Goal: Task Accomplishment & Management: Manage account settings

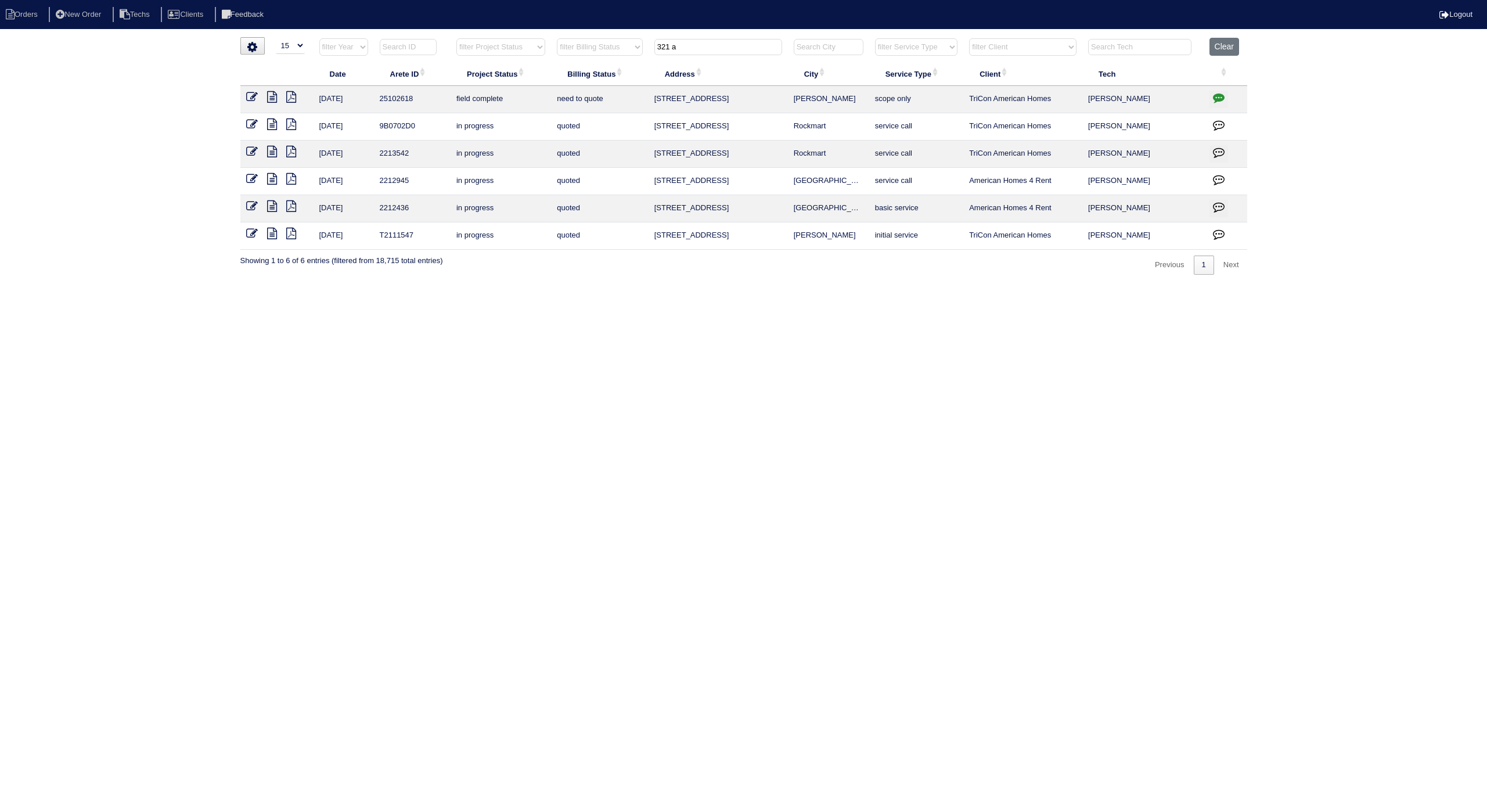
select select "15"
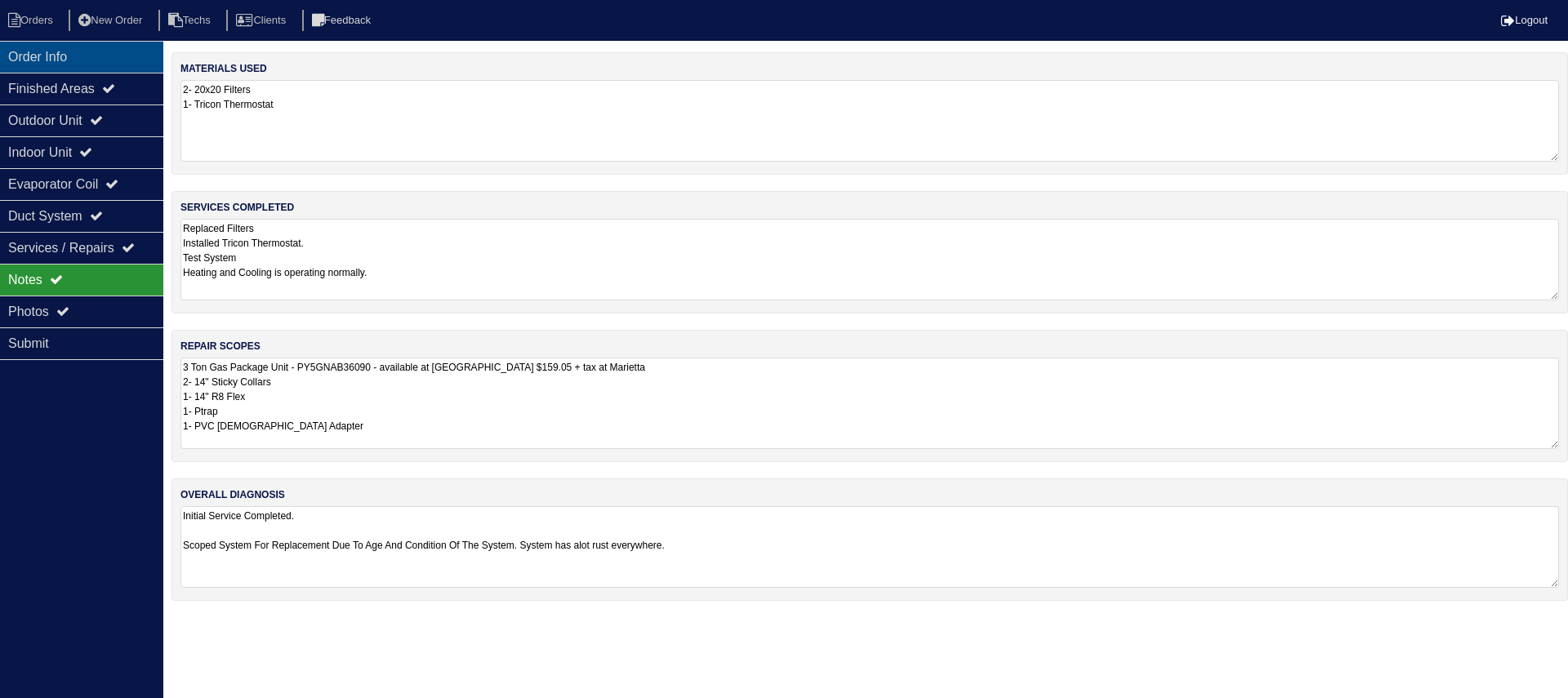
click at [82, 55] on div "Order Info" at bounding box center [81, 56] width 163 height 32
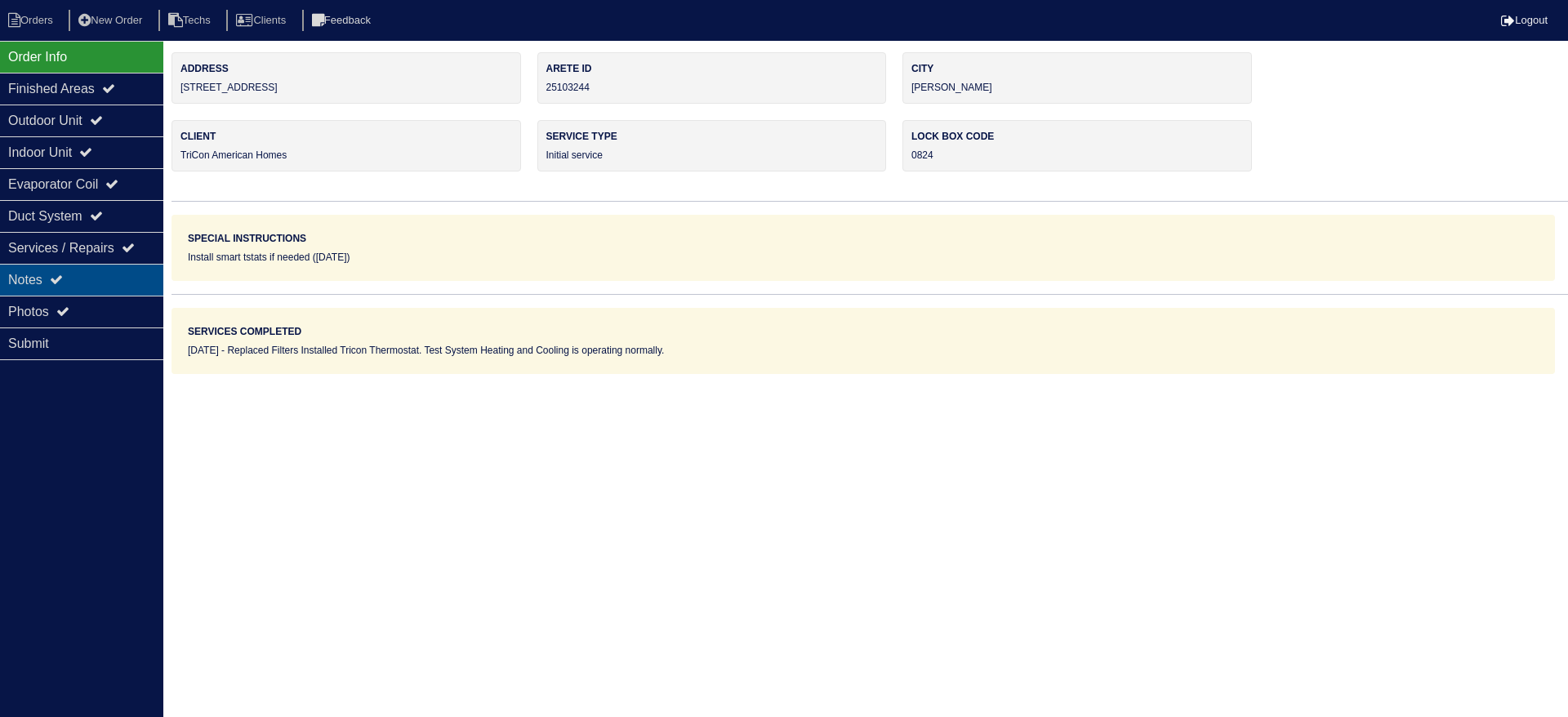
click at [85, 282] on div "Notes" at bounding box center [81, 280] width 163 height 32
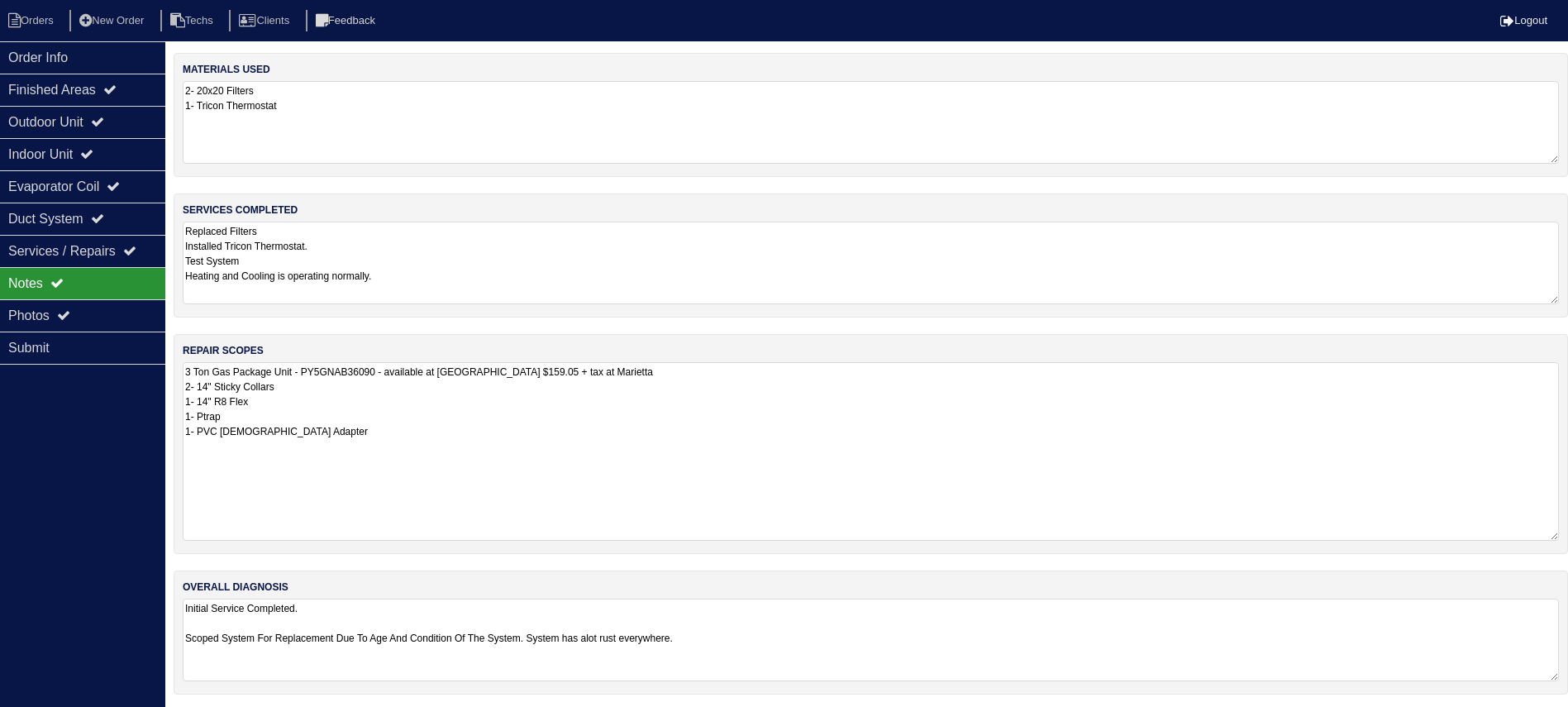
drag, startPoint x: 1566, startPoint y: 437, endPoint x: 1581, endPoint y: 533, distance: 97.2
click at [1568, 533] on html "Orders New Order Techs Clients Feedback Logout Orders New Order Users Clients M…" at bounding box center [784, 355] width 1568 height 711
click at [104, 118] on icon at bounding box center [97, 121] width 13 height 13
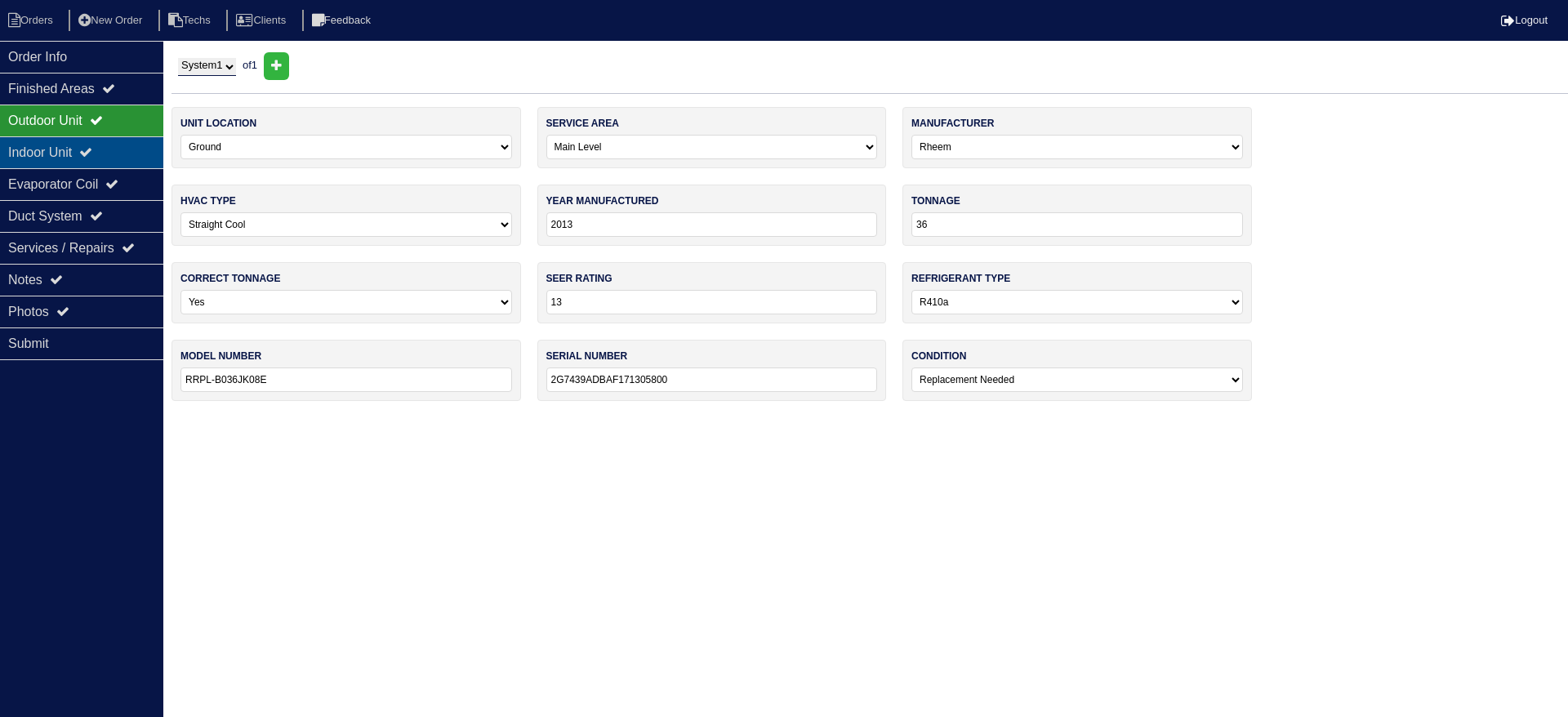
click at [107, 147] on div "Indoor Unit" at bounding box center [81, 152] width 163 height 32
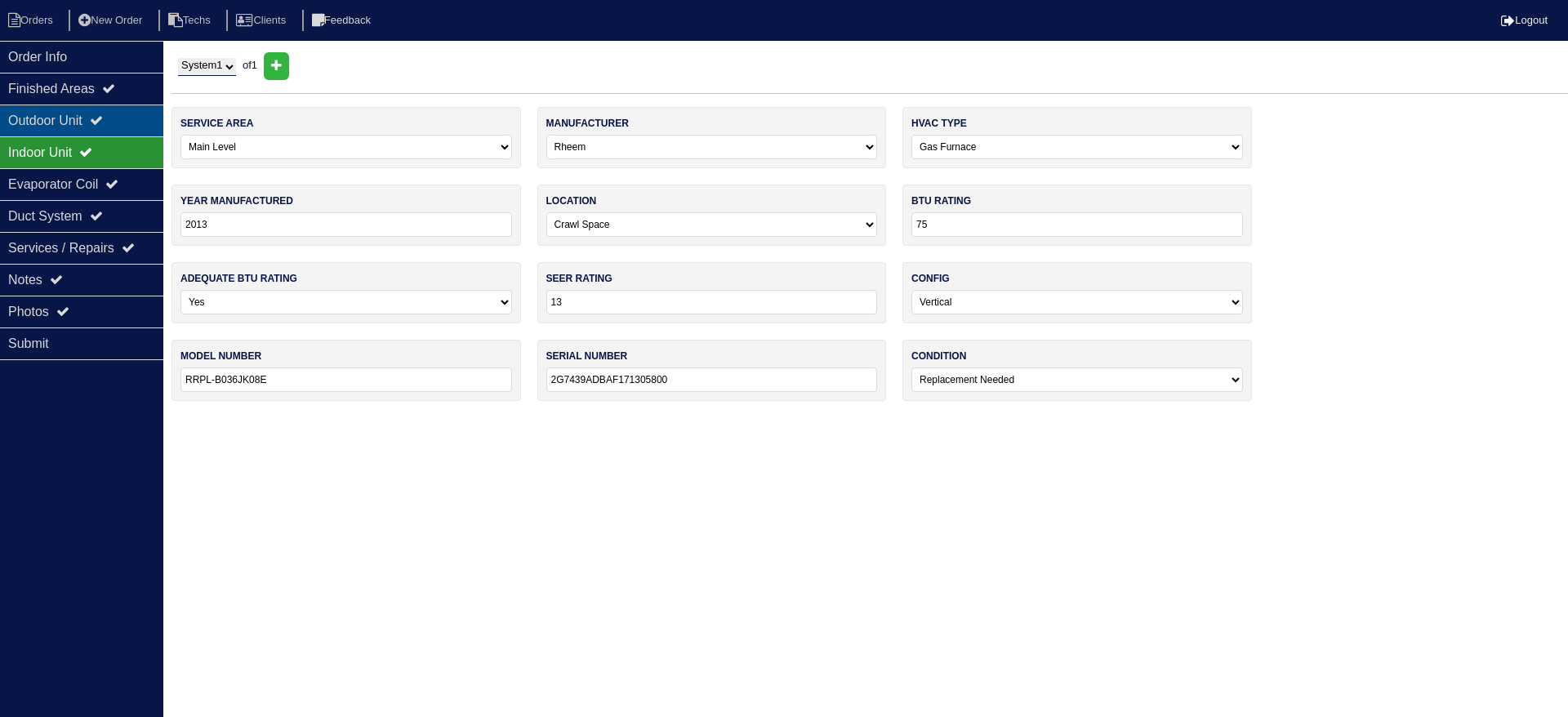
click at [100, 126] on div "Outdoor Unit" at bounding box center [81, 120] width 163 height 32
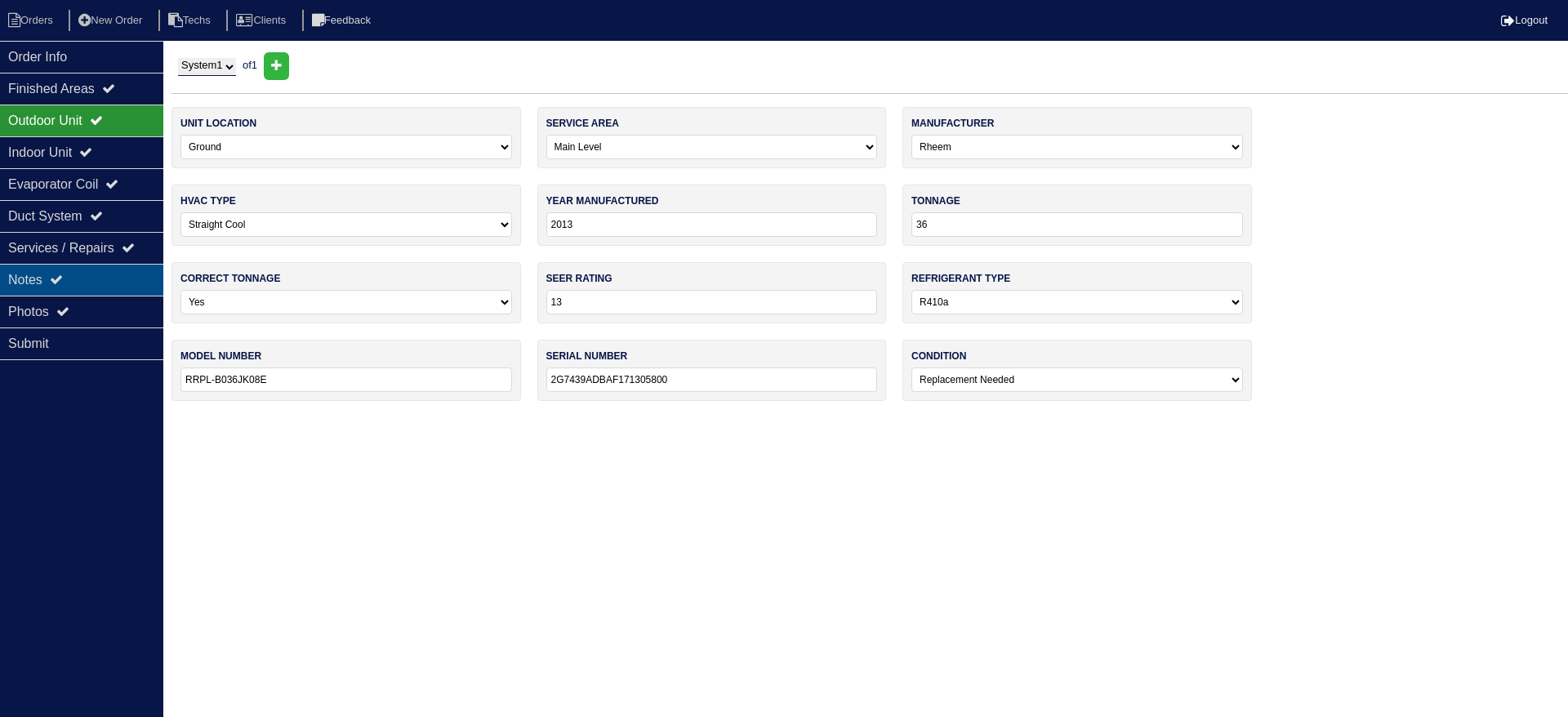
click at [81, 275] on div "Notes" at bounding box center [81, 280] width 163 height 32
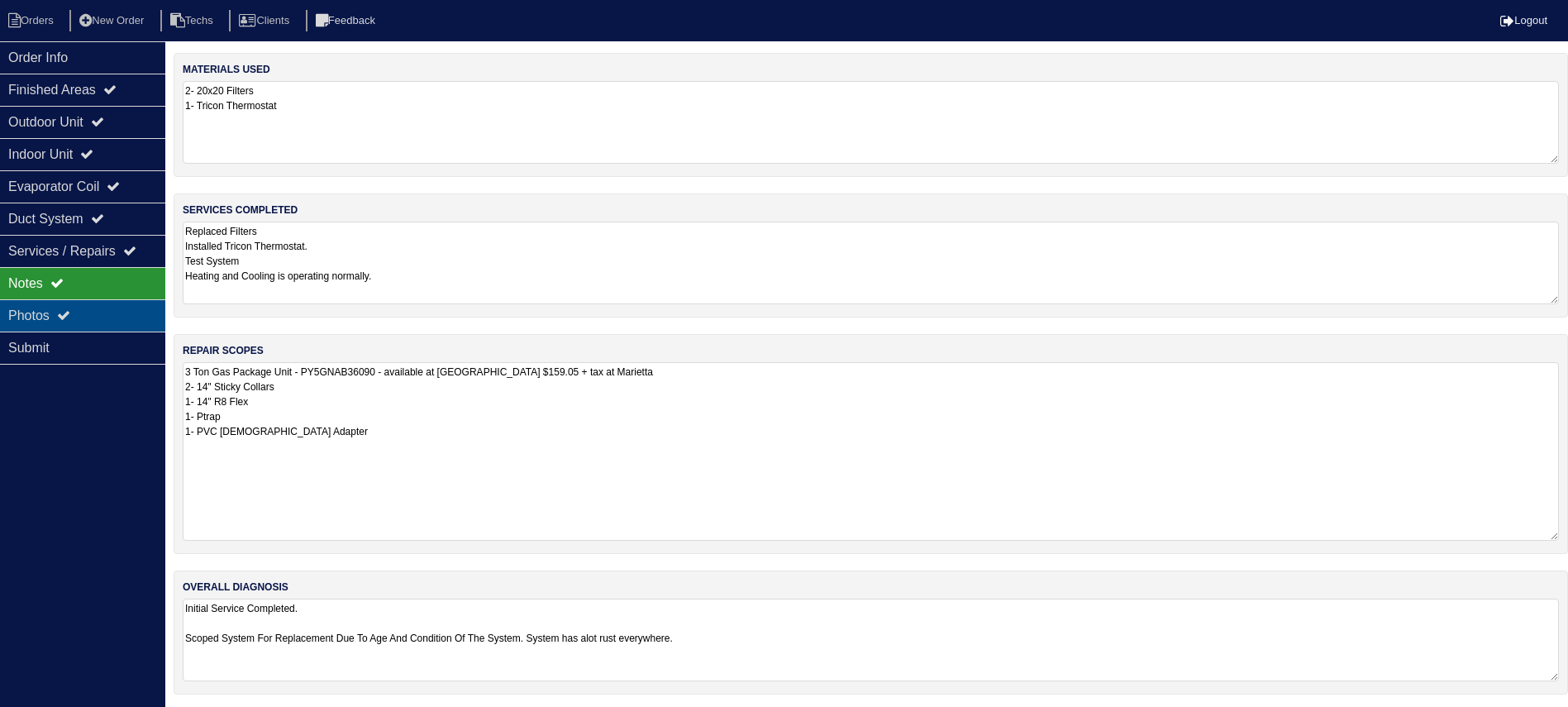
click at [140, 304] on div "Photos" at bounding box center [82, 315] width 165 height 32
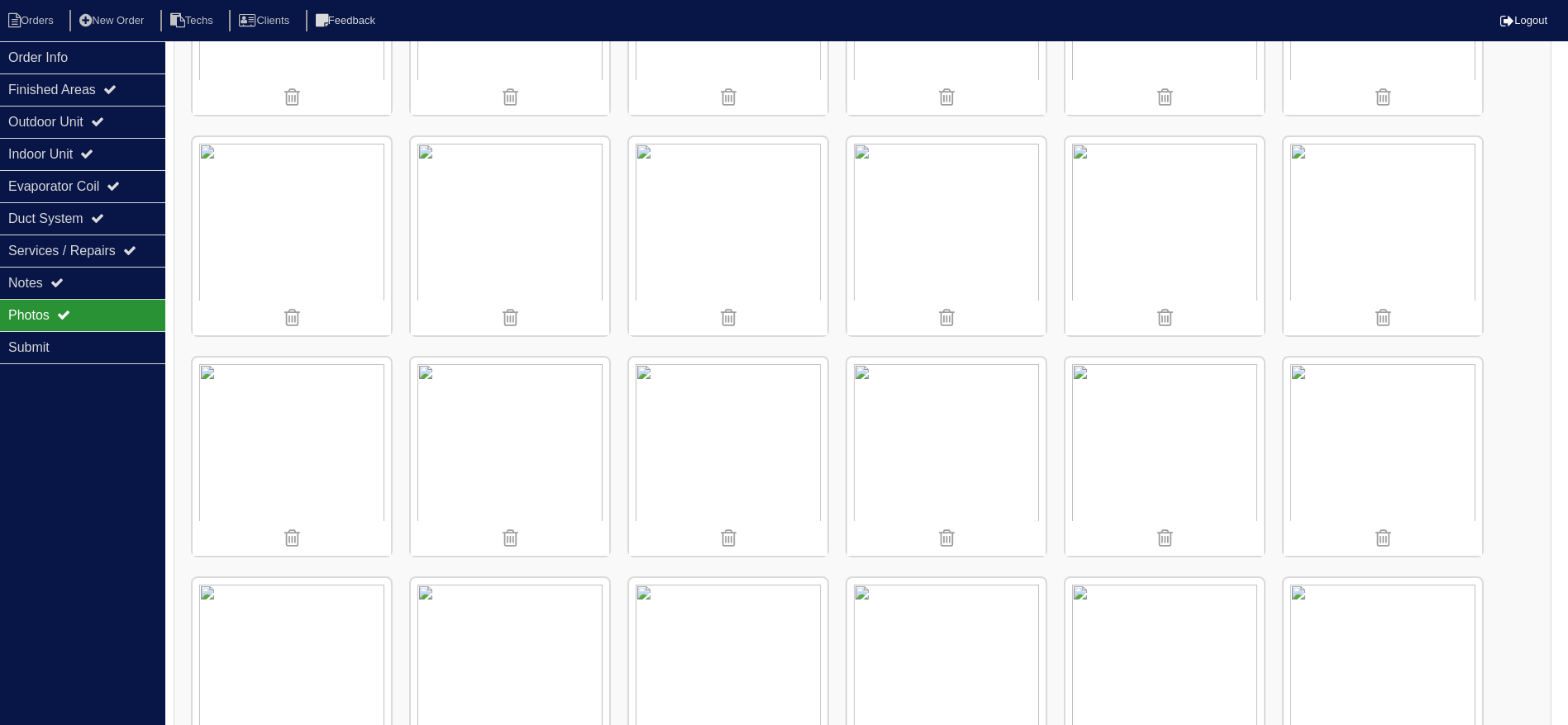
scroll to position [991, 0]
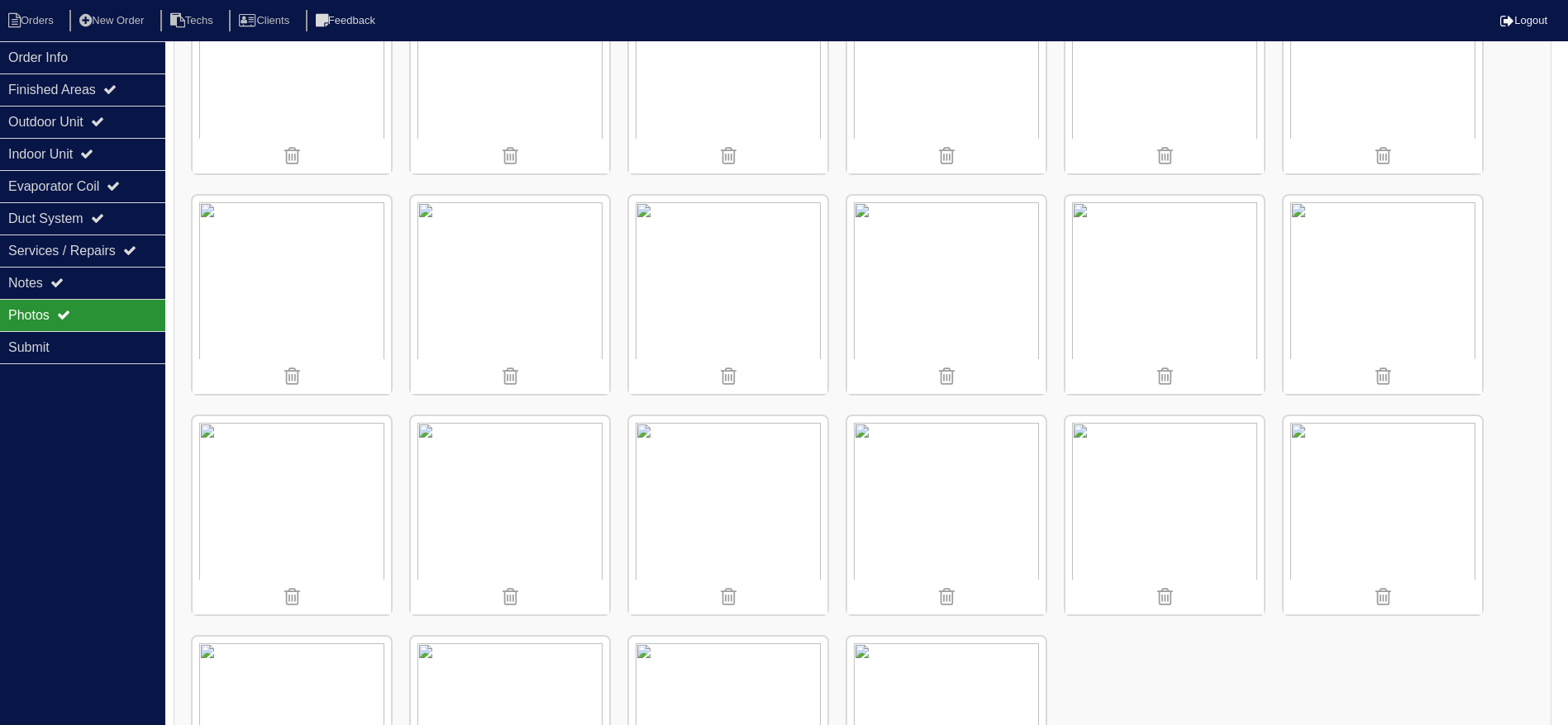
click at [951, 284] on img at bounding box center [946, 295] width 199 height 199
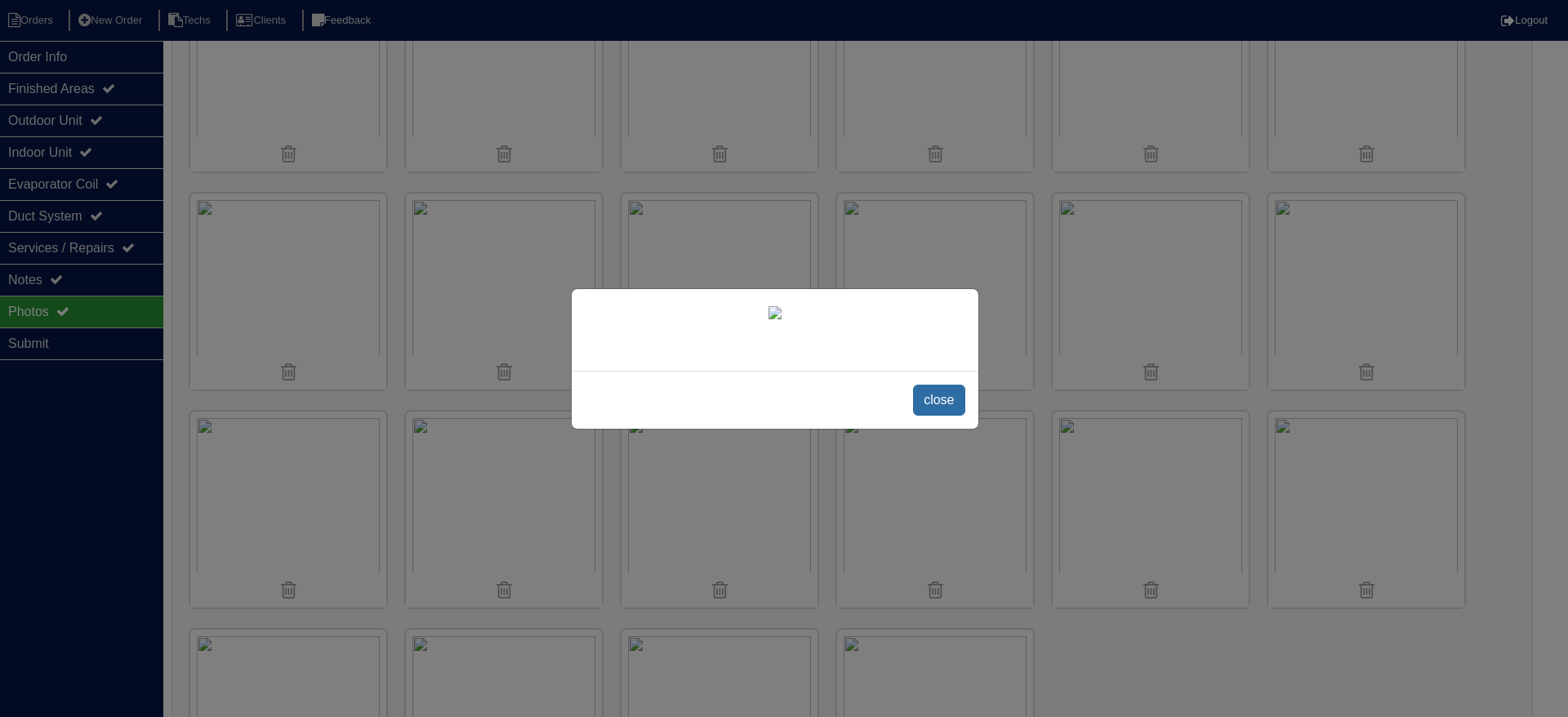
click at [935, 398] on span "close" at bounding box center [938, 400] width 52 height 31
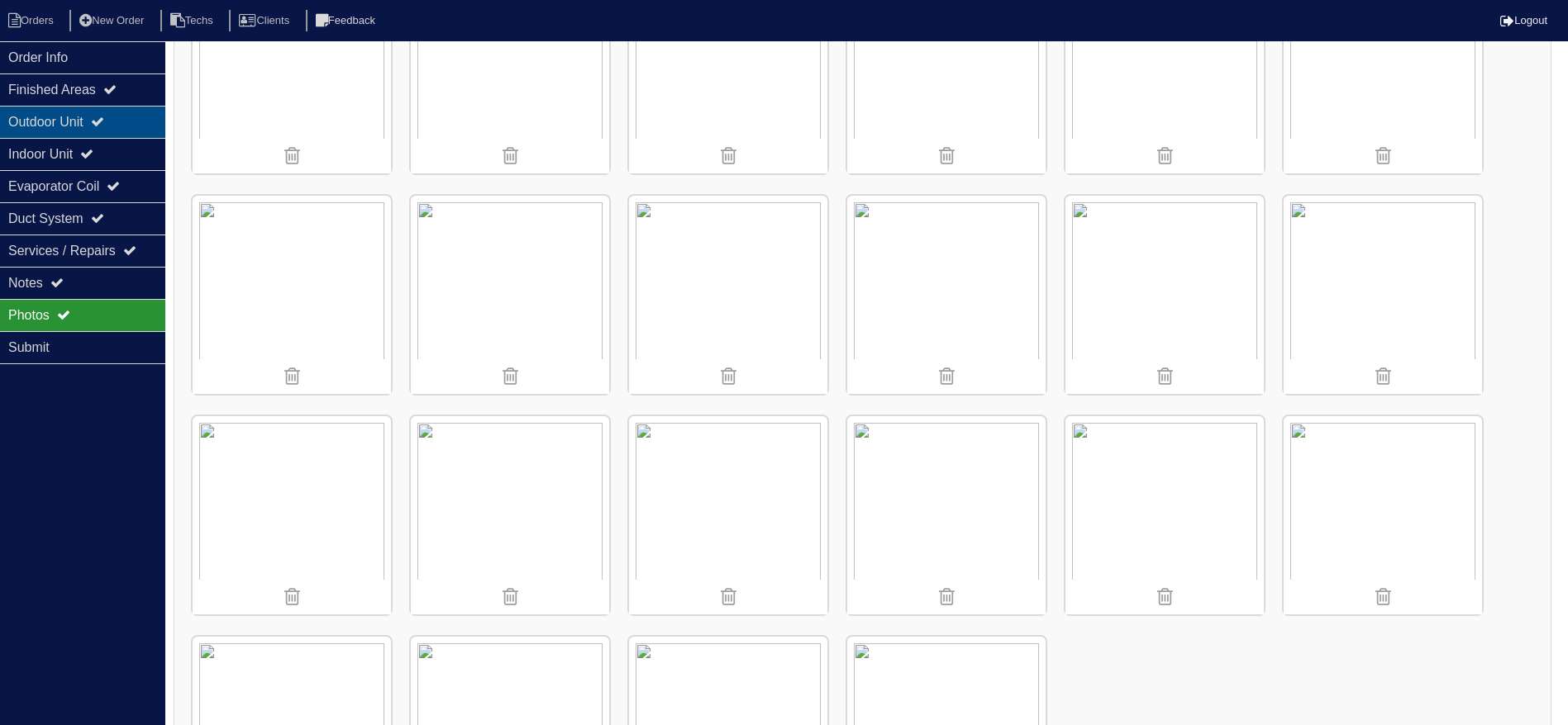
click at [104, 124] on icon at bounding box center [97, 121] width 13 height 13
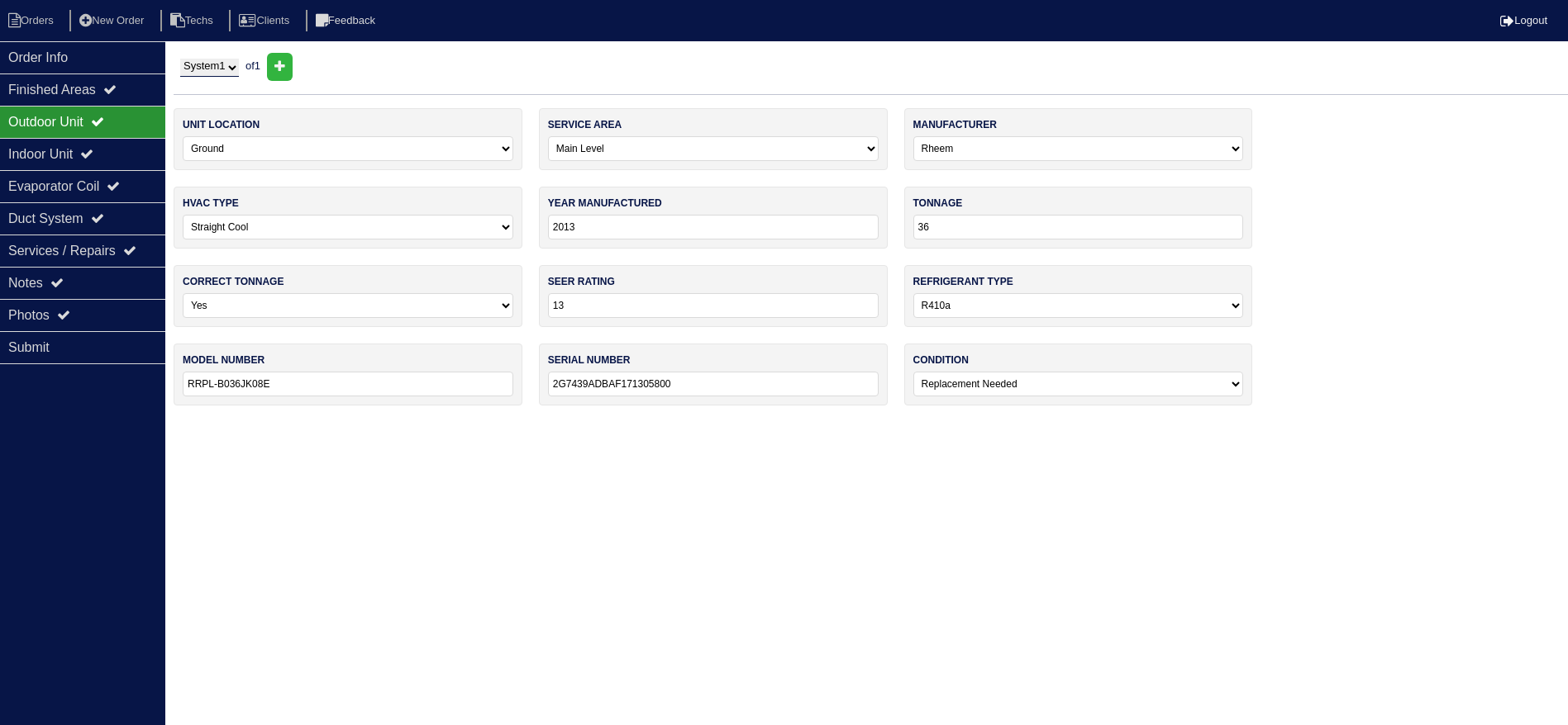
scroll to position [0, 0]
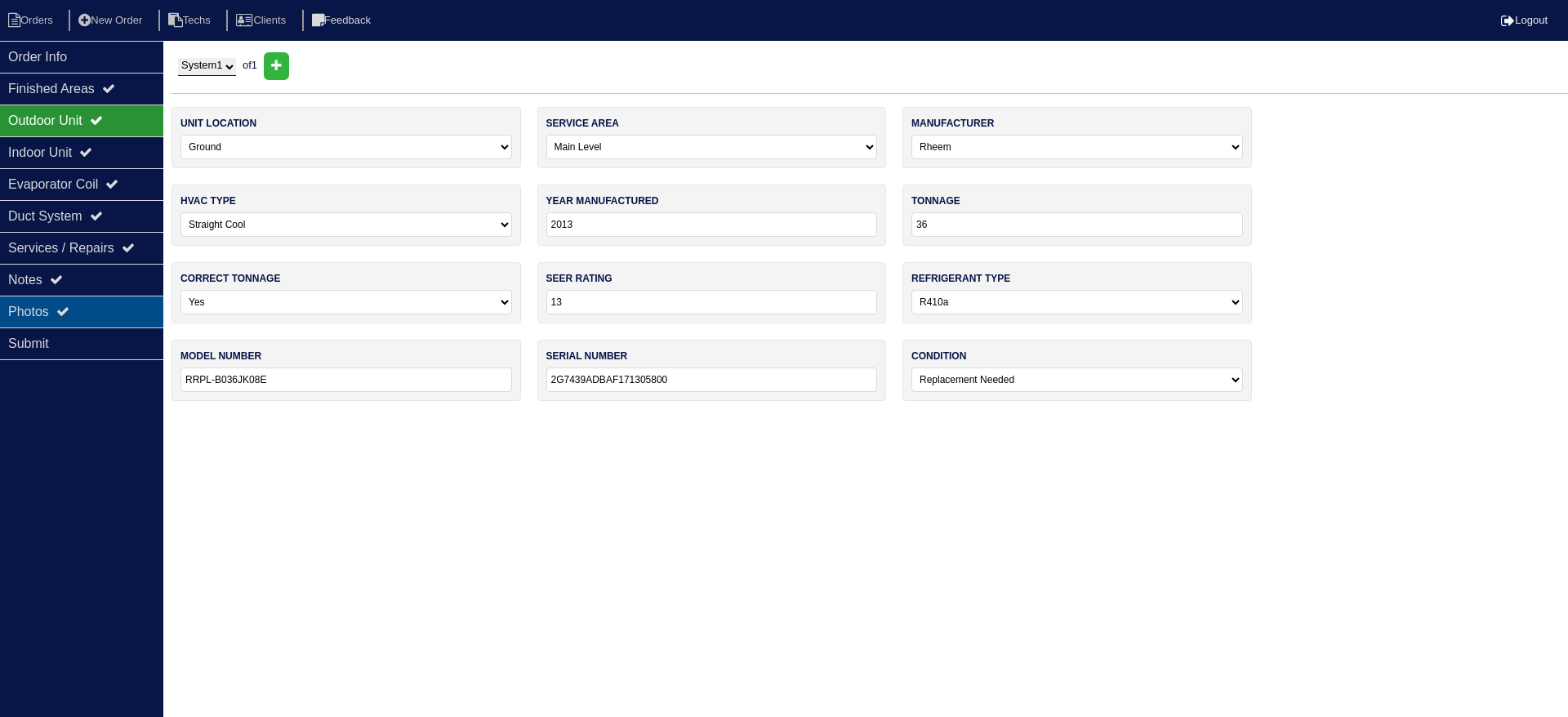
click at [102, 312] on div "Photos" at bounding box center [81, 311] width 163 height 32
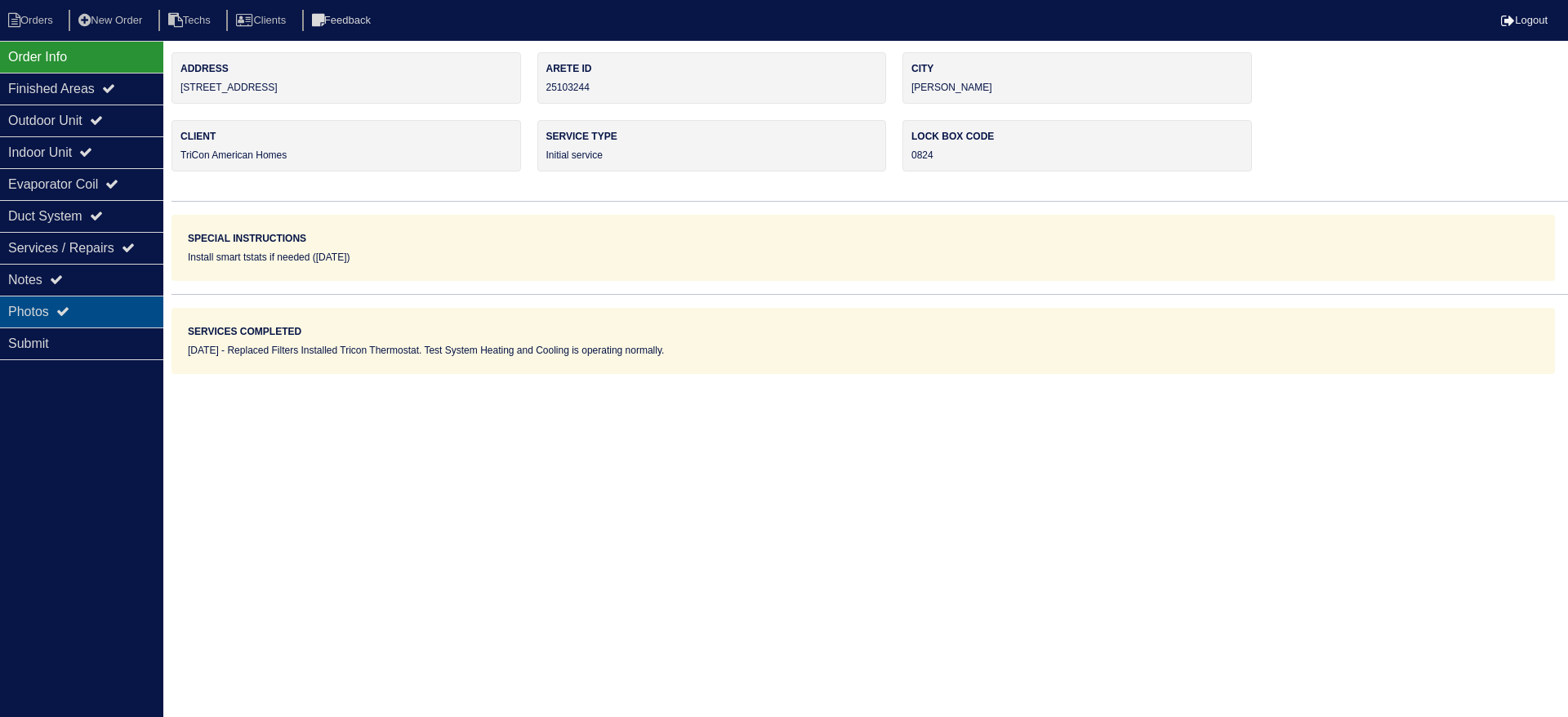
drag, startPoint x: 118, startPoint y: 306, endPoint x: 126, endPoint y: 307, distance: 8.1
click at [118, 306] on div "Photos" at bounding box center [81, 311] width 163 height 32
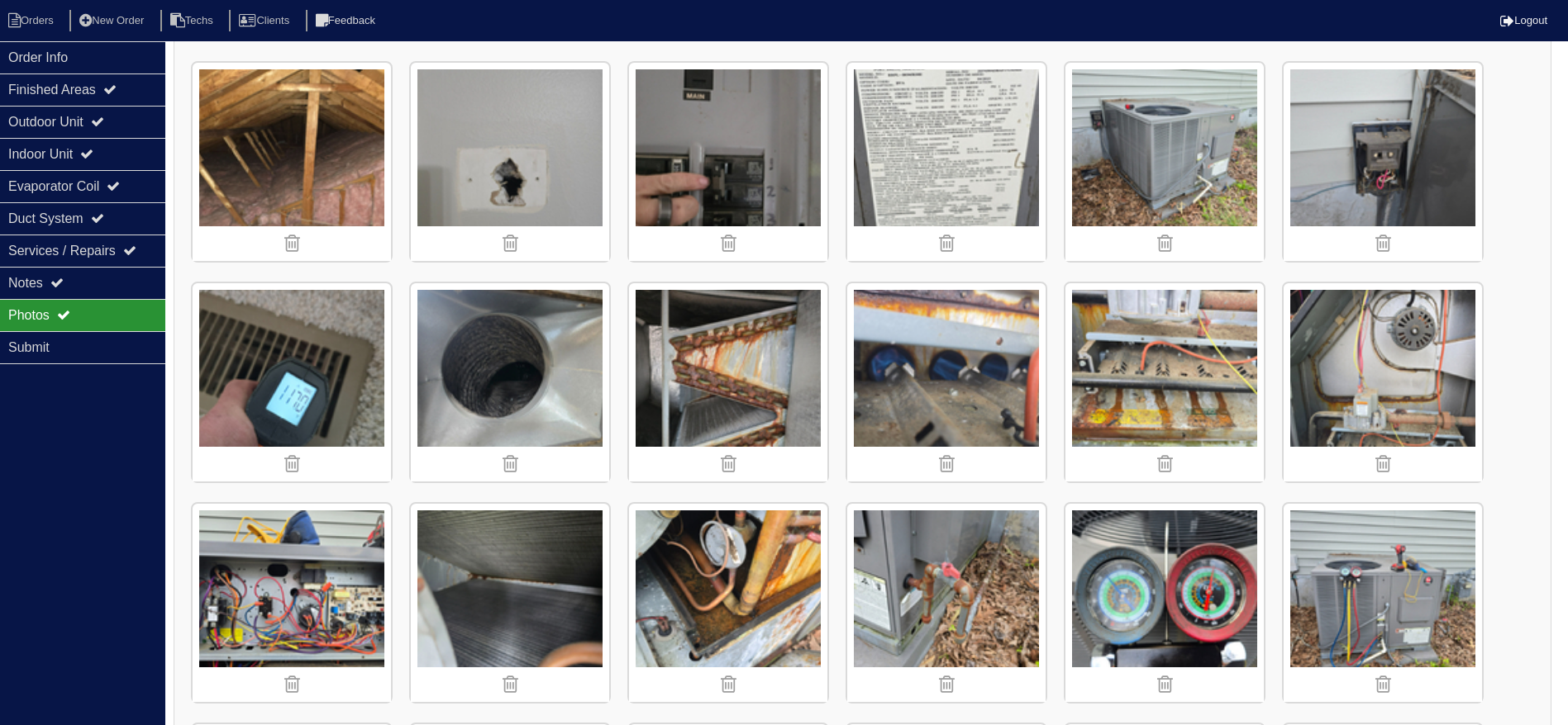
scroll to position [248, 0]
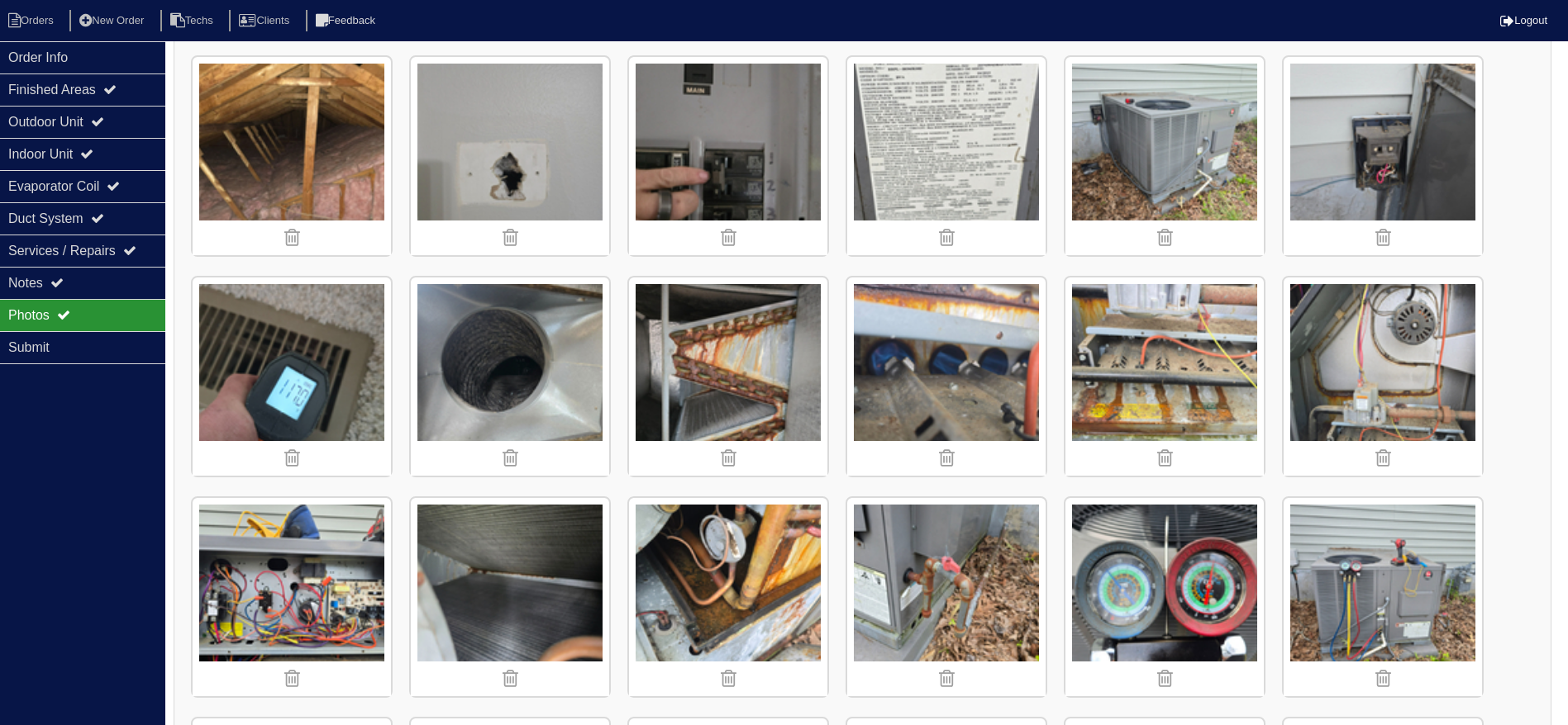
click at [1398, 335] on img at bounding box center [1383, 376] width 199 height 199
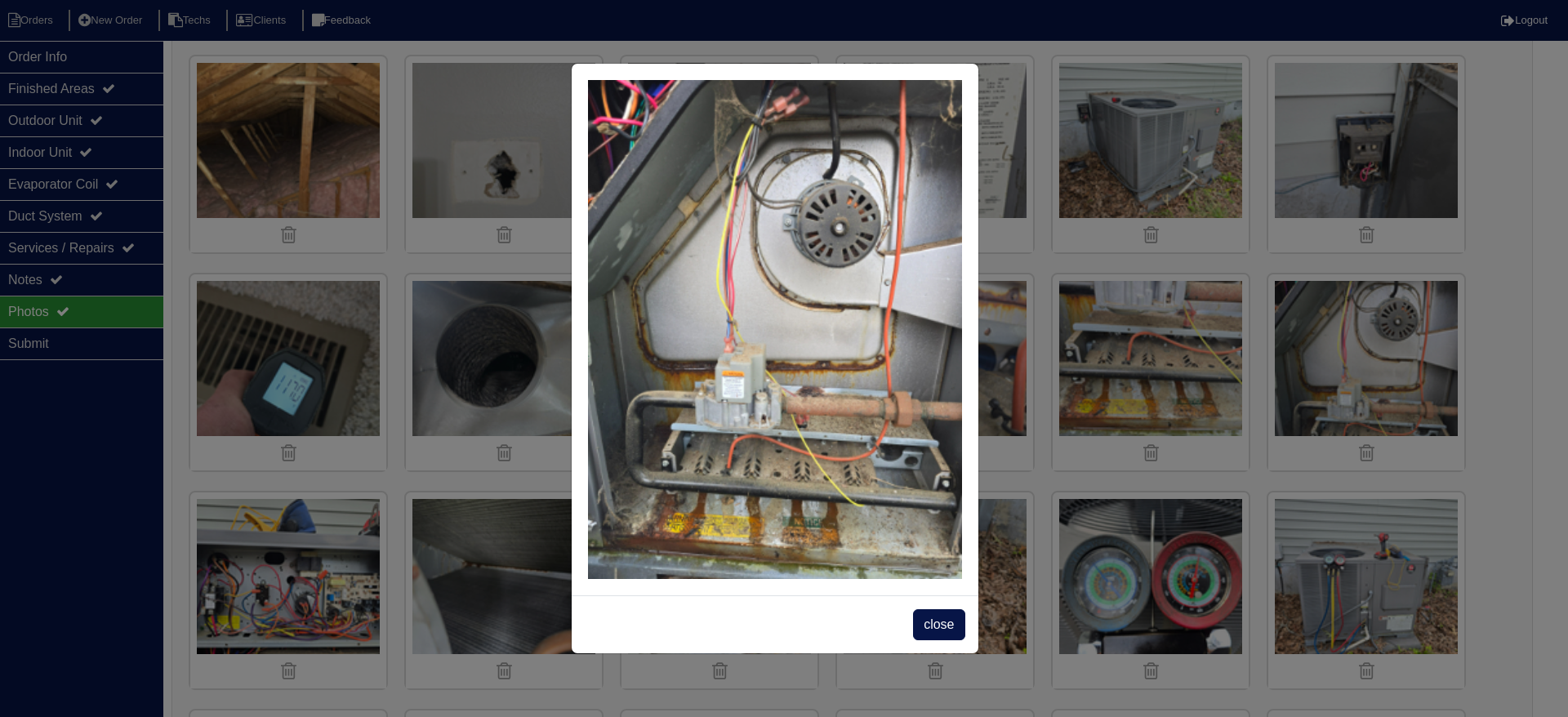
drag, startPoint x: 942, startPoint y: 623, endPoint x: 942, endPoint y: 570, distance: 53.0
click at [942, 621] on span "close" at bounding box center [938, 625] width 52 height 31
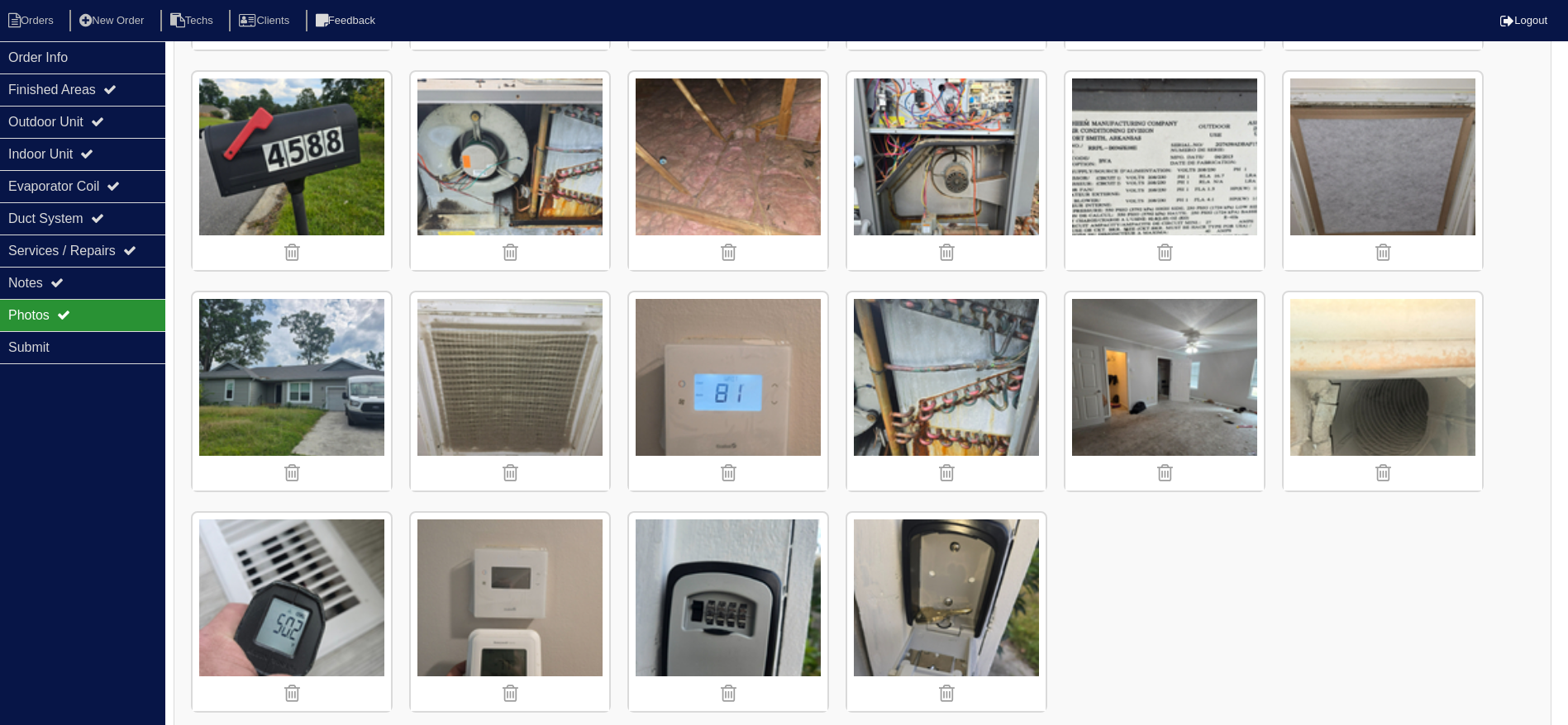
scroll to position [1133, 0]
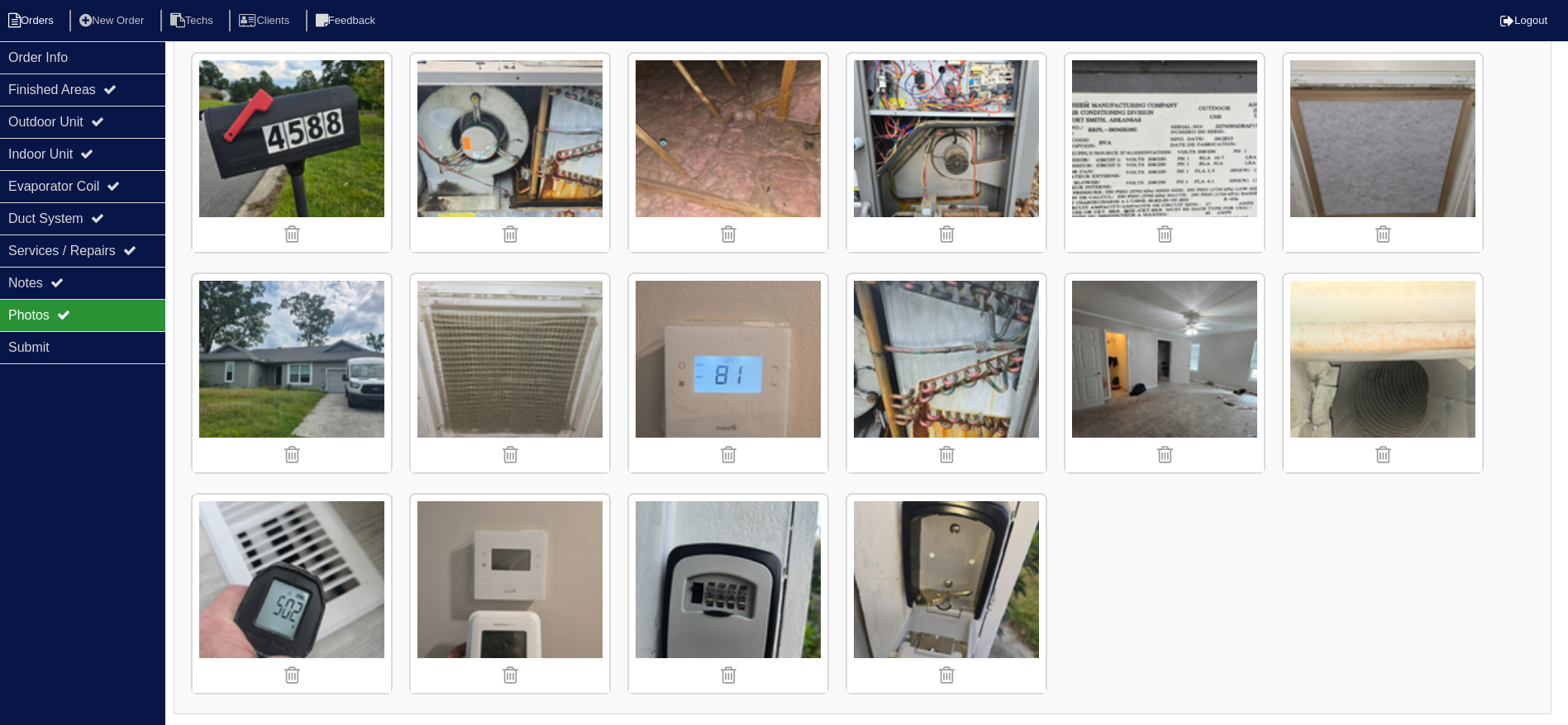
click at [27, 10] on li "Orders" at bounding box center [33, 21] width 67 height 22
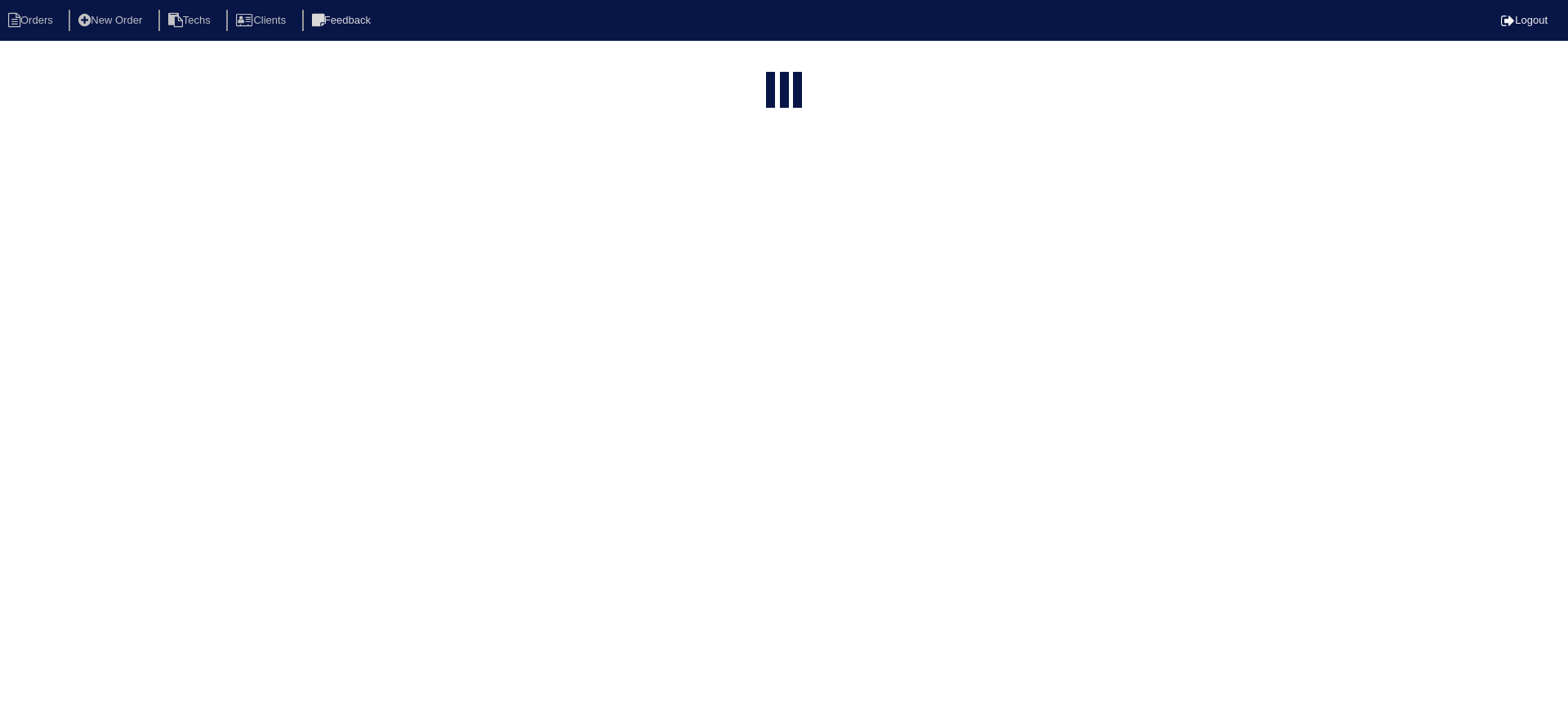
select select "15"
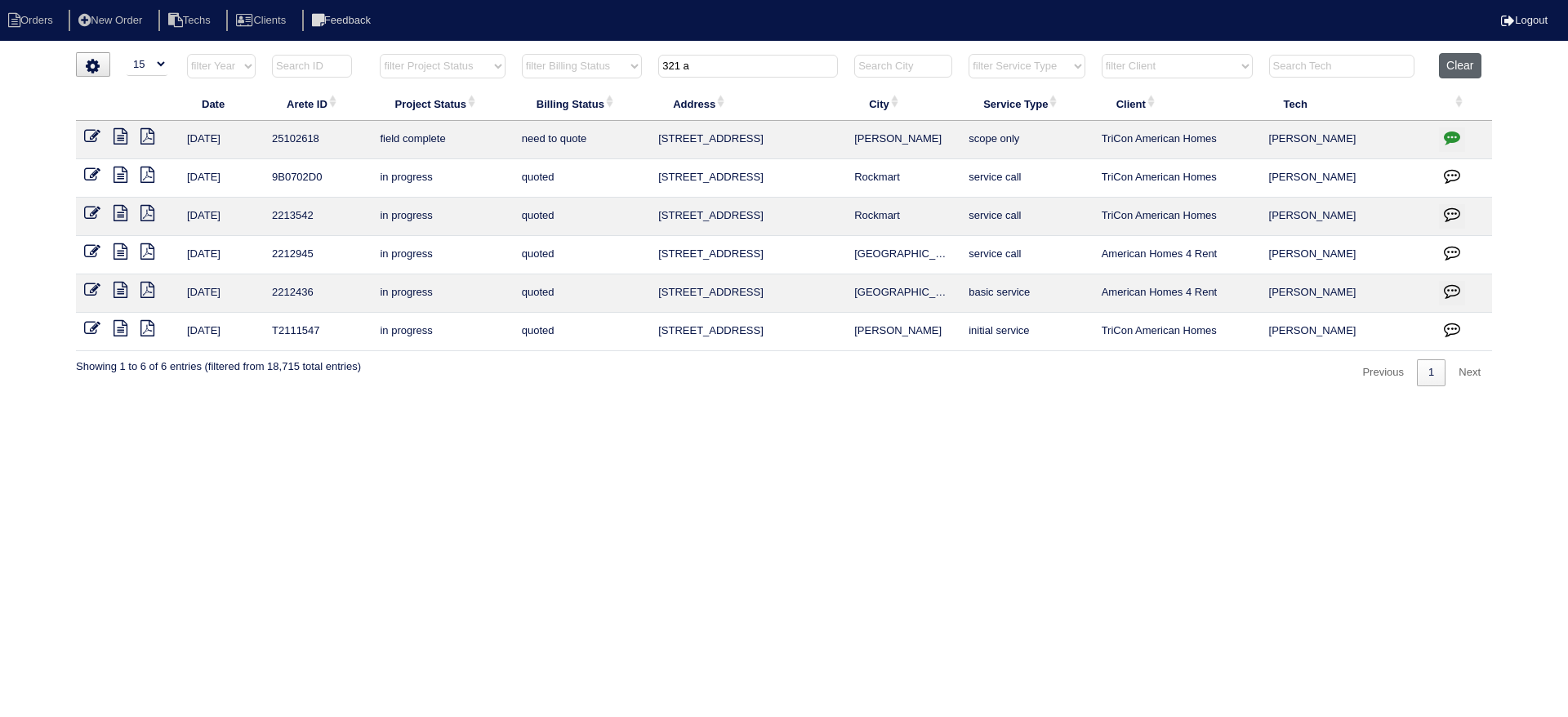
click at [1467, 64] on button "Clear" at bounding box center [1459, 66] width 42 height 25
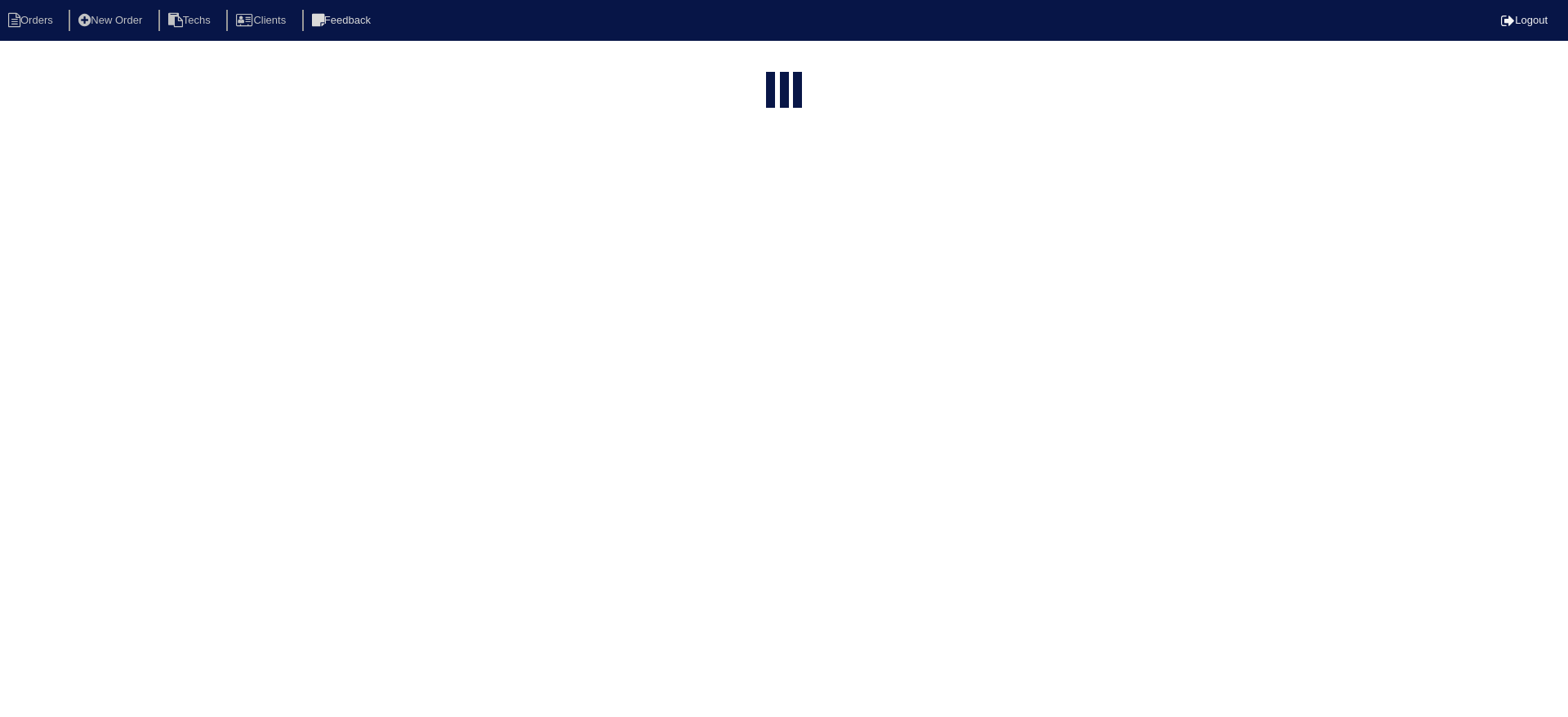
select select "15"
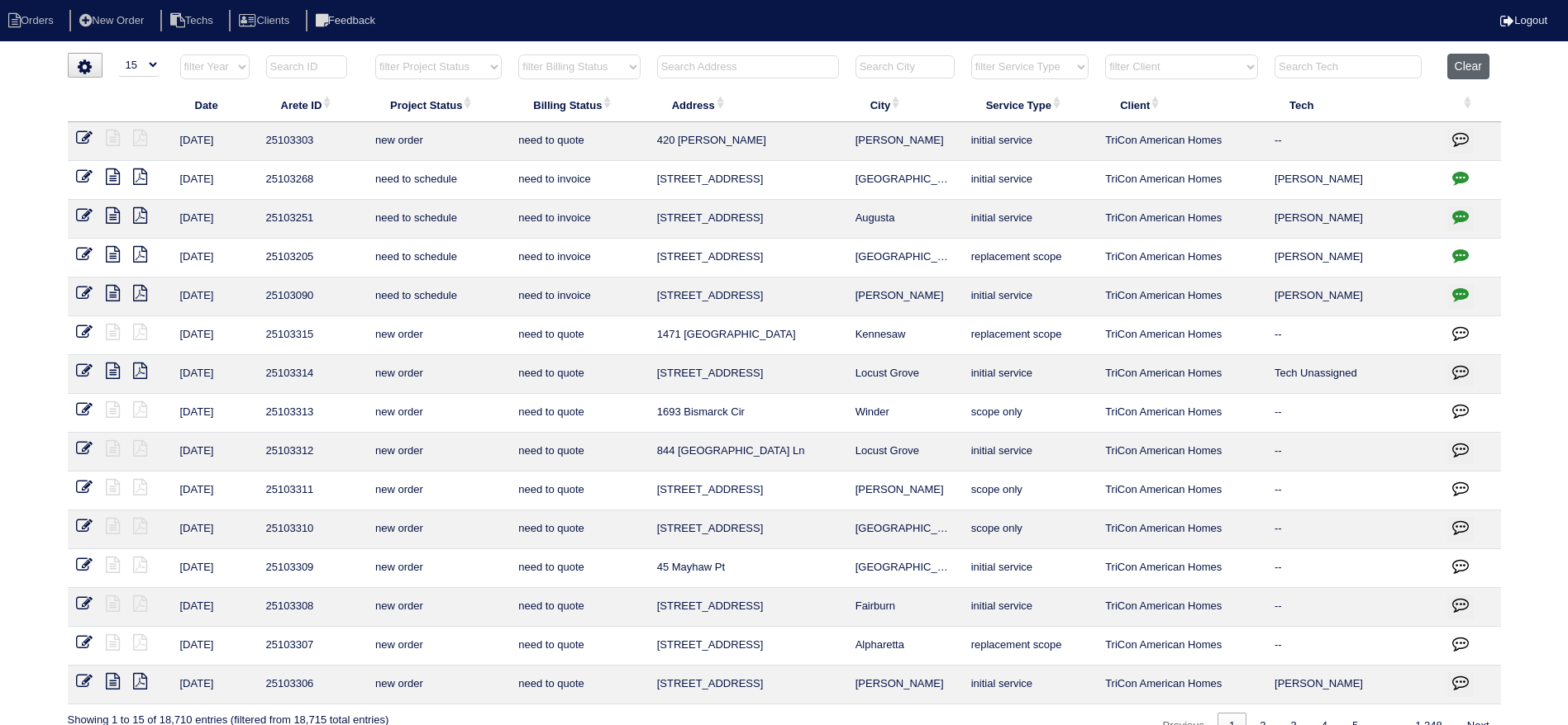
click at [1473, 67] on button "Clear" at bounding box center [1468, 67] width 42 height 26
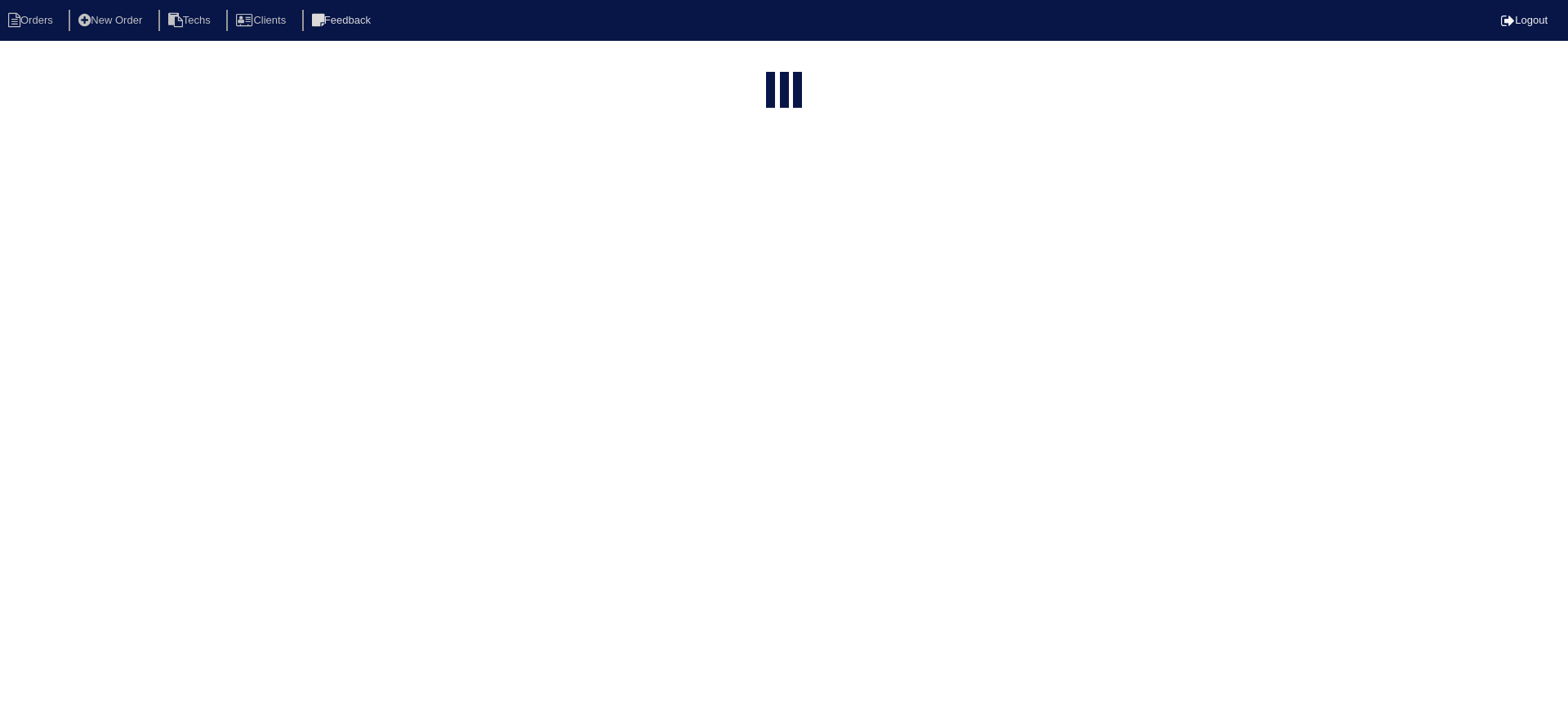
select select "15"
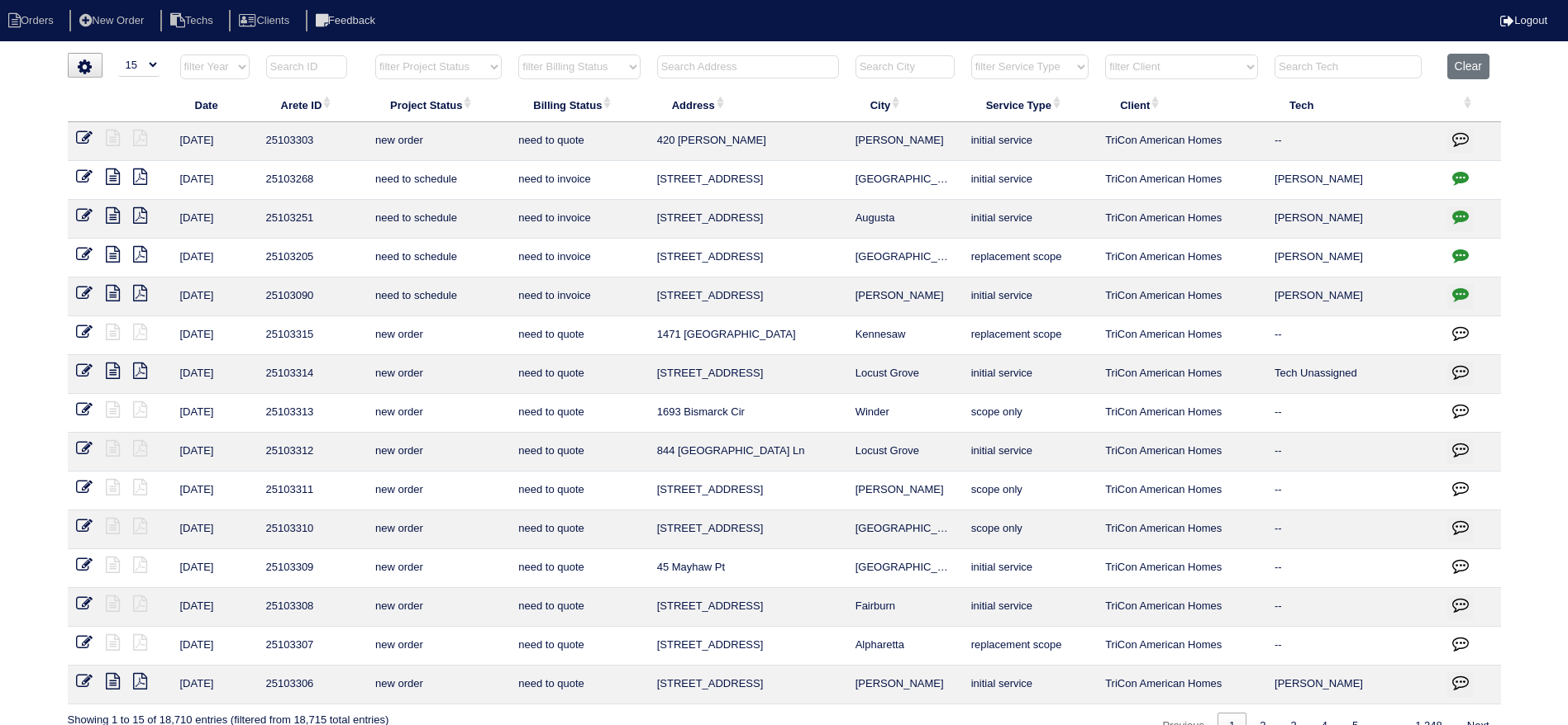
drag, startPoint x: 445, startPoint y: 67, endPoint x: 450, endPoint y: 74, distance: 8.6
click at [445, 67] on select "filter Project Status -- Any Project Status -- new order assigned in progress f…" at bounding box center [439, 67] width 126 height 25
click at [376, 55] on select "filter Project Status -- Any Project Status -- new order assigned in progress f…" at bounding box center [439, 67] width 126 height 25
select select "field complete"
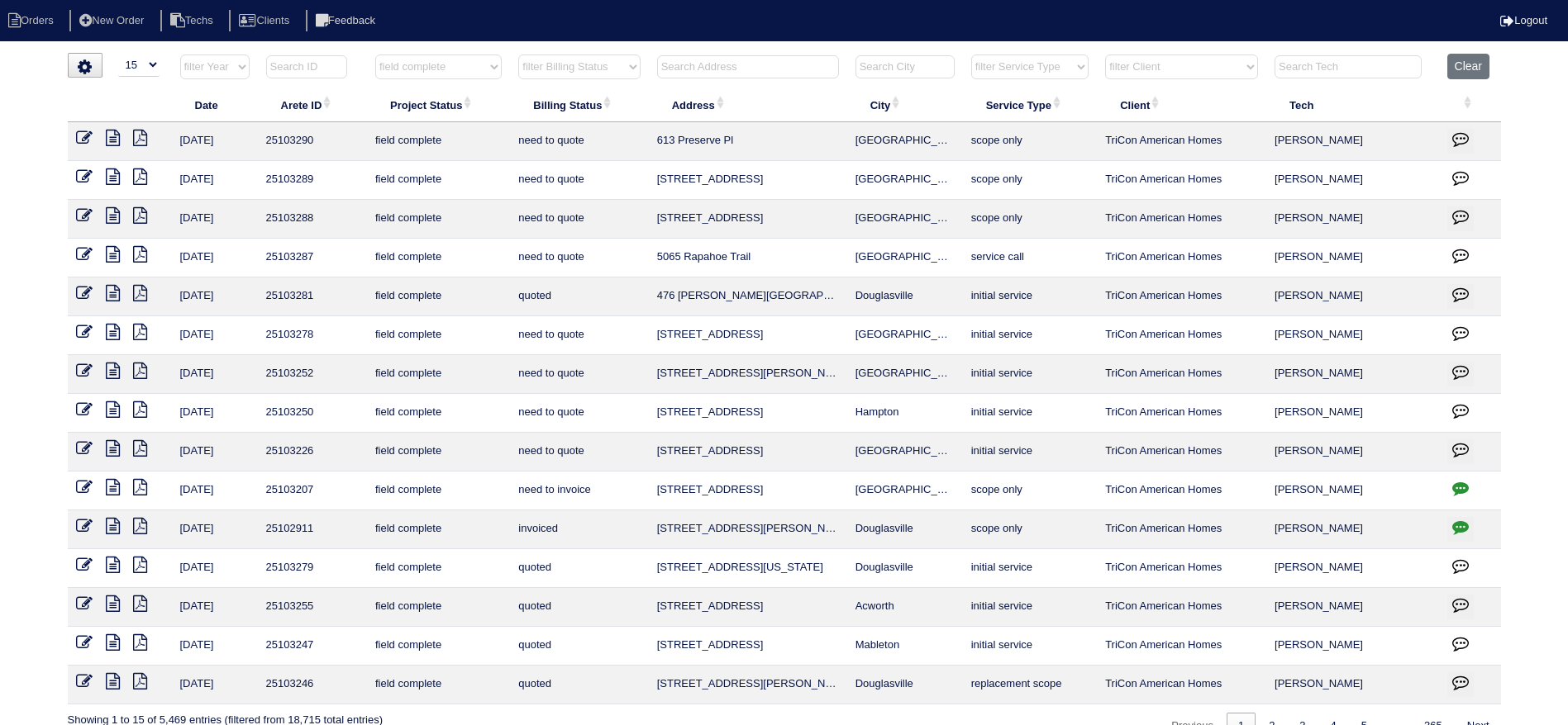
click at [618, 67] on select "filter Billing Status -- Any Billing Status -- need to quote quoted need to inv…" at bounding box center [579, 67] width 122 height 25
select select "need to quote"
click at [519, 55] on select "filter Billing Status -- Any Billing Status -- need to quote quoted need to inv…" at bounding box center [579, 67] width 122 height 25
select select "field complete"
select select "need to quote"
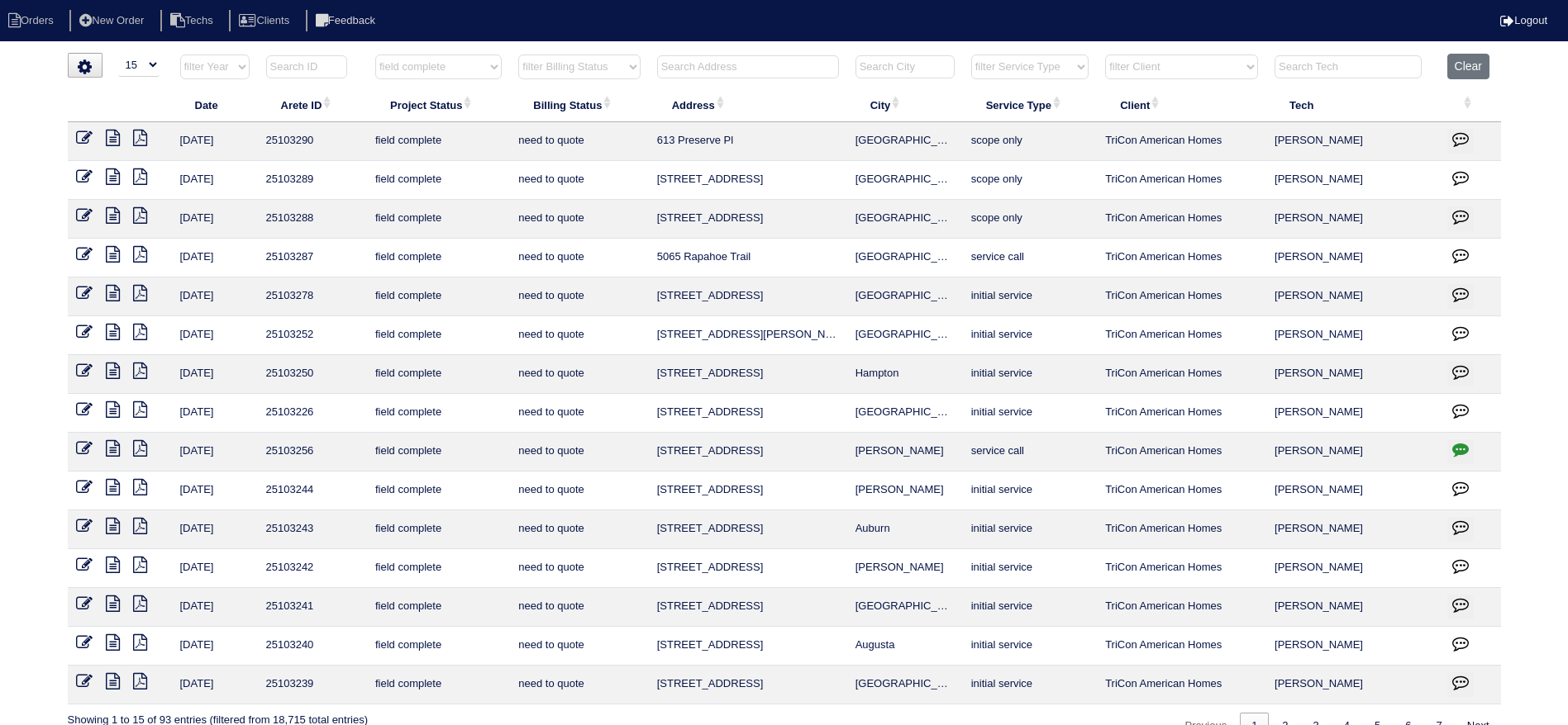
scroll to position [30, 0]
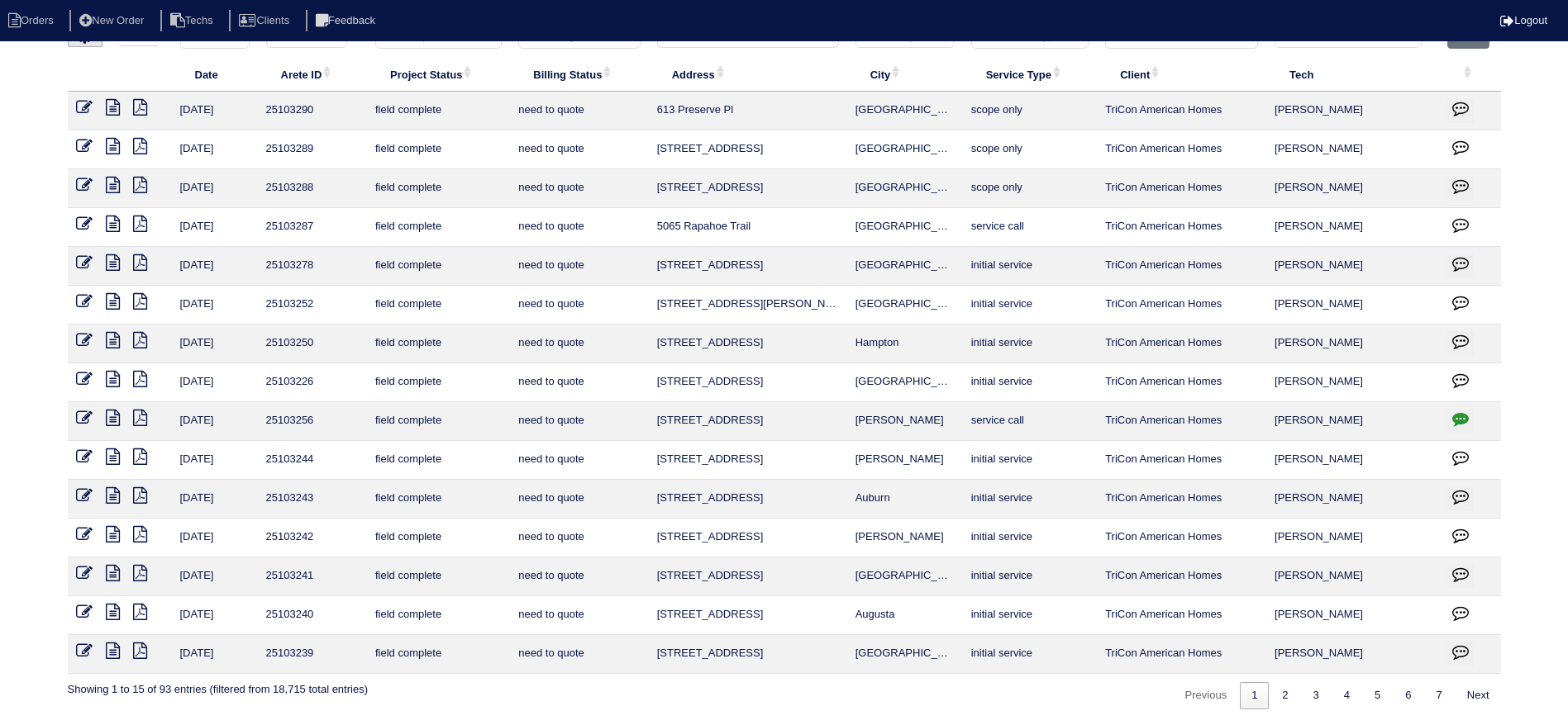
click at [1458, 453] on icon "button" at bounding box center [1461, 458] width 16 height 16
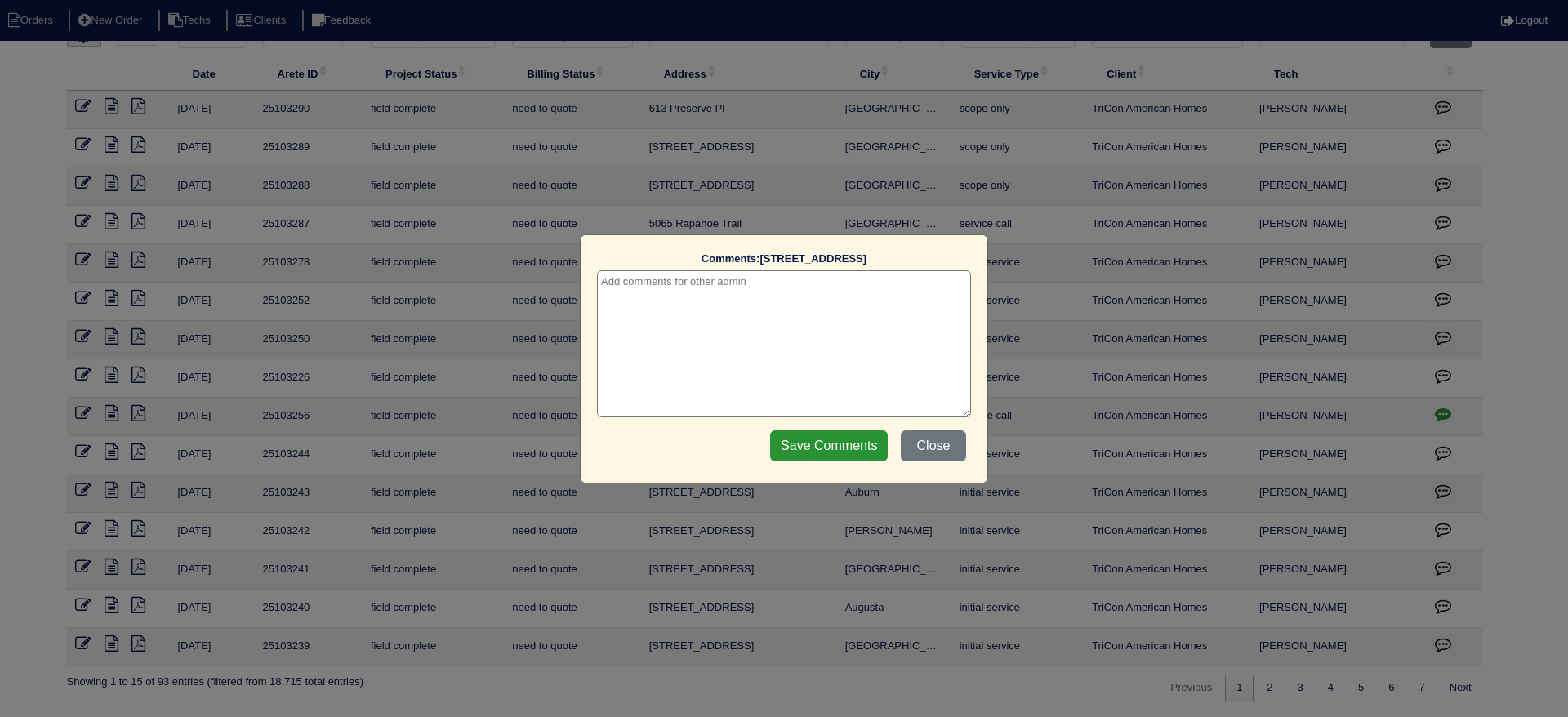
click at [838, 298] on textarea at bounding box center [784, 344] width 374 height 147
type textarea "9/8/25 - texted Dan to review quote - rk"
click at [805, 448] on input "Save Comments" at bounding box center [829, 446] width 118 height 31
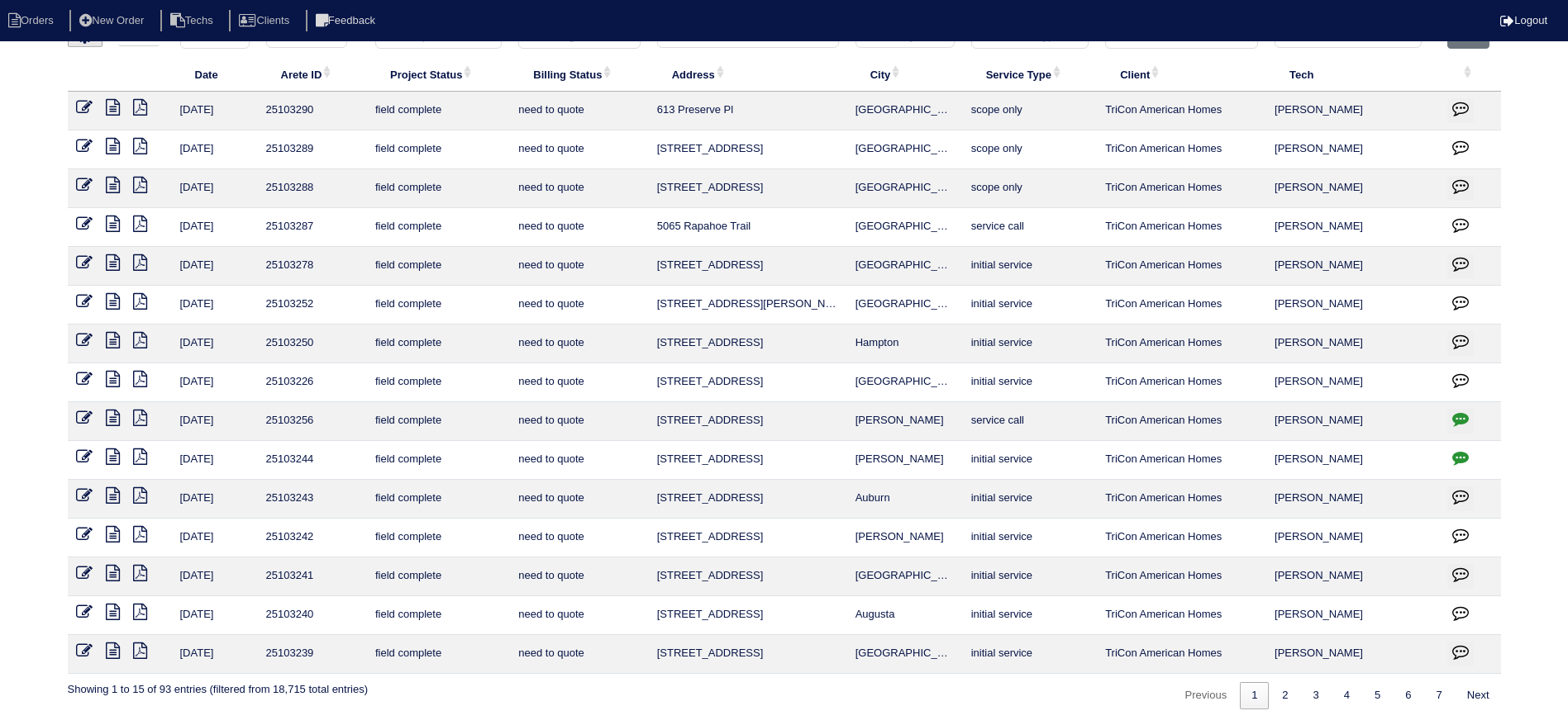
click at [106, 492] on icon at bounding box center [113, 495] width 14 height 16
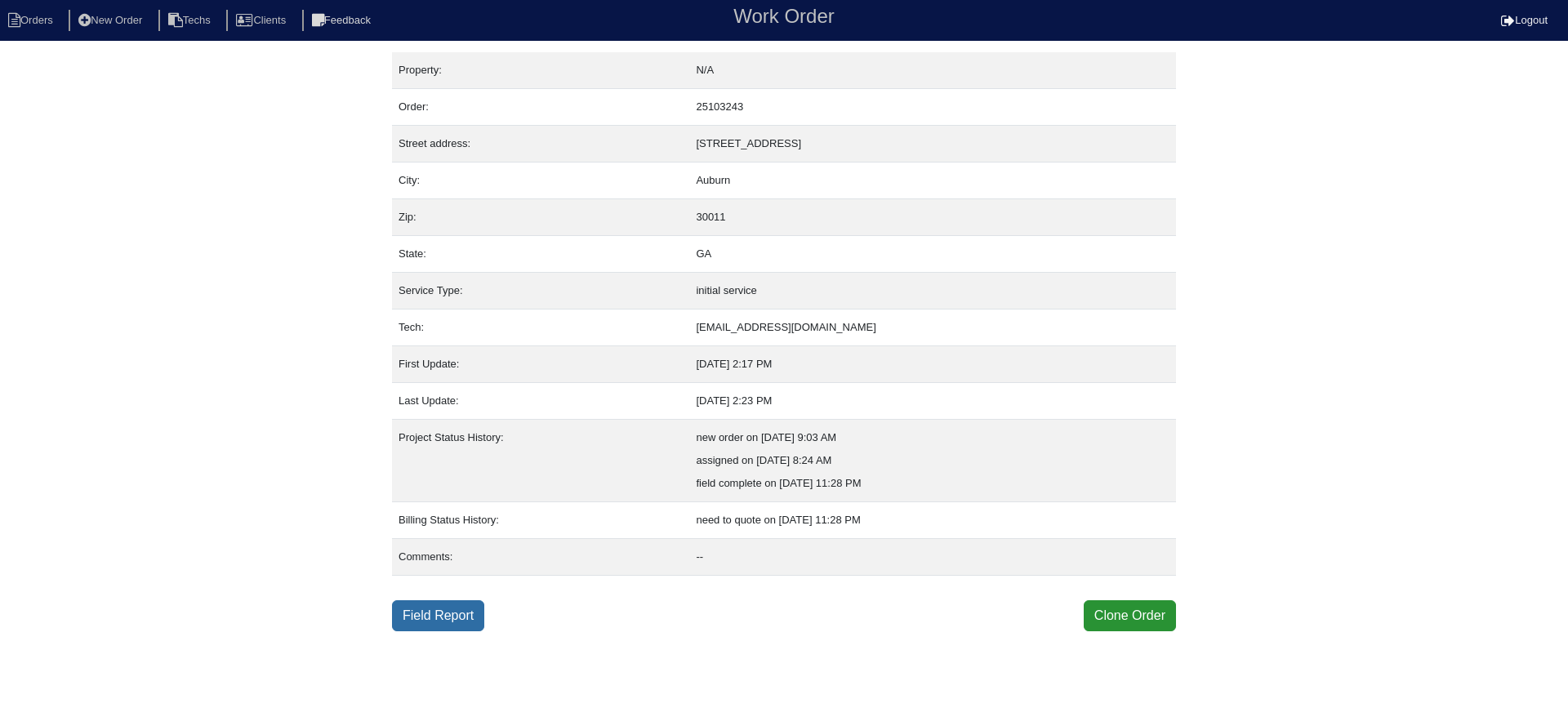
click at [420, 617] on link "Field Report" at bounding box center [438, 616] width 92 height 31
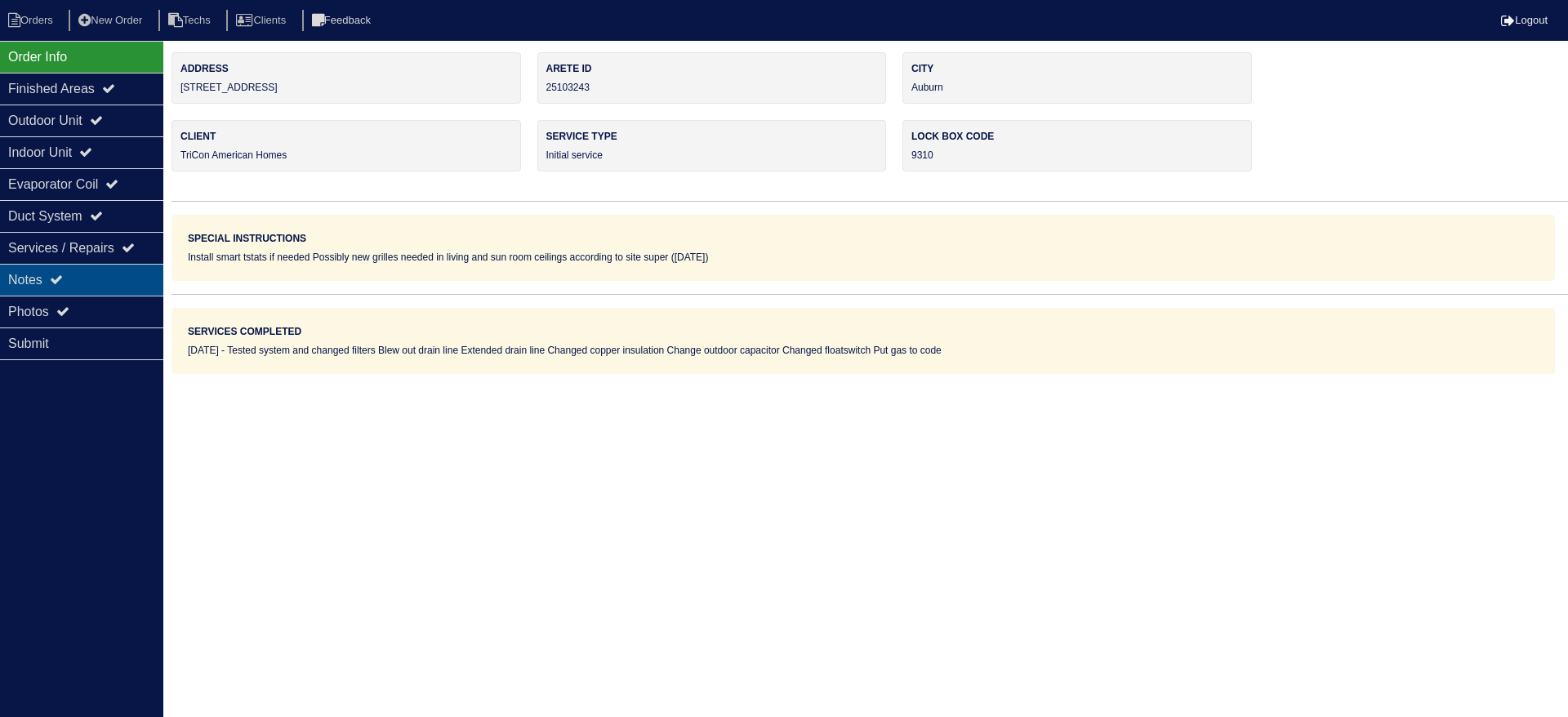
click at [100, 272] on div "Notes" at bounding box center [81, 280] width 163 height 32
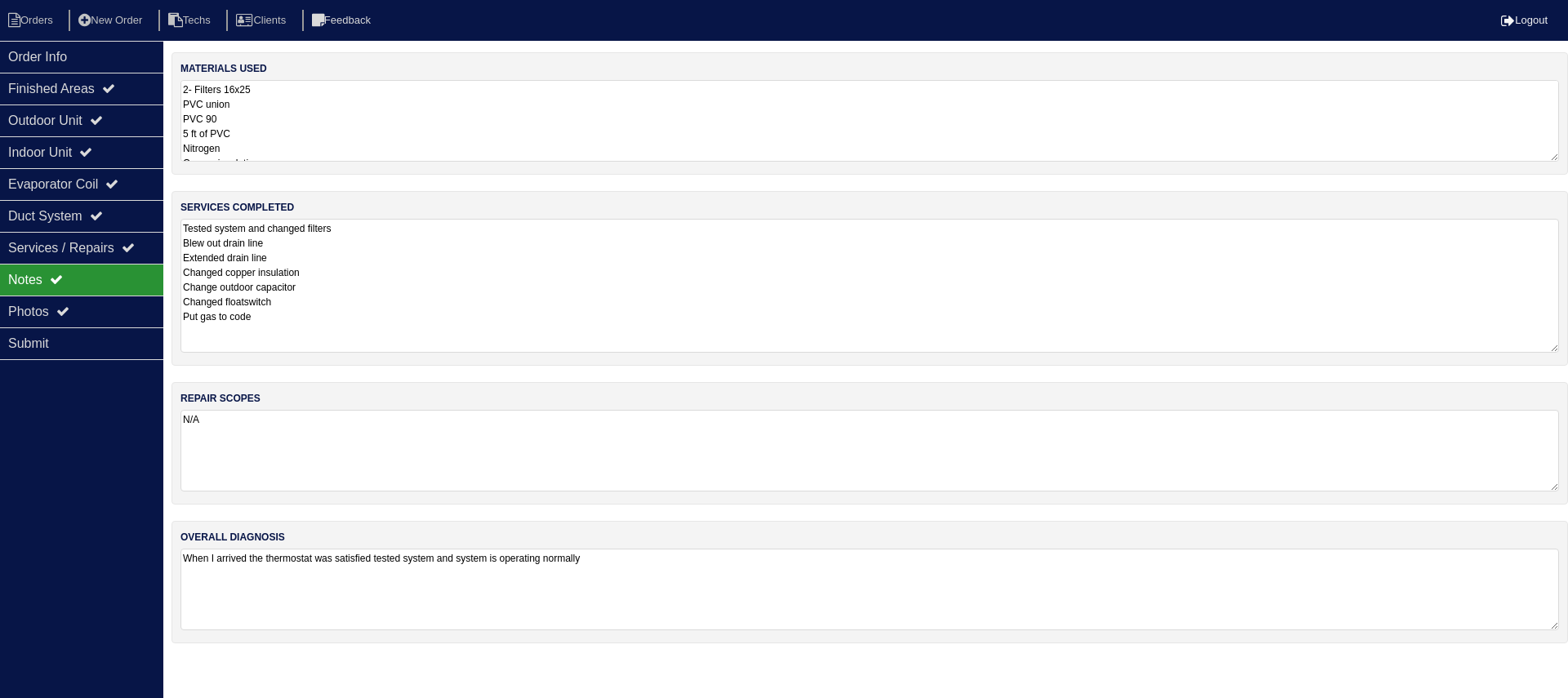
drag, startPoint x: 1546, startPoint y: 291, endPoint x: 1552, endPoint y: 344, distance: 53.3
click at [1552, 344] on textarea "Tested system and changed filters Blew out drain line Extended drain line Chang…" at bounding box center [869, 286] width 1378 height 134
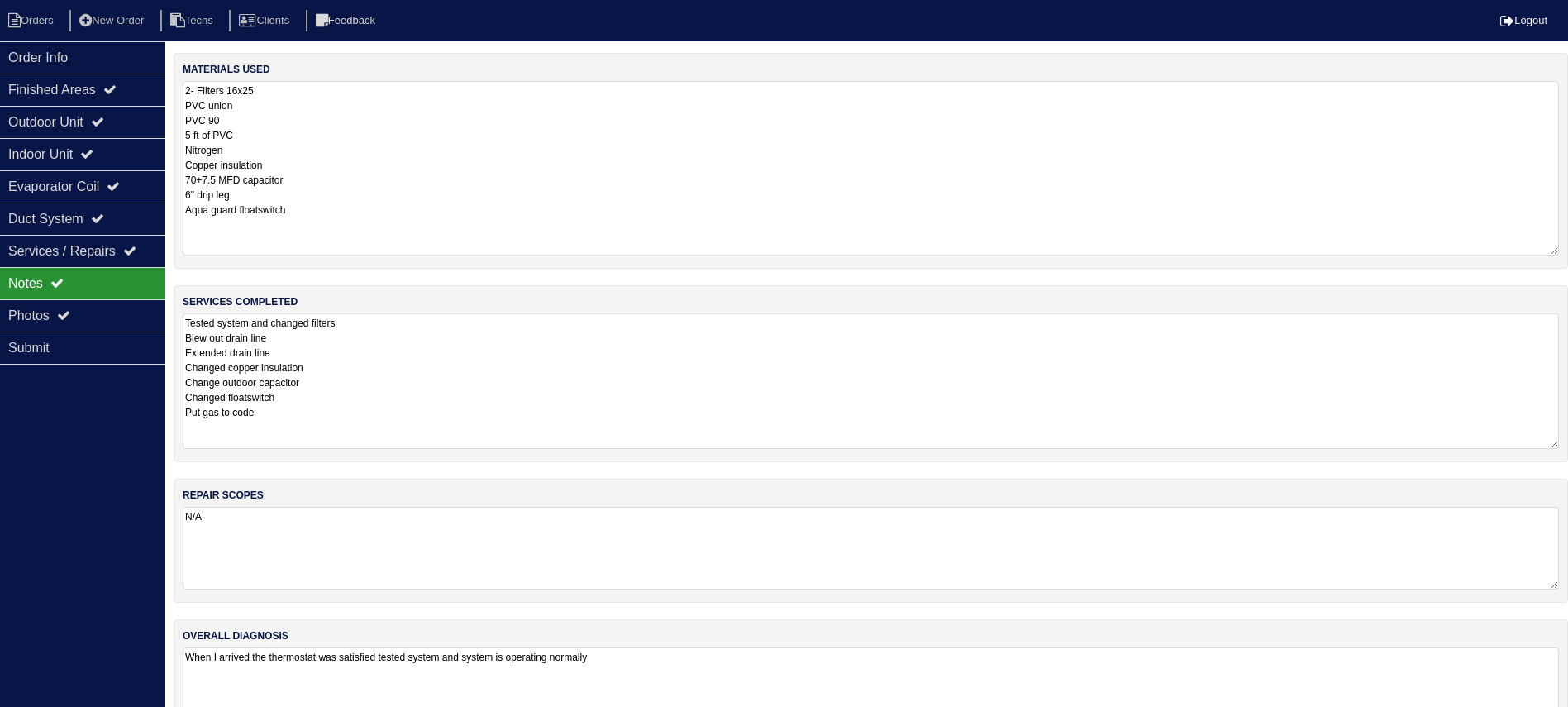
drag, startPoint x: 1571, startPoint y: 157, endPoint x: 1572, endPoint y: 249, distance: 92.0
click at [1568, 249] on html "Orders New Order Techs Clients Feedback Logout Orders New Order Users Clients M…" at bounding box center [784, 379] width 1568 height 759
click at [89, 305] on div "Photos" at bounding box center [82, 315] width 165 height 32
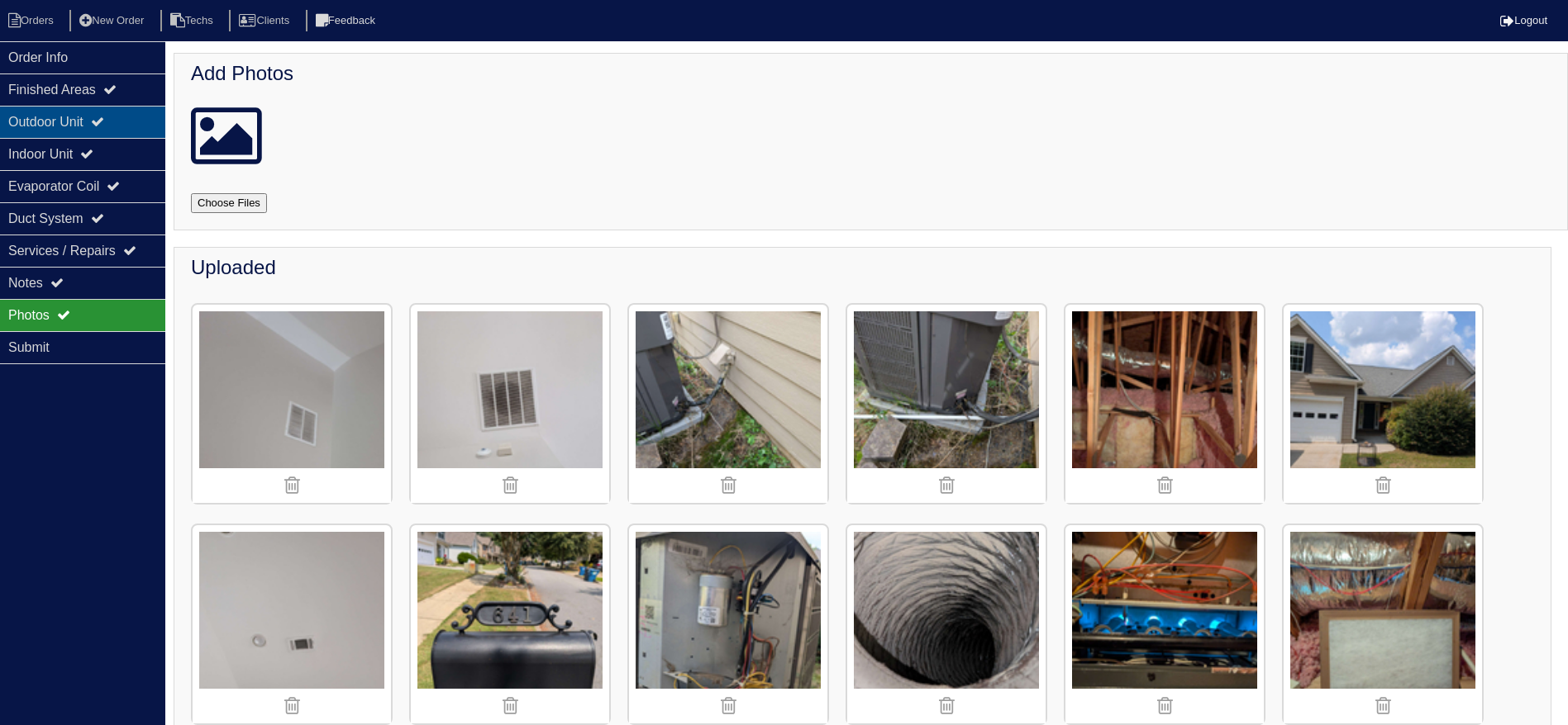
click at [104, 127] on icon at bounding box center [97, 121] width 13 height 13
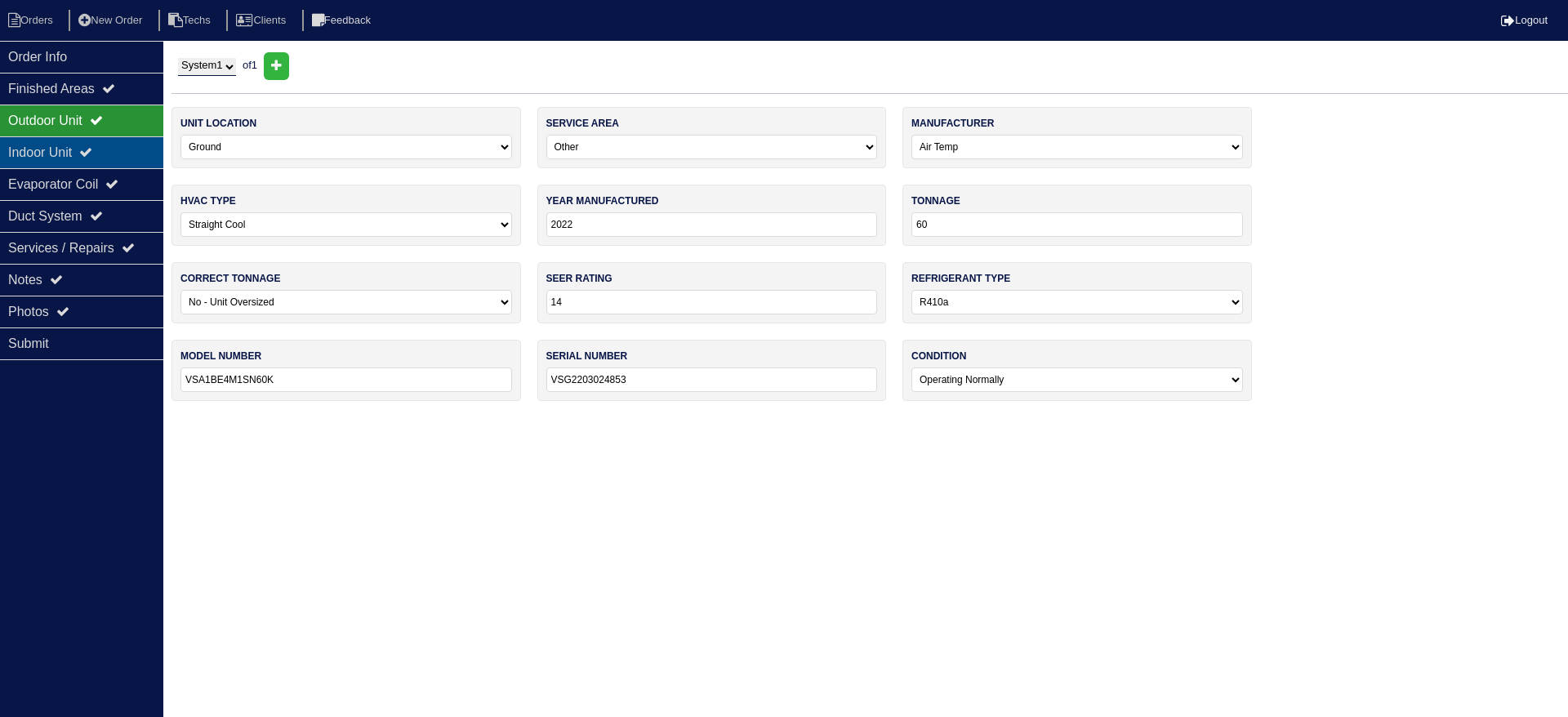
click at [92, 155] on icon at bounding box center [86, 152] width 13 height 13
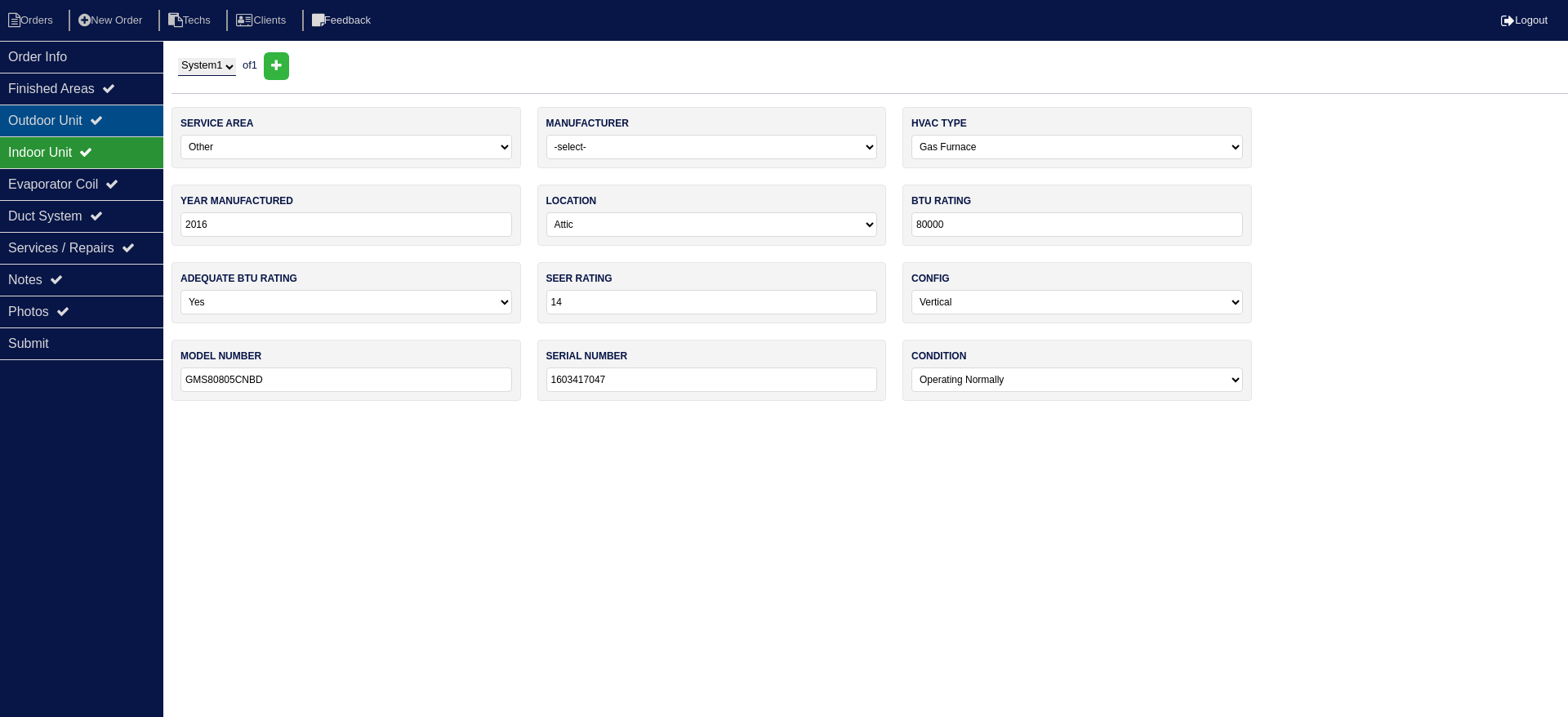
click at [103, 121] on icon at bounding box center [96, 120] width 13 height 13
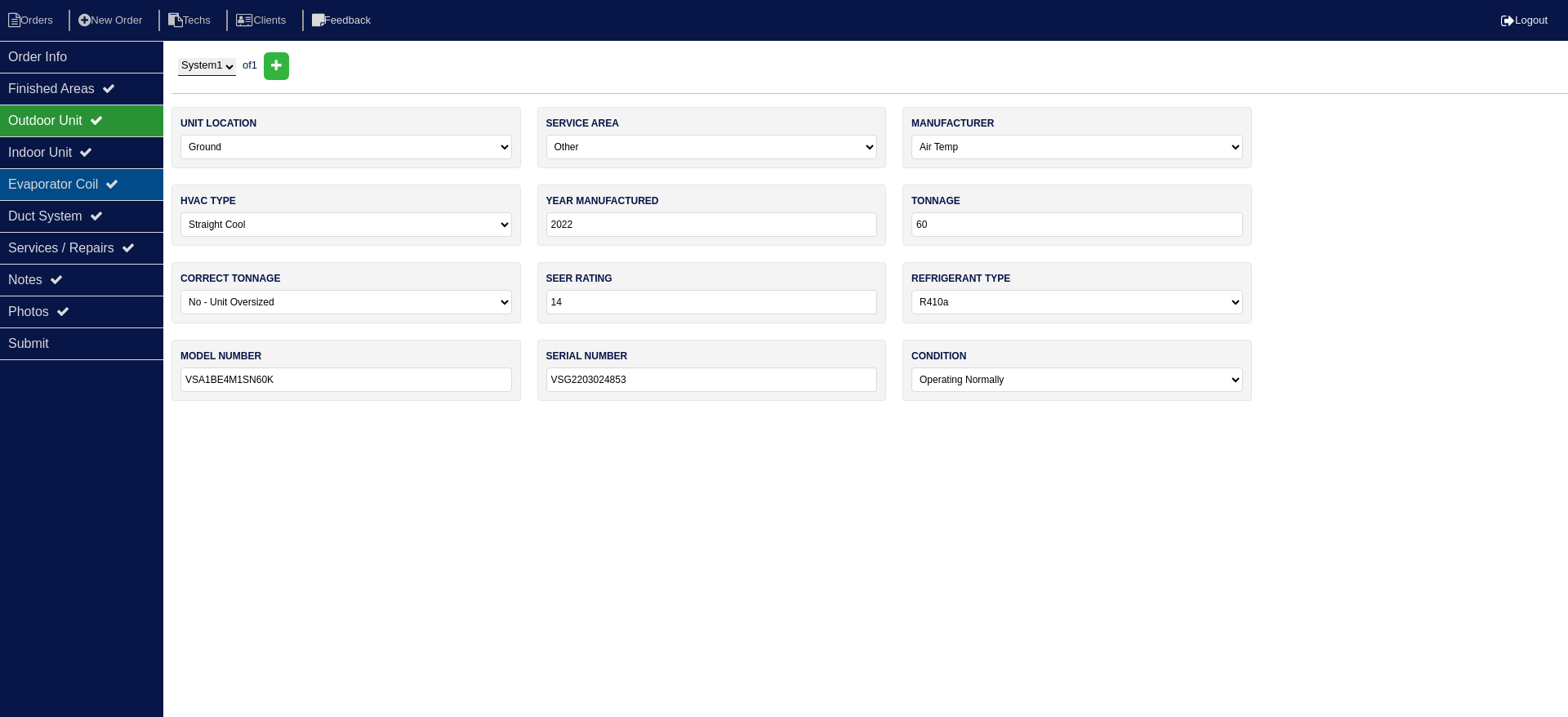
click at [101, 182] on div "Evaporator Coil" at bounding box center [81, 184] width 163 height 32
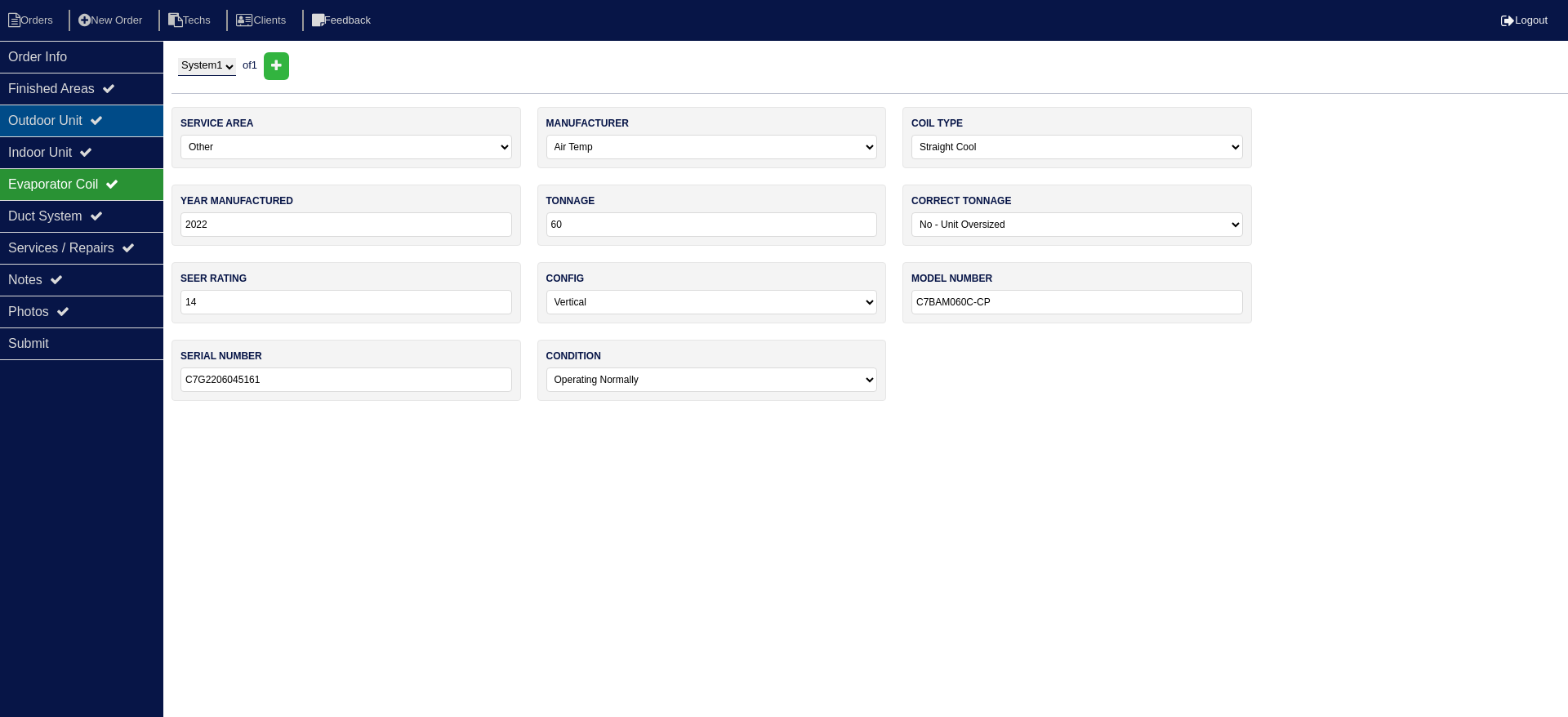
click at [115, 120] on div "Outdoor Unit" at bounding box center [81, 120] width 163 height 32
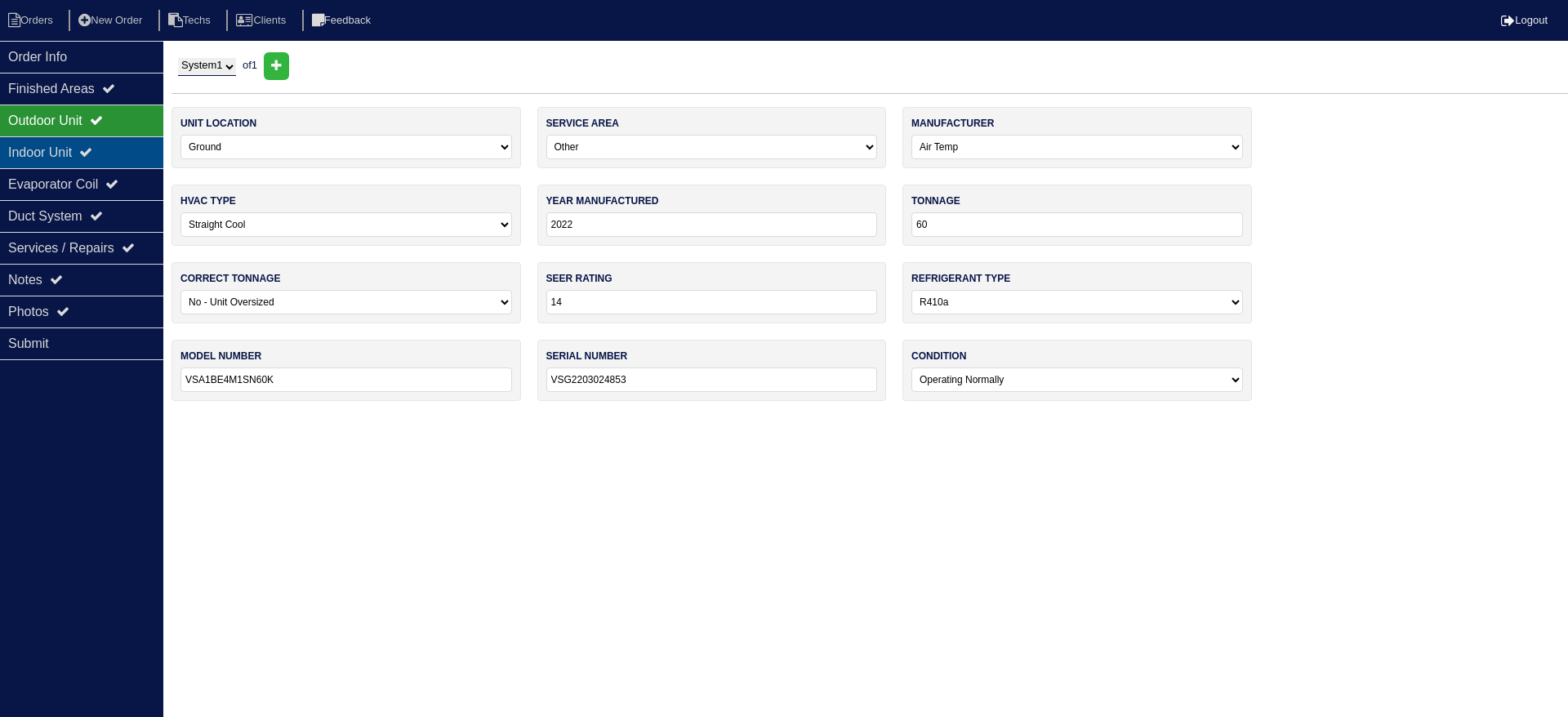
click at [119, 140] on div "Indoor Unit" at bounding box center [81, 152] width 163 height 32
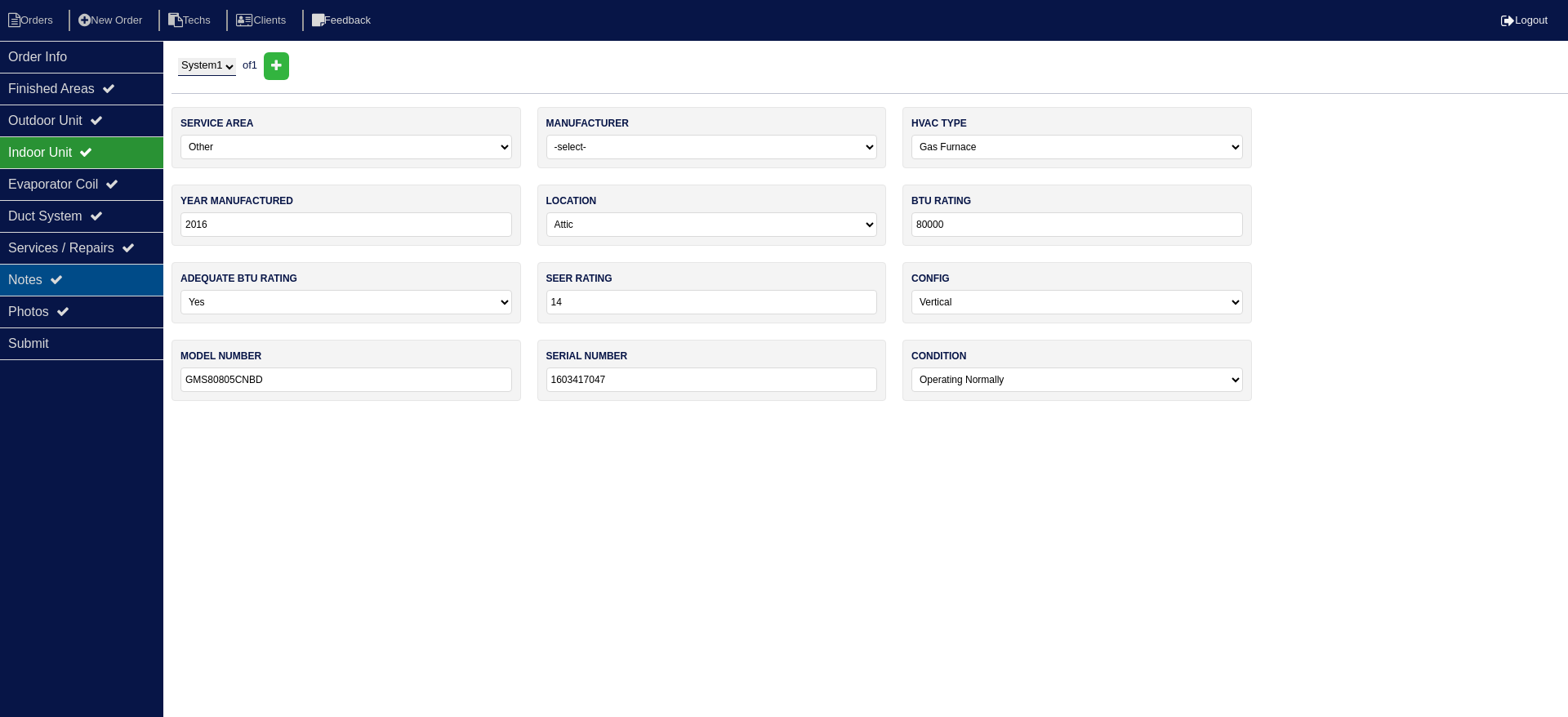
click at [139, 277] on div "Notes" at bounding box center [81, 280] width 163 height 32
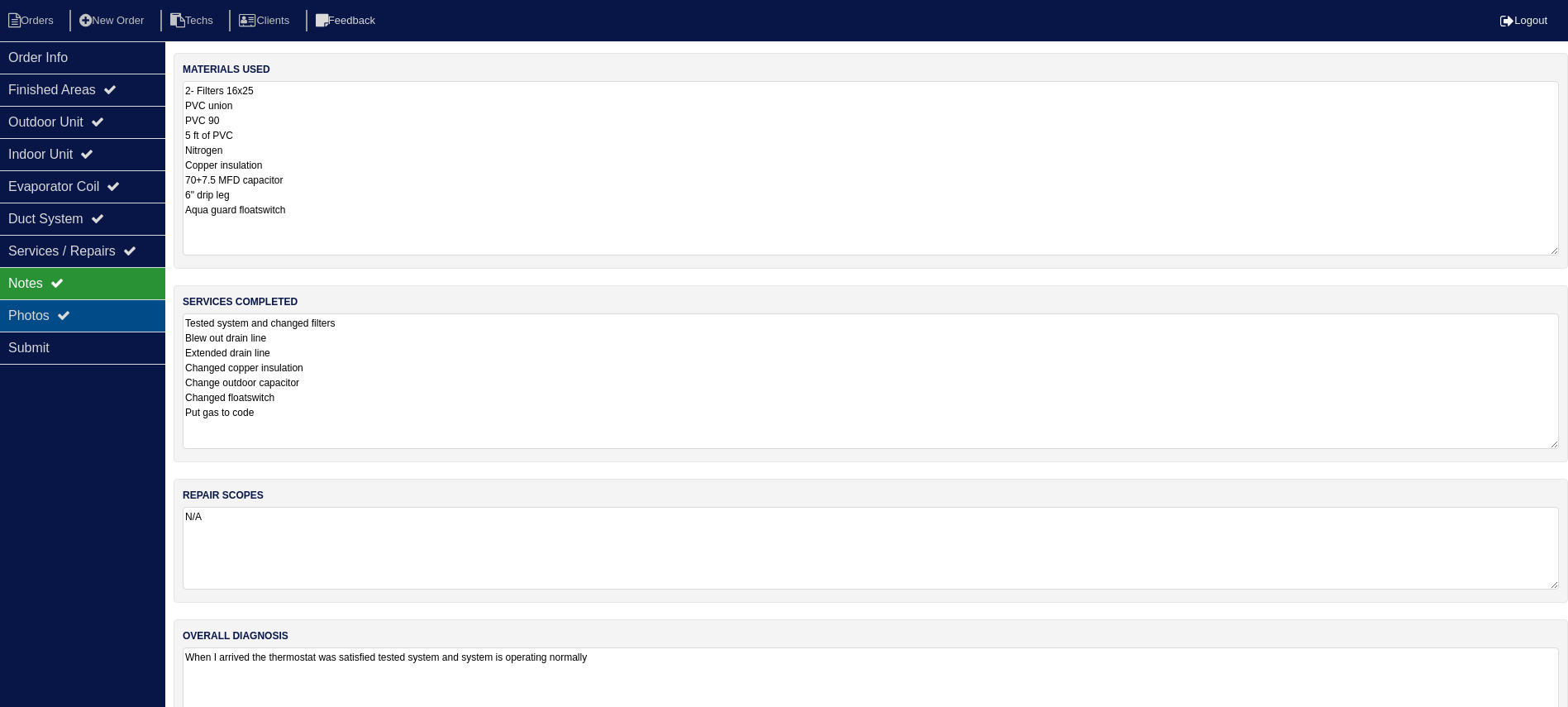
click at [101, 315] on div "Photos" at bounding box center [82, 315] width 165 height 32
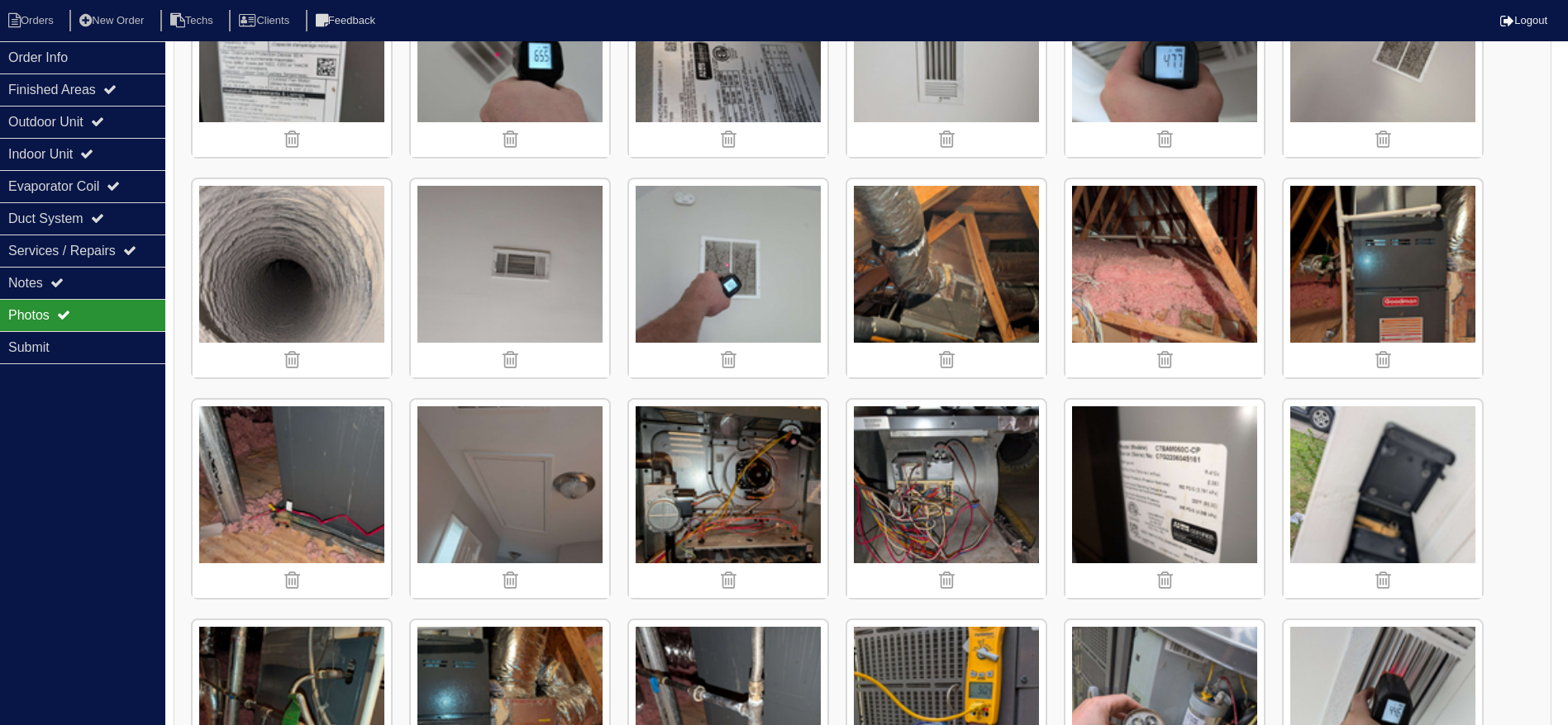
scroll to position [981, 0]
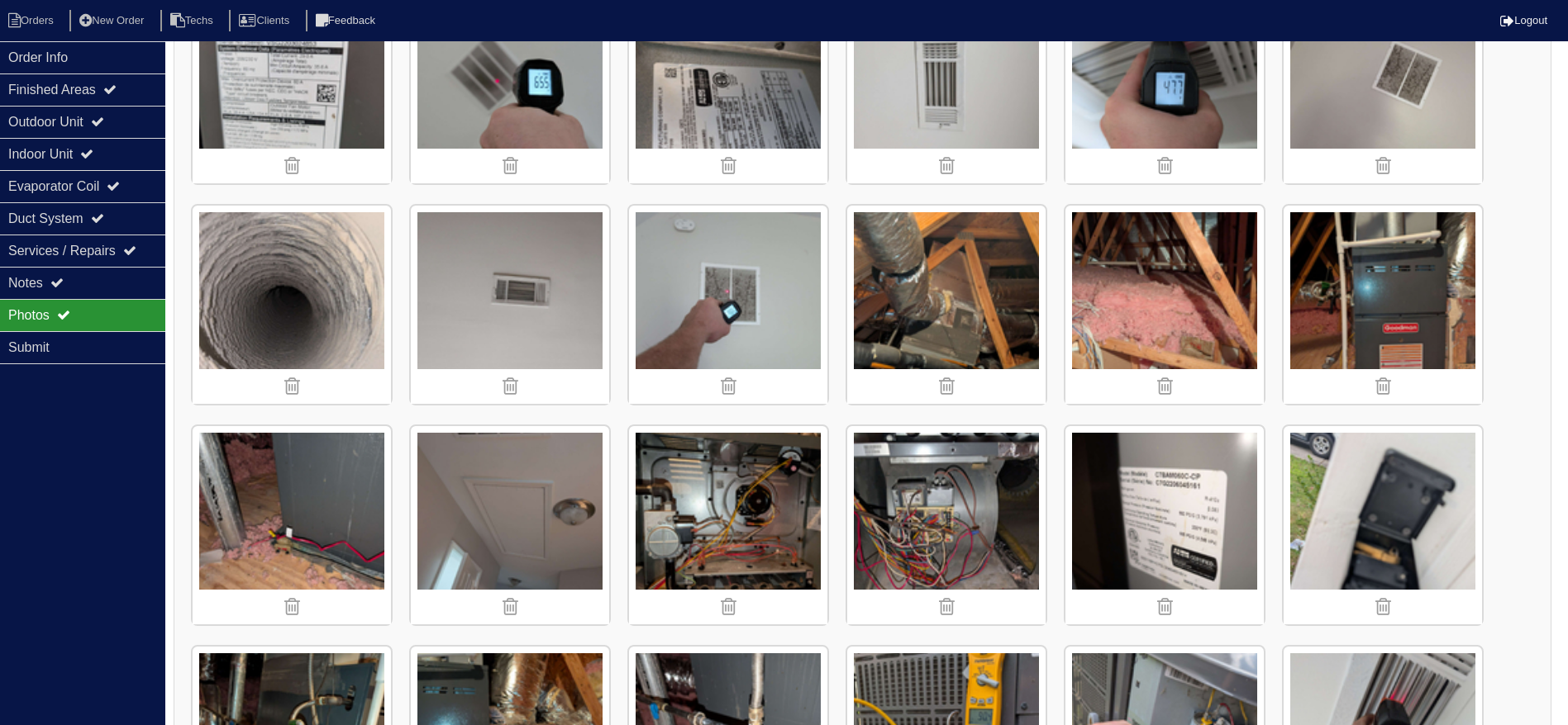
click at [530, 312] on img at bounding box center [510, 305] width 199 height 199
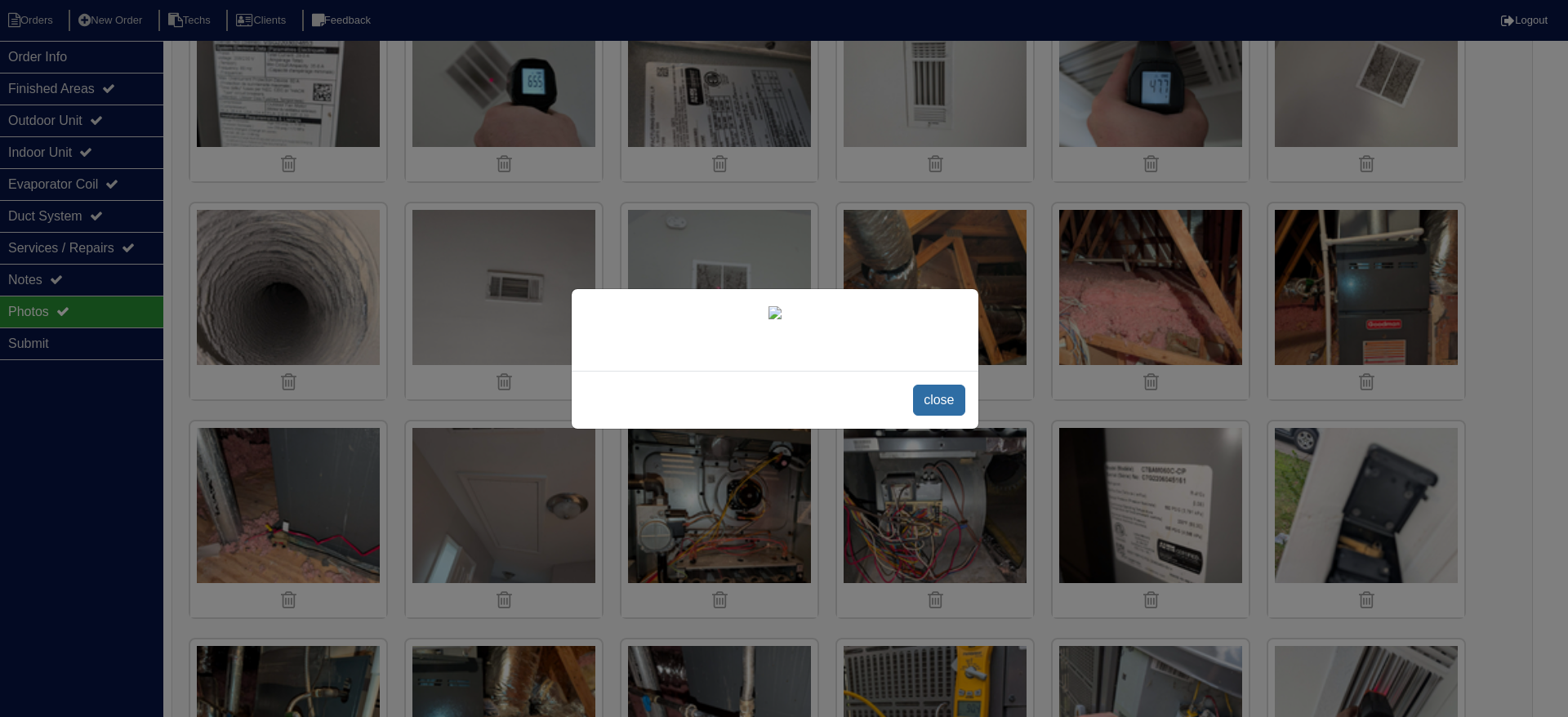
click at [956, 416] on span "close" at bounding box center [938, 400] width 52 height 31
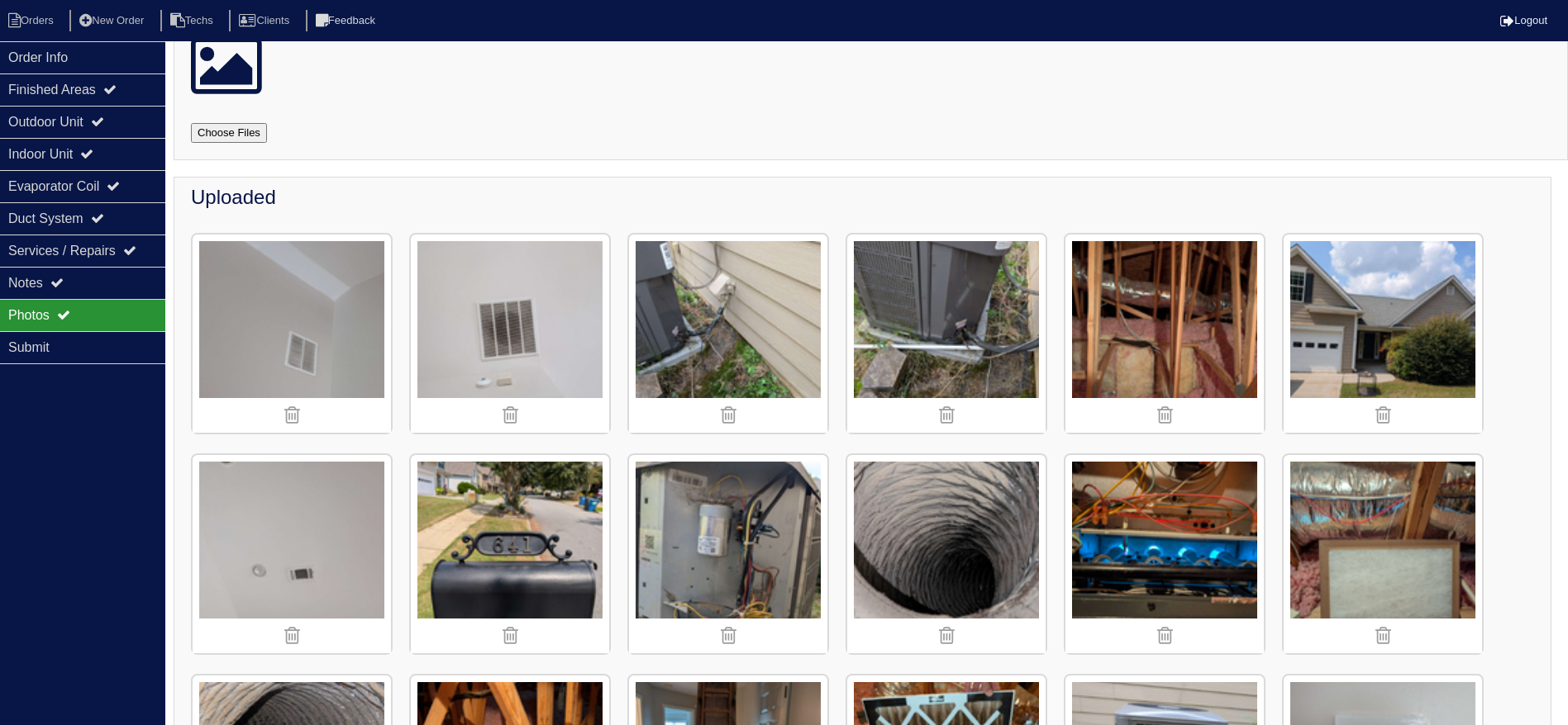
scroll to position [0, 0]
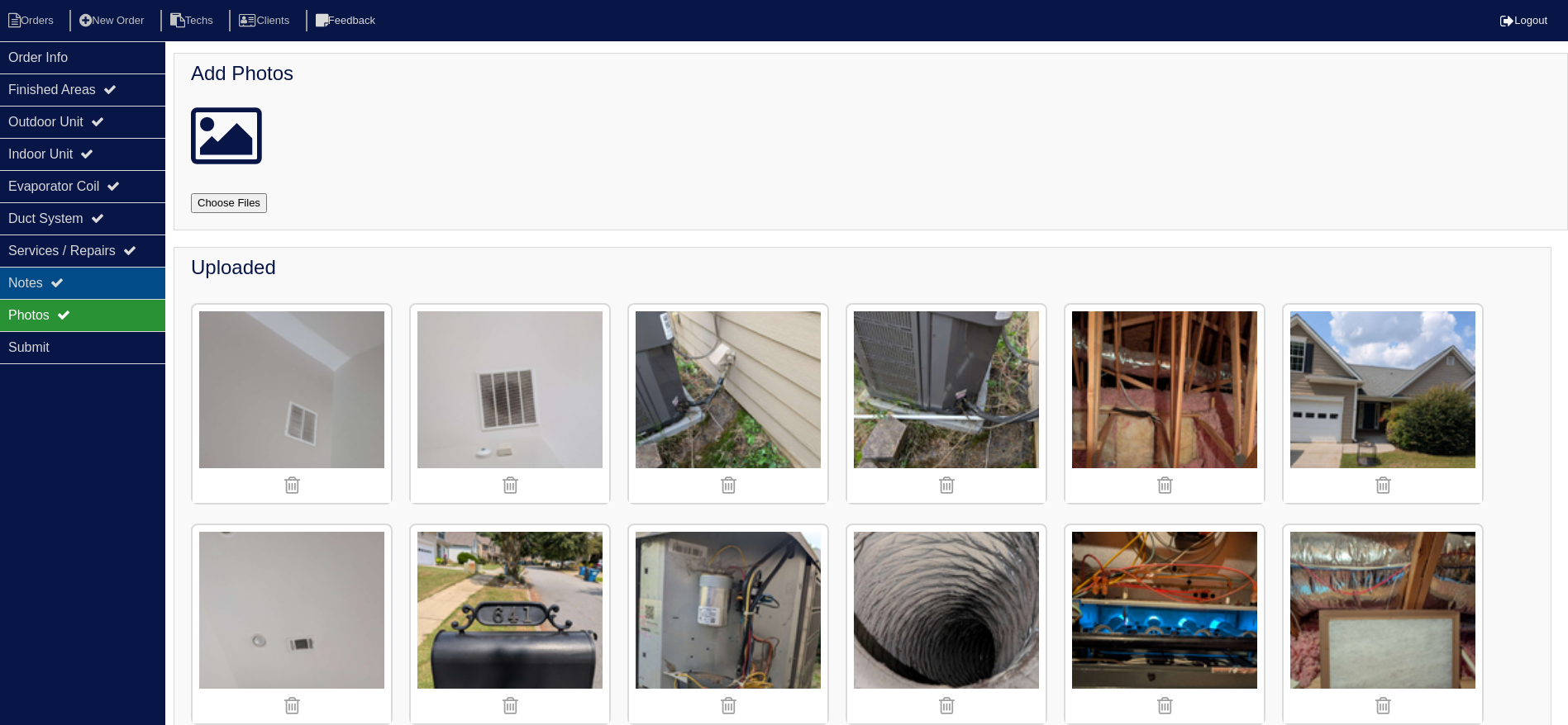
click at [97, 276] on div "Notes" at bounding box center [82, 283] width 165 height 32
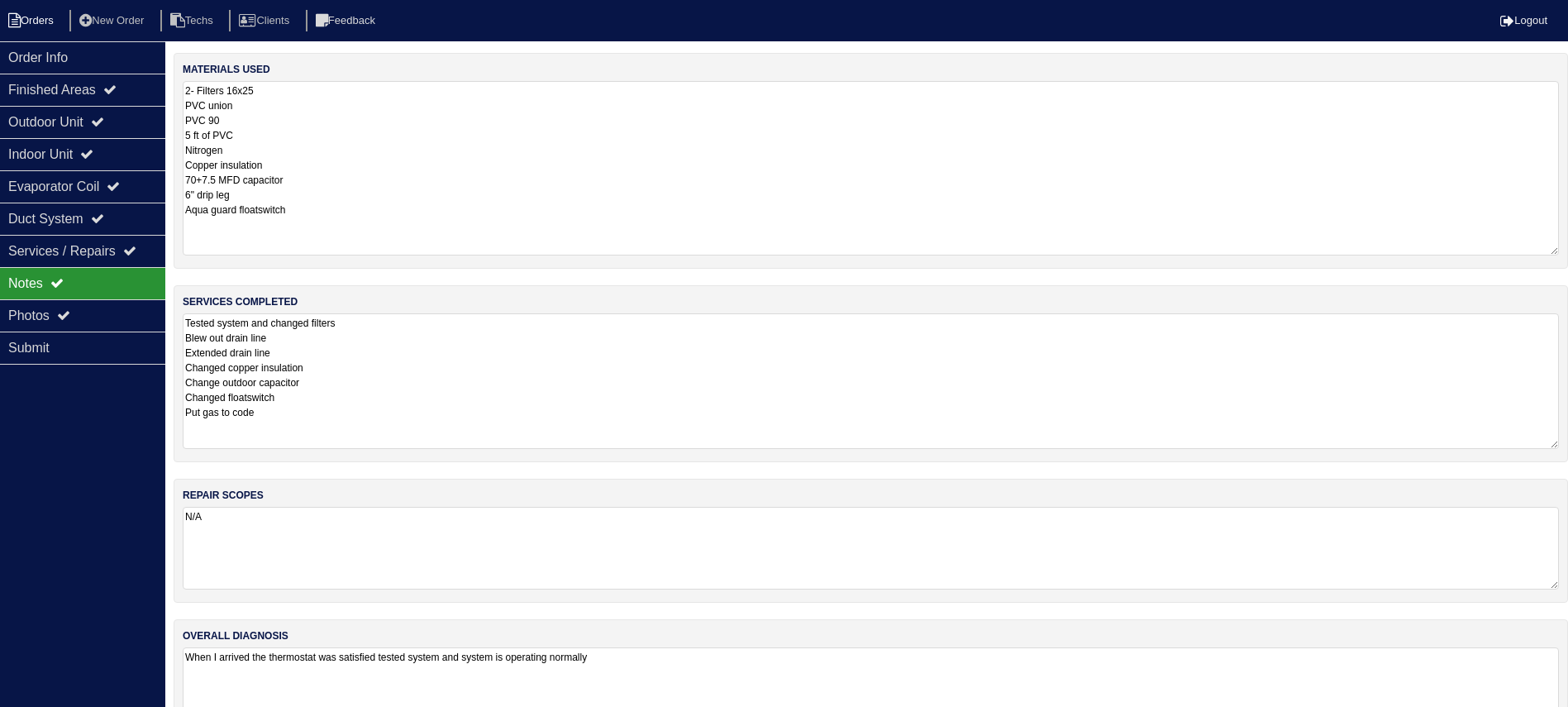
click at [45, 13] on li "Orders" at bounding box center [33, 21] width 67 height 22
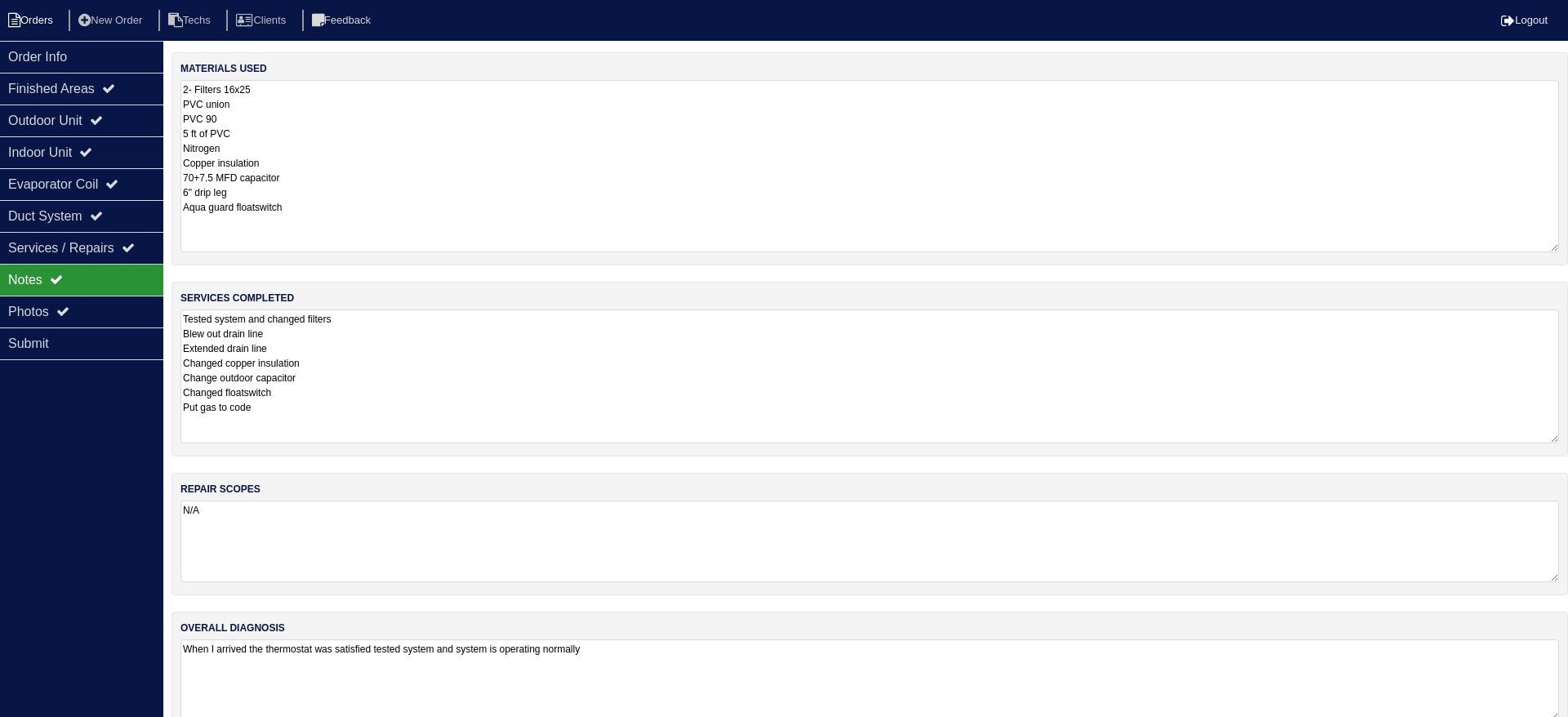
select select "15"
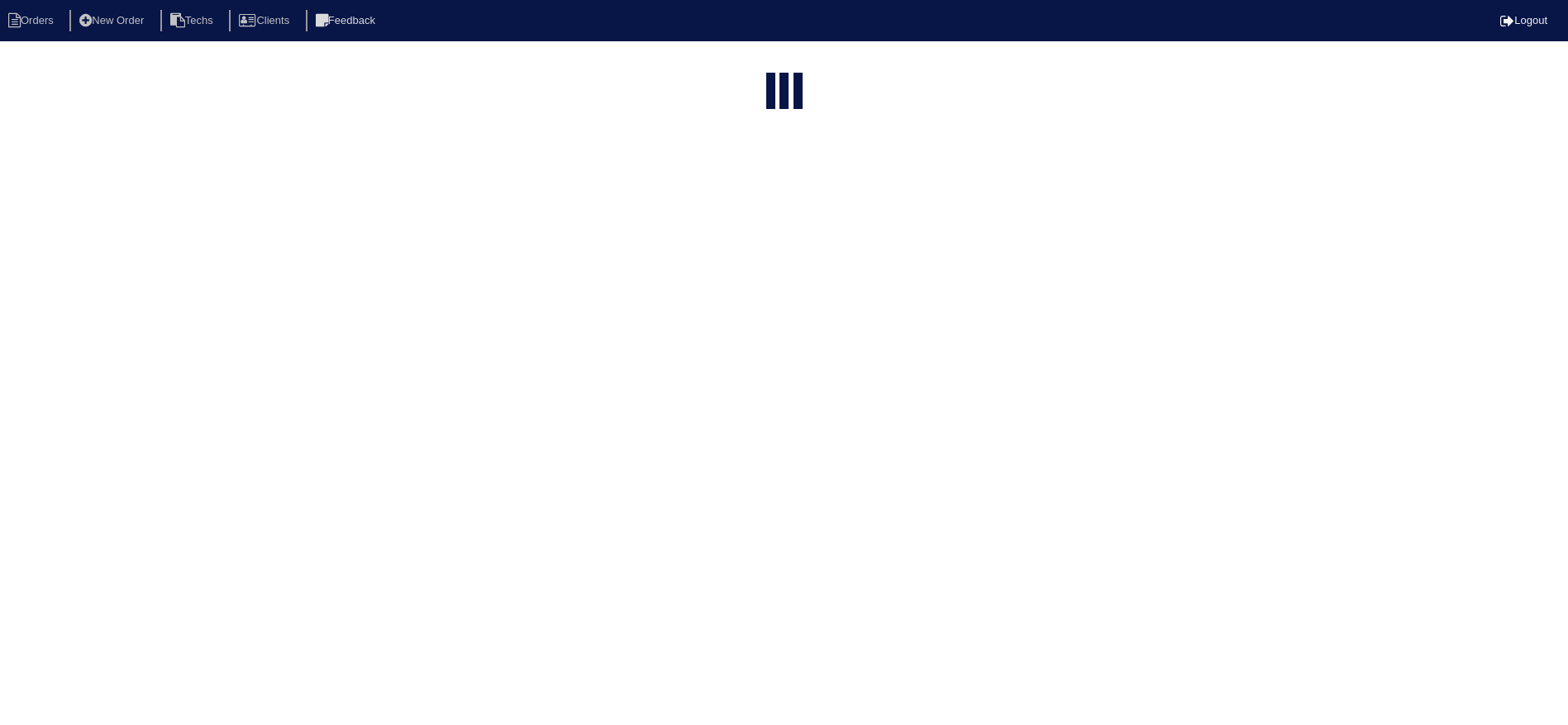
select select "field complete"
select select "need to quote"
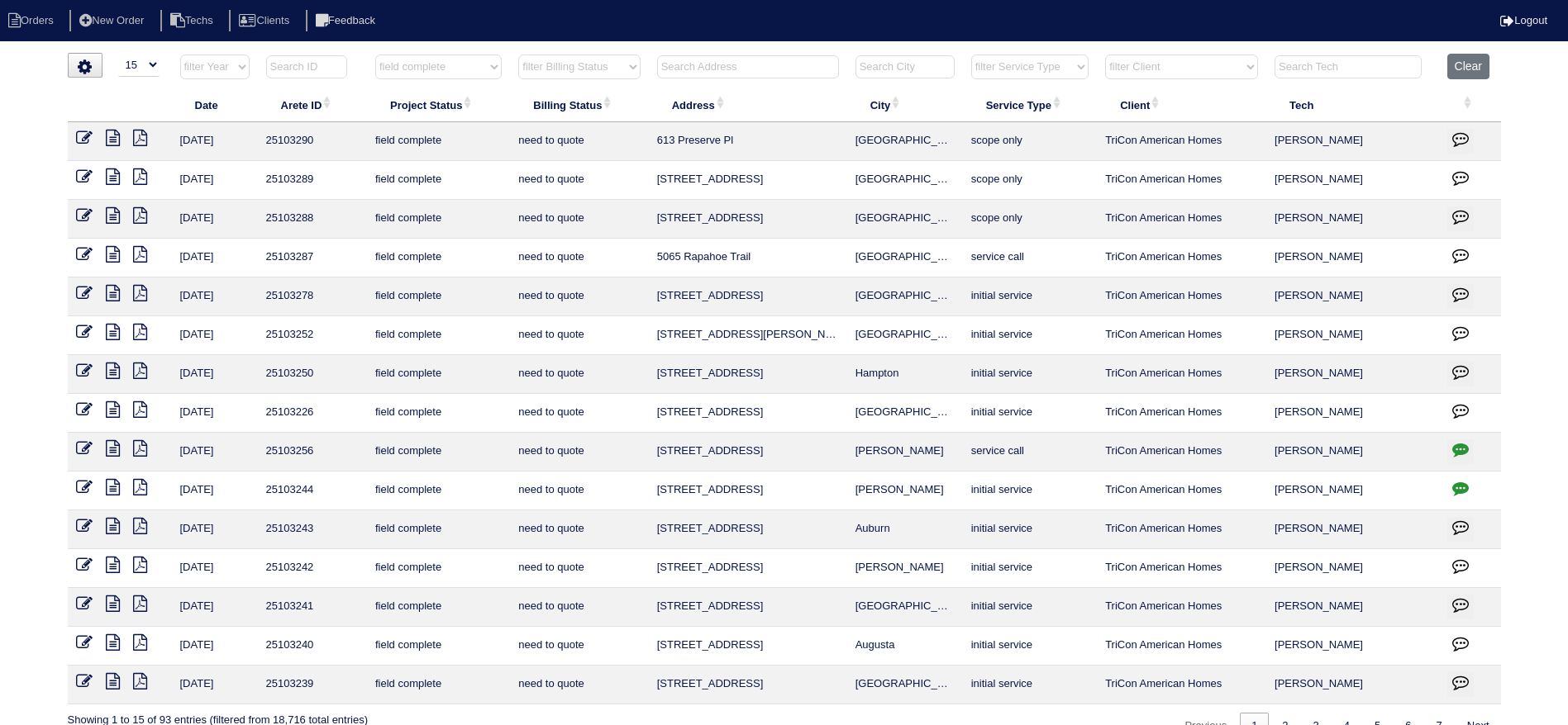
click at [113, 561] on icon at bounding box center [113, 565] width 14 height 16
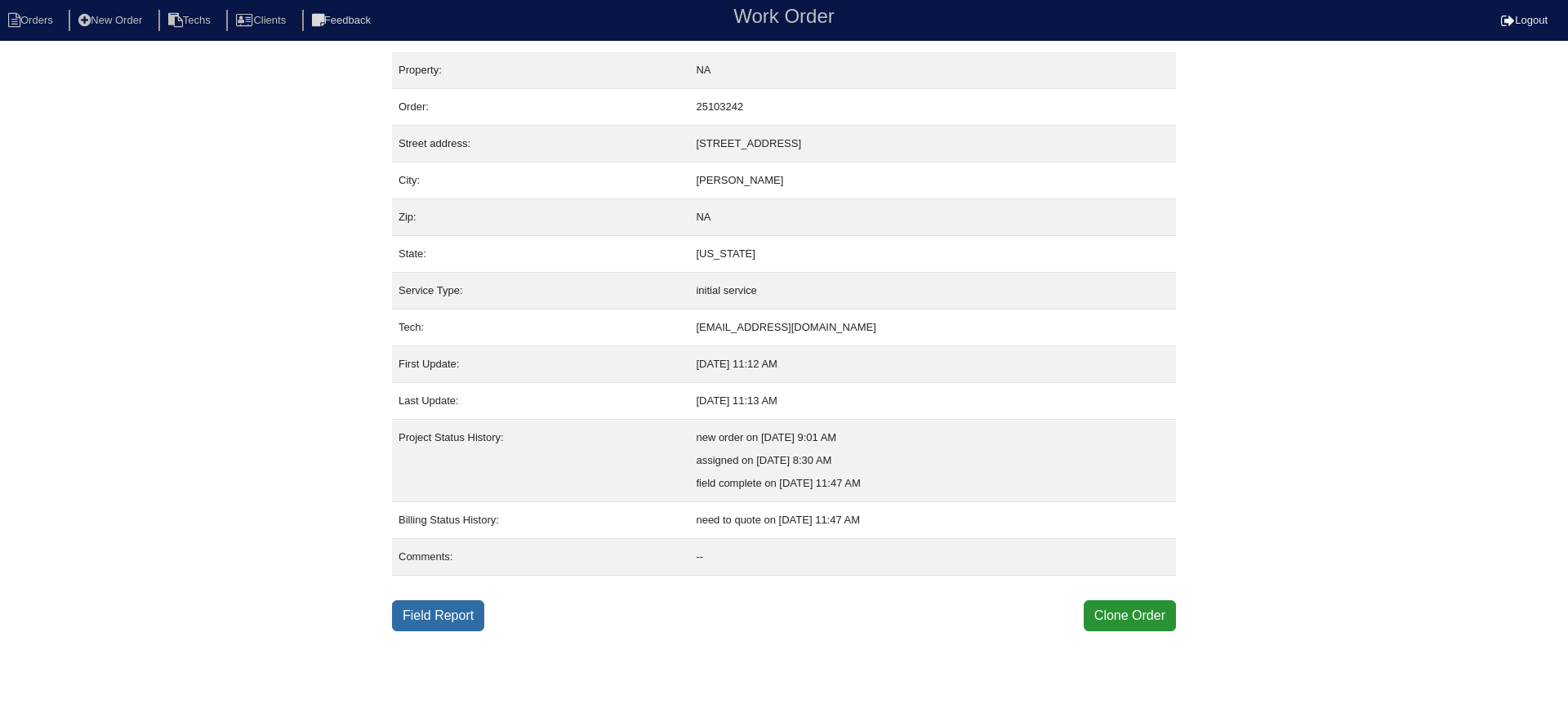
click at [440, 613] on link "Field Report" at bounding box center [438, 616] width 92 height 31
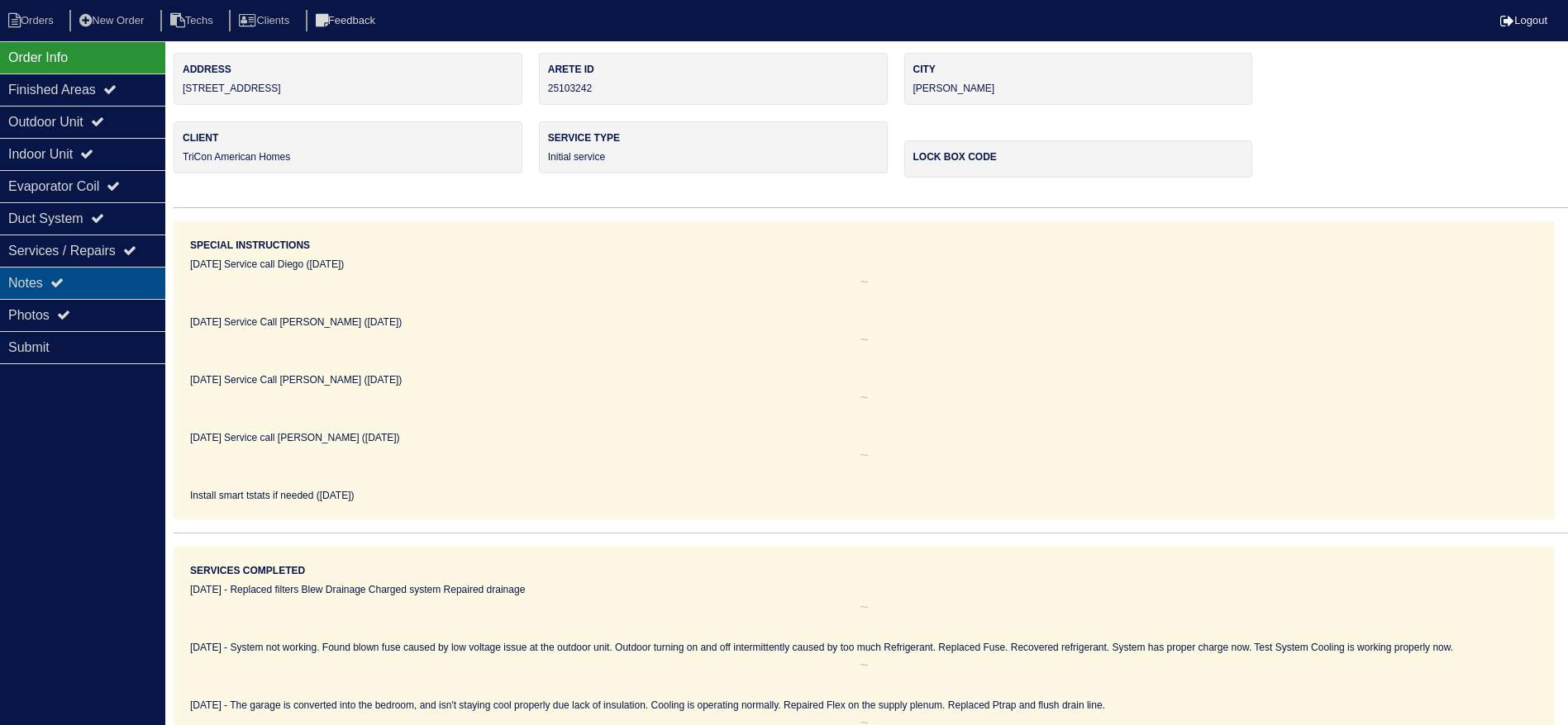
click at [140, 288] on div "Notes" at bounding box center [82, 283] width 165 height 32
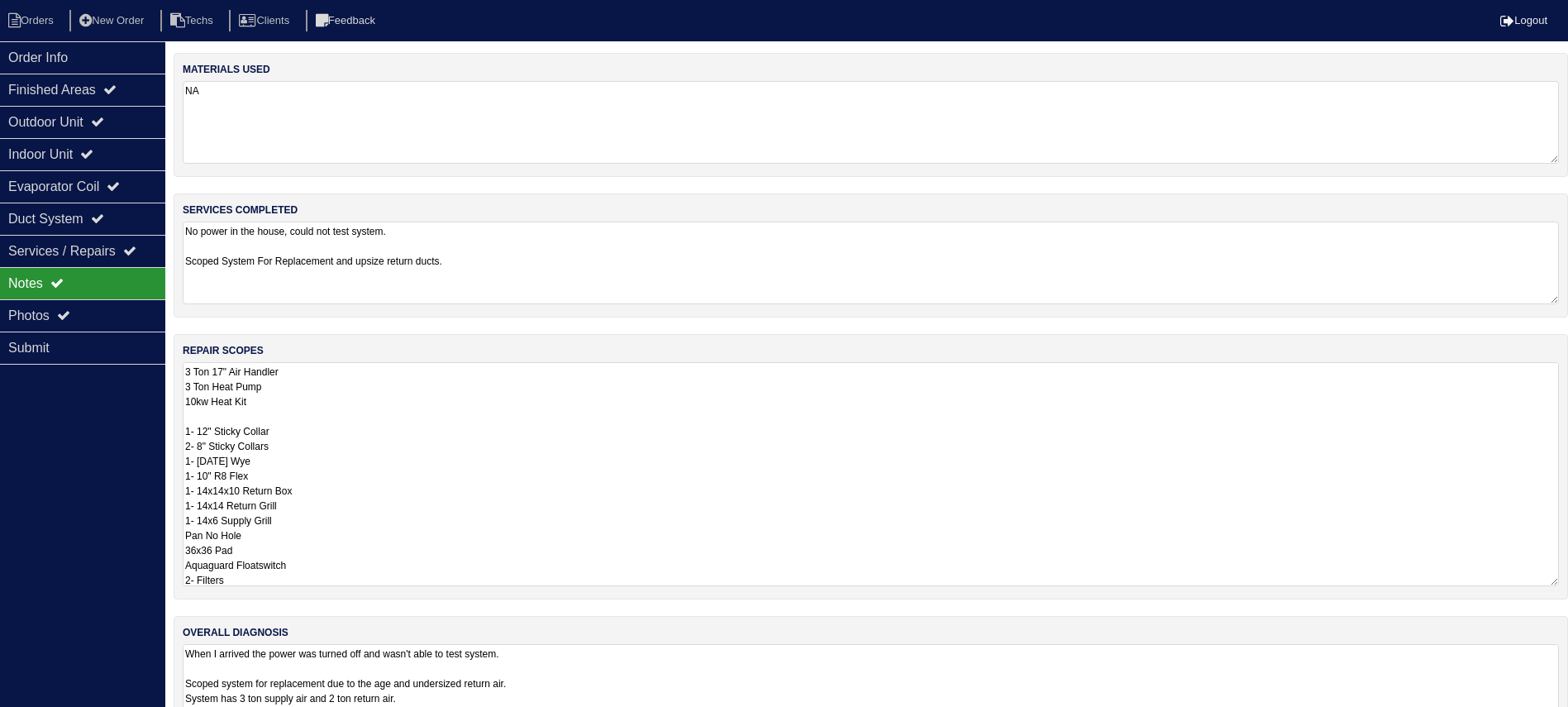
drag, startPoint x: 1576, startPoint y: 440, endPoint x: 1534, endPoint y: 473, distance: 53.4
click at [1559, 581] on div "repair scopes 3 Ton 17" Air Handler 3 Ton Heat Pump 10kw Heat Kit 1- 12" Sticky…" at bounding box center [871, 467] width 1395 height 266
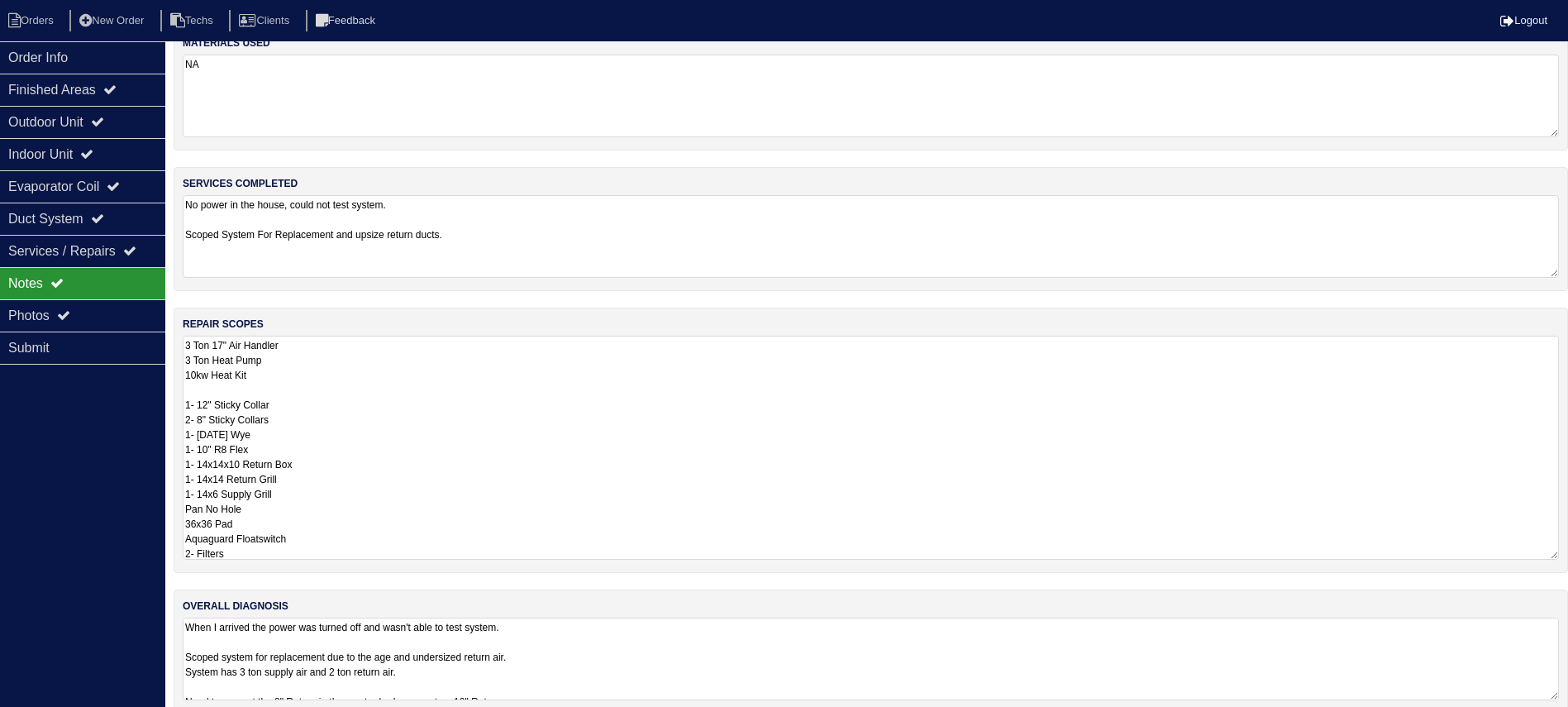
scroll to position [49, 0]
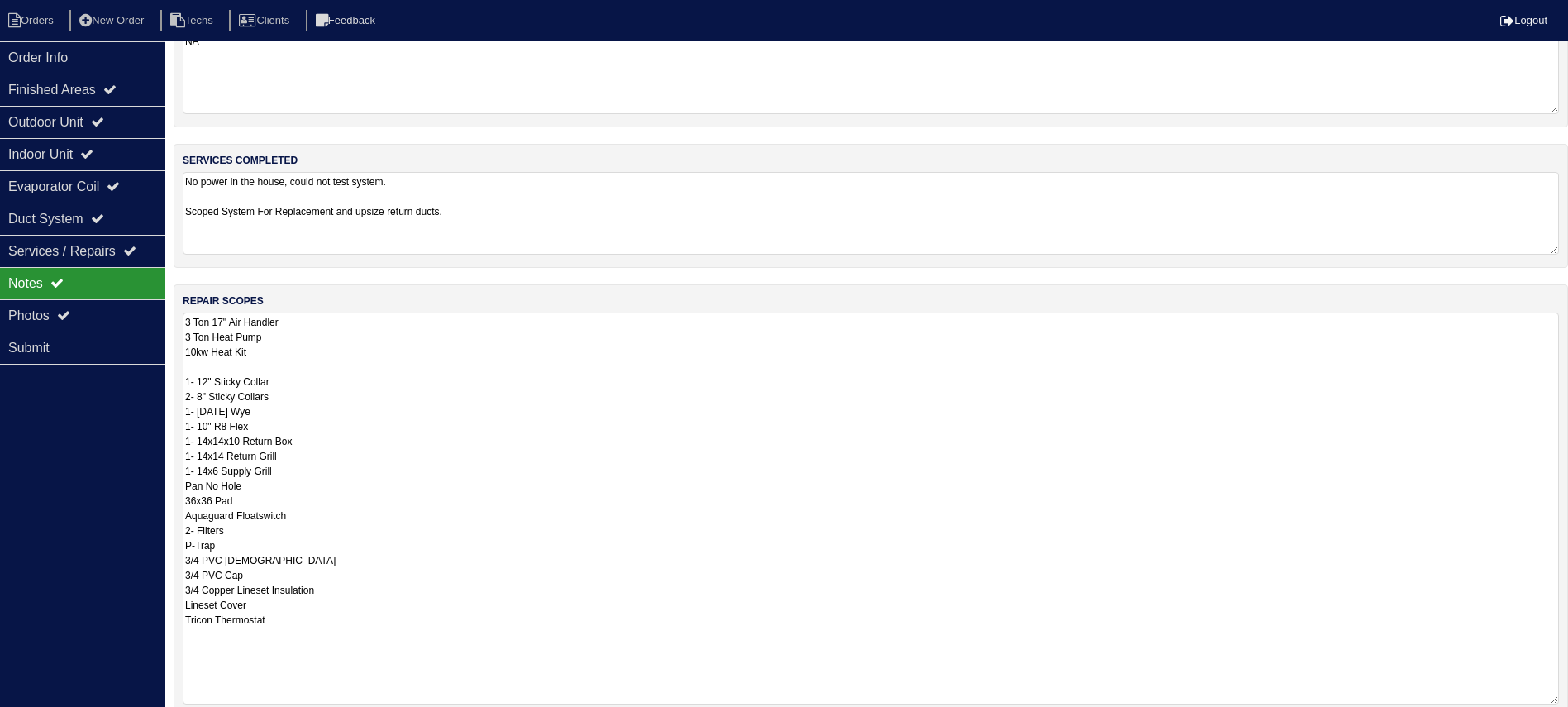
drag, startPoint x: 1550, startPoint y: 532, endPoint x: 1503, endPoint y: 734, distance: 207.4
click at [1503, 724] on html "Orders New Order Techs Clients Feedback Logout Orders New Order Users Clients M…" at bounding box center [784, 412] width 1568 height 924
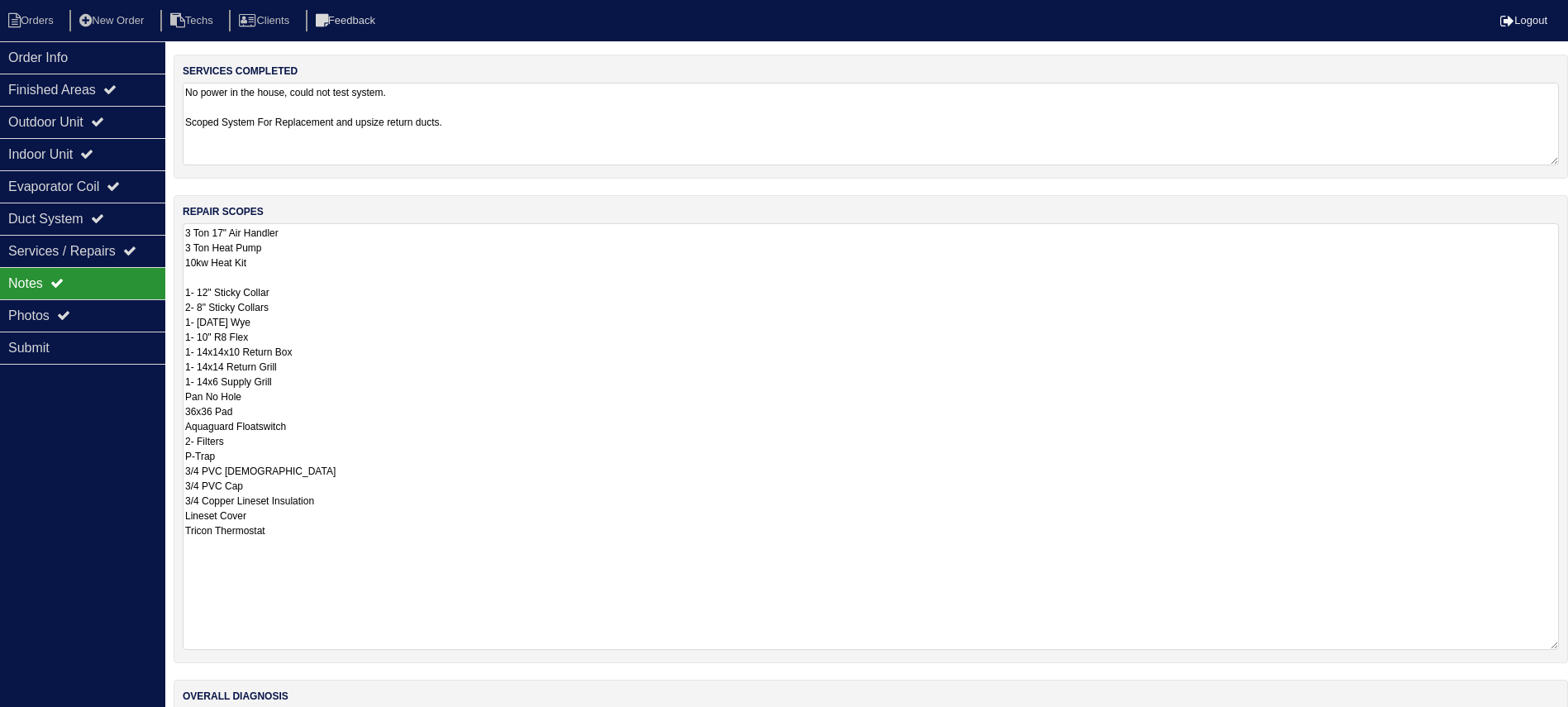
scroll to position [252, 0]
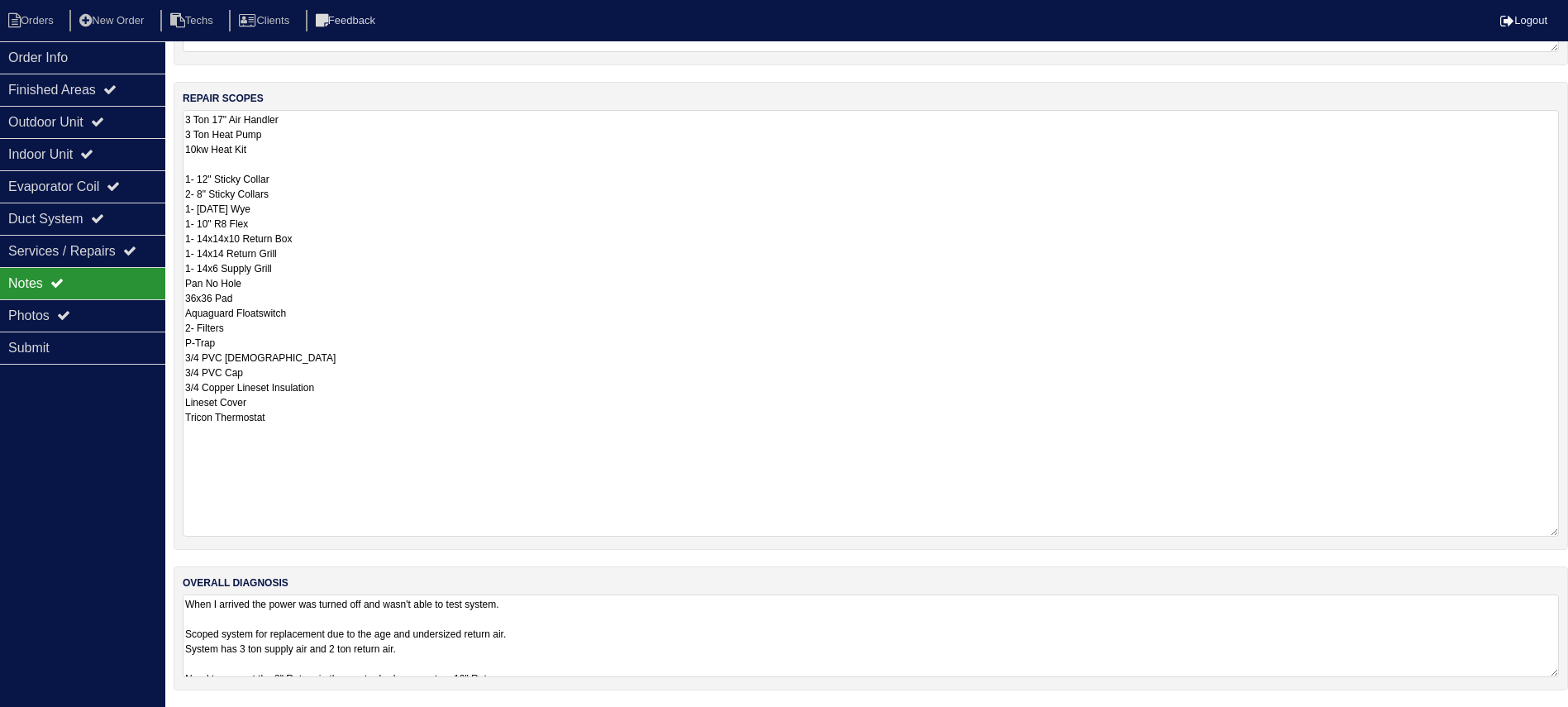
click at [979, 619] on textarea "When I arrived the power was turned off and wasn't able to test system. Scoped …" at bounding box center [870, 636] width 1377 height 82
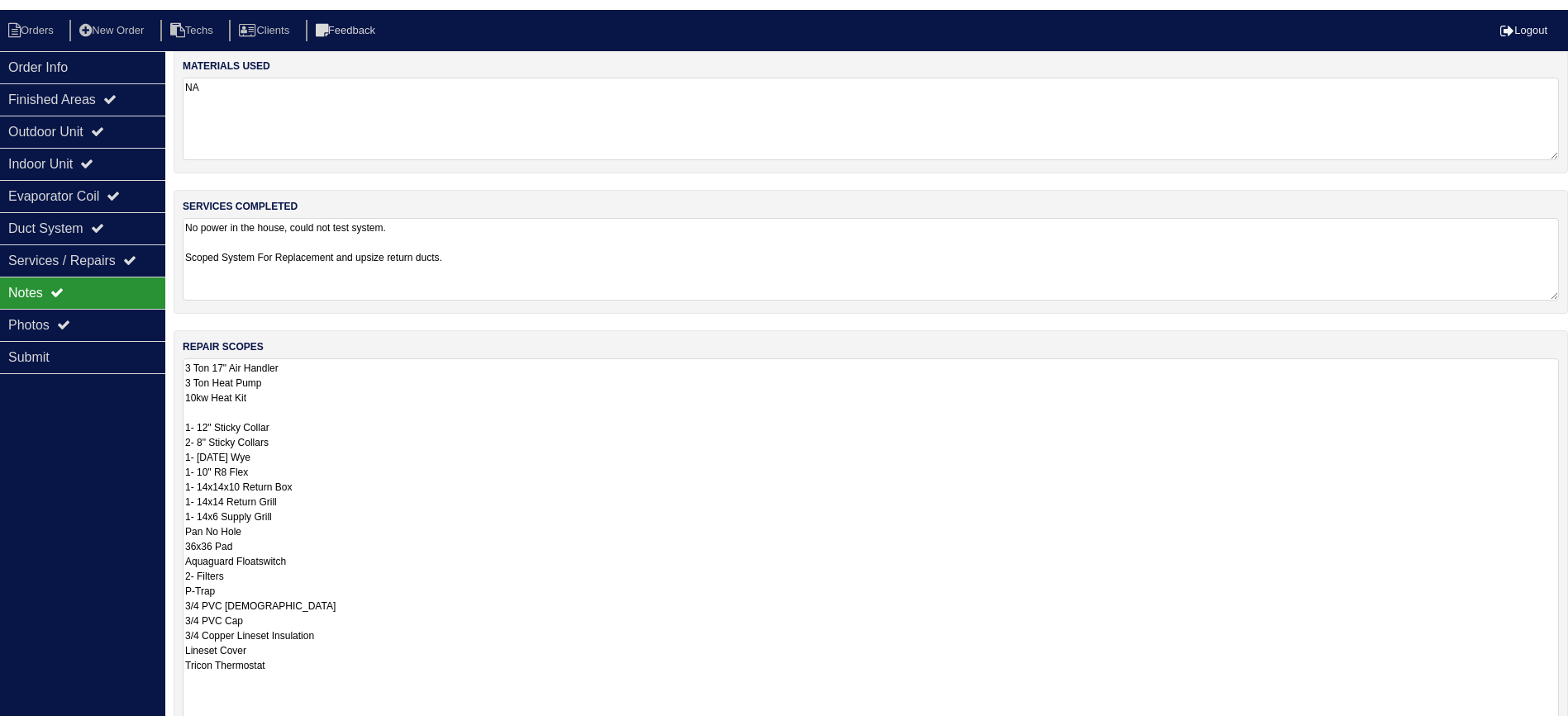
scroll to position [0, 0]
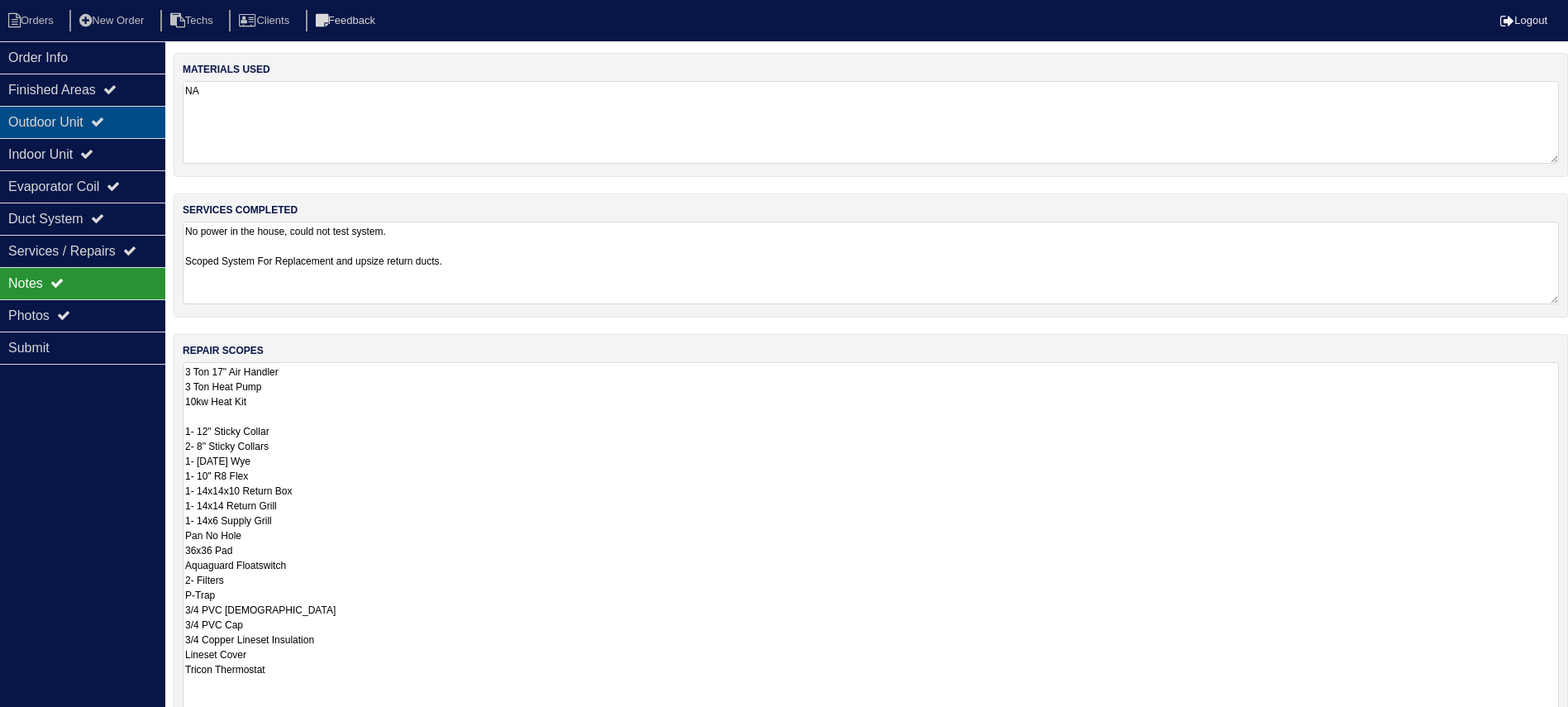
click at [76, 118] on div "Outdoor Unit" at bounding box center [82, 122] width 165 height 32
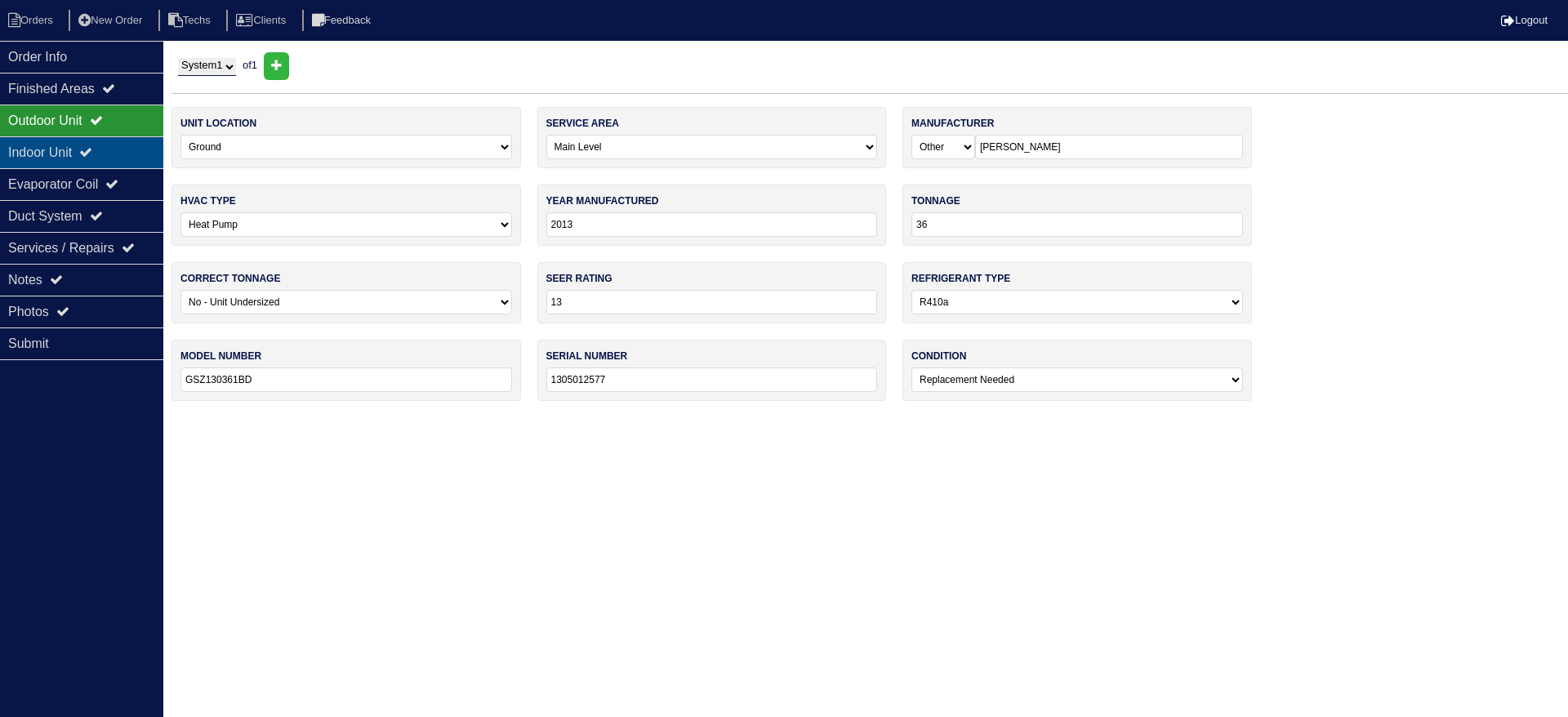
click at [80, 157] on div "Indoor Unit" at bounding box center [81, 152] width 163 height 32
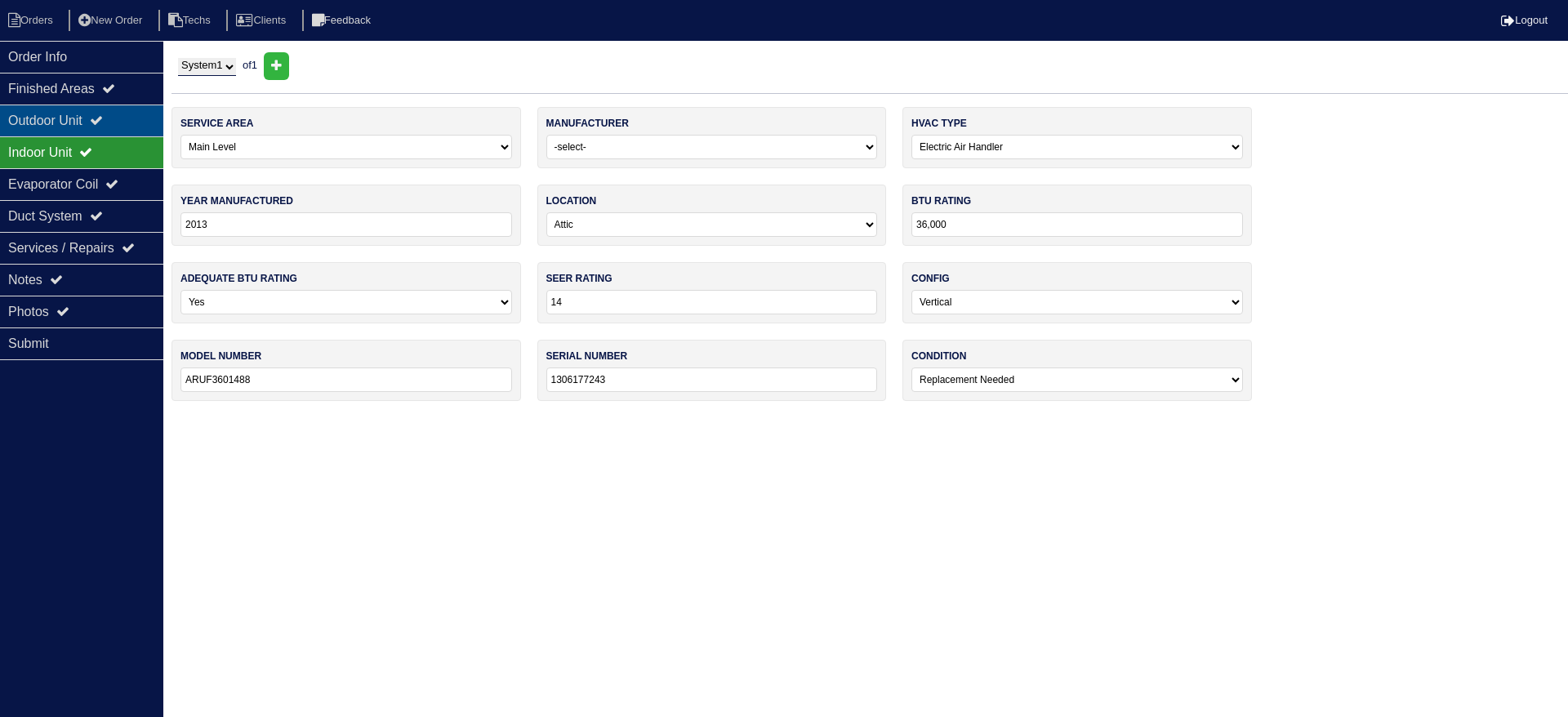
click at [88, 110] on div "Outdoor Unit" at bounding box center [81, 120] width 163 height 32
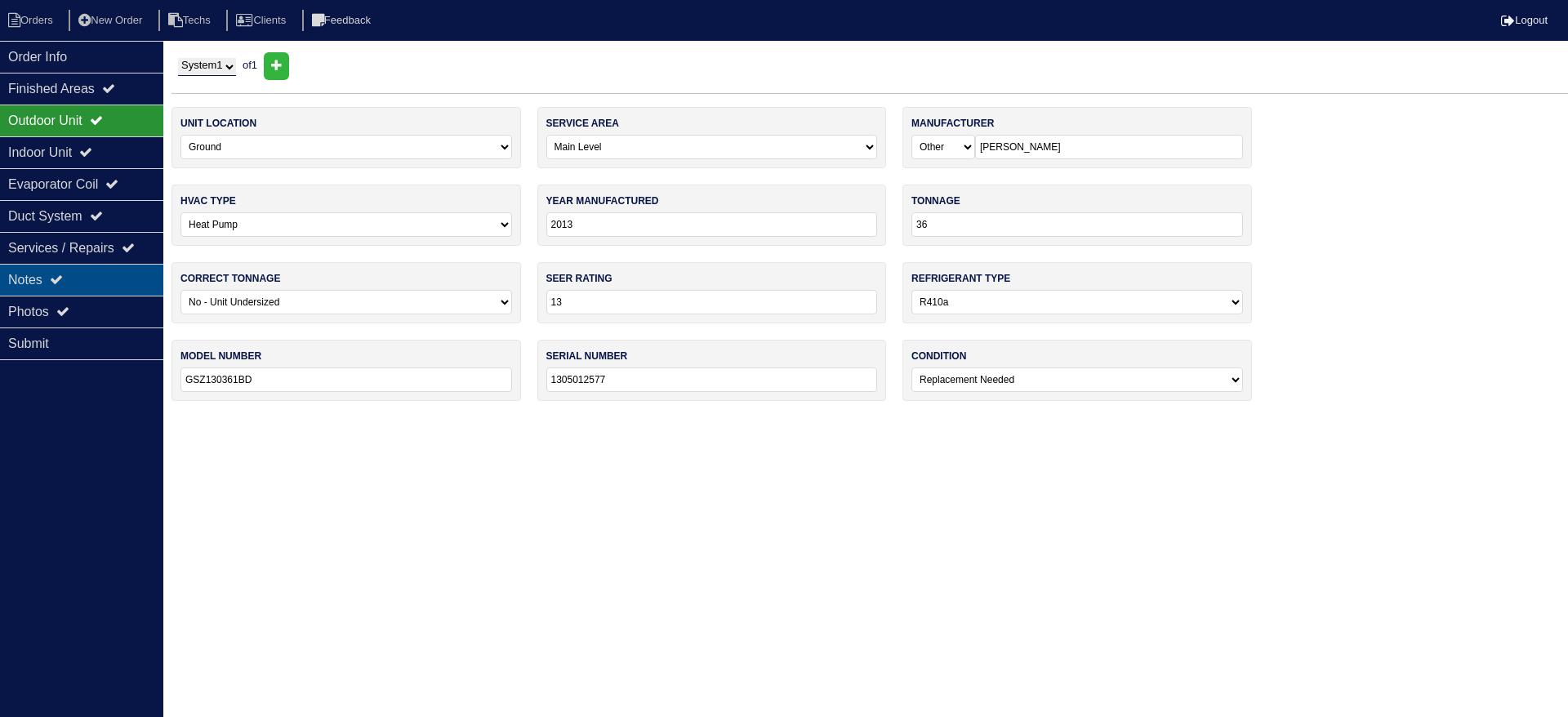
click at [60, 265] on div "Notes" at bounding box center [81, 280] width 163 height 32
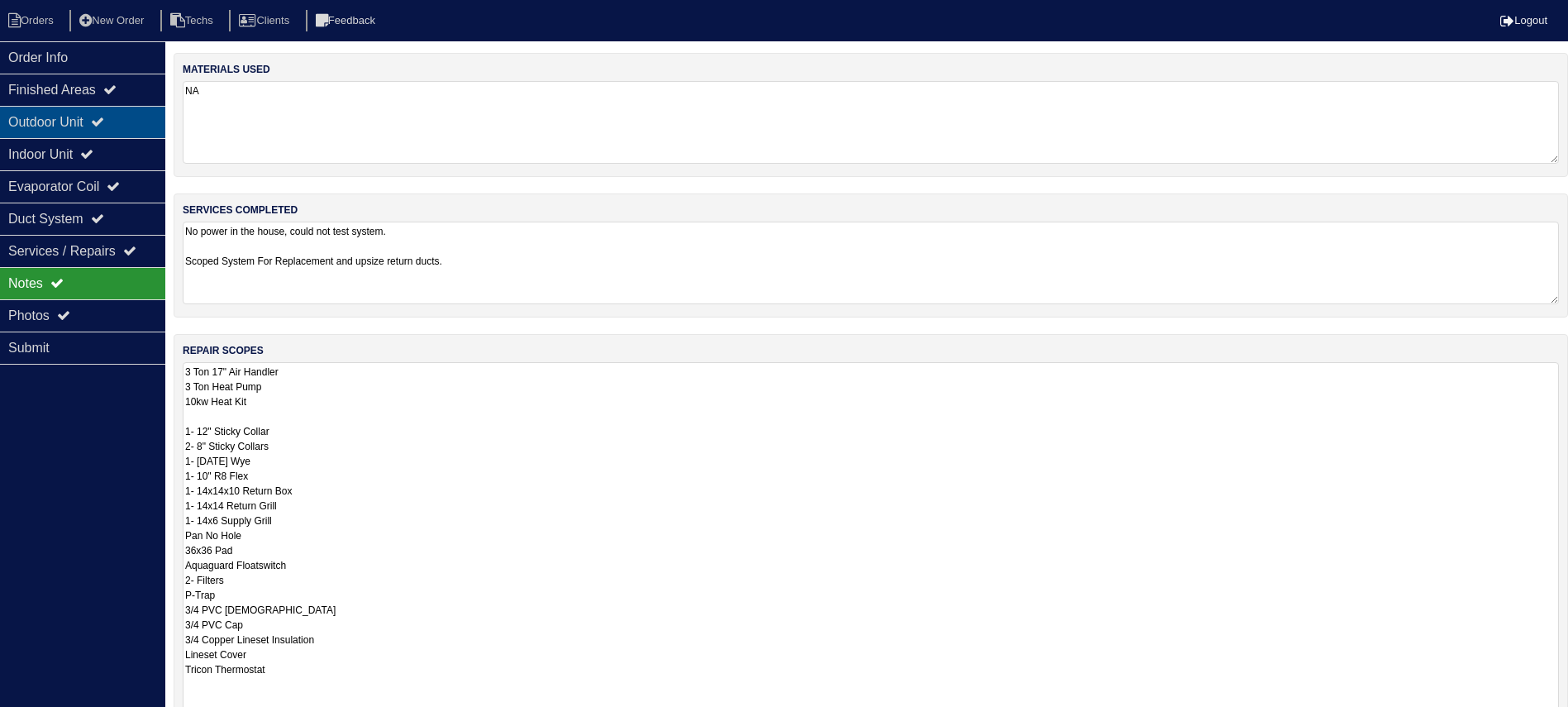
click at [102, 128] on div "Outdoor Unit" at bounding box center [82, 122] width 165 height 32
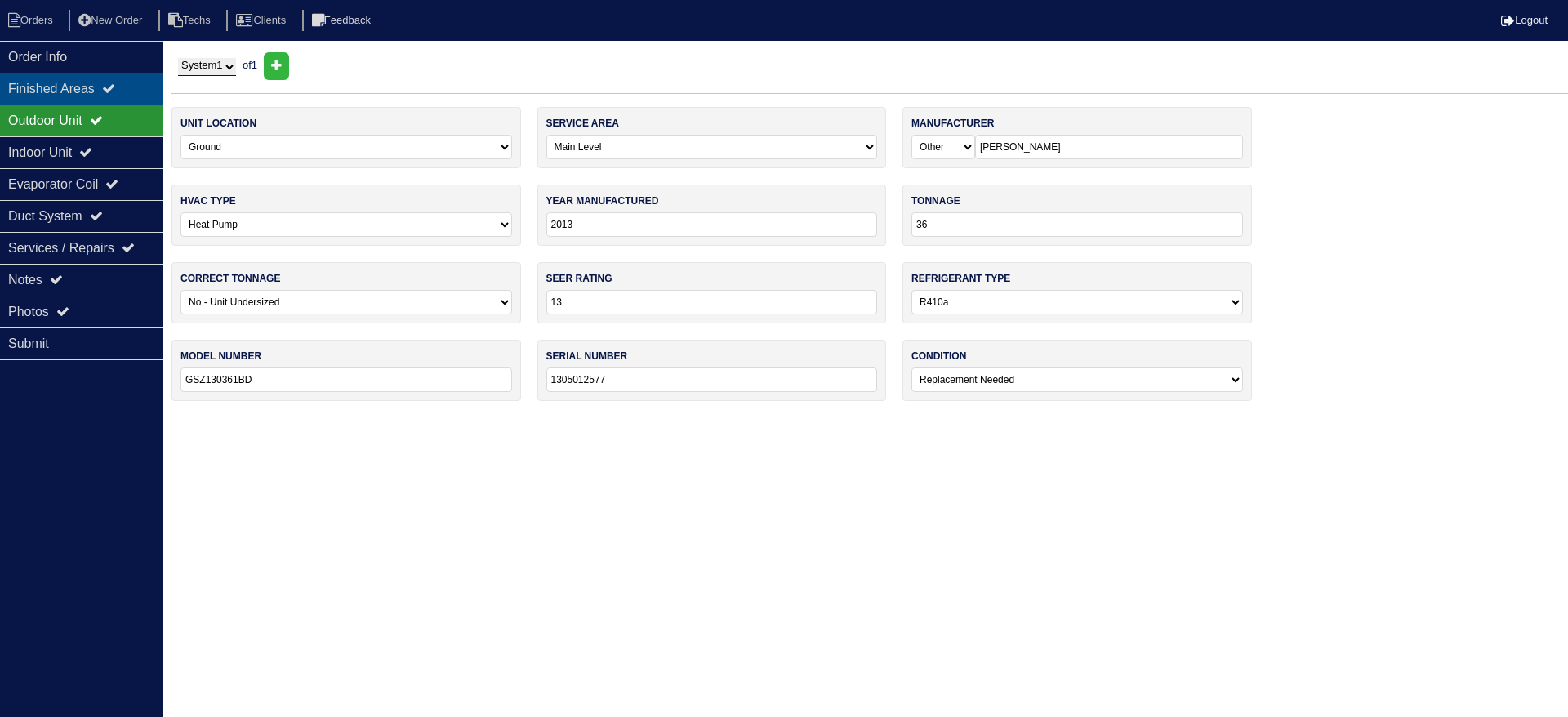
click at [100, 87] on div "Finished Areas" at bounding box center [81, 88] width 163 height 32
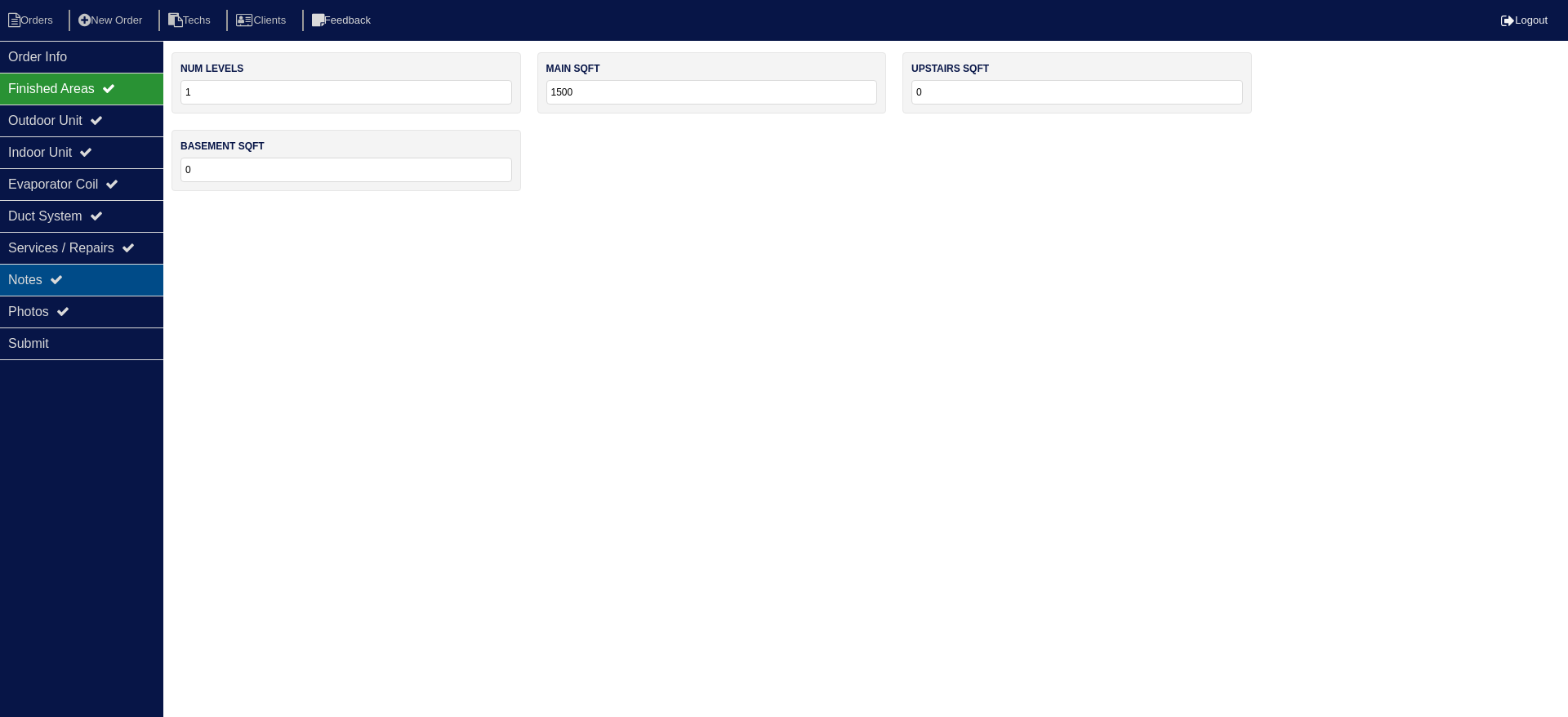
click at [78, 275] on div "Notes" at bounding box center [81, 280] width 163 height 32
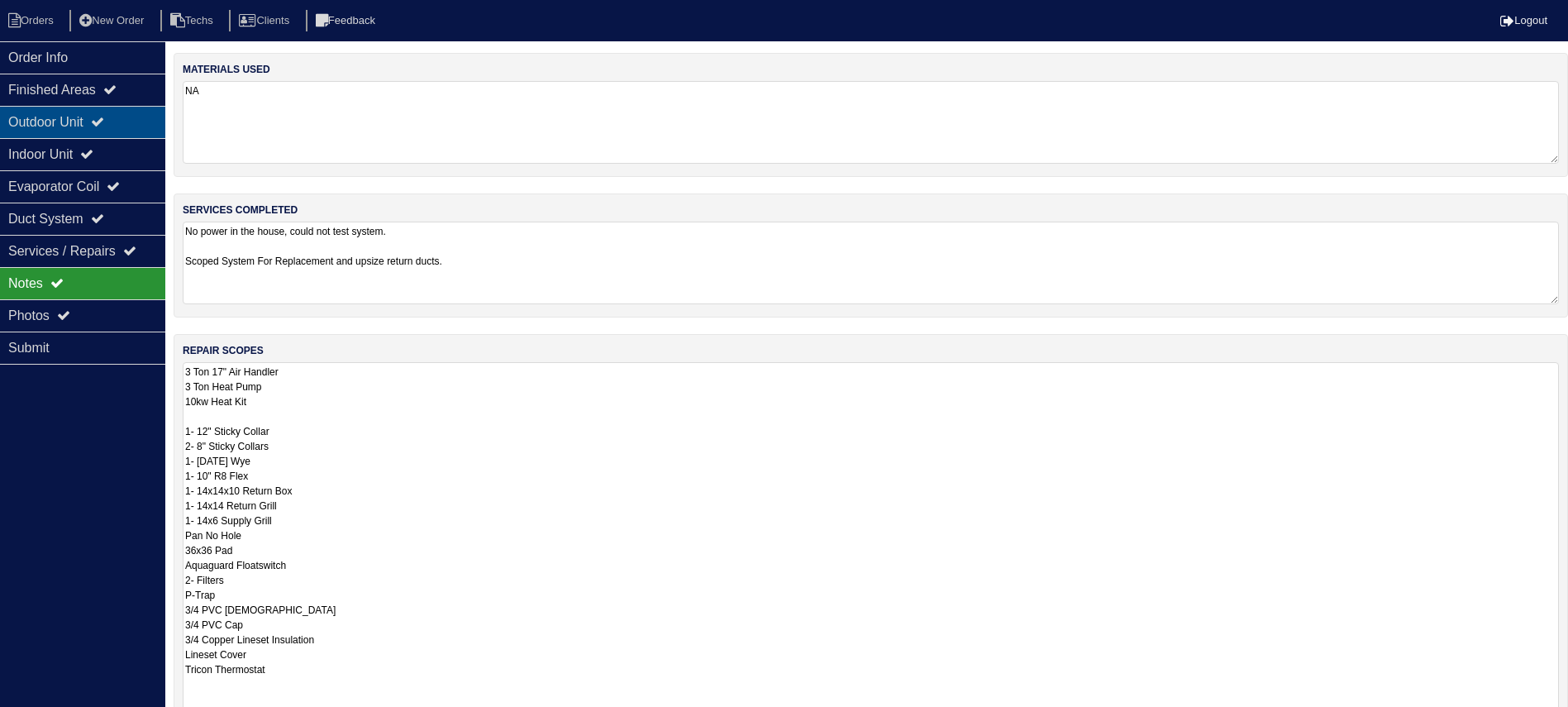
click at [104, 119] on icon at bounding box center [97, 121] width 13 height 13
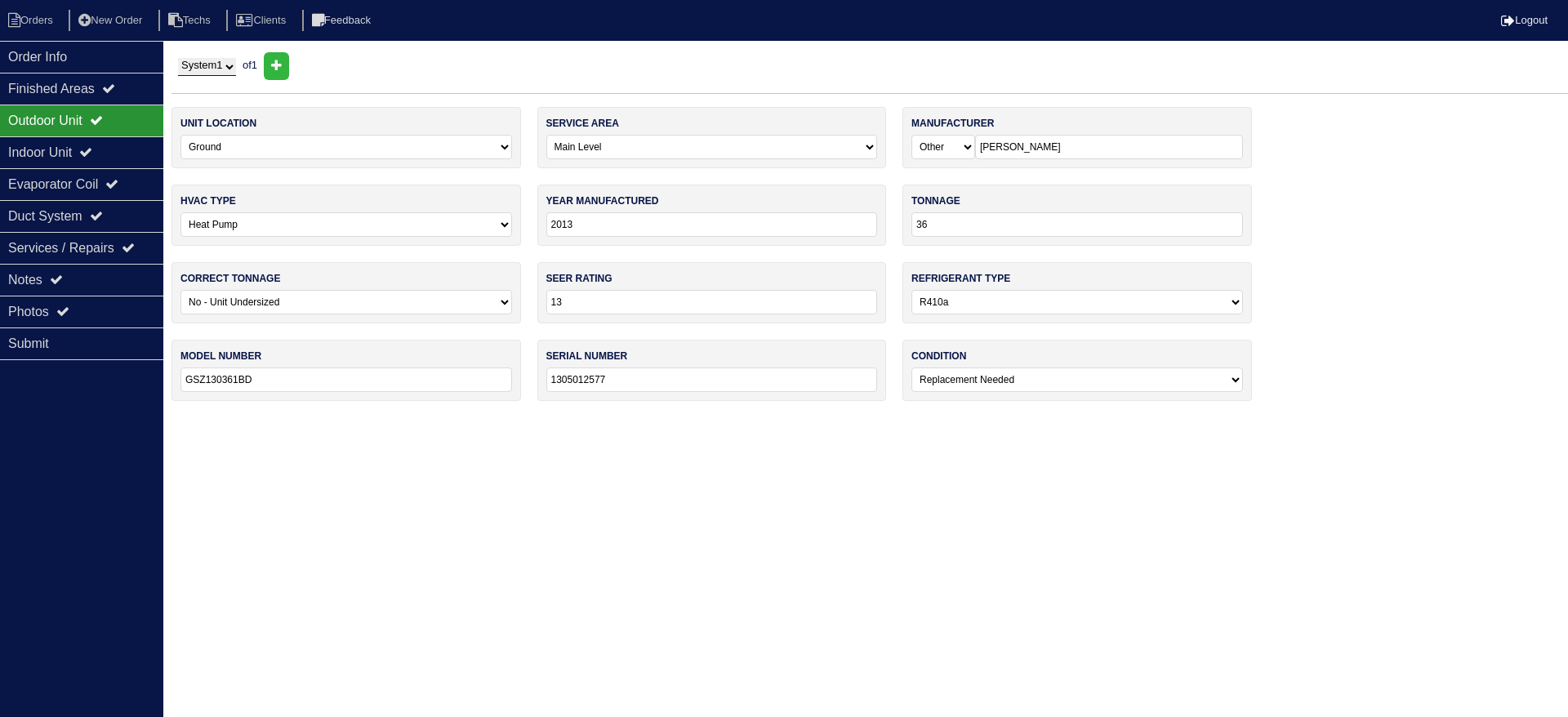
click at [498, 302] on select "-select- Yes No - Unit Undersized No - Unit Oversized" at bounding box center [346, 301] width 331 height 24
select select "0"
click at [180, 290] on select "-select- Yes No - Unit Undersized No - Unit Oversized" at bounding box center [346, 301] width 331 height 24
click at [122, 148] on div "Indoor Unit" at bounding box center [81, 152] width 163 height 32
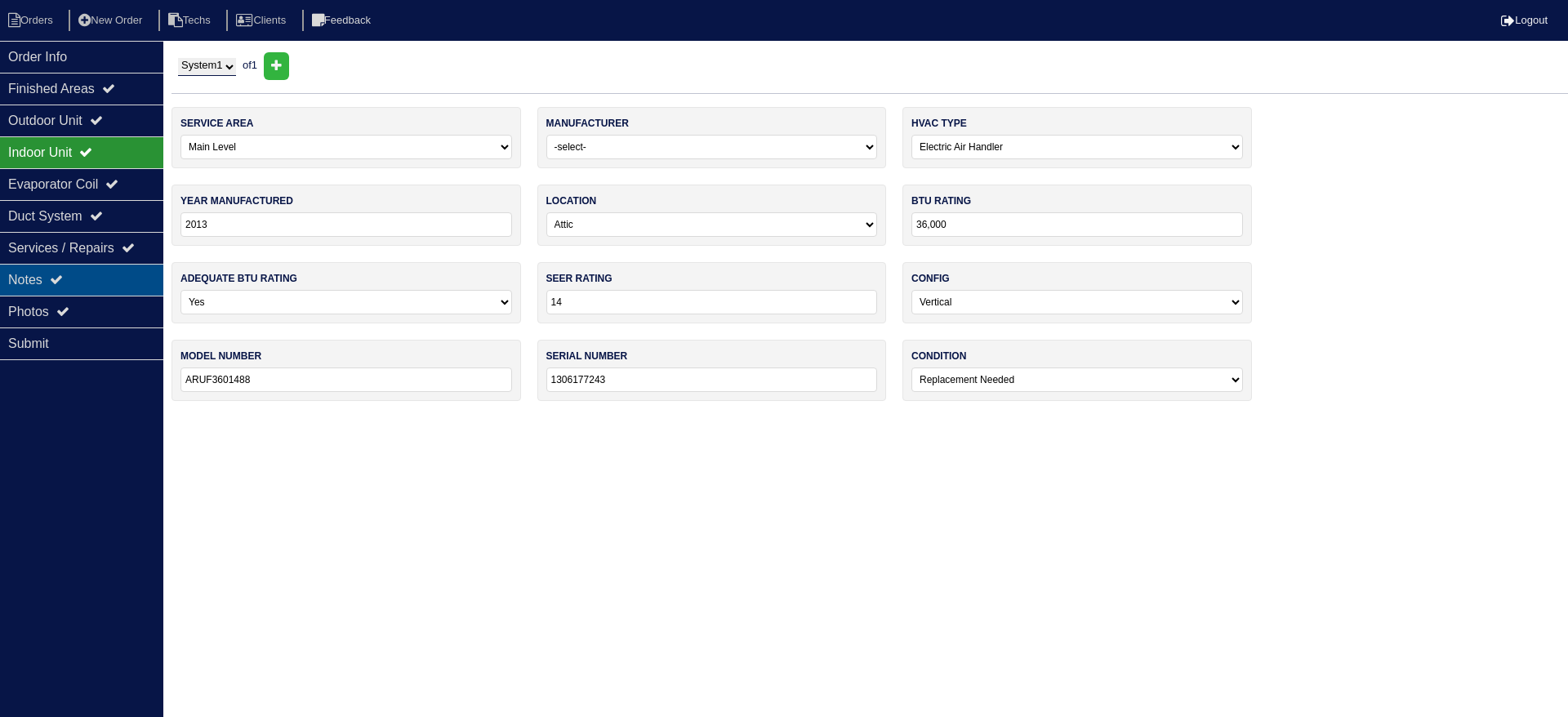
click at [99, 264] on div "Notes" at bounding box center [81, 280] width 163 height 32
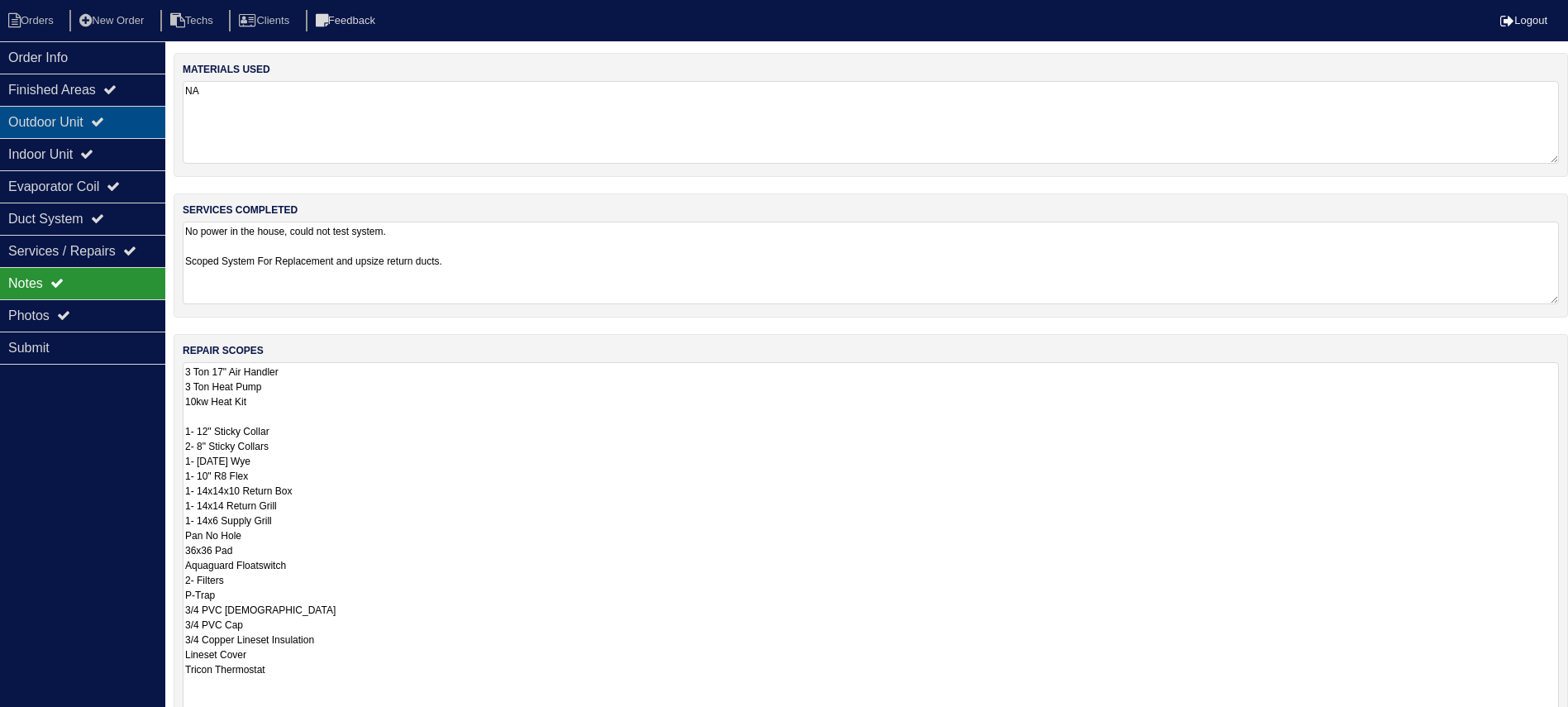
click at [137, 114] on div "Outdoor Unit" at bounding box center [82, 122] width 165 height 32
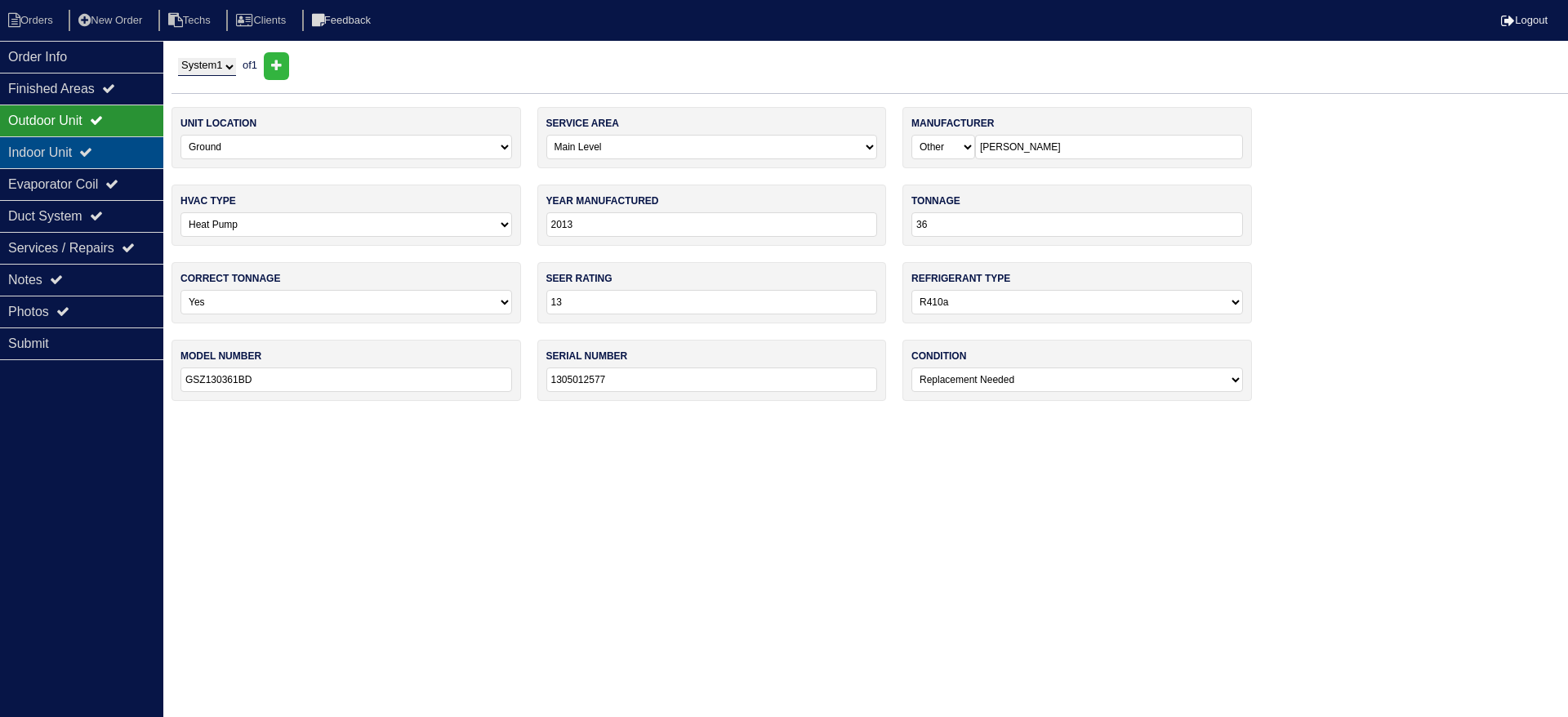
click at [117, 148] on div "Indoor Unit" at bounding box center [81, 152] width 163 height 32
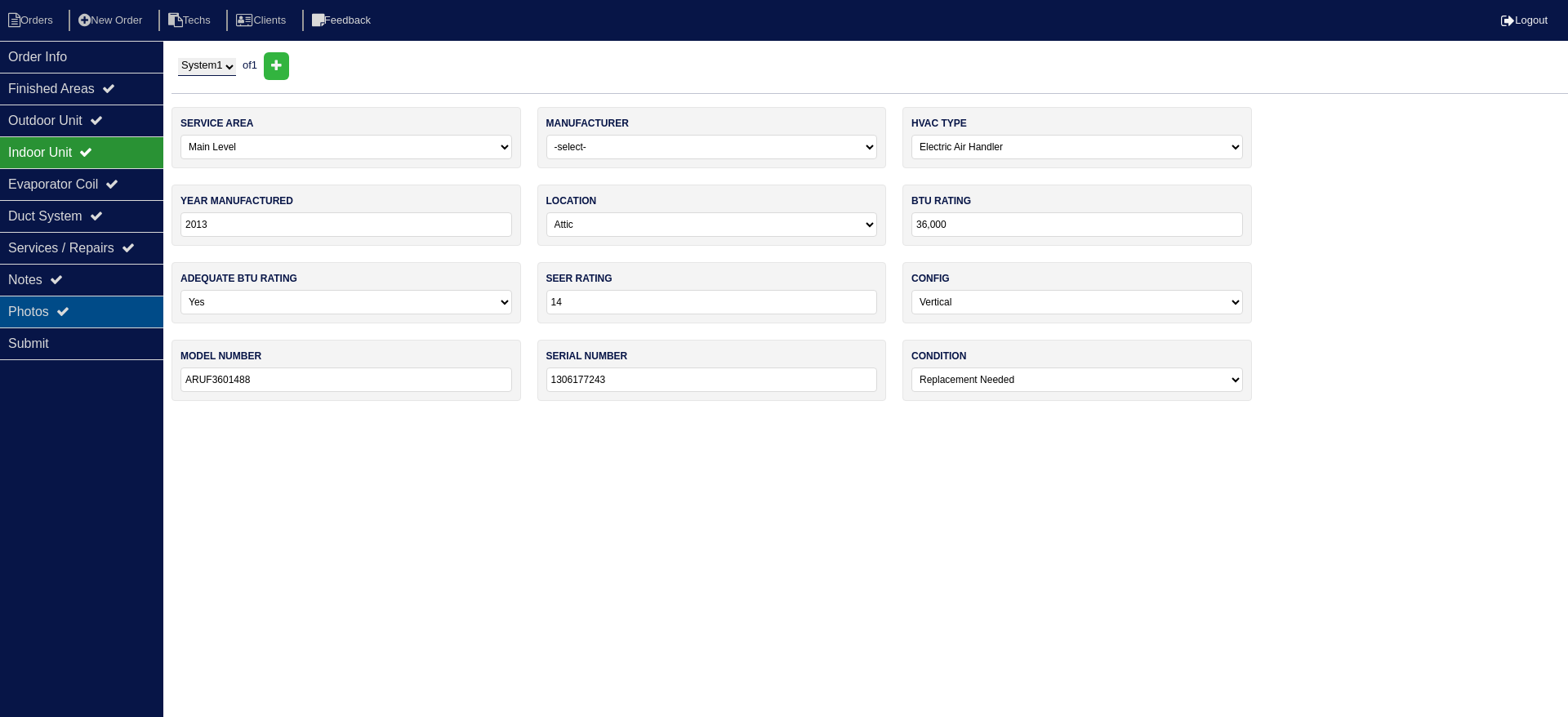
click at [88, 317] on div "Photos" at bounding box center [81, 311] width 163 height 32
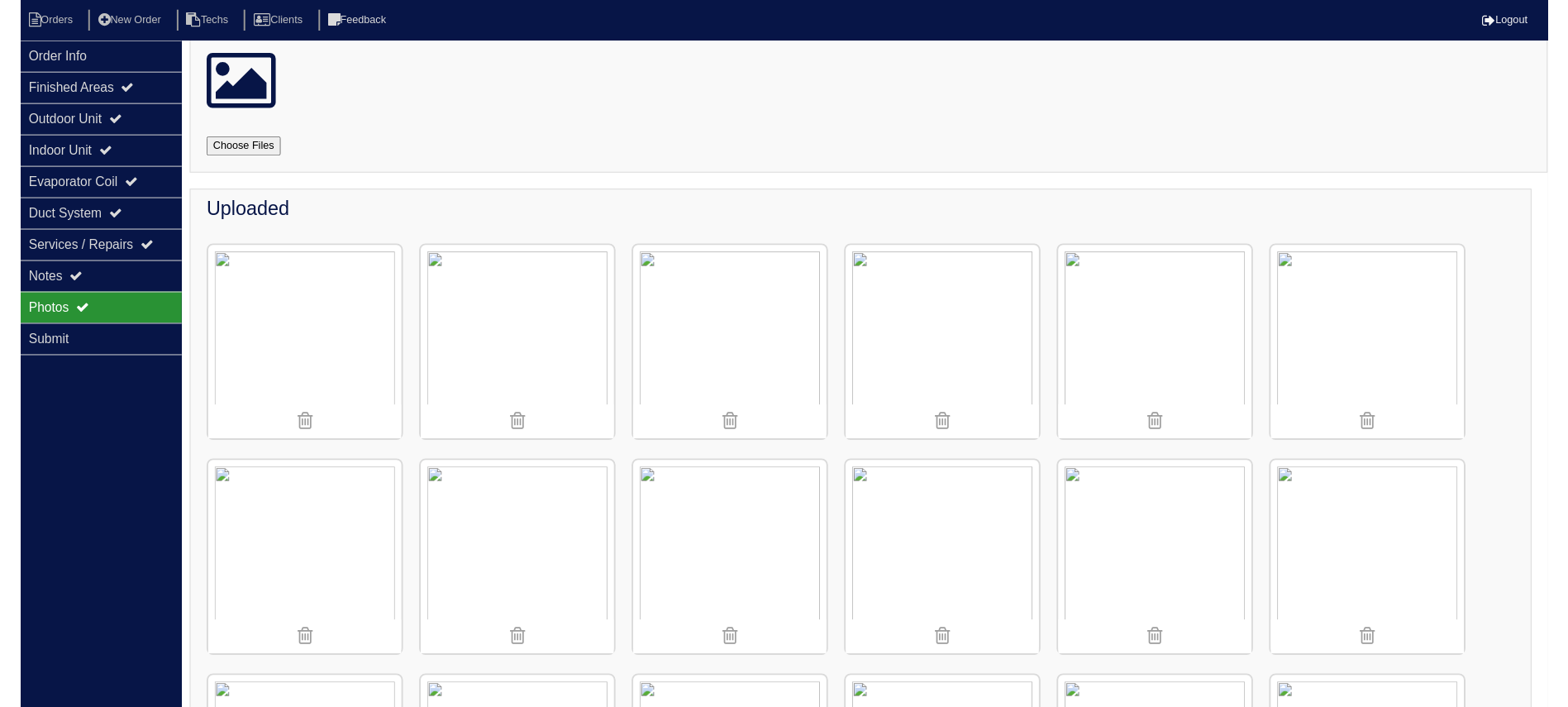
scroll to position [47, 0]
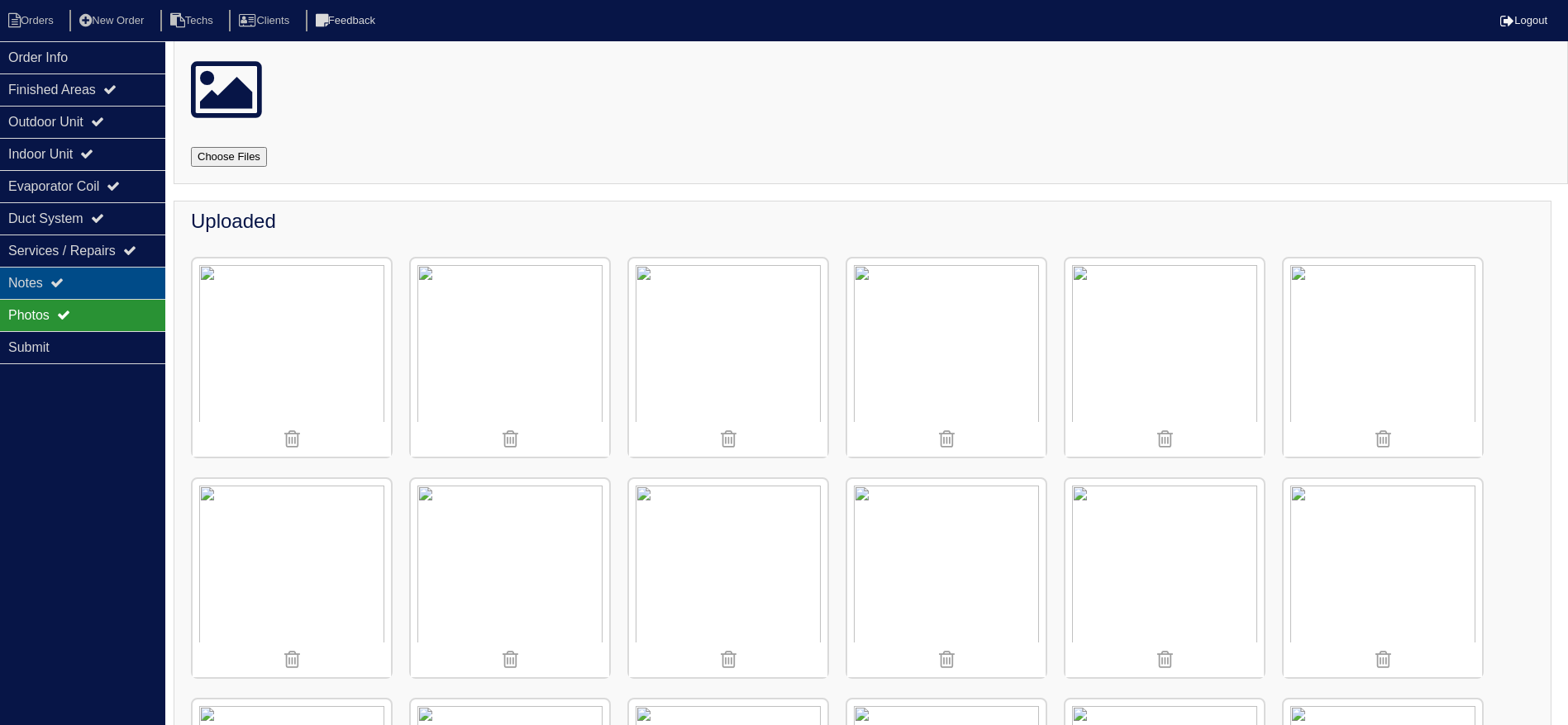
click at [81, 278] on div "Notes" at bounding box center [82, 283] width 165 height 32
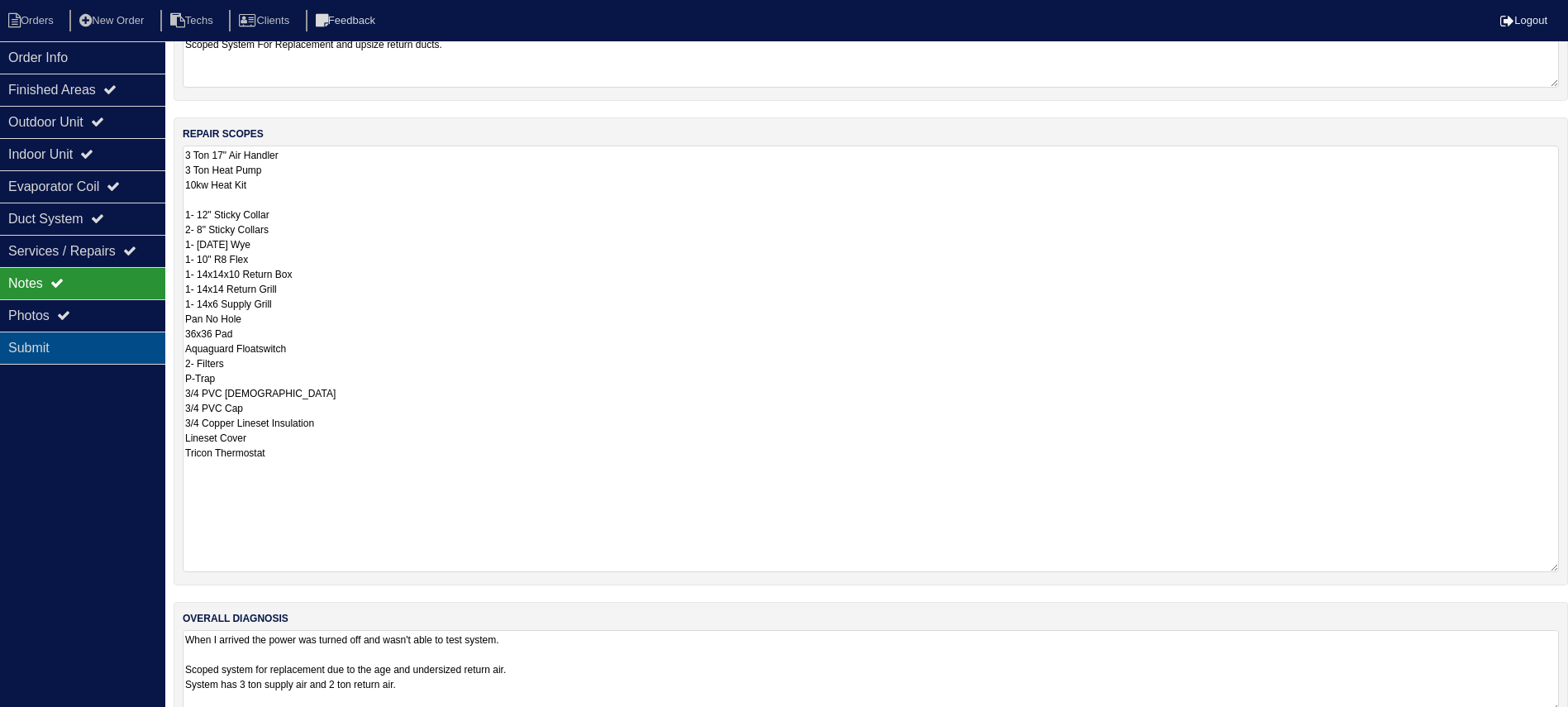
scroll to position [252, 0]
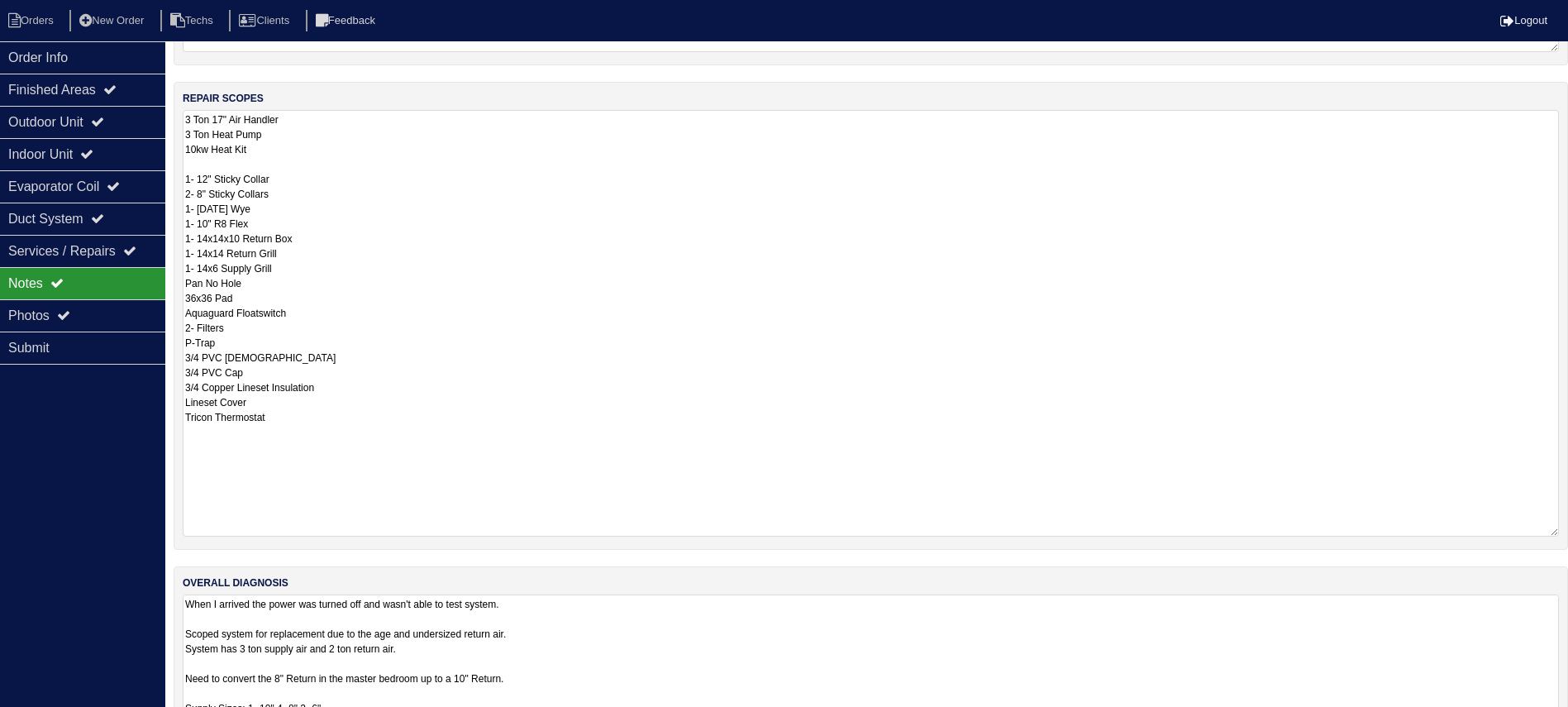
click at [701, 601] on textarea "When I arrived the power was turned off and wasn't able to test system. Scoped …" at bounding box center [870, 663] width 1377 height 137
click at [82, 302] on div "Photos" at bounding box center [82, 315] width 165 height 32
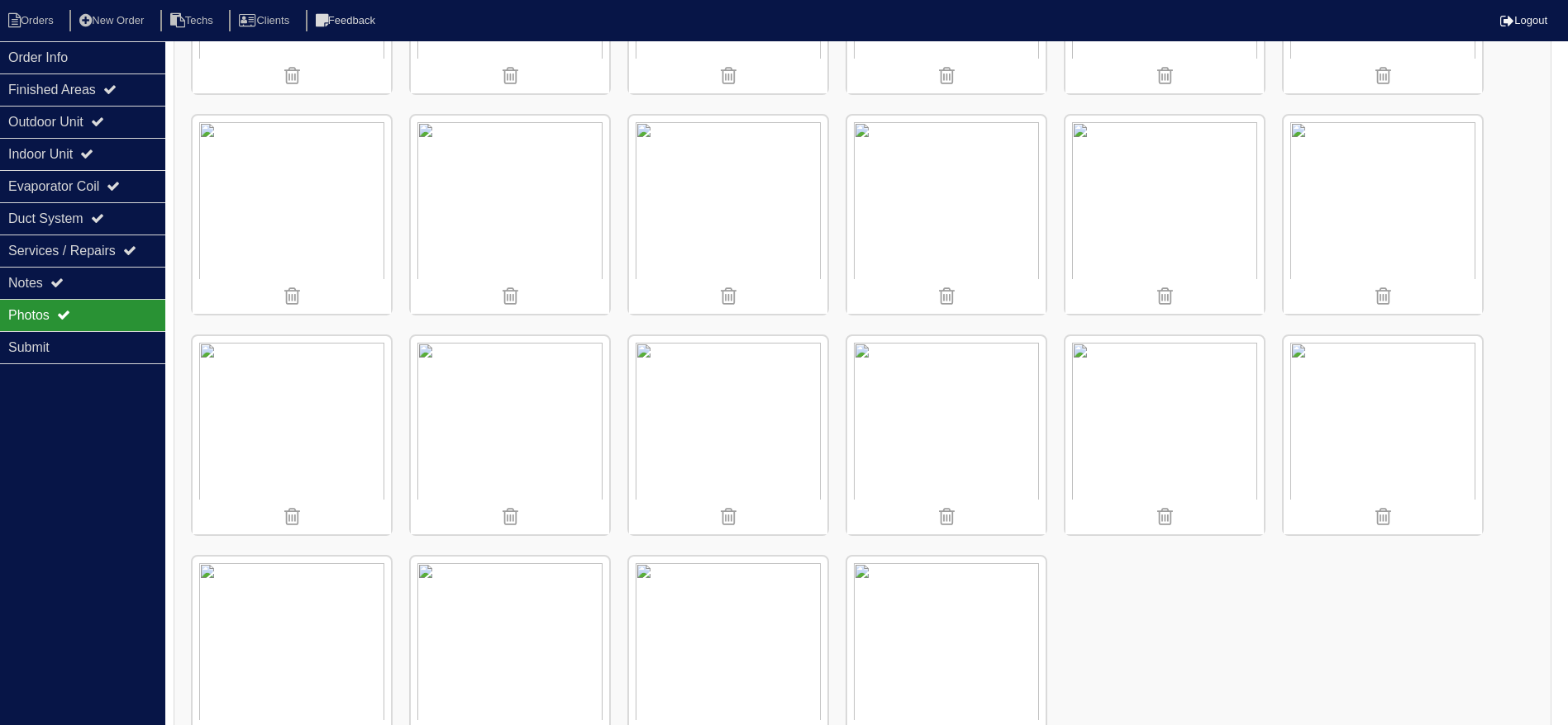
scroll to position [914, 0]
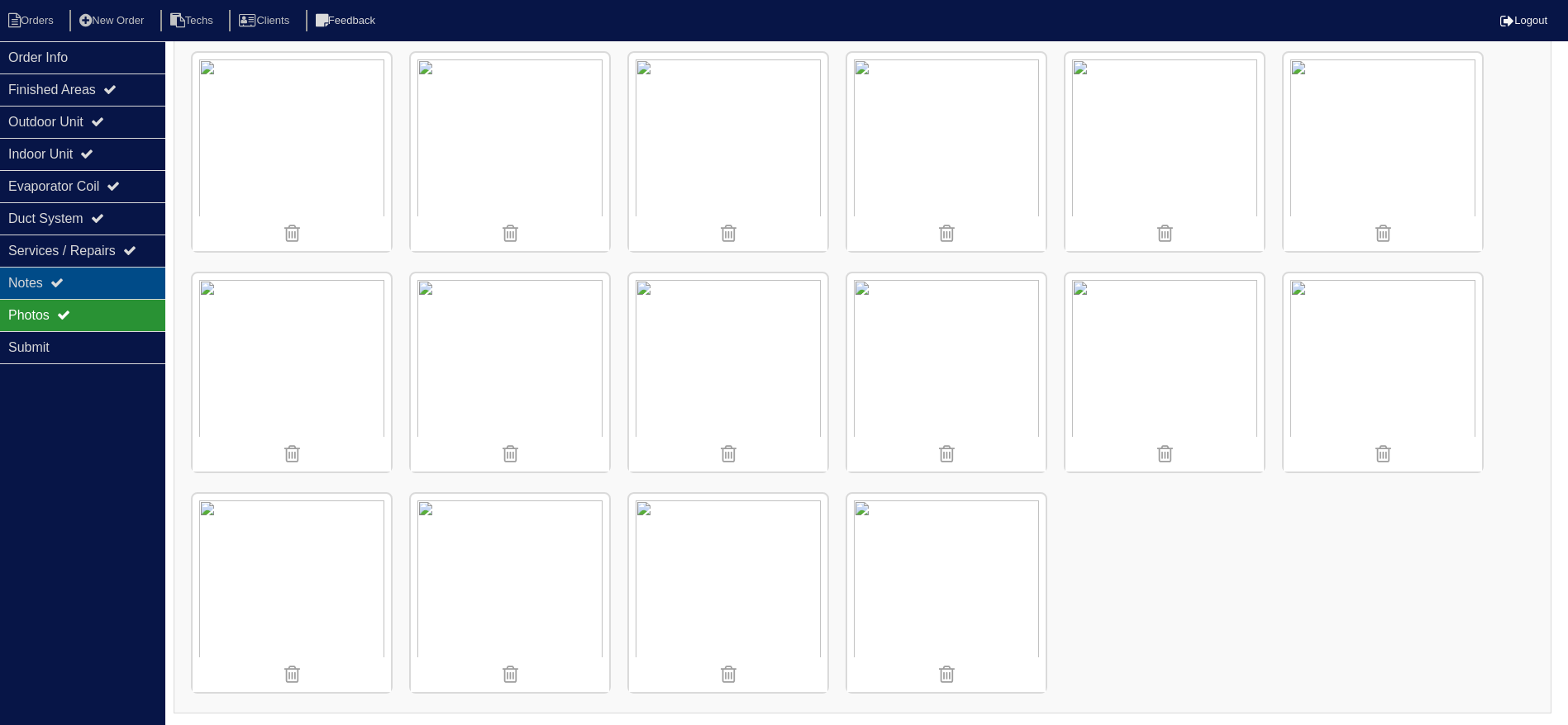
click at [141, 278] on div "Notes" at bounding box center [82, 283] width 165 height 32
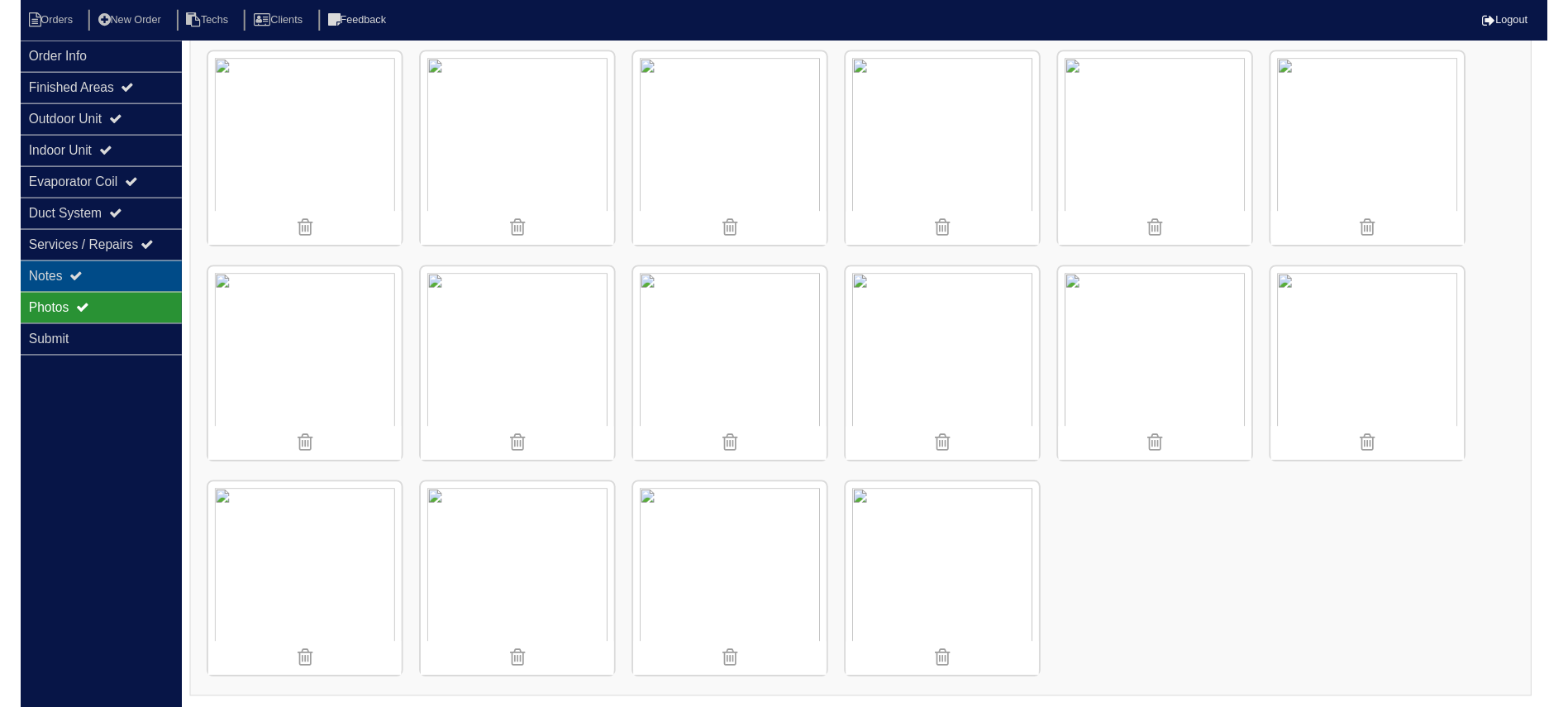
scroll to position [252, 0]
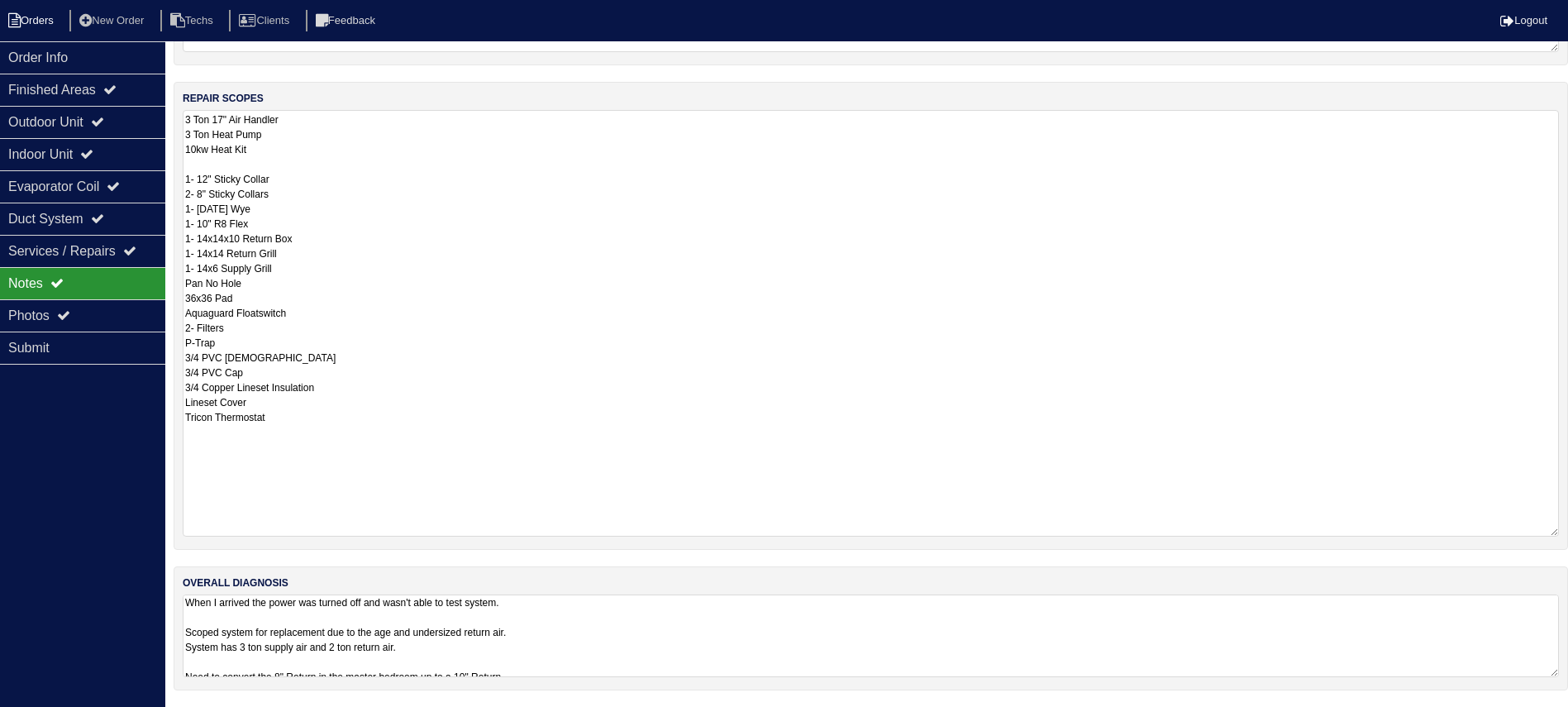
click at [27, 23] on li "Orders" at bounding box center [33, 21] width 67 height 22
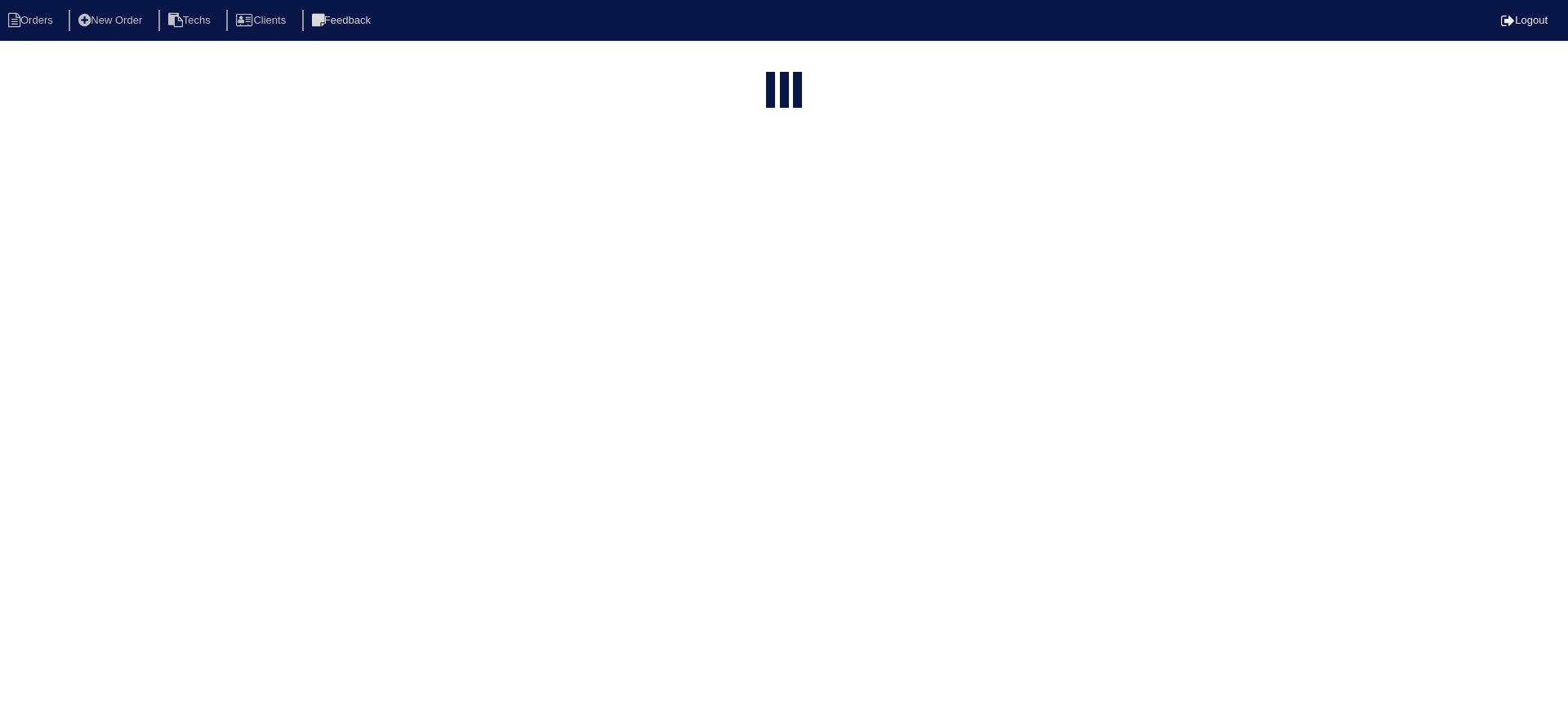
select select "15"
select select "field complete"
select select "need to quote"
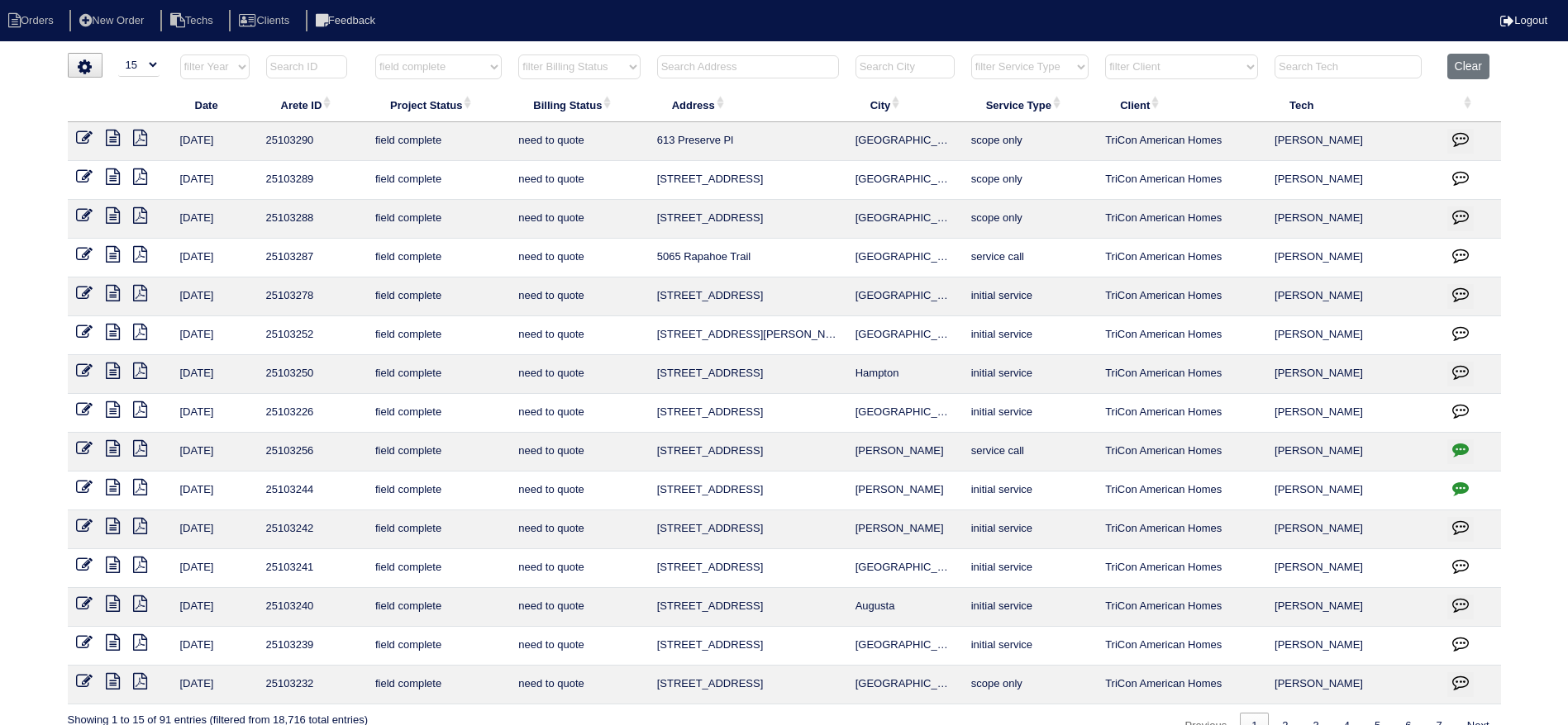
click at [112, 521] on icon at bounding box center [113, 526] width 14 height 16
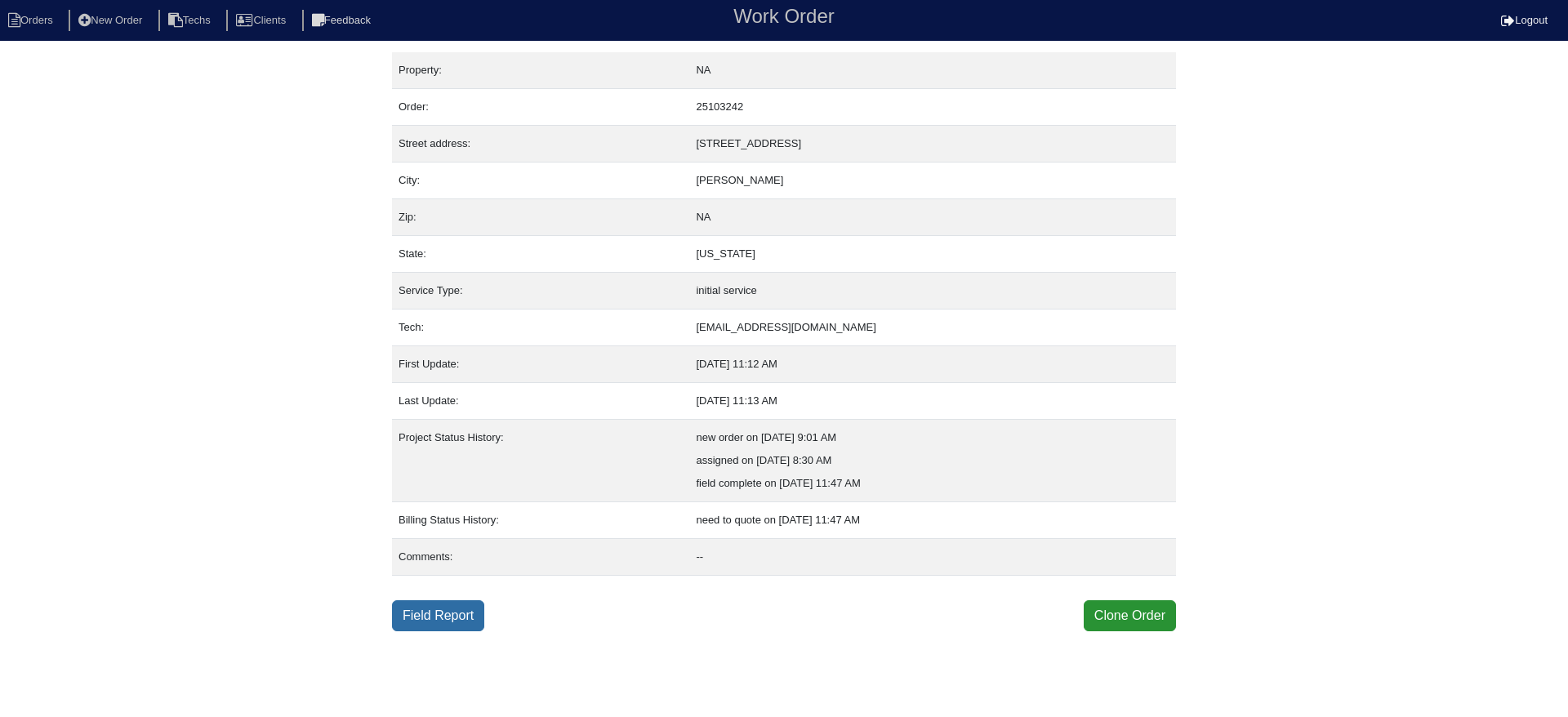
click at [452, 610] on link "Field Report" at bounding box center [438, 616] width 92 height 31
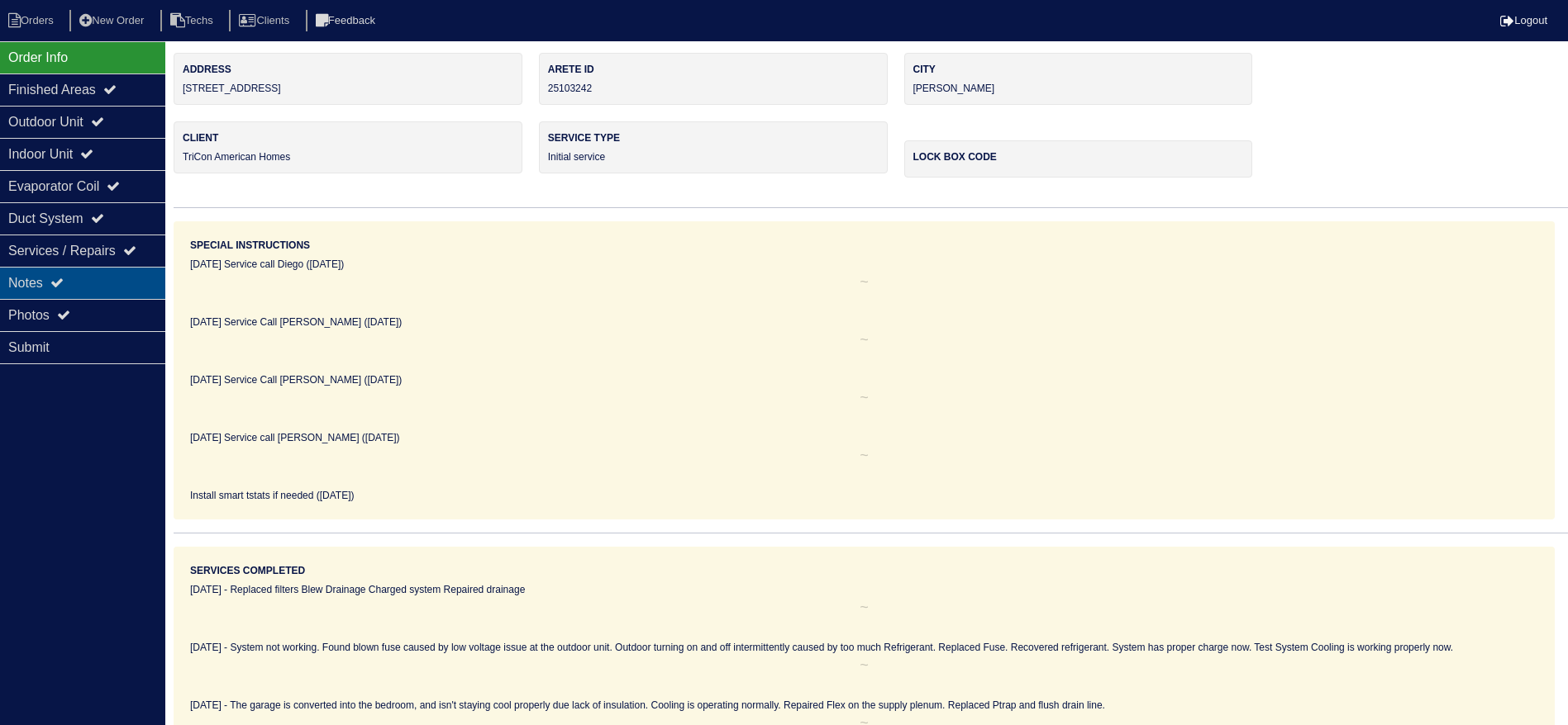
click at [70, 281] on div "Notes" at bounding box center [82, 283] width 165 height 32
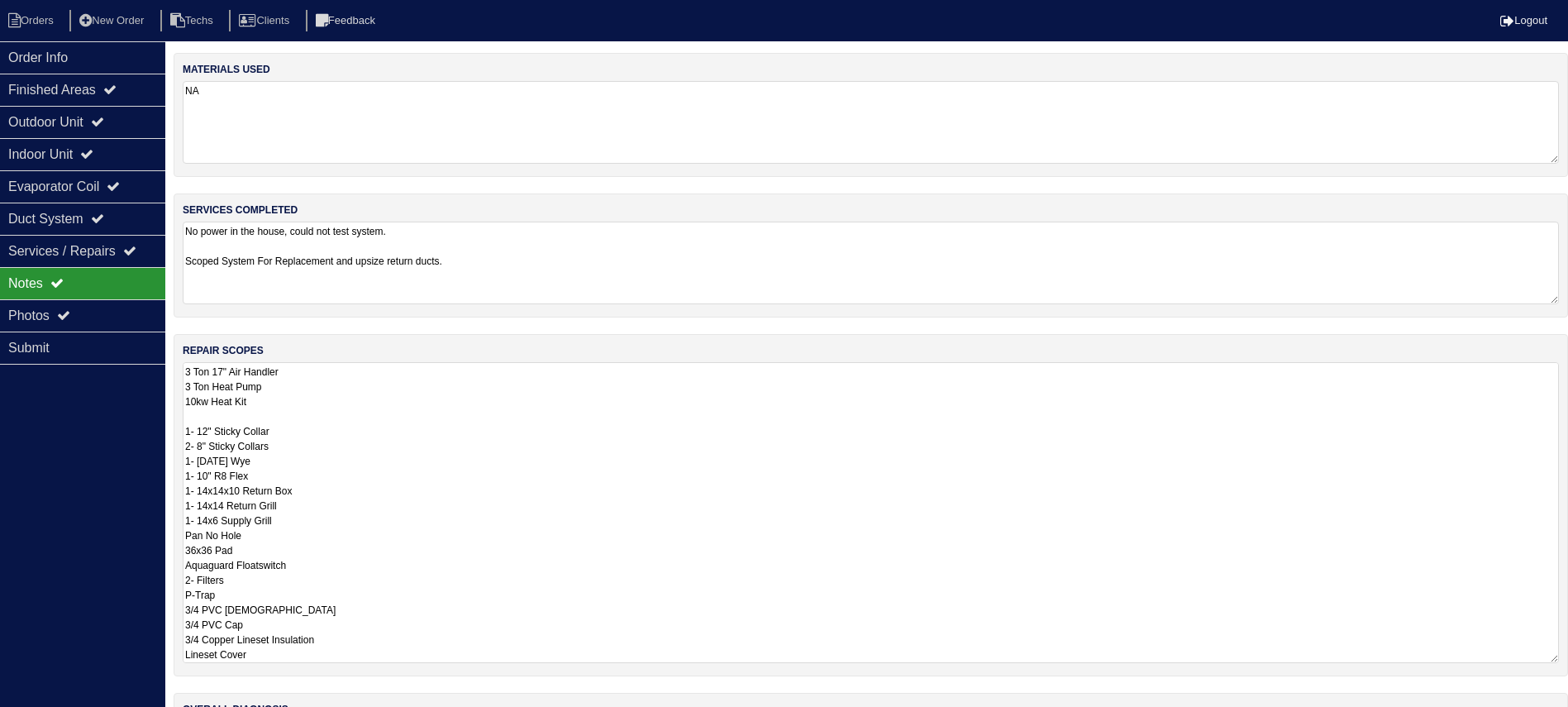
drag, startPoint x: 1568, startPoint y: 439, endPoint x: 1586, endPoint y: 657, distance: 218.7
click at [1568, 657] on html "Orders New Order Techs Clients Feedback Logout Orders New Order Users Clients M…" at bounding box center [784, 417] width 1568 height 833
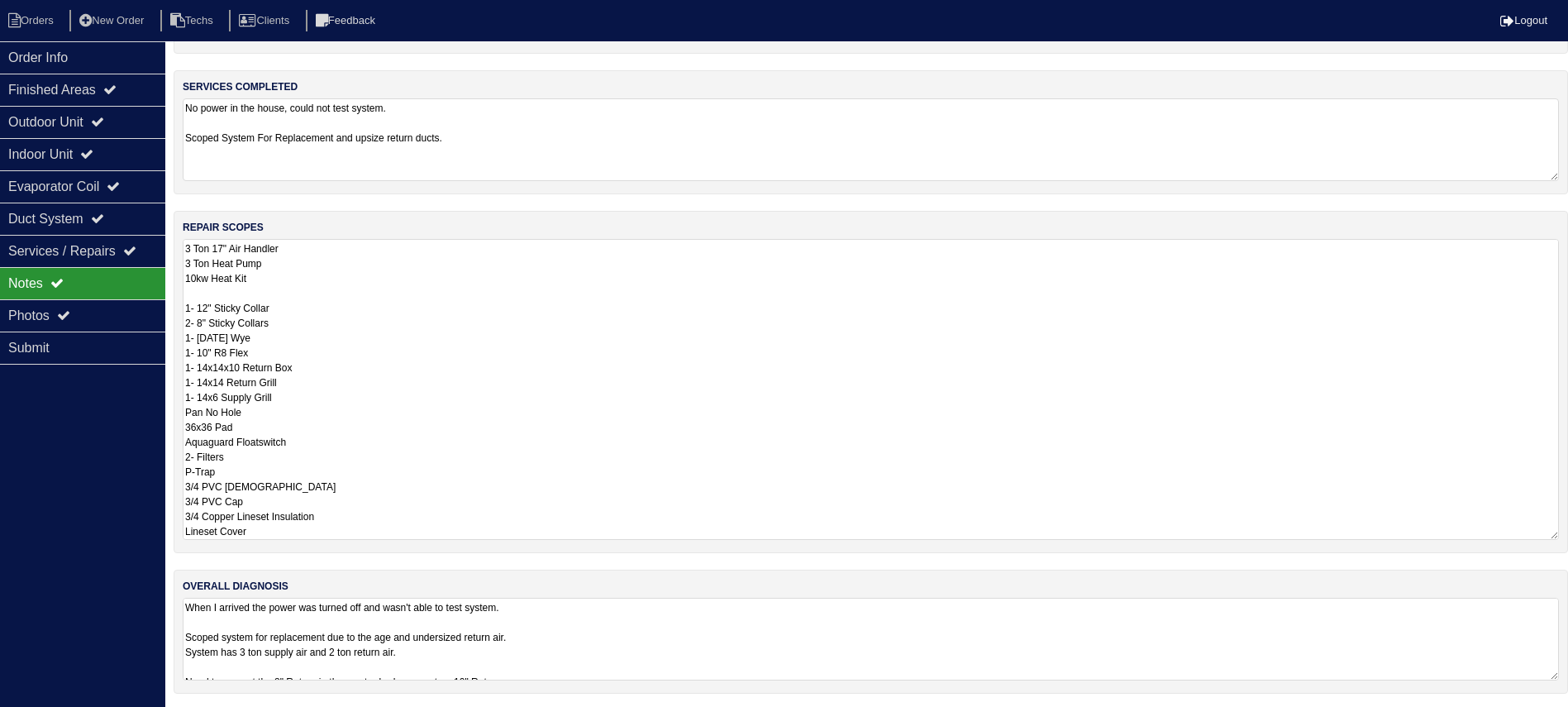
scroll to position [126, 0]
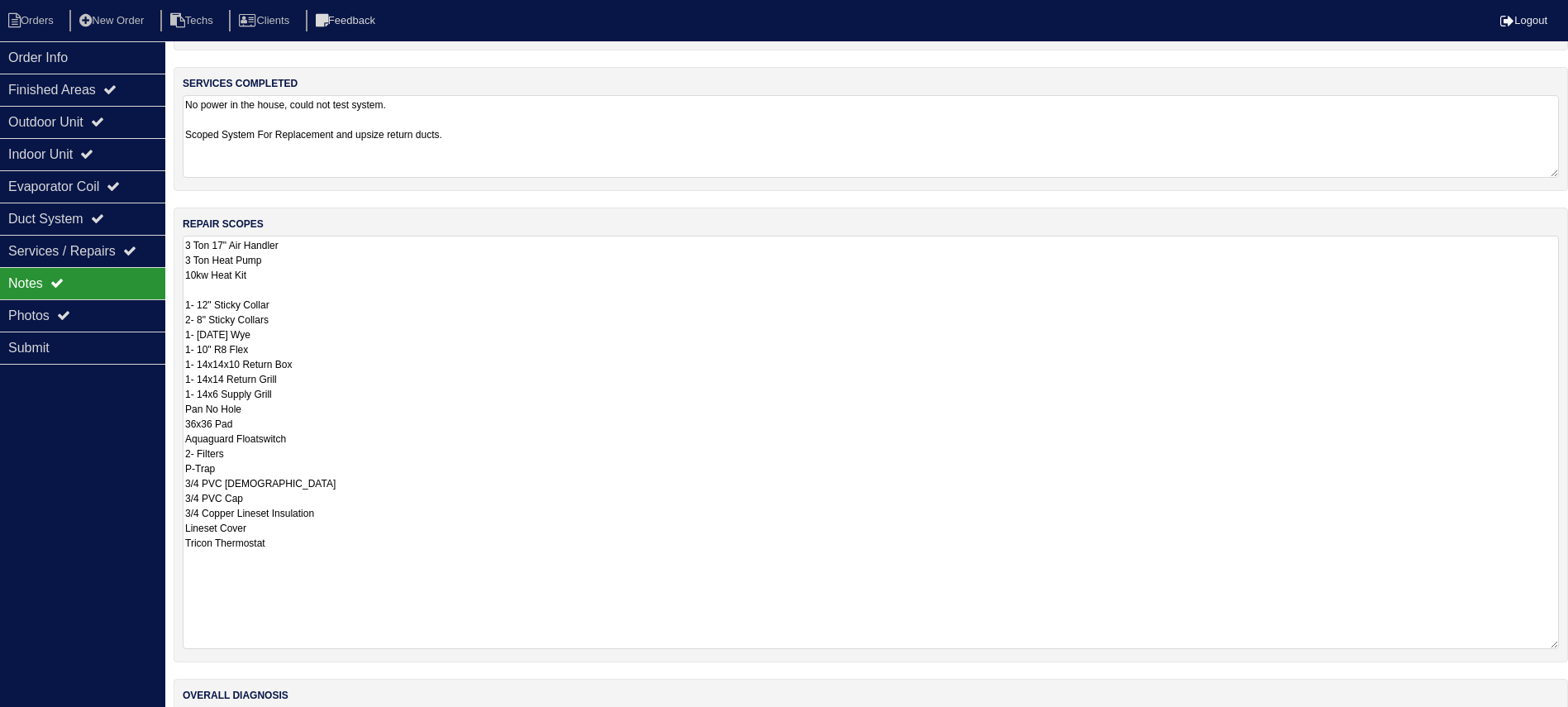
drag, startPoint x: 1553, startPoint y: 529, endPoint x: 1527, endPoint y: 620, distance: 94.6
click at [1550, 643] on textarea "3 Ton 17" Air Handler 3 Ton Heat Pump 10kw Heat Kit 1- 12" Sticky Collar 2- 8" …" at bounding box center [870, 441] width 1377 height 413
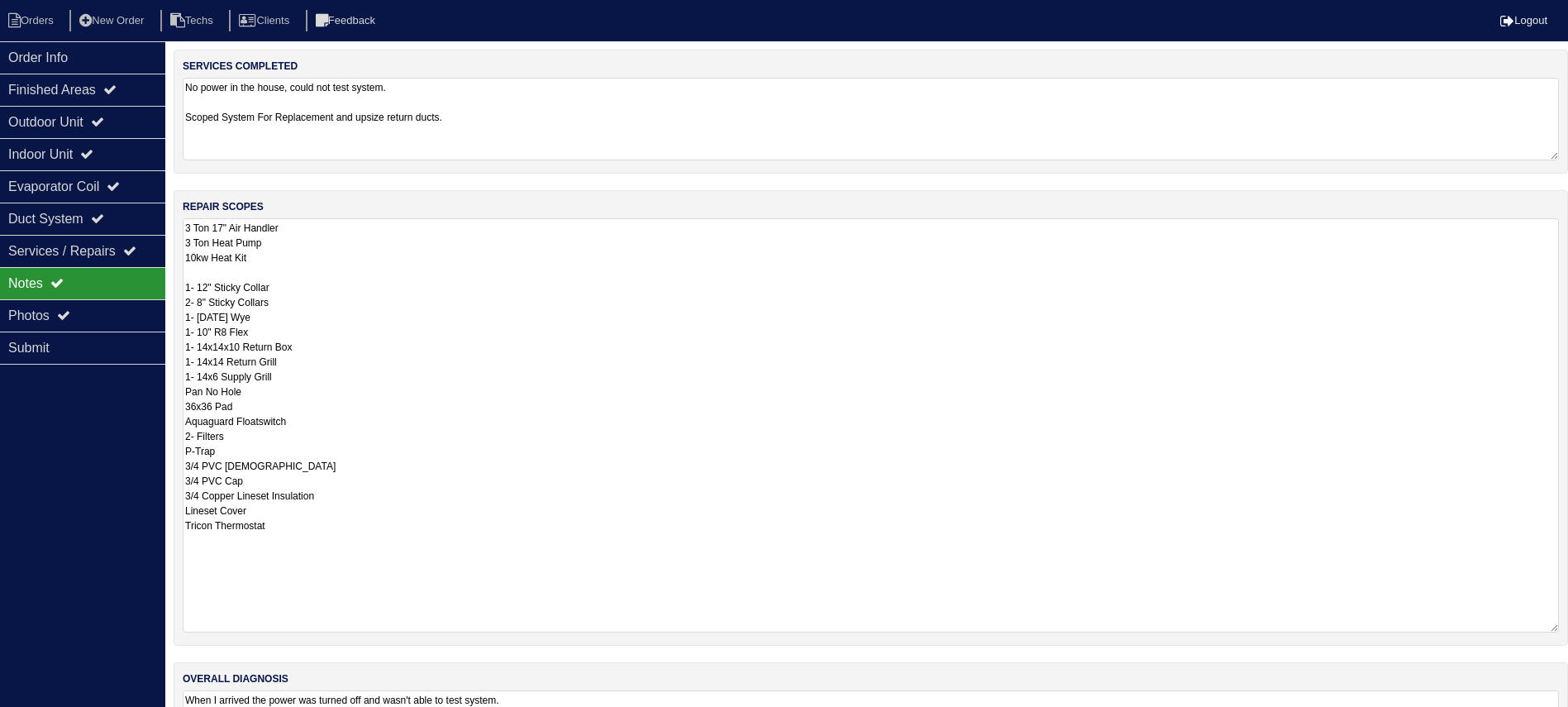
scroll to position [240, 0]
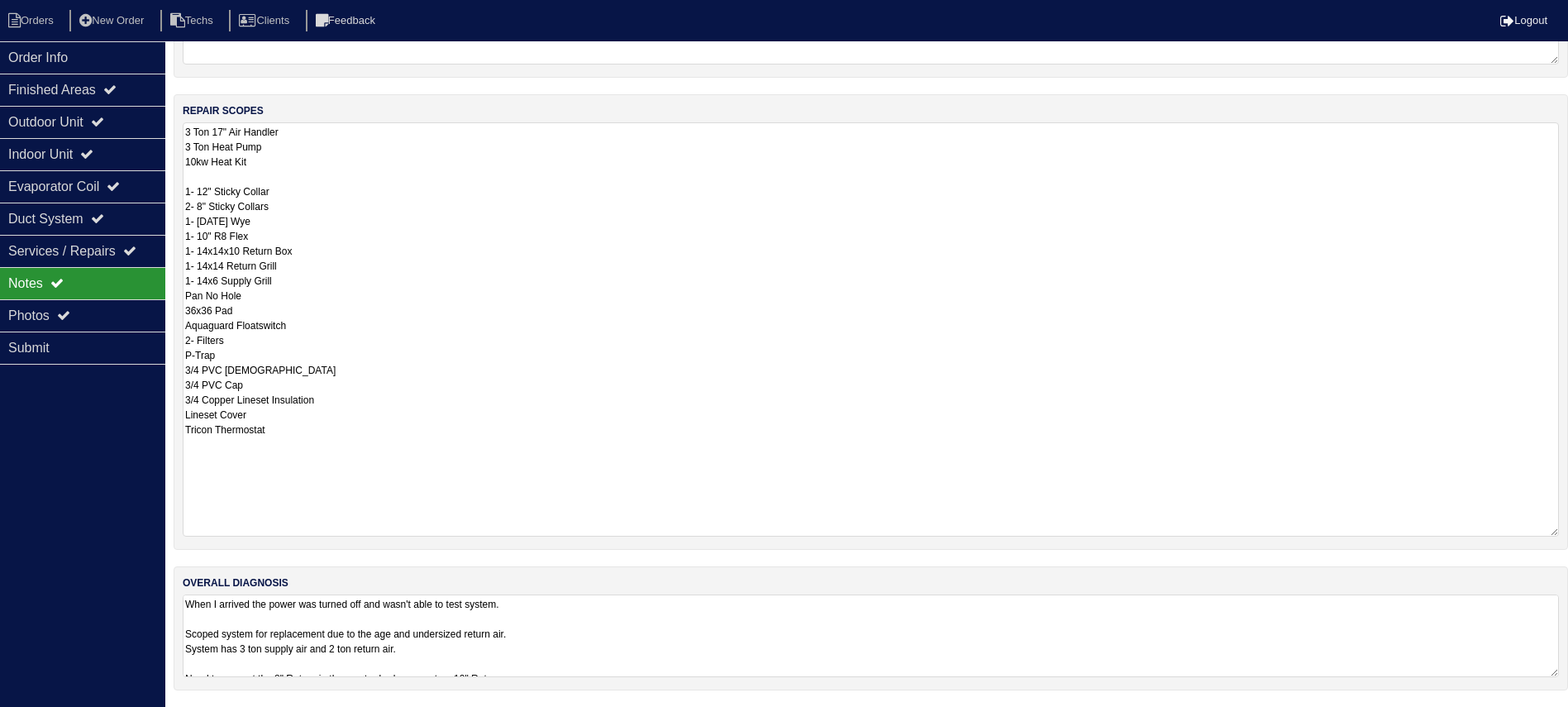
click at [636, 629] on textarea "When I arrived the power was turned off and wasn't able to test system. Scoped …" at bounding box center [870, 636] width 1377 height 82
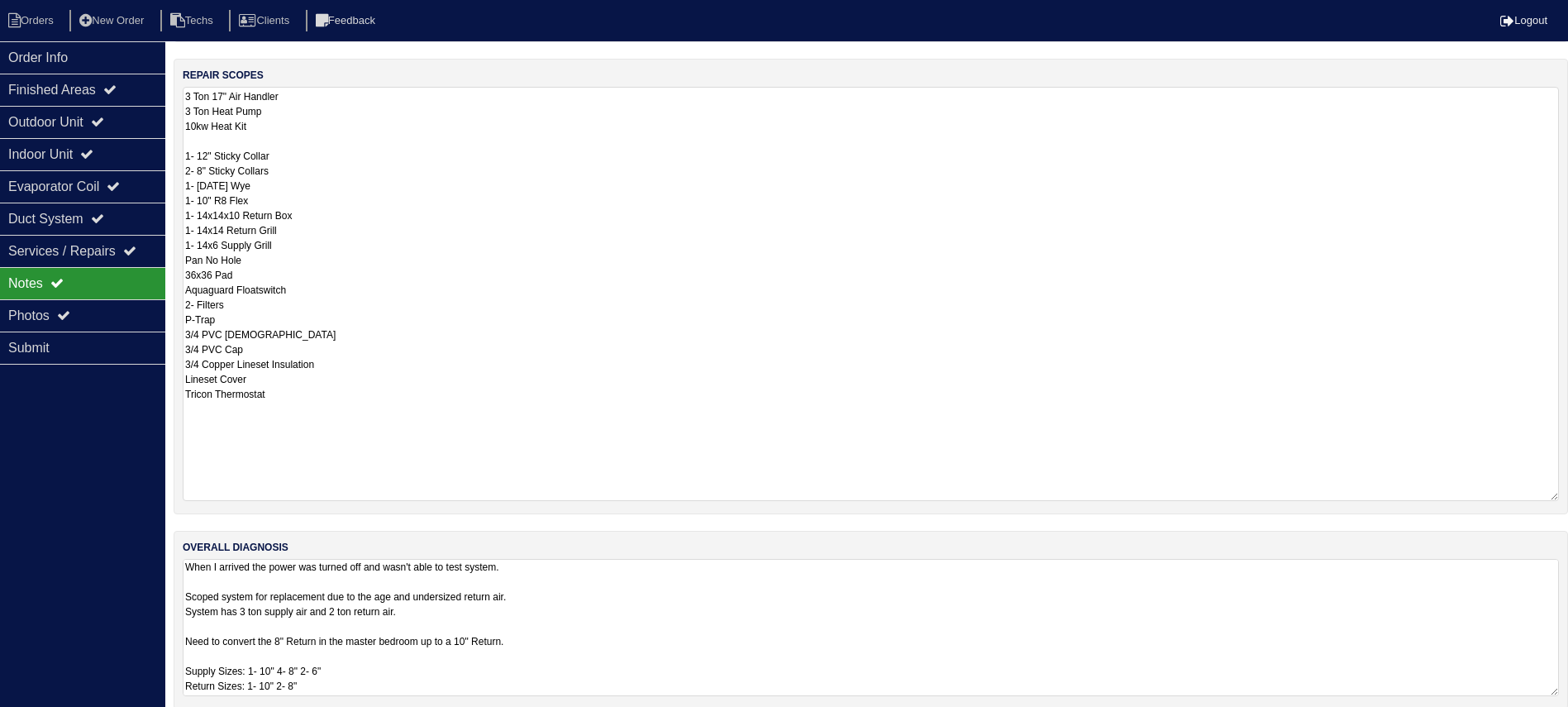
scroll to position [294, 0]
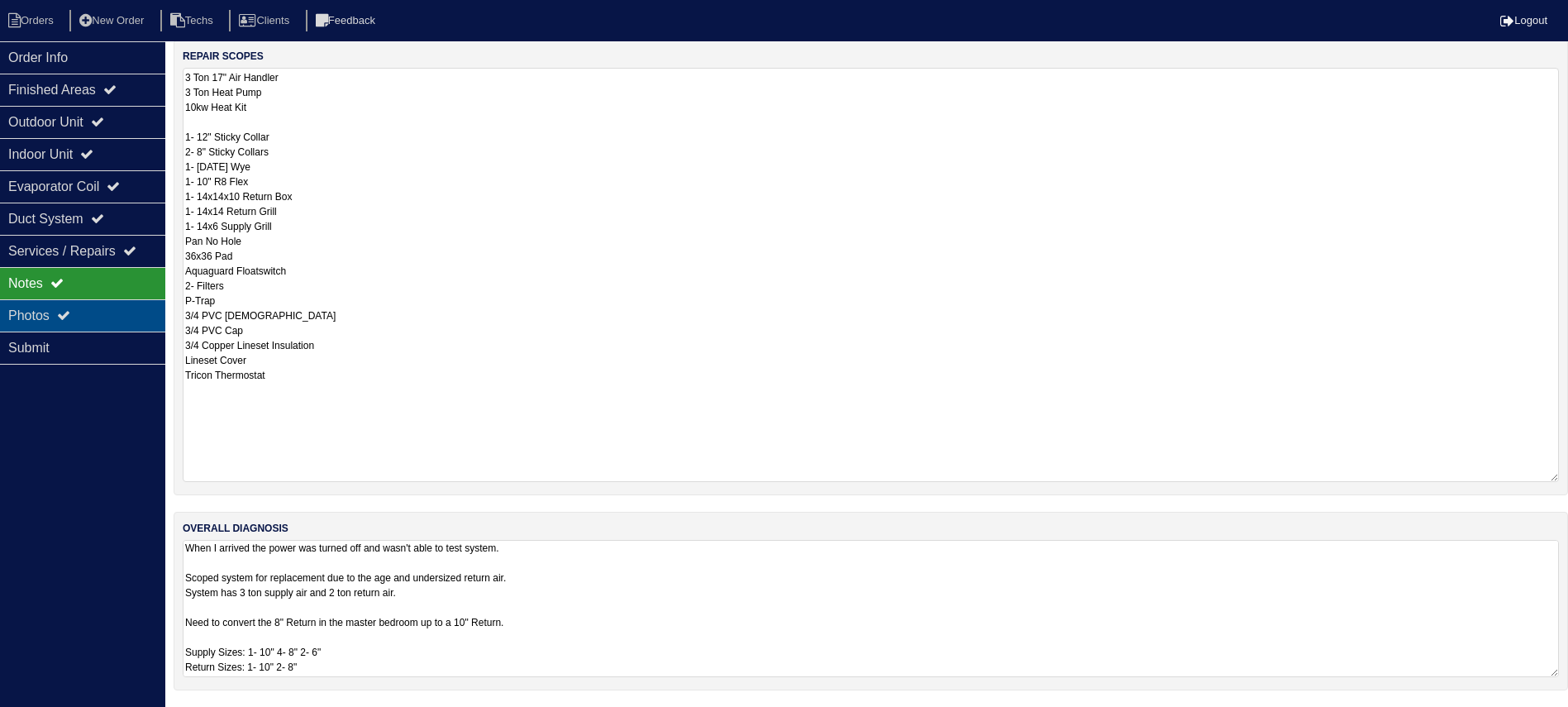
click at [64, 311] on icon at bounding box center [63, 315] width 13 height 13
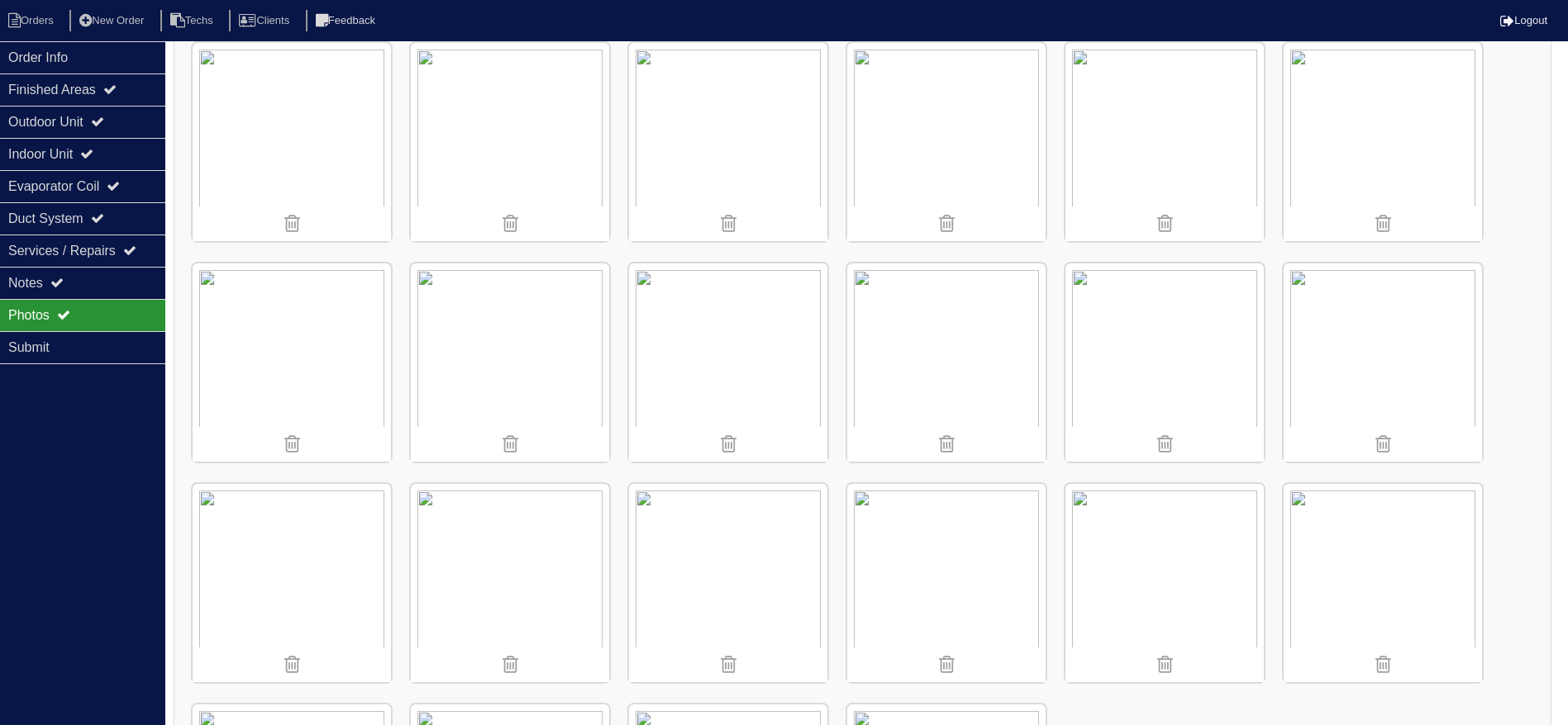
scroll to position [735, 0]
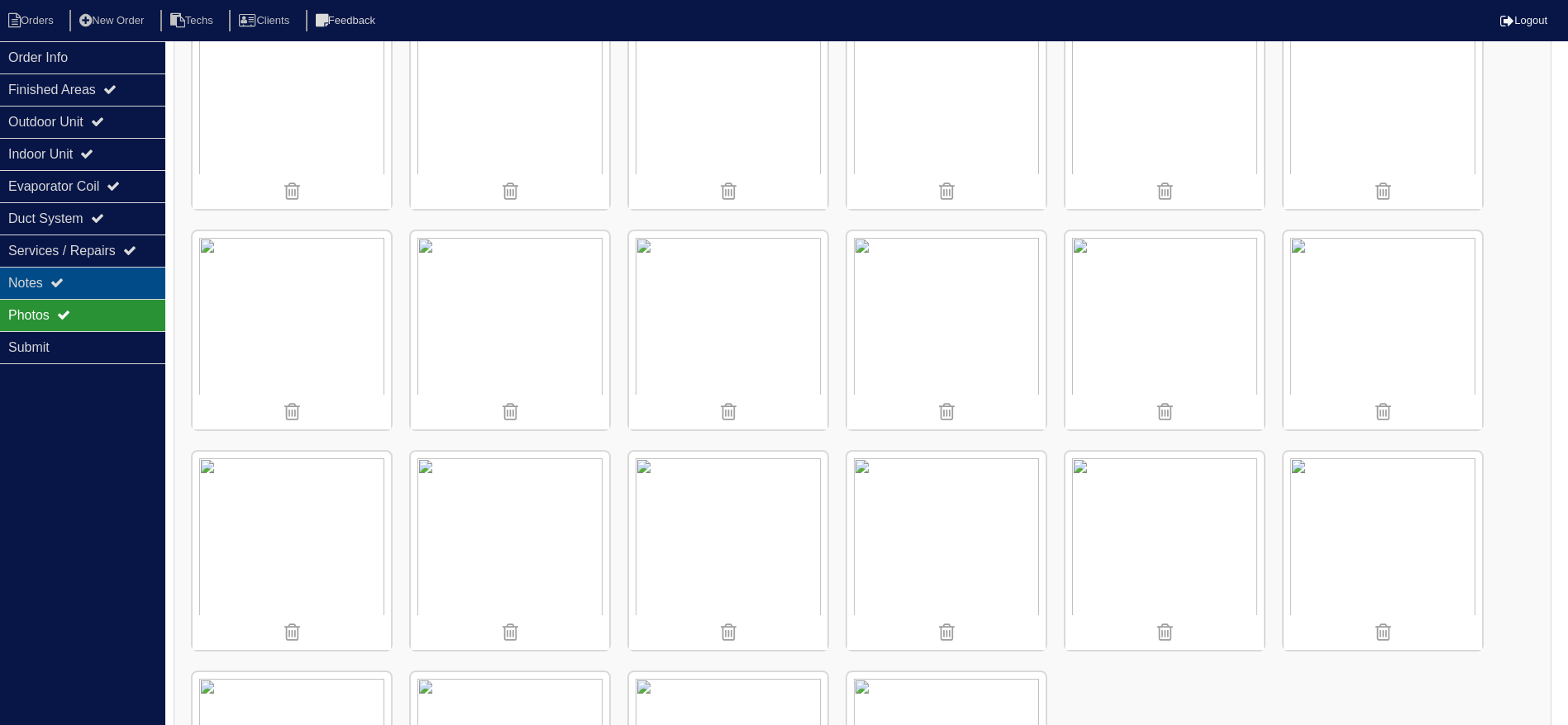
click at [40, 279] on div "Notes" at bounding box center [82, 283] width 165 height 32
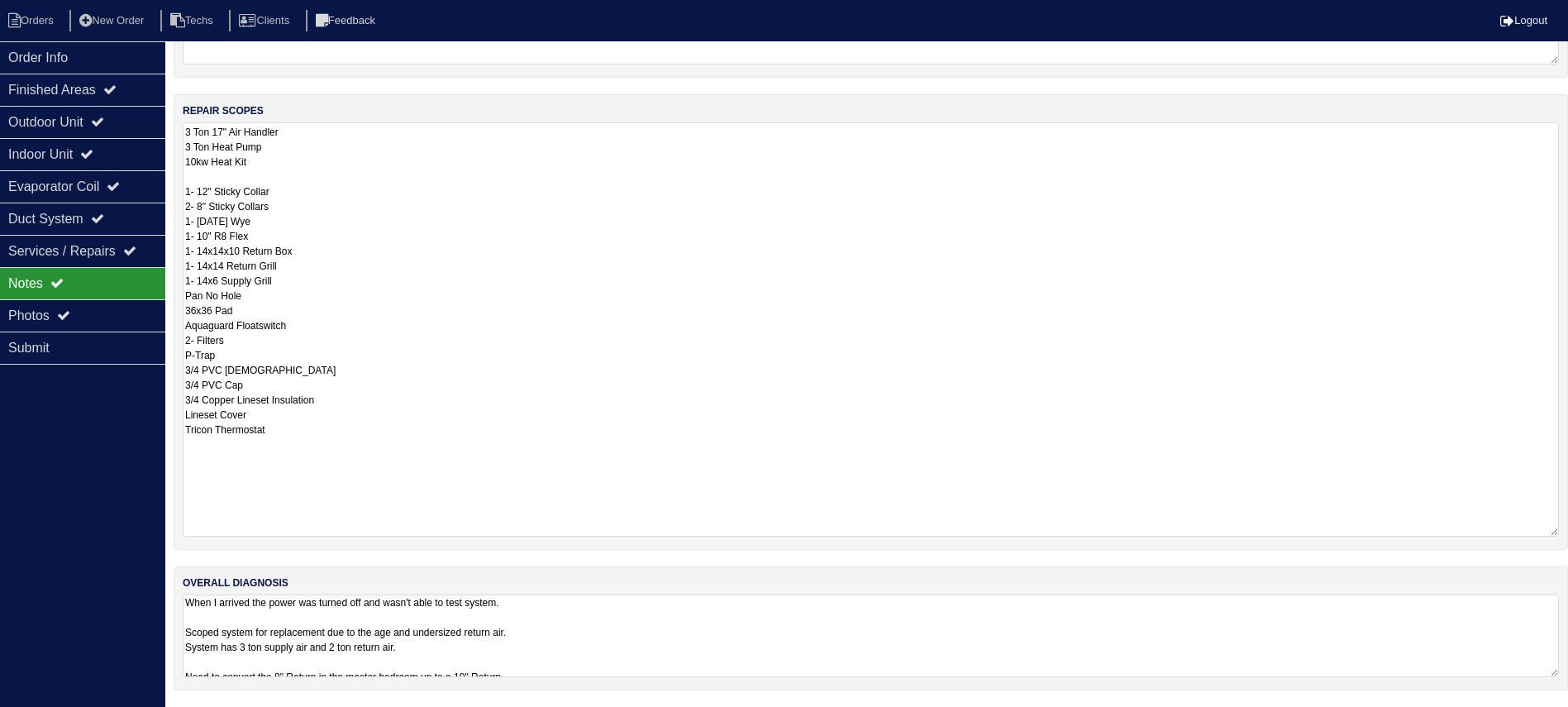
scroll to position [238, 0]
drag, startPoint x: 260, startPoint y: 285, endPoint x: 227, endPoint y: 289, distance: 33.2
click at [227, 289] on textarea "3 Ton 17" Air Handler 3 Ton Heat Pump 10kw Heat Kit 1- 12" Sticky Collar 2- 8" …" at bounding box center [870, 330] width 1377 height 412
click at [317, 282] on textarea "3 Ton 17" Air Handler 3 Ton Heat Pump 10kw Heat Kit 1- 12" Sticky Collar 2- 8" …" at bounding box center [870, 330] width 1377 height 412
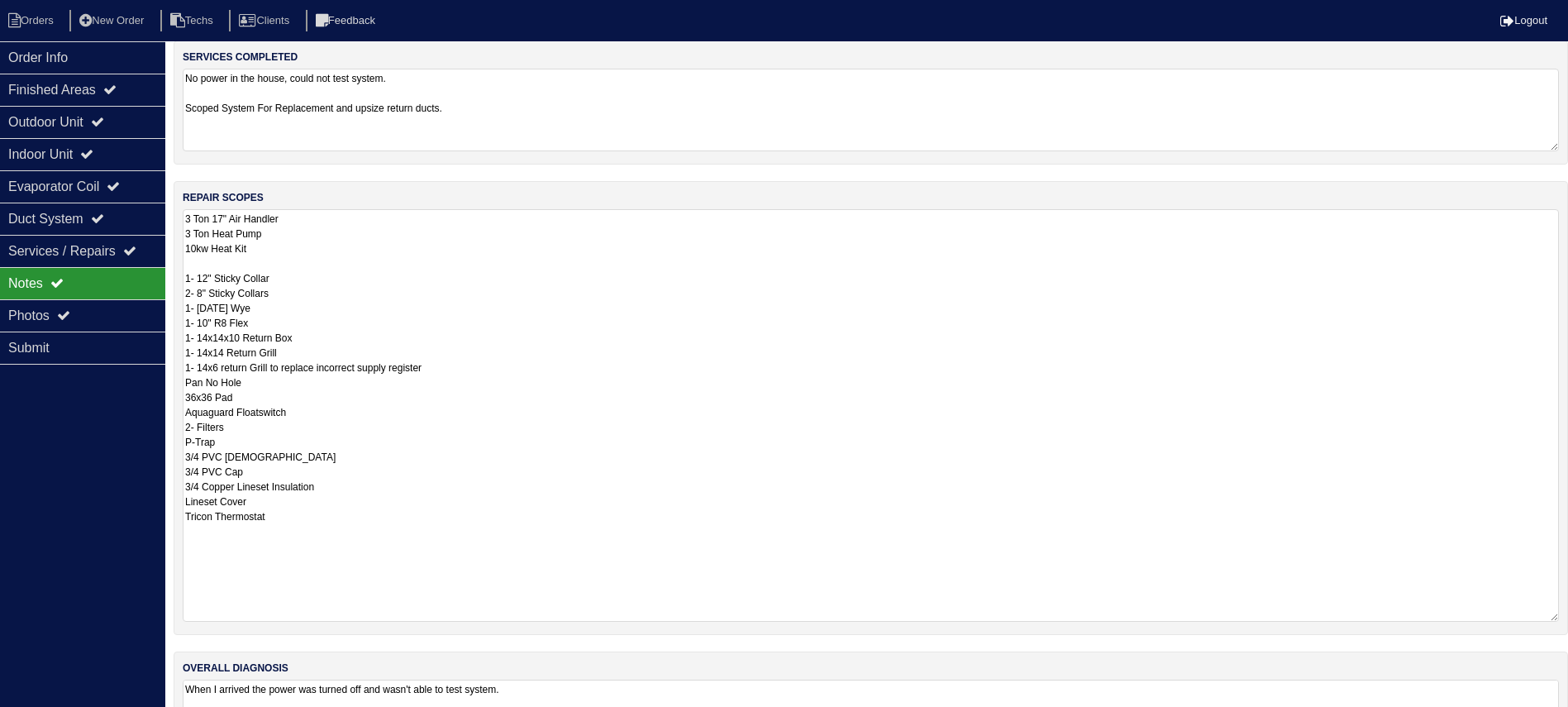
scroll to position [114, 0]
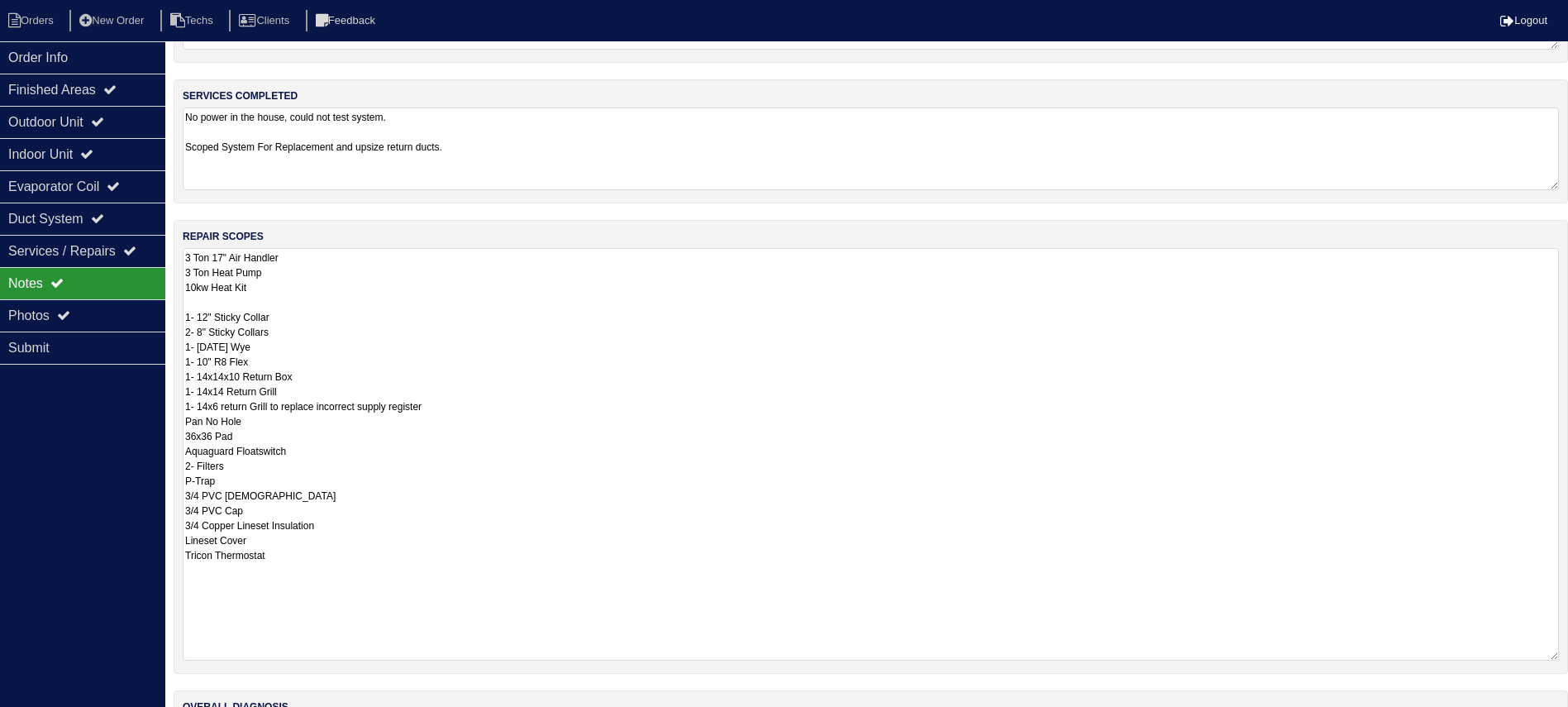
type textarea "3 Ton 17" Air Handler 3 Ton Heat Pump 10kw Heat Kit 1- 12" Sticky Collar 2- 8" …"
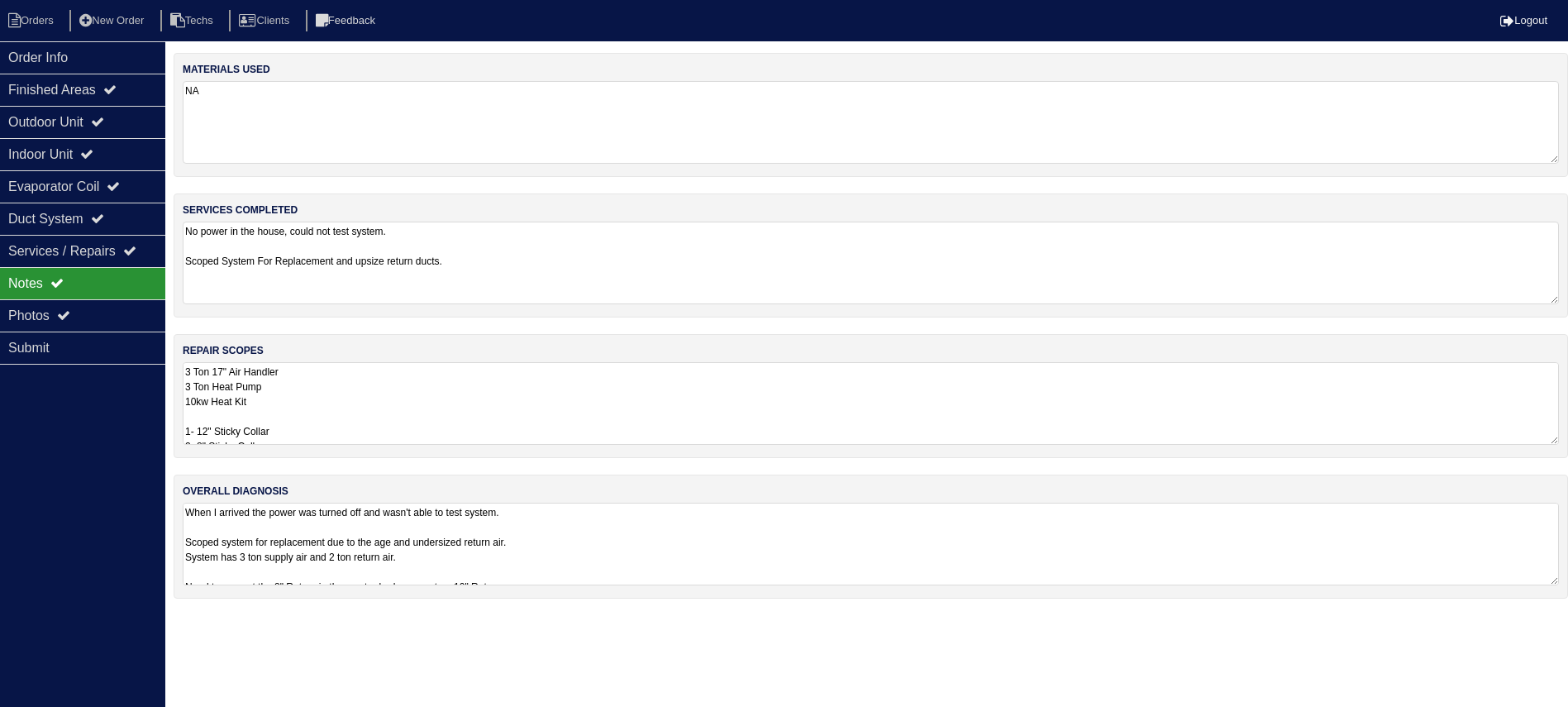
scroll to position [0, 0]
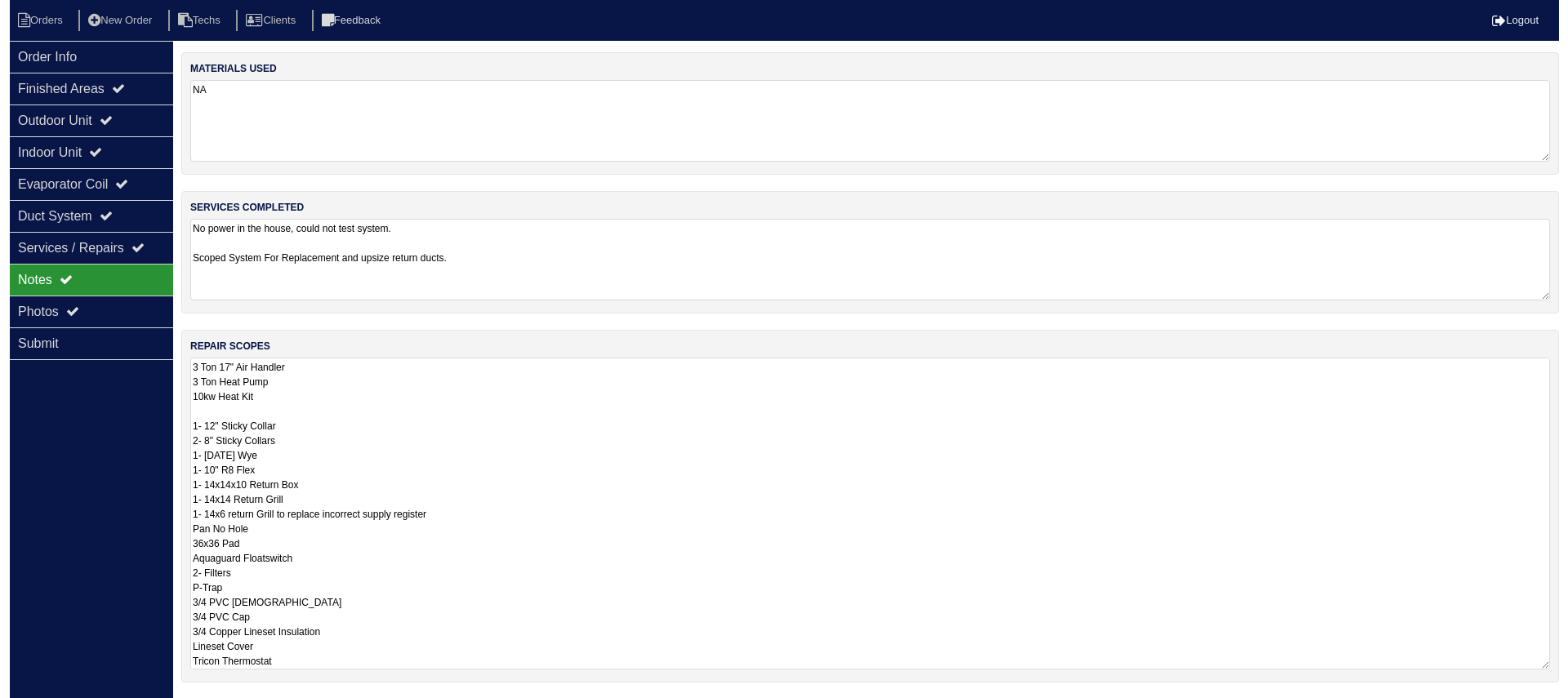
click at [1302, 288] on textarea "No power in the house, could not test system. Scoped System For Replacement and…" at bounding box center [860, 259] width 1360 height 81
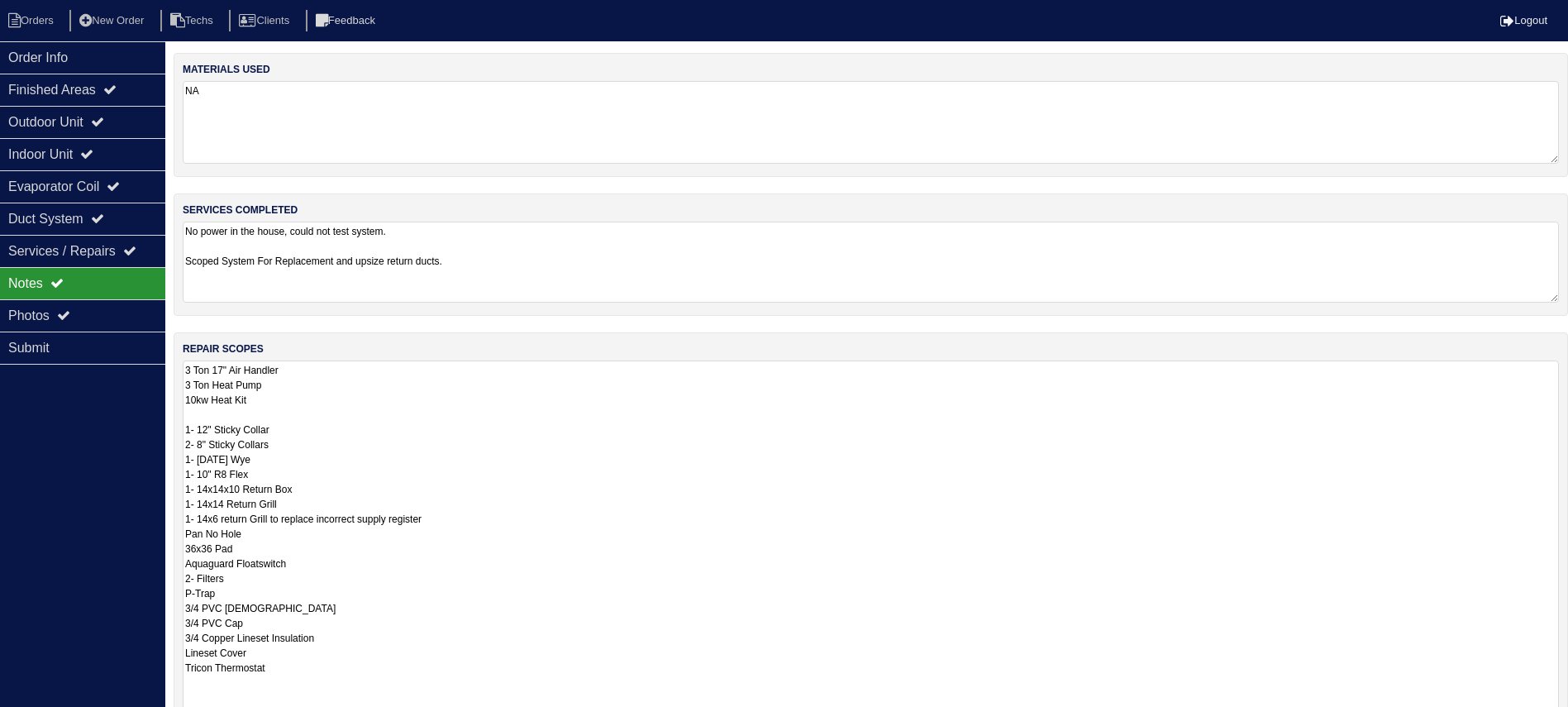
drag, startPoint x: 1573, startPoint y: 439, endPoint x: 1564, endPoint y: 784, distance: 345.1
click at [1564, 724] on html "Orders New Order Techs Clients Feedback Logout Orders New Order Users Clients M…" at bounding box center [784, 479] width 1568 height 958
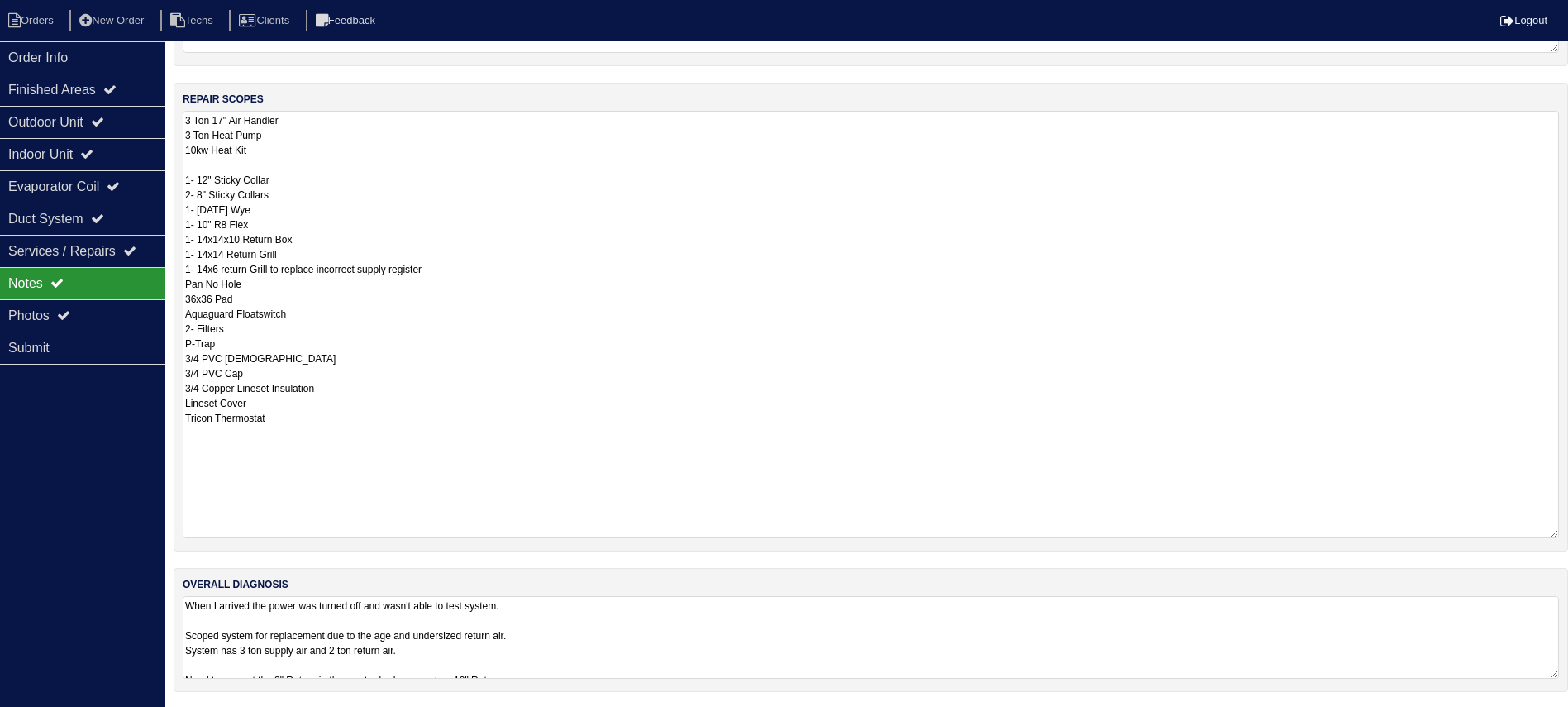
scroll to position [251, 0]
click at [123, 219] on div "Duct System" at bounding box center [82, 218] width 165 height 32
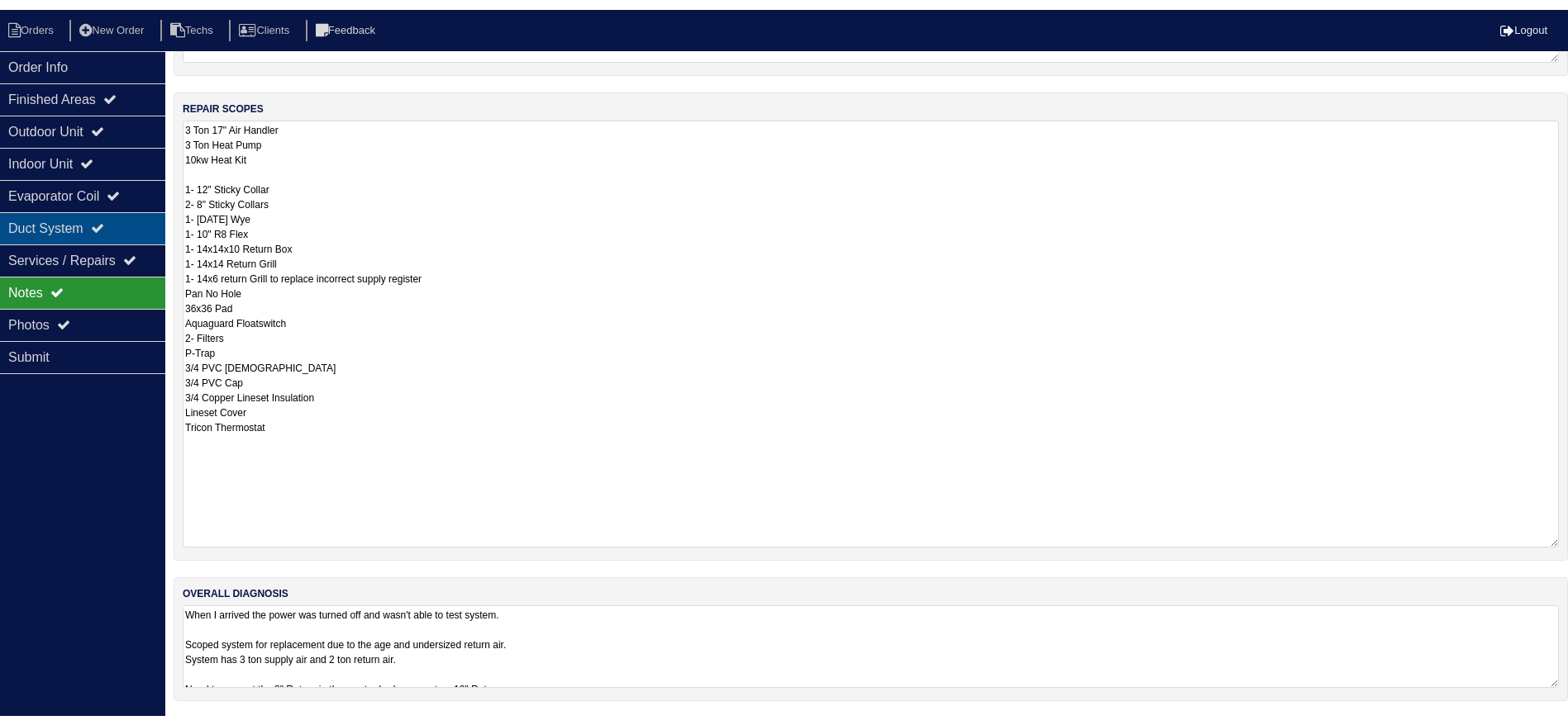
scroll to position [0, 0]
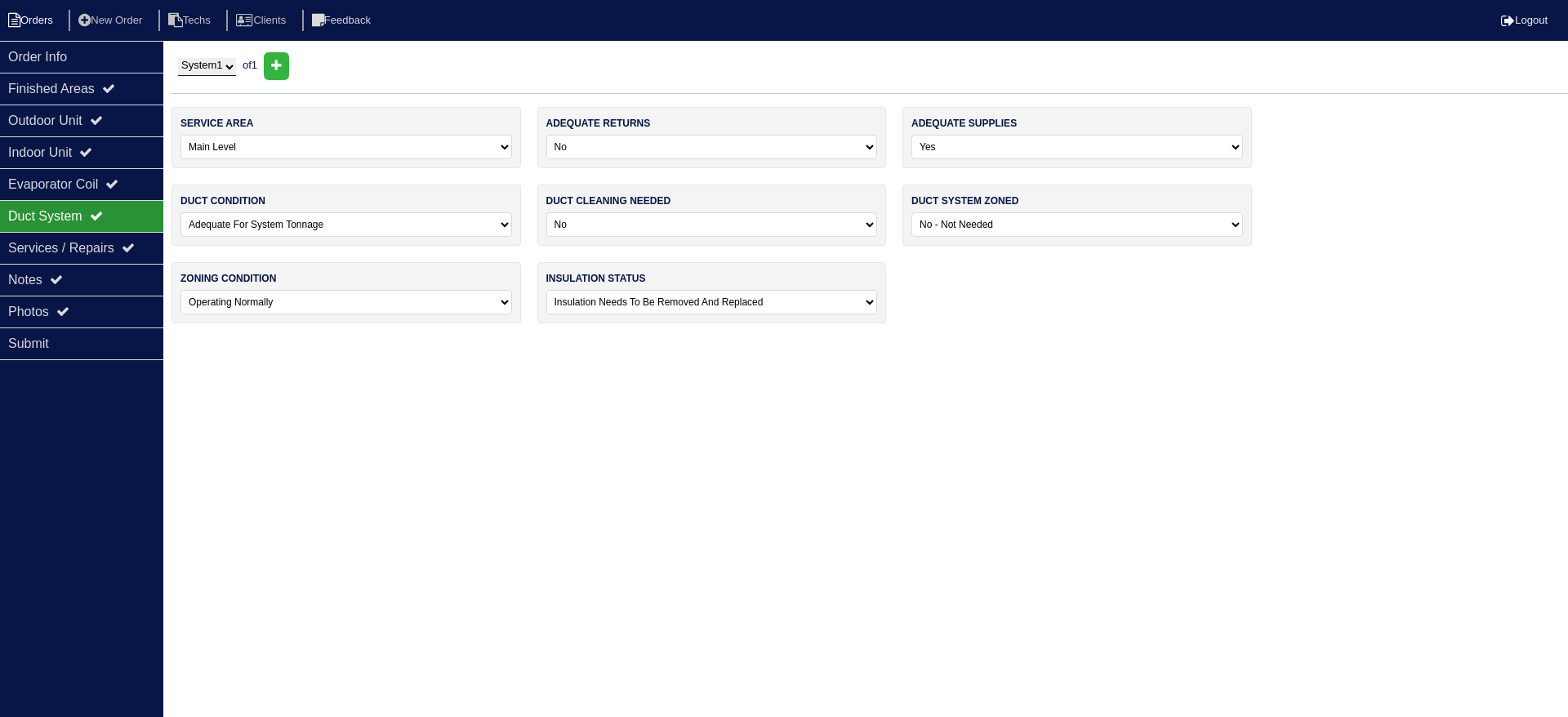
click at [33, 19] on li "Orders" at bounding box center [33, 21] width 66 height 22
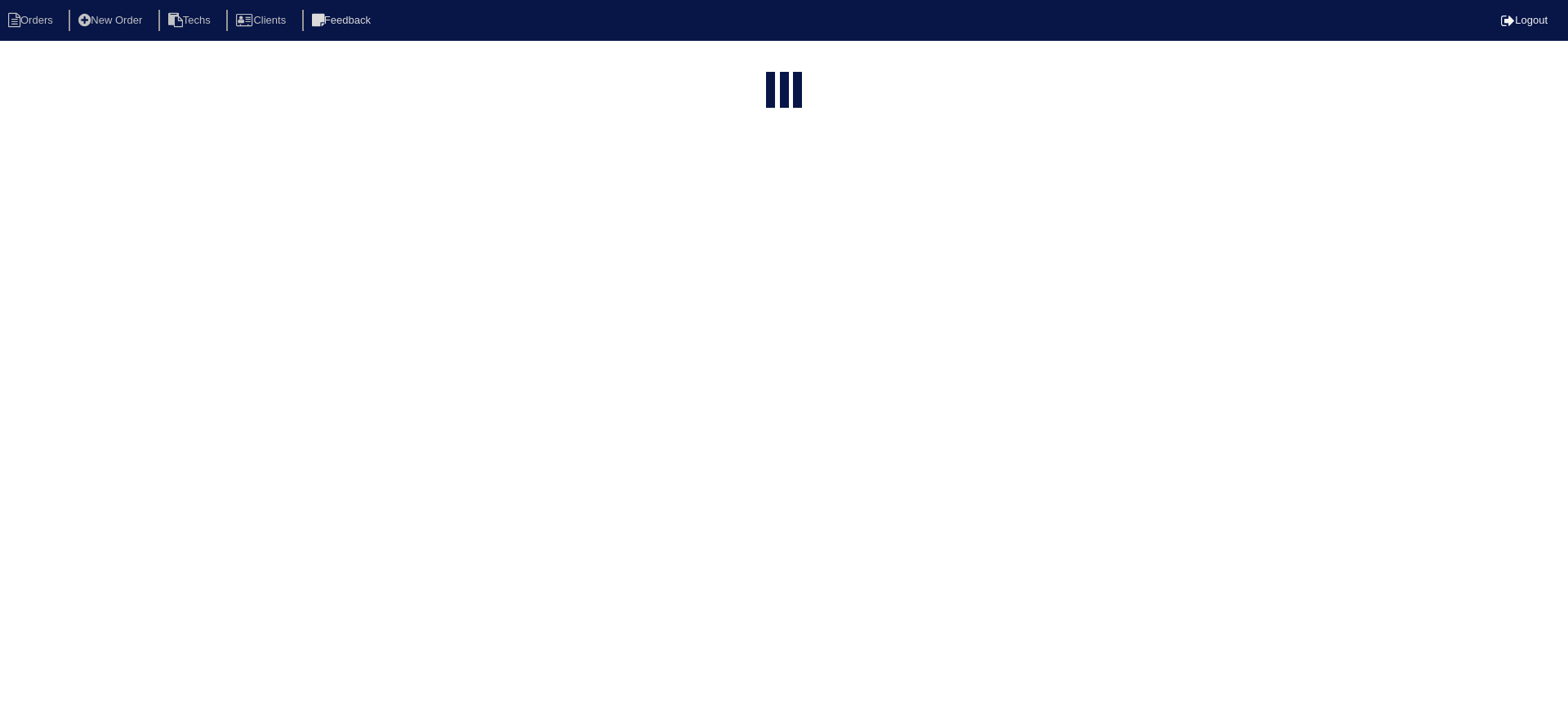
select select "15"
select select "field complete"
select select "need to quote"
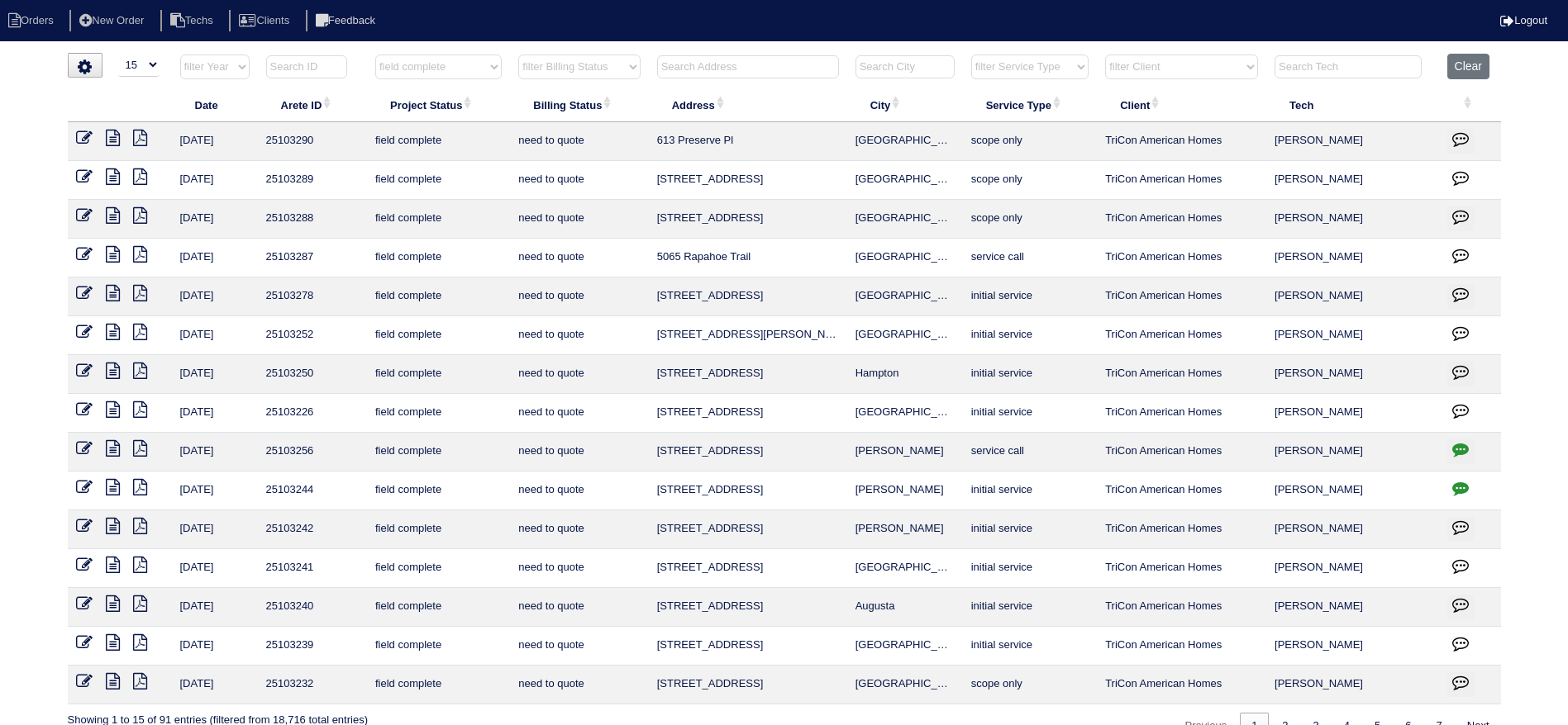
click at [1456, 451] on icon "button" at bounding box center [1461, 449] width 16 height 16
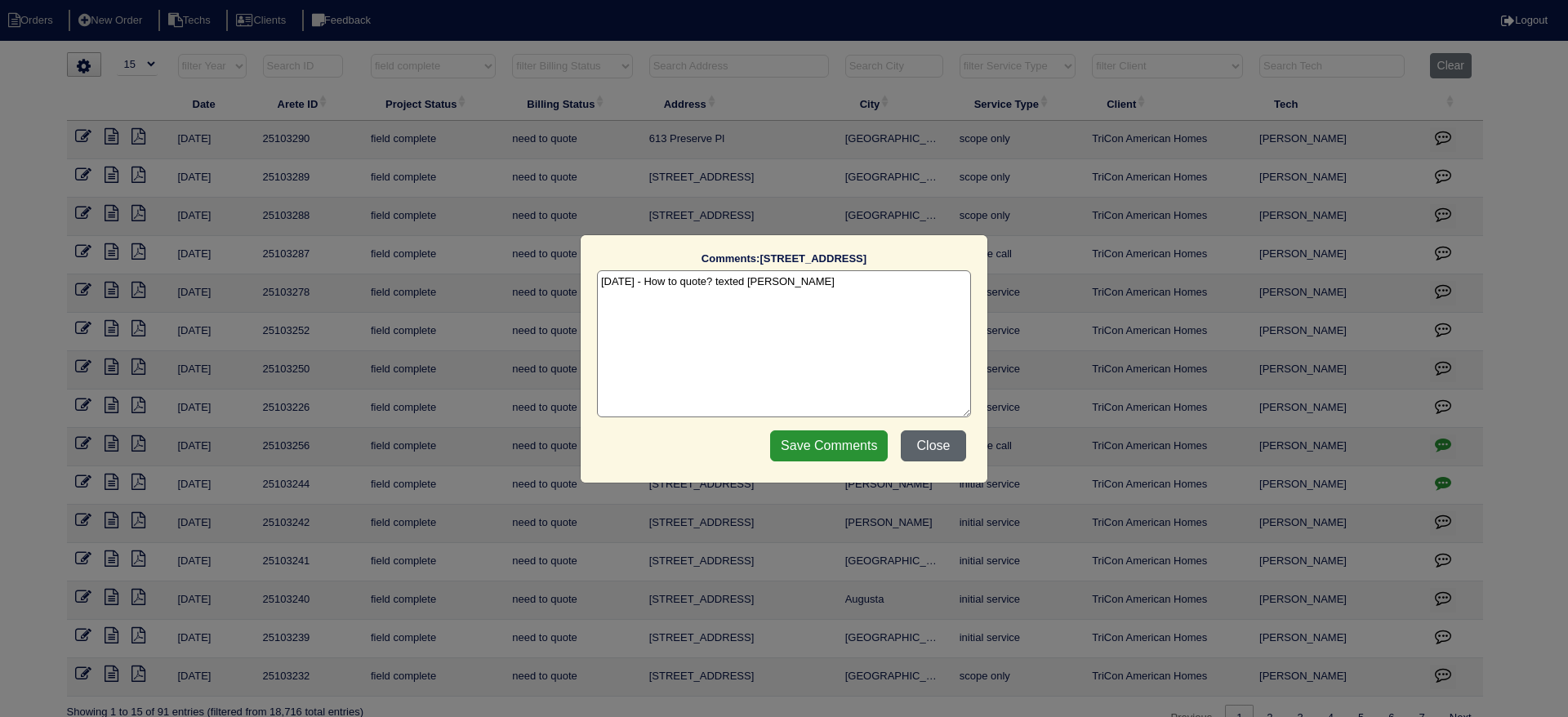
click at [951, 445] on button "Close" at bounding box center [933, 446] width 65 height 31
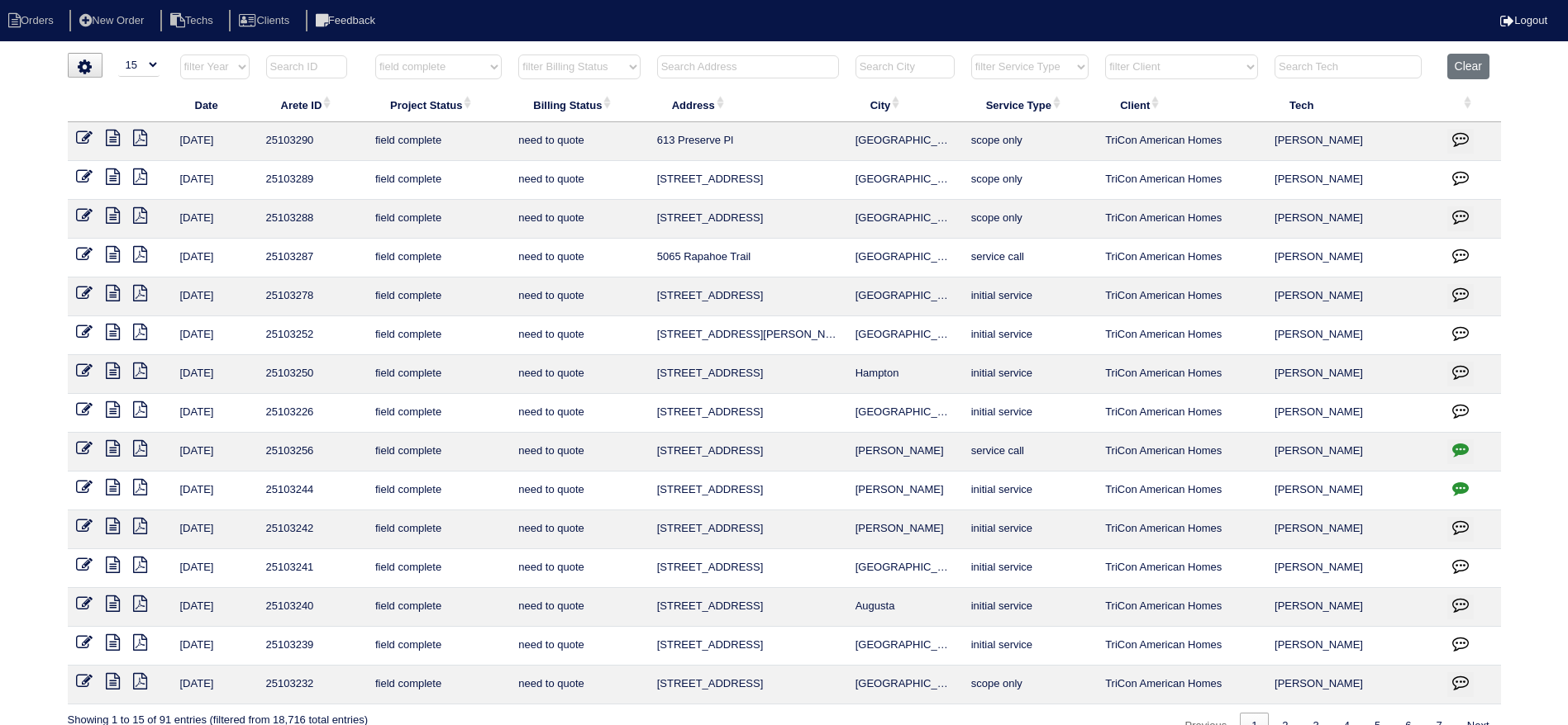
click at [114, 565] on icon at bounding box center [113, 565] width 14 height 16
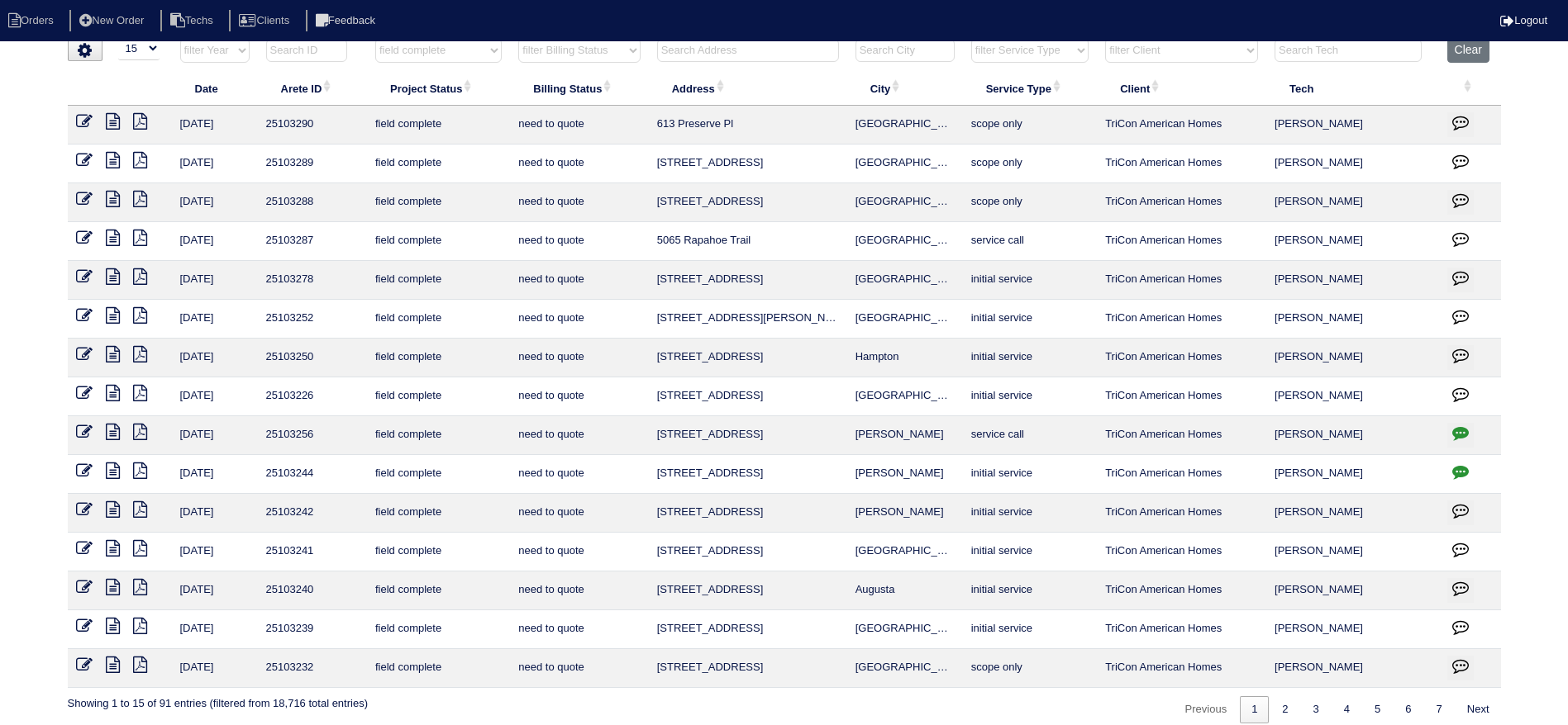
scroll to position [30, 0]
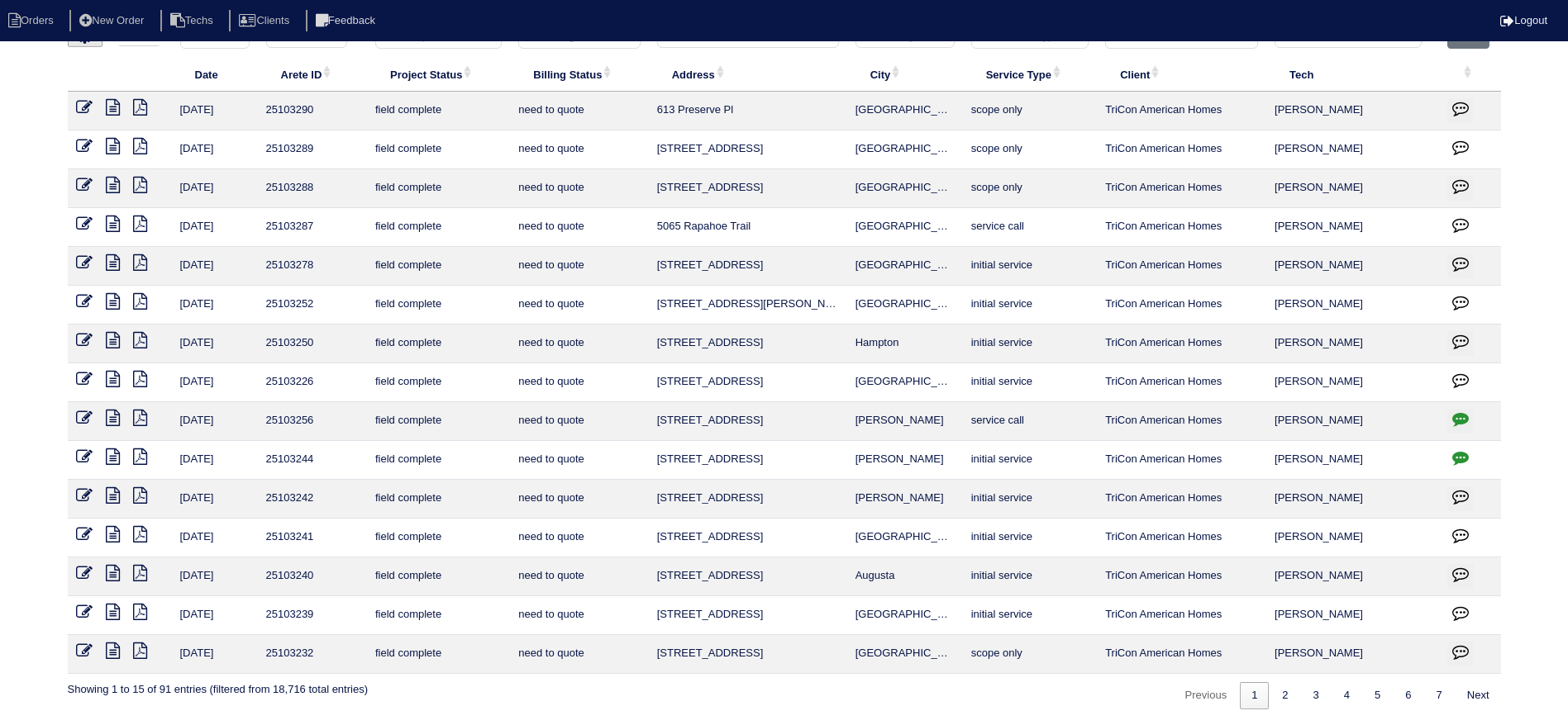
click at [114, 576] on icon at bounding box center [113, 573] width 14 height 16
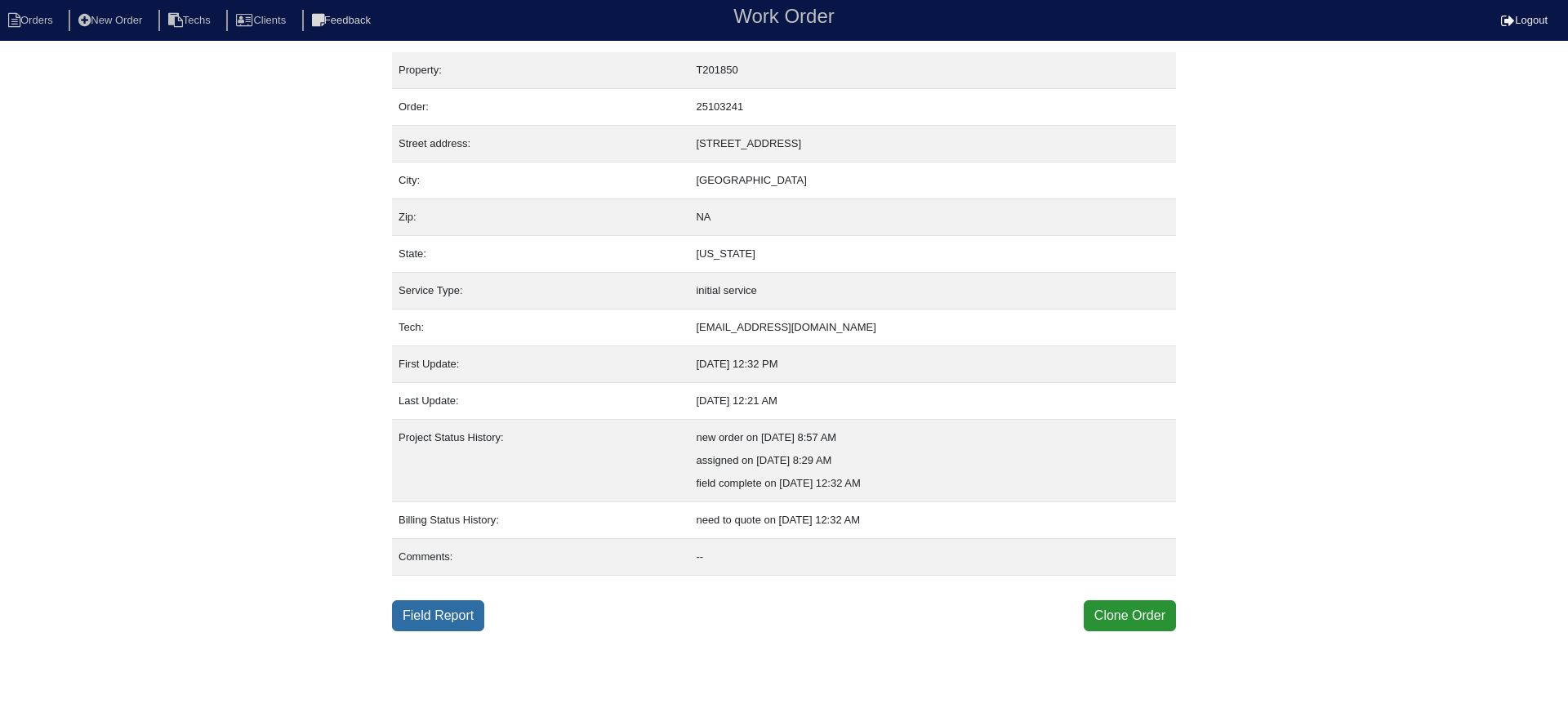
click at [432, 614] on link "Field Report" at bounding box center [438, 616] width 92 height 31
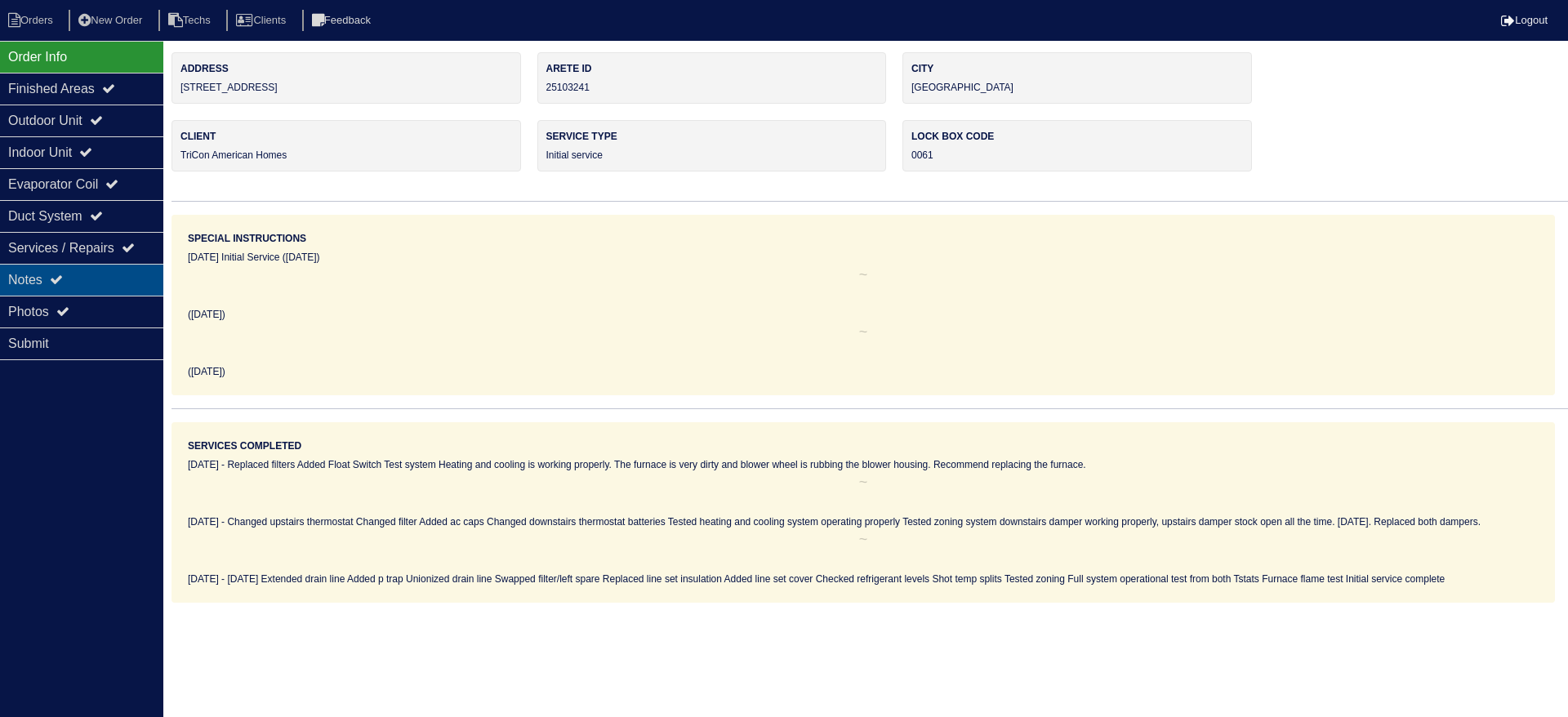
click at [54, 279] on div "Notes" at bounding box center [81, 280] width 163 height 32
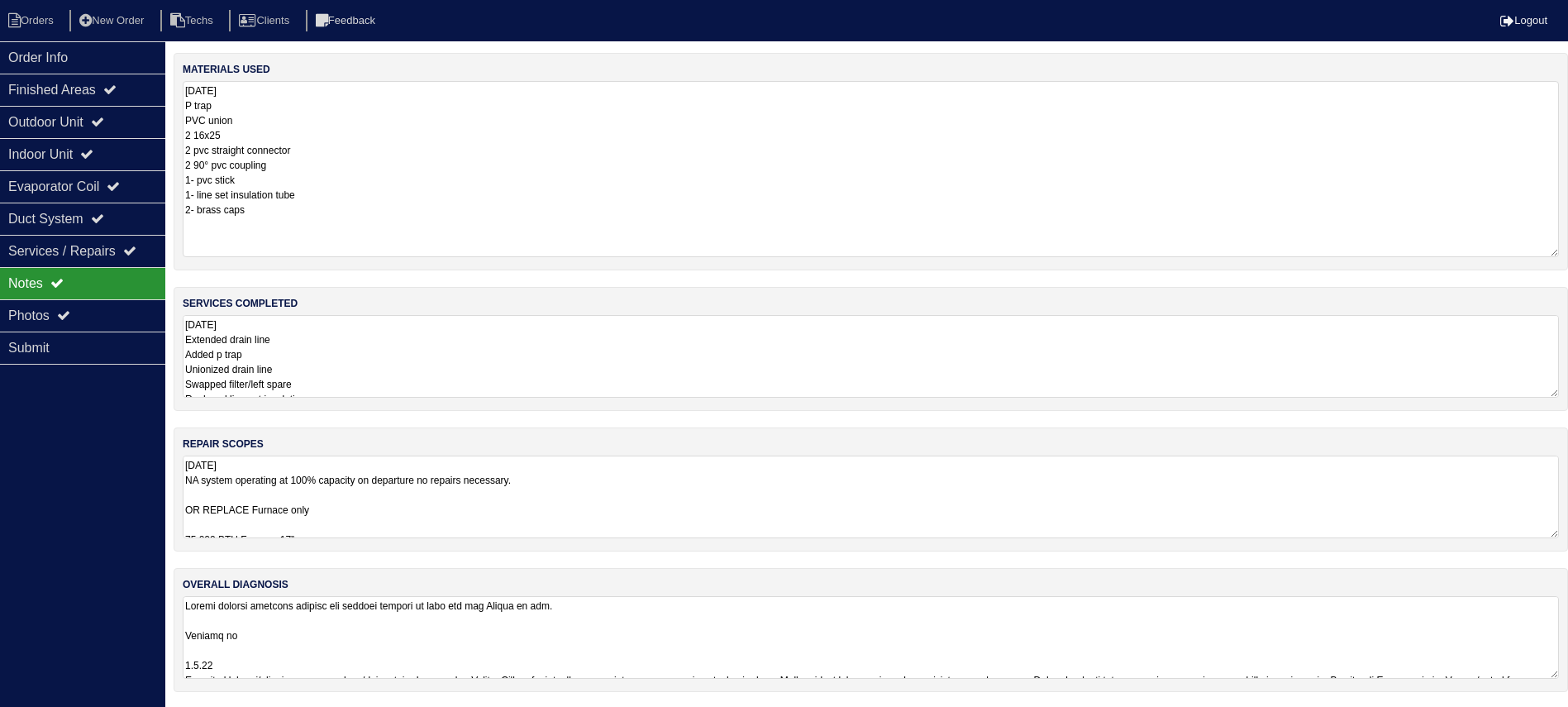
drag, startPoint x: 1570, startPoint y: 158, endPoint x: 1557, endPoint y: 251, distance: 93.9
click at [1557, 251] on textarea "[DATE] P trap PVC union 2 16x25 2 pvc straight connector 2 90° pvc coupling 1- …" at bounding box center [870, 169] width 1377 height 176
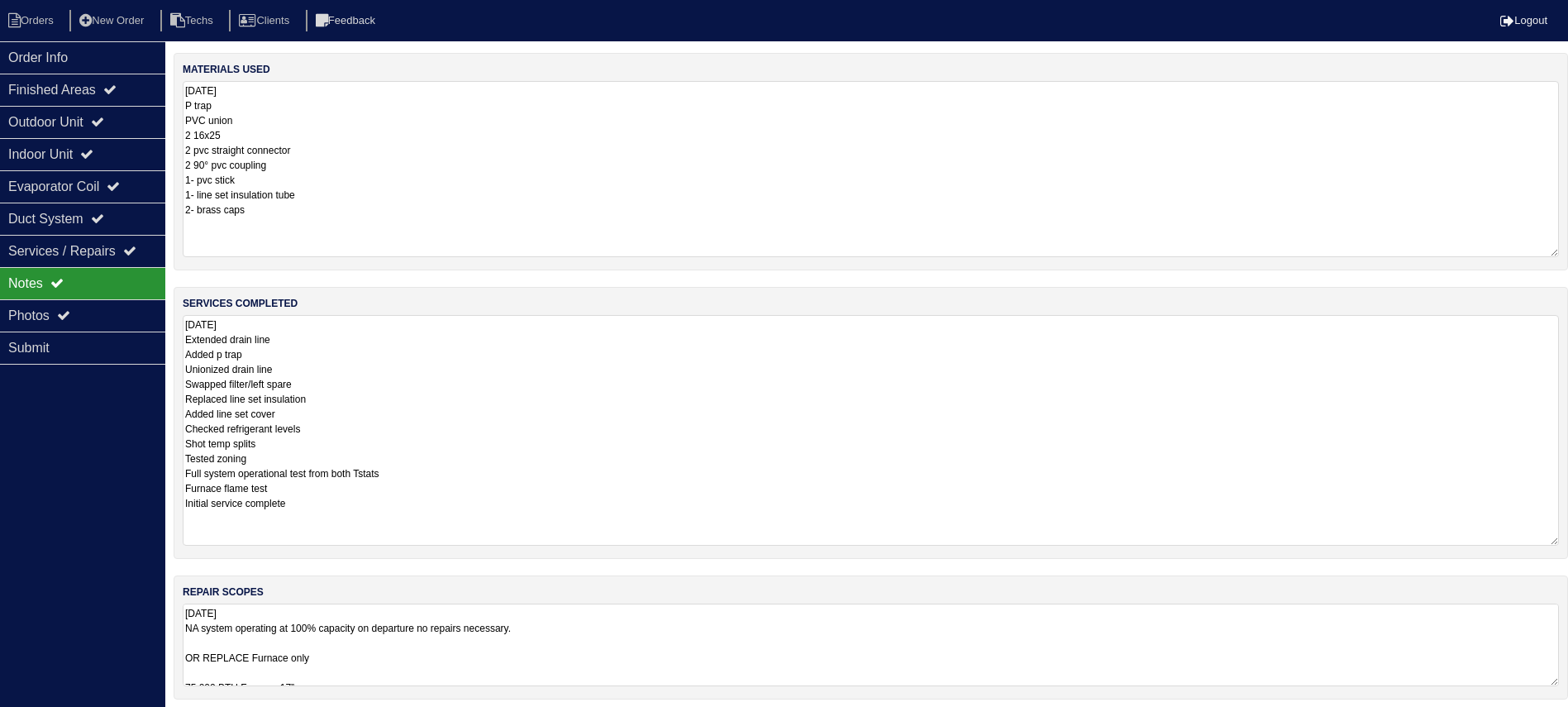
drag, startPoint x: 1552, startPoint y: 393, endPoint x: 1427, endPoint y: 464, distance: 143.8
click at [1541, 539] on textarea "[DATE] Extended drain line Added p trap Unionized drain line Swapped filter/lef…" at bounding box center [870, 430] width 1377 height 231
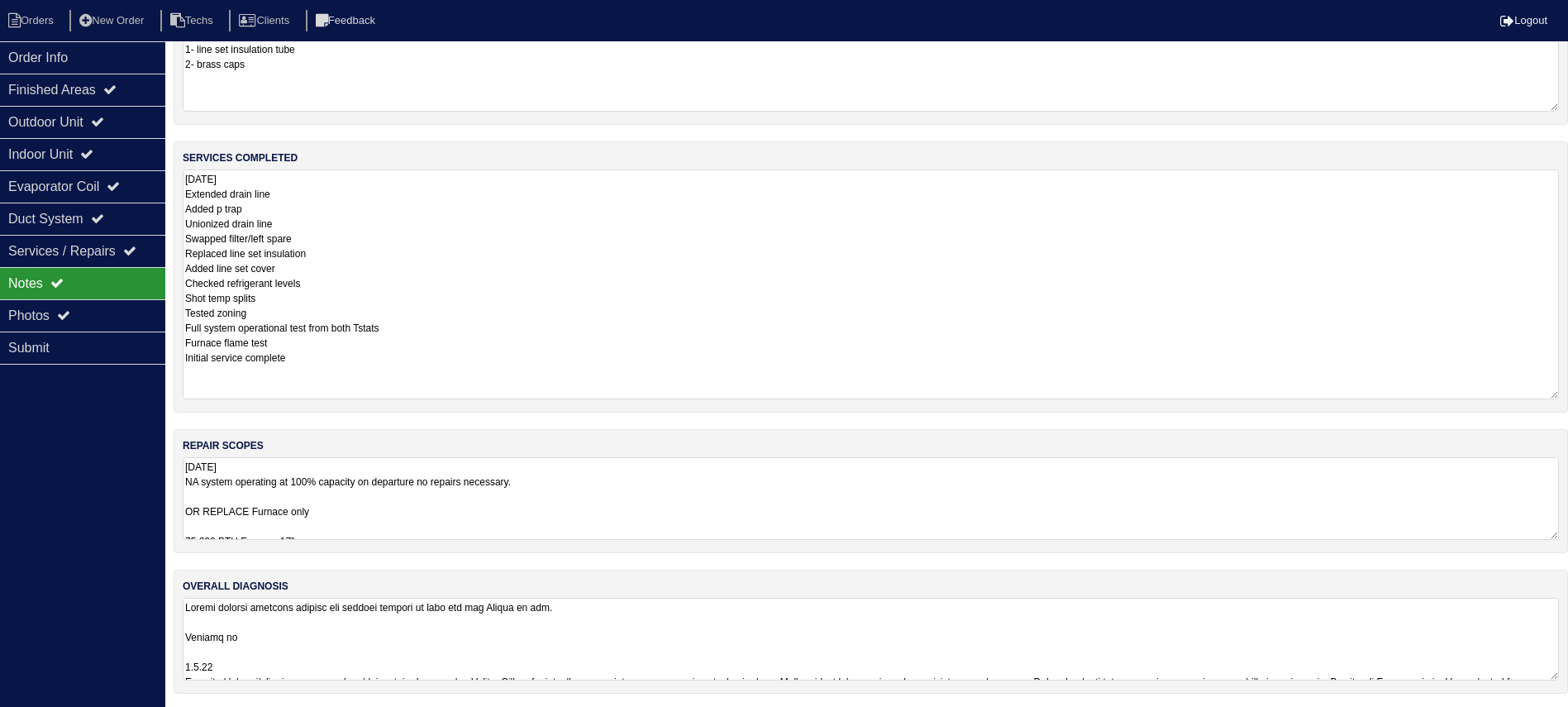
scroll to position [148, 0]
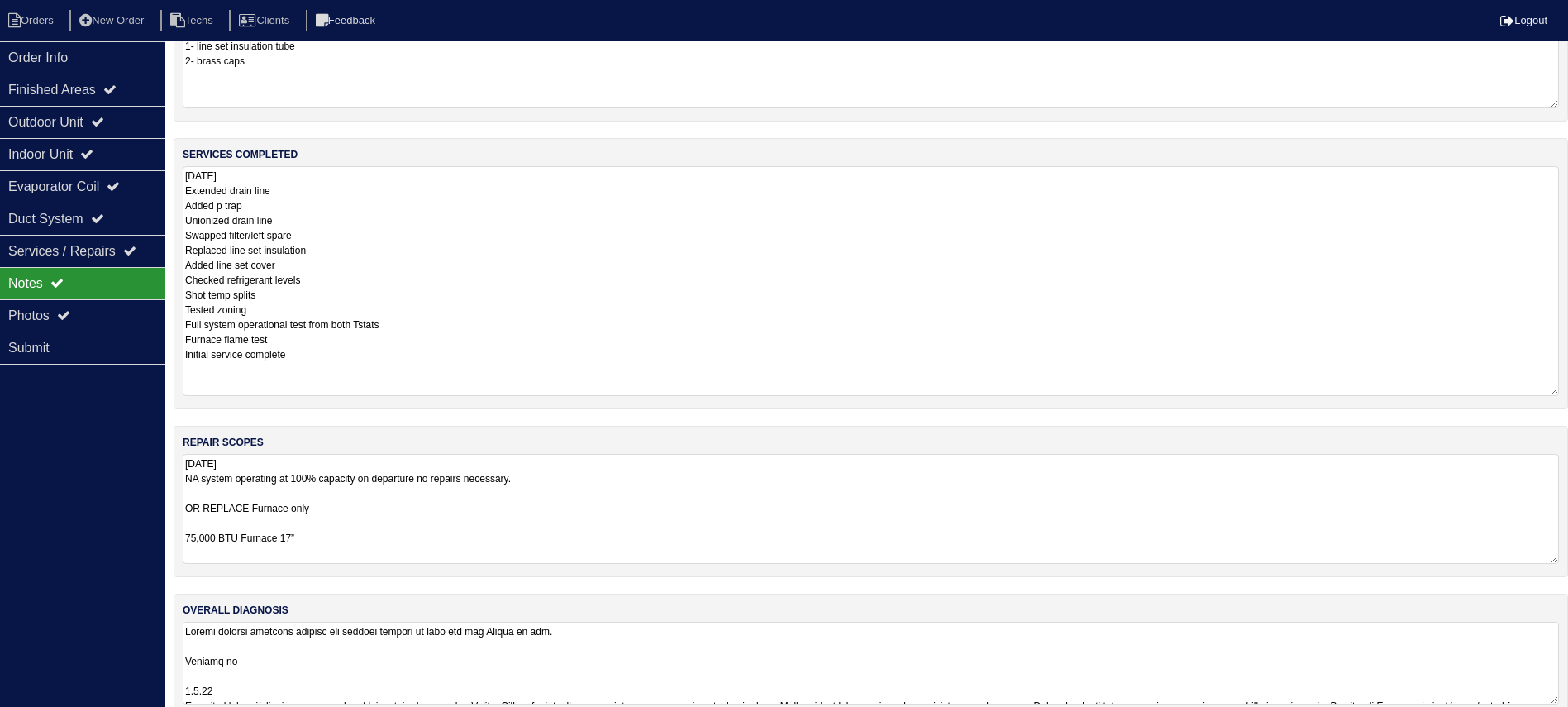
drag, startPoint x: 1547, startPoint y: 531, endPoint x: 1553, endPoint y: 559, distance: 28.6
click at [1553, 559] on textarea "[DATE] NA system operating at 100% capacity on departure no repairs necessary. …" at bounding box center [870, 508] width 1377 height 110
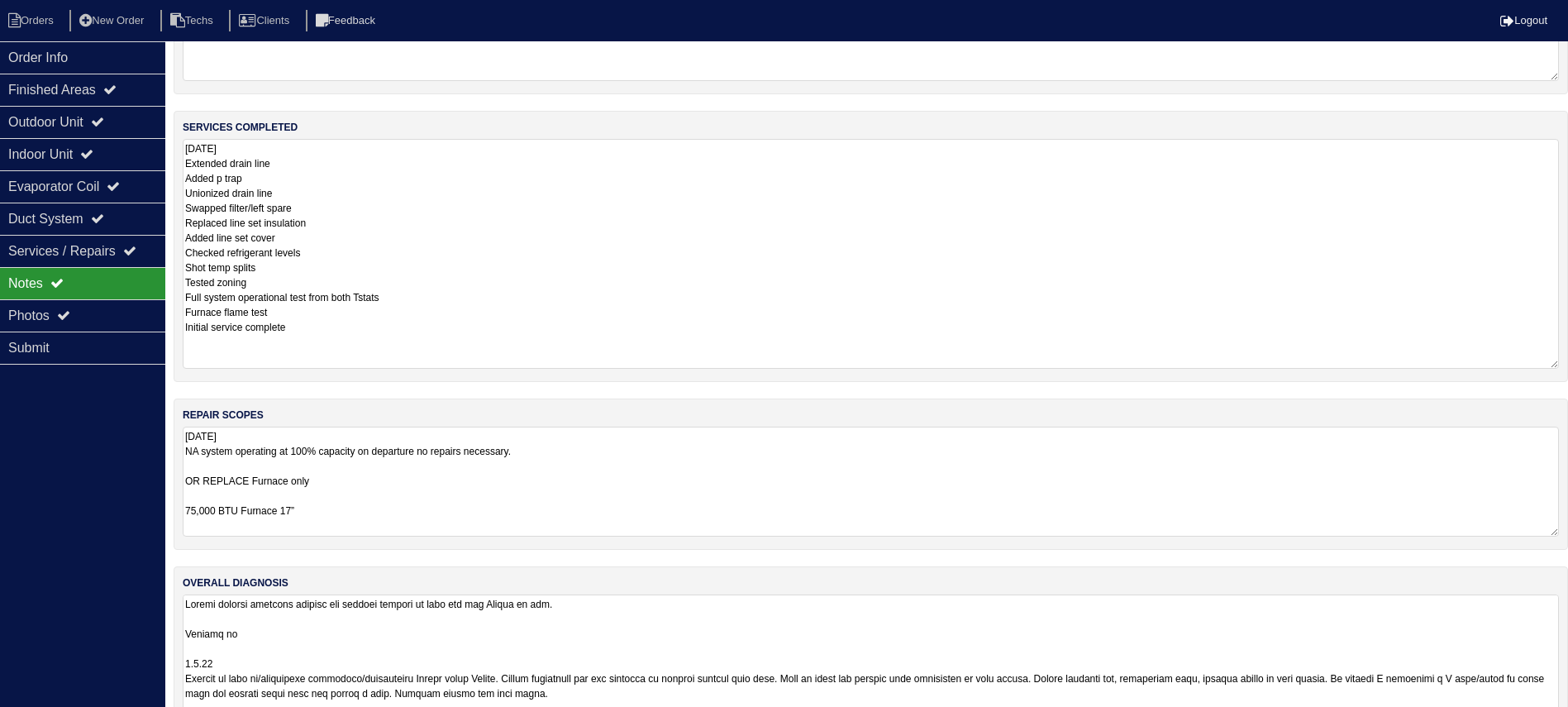
drag, startPoint x: 1553, startPoint y: 673, endPoint x: 1575, endPoint y: 638, distance: 41.3
click at [1547, 724] on html "Orders New Order Techs Clients Feedback Logout Orders New Order Users Clients M…" at bounding box center [784, 300] width 1568 height 953
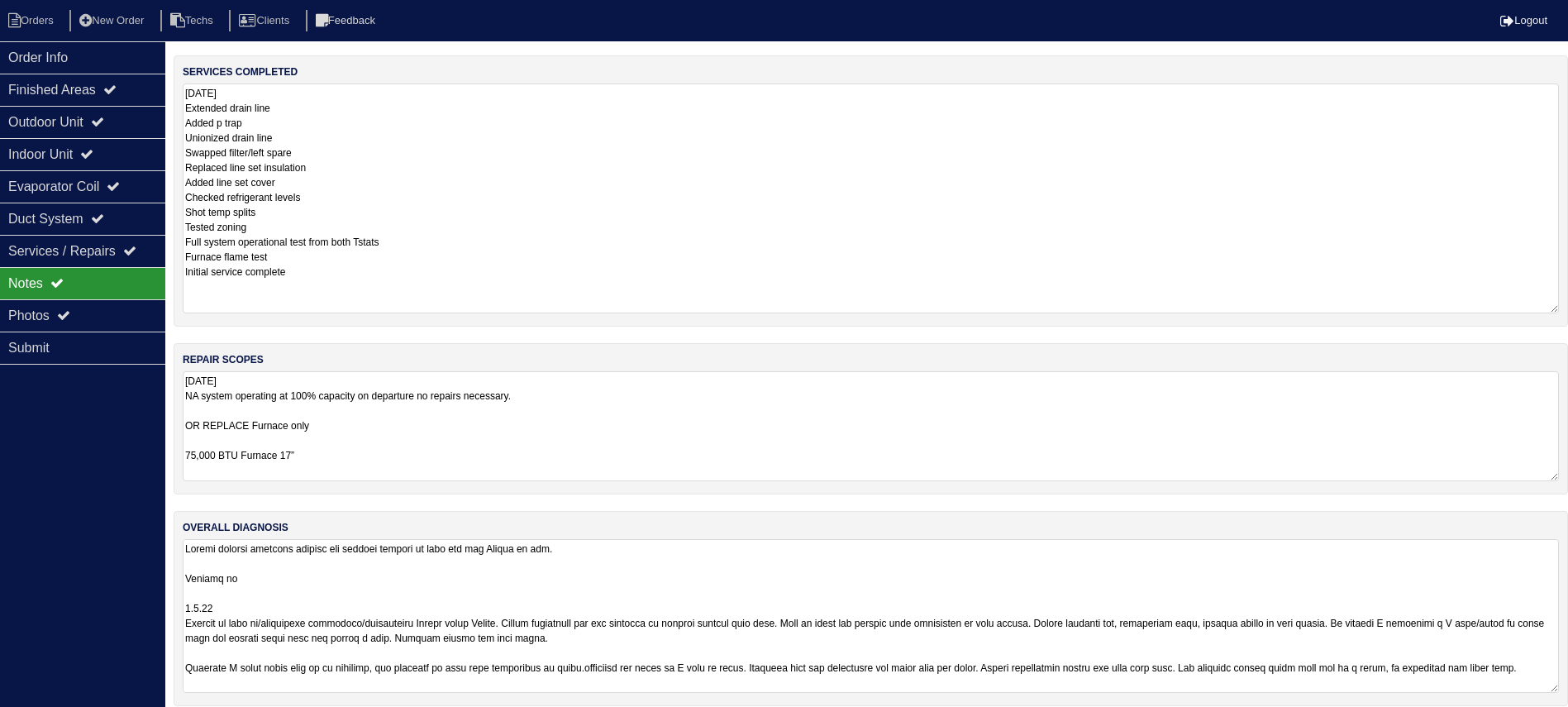
scroll to position [247, 0]
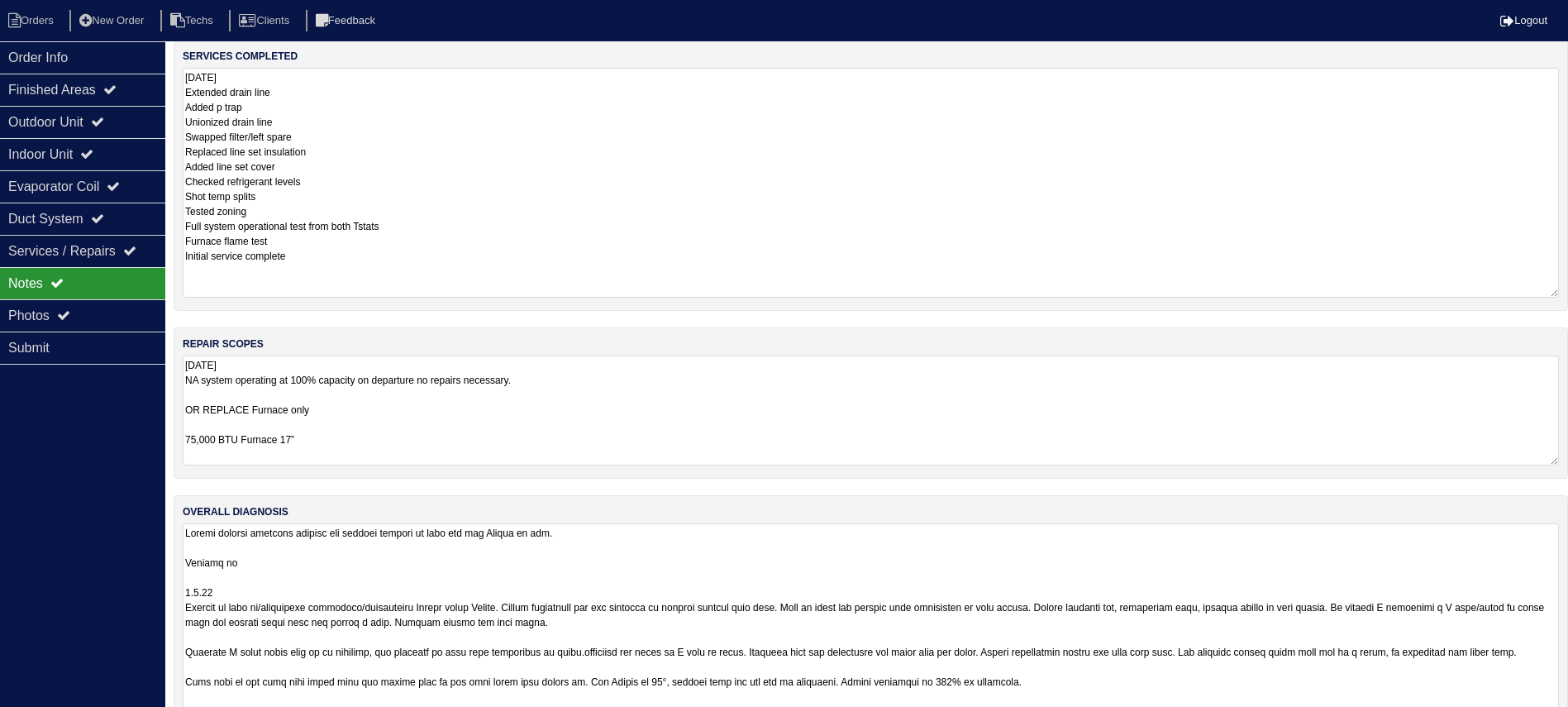
drag, startPoint x: 1548, startPoint y: 692, endPoint x: 1540, endPoint y: 756, distance: 64.5
click at [1540, 724] on html "Orders New Order Techs Clients Feedback Logout Orders New Order Users Clients M…" at bounding box center [784, 273] width 1568 height 1041
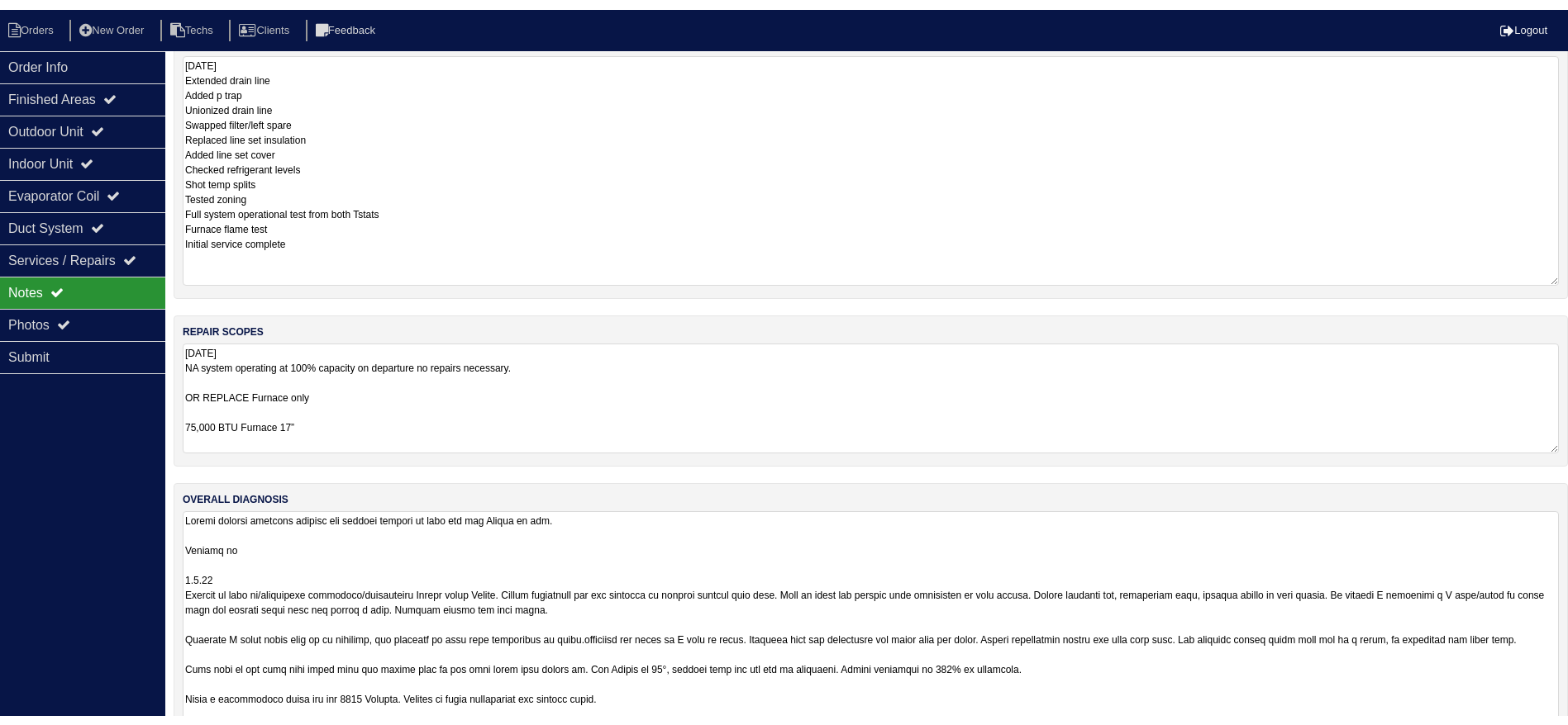
scroll to position [335, 0]
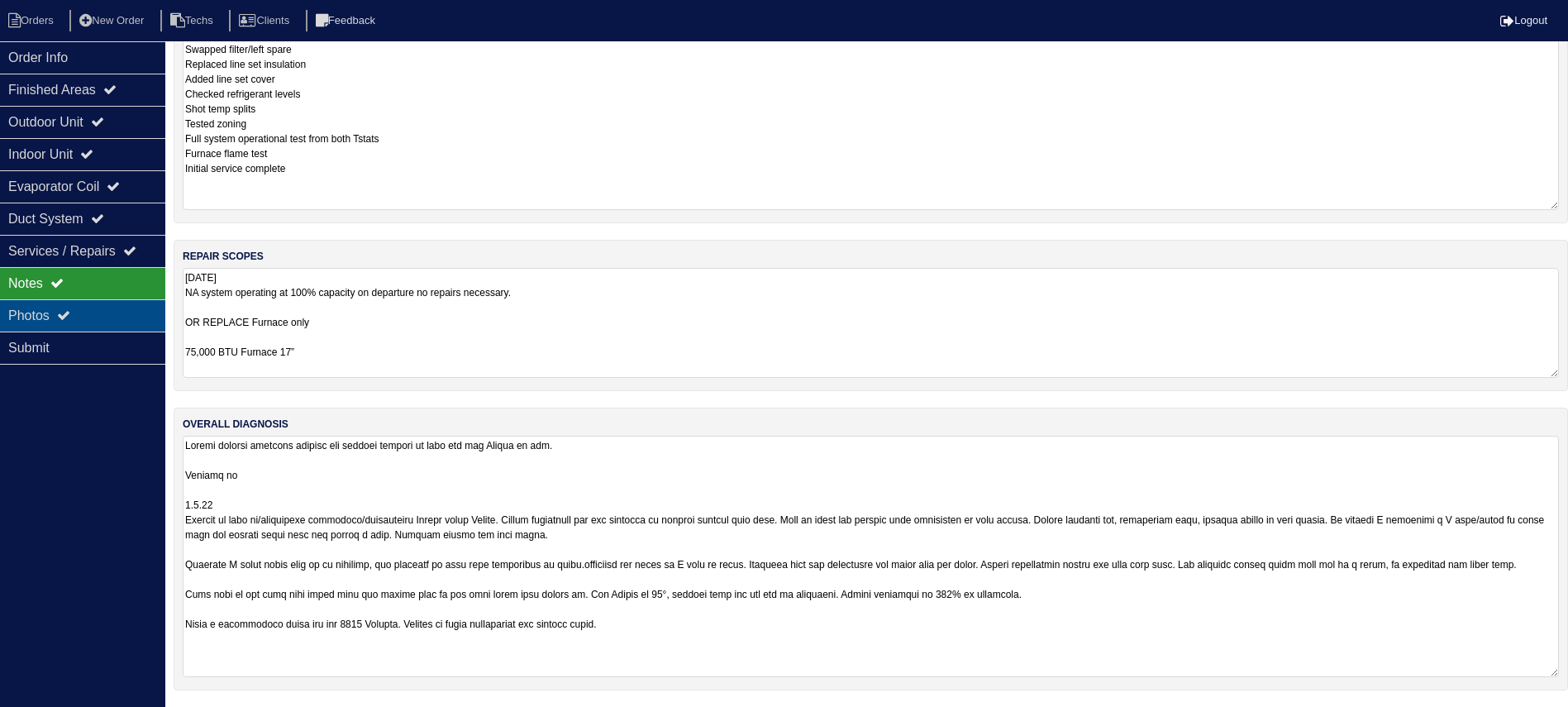
click at [123, 309] on div "Photos" at bounding box center [82, 315] width 165 height 32
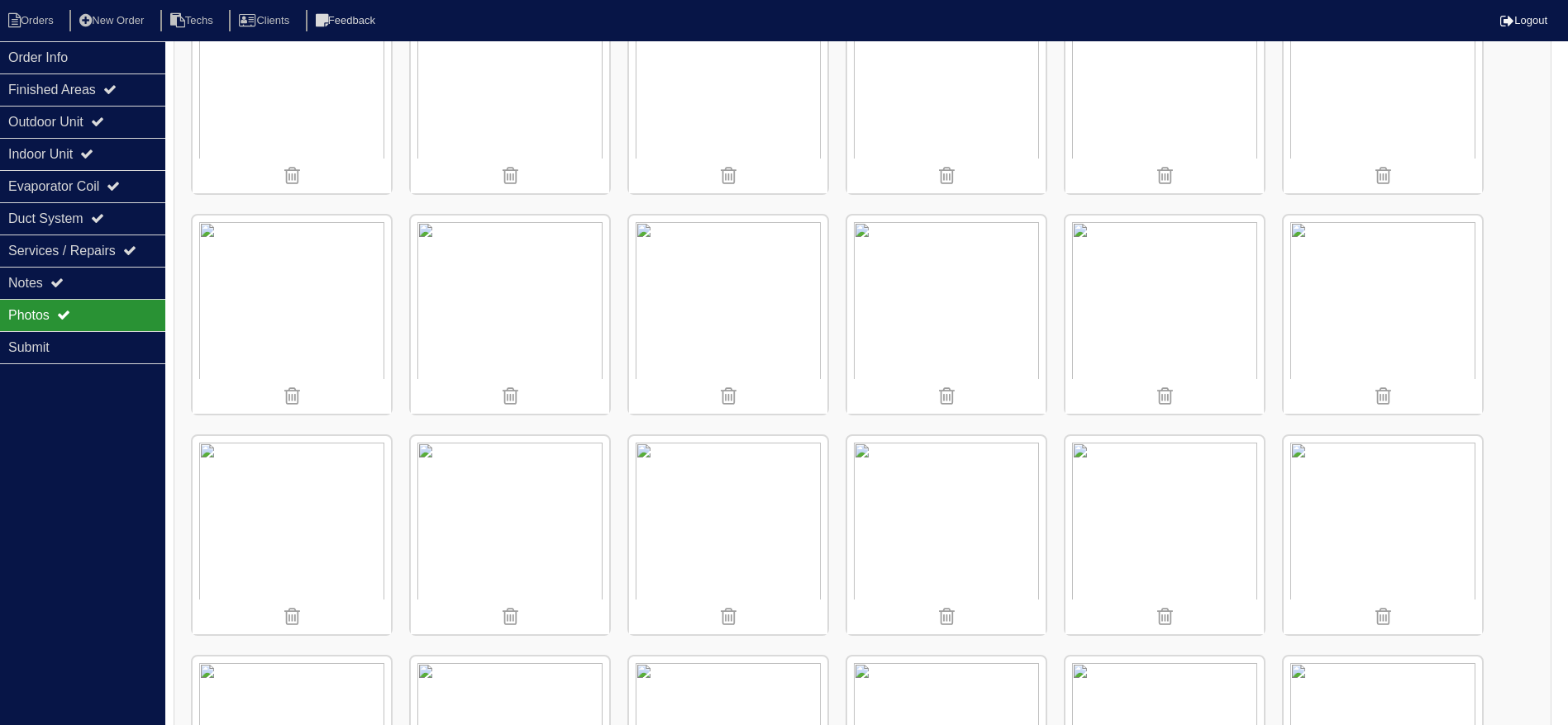
scroll to position [830, 0]
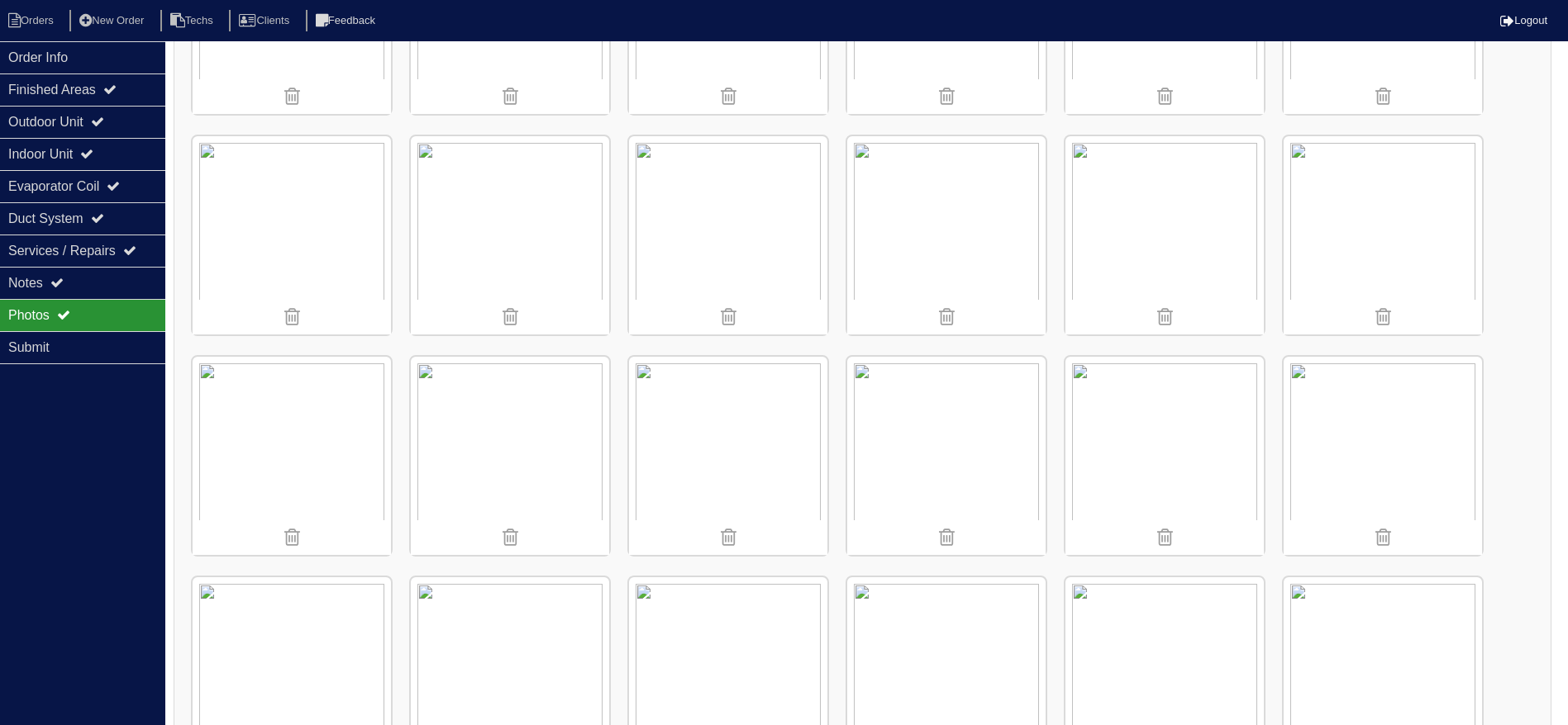
click at [486, 210] on img at bounding box center [510, 235] width 199 height 199
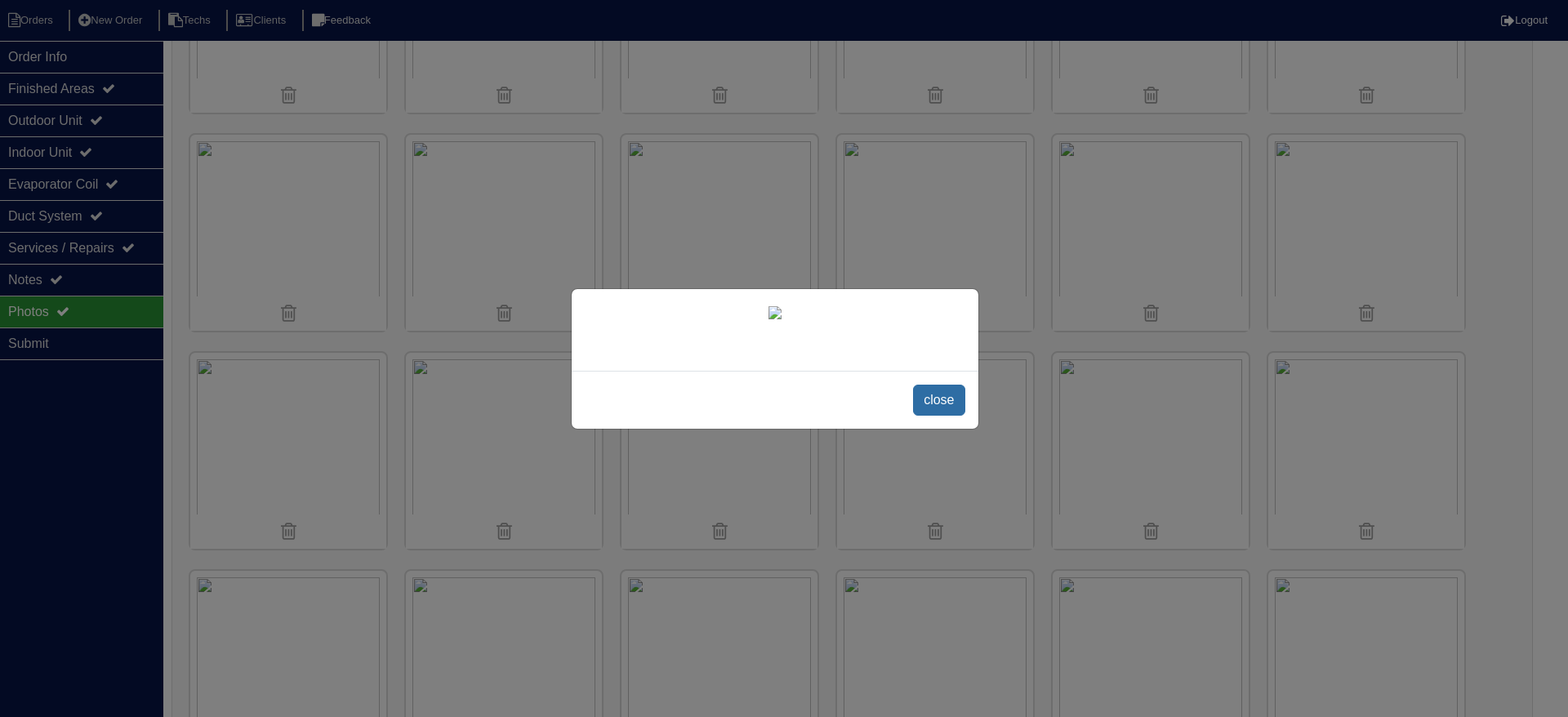
click at [949, 416] on span "close" at bounding box center [938, 400] width 52 height 31
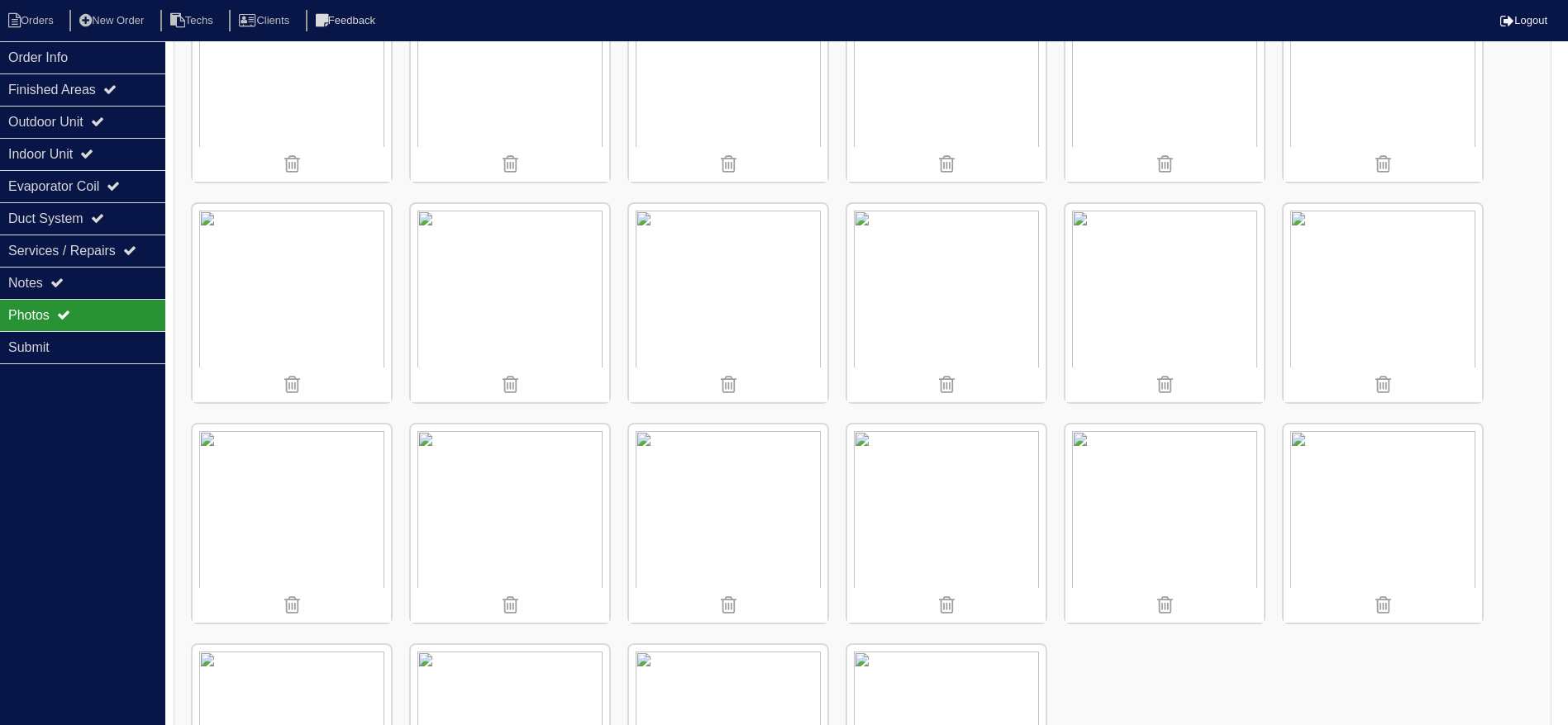
scroll to position [1133, 0]
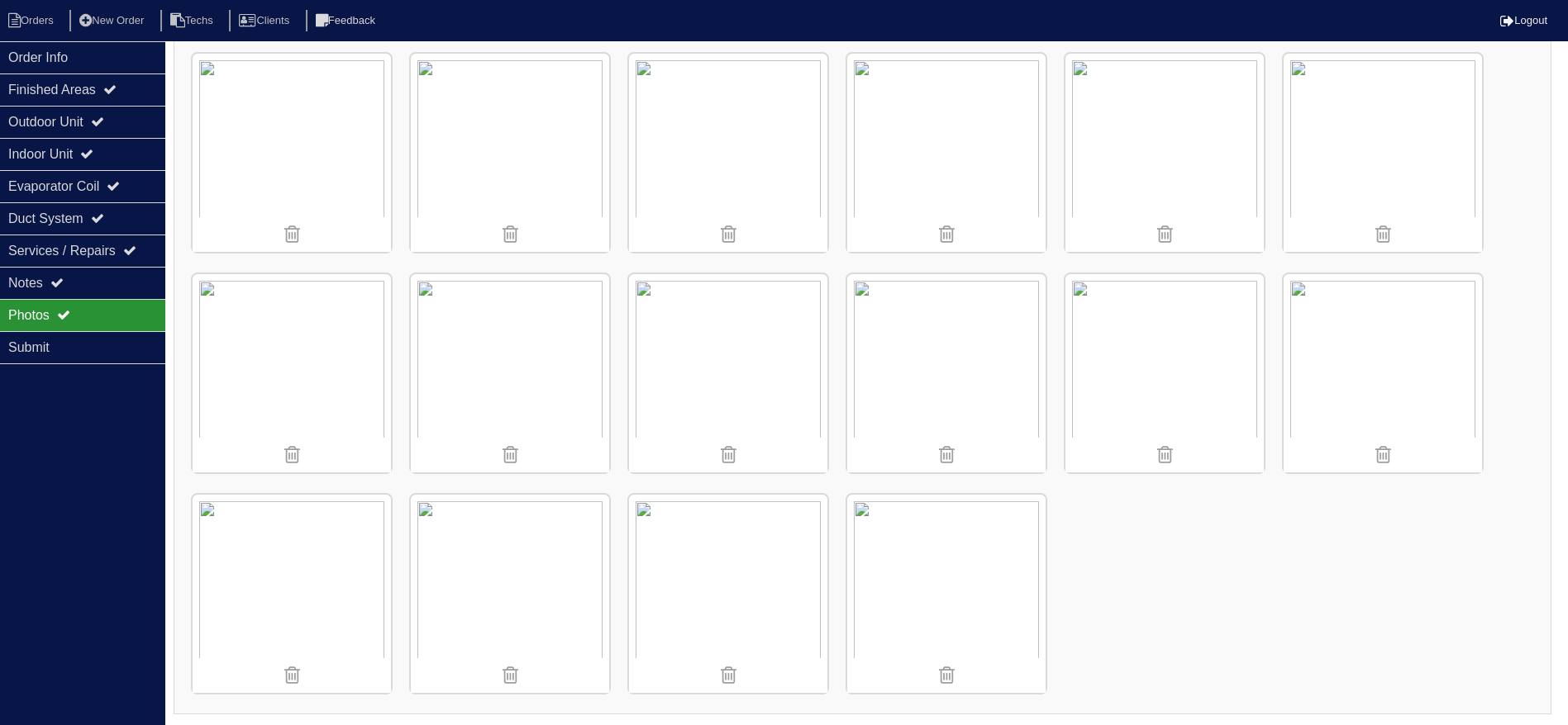
click at [960, 333] on img at bounding box center [946, 373] width 199 height 199
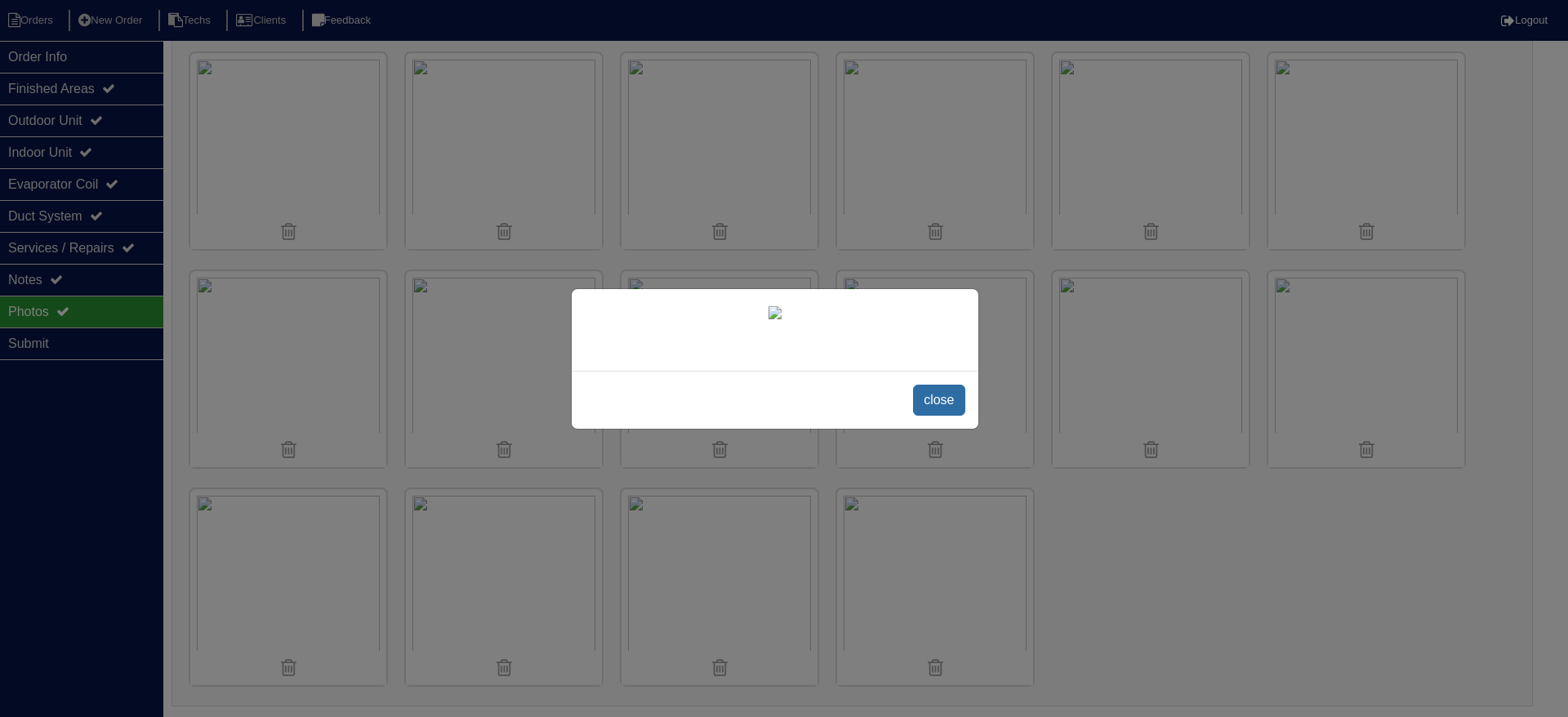
click at [948, 416] on span "close" at bounding box center [938, 400] width 52 height 31
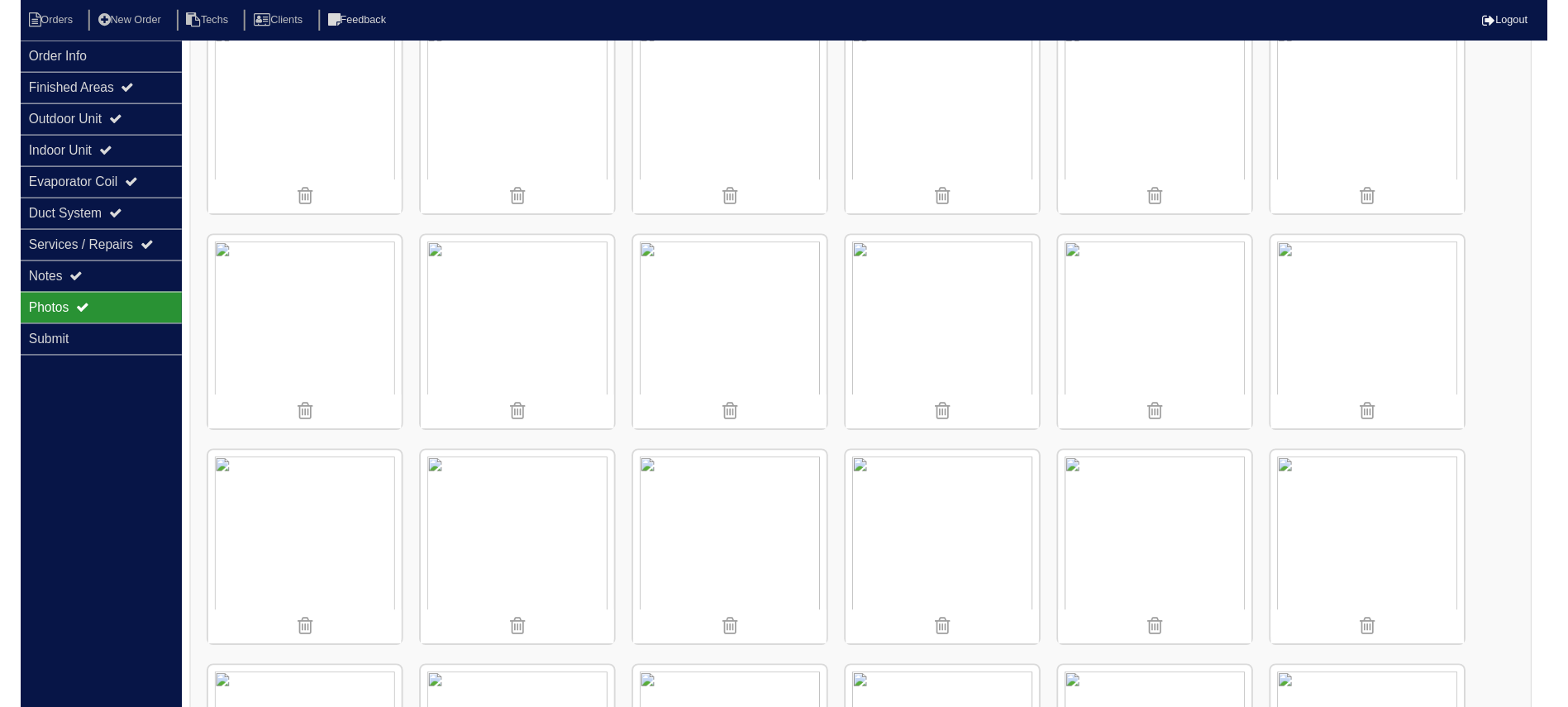
scroll to position [18, 0]
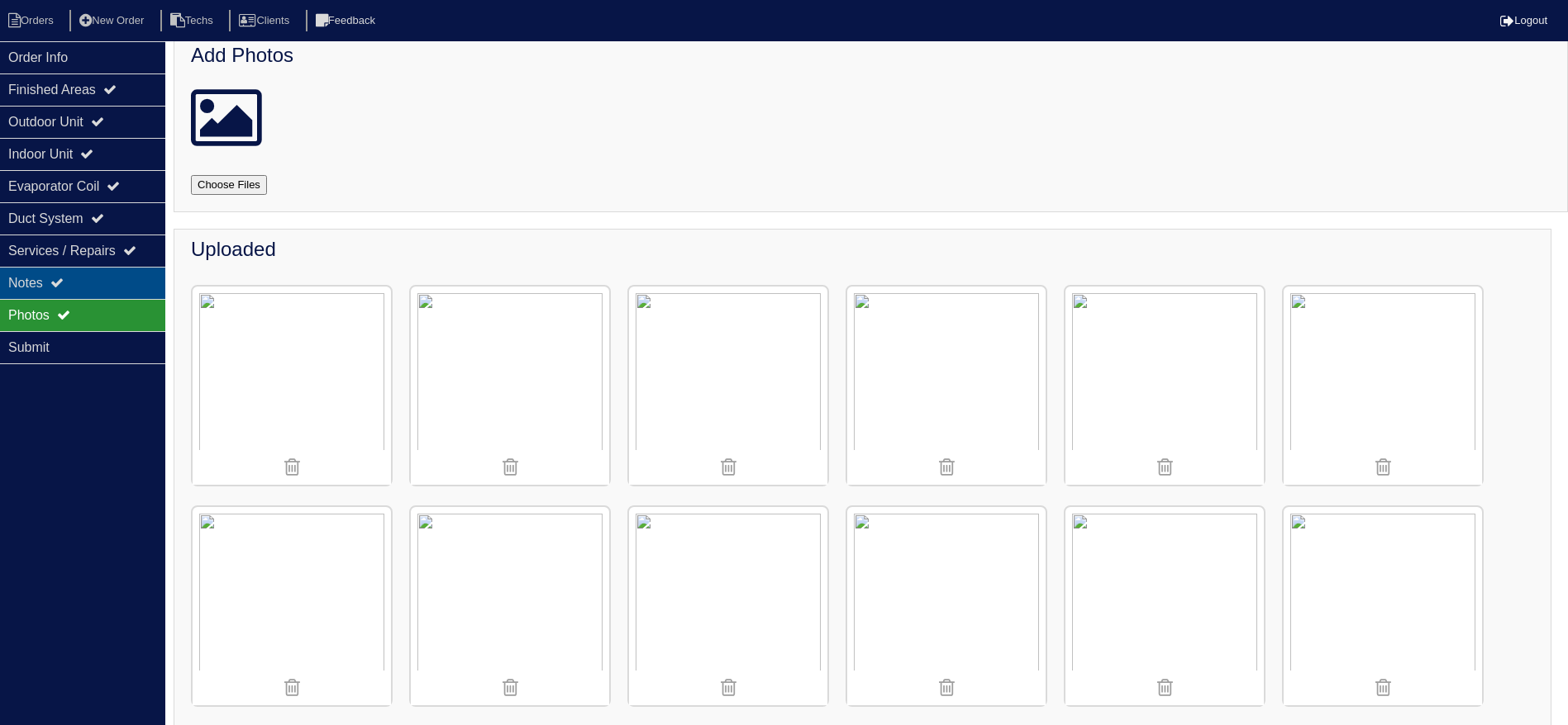
click at [103, 276] on div "Notes" at bounding box center [82, 283] width 165 height 32
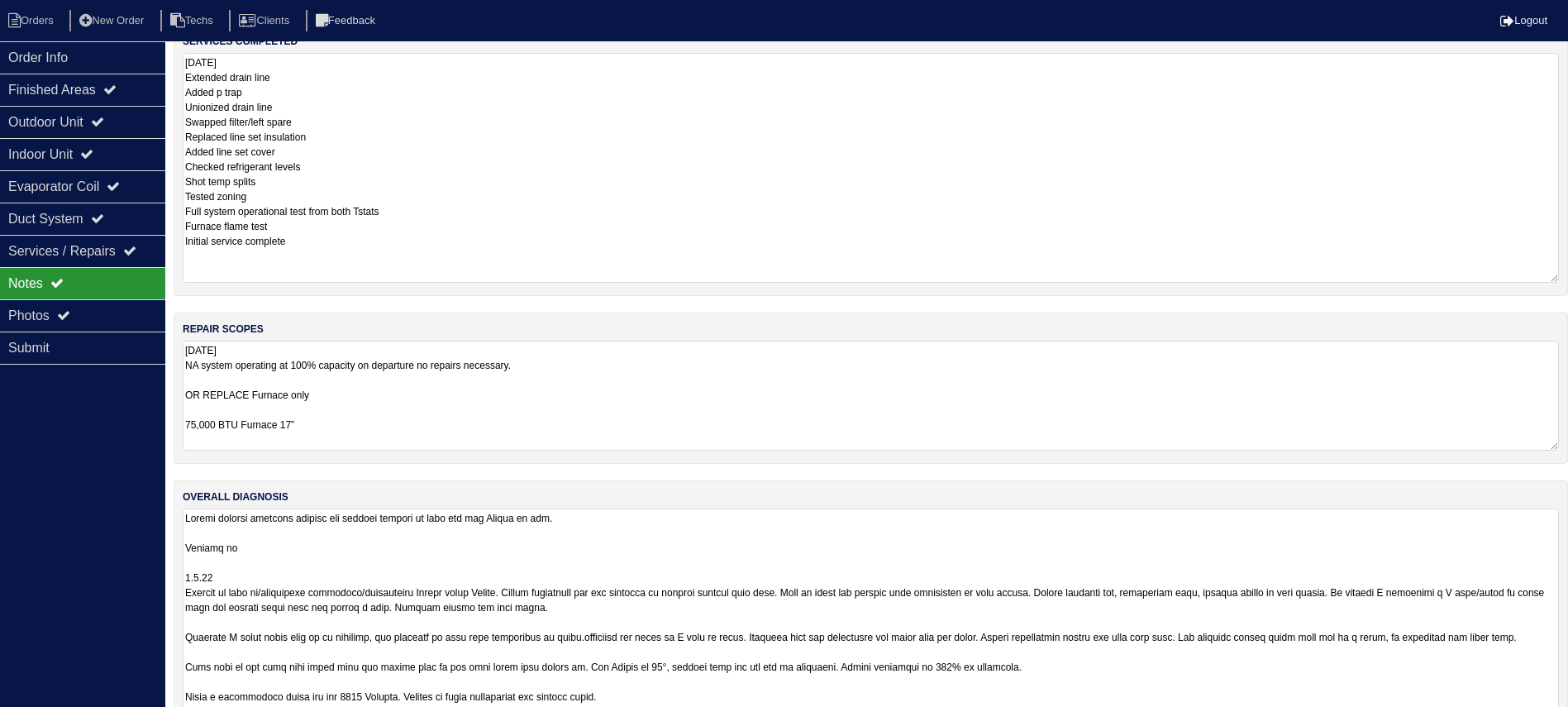
scroll to position [266, 0]
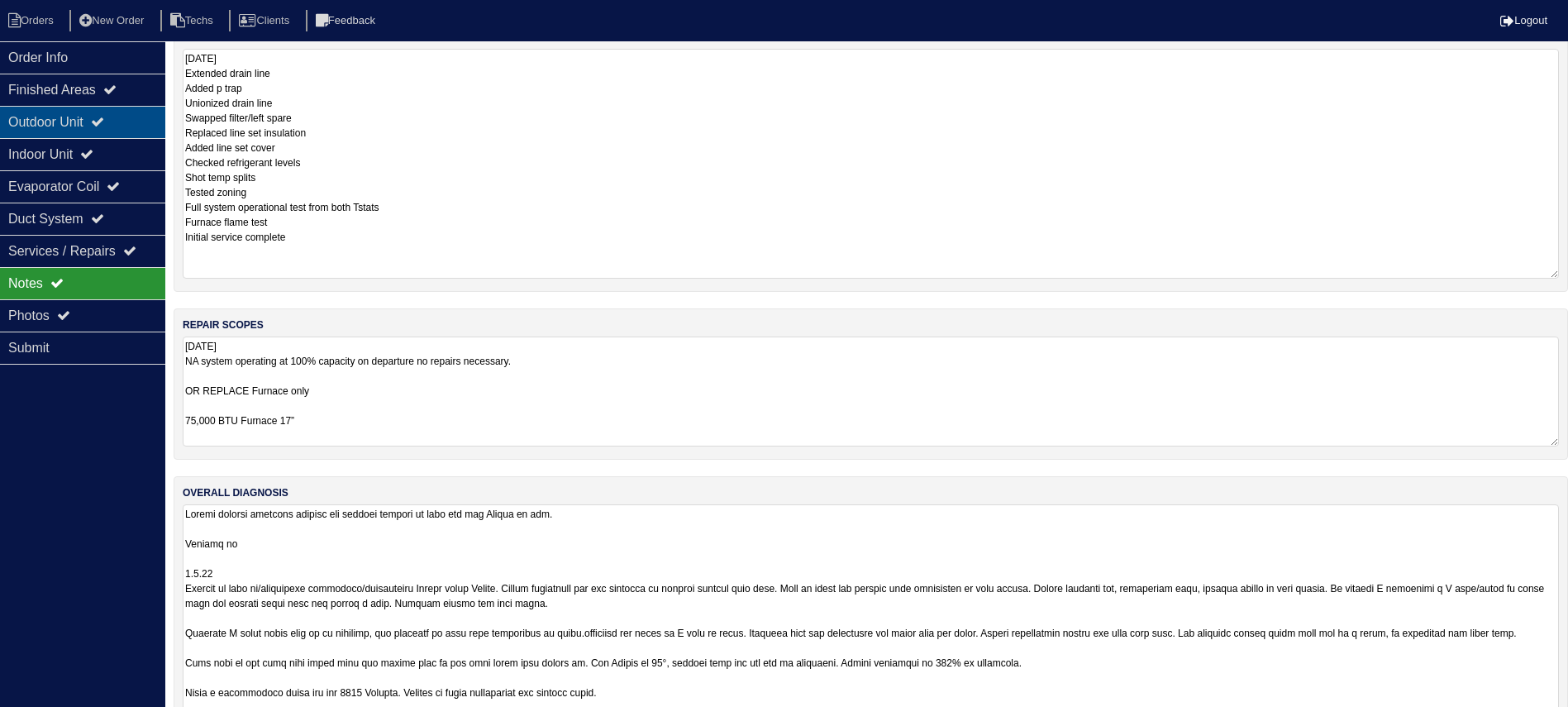
click at [136, 127] on div "Outdoor Unit" at bounding box center [82, 122] width 165 height 32
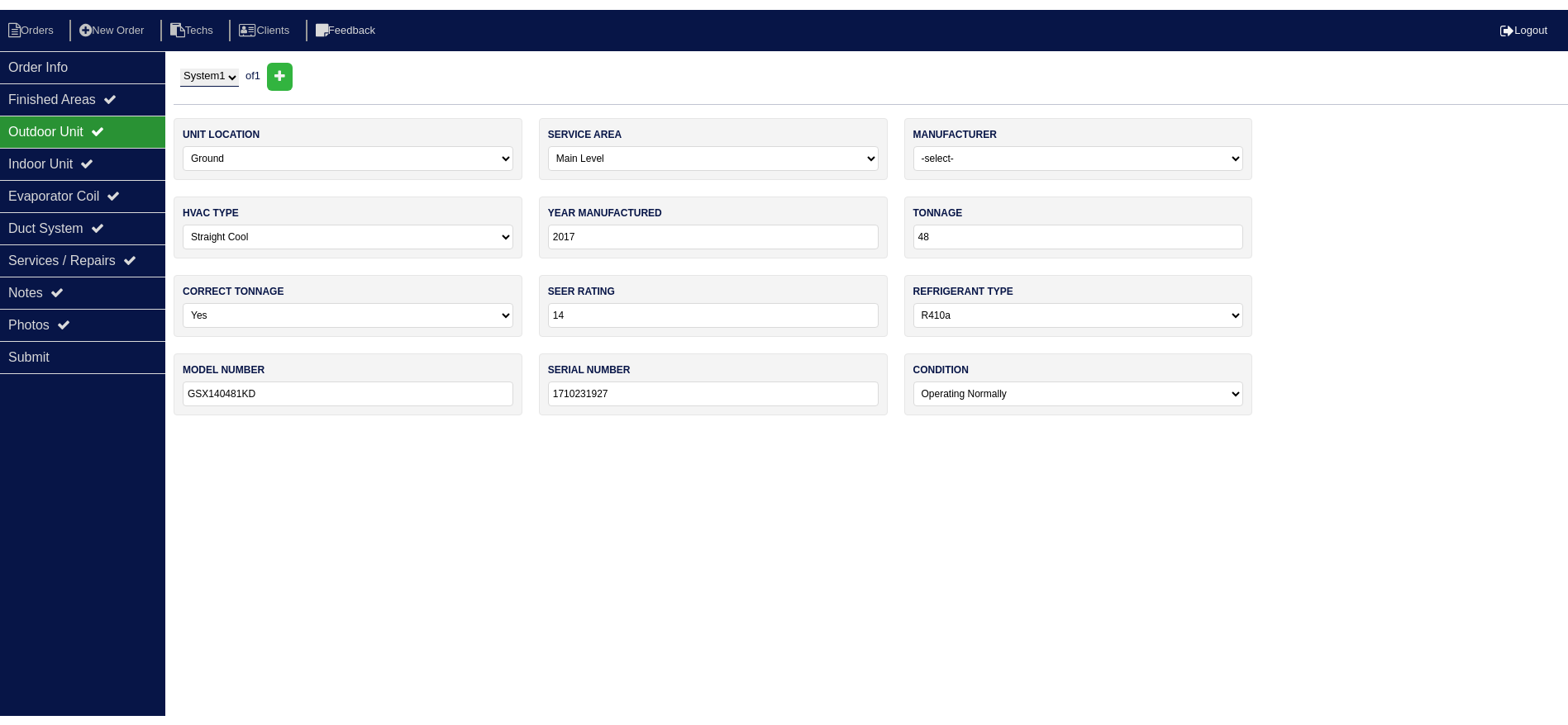
scroll to position [0, 0]
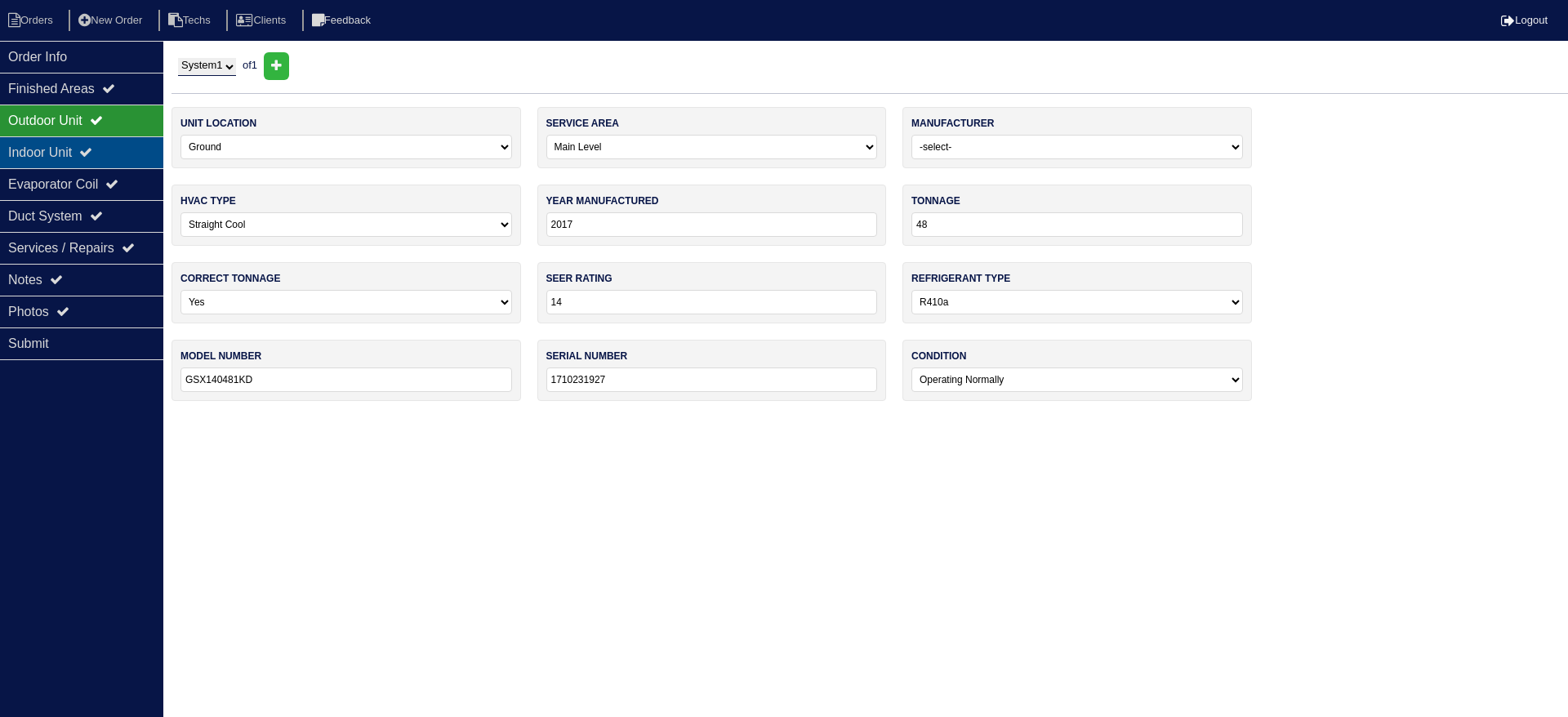
click at [122, 147] on div "Indoor Unit" at bounding box center [81, 152] width 163 height 32
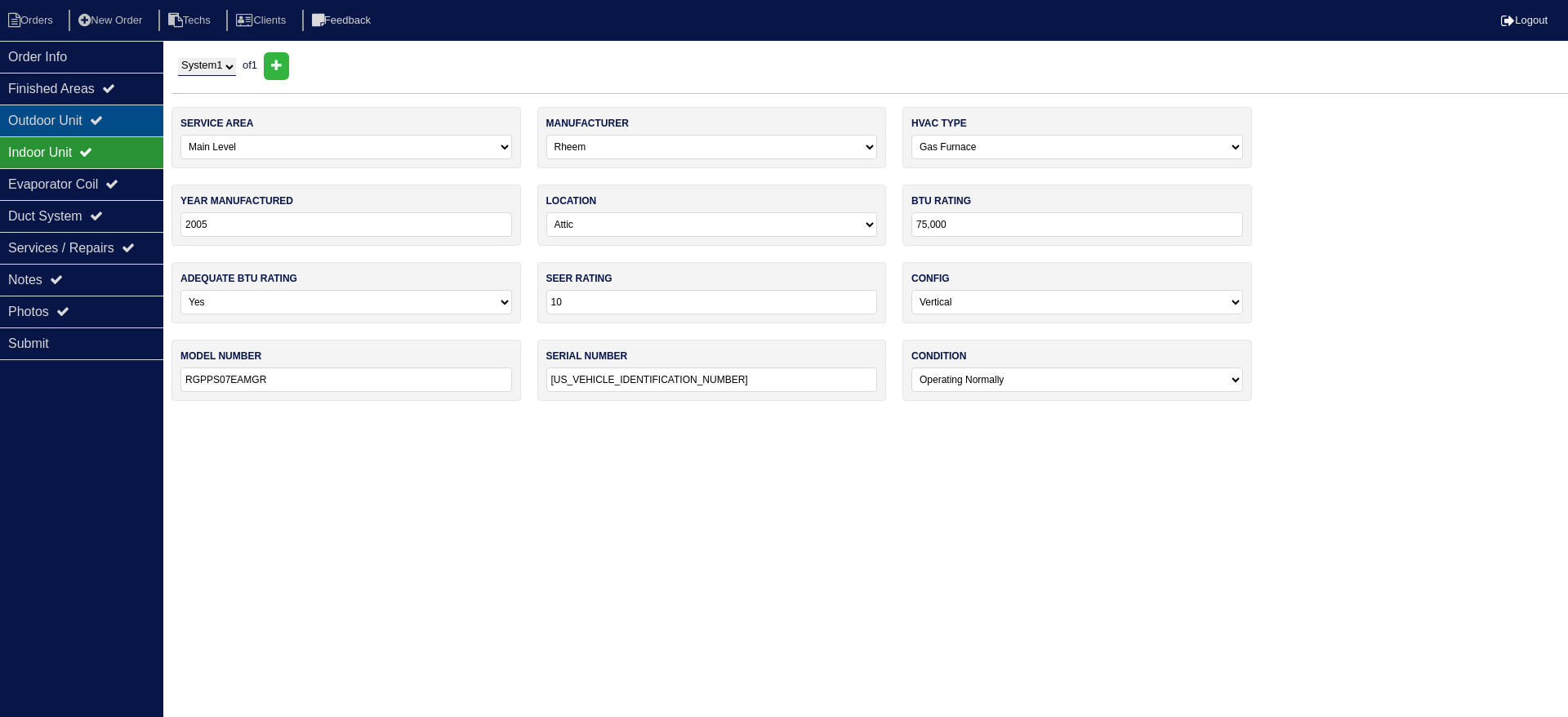
click at [113, 112] on div "Outdoor Unit" at bounding box center [81, 120] width 163 height 32
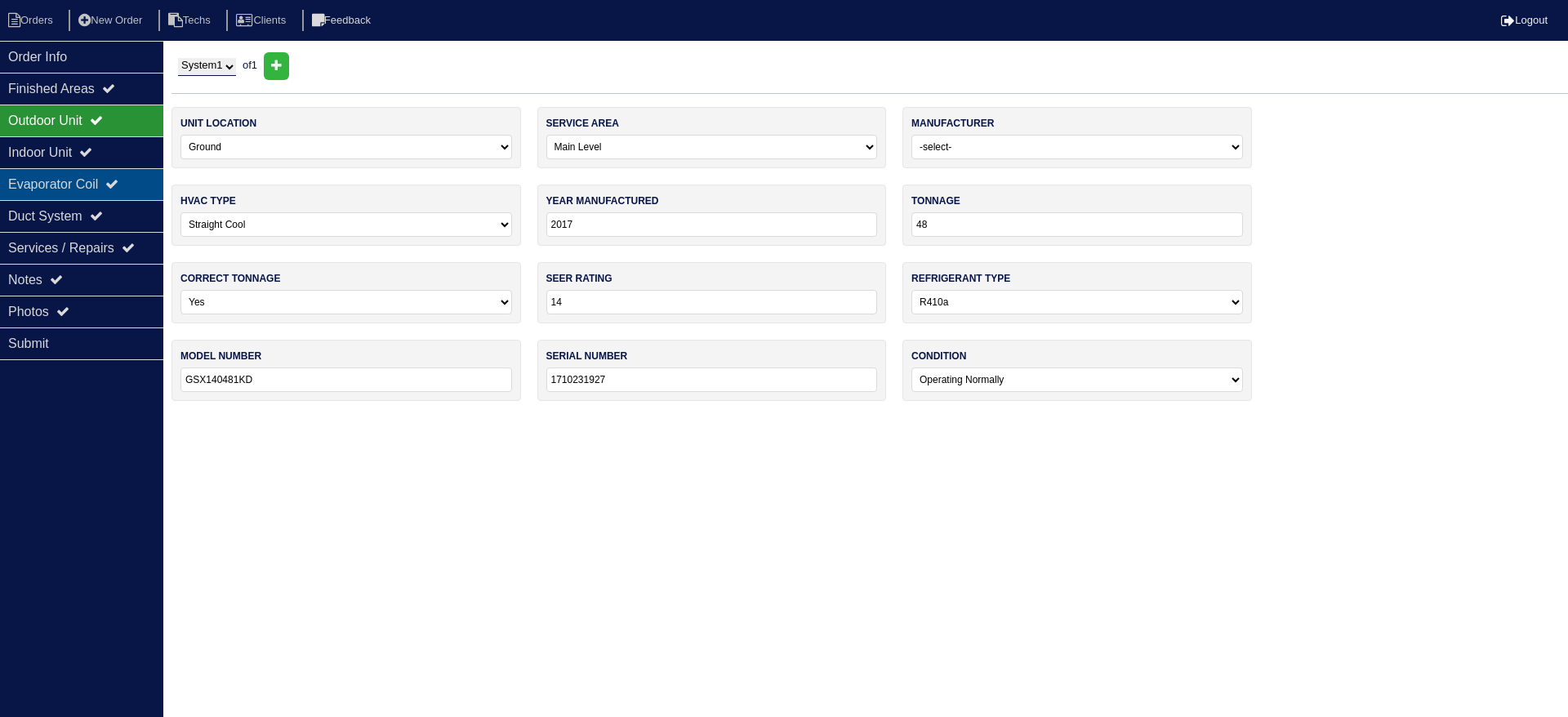
click at [98, 178] on div "Evaporator Coil" at bounding box center [81, 184] width 163 height 32
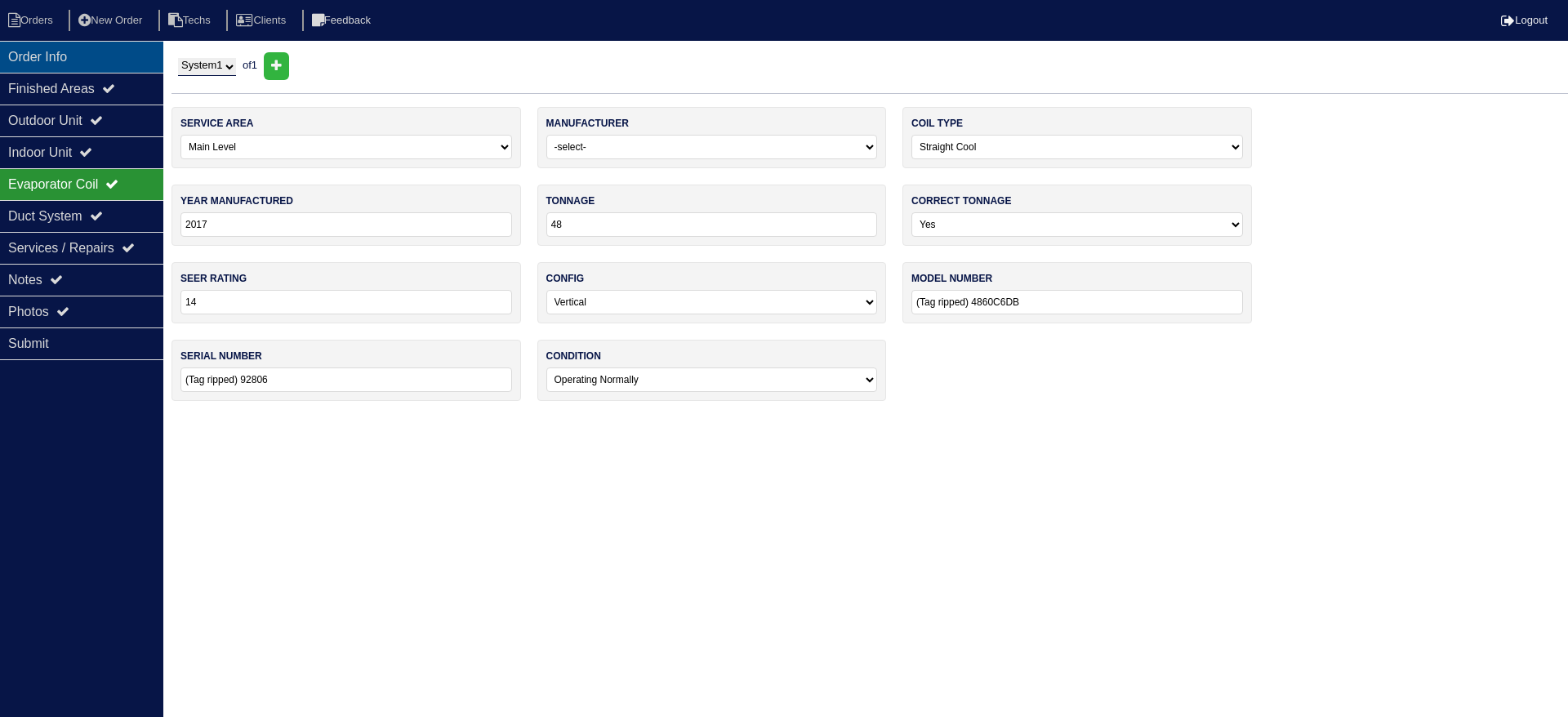
click at [111, 43] on div "Order Info" at bounding box center [81, 56] width 163 height 32
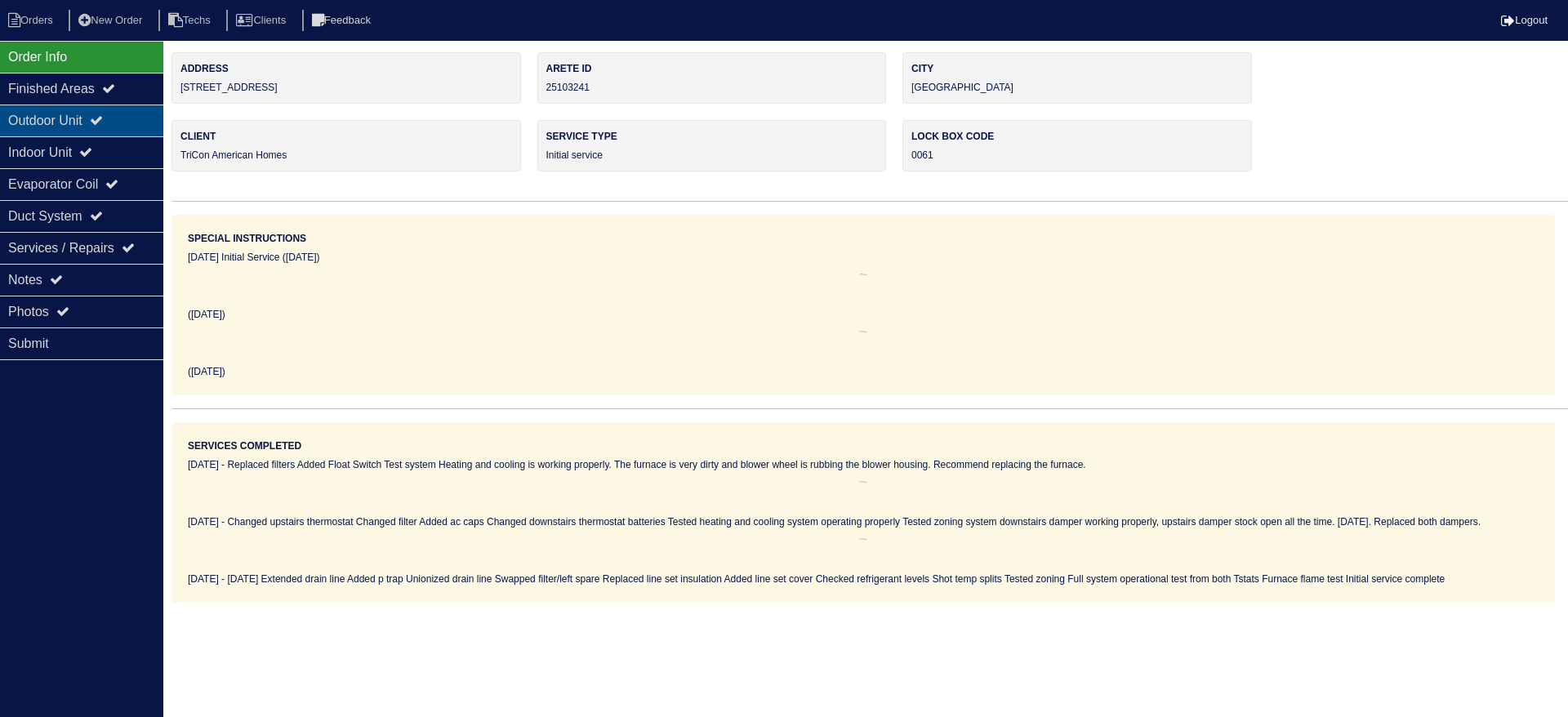
click at [100, 113] on div "Outdoor Unit" at bounding box center [81, 120] width 163 height 32
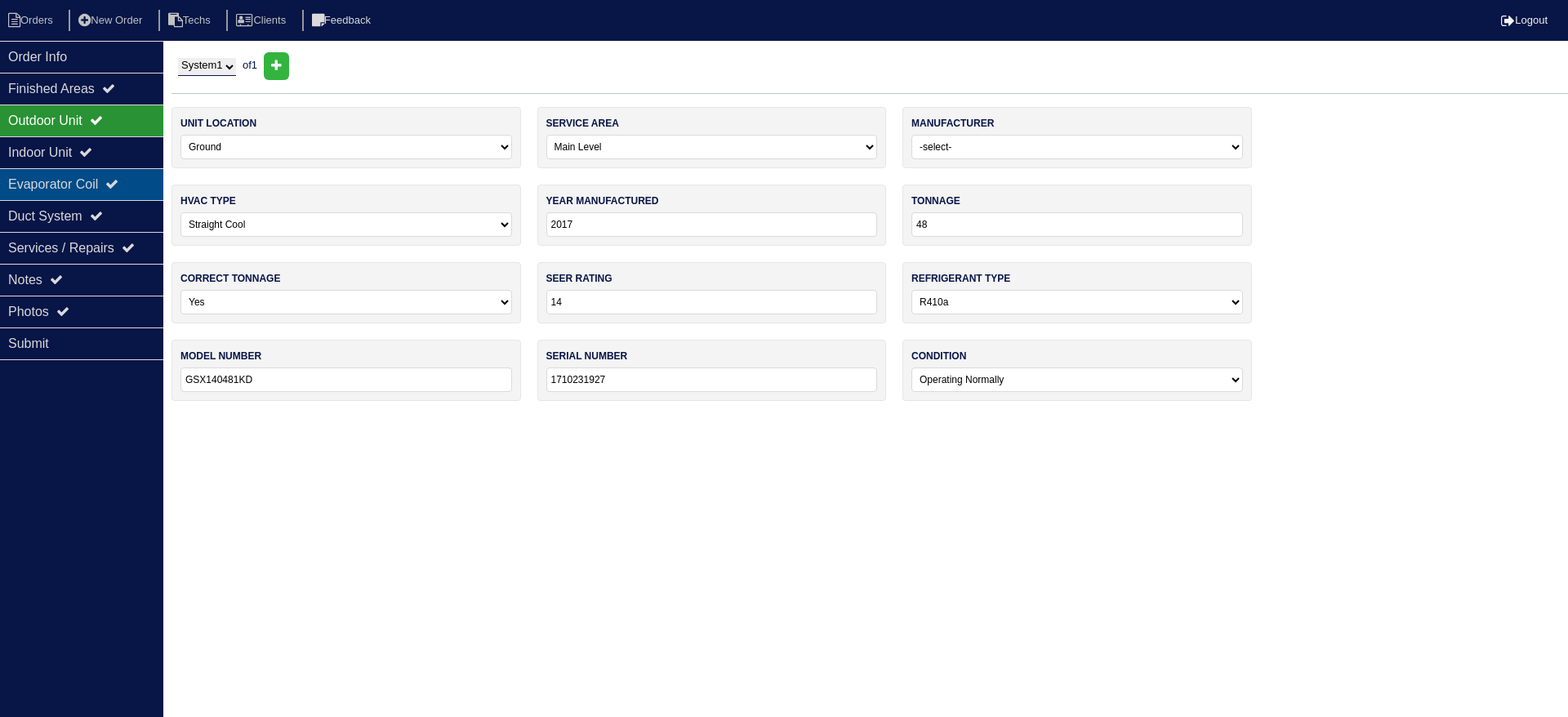
click at [137, 182] on div "Evaporator Coil" at bounding box center [81, 184] width 163 height 32
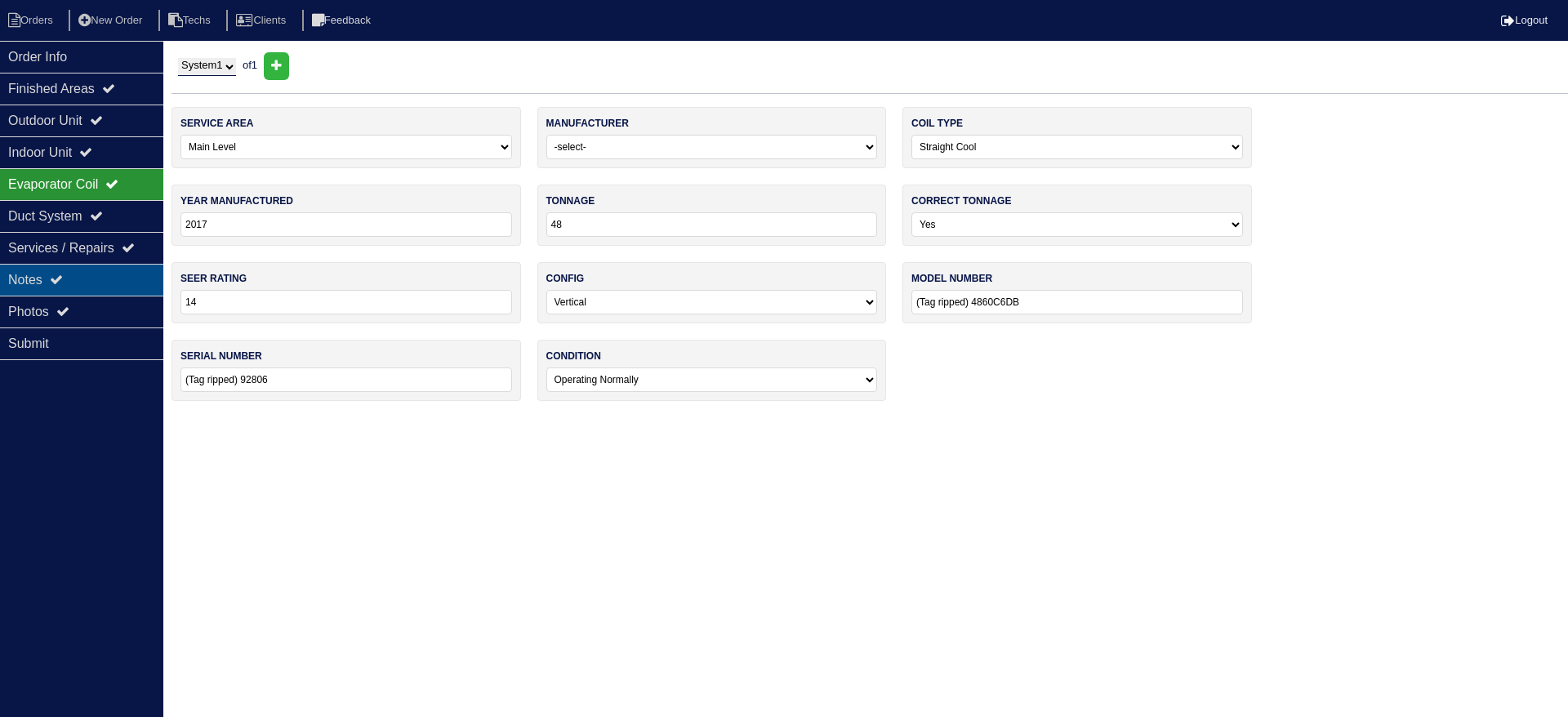
click at [93, 281] on div "Notes" at bounding box center [81, 280] width 163 height 32
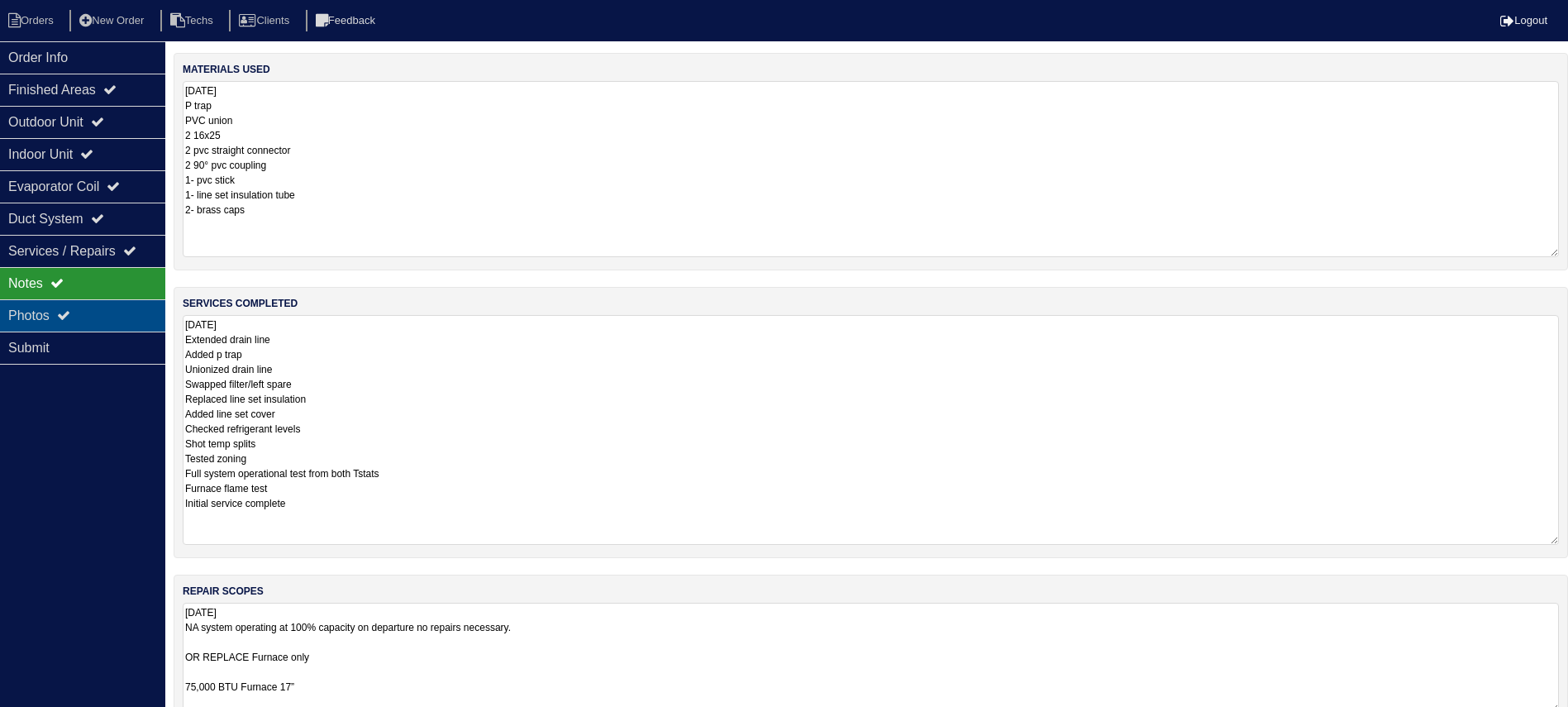
click at [129, 317] on div "Photos" at bounding box center [82, 315] width 165 height 32
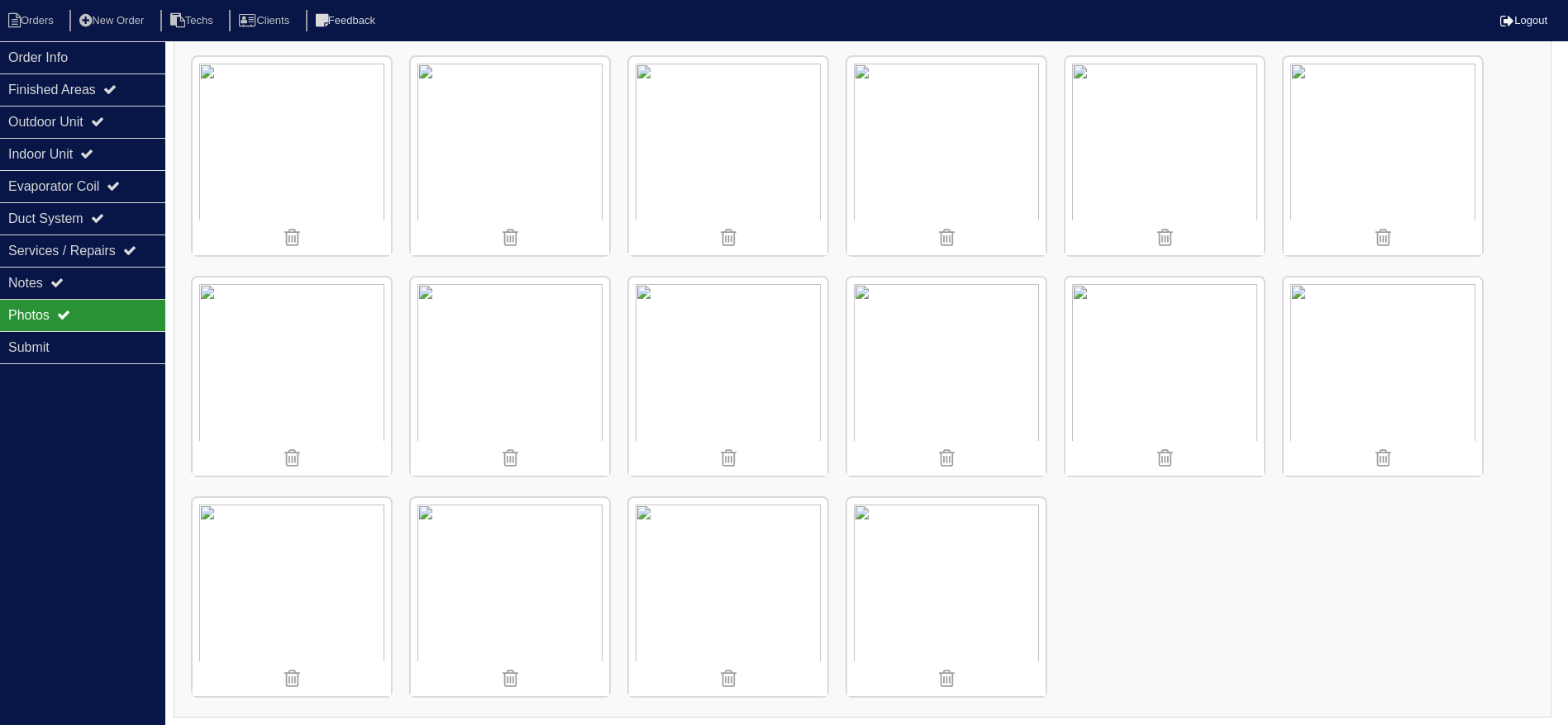
scroll to position [1133, 0]
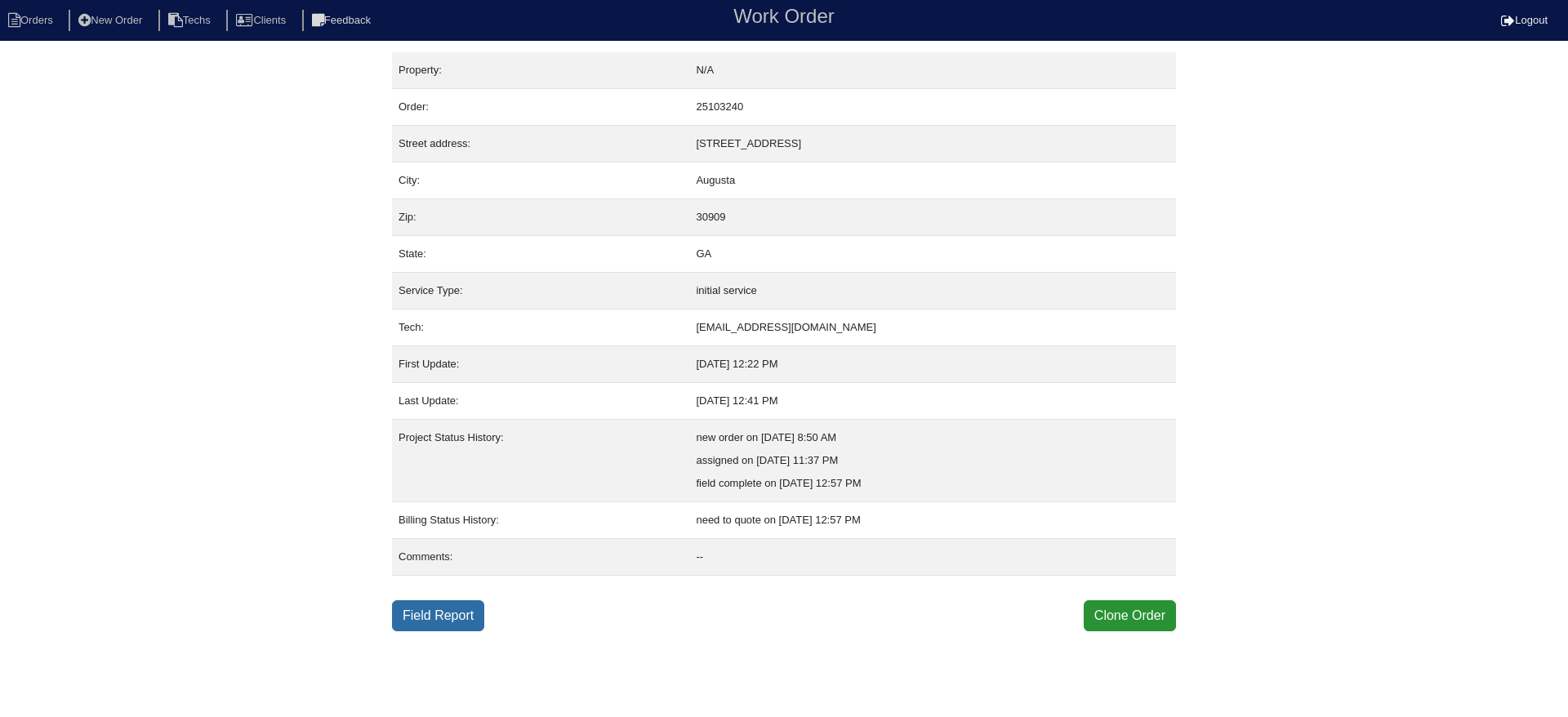
click at [424, 607] on link "Field Report" at bounding box center [438, 616] width 92 height 31
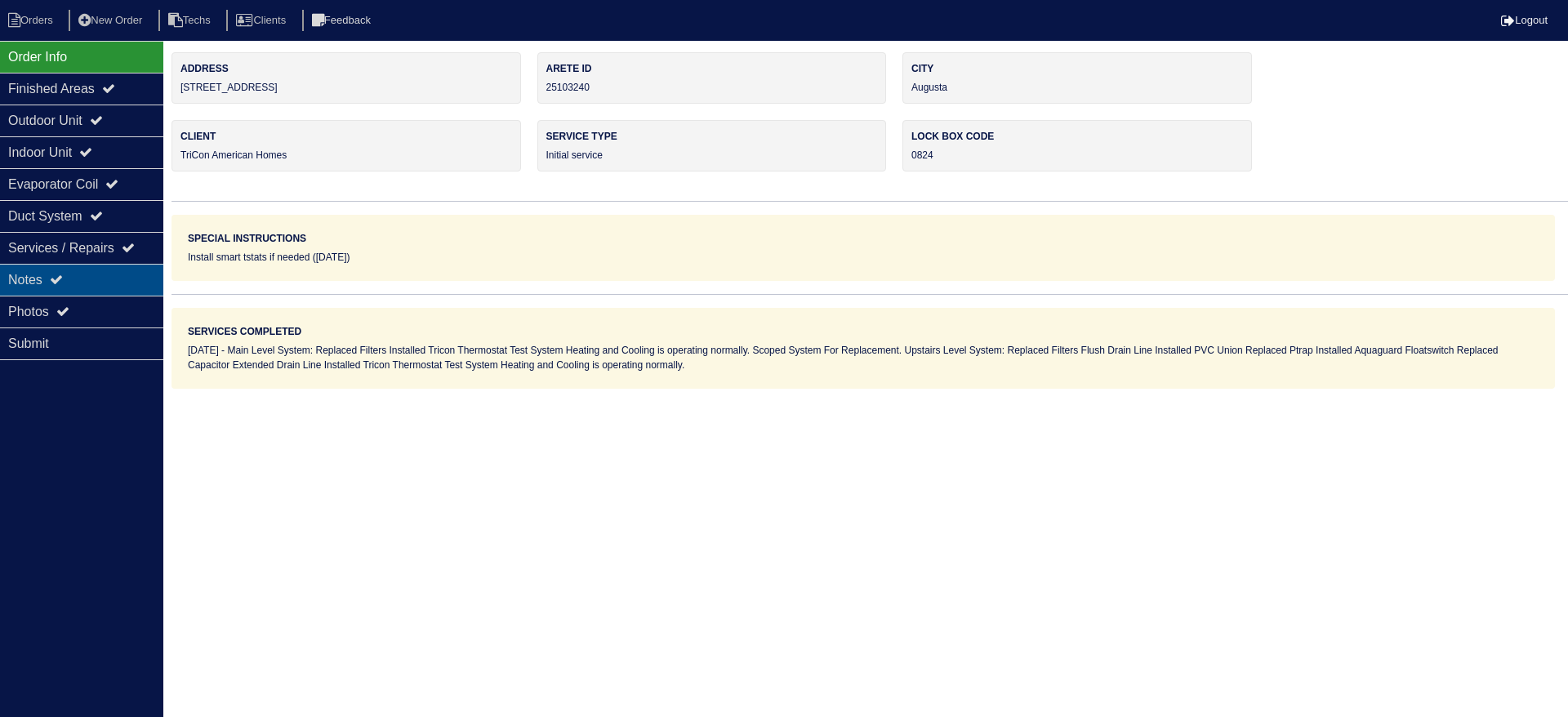
click at [104, 276] on div "Notes" at bounding box center [81, 280] width 163 height 32
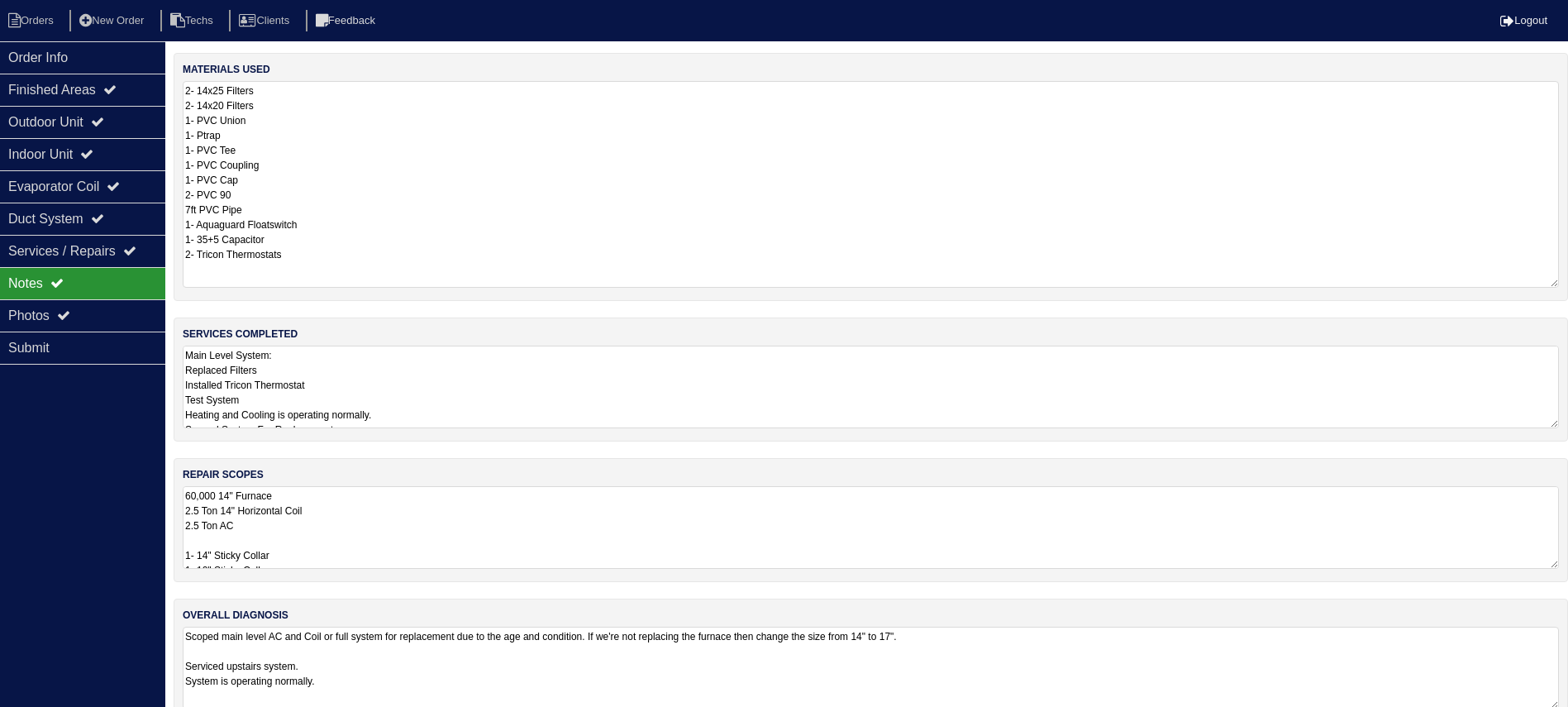
drag, startPoint x: 1571, startPoint y: 157, endPoint x: 1573, endPoint y: 282, distance: 125.0
click at [1568, 282] on html "Orders New Order Techs Clients Feedback Logout Orders New Order Users Clients M…" at bounding box center [784, 369] width 1568 height 739
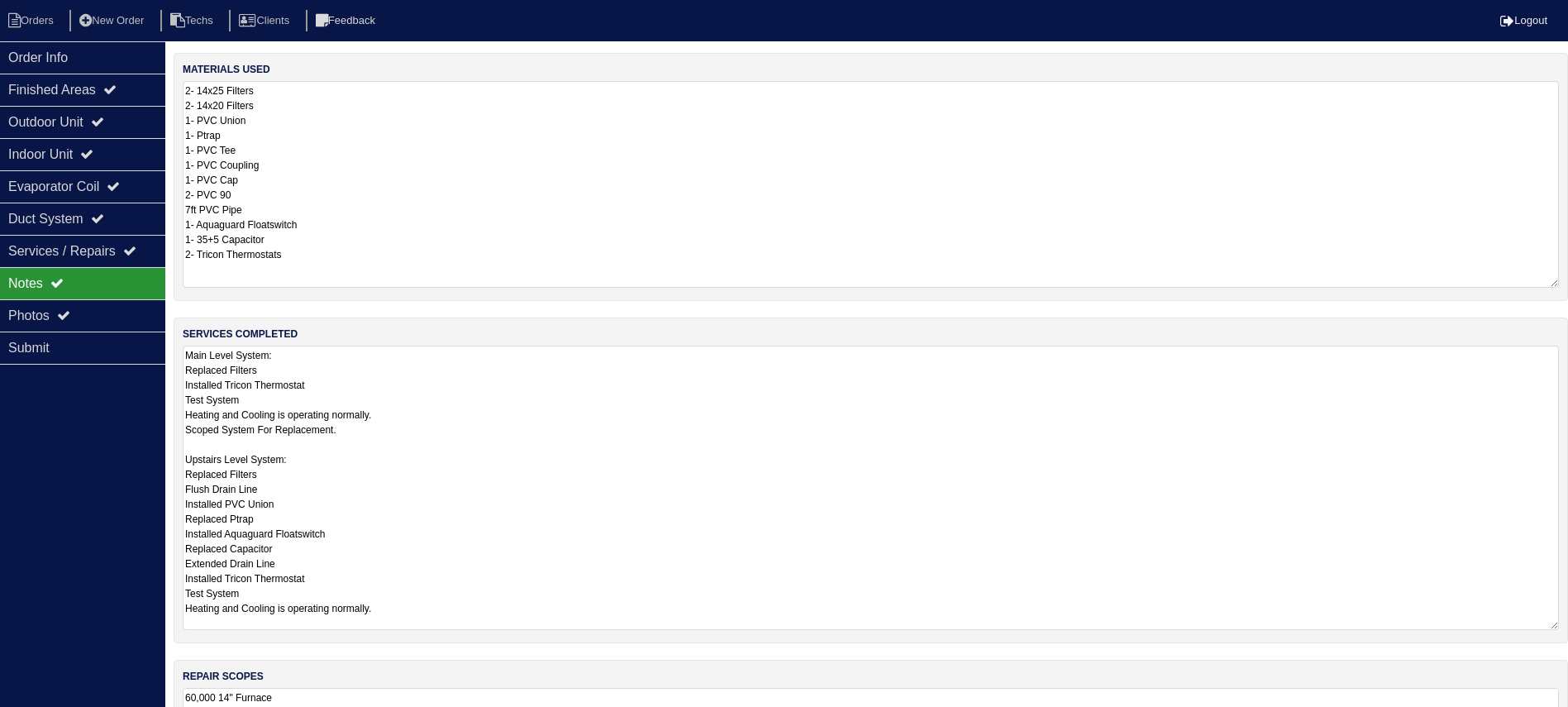
drag, startPoint x: 1551, startPoint y: 419, endPoint x: 1570, endPoint y: 623, distance: 204.9
click at [1568, 623] on html "Orders New Order Techs Clients Feedback Logout Orders New Order Users Clients M…" at bounding box center [784, 470] width 1568 height 941
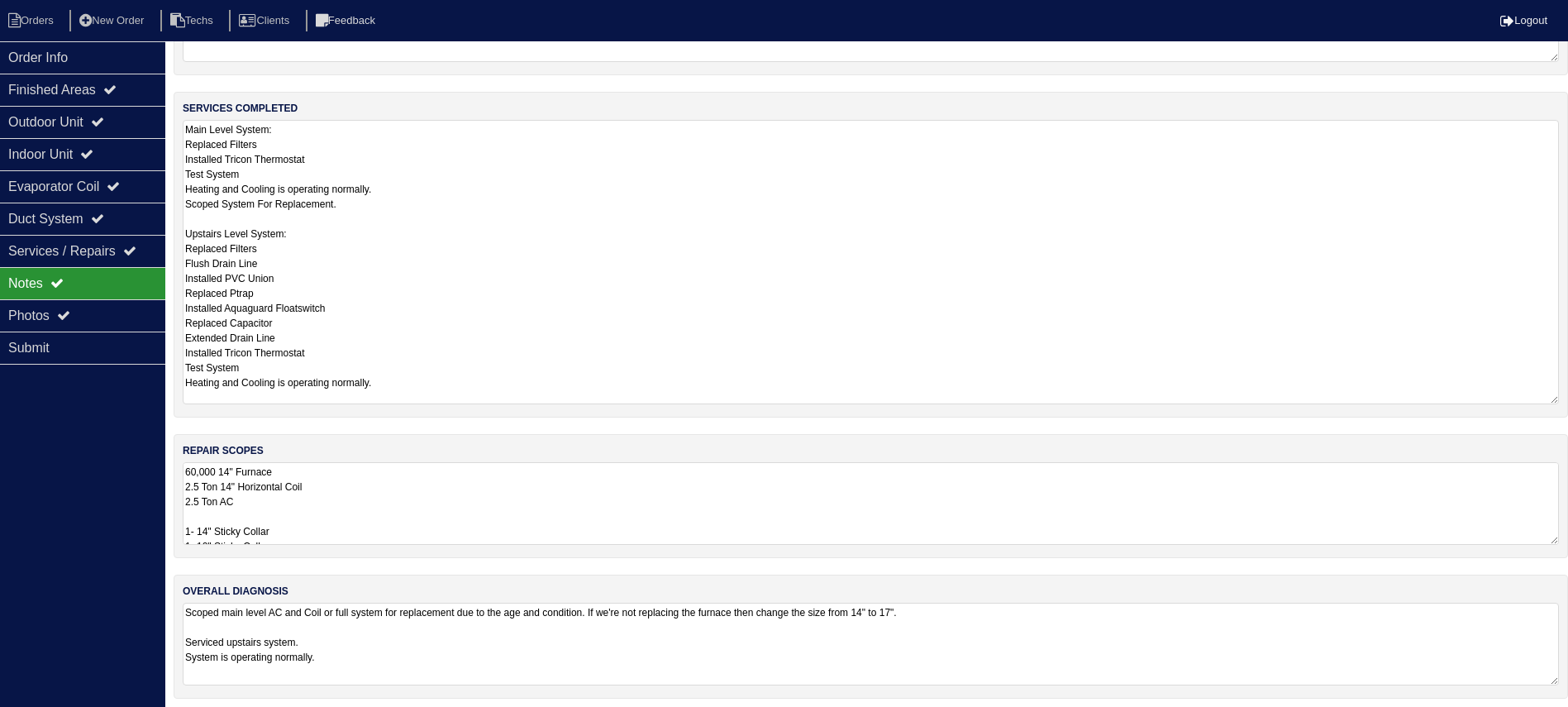
scroll to position [234, 0]
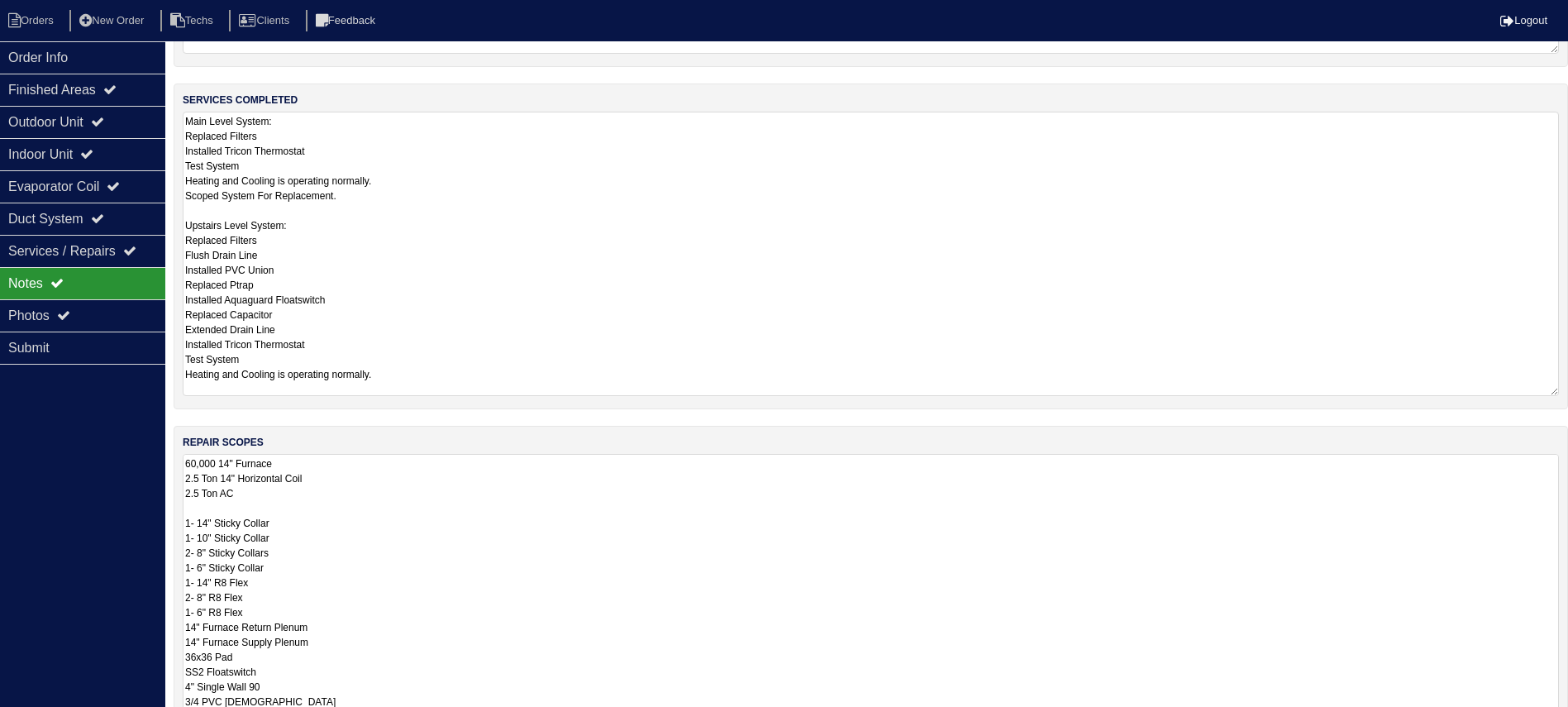
drag, startPoint x: 1548, startPoint y: 527, endPoint x: 1537, endPoint y: 707, distance: 180.3
click at [1537, 707] on html "Orders New Order Techs Clients Feedback Logout Orders New Order Users Clients M…" at bounding box center [784, 327] width 1568 height 1121
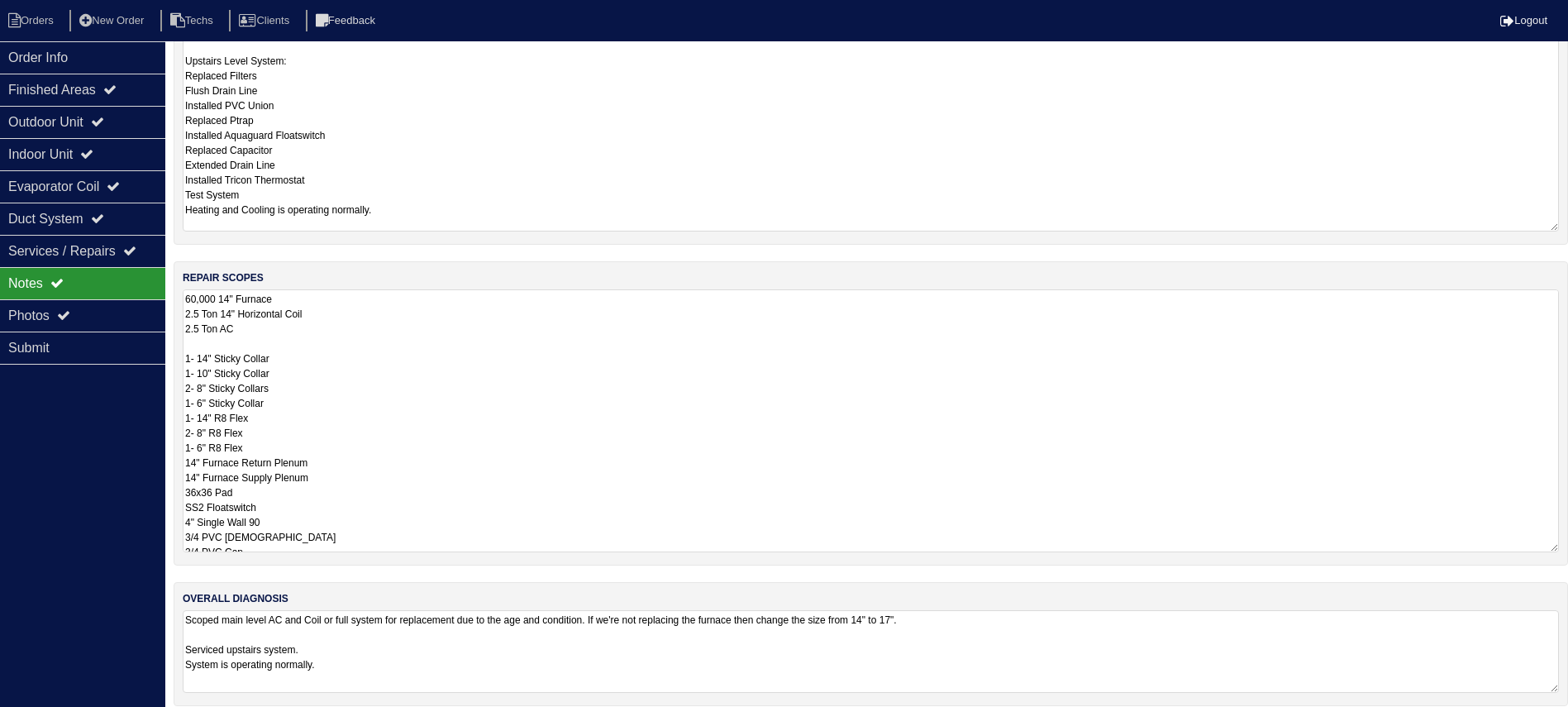
scroll to position [414, 0]
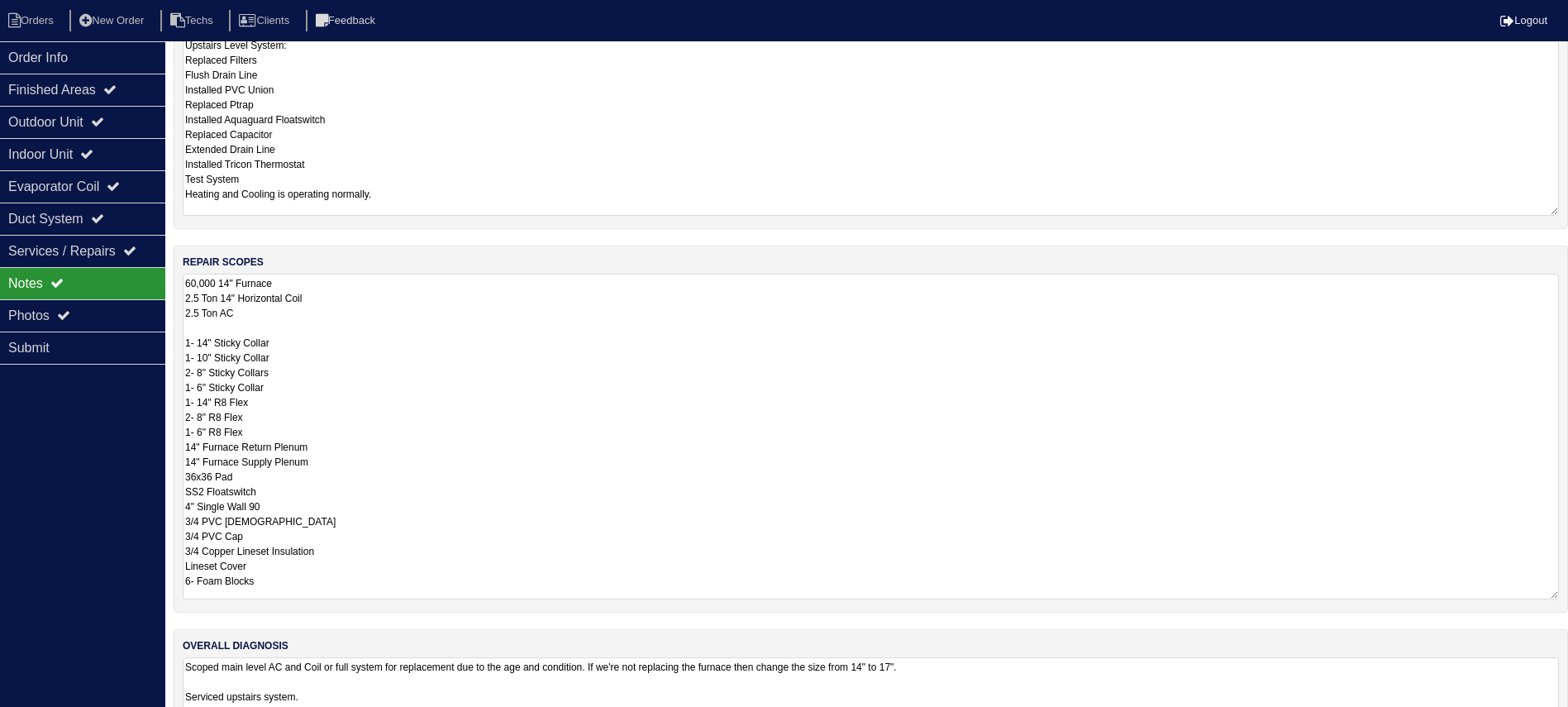
drag, startPoint x: 1552, startPoint y: 523, endPoint x: 1546, endPoint y: 586, distance: 63.3
click at [1546, 586] on textarea "60,000 14" Furnace 2.5 Ton 14" Horizontal Coil 2.5 Ton AC 1- 14" Sticky Collar …" at bounding box center [870, 437] width 1377 height 326
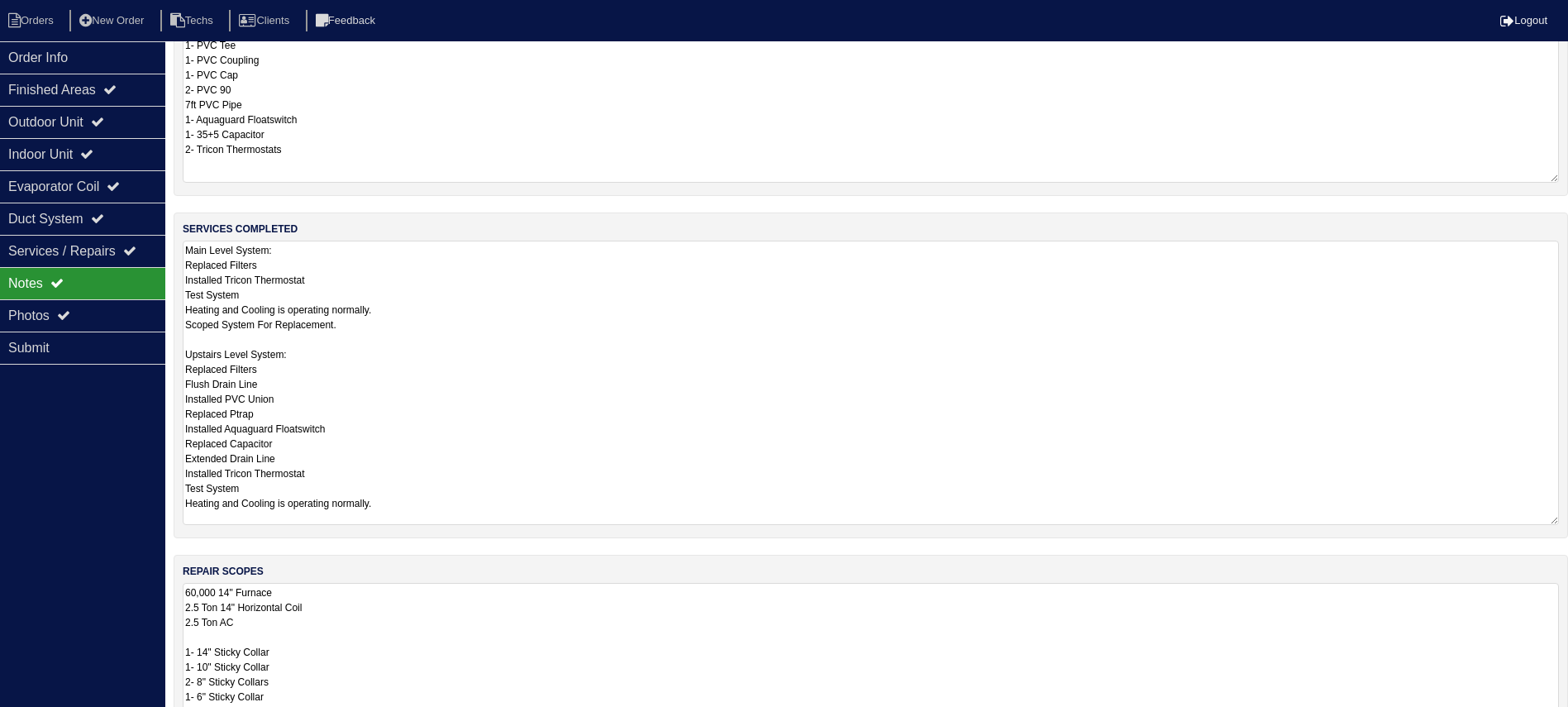
scroll to position [0, 0]
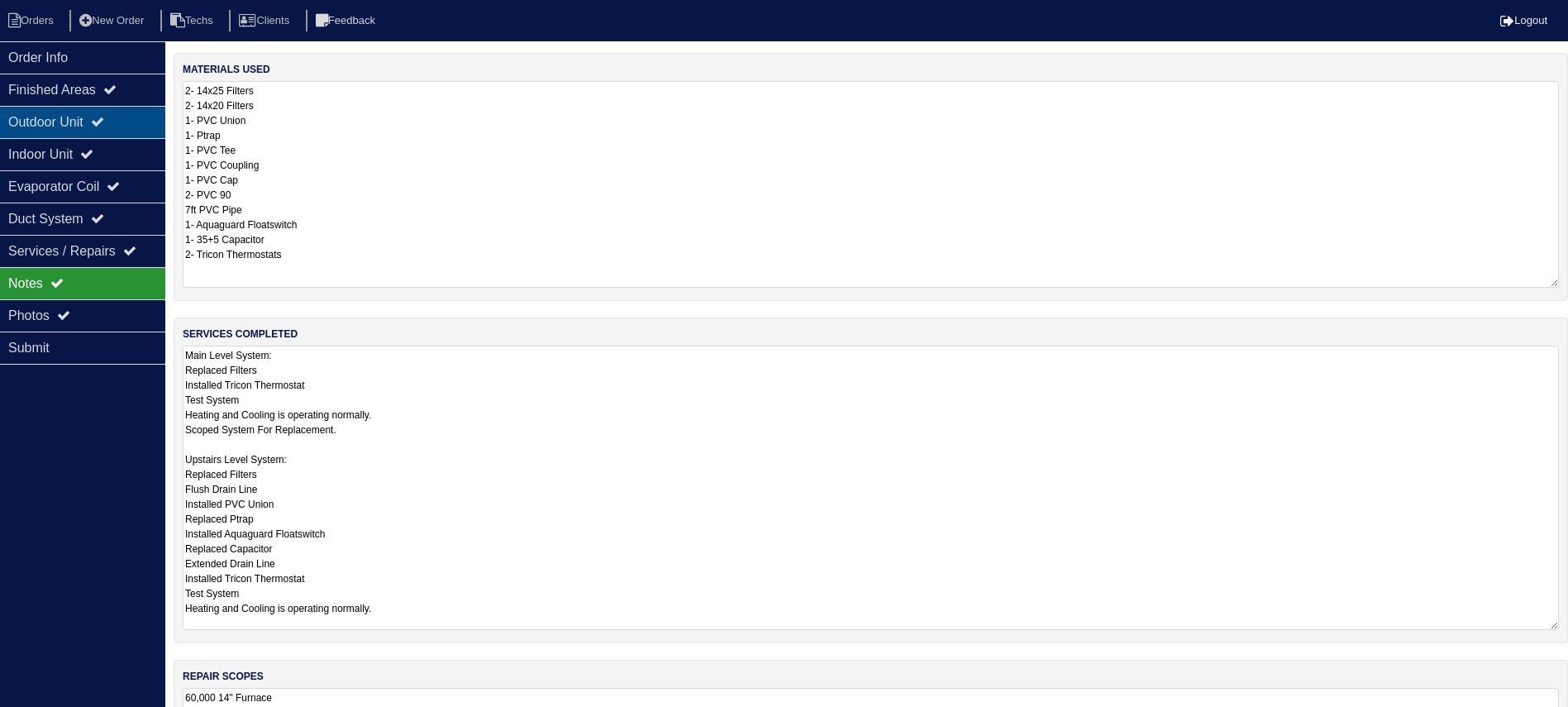
click at [104, 115] on icon at bounding box center [97, 121] width 13 height 13
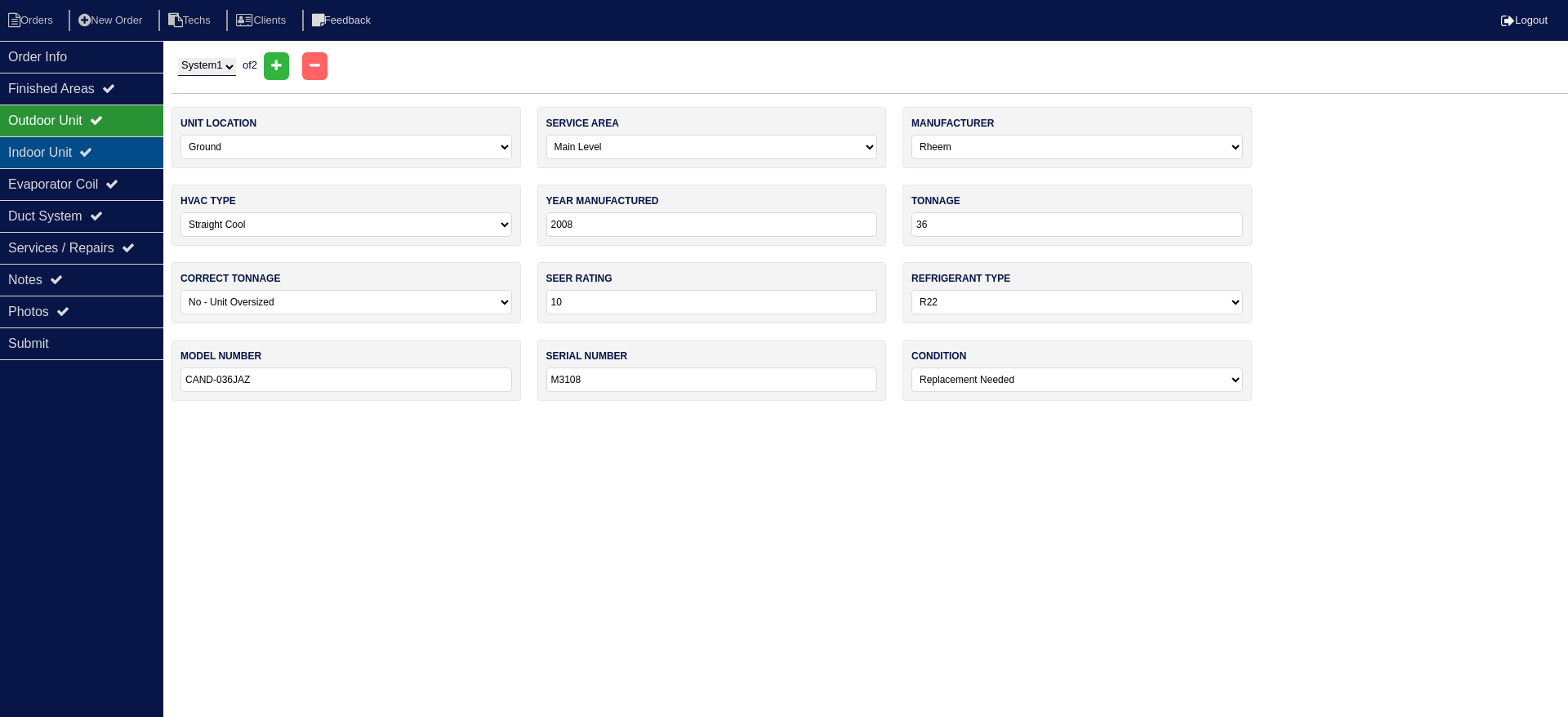
click at [89, 153] on div "Indoor Unit" at bounding box center [81, 152] width 163 height 32
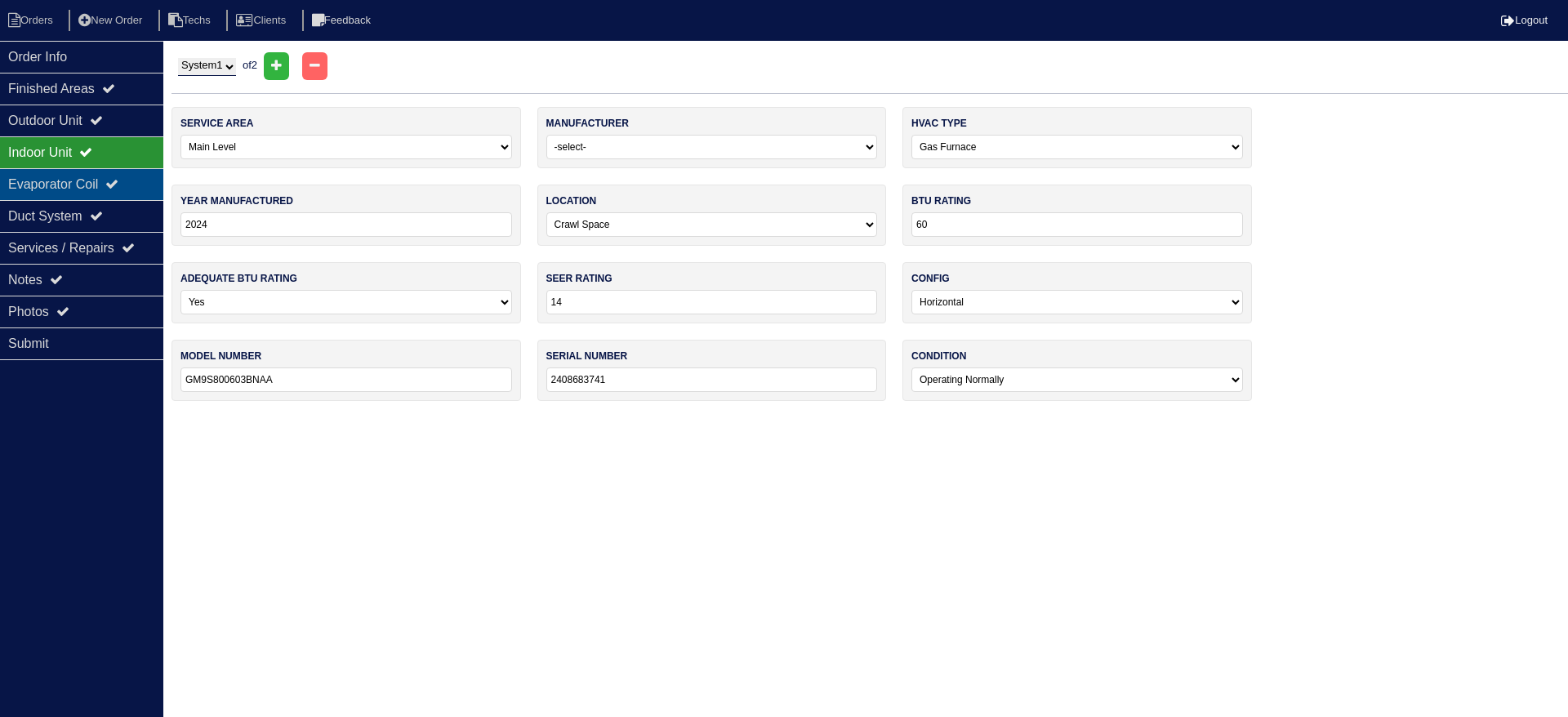
click at [78, 187] on div "Evaporator Coil" at bounding box center [81, 184] width 163 height 32
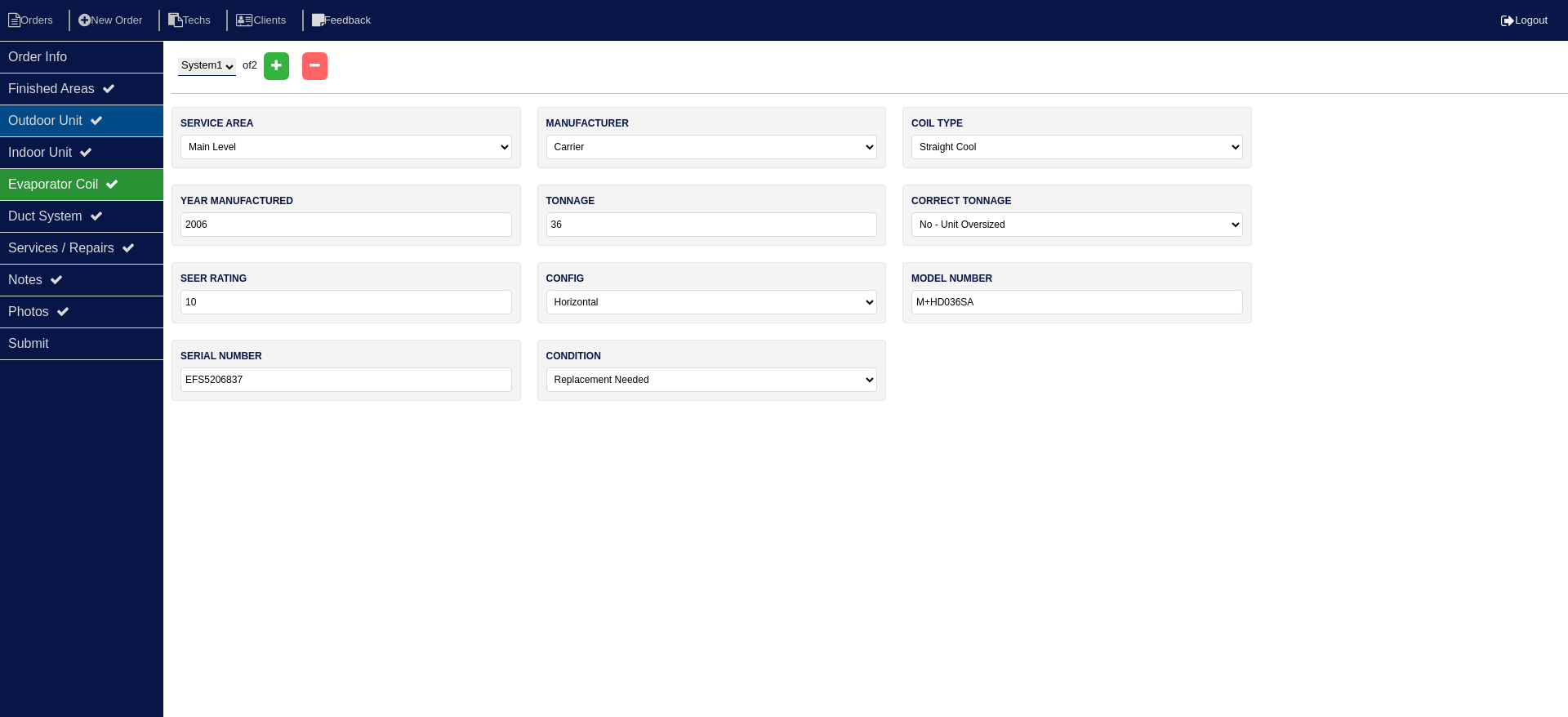
click at [88, 121] on div "Outdoor Unit" at bounding box center [81, 120] width 163 height 32
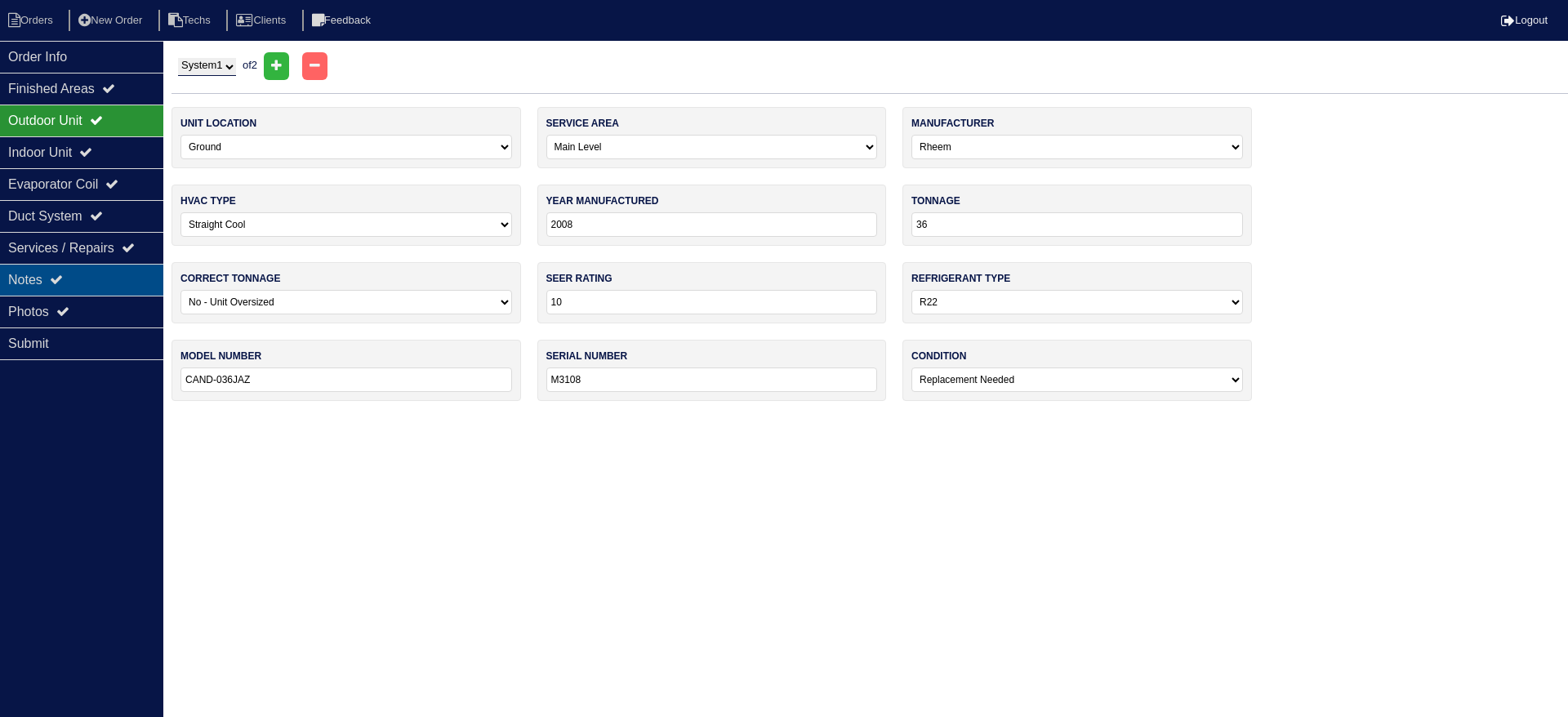
click at [59, 277] on icon at bounding box center [56, 279] width 13 height 13
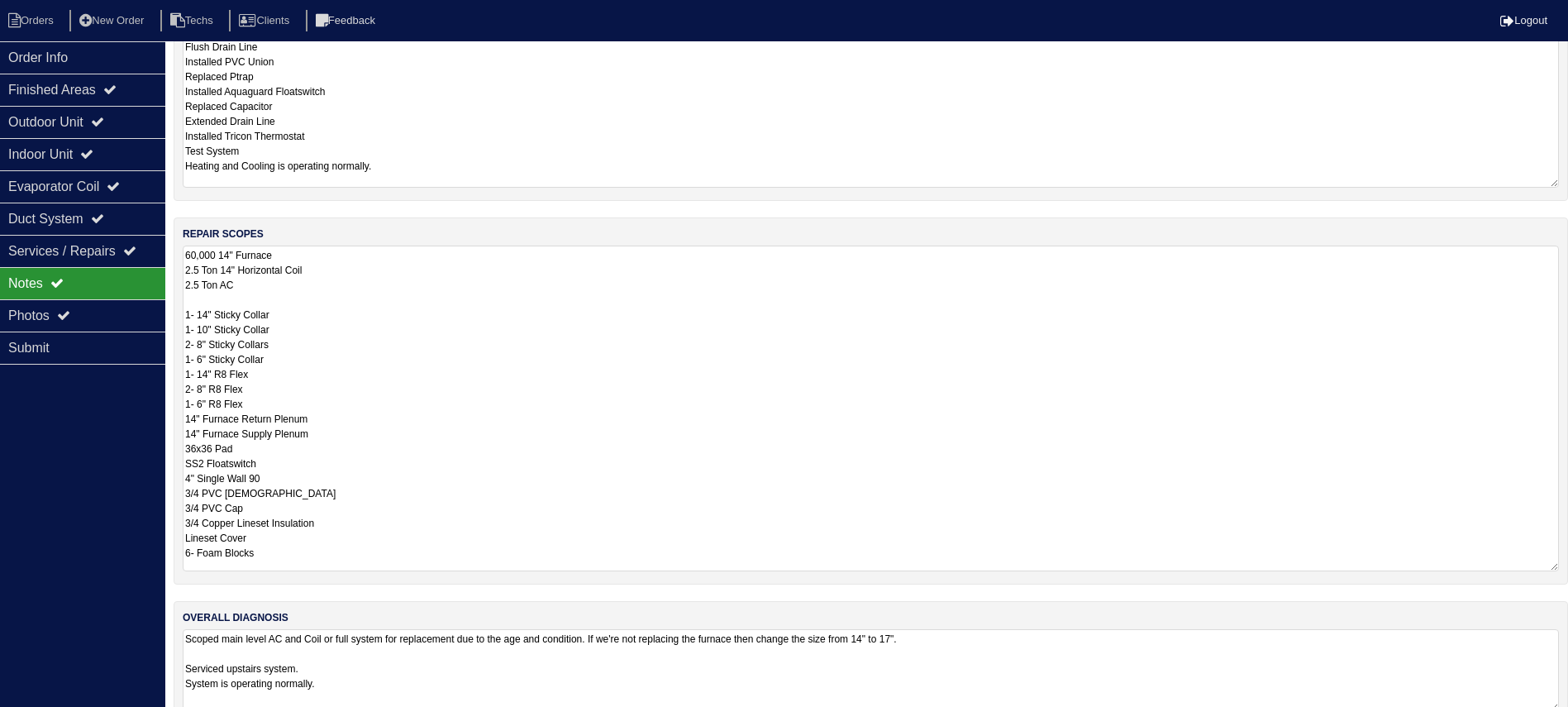
scroll to position [477, 0]
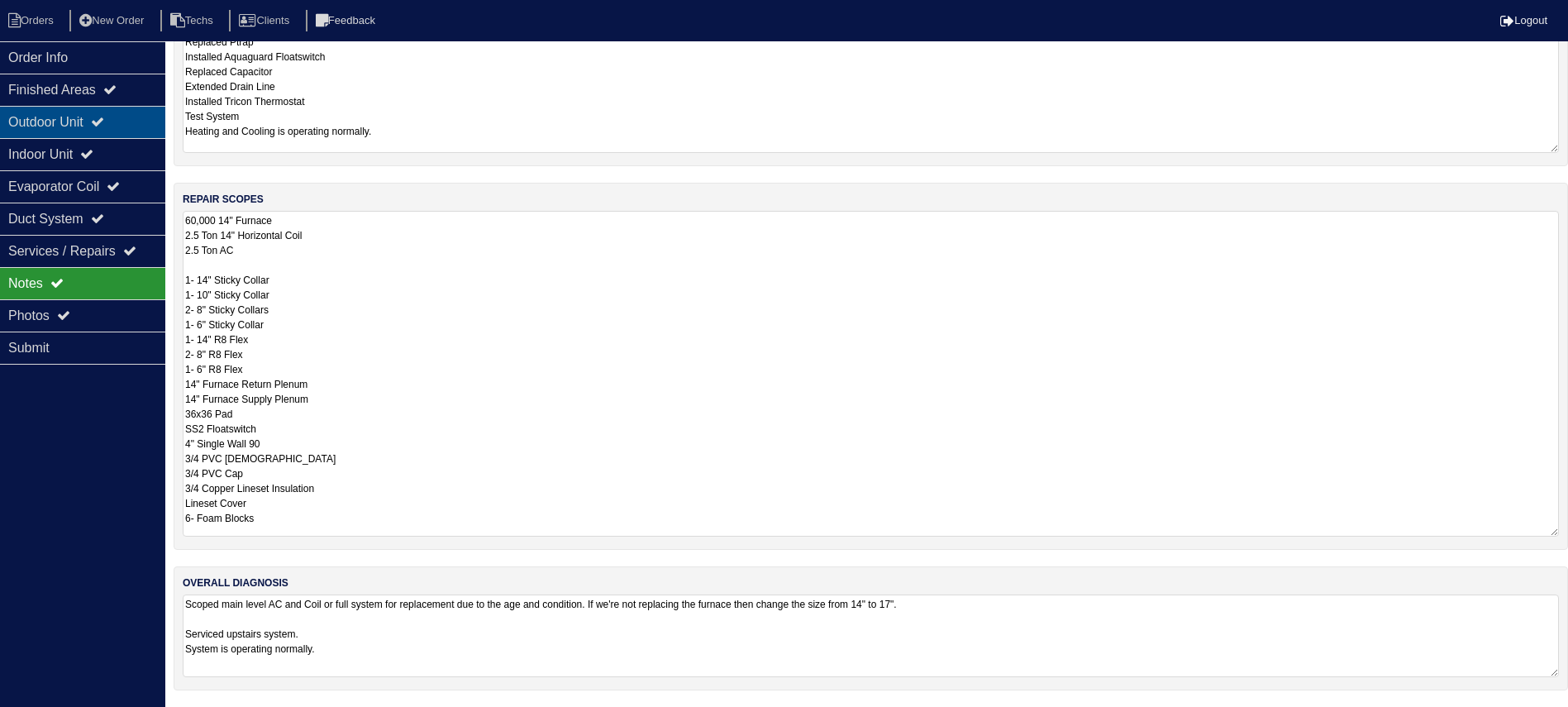
click at [40, 111] on div "Outdoor Unit" at bounding box center [82, 122] width 165 height 32
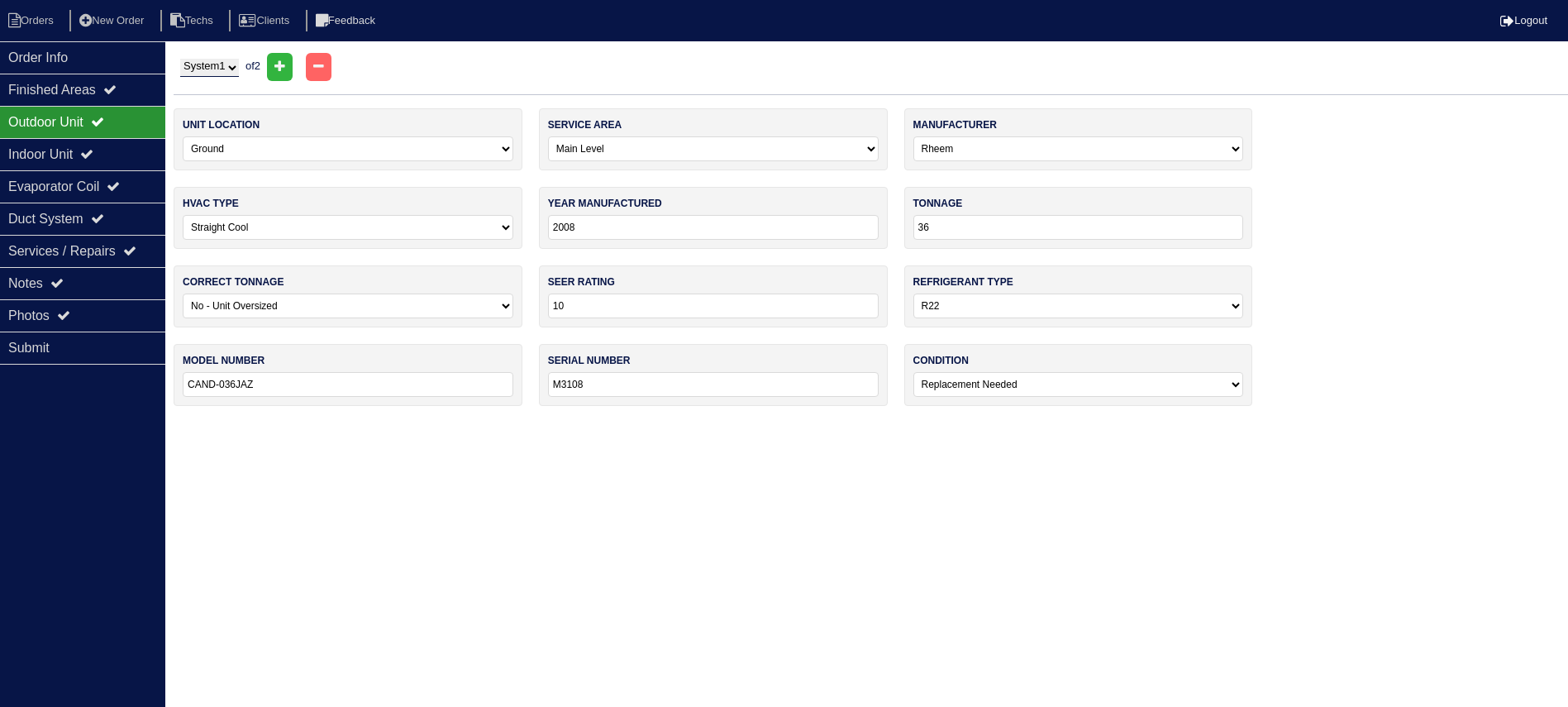
scroll to position [0, 0]
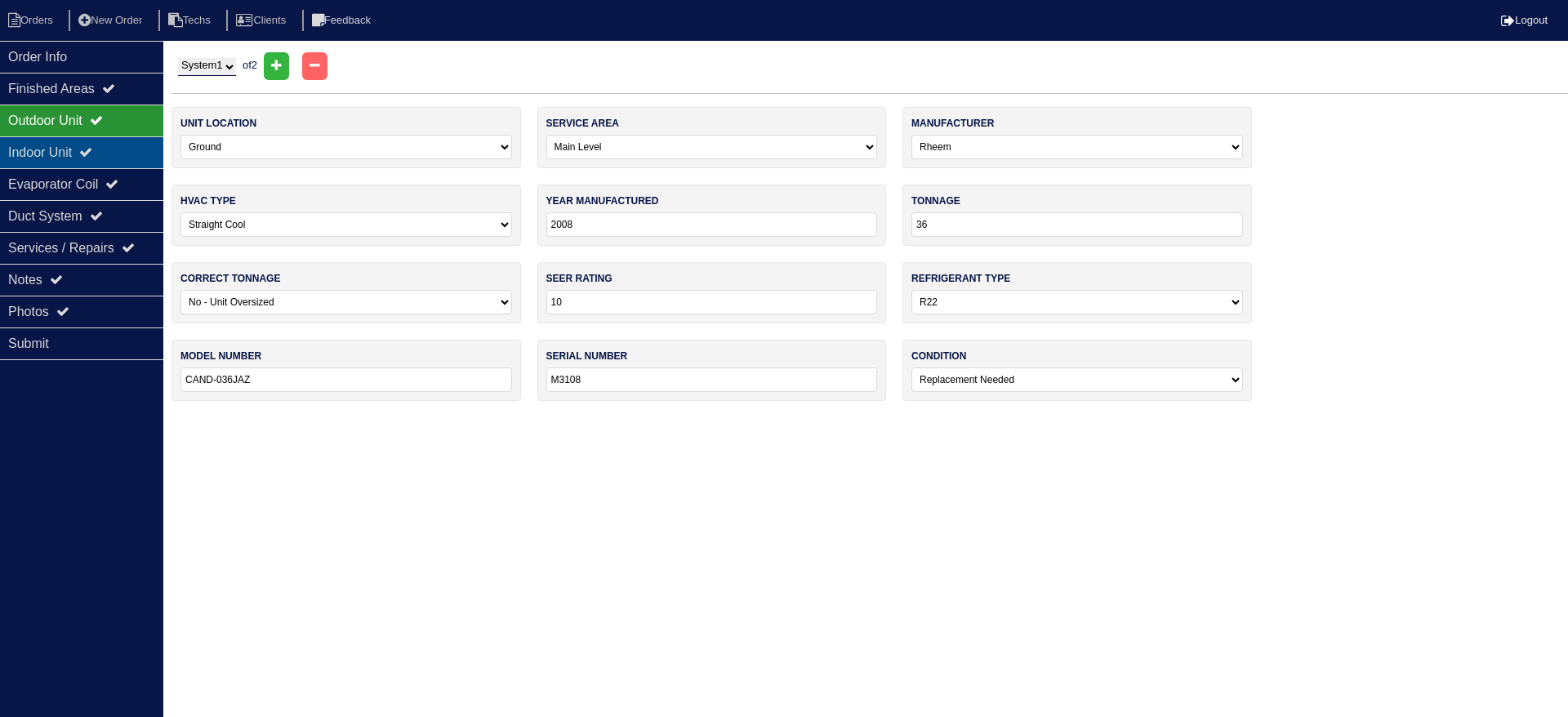
click at [108, 141] on div "Indoor Unit" at bounding box center [81, 152] width 163 height 32
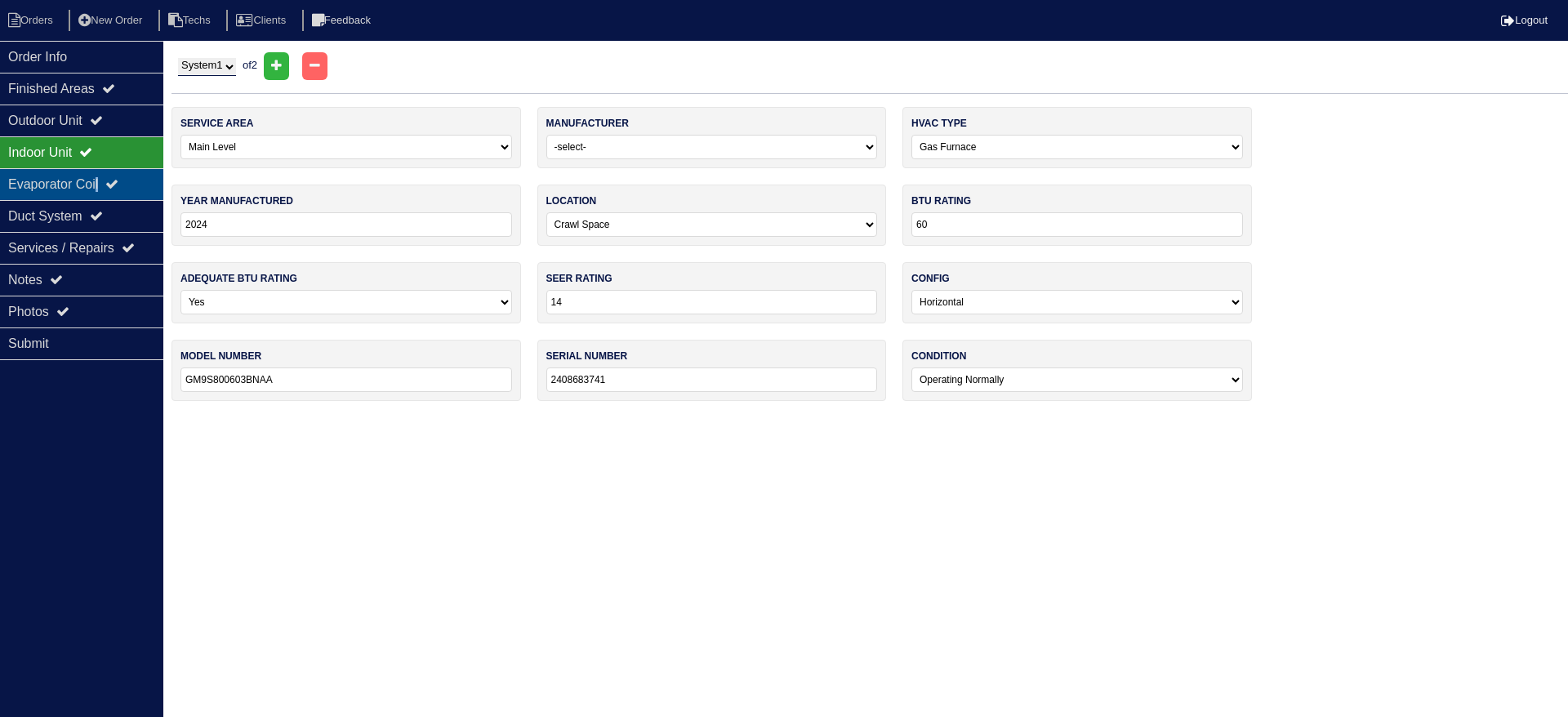
click at [106, 177] on div "Evaporator Coil" at bounding box center [81, 184] width 163 height 32
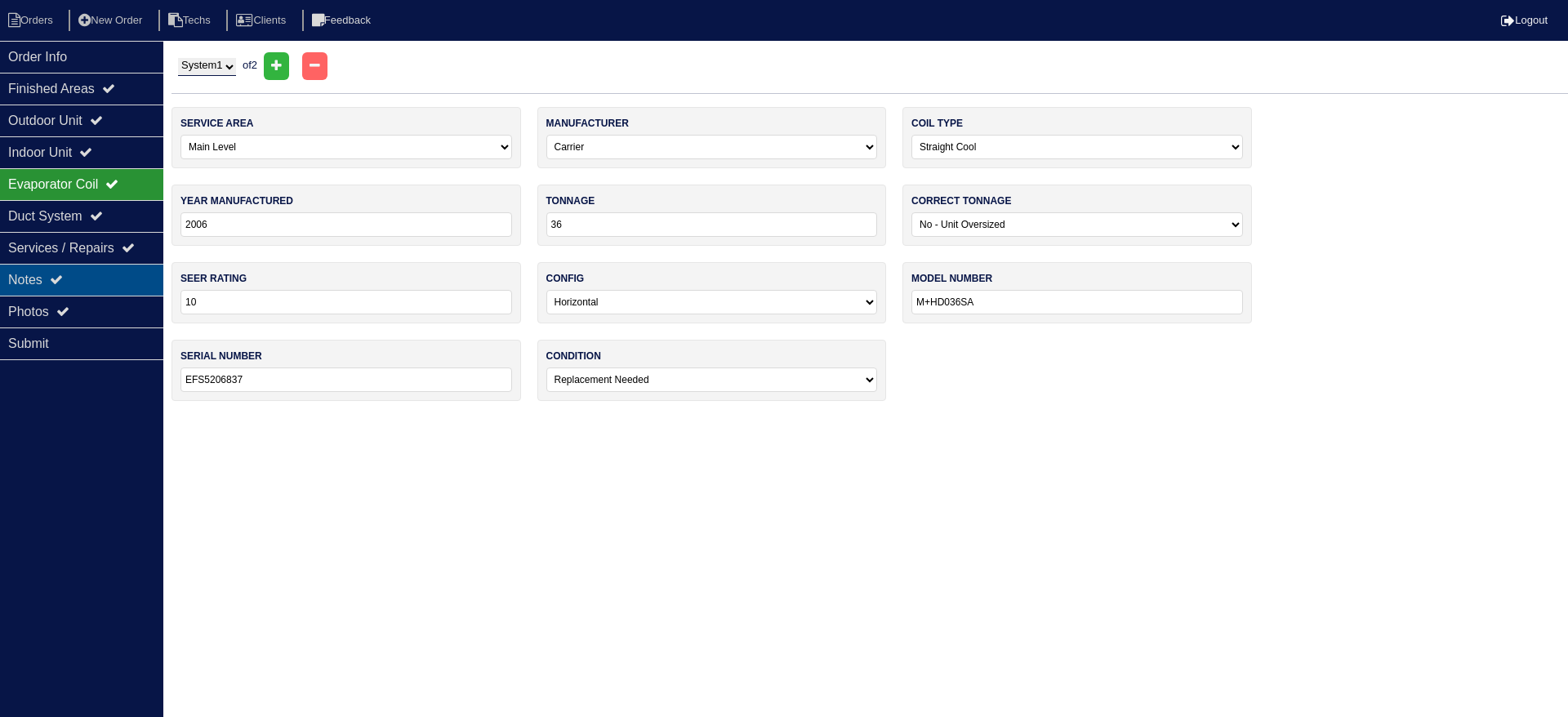
click at [94, 274] on div "Notes" at bounding box center [81, 280] width 163 height 32
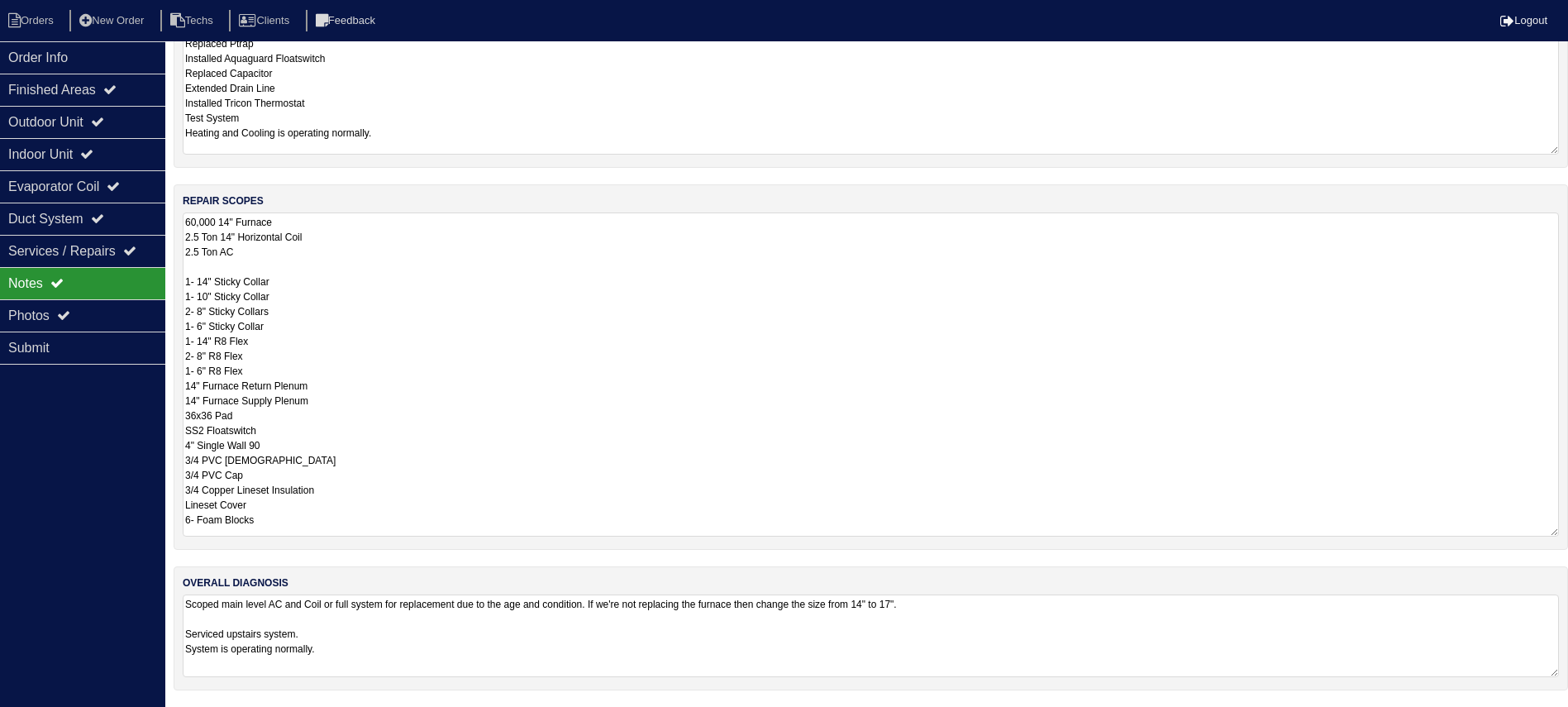
scroll to position [475, 0]
drag, startPoint x: 290, startPoint y: 216, endPoint x: 234, endPoint y: 215, distance: 56.0
click at [234, 215] on textarea "60,000 14" Furnace 2.5 Ton 14" Horizontal Coil 2.5 Ton AC 1- 14" Sticky Collar …" at bounding box center [870, 375] width 1377 height 324
click at [303, 226] on textarea "60,000 14" Furnace 2.5 Ton 14" Horizontal Coil 2.5 Ton AC 1- 14" Sticky Collar …" at bounding box center [870, 375] width 1377 height 324
click at [237, 235] on textarea "60,000 14" Furnace - not replacing - new furnace 2.5 Ton 14" Horizontal Coil 2.…" at bounding box center [870, 375] width 1377 height 324
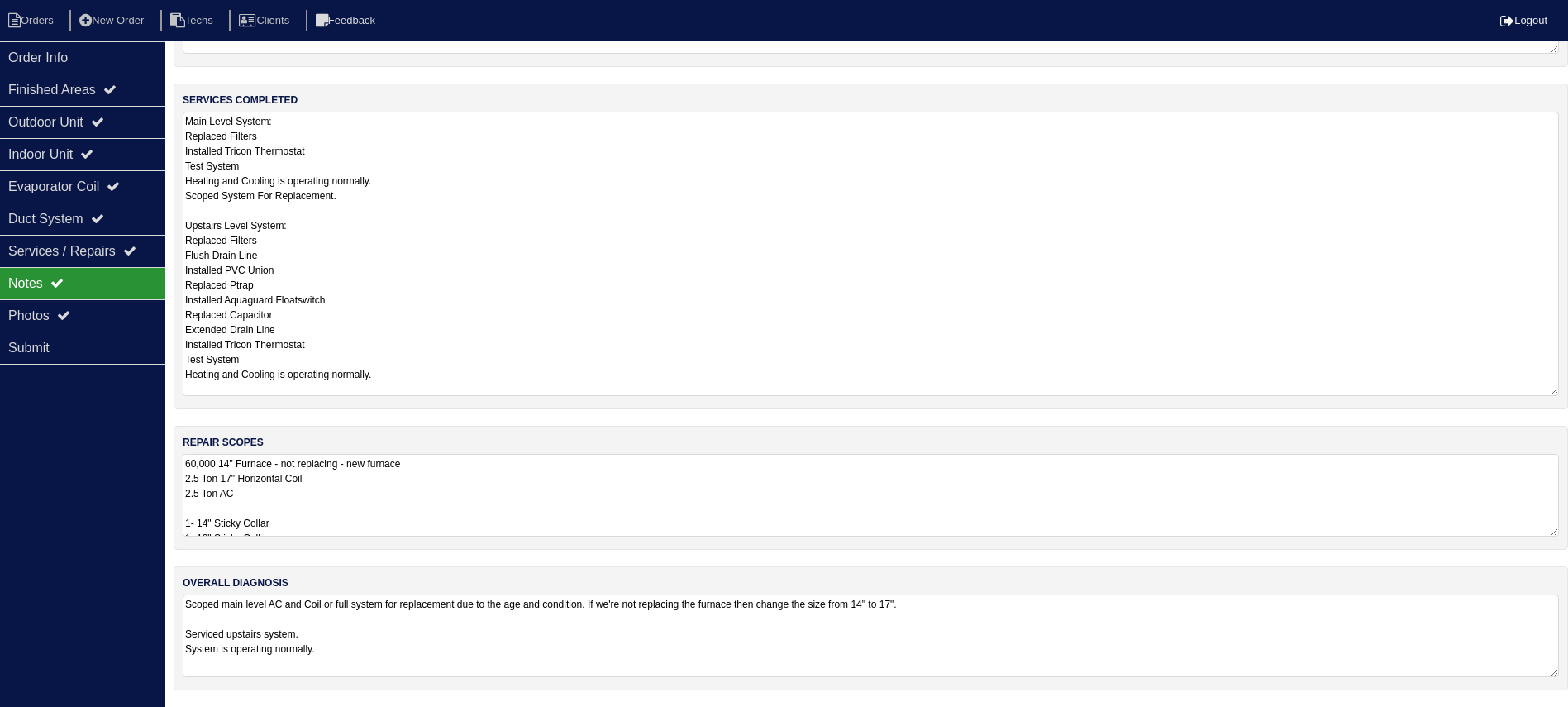
scroll to position [234, 0]
click at [463, 209] on div "materials used 2- 14x25 Filters 2- 14x20 Filters 1- PVC Union 1- Ptrap 1- PVC T…" at bounding box center [871, 262] width 1395 height 887
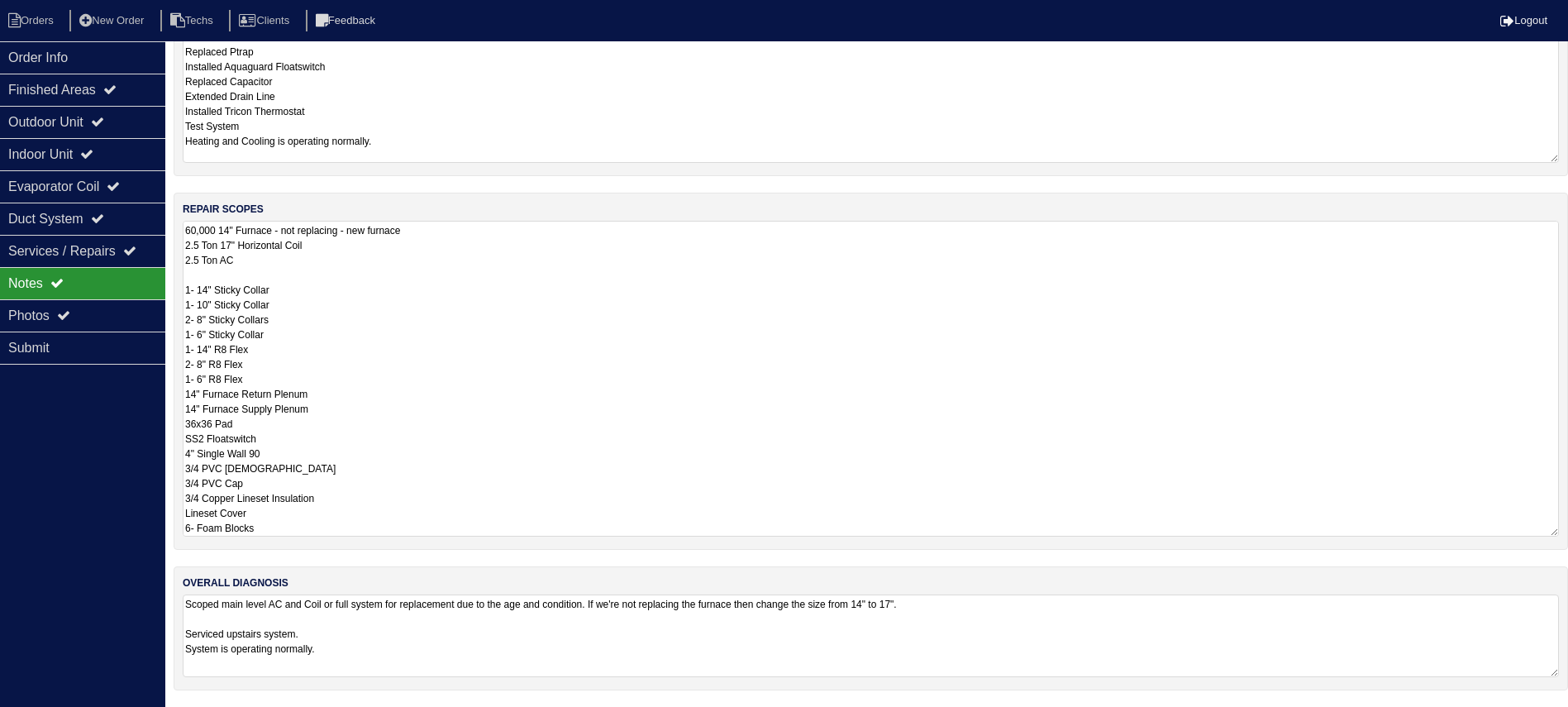
click at [485, 462] on textarea "60,000 14" Furnace - not replacing - new furnace 2.5 Ton 17" Horizontal Coil 2.…" at bounding box center [870, 378] width 1377 height 316
click at [453, 234] on textarea "60,000 14" Furnace - not replacing - new furnace 2.5 Ton 17" Horizontal Coil 2.…" at bounding box center [870, 378] width 1377 height 316
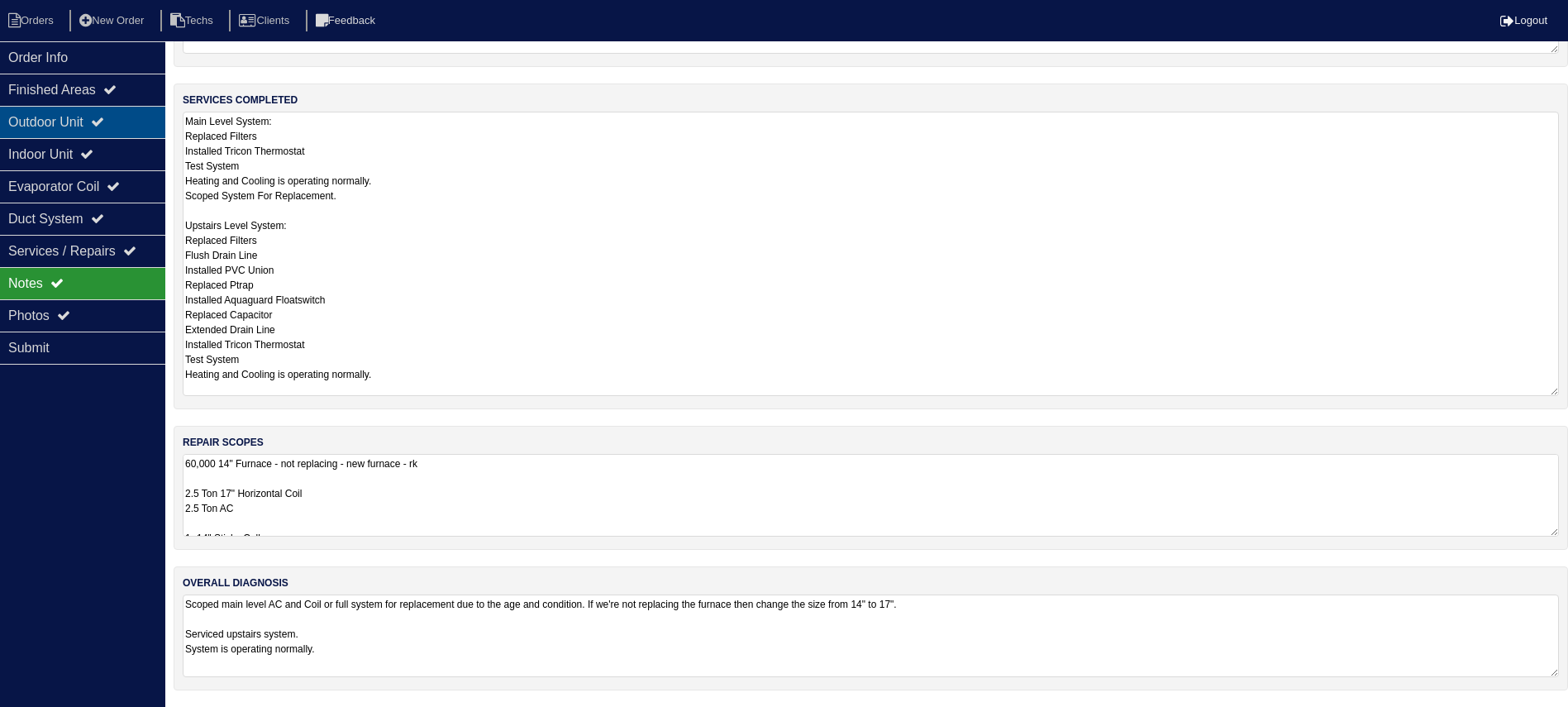
scroll to position [0, 0]
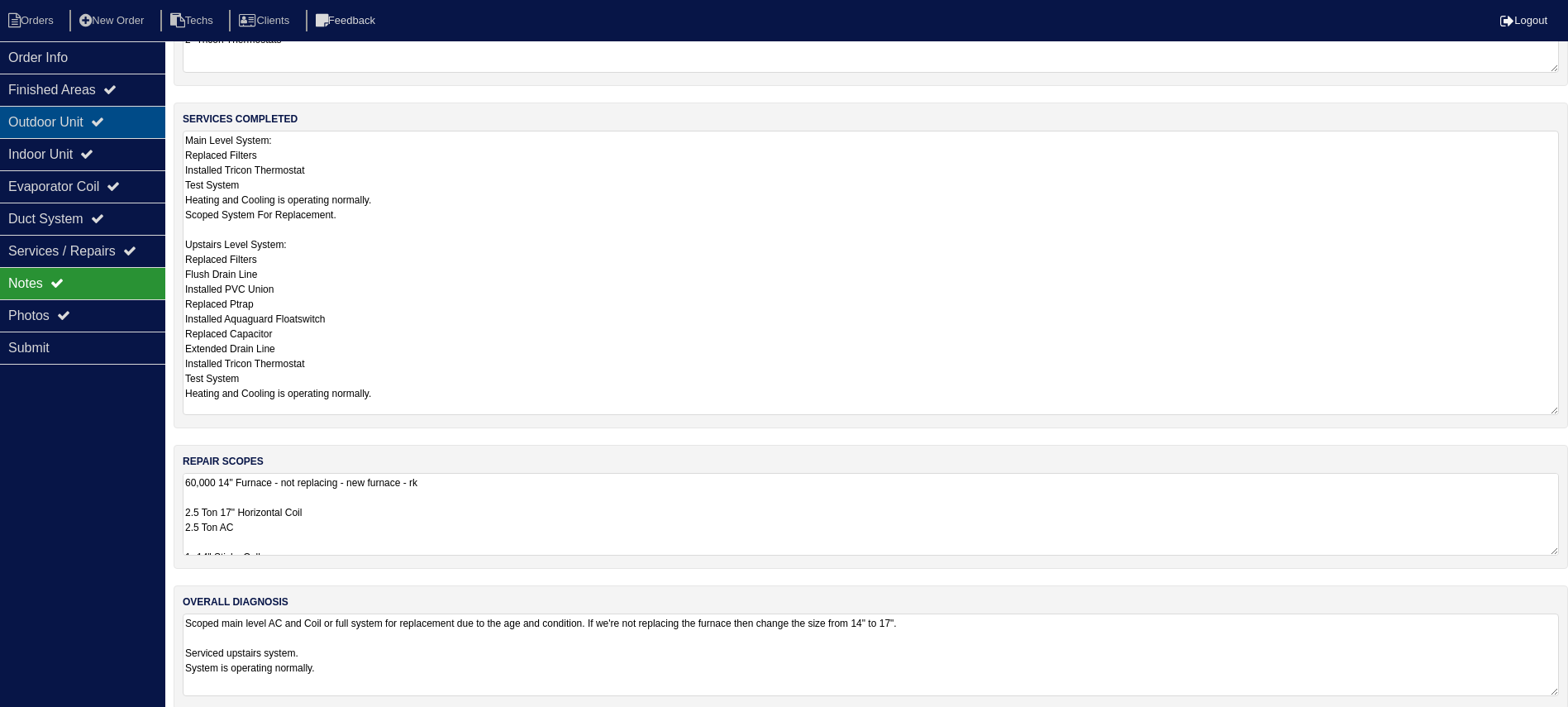
click at [102, 118] on div "Outdoor Unit" at bounding box center [82, 122] width 165 height 32
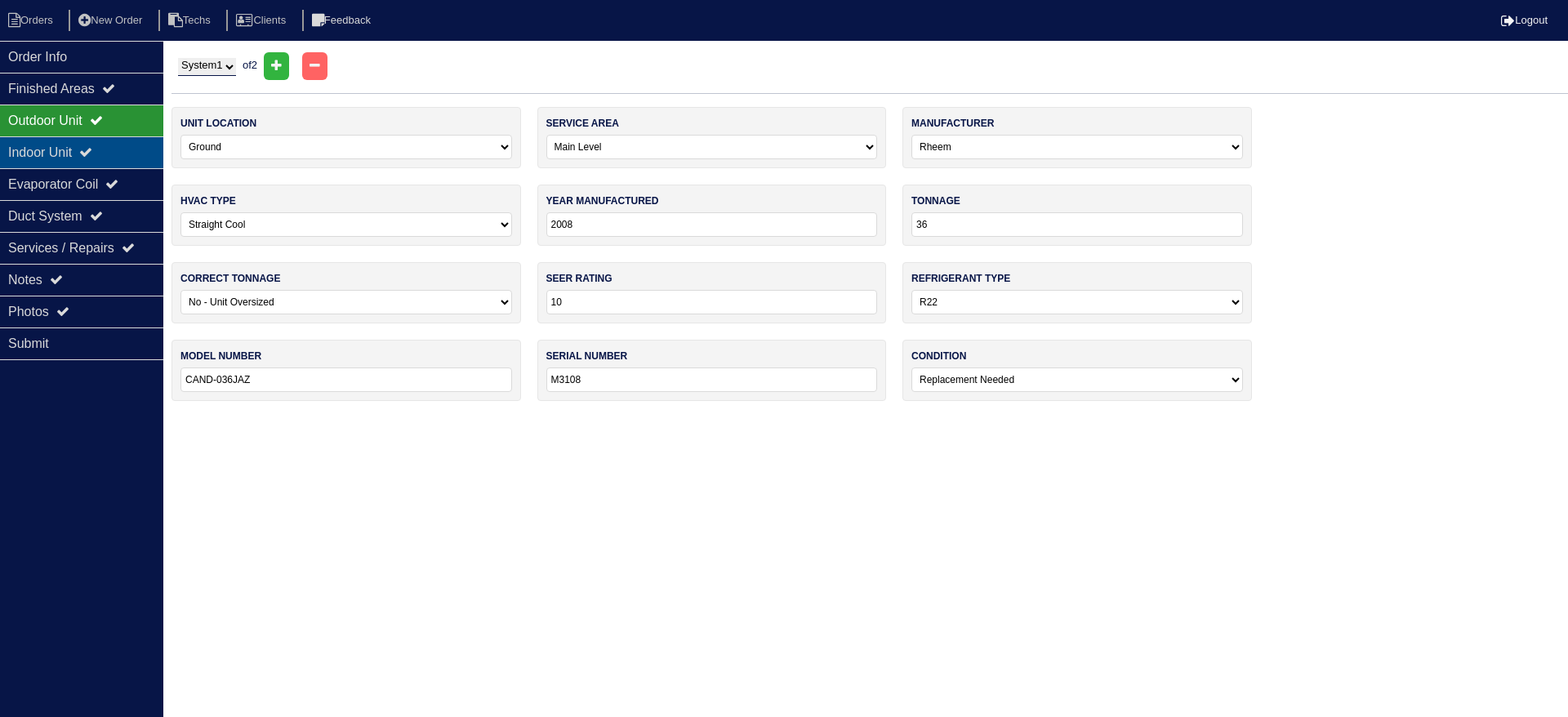
click at [101, 143] on div "Indoor Unit" at bounding box center [81, 152] width 163 height 32
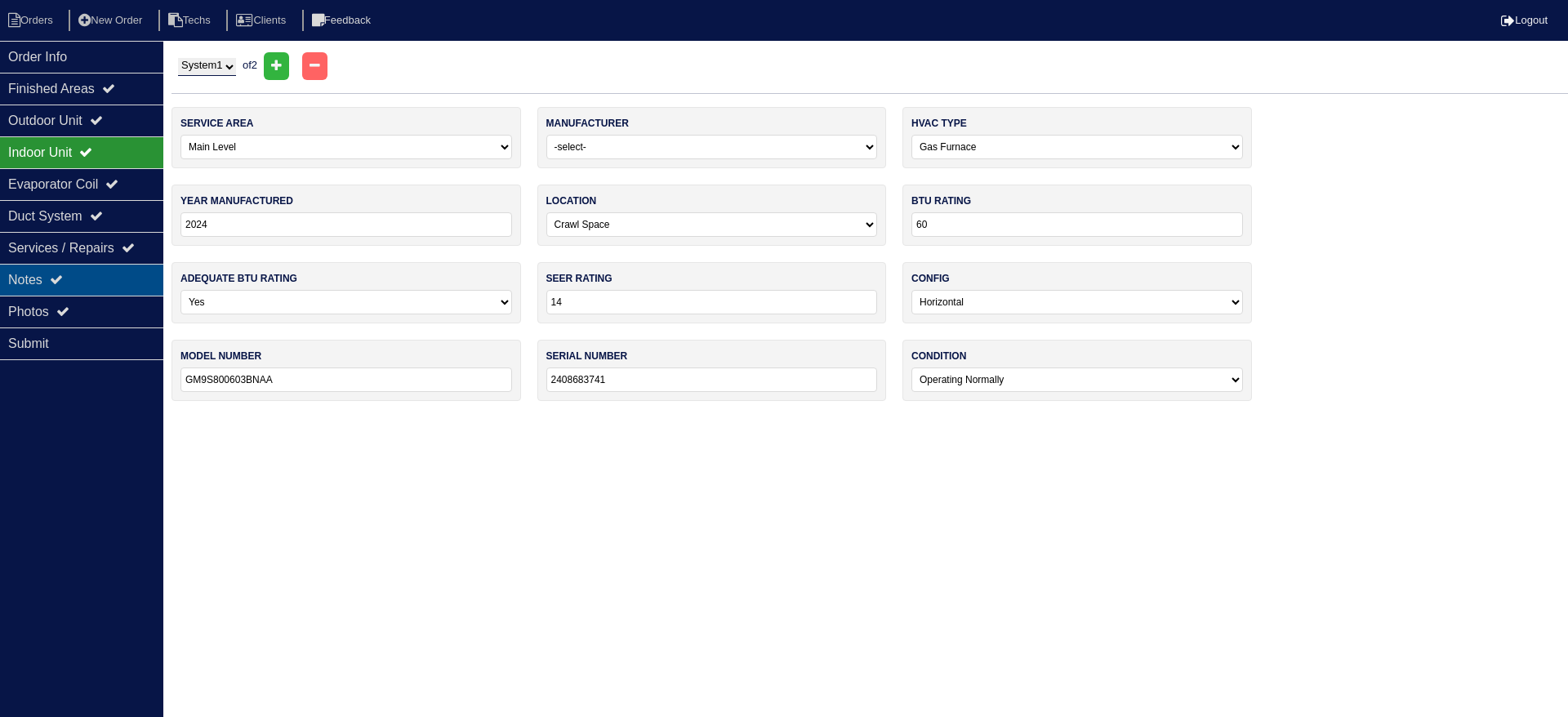
click at [113, 276] on div "Notes" at bounding box center [81, 280] width 163 height 32
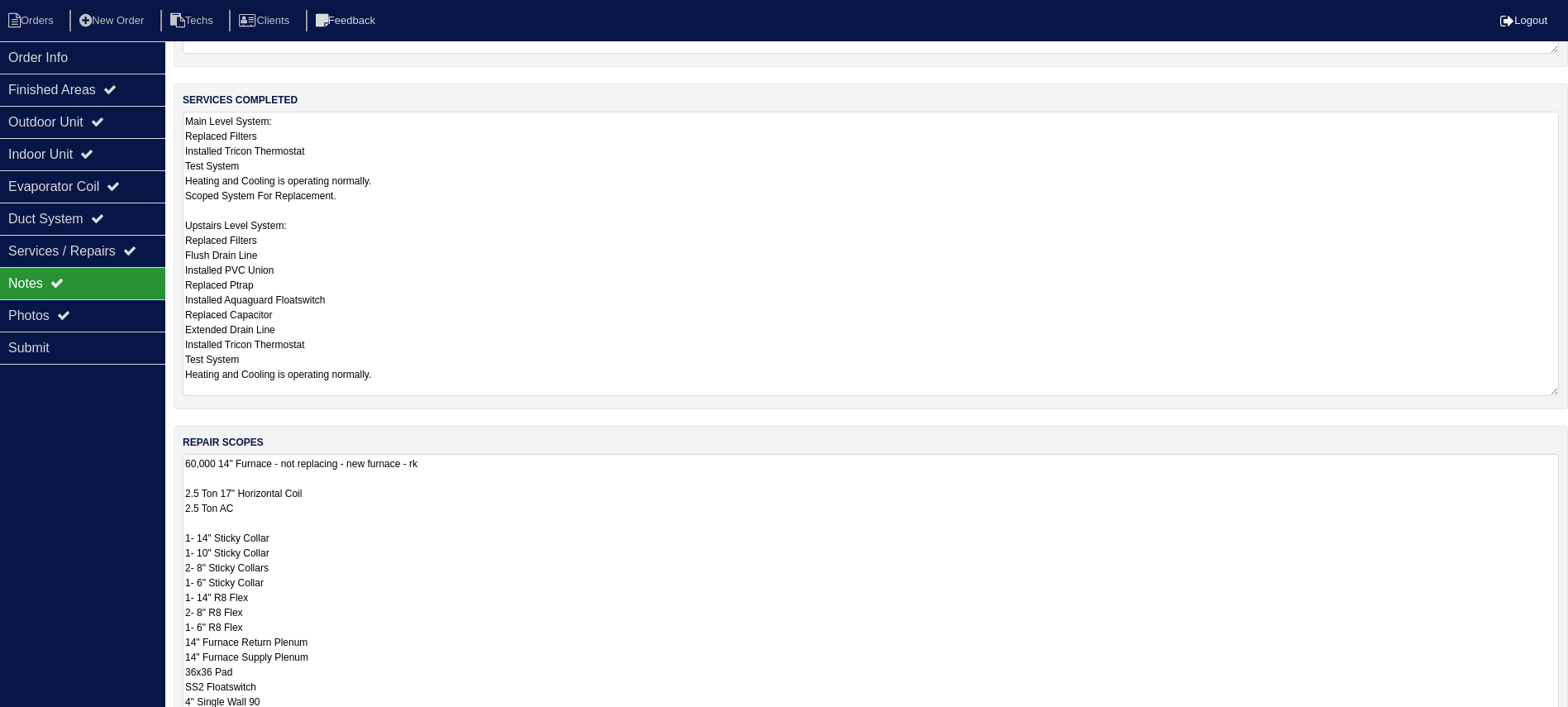
drag, startPoint x: 1553, startPoint y: 528, endPoint x: 1529, endPoint y: 778, distance: 251.1
click at [1529, 724] on html "Orders New Order Techs Clients Feedback Logout Orders New Order Users Clients M…" at bounding box center [784, 338] width 1568 height 1144
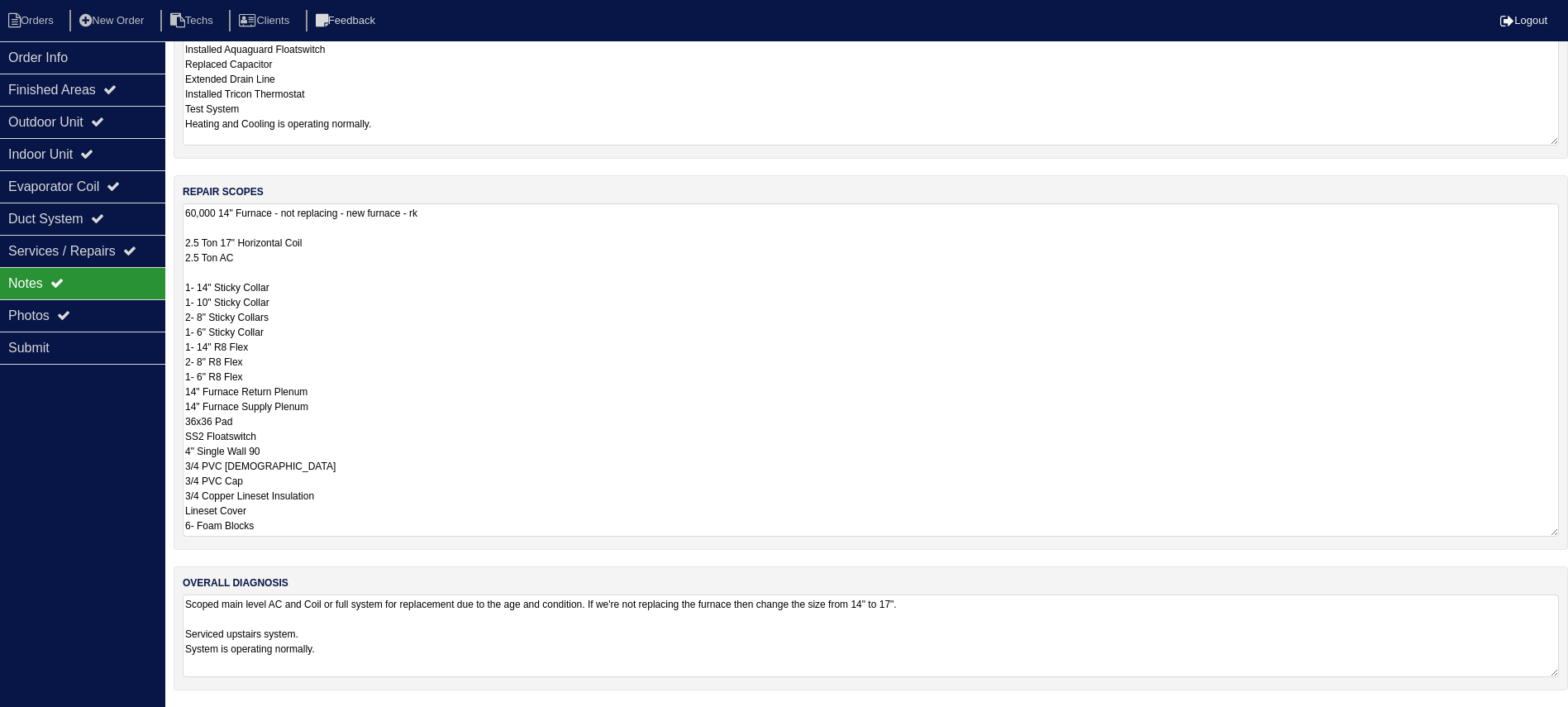
scroll to position [483, 0]
click at [196, 393] on textarea "60,000 14" Furnace - not replacing - new furnace - rk 2.5 Ton 17" Horizontal Co…" at bounding box center [870, 372] width 1377 height 333
click at [198, 411] on textarea "60,000 14" Furnace - not replacing - new furnace - rk 2.5 Ton 17" Horizontal Co…" at bounding box center [870, 371] width 1377 height 332
type textarea "60,000 14" Furnace - not replacing - new furnace - rk 2.5 Ton 17" Horizontal Co…"
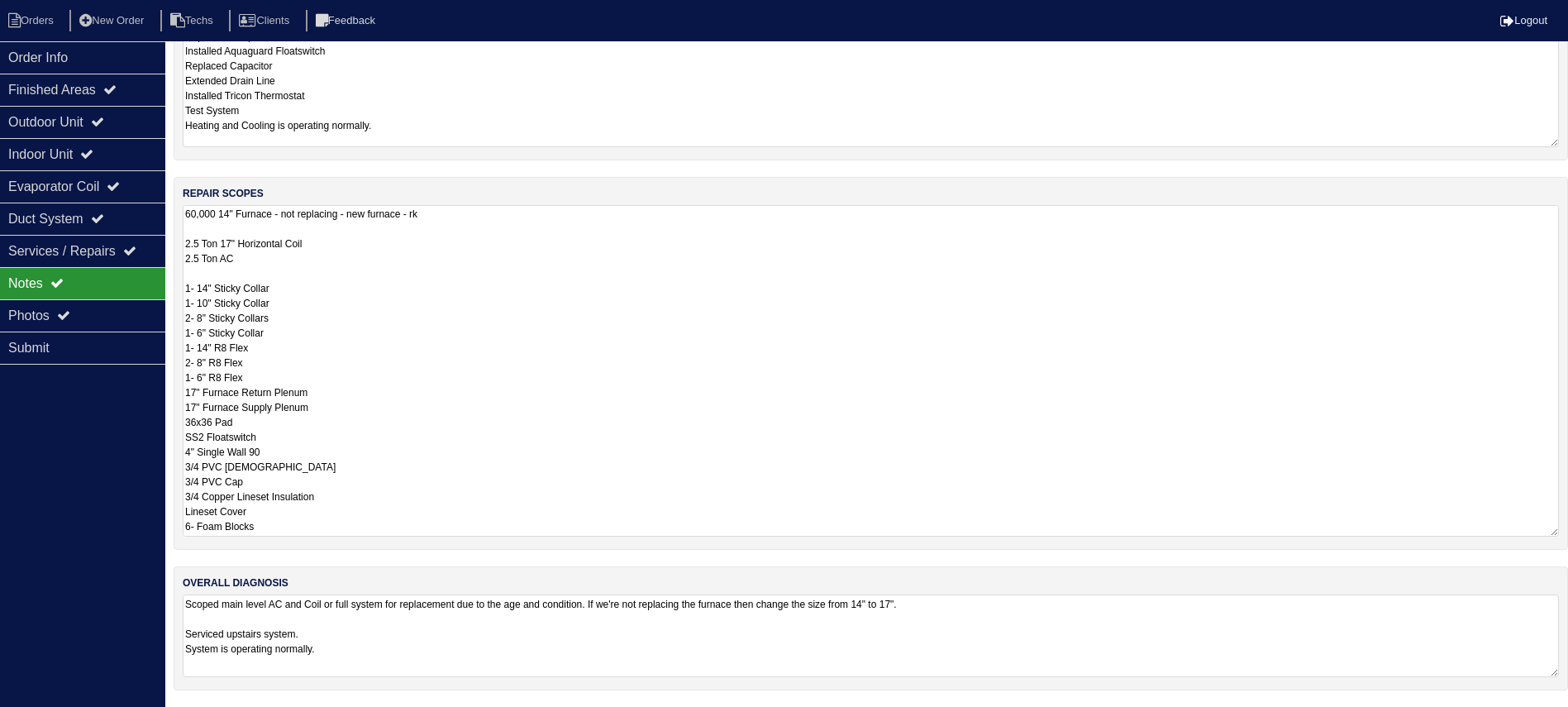
scroll to position [234, 0]
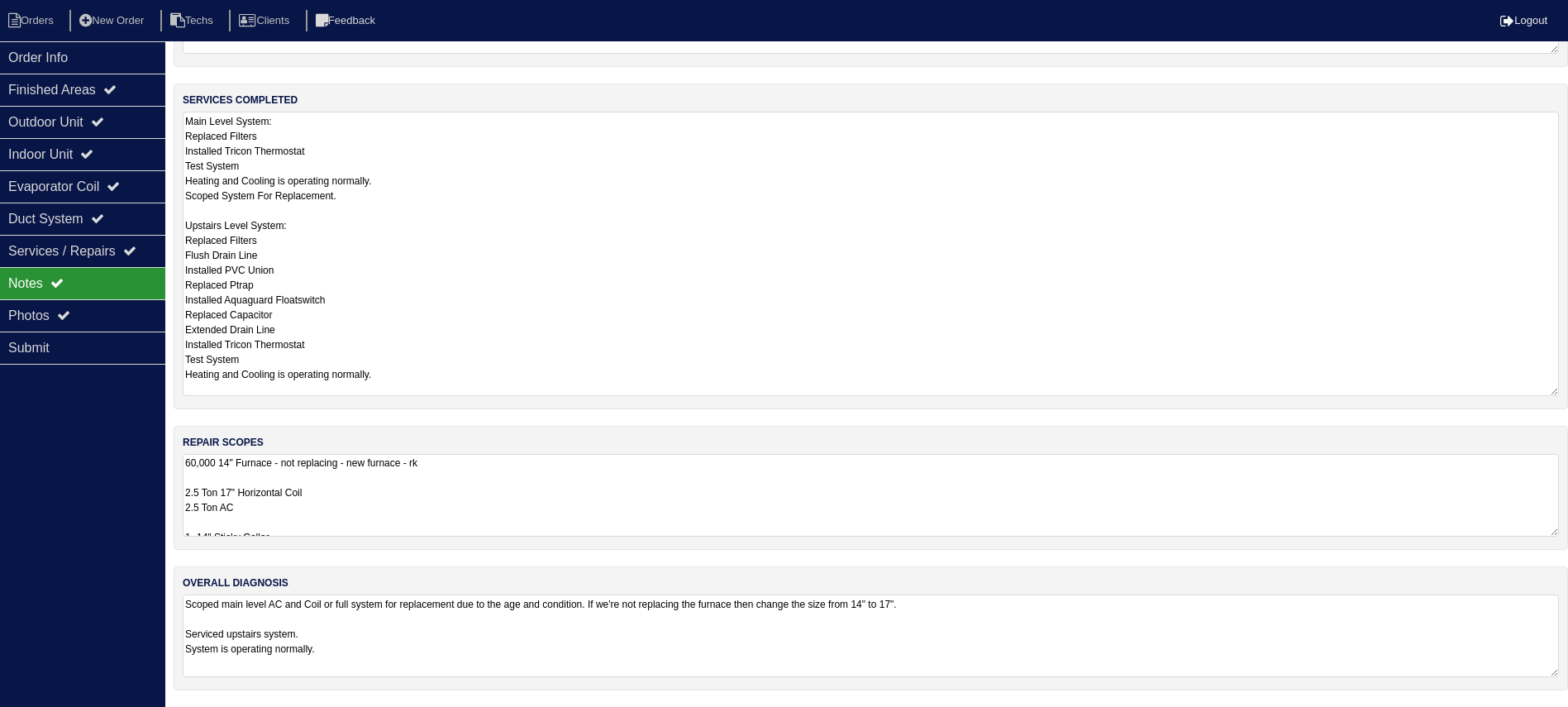
click at [77, 414] on div "Order Info Finished Areas Outdoor Unit Indoor Unit Evaporator Coil Duct System …" at bounding box center [82, 395] width 165 height 707
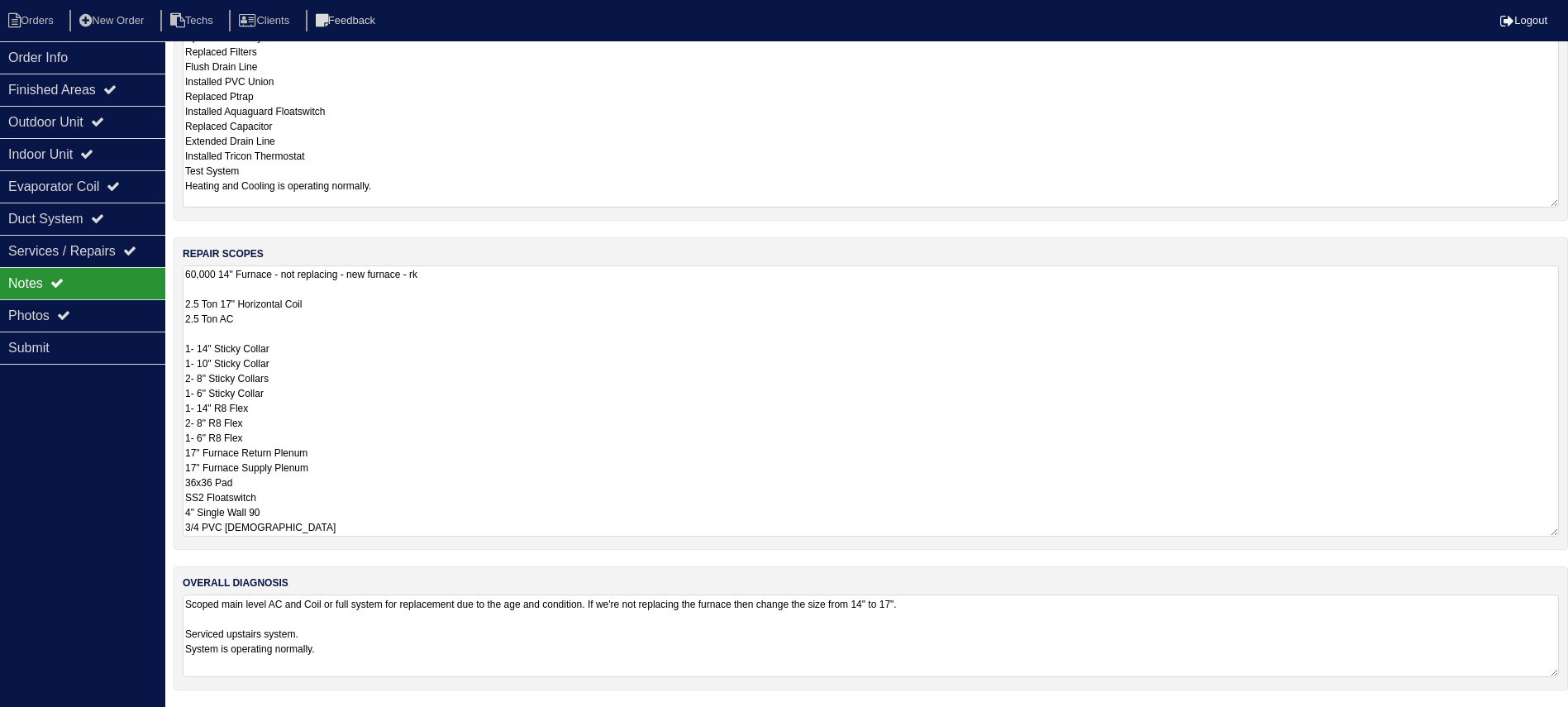
scroll to position [437, 0]
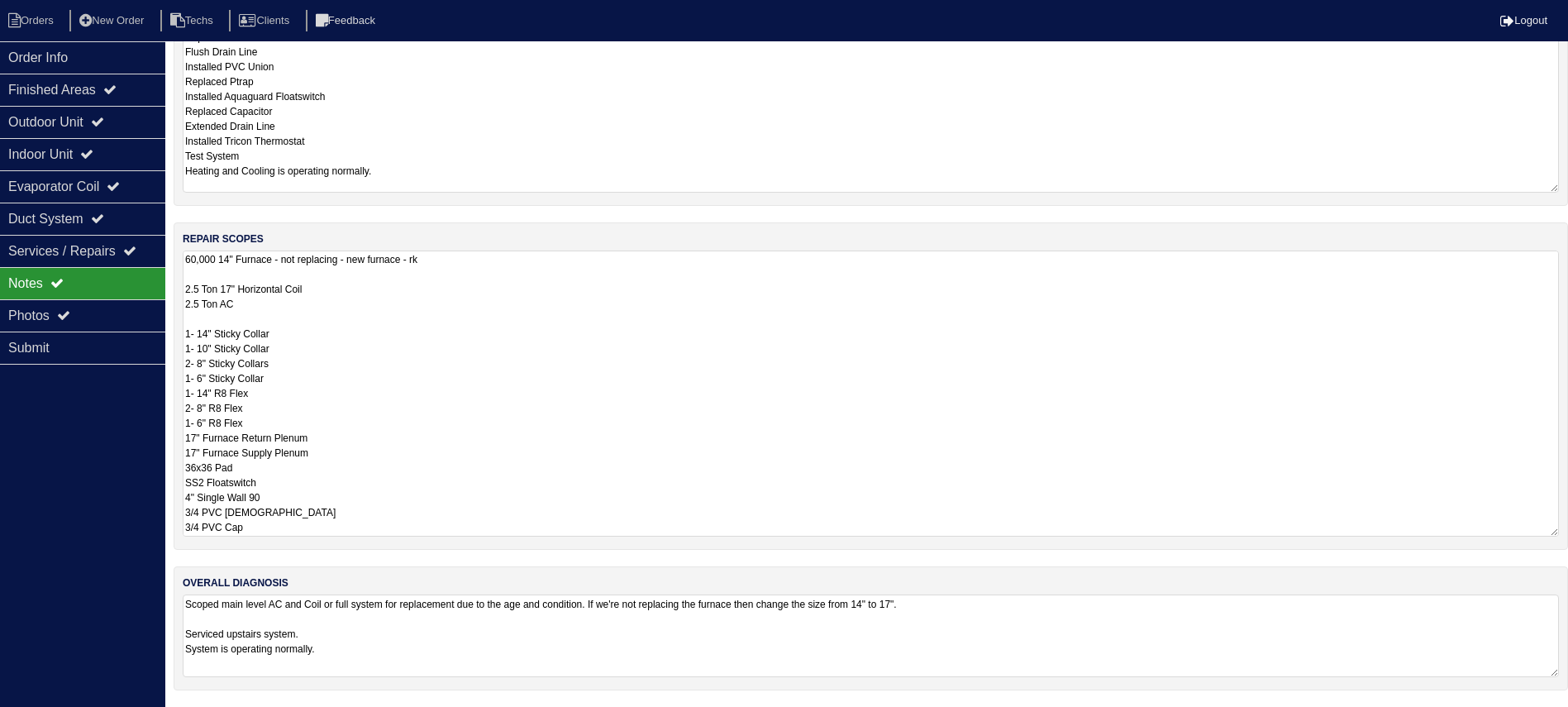
drag, startPoint x: 1549, startPoint y: 529, endPoint x: 1525, endPoint y: 733, distance: 205.4
click at [1525, 707] on html "Orders New Order Techs Clients Feedback Logout Orders New Order Users Clients M…" at bounding box center [784, 135] width 1568 height 1144
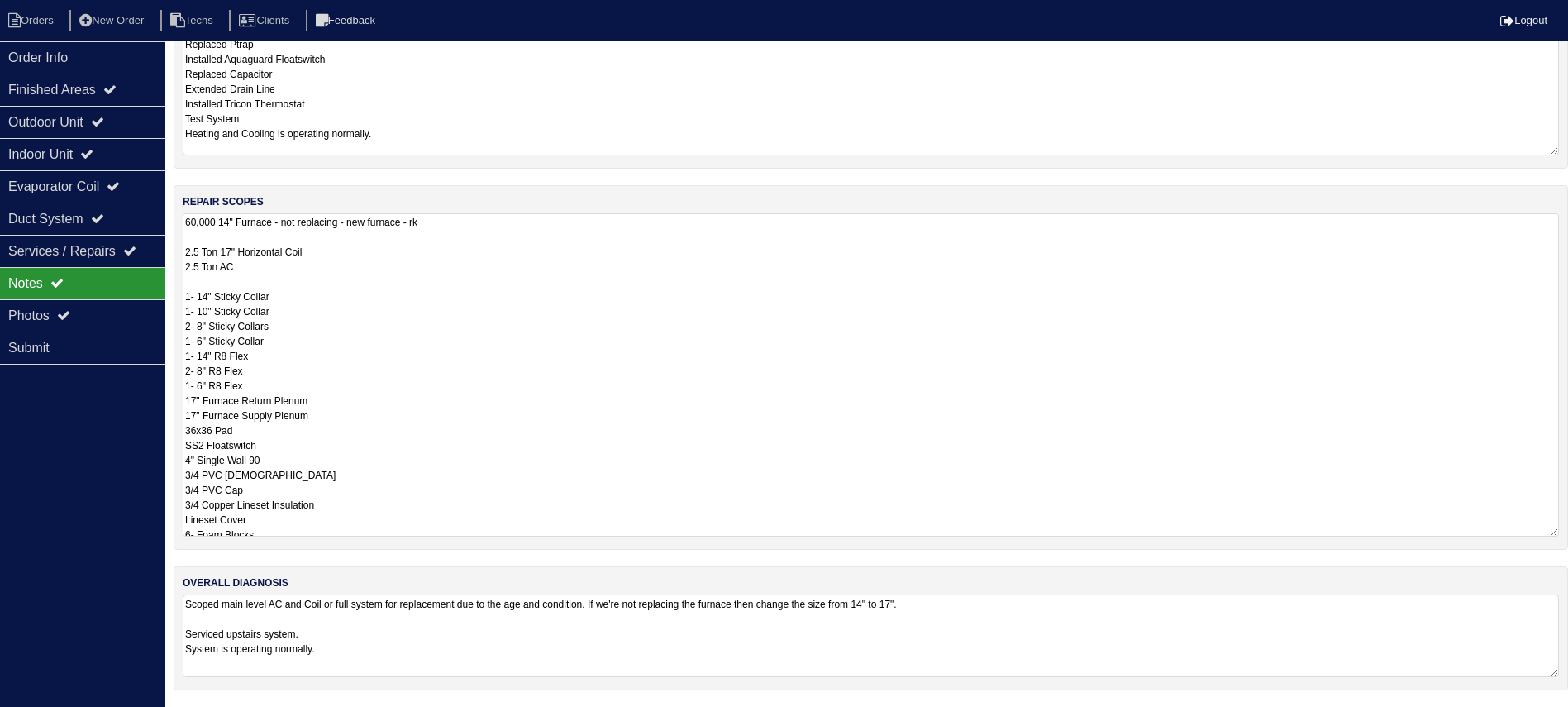
scroll to position [0, 0]
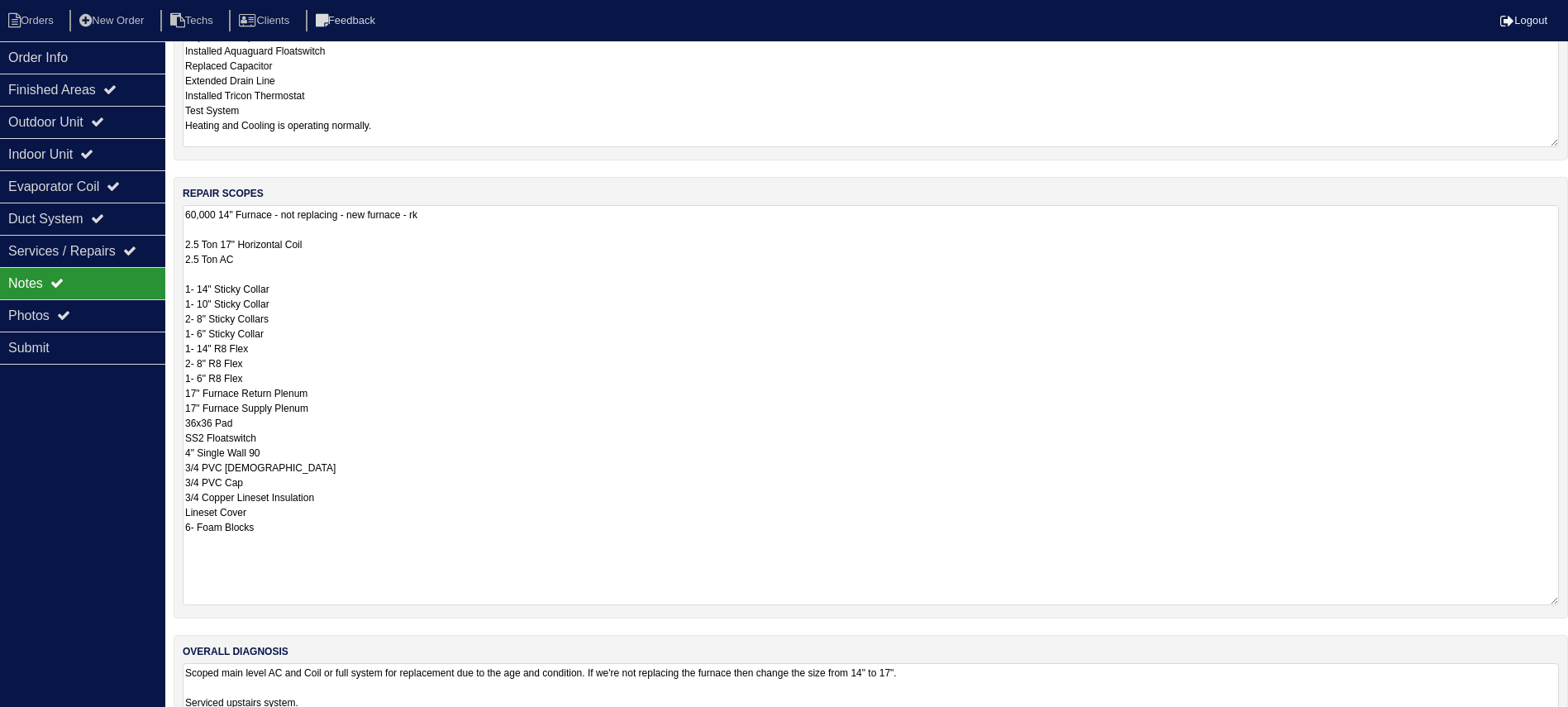
drag, startPoint x: 1555, startPoint y: 522, endPoint x: 1555, endPoint y: 636, distance: 114.0
click at [1555, 636] on div "materials used 2- 14x25 Filters 2- 14x20 Filters 1- PVC Union 1- Ptrap 1- PVC T…" at bounding box center [871, 173] width 1395 height 1205
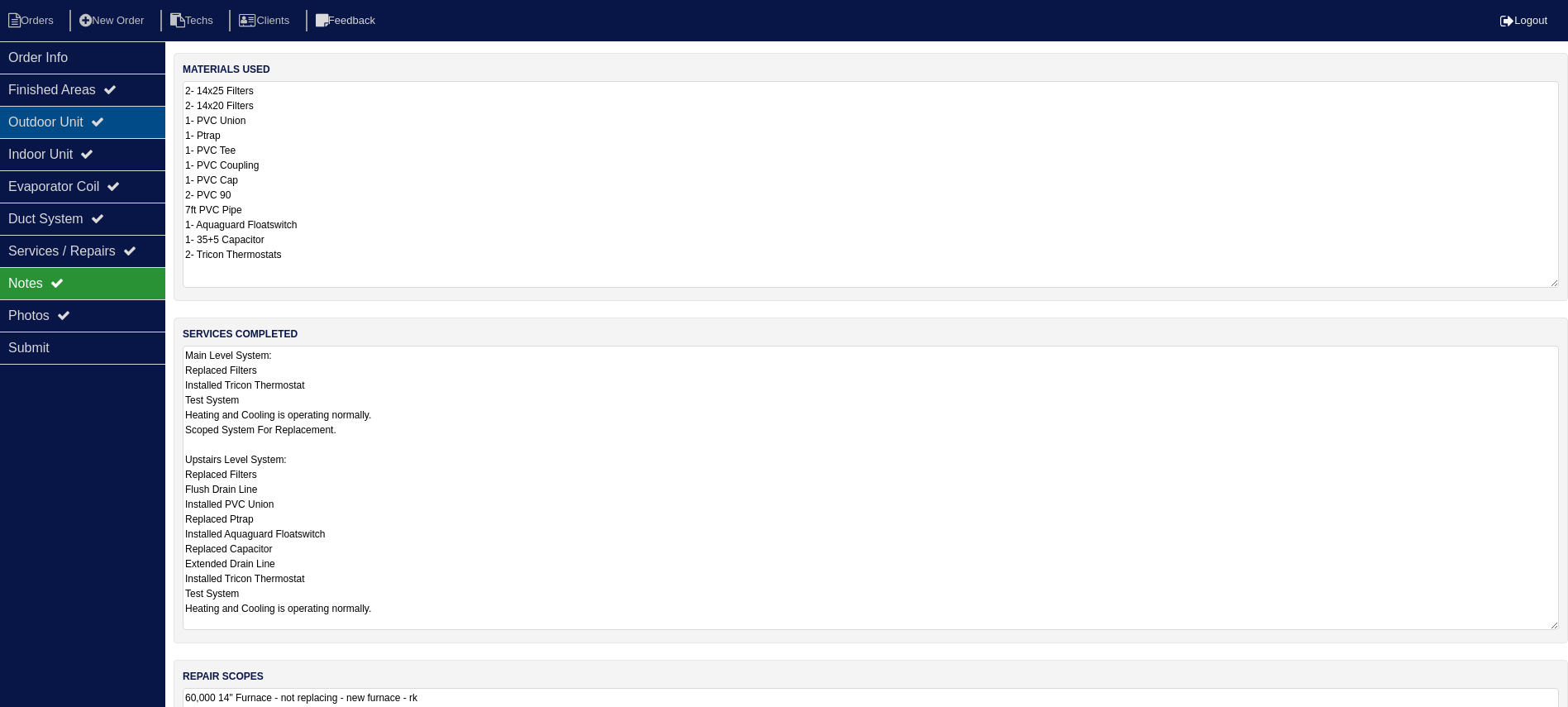
click at [104, 117] on icon at bounding box center [97, 121] width 13 height 13
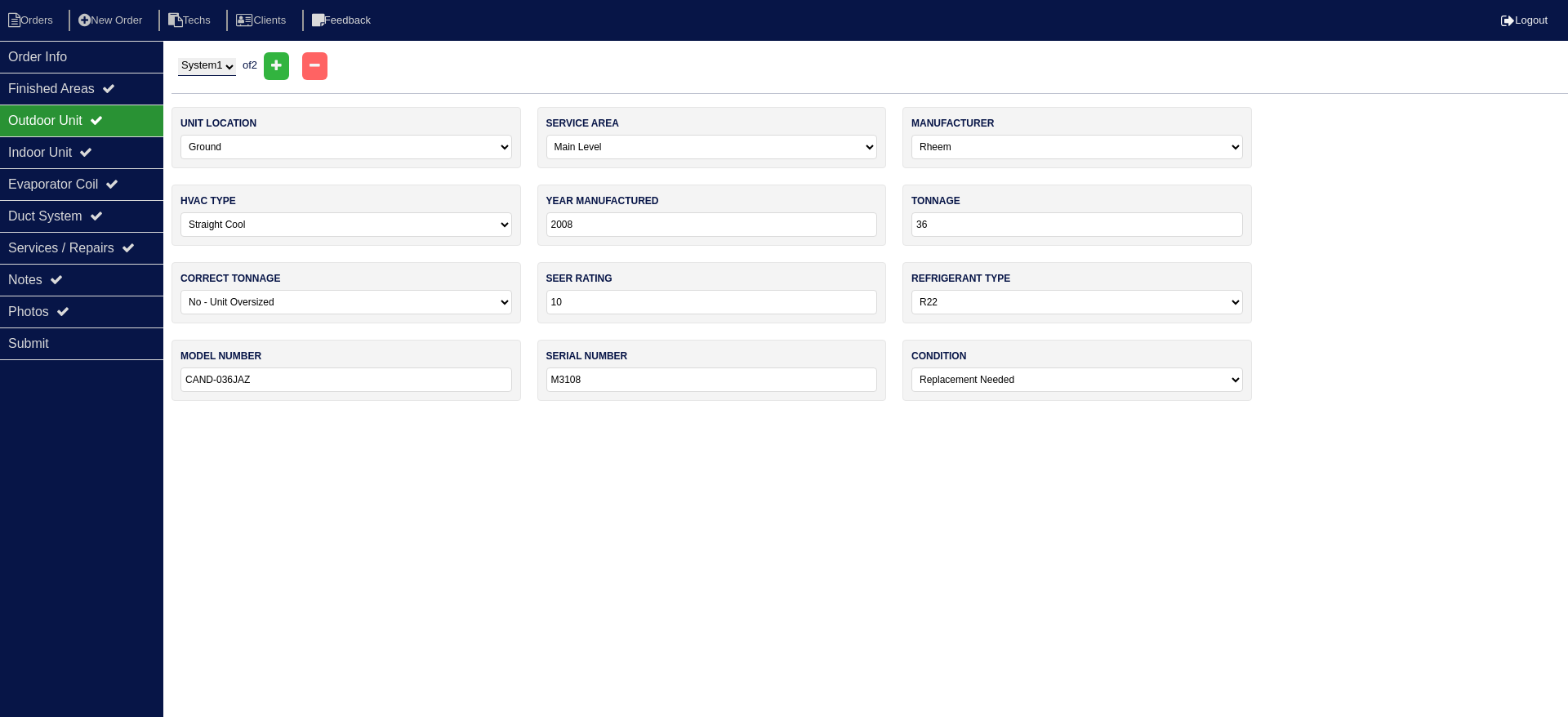
click at [223, 58] on select "System 1 System 2" at bounding box center [207, 67] width 58 height 18
select select "2"
click at [178, 58] on select "System 1 System 2" at bounding box center [207, 67] width 58 height 18
select select "1"
select select "[PERSON_NAME]"
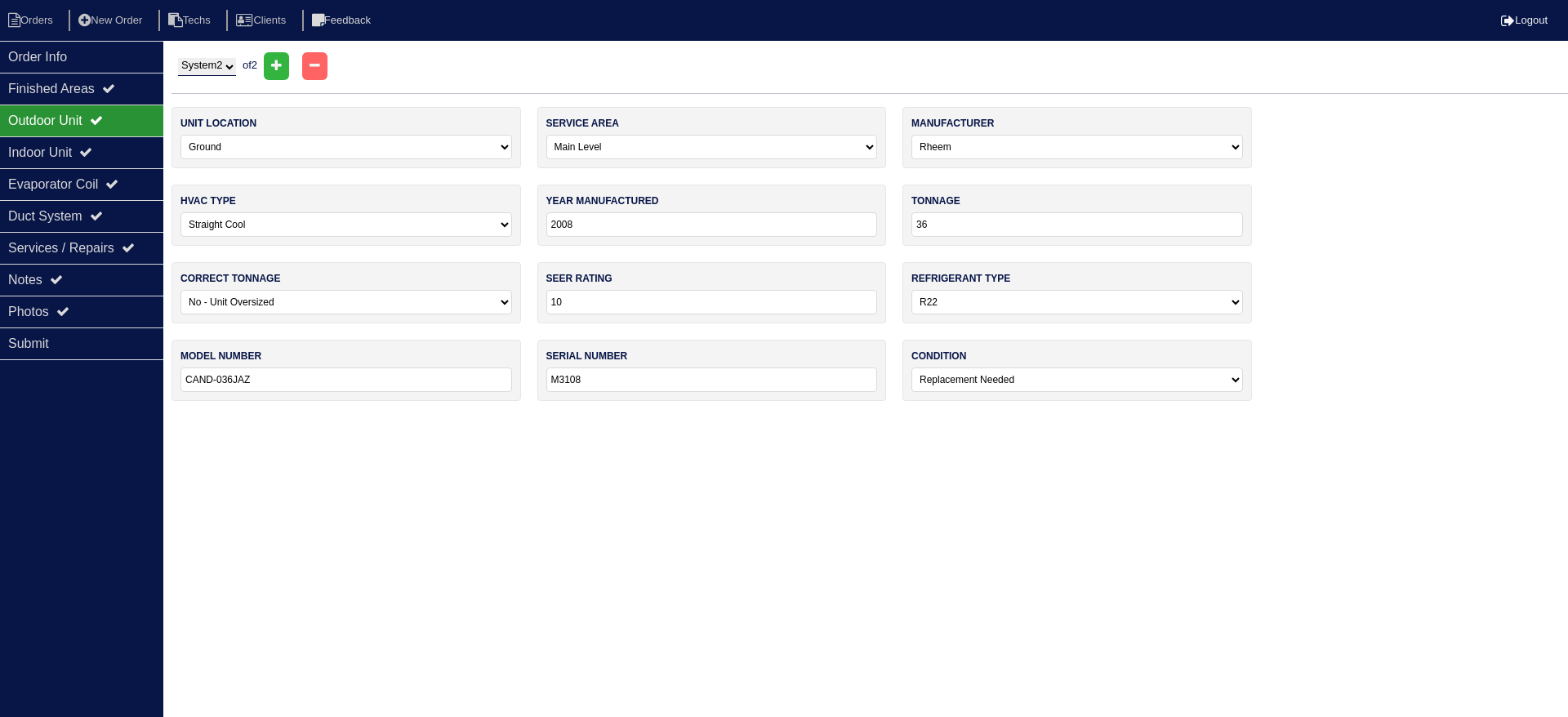
select select "1"
type input "2018"
type input "24"
select select "0"
type input "14"
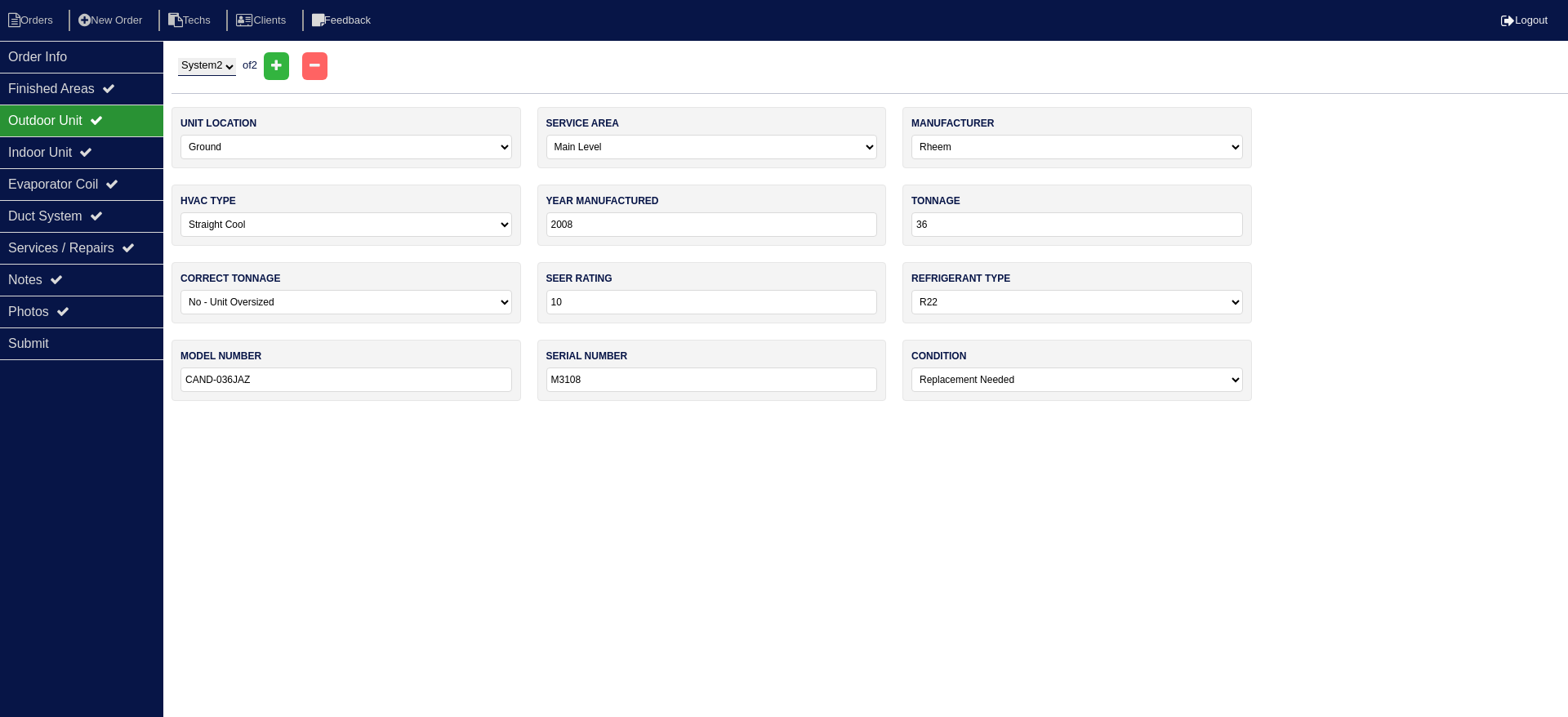
select select "1"
type input "GSZ140241KH"
type input "1805749758"
select select "0"
click at [33, 155] on div "Indoor Unit" at bounding box center [81, 152] width 163 height 32
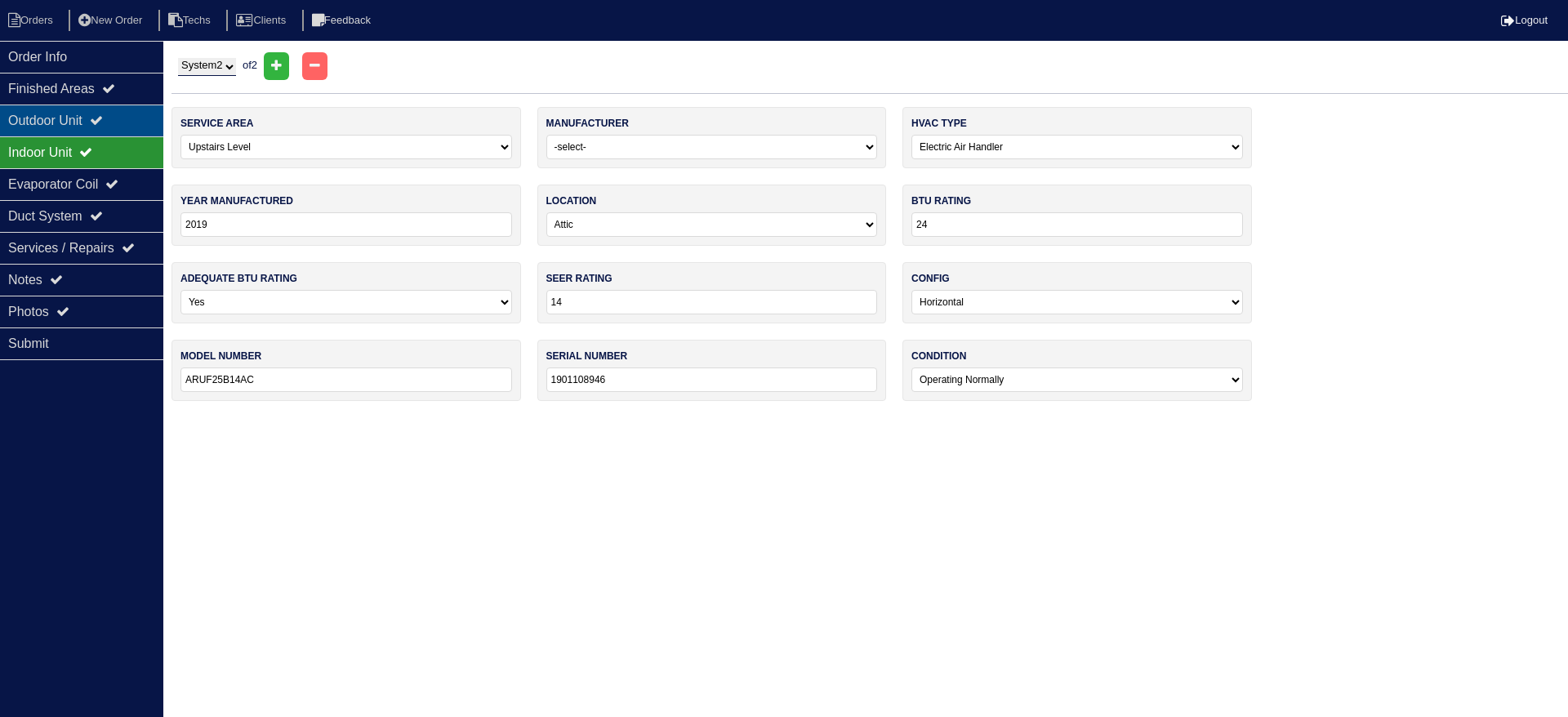
click at [51, 111] on div "Outdoor Unit" at bounding box center [81, 120] width 163 height 32
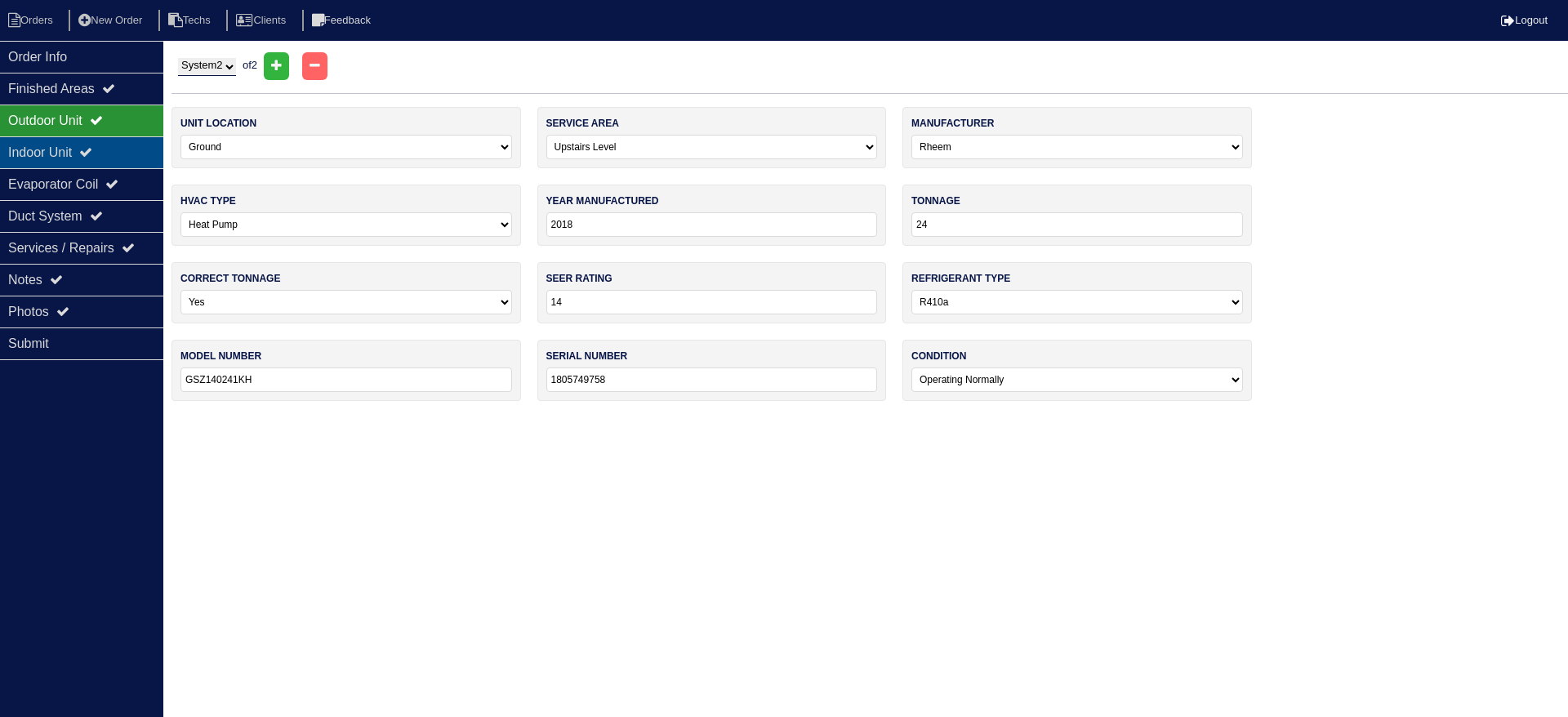
click at [130, 153] on div "Indoor Unit" at bounding box center [81, 152] width 163 height 32
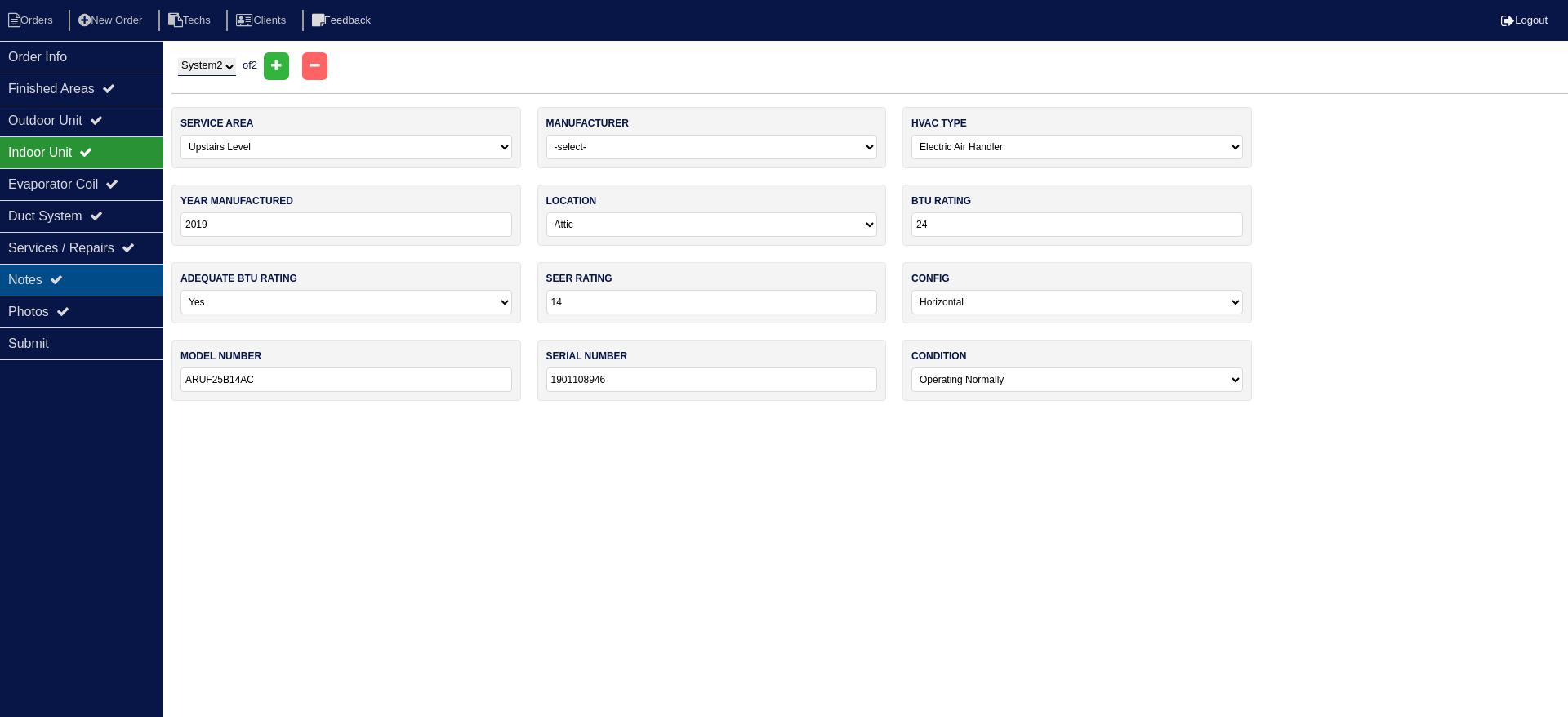
click at [124, 283] on div "Notes" at bounding box center [81, 280] width 163 height 32
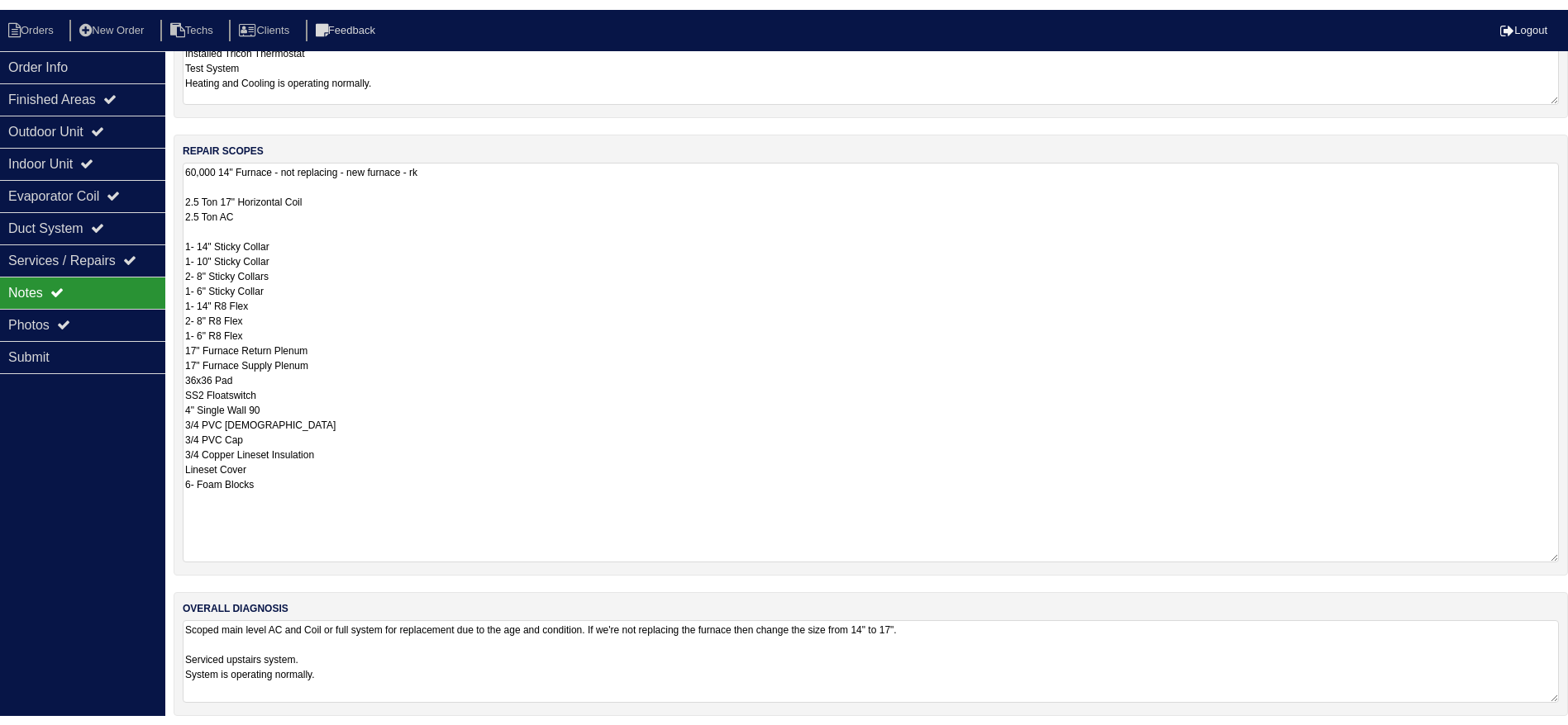
scroll to position [551, 0]
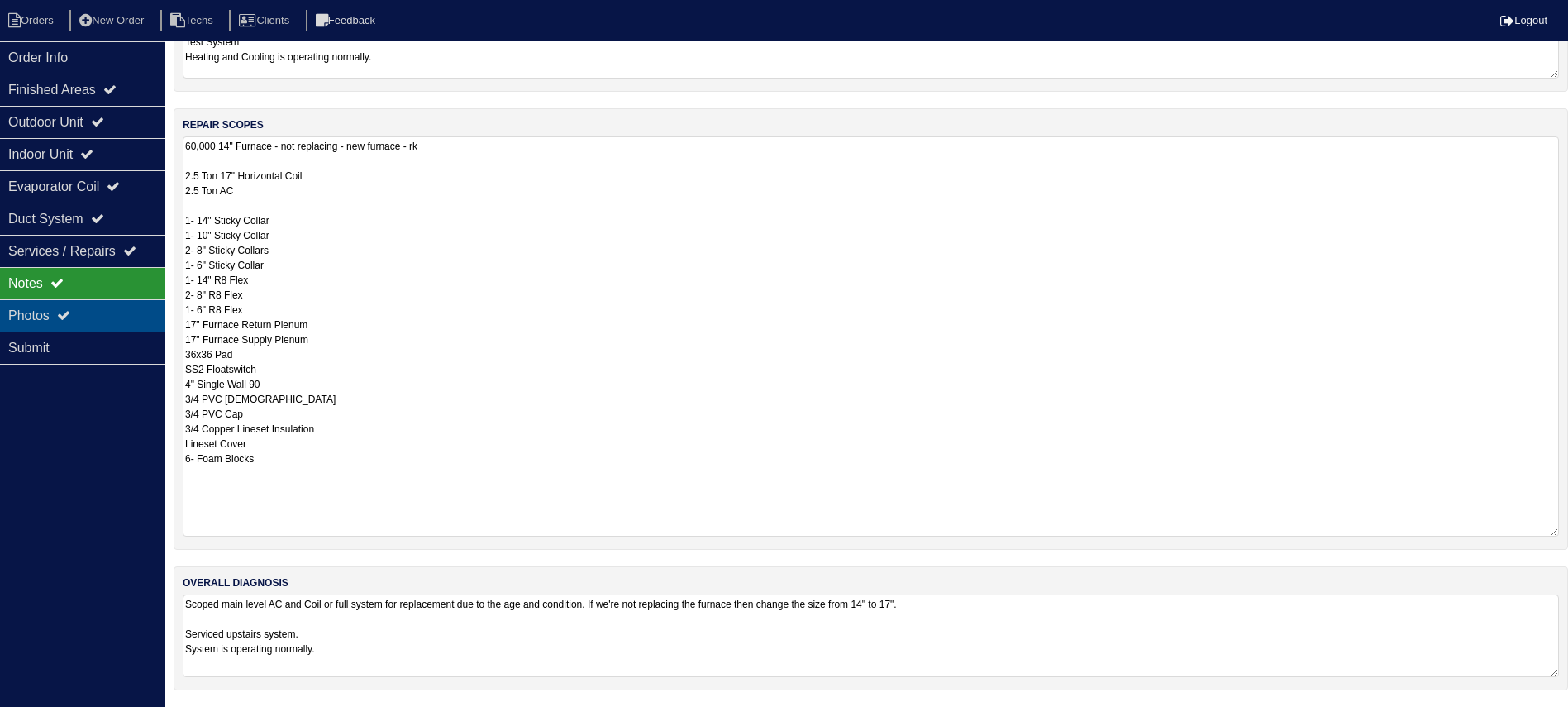
click at [112, 319] on div "Photos" at bounding box center [82, 315] width 165 height 32
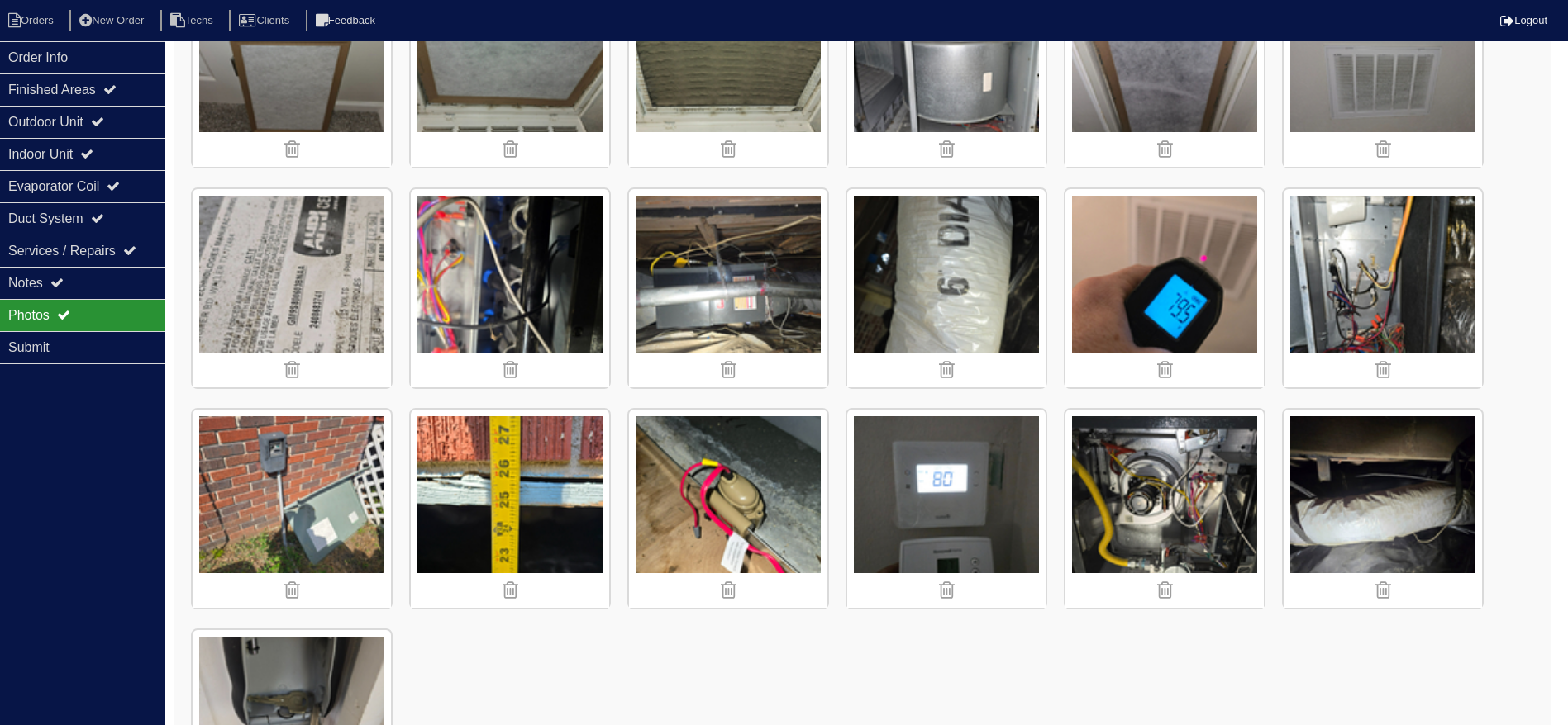
scroll to position [2657, 0]
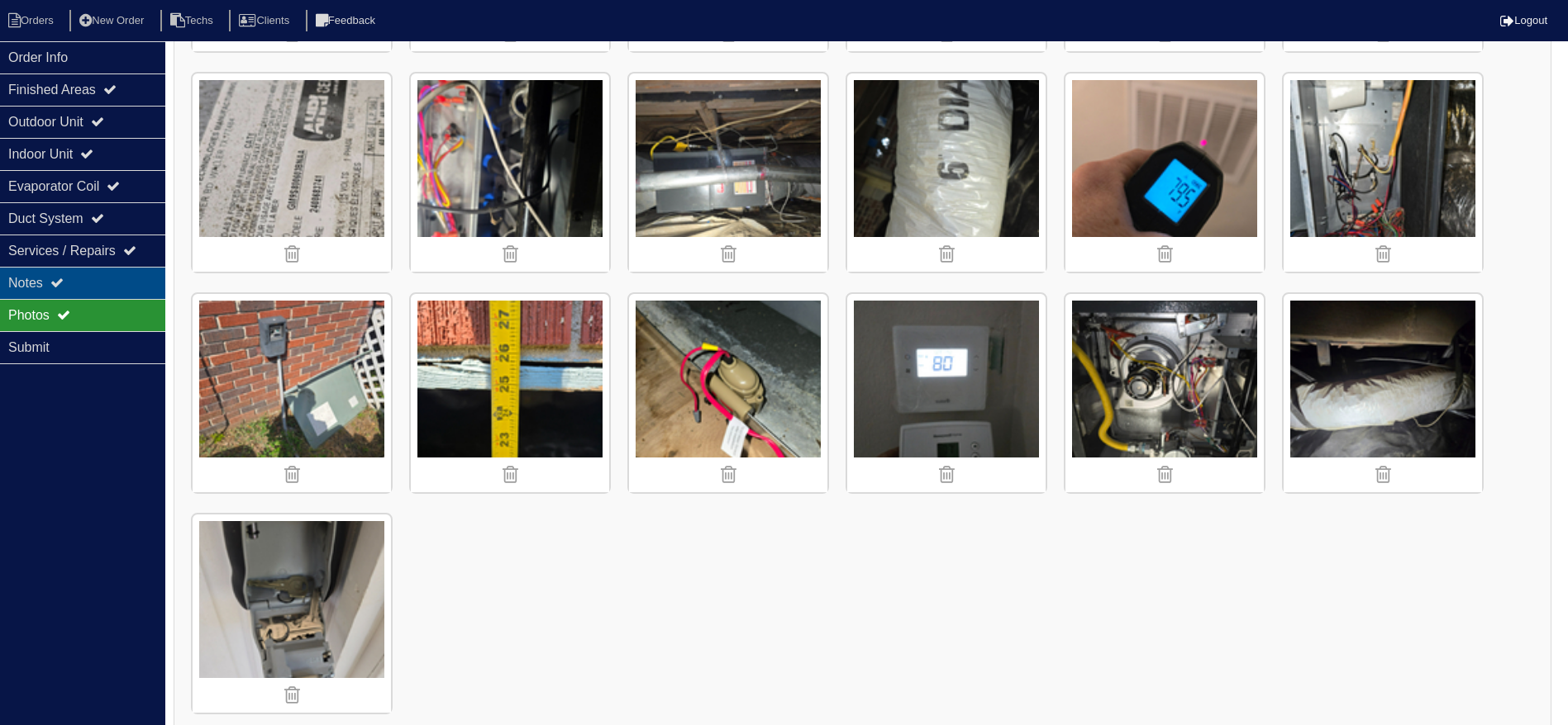
click at [56, 284] on icon at bounding box center [57, 282] width 13 height 13
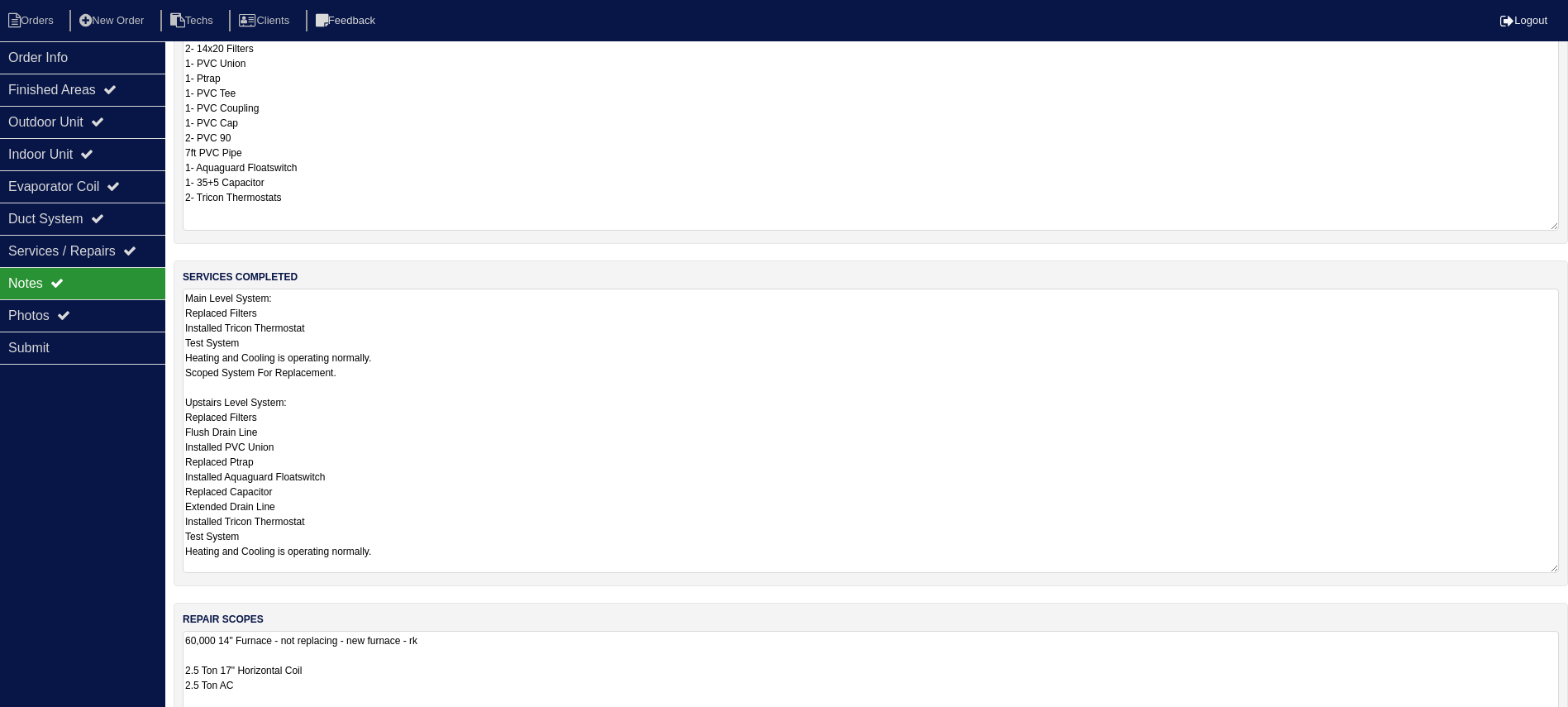
scroll to position [55, 0]
click at [42, 22] on li "Orders" at bounding box center [33, 21] width 67 height 22
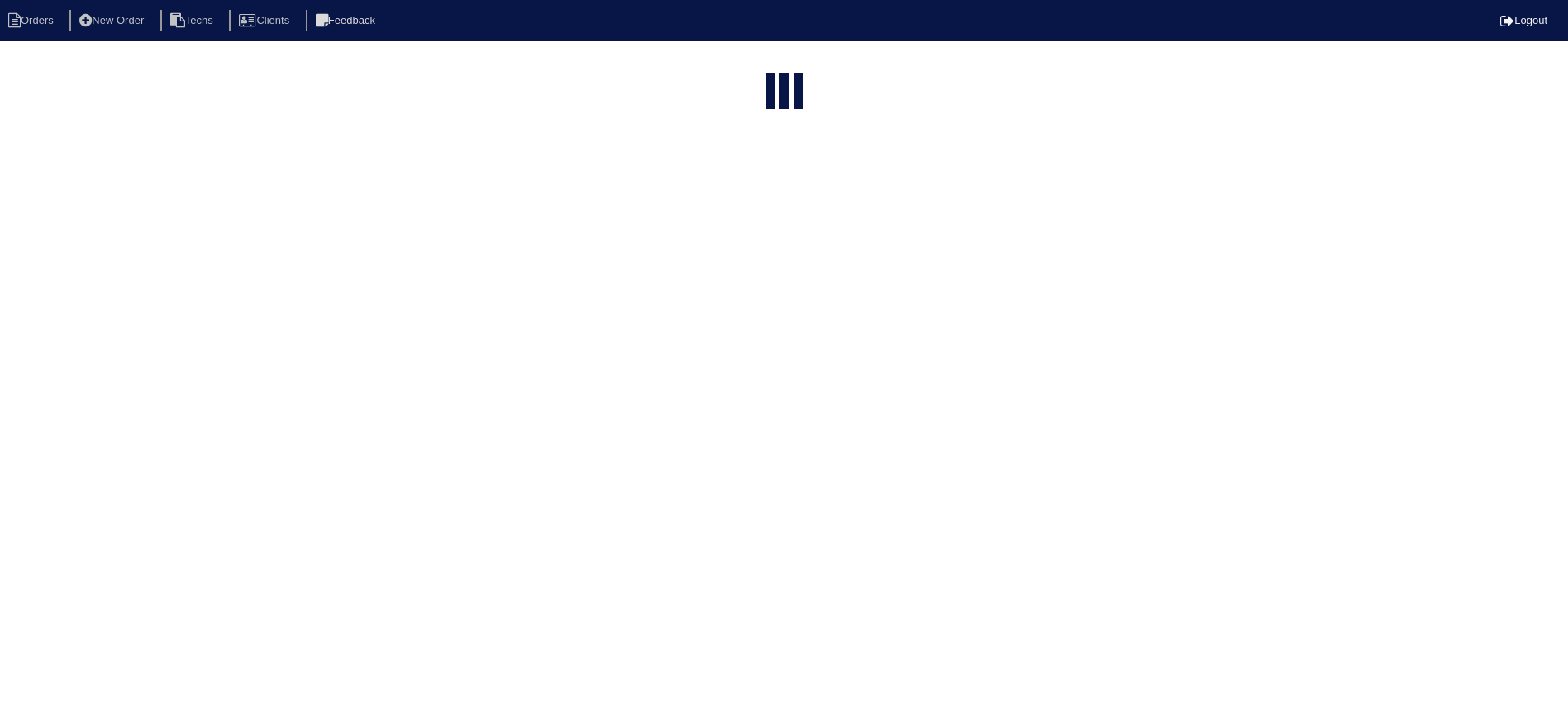
select select "15"
select select "field complete"
select select "need to quote"
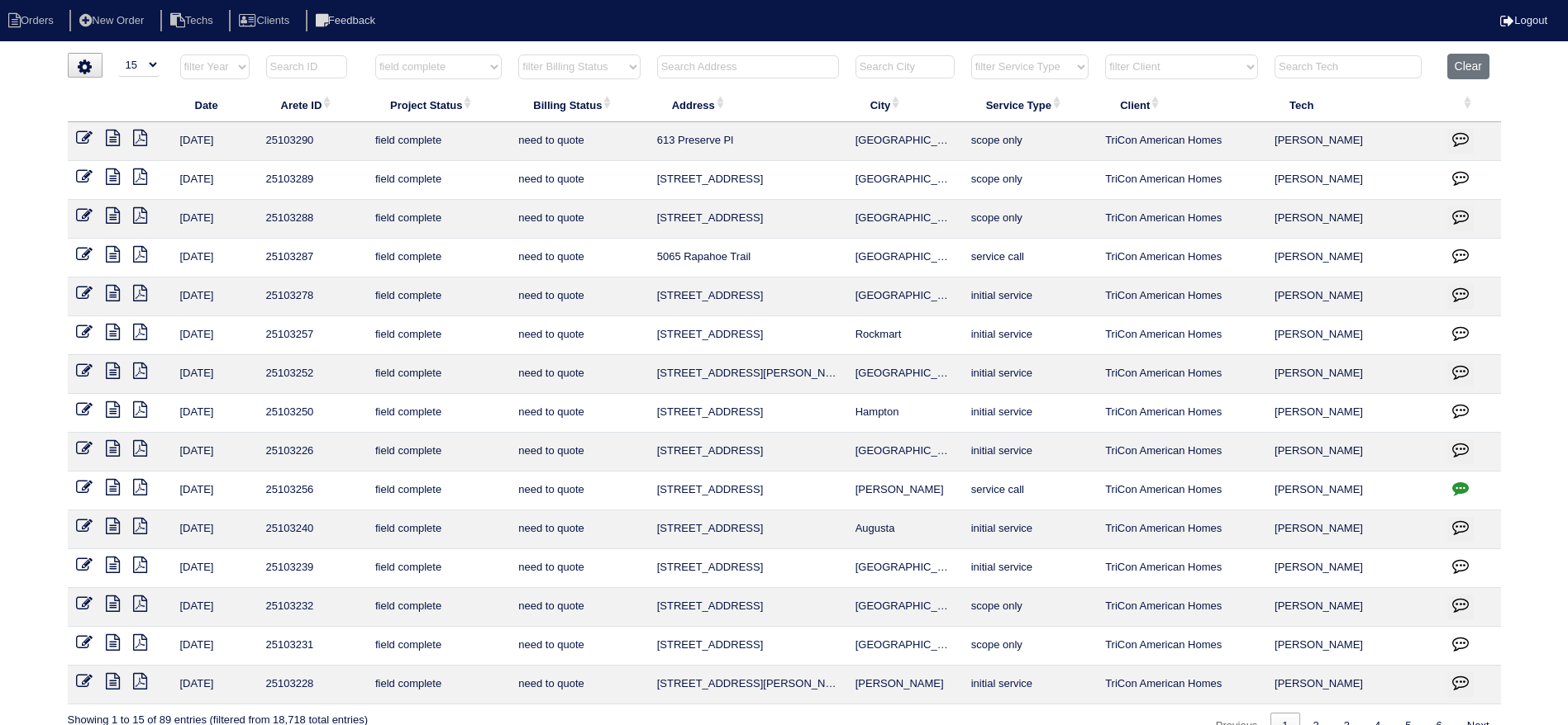
scroll to position [30, 0]
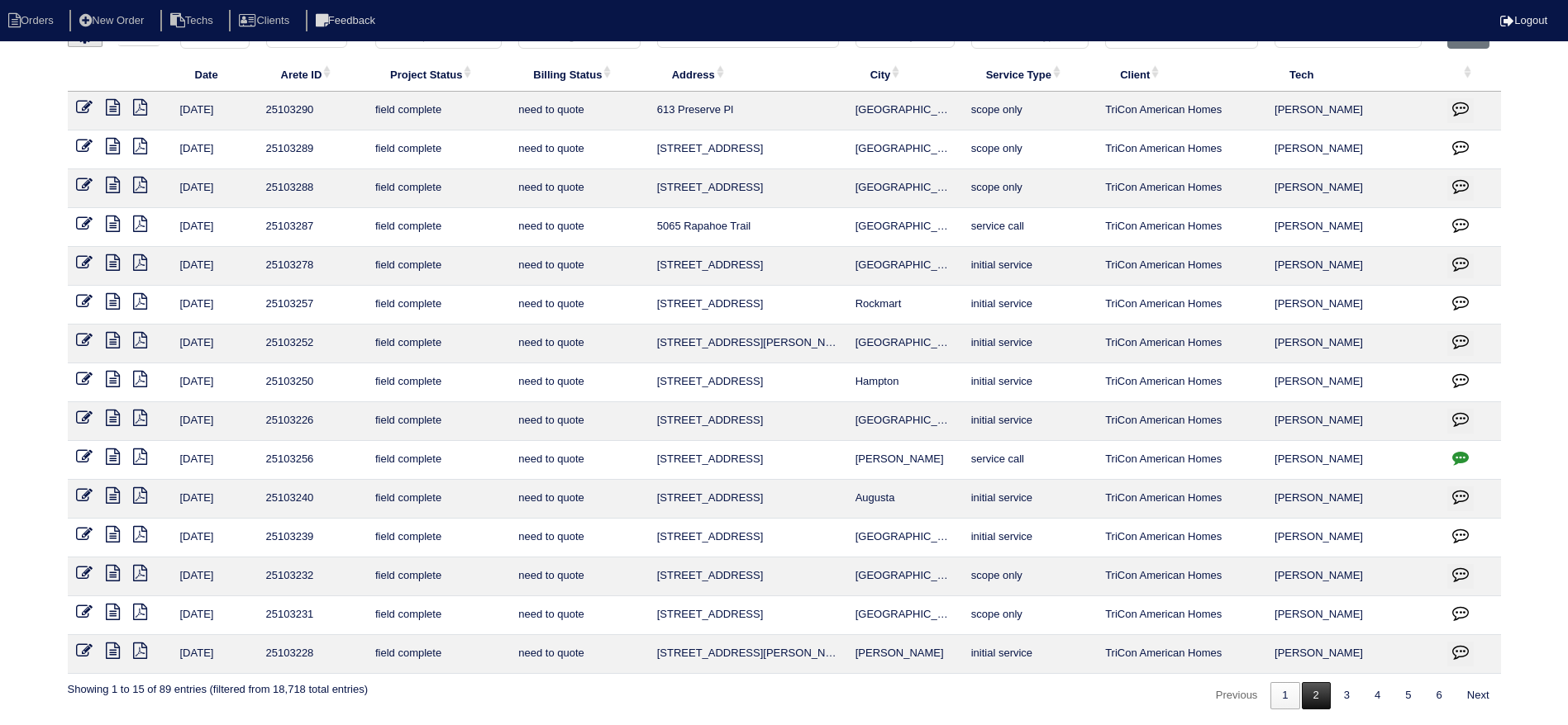
click at [1313, 694] on link "2" at bounding box center [1316, 696] width 29 height 27
select select "field complete"
select select "need to quote"
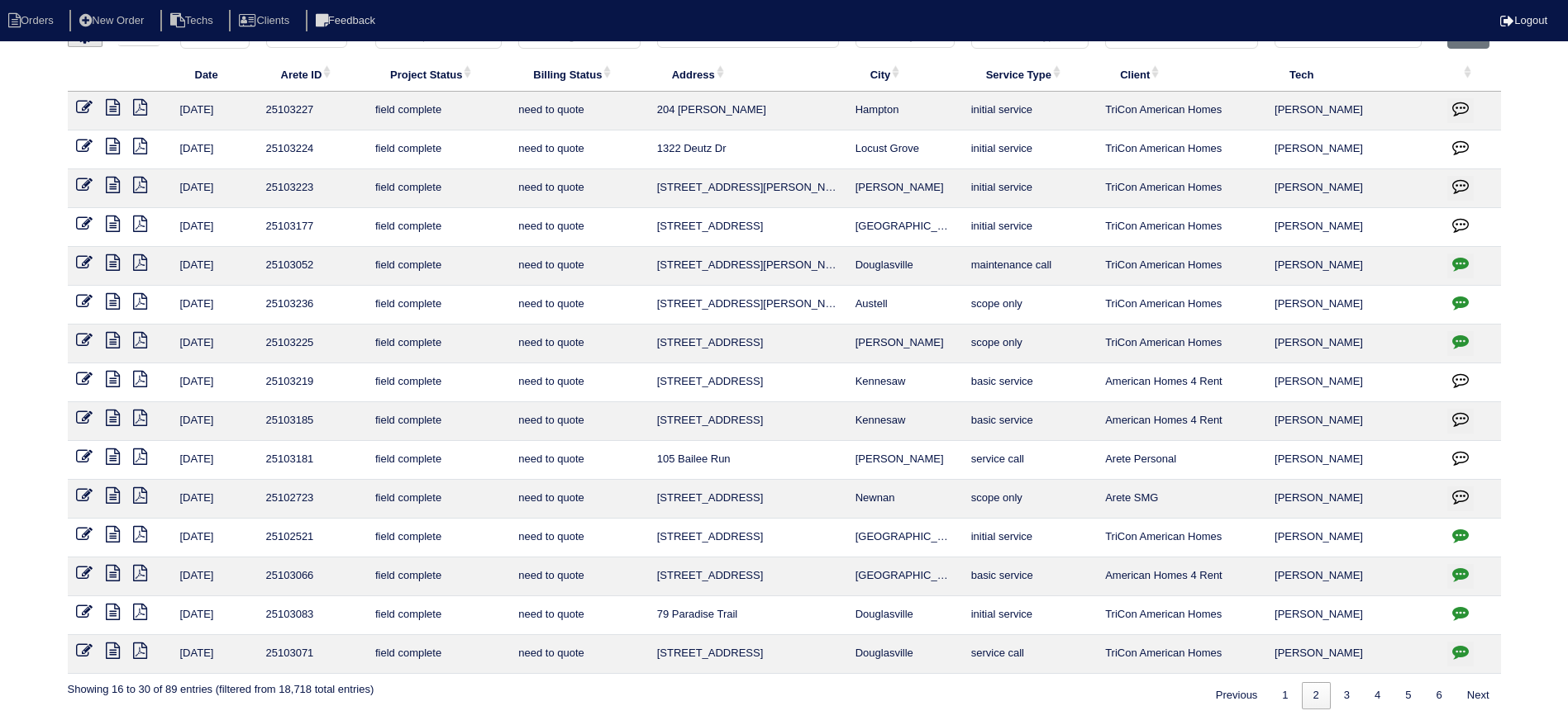
click at [1454, 263] on icon "button" at bounding box center [1461, 264] width 16 height 16
type textarea "[DATE] - Need to return to replace TXV - TXV ordered [PERSON_NAME] with expecte…"
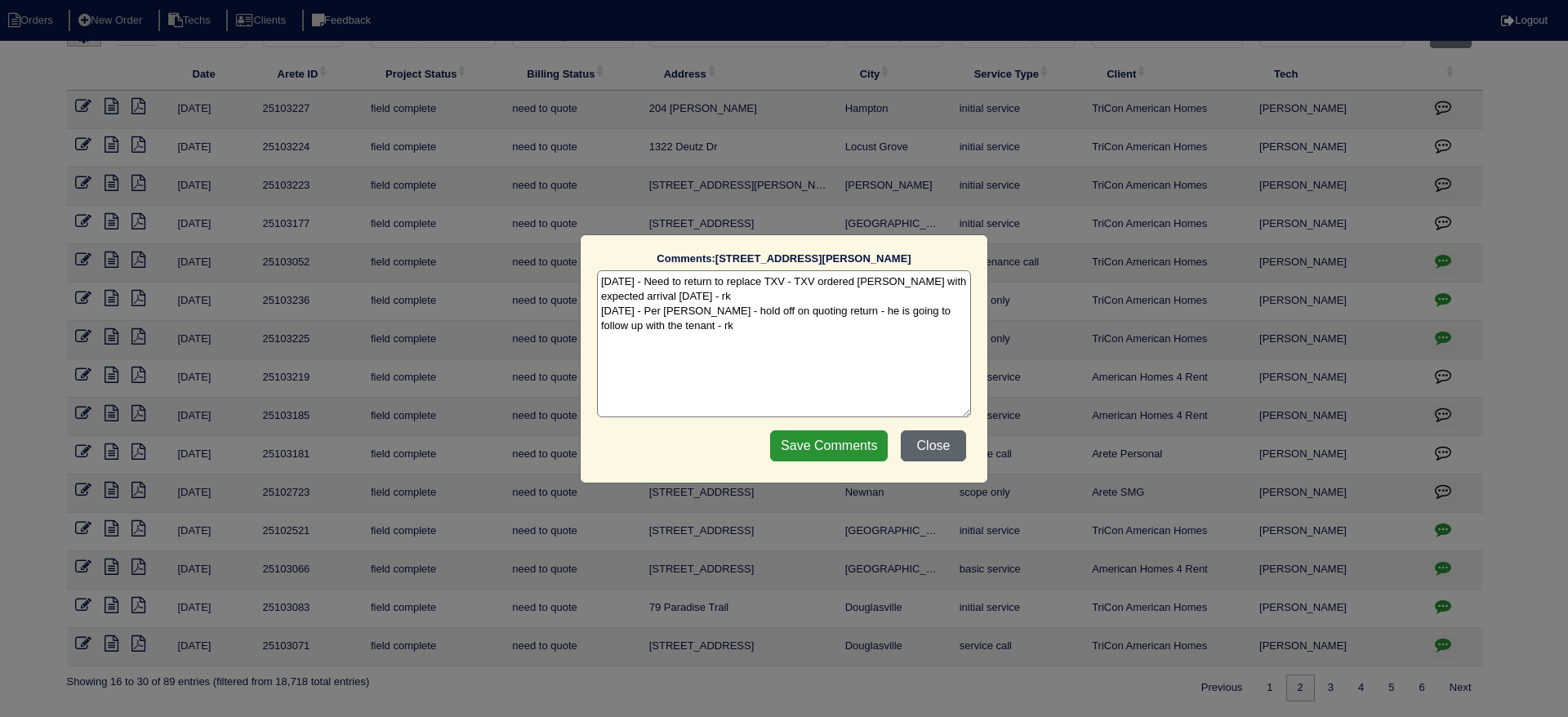
click at [950, 451] on button "Close" at bounding box center [933, 446] width 65 height 31
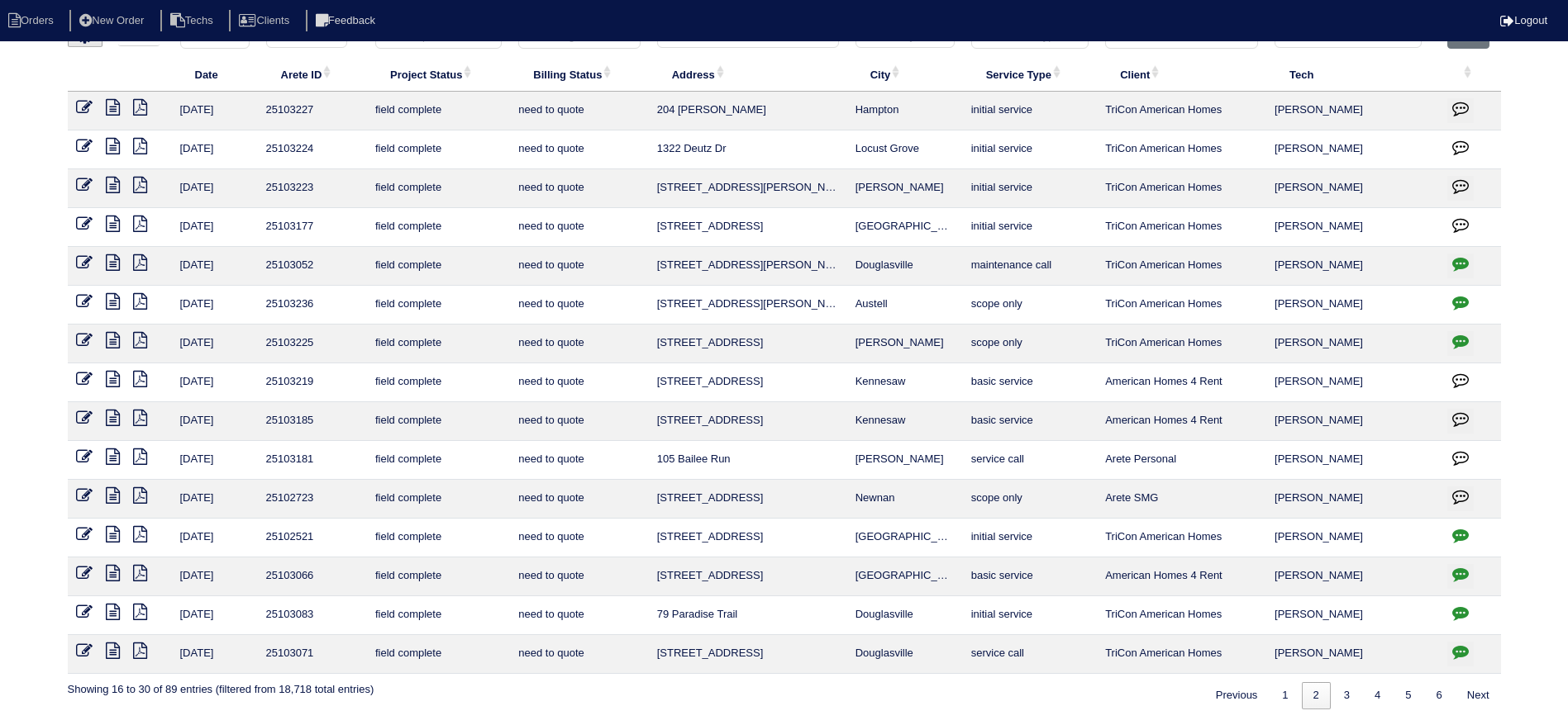
click at [115, 267] on icon at bounding box center [113, 263] width 14 height 16
click at [1271, 696] on link "1" at bounding box center [1285, 696] width 29 height 27
select select "field complete"
select select "need to quote"
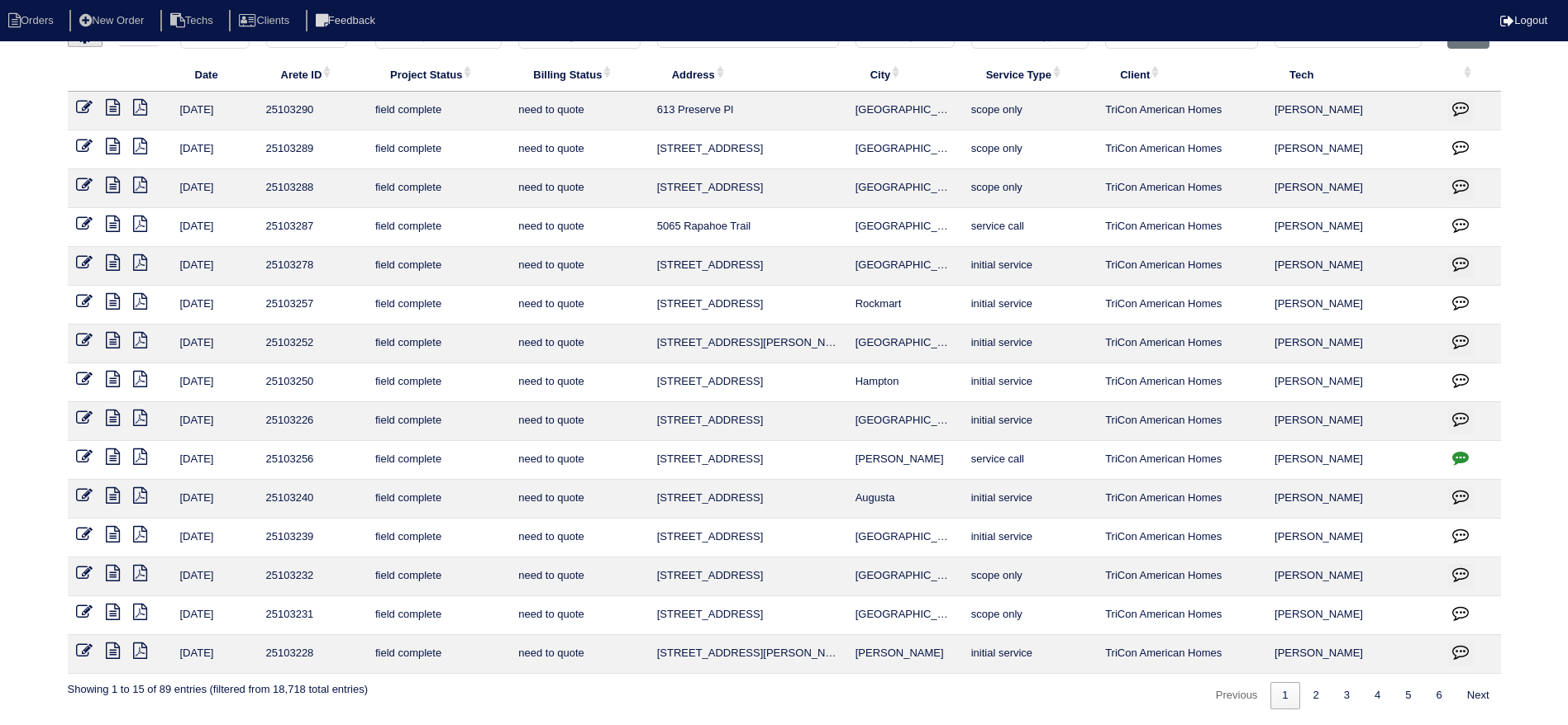
click at [113, 538] on icon at bounding box center [113, 535] width 14 height 16
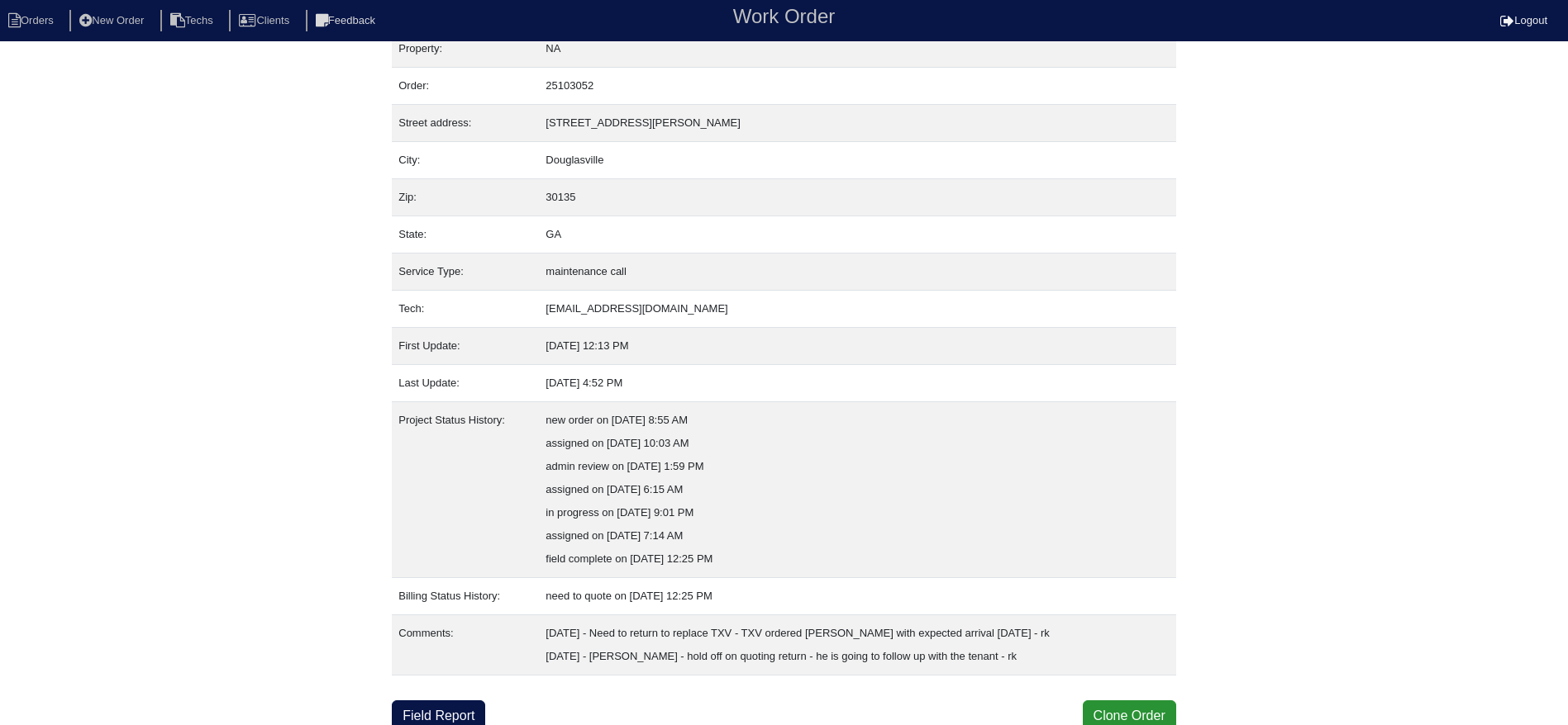
scroll to position [29, 0]
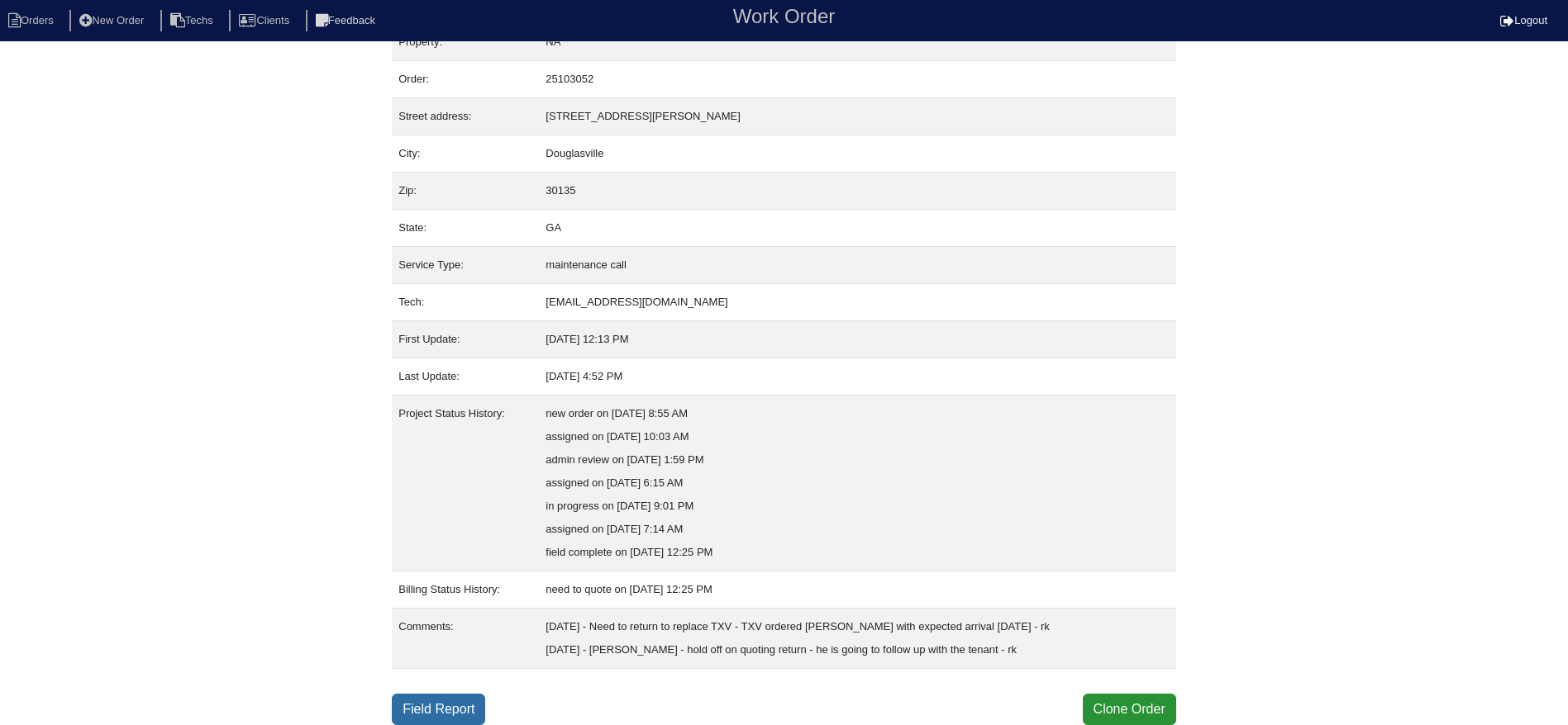
click at [428, 706] on link "Field Report" at bounding box center [439, 709] width 93 height 31
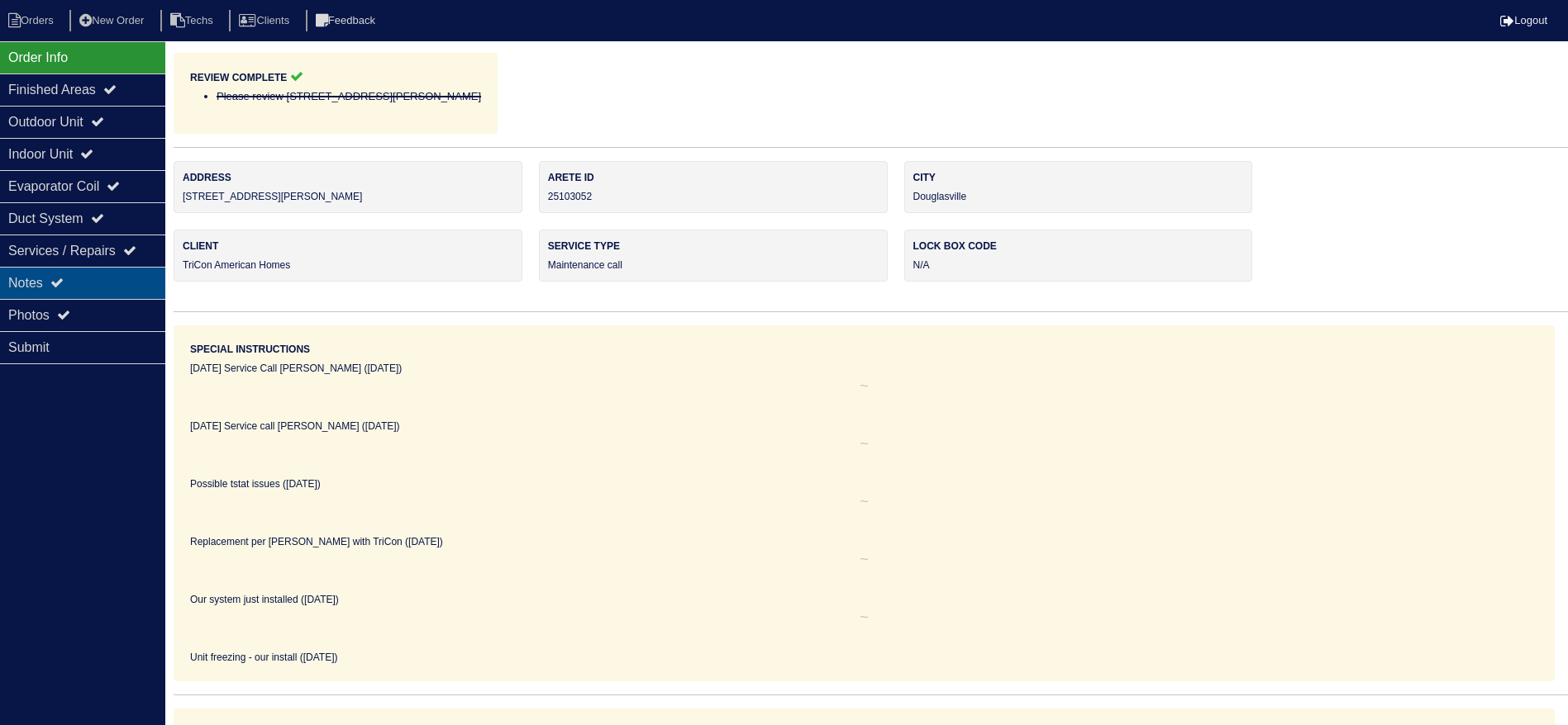
click at [82, 274] on div "Notes" at bounding box center [82, 283] width 165 height 32
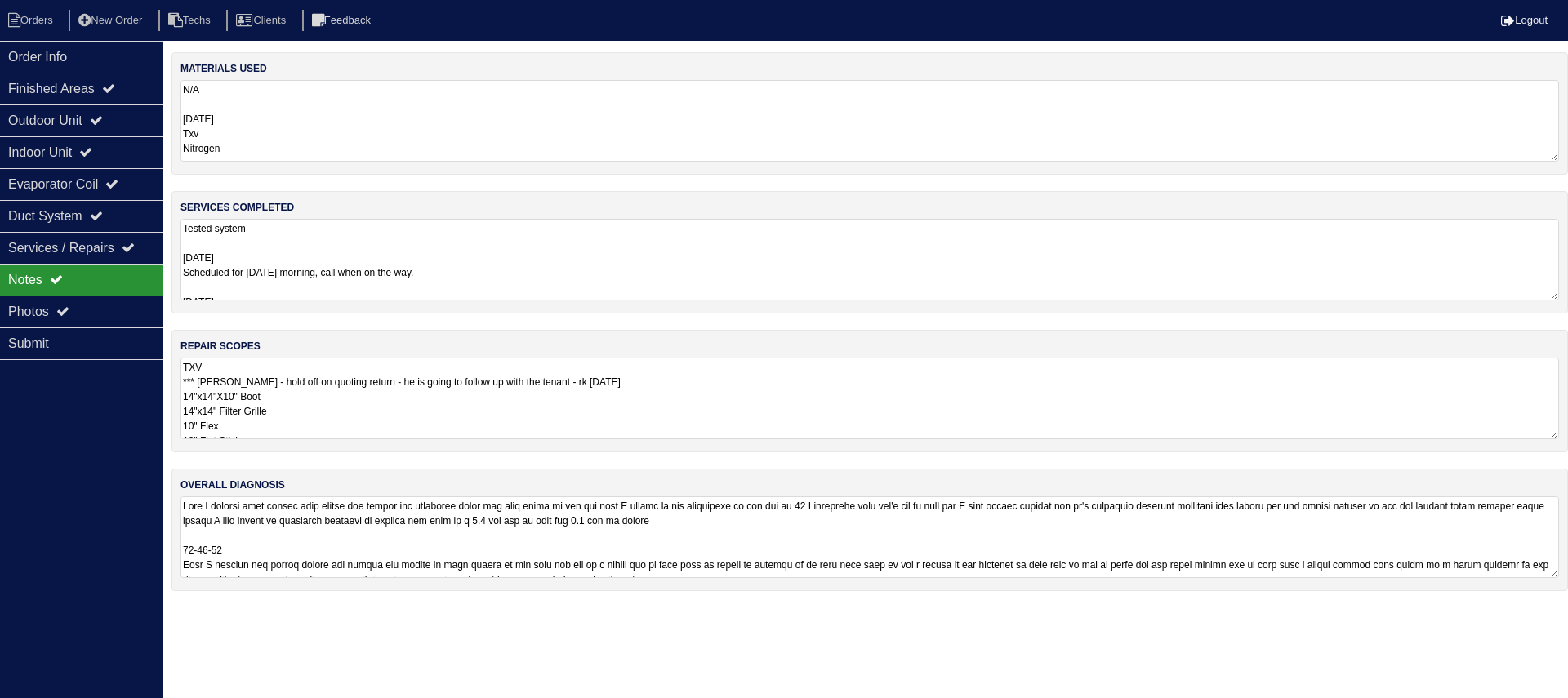
click at [972, 432] on textarea "TXV *** Per Payton - hold off on quoting return - he is going to follow up with…" at bounding box center [869, 398] width 1378 height 81
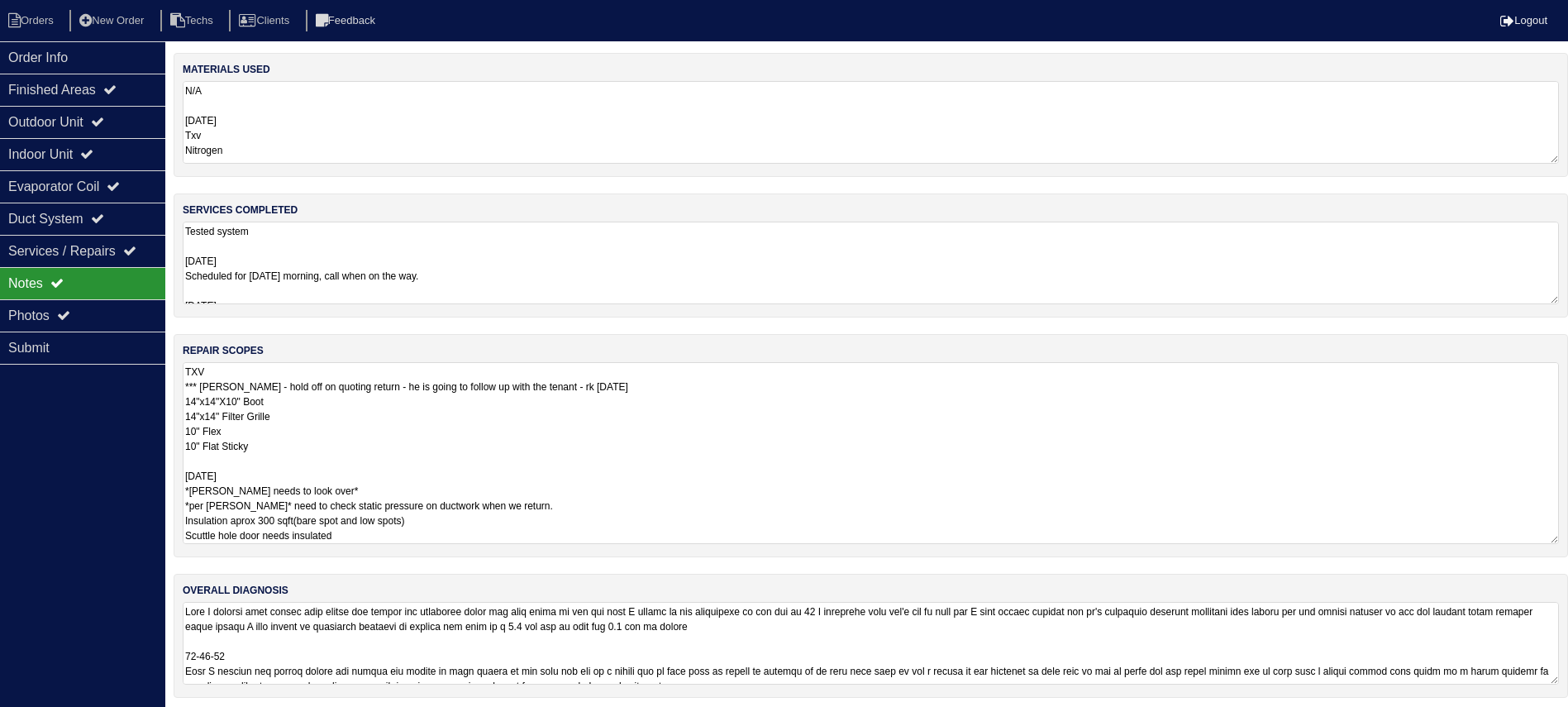
scroll to position [2, 0]
click at [101, 441] on div "Order Info Finished Areas Outdoor Unit Indoor Unit Evaporator Coil Duct System …" at bounding box center [82, 395] width 165 height 707
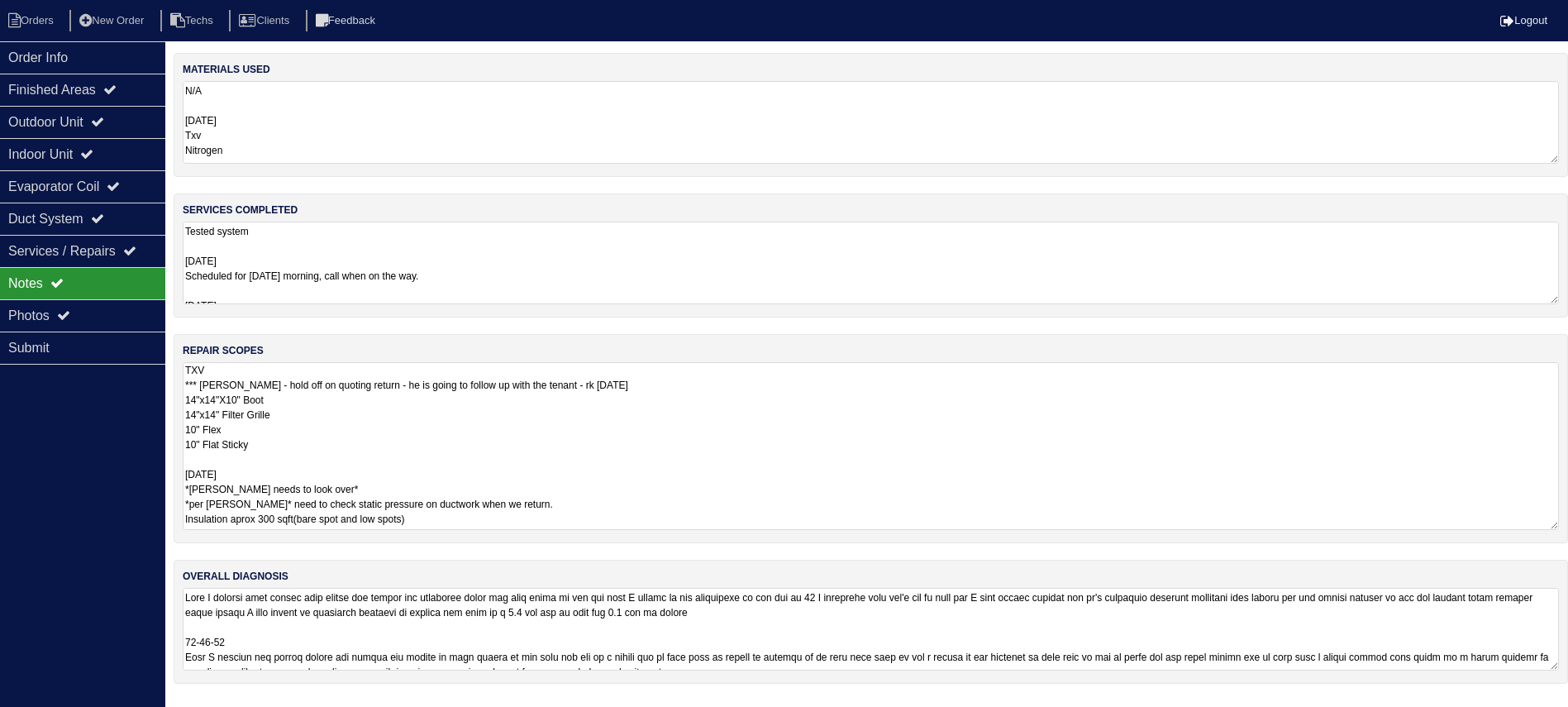
scroll to position [0, 0]
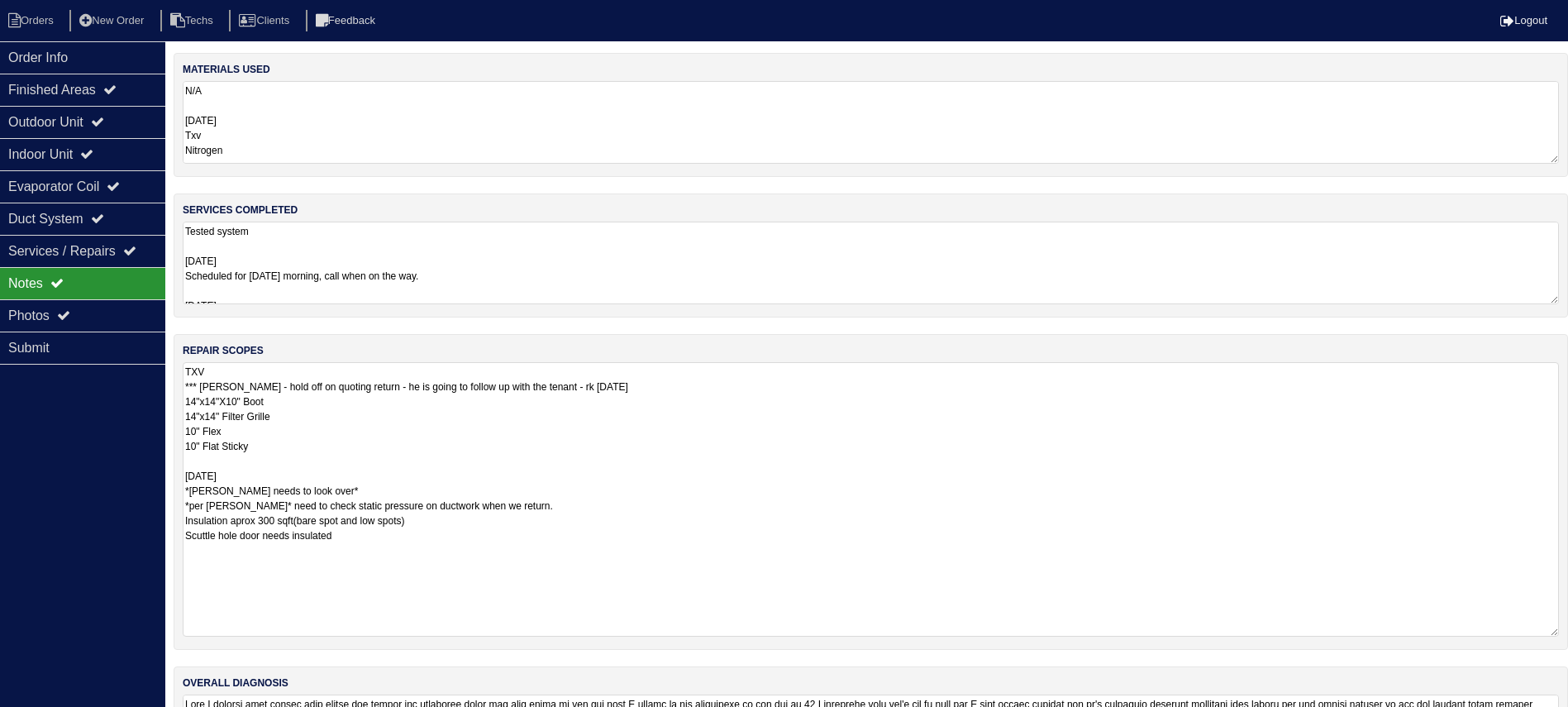
drag, startPoint x: 1566, startPoint y: 437, endPoint x: 1541, endPoint y: 628, distance: 192.6
click at [1541, 628] on textarea "TXV *** Per Payton - hold off on quoting return - he is going to follow up with…" at bounding box center [870, 499] width 1377 height 275
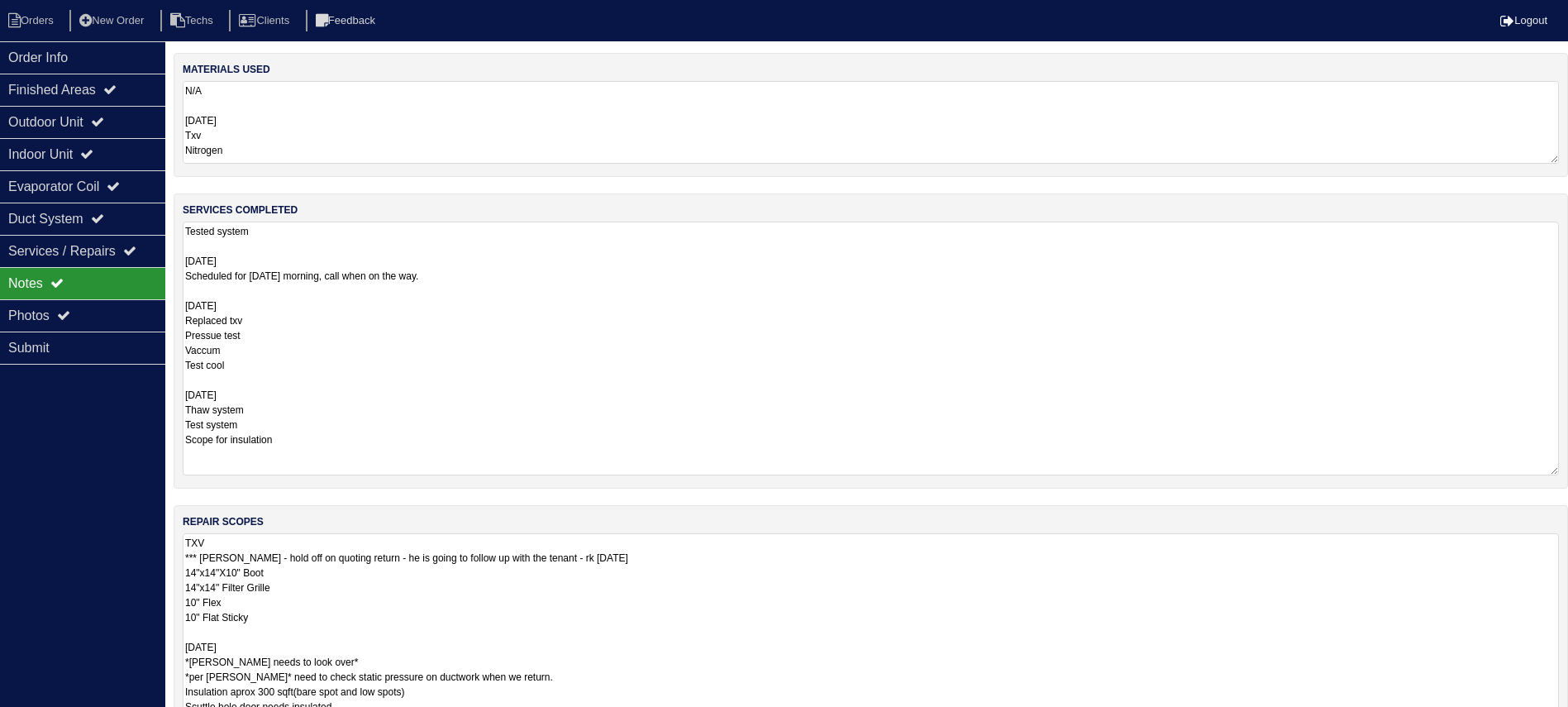
drag, startPoint x: 1555, startPoint y: 296, endPoint x: 1512, endPoint y: 467, distance: 176.3
click at [1512, 467] on textarea "Tested system 8/26/25 Scheduled for friday morning, call when on the way. 8/29/…" at bounding box center [870, 348] width 1377 height 254
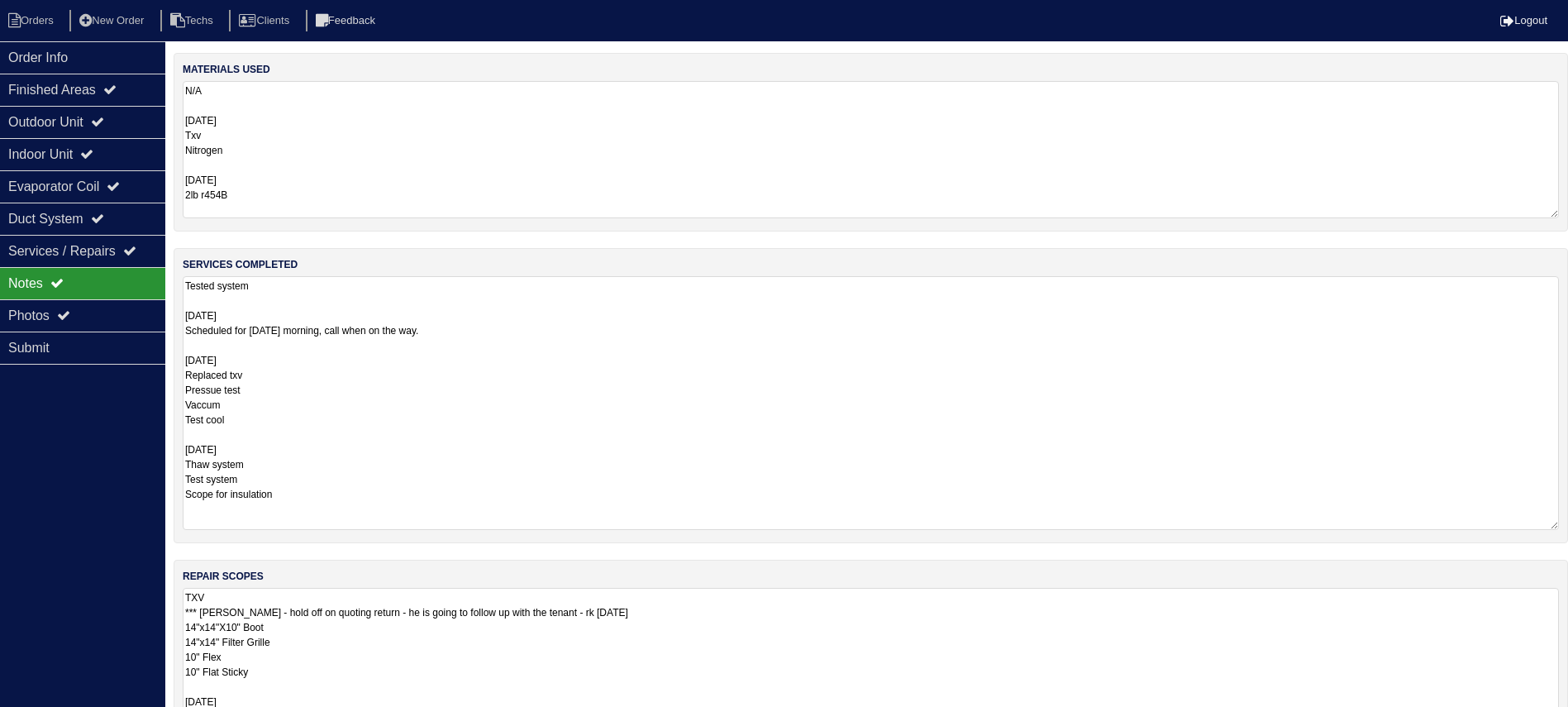
drag, startPoint x: 1555, startPoint y: 158, endPoint x: 1544, endPoint y: 212, distance: 55.1
click at [1544, 212] on textarea "N/A 8/29/25 Txv Nitrogen 9/5/25 2lb r454B" at bounding box center [870, 149] width 1377 height 137
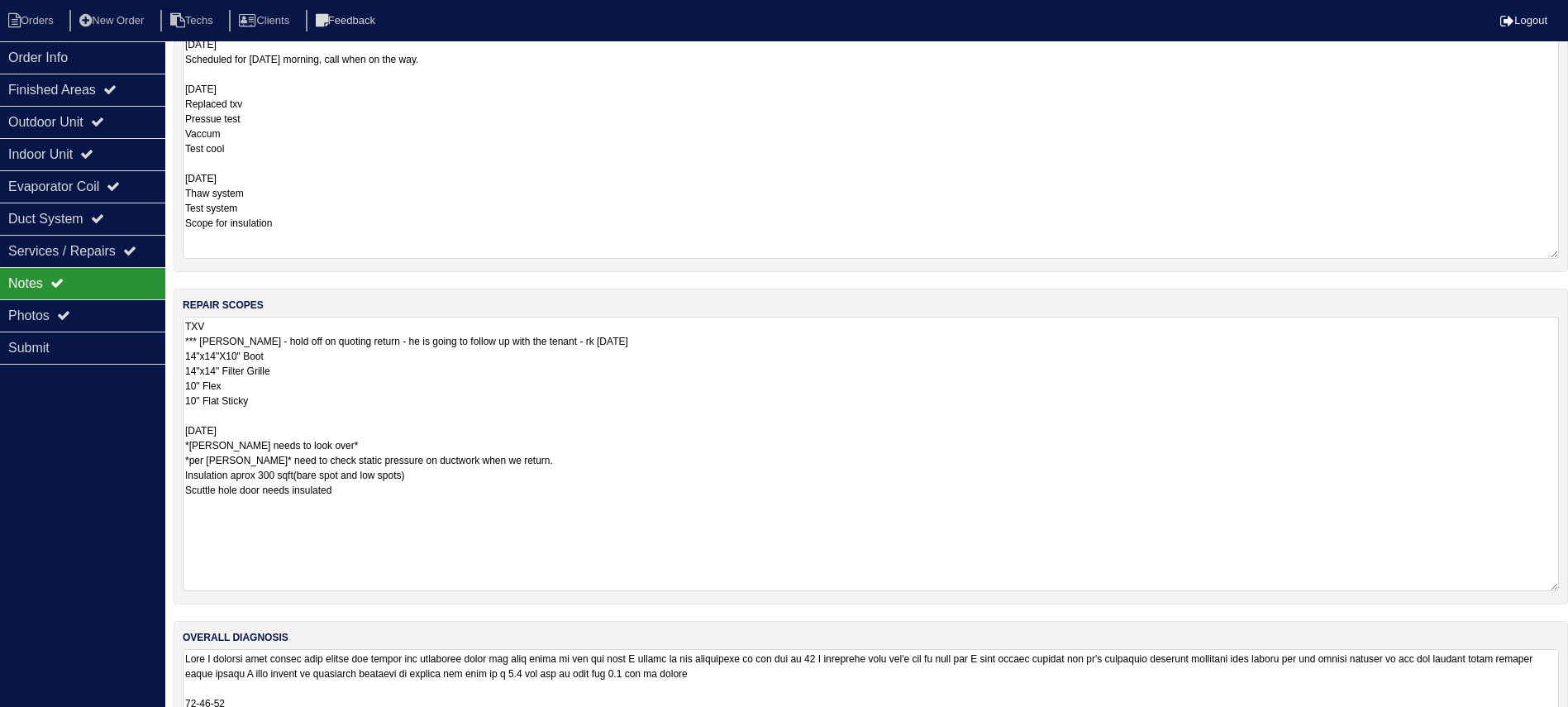
scroll to position [326, 0]
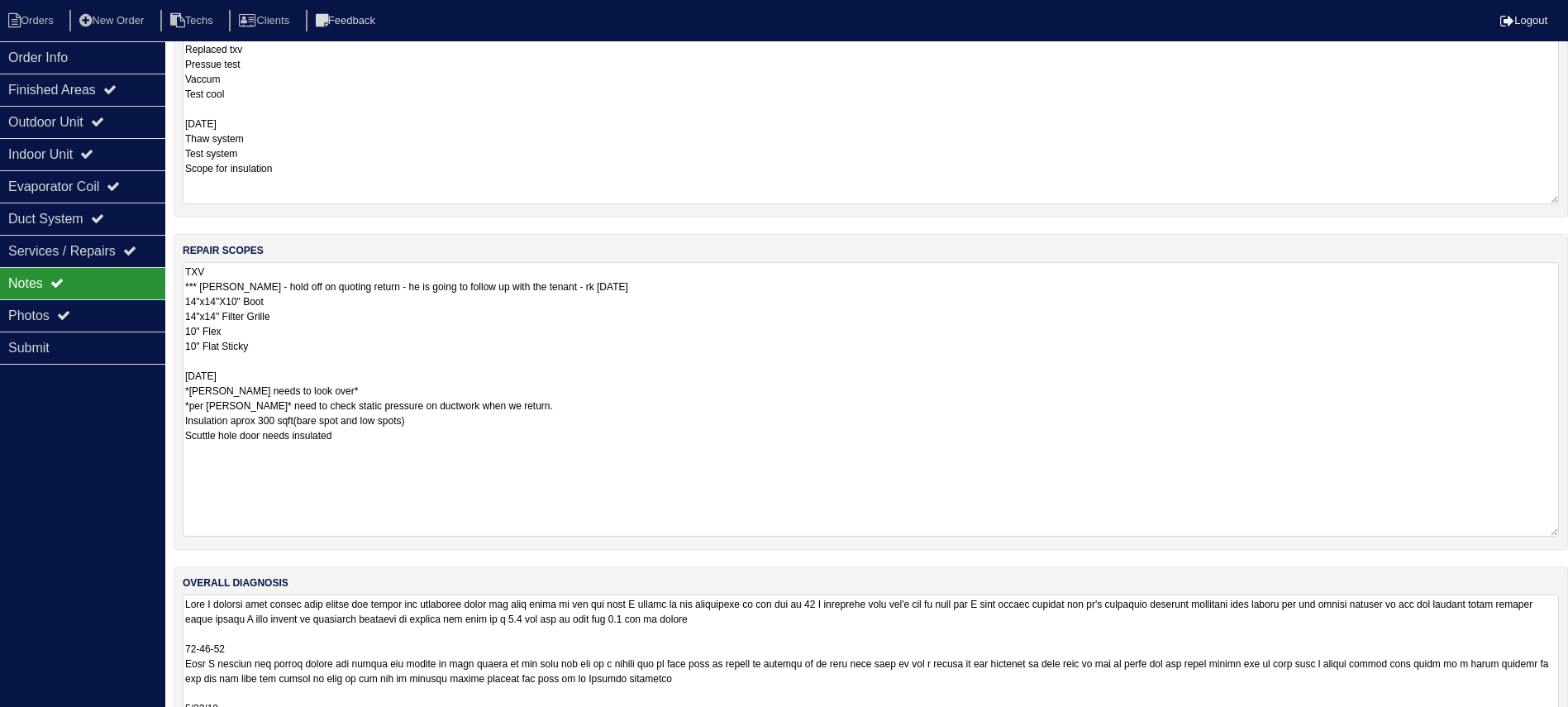
drag, startPoint x: 1548, startPoint y: 671, endPoint x: 1527, endPoint y: 774, distance: 105.1
click at [1527, 724] on html "Orders New Order Techs Clients Feedback Logout Orders New Order Users Clients M…" at bounding box center [784, 236] width 1568 height 1125
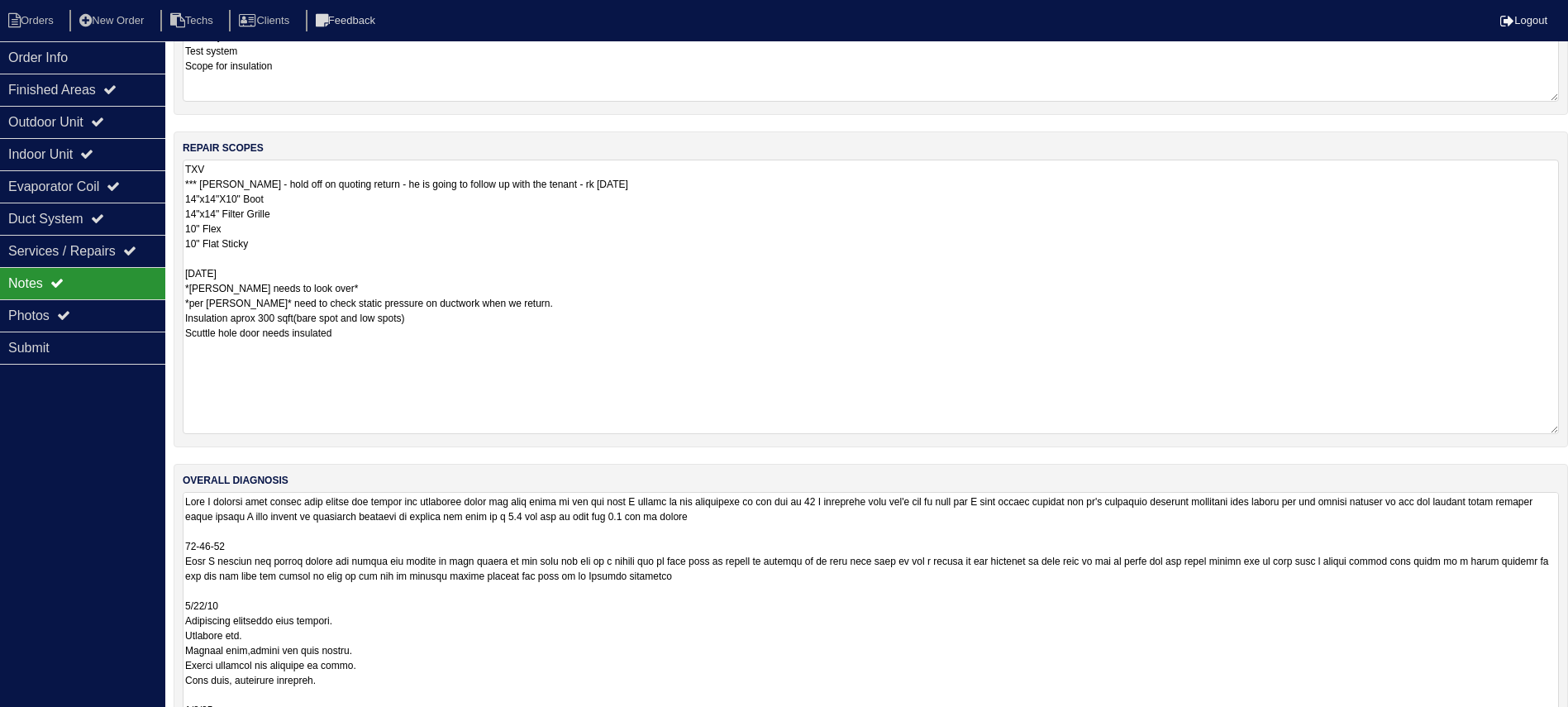
drag, startPoint x: 1553, startPoint y: 666, endPoint x: 1523, endPoint y: 784, distance: 121.8
click at [1523, 724] on html "Orders New Order Techs Clients Feedback Logout Orders New Order Users Clients M…" at bounding box center [784, 198] width 1568 height 1252
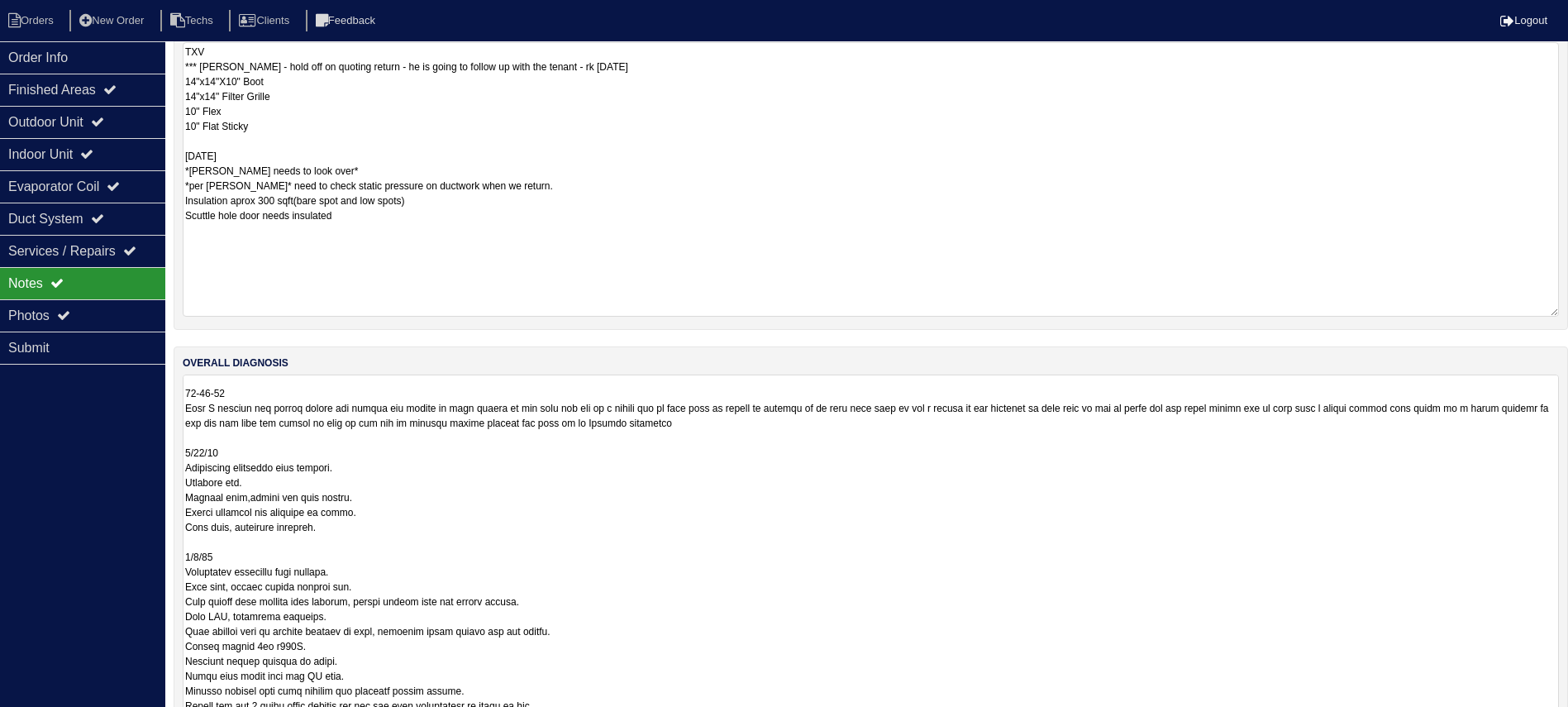
scroll to position [34, 0]
drag, startPoint x: 1549, startPoint y: 657, endPoint x: 1534, endPoint y: 756, distance: 100.1
click at [1534, 724] on html "Orders New Order Techs Clients Feedback Logout Orders New Order Users Clients M…" at bounding box center [784, 129] width 1568 height 1351
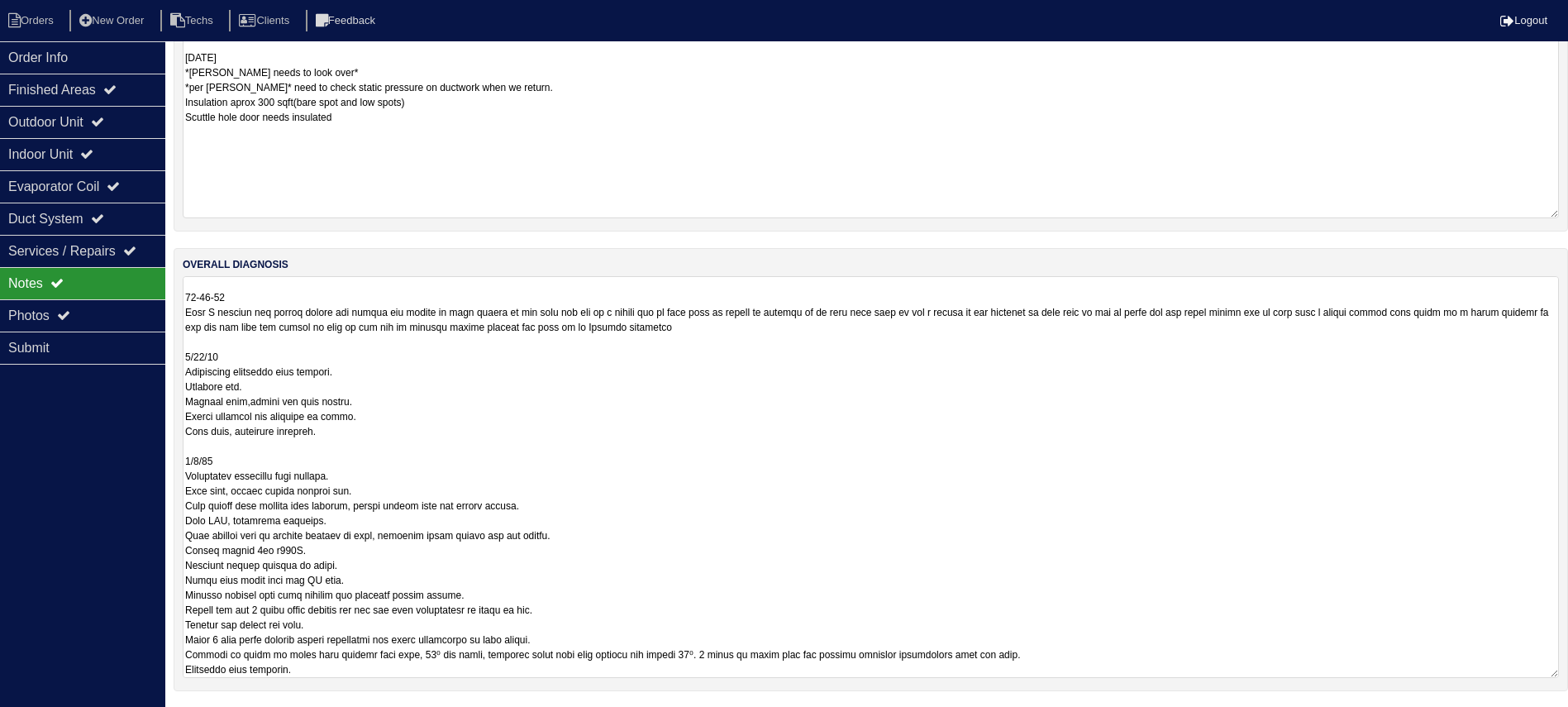
scroll to position [0, 0]
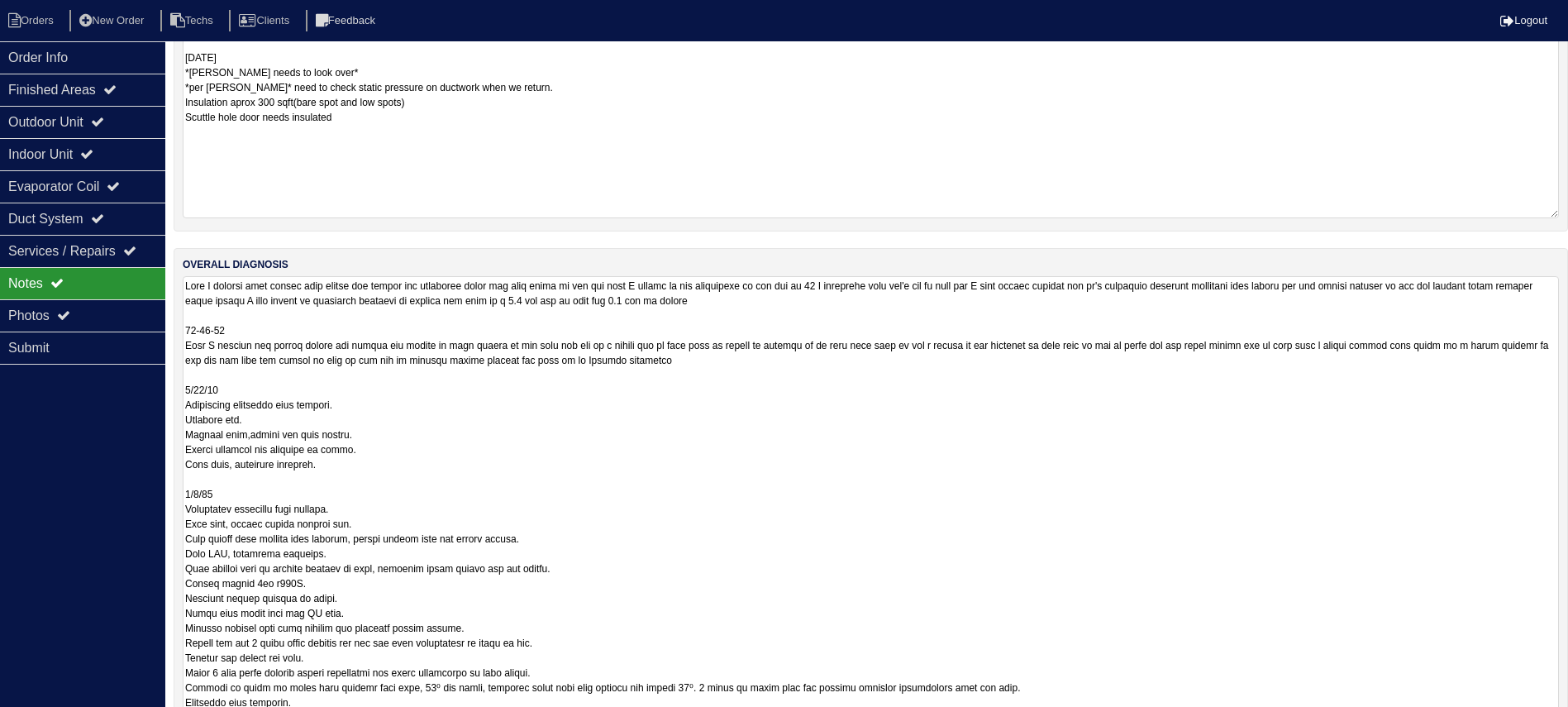
drag, startPoint x: 1551, startPoint y: 669, endPoint x: 1478, endPoint y: 653, distance: 74.7
click at [1526, 724] on html "Orders New Order Techs Clients Feedback Logout Orders New Order Users Clients M…" at bounding box center [784, 88] width 1568 height 1464
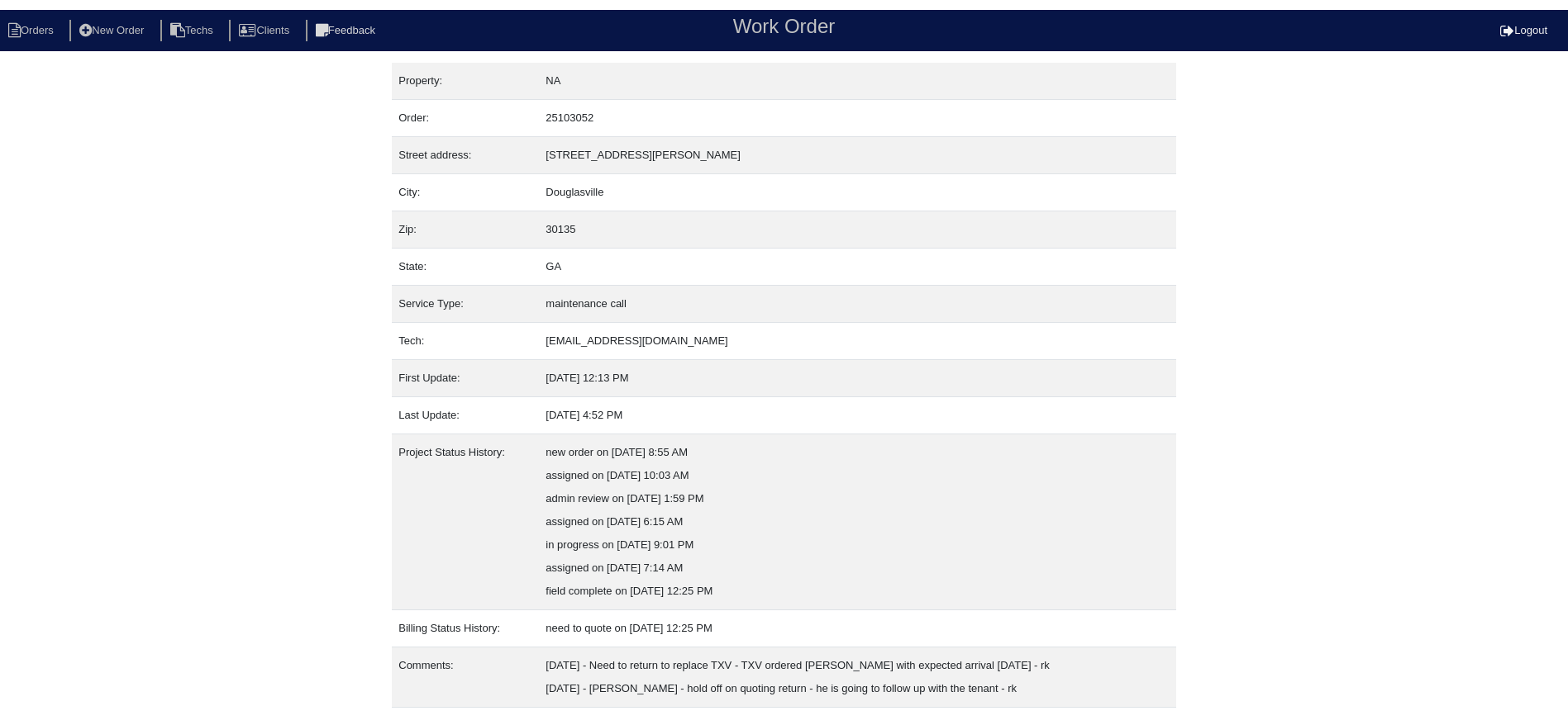
scroll to position [29, 0]
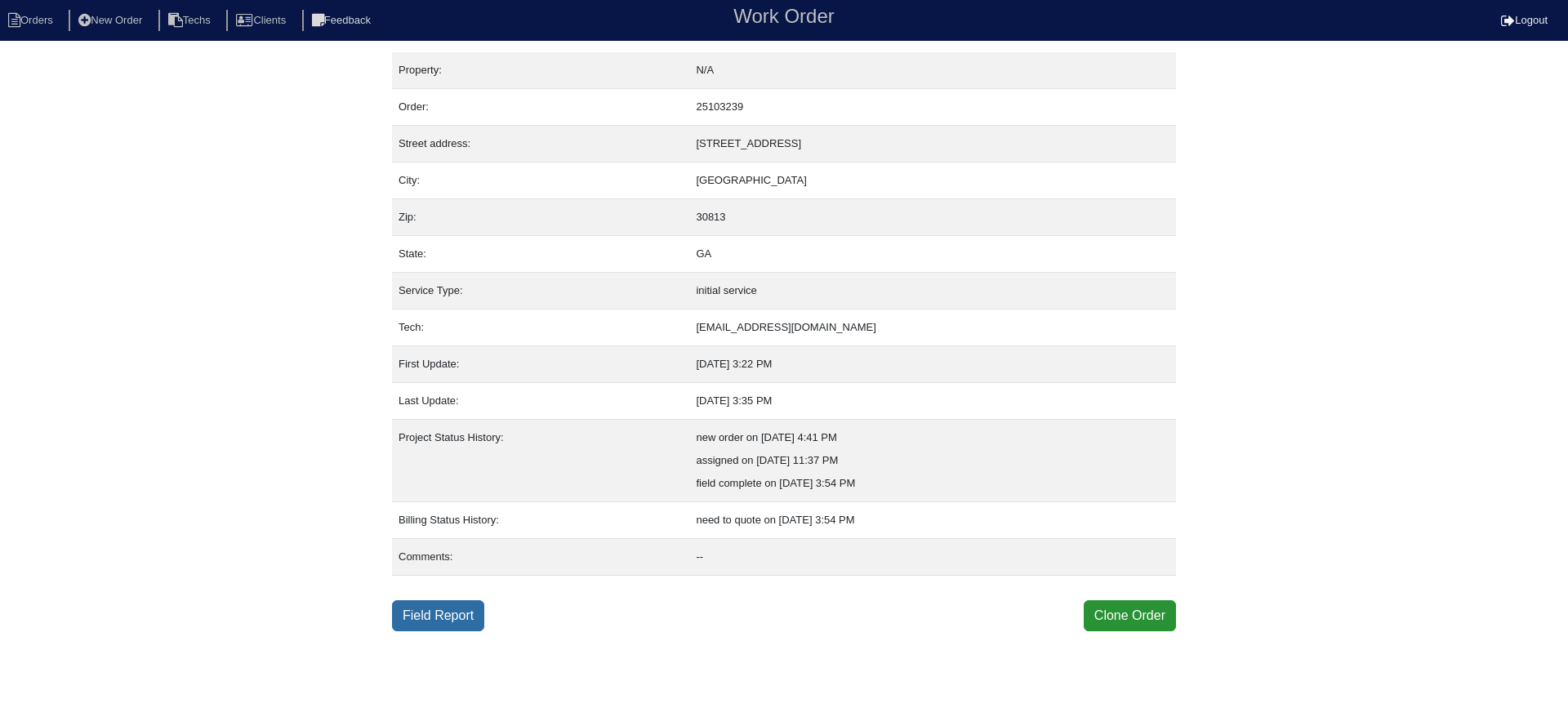
click at [435, 612] on link "Field Report" at bounding box center [438, 616] width 92 height 31
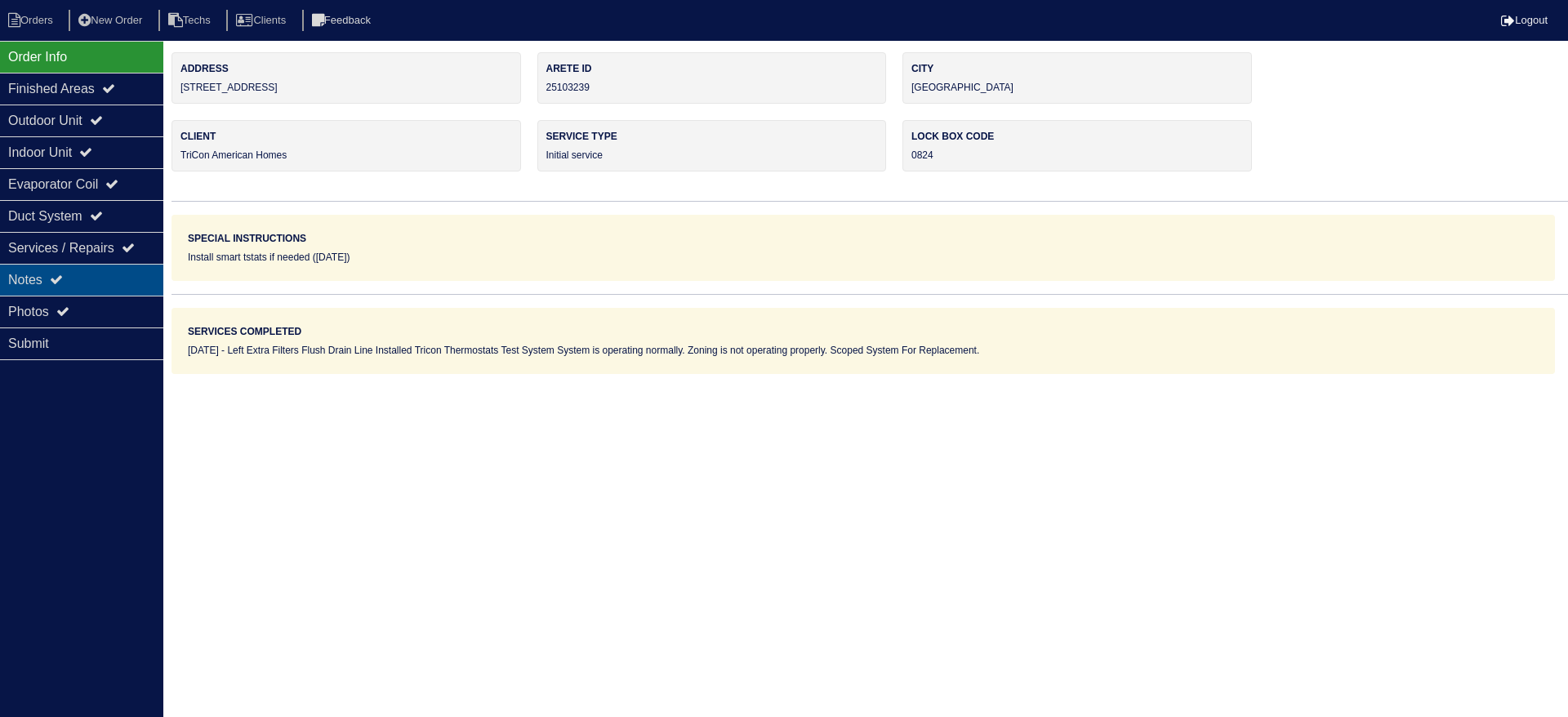
click at [74, 276] on div "Notes" at bounding box center [81, 280] width 163 height 32
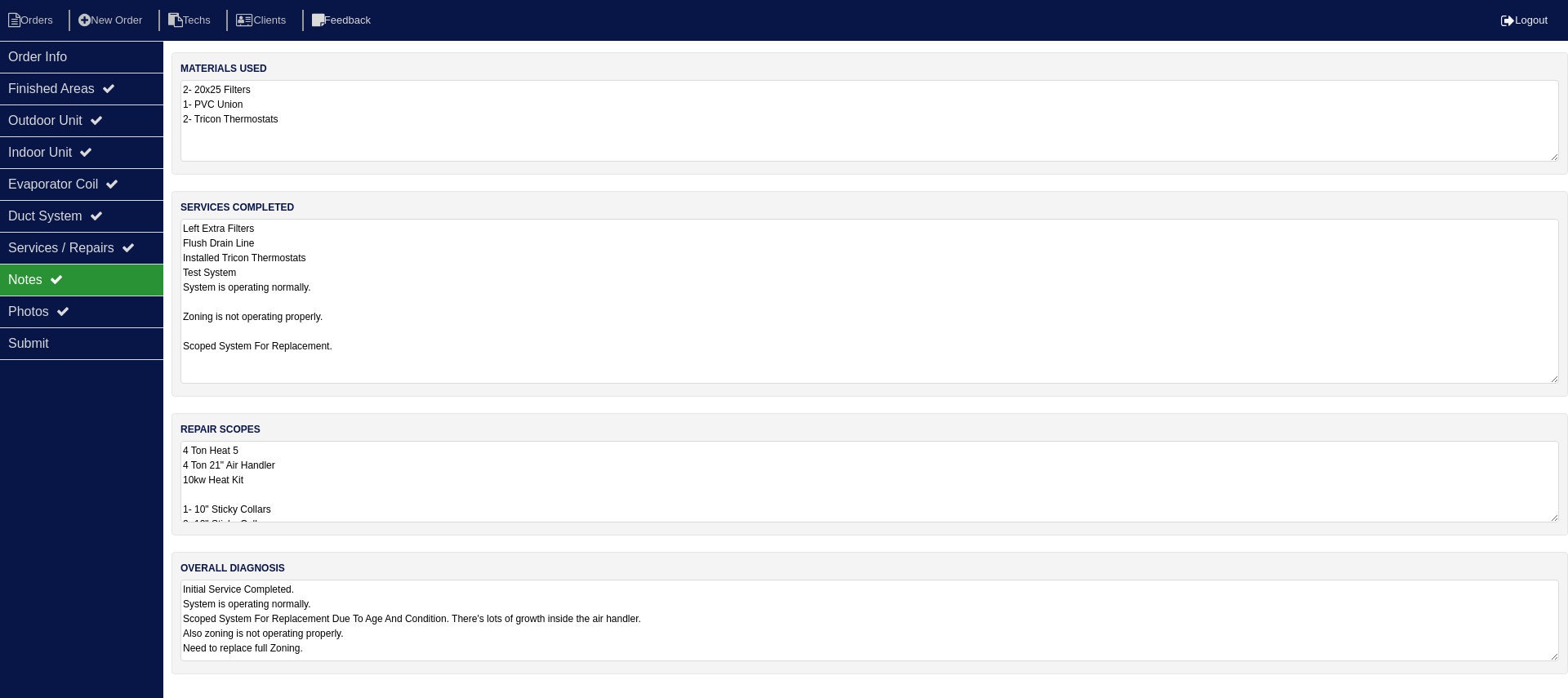
drag, startPoint x: 1545, startPoint y: 291, endPoint x: 1544, endPoint y: 374, distance: 83.0
click at [1544, 374] on textarea "Left Extra Filters Flush Drain Line Installed Tricon Thermostats Test System Sy…" at bounding box center [869, 301] width 1378 height 165
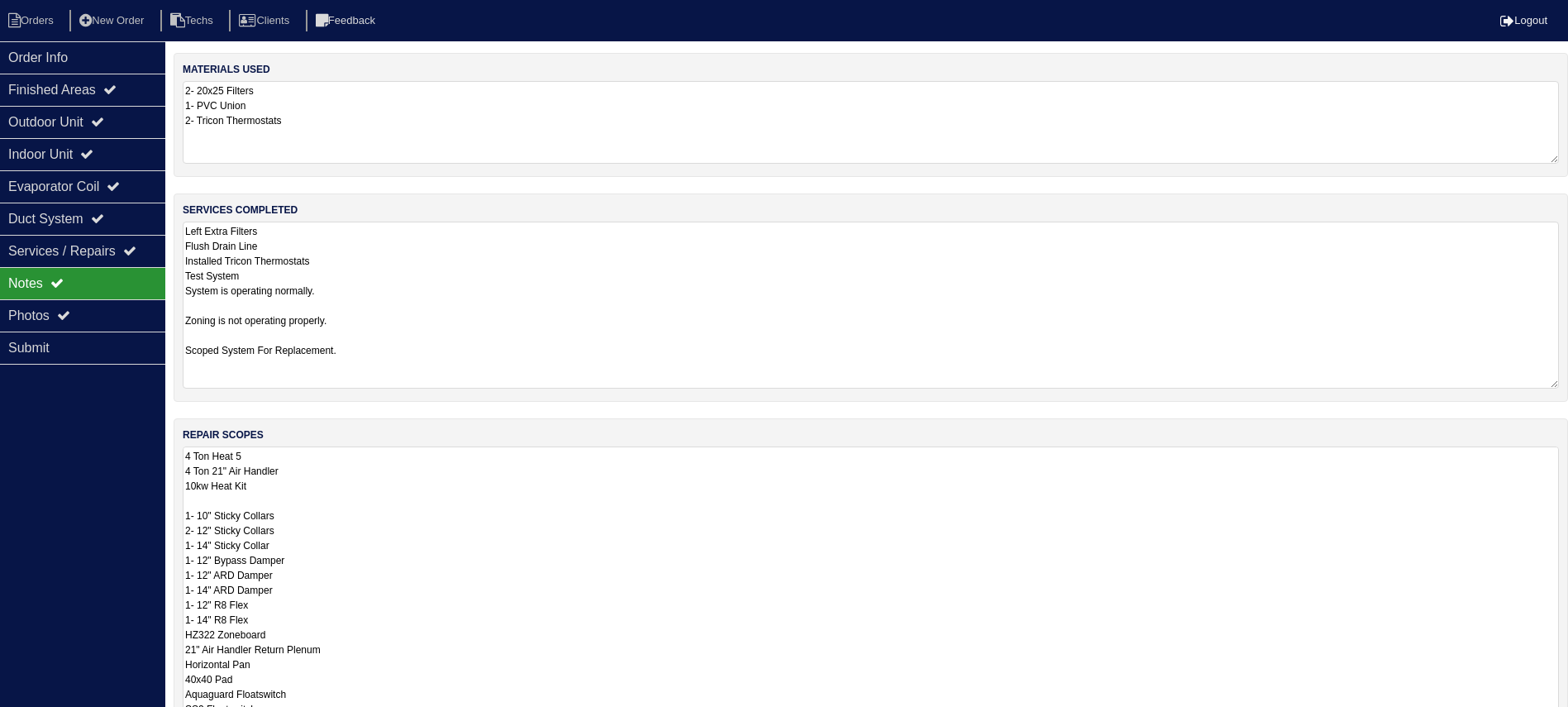
drag, startPoint x: 1572, startPoint y: 560, endPoint x: 1402, endPoint y: 567, distance: 170.1
click at [1568, 724] on html "Orders New Order Techs Clients Feedback Logout Orders New Order Users Clients M…" at bounding box center [784, 471] width 1568 height 941
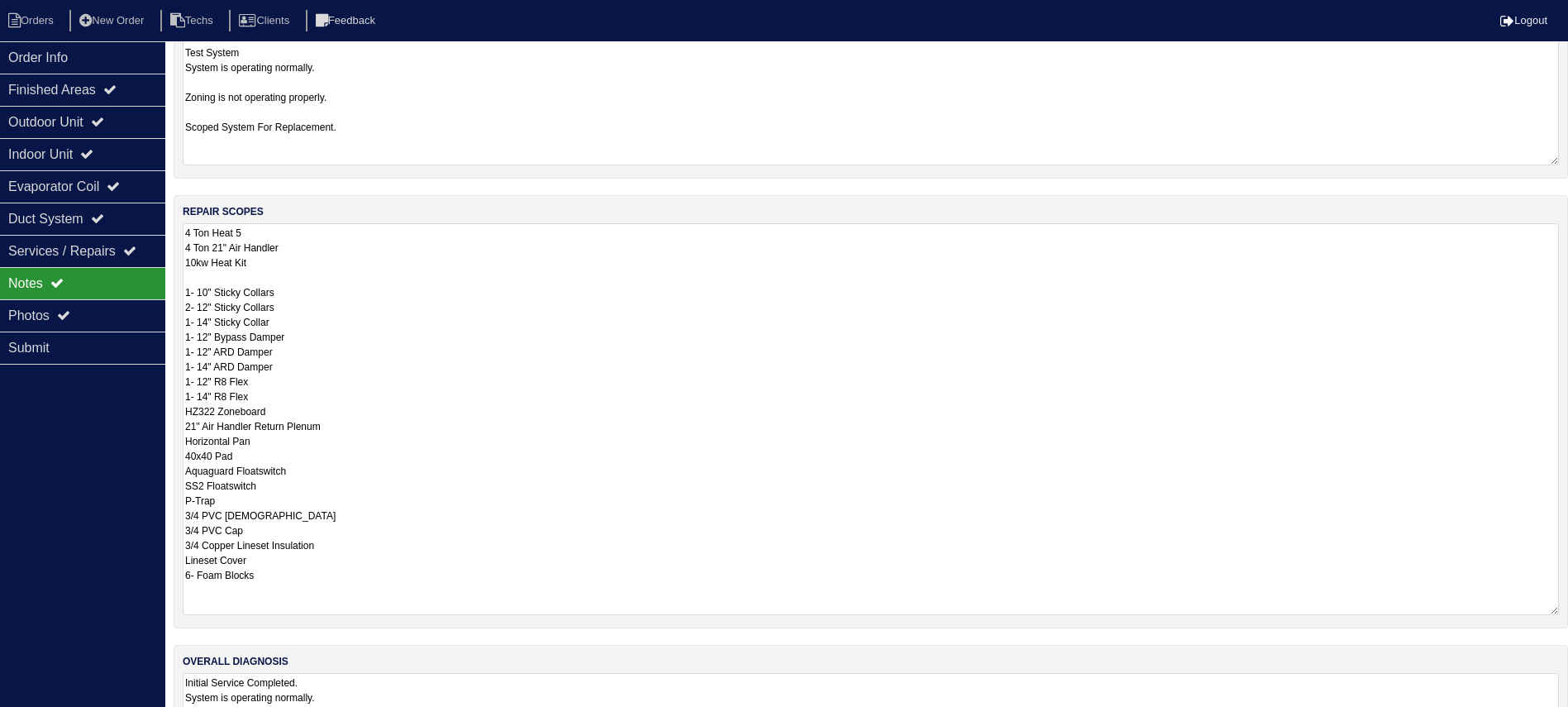
drag, startPoint x: 1550, startPoint y: 525, endPoint x: 1575, endPoint y: 603, distance: 81.9
click at [1568, 603] on html "Orders New Order Techs Clients Feedback Logout Orders New Order Users Clients M…" at bounding box center [784, 280] width 1568 height 1008
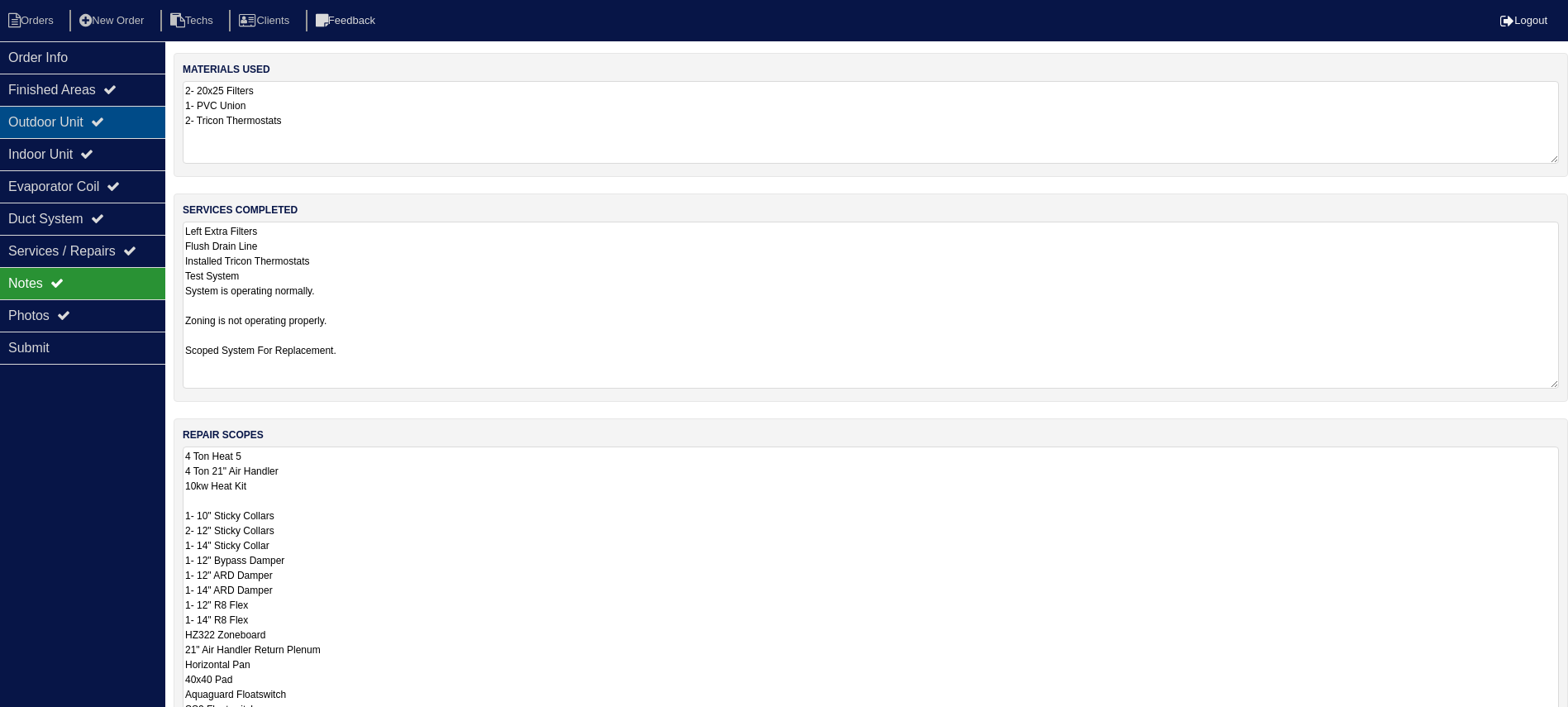
click at [96, 114] on div "Outdoor Unit" at bounding box center [82, 122] width 165 height 32
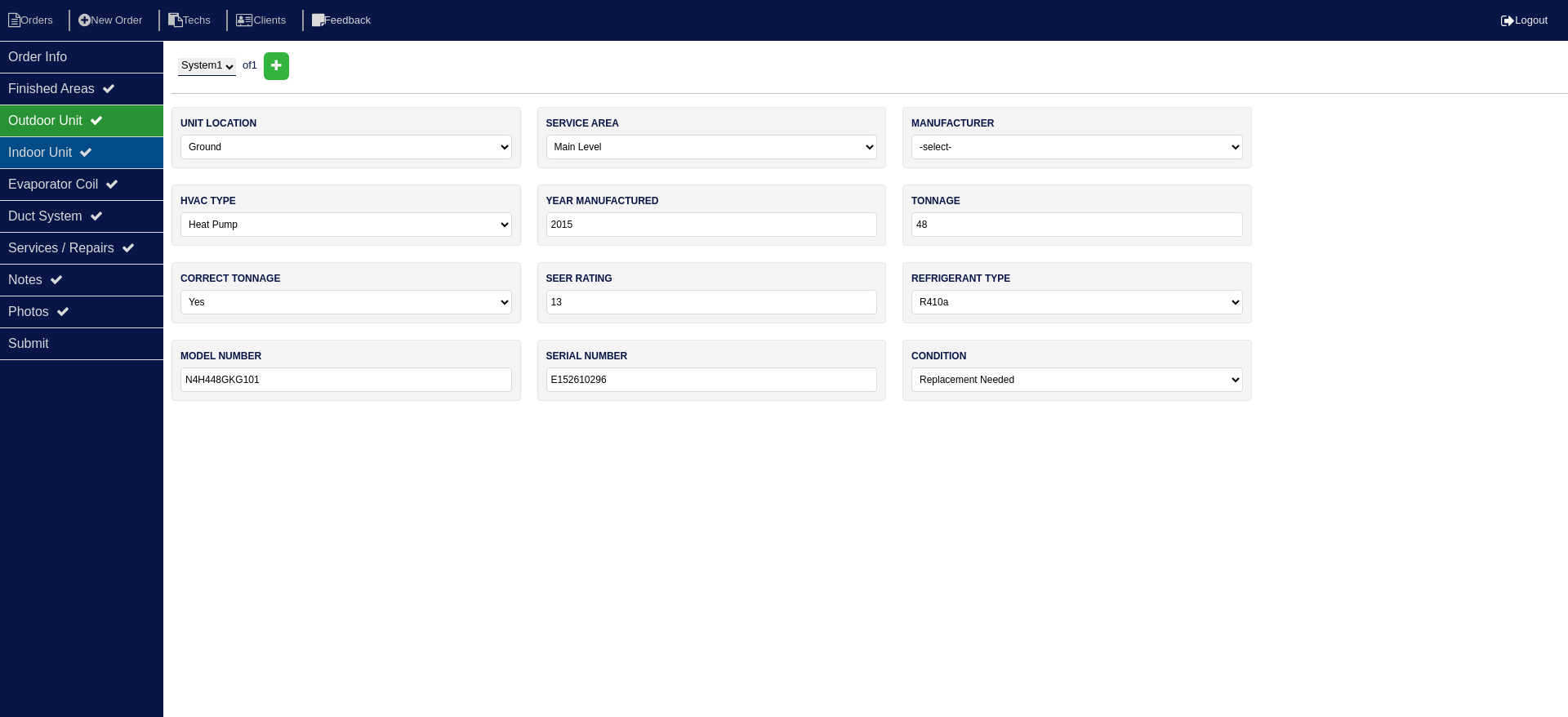
click at [92, 146] on icon at bounding box center [86, 152] width 13 height 13
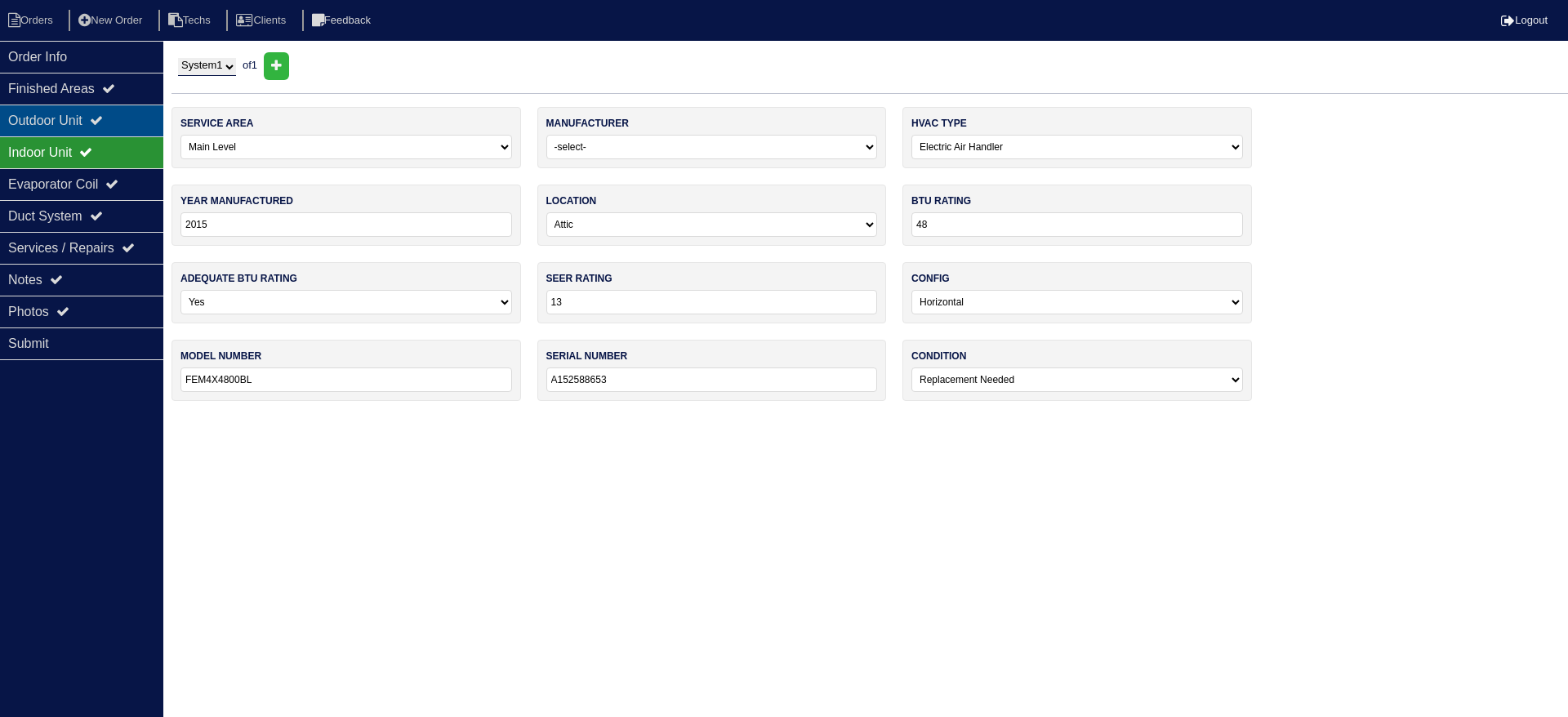
click at [103, 114] on icon at bounding box center [96, 120] width 13 height 13
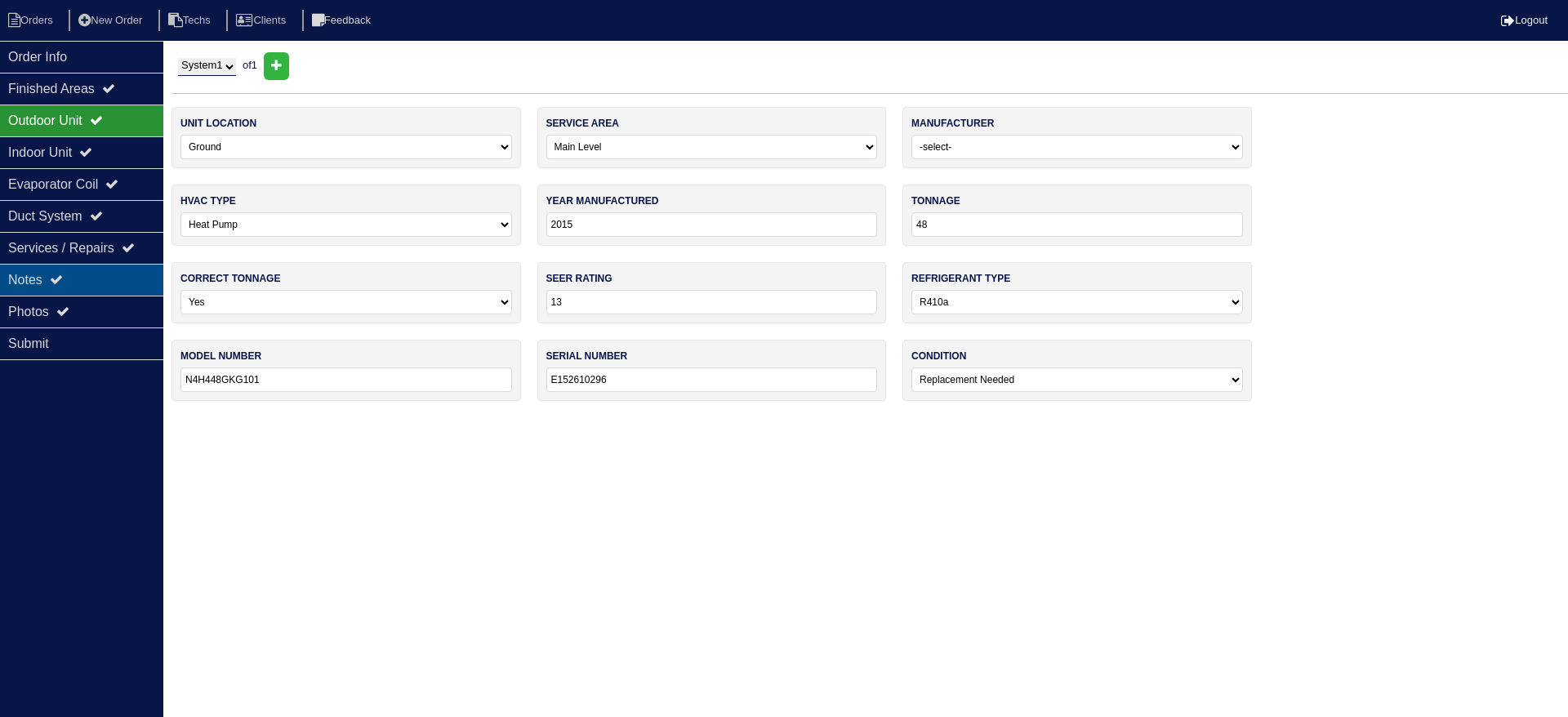
click at [92, 270] on div "Notes" at bounding box center [81, 280] width 163 height 32
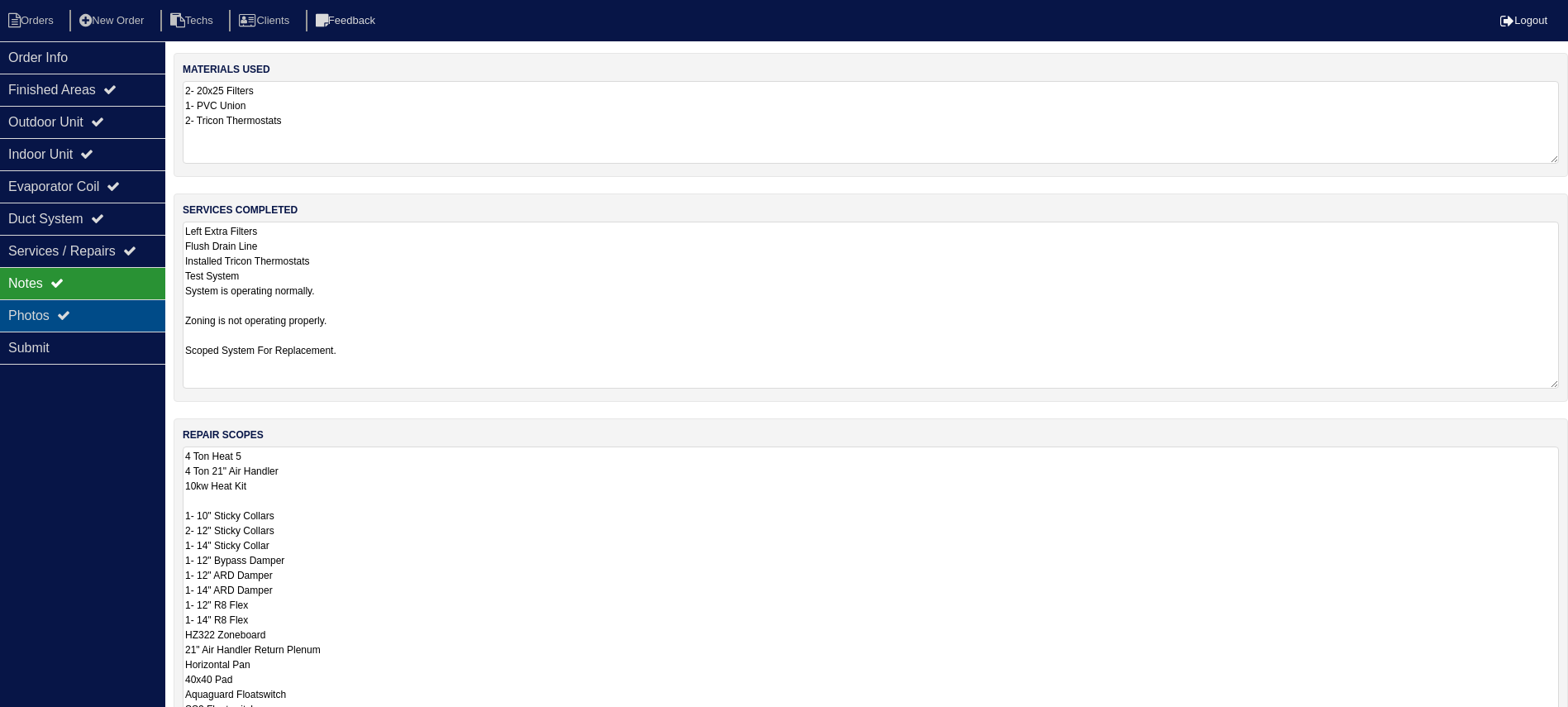
drag, startPoint x: 94, startPoint y: 316, endPoint x: 150, endPoint y: 311, distance: 56.2
click at [95, 314] on div "Photos" at bounding box center [82, 315] width 165 height 32
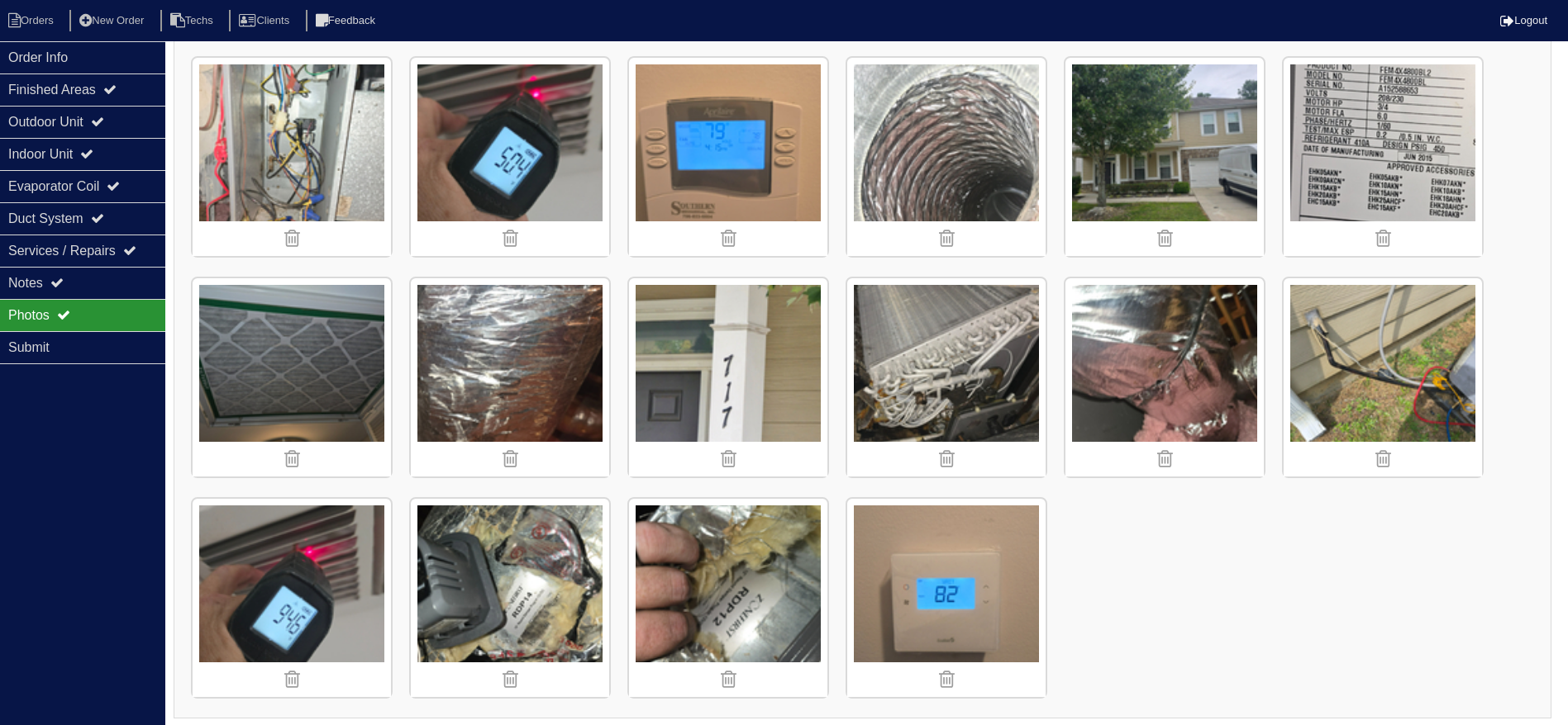
scroll to position [1573, 0]
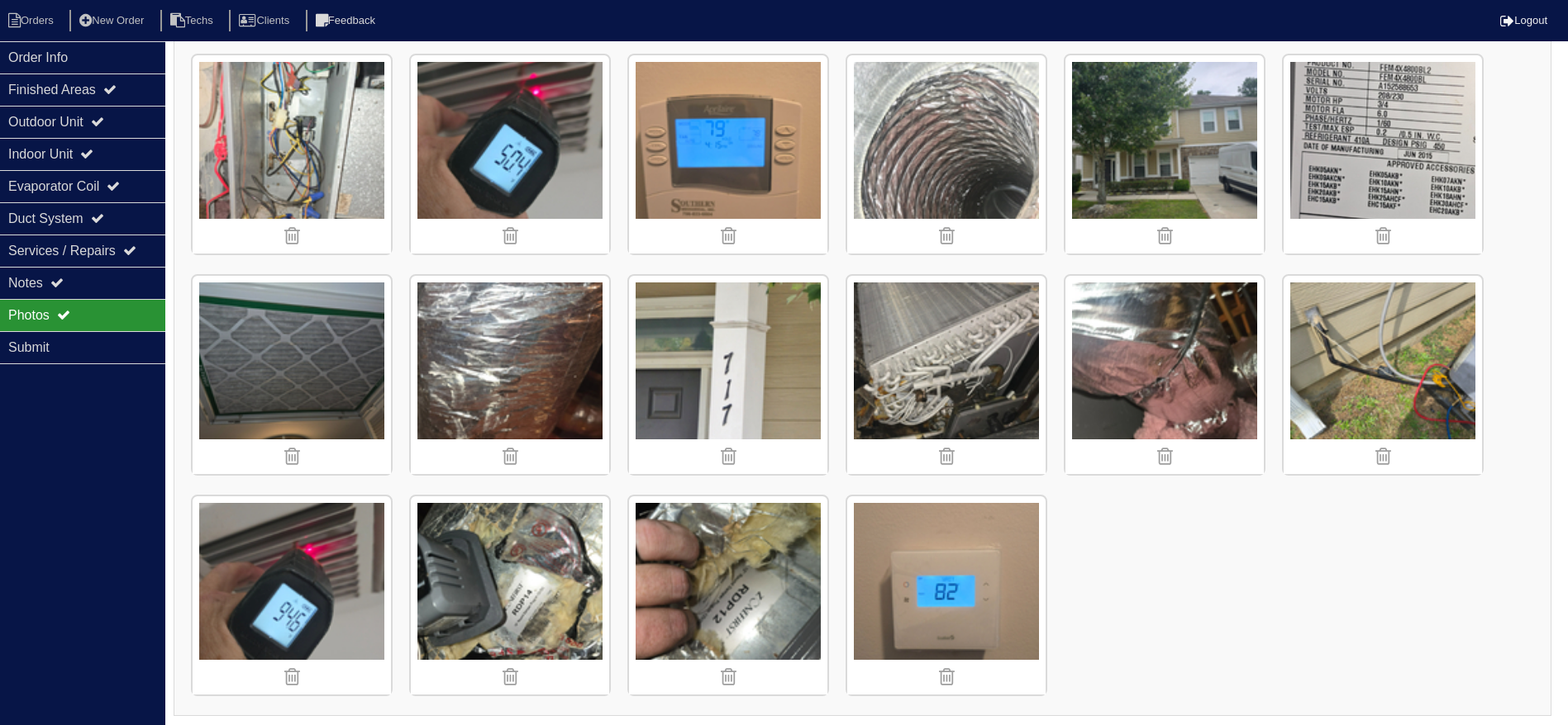
click at [971, 352] on img at bounding box center [946, 374] width 199 height 199
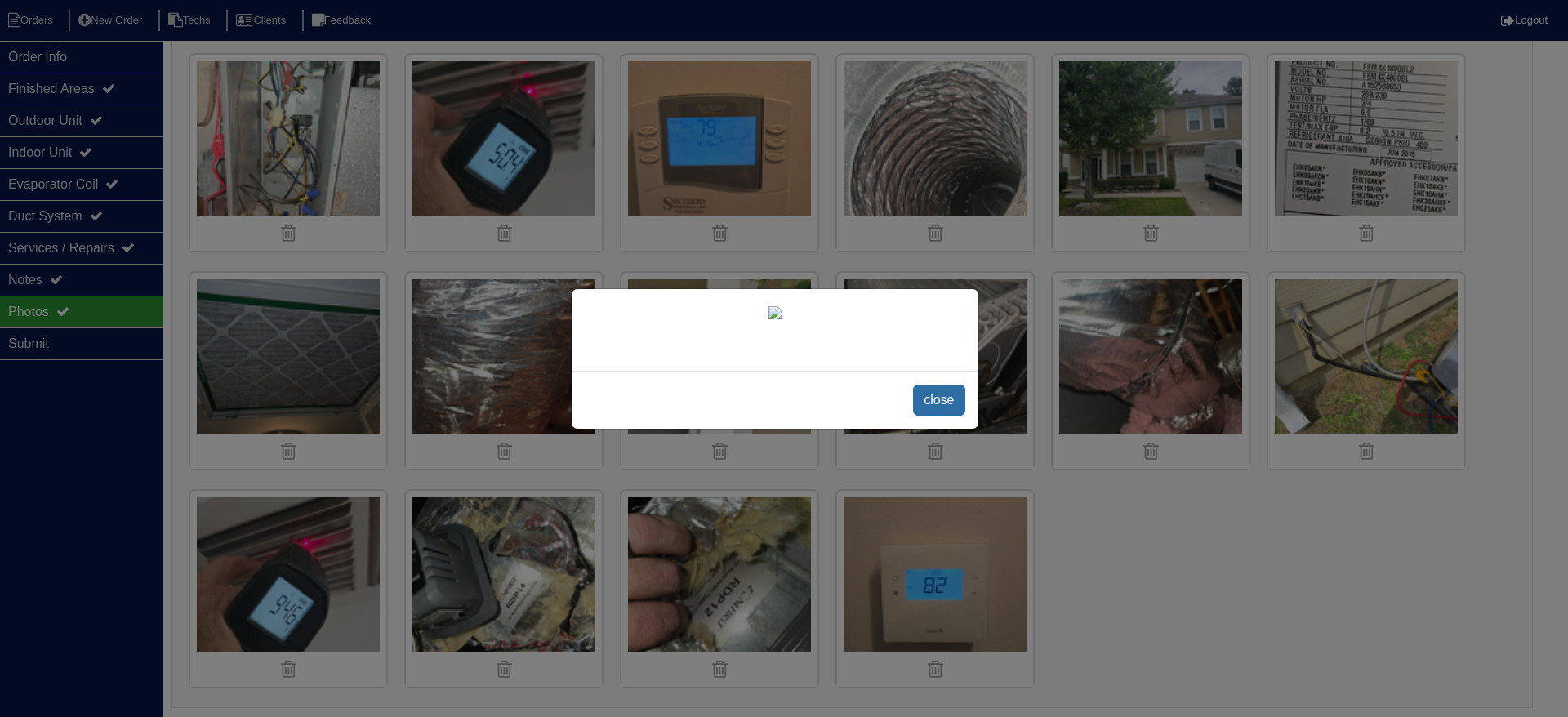
click at [941, 416] on span "close" at bounding box center [938, 400] width 52 height 31
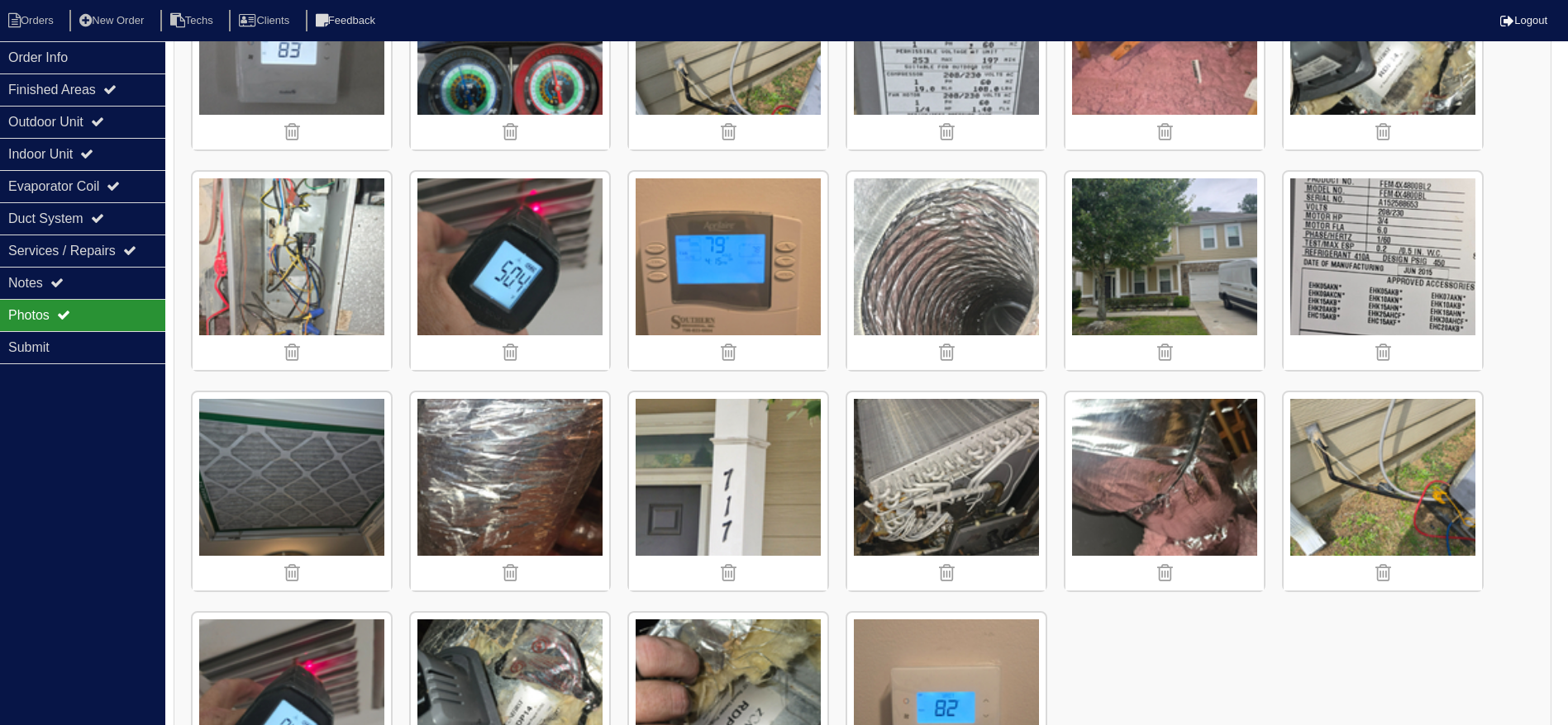
scroll to position [1201, 0]
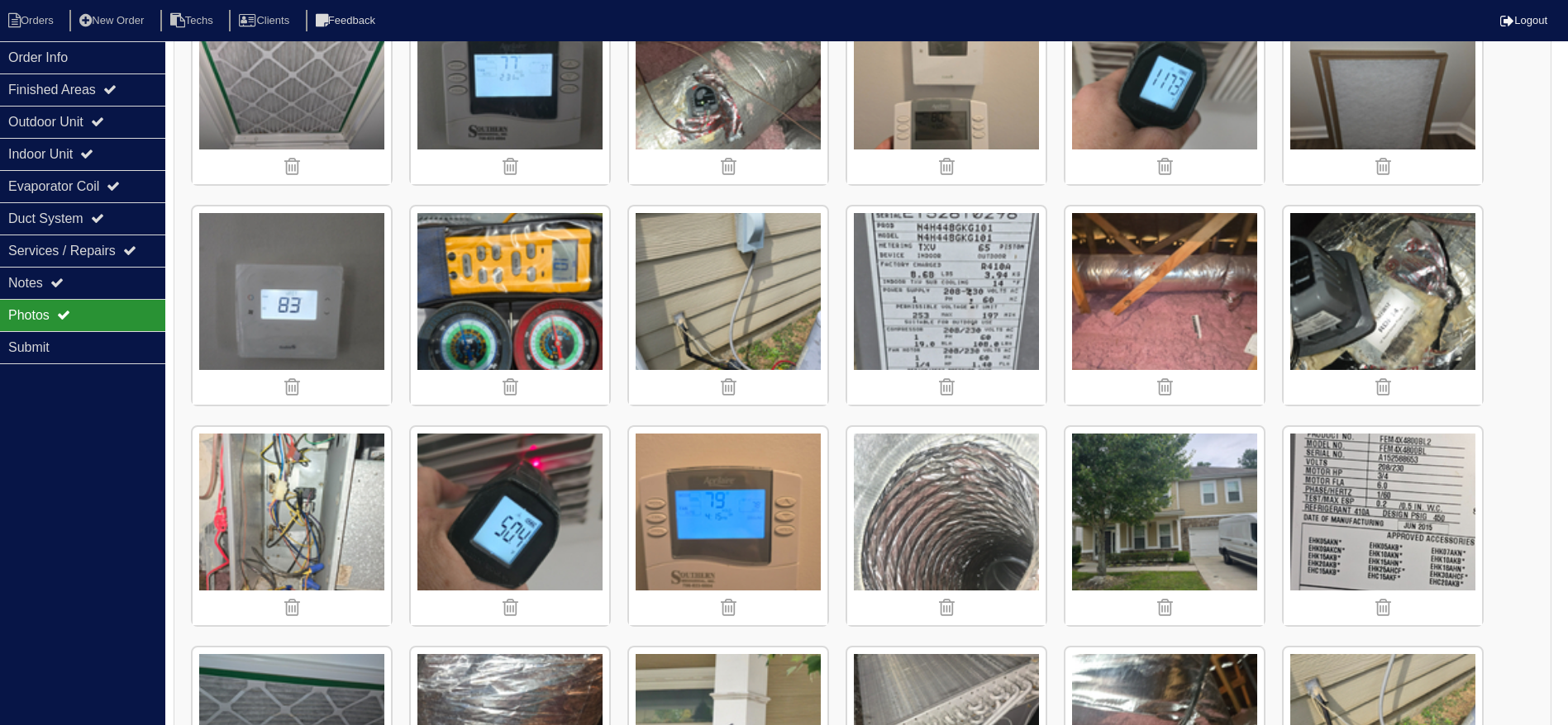
click at [326, 486] on img at bounding box center [291, 526] width 199 height 199
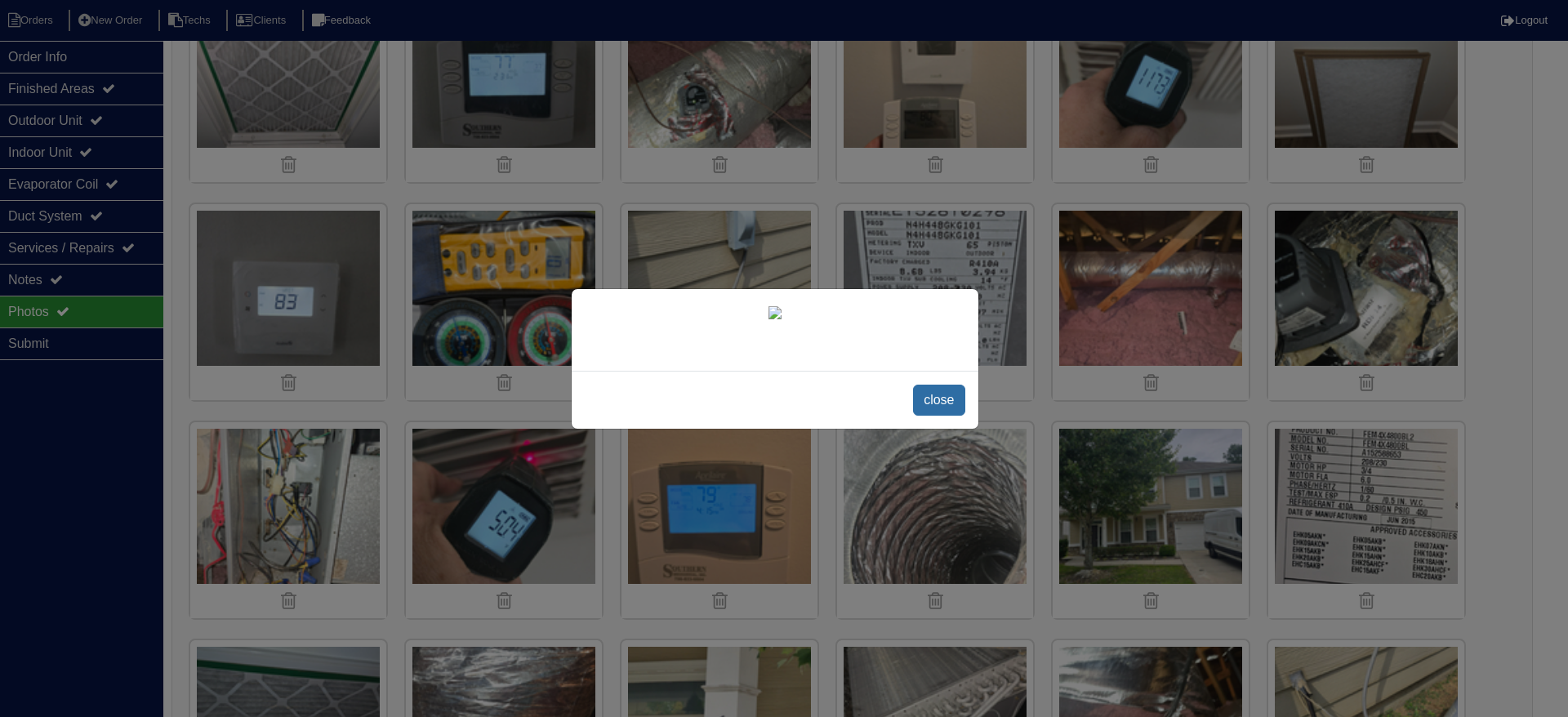
click at [942, 416] on span "close" at bounding box center [938, 400] width 52 height 31
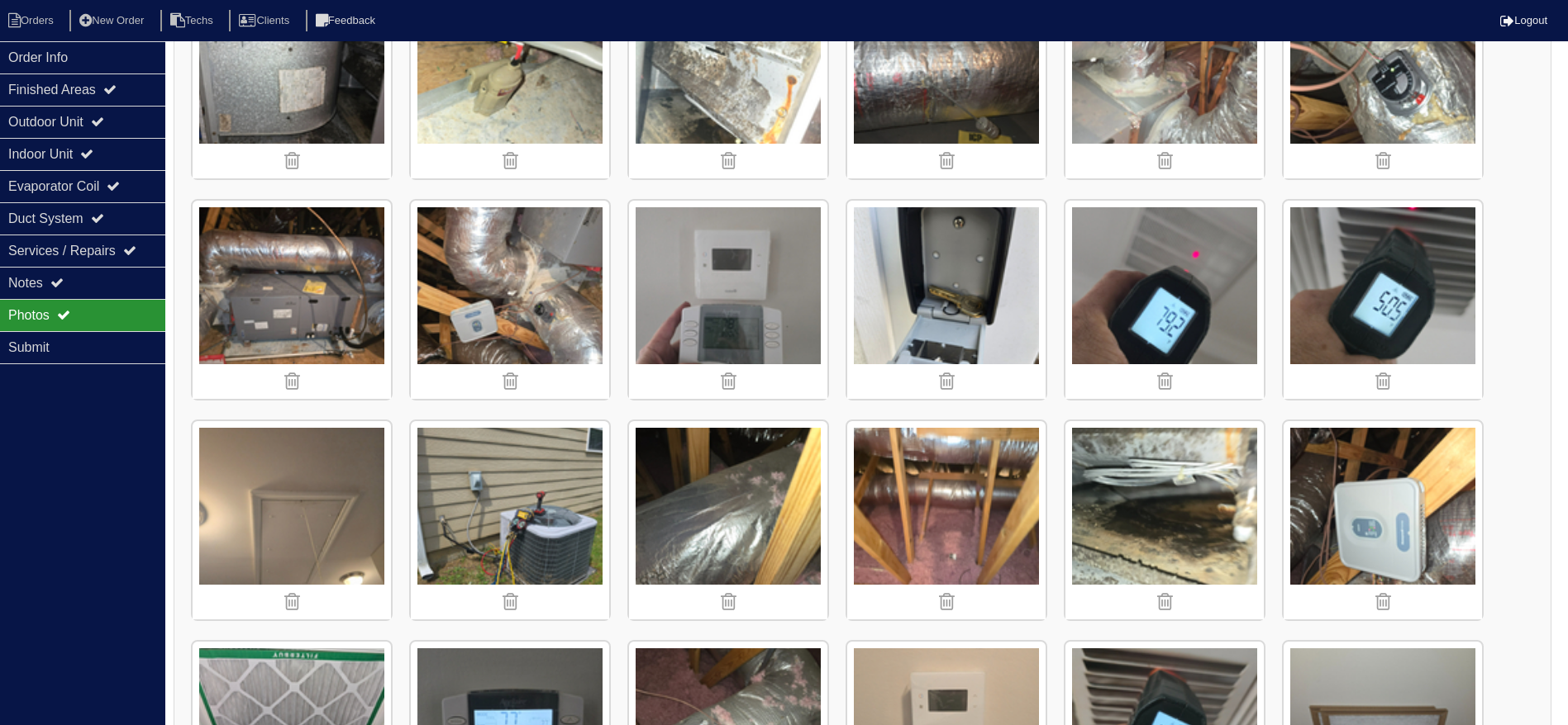
scroll to position [458, 0]
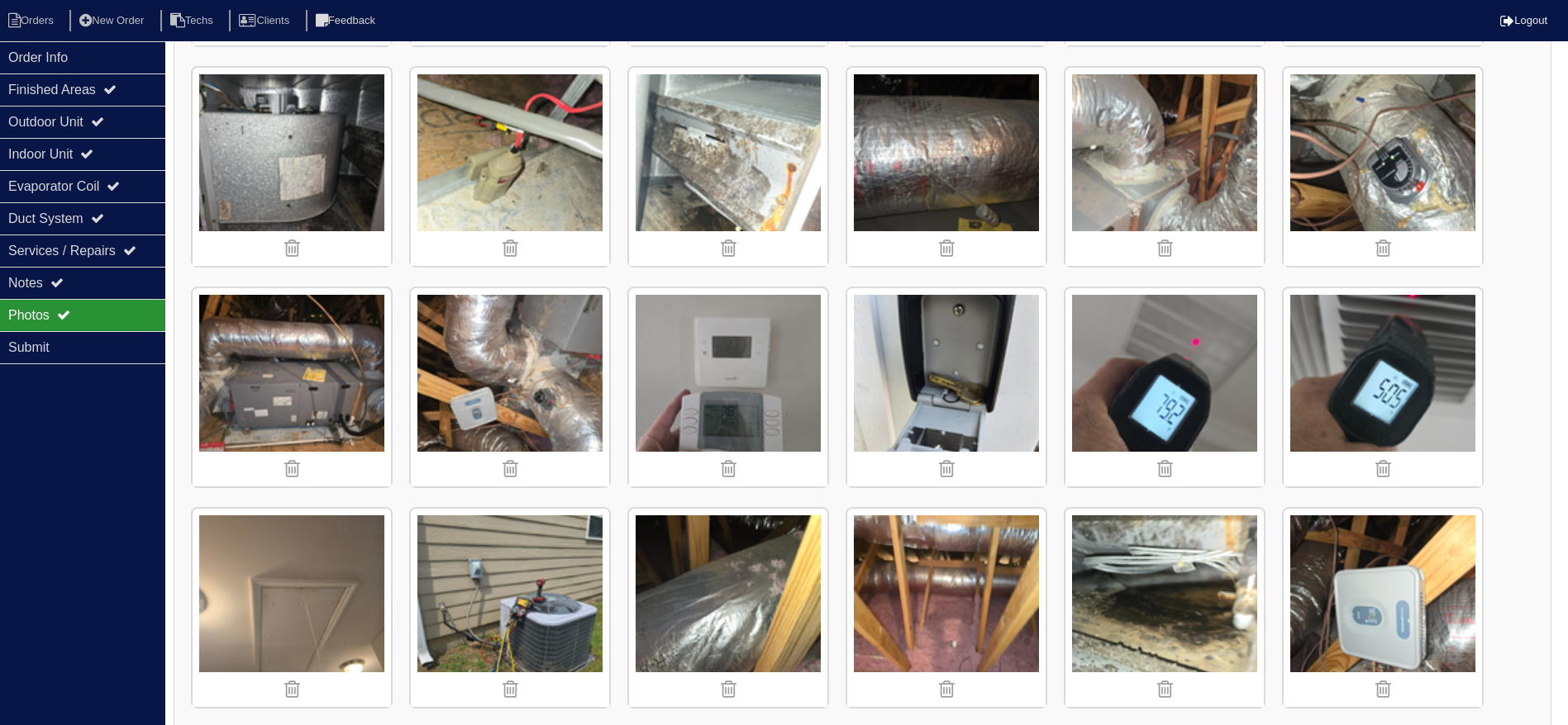
click at [290, 178] on img at bounding box center [291, 167] width 199 height 199
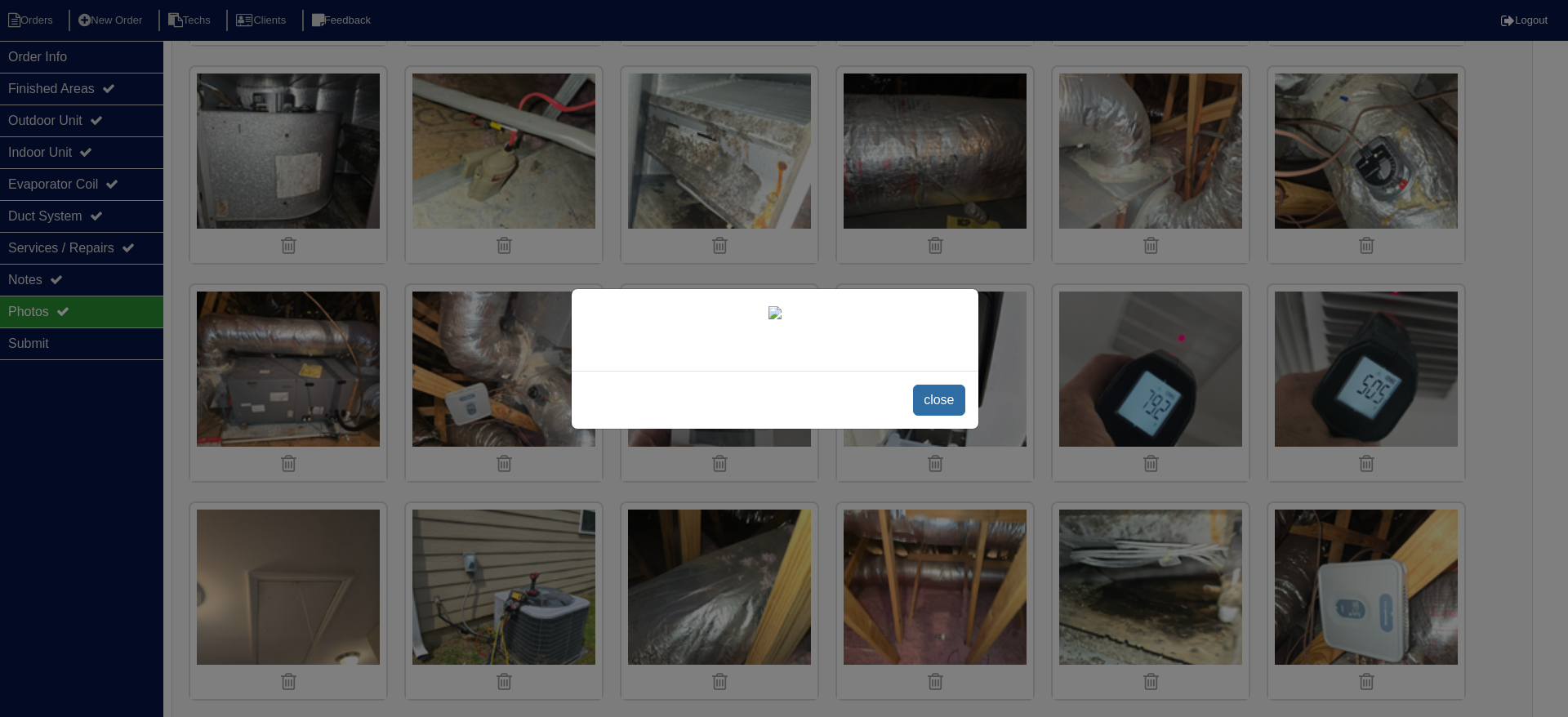
click at [935, 416] on span "close" at bounding box center [938, 400] width 52 height 31
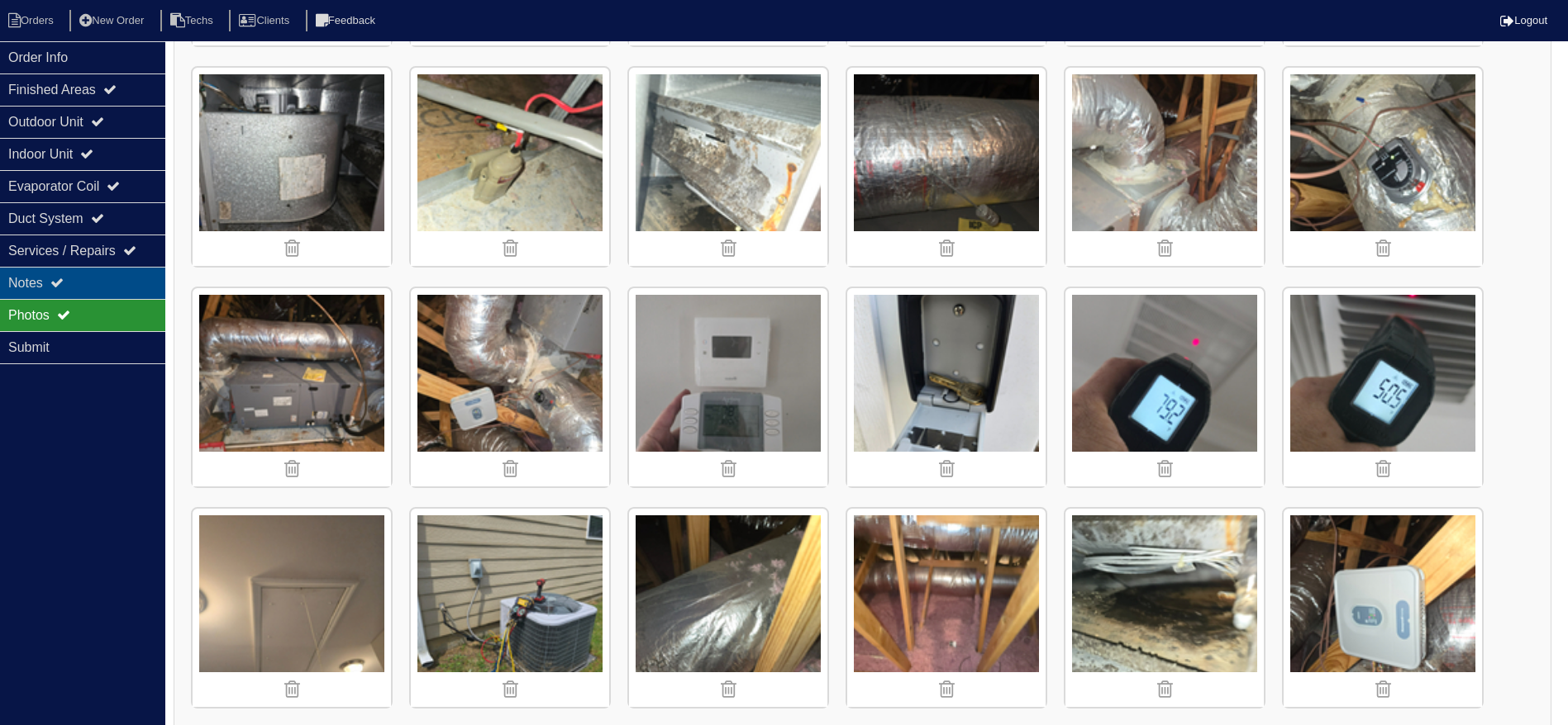
click at [47, 280] on div "Notes" at bounding box center [82, 283] width 165 height 32
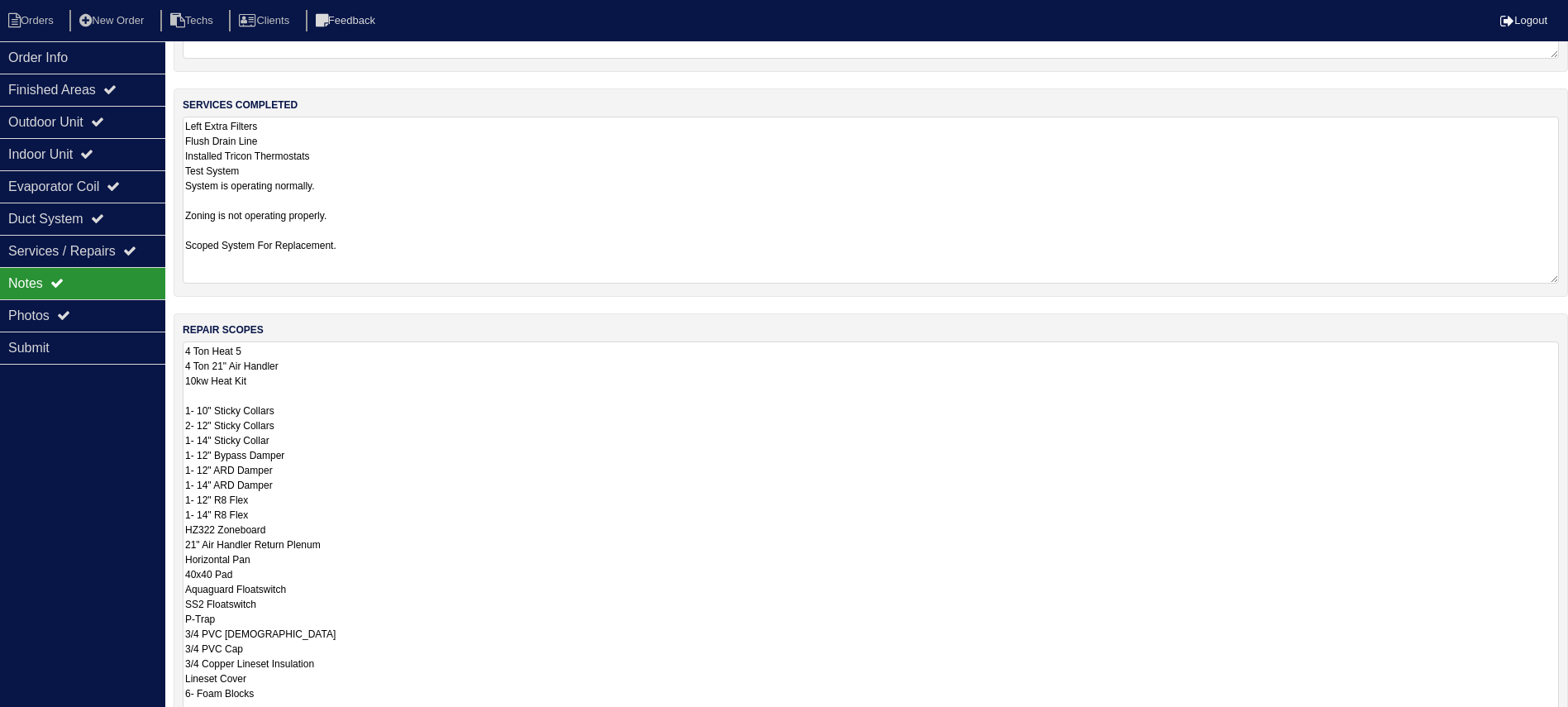
scroll to position [301, 0]
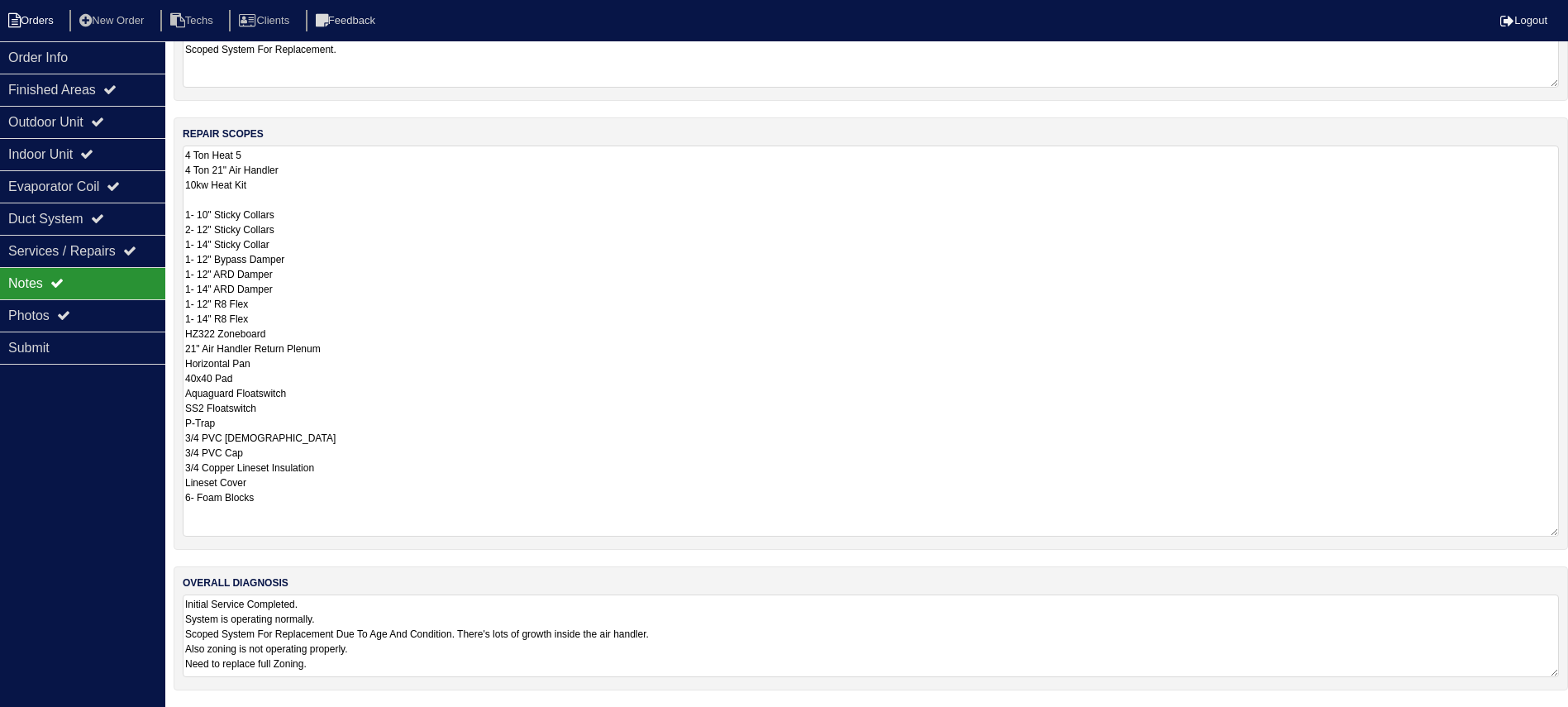
click at [42, 18] on li "Orders" at bounding box center [33, 21] width 67 height 22
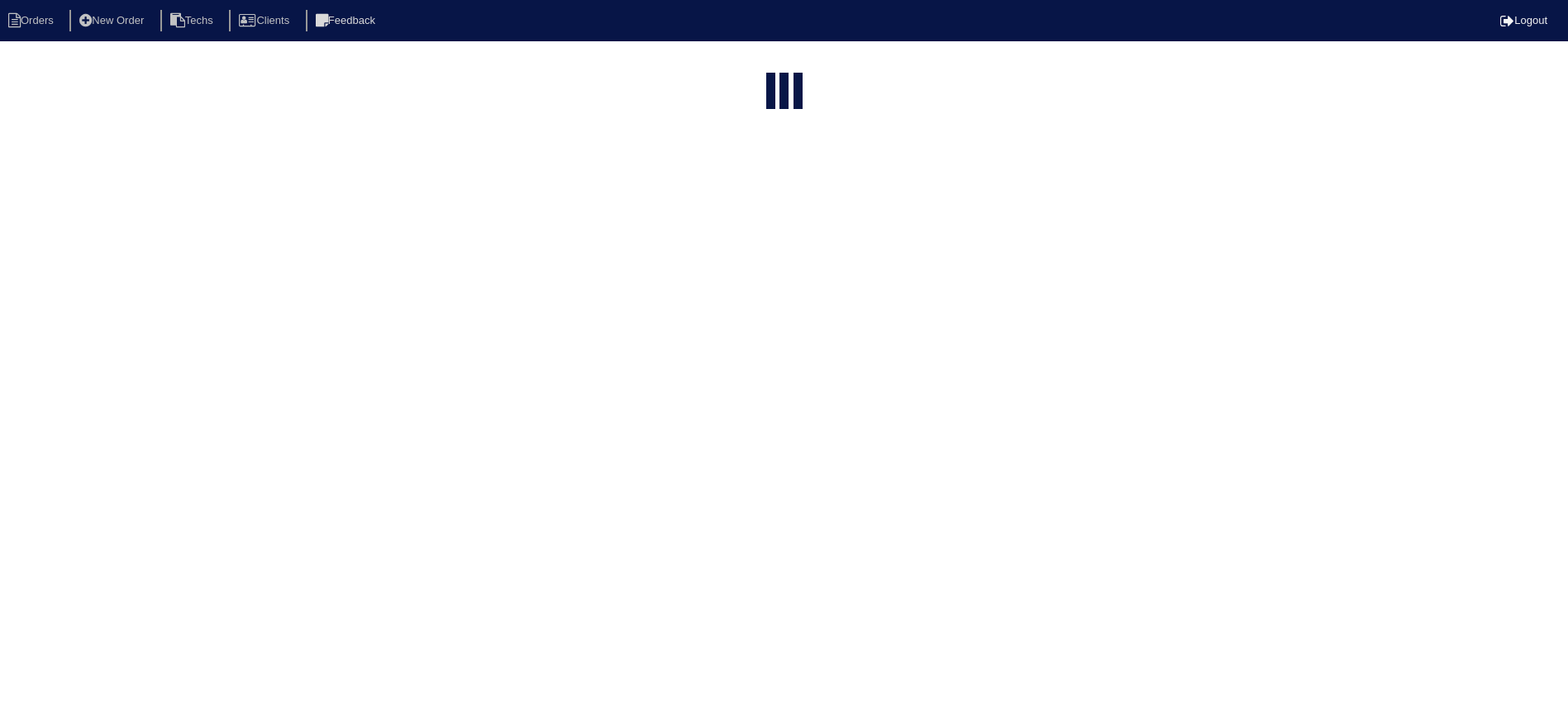
select select "15"
select select "field complete"
select select "need to quote"
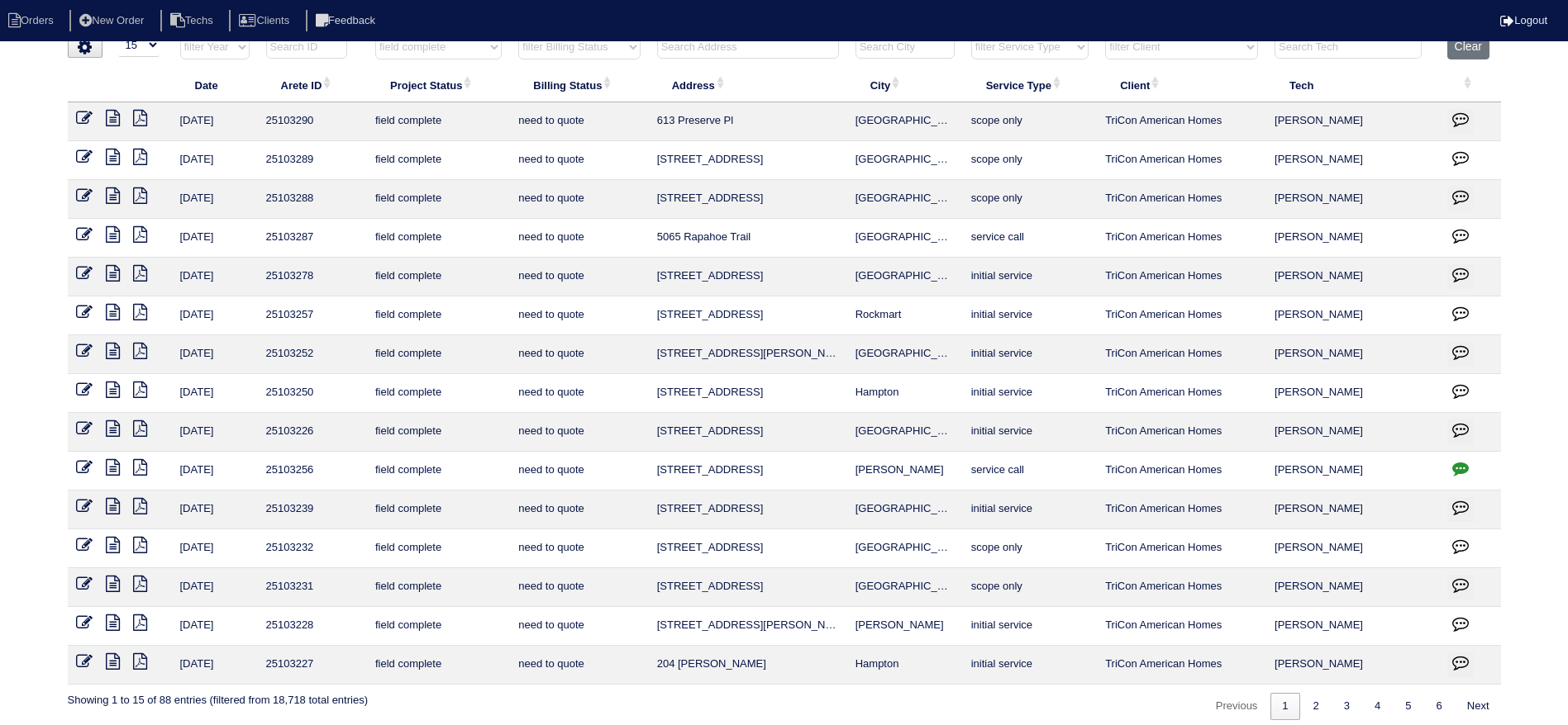
scroll to position [30, 0]
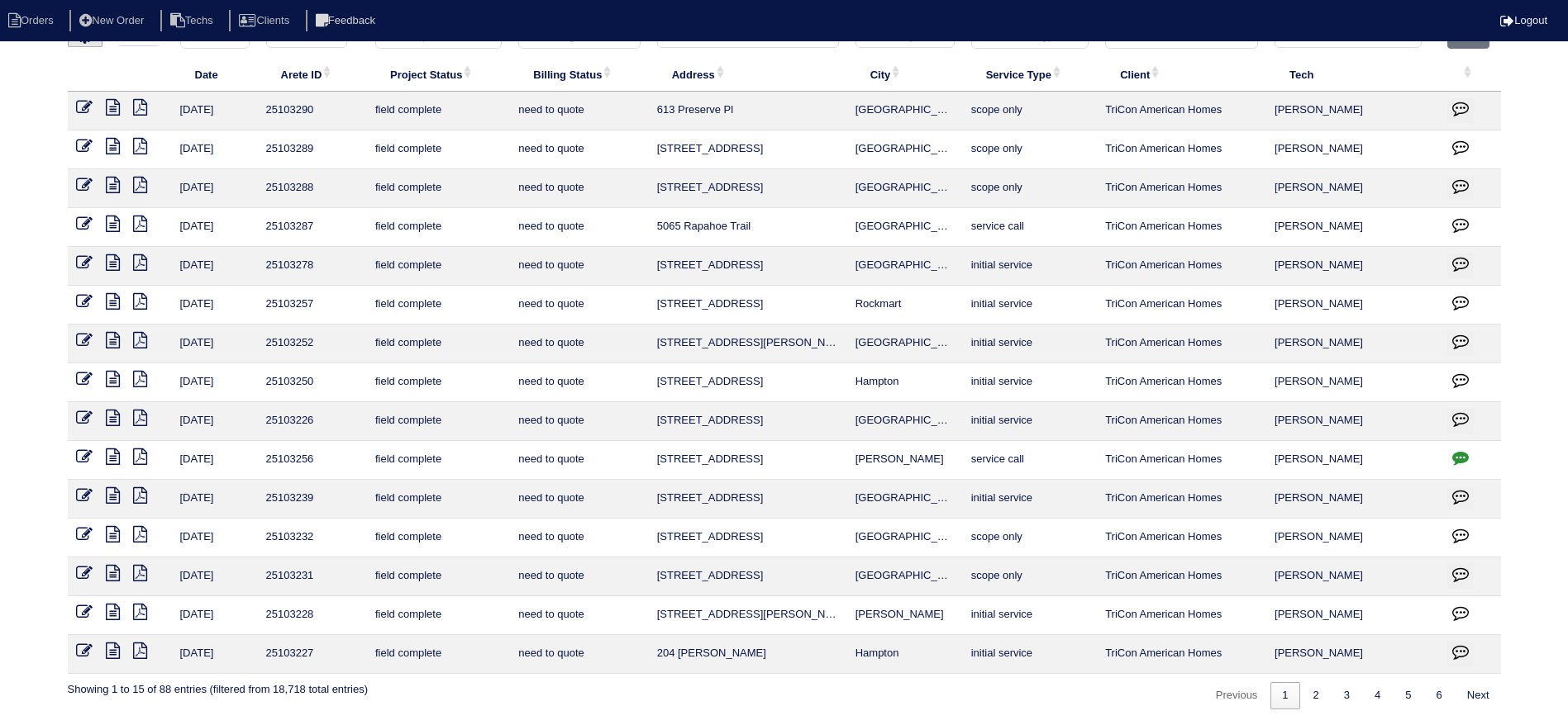
click at [121, 530] on link at bounding box center [120, 536] width 27 height 13
click at [1454, 527] on icon "button" at bounding box center [1461, 536] width 16 height 16
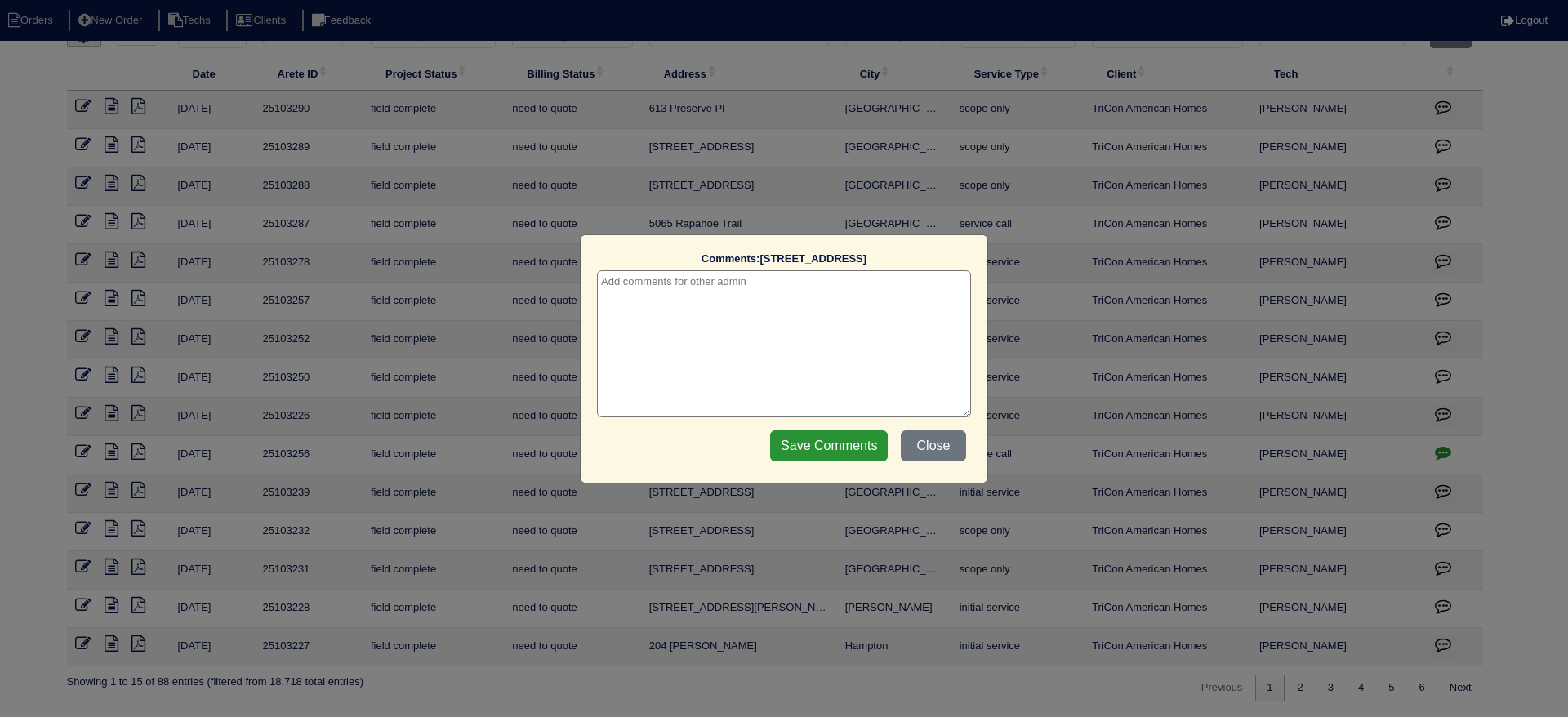
click at [710, 301] on textarea at bounding box center [784, 344] width 374 height 147
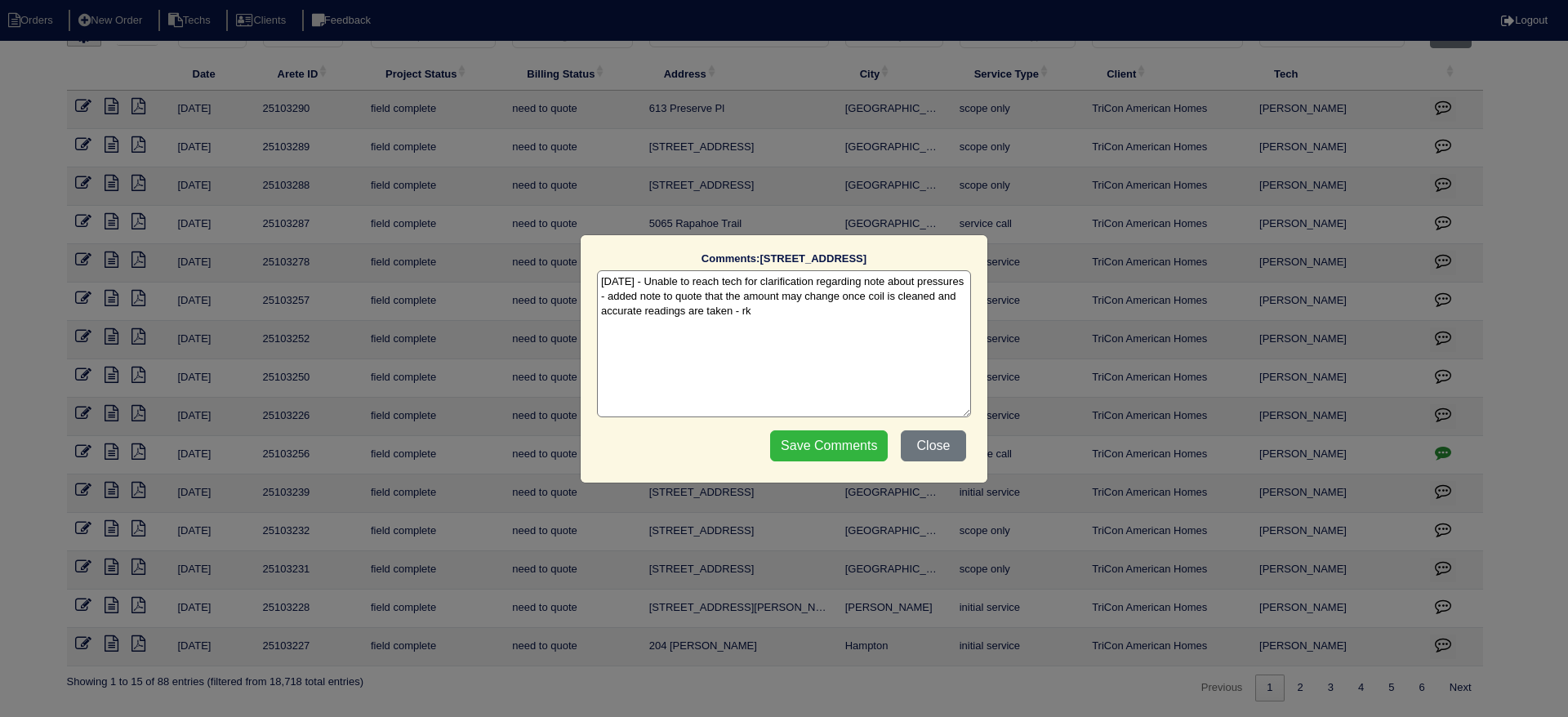
type textarea "[DATE] - Unable to reach tech for clarification regarding note about pressures …"
click at [837, 445] on input "Save Comments" at bounding box center [829, 446] width 118 height 31
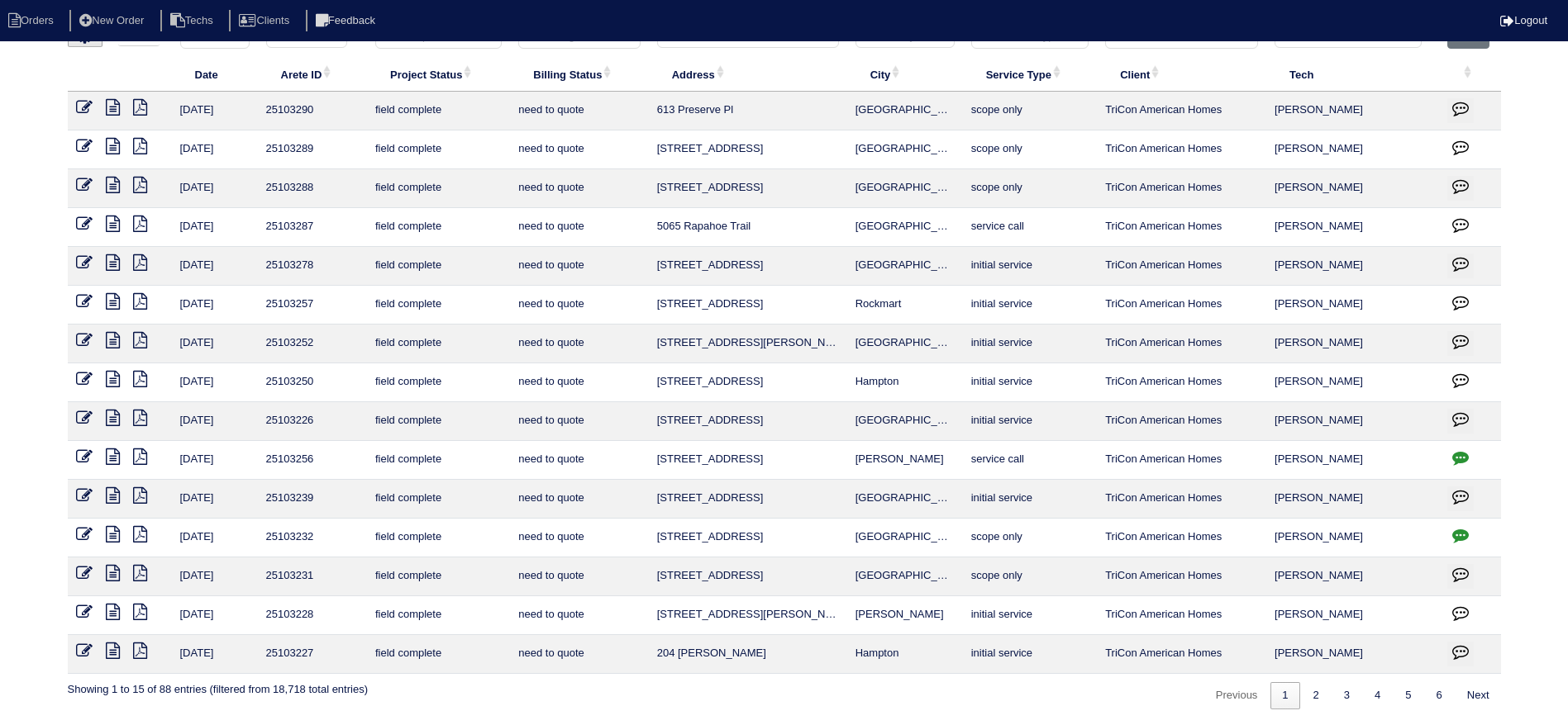
click at [110, 567] on icon at bounding box center [113, 573] width 14 height 16
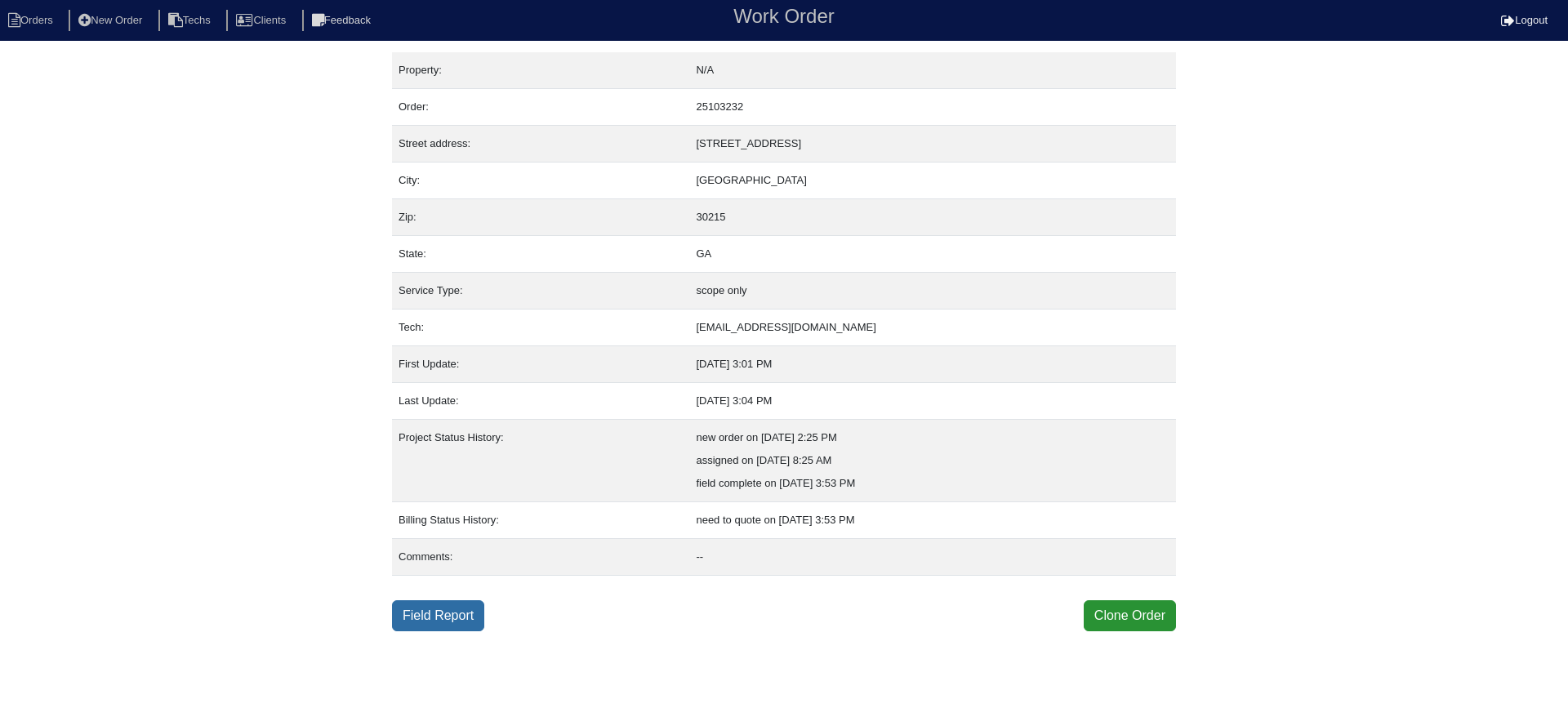
click at [413, 610] on link "Field Report" at bounding box center [438, 616] width 92 height 31
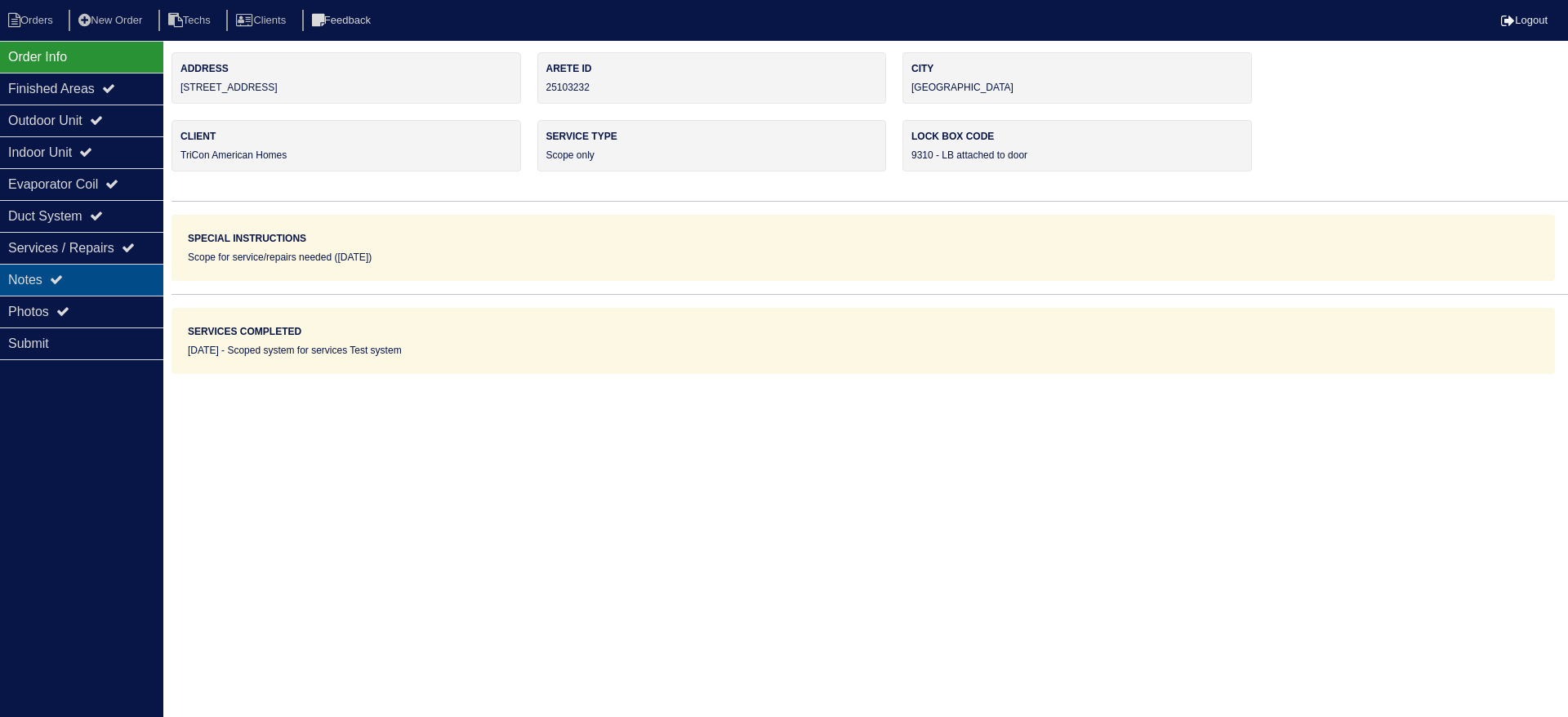
click at [92, 267] on div "Notes" at bounding box center [81, 280] width 163 height 32
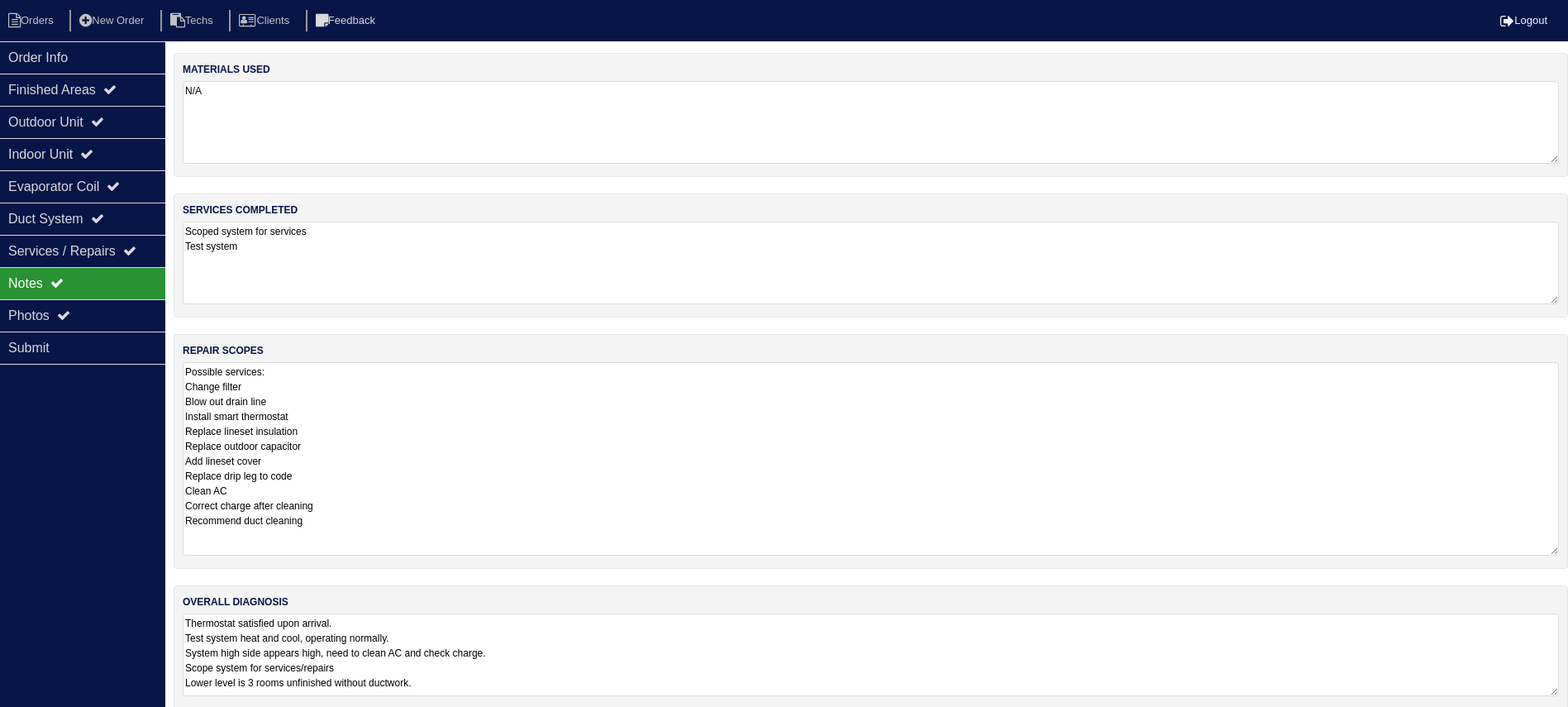
drag, startPoint x: 1570, startPoint y: 439, endPoint x: 1586, endPoint y: 549, distance: 111.2
click at [1568, 549] on html "Orders New Order Techs Clients Feedback Logout Orders New Order Users Clients M…" at bounding box center [784, 363] width 1568 height 725
click at [116, 317] on div "Photos" at bounding box center [82, 315] width 165 height 32
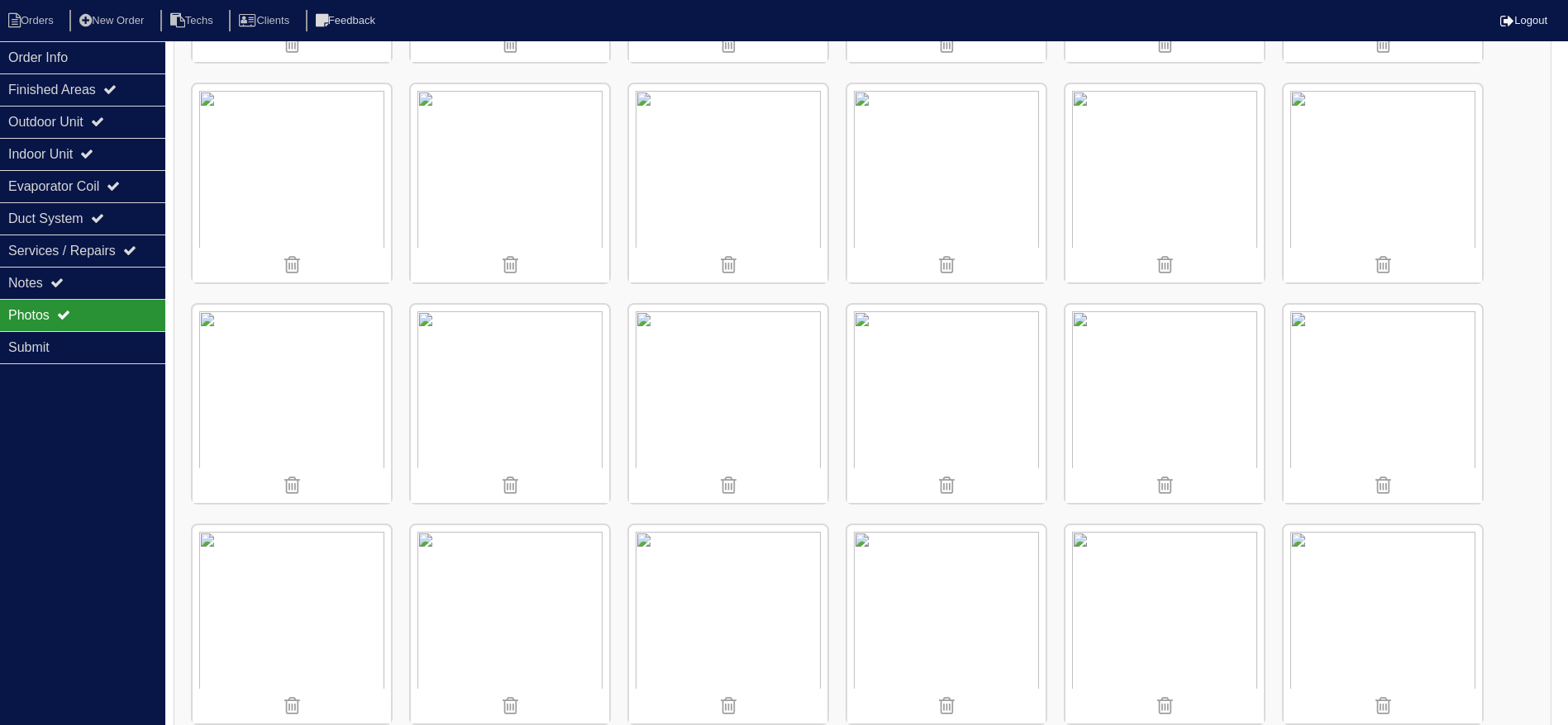
scroll to position [1363, 0]
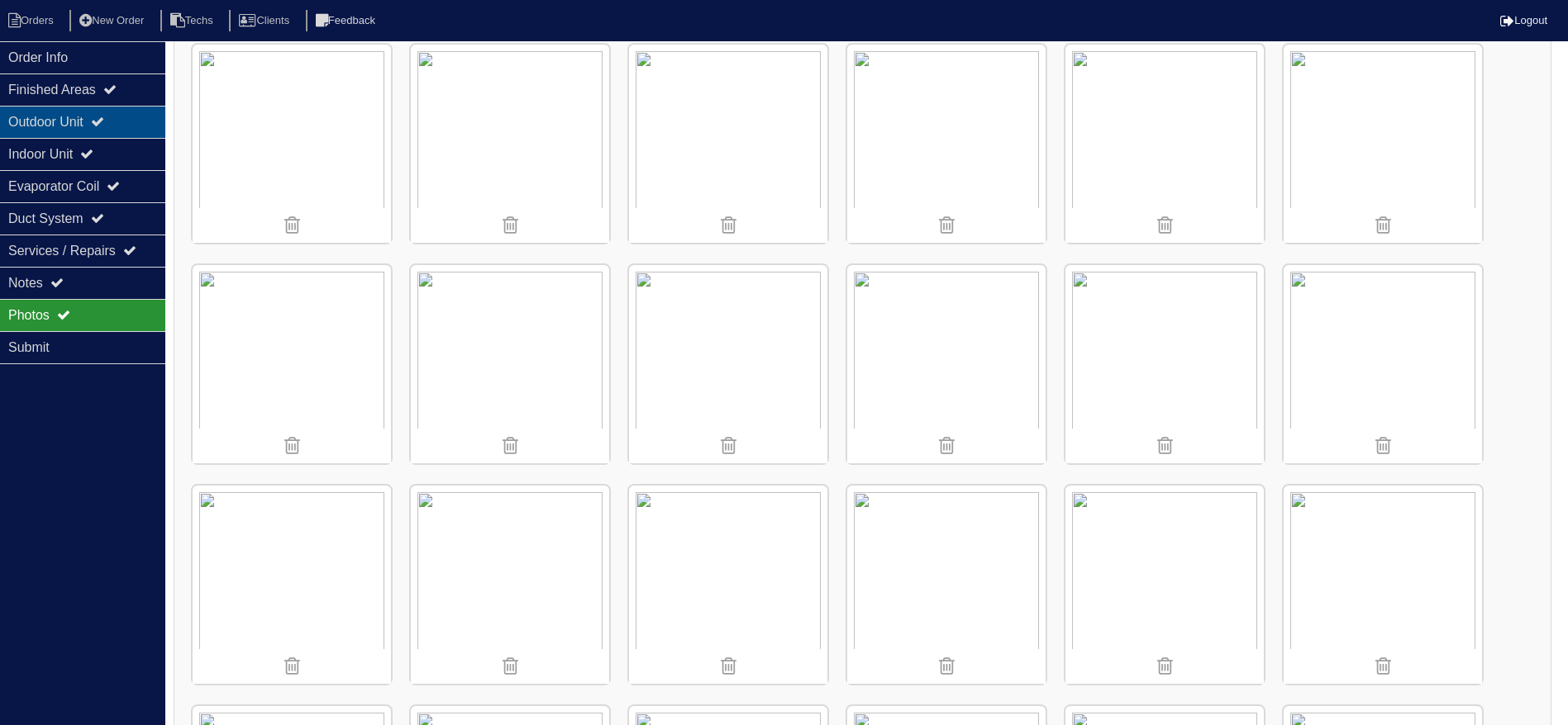
click at [124, 114] on div "Outdoor Unit" at bounding box center [82, 122] width 165 height 32
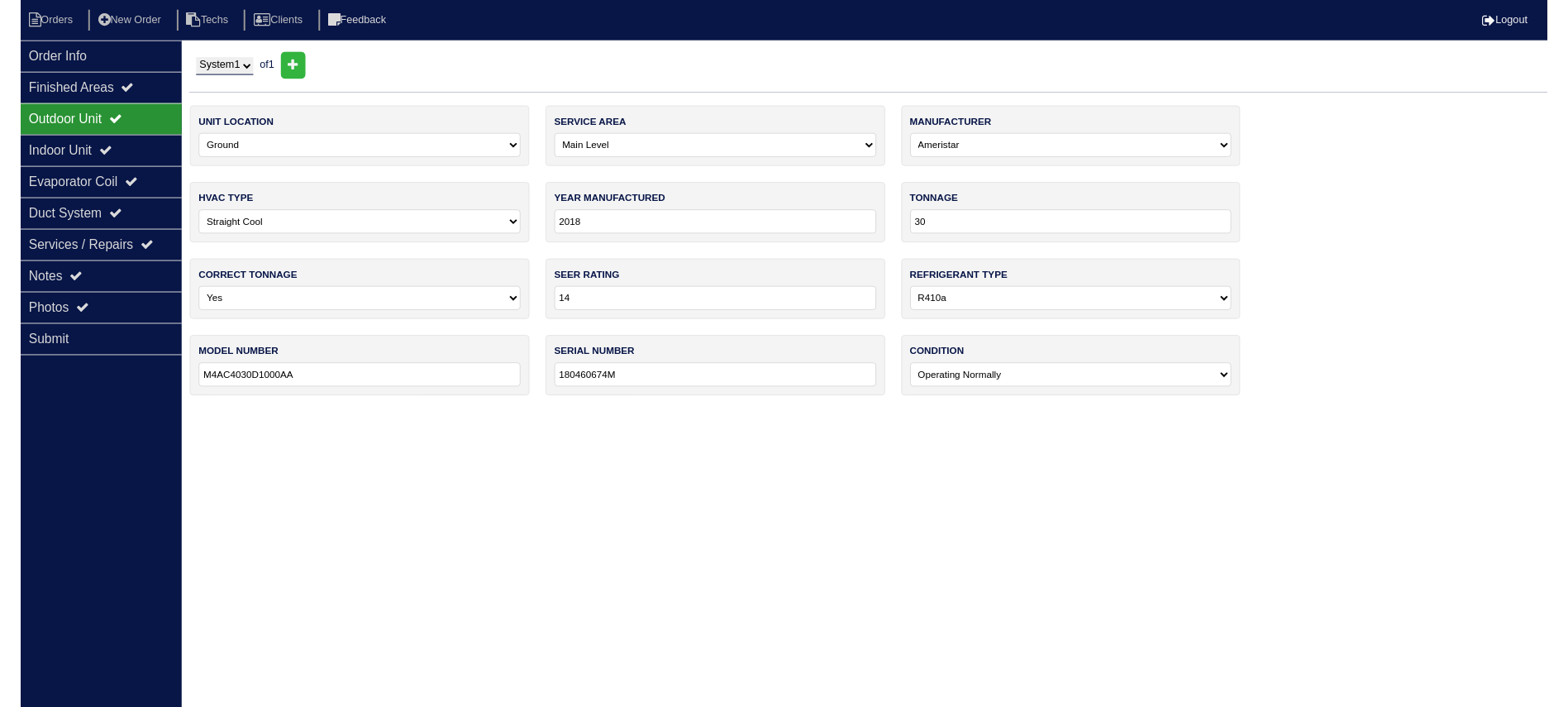
scroll to position [0, 0]
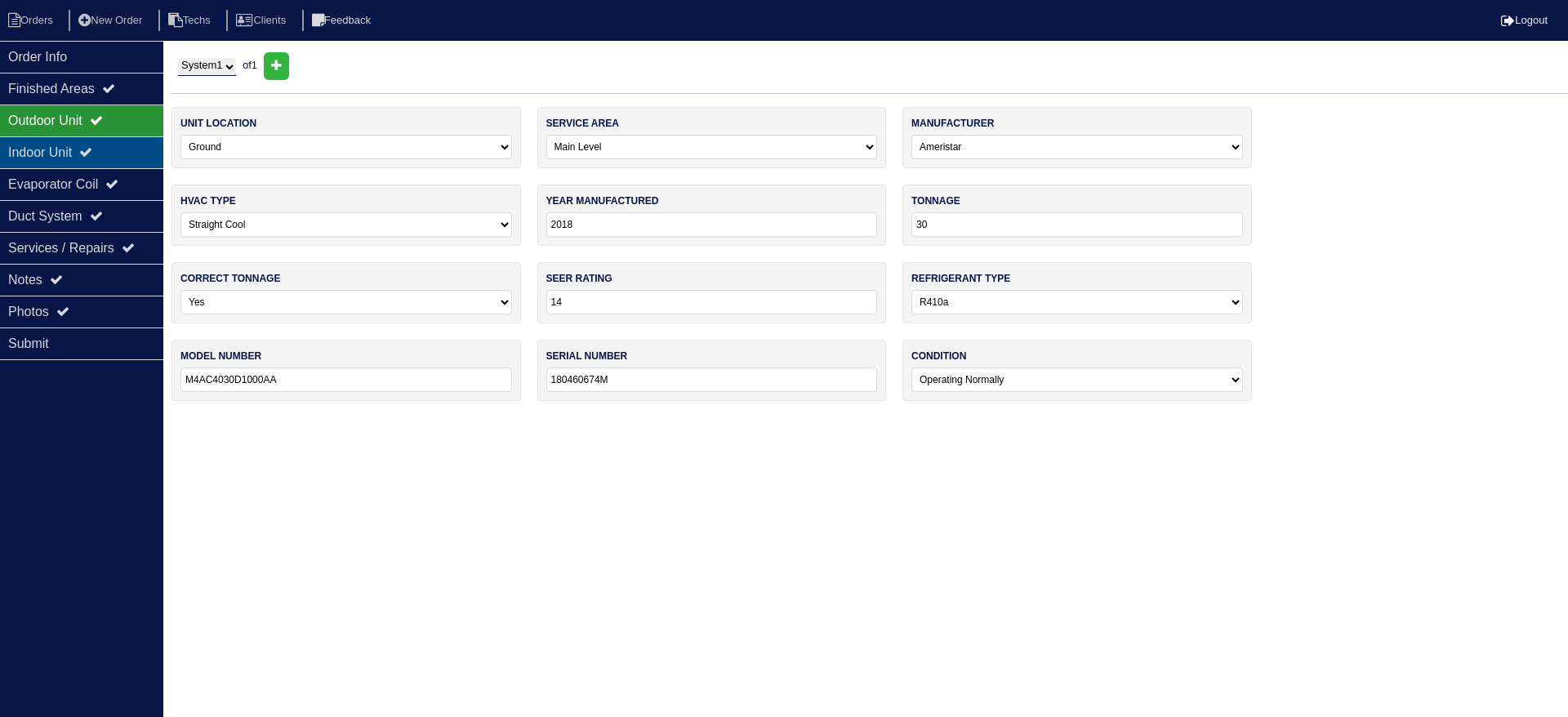
click at [116, 153] on div "Indoor Unit" at bounding box center [81, 152] width 163 height 32
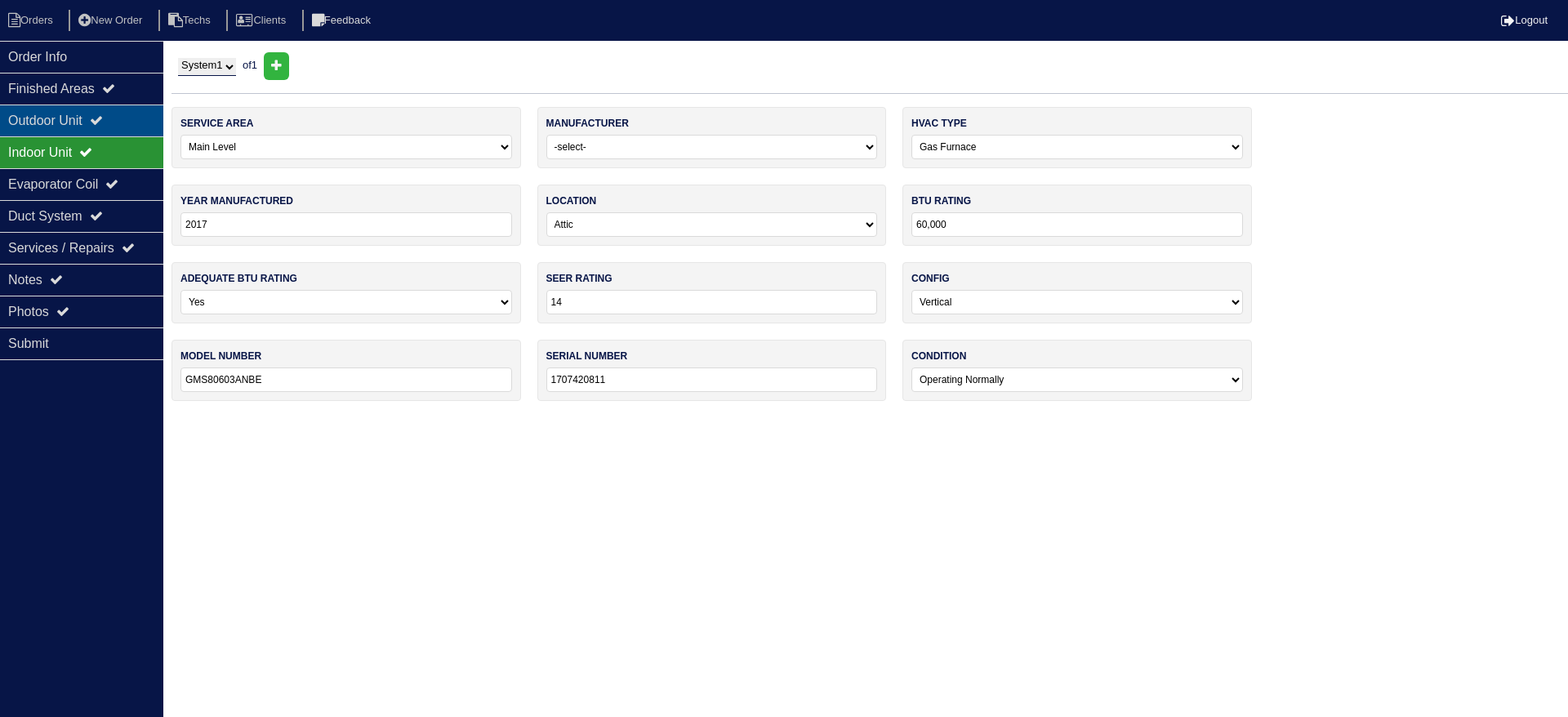
click at [119, 124] on div "Outdoor Unit" at bounding box center [81, 120] width 163 height 32
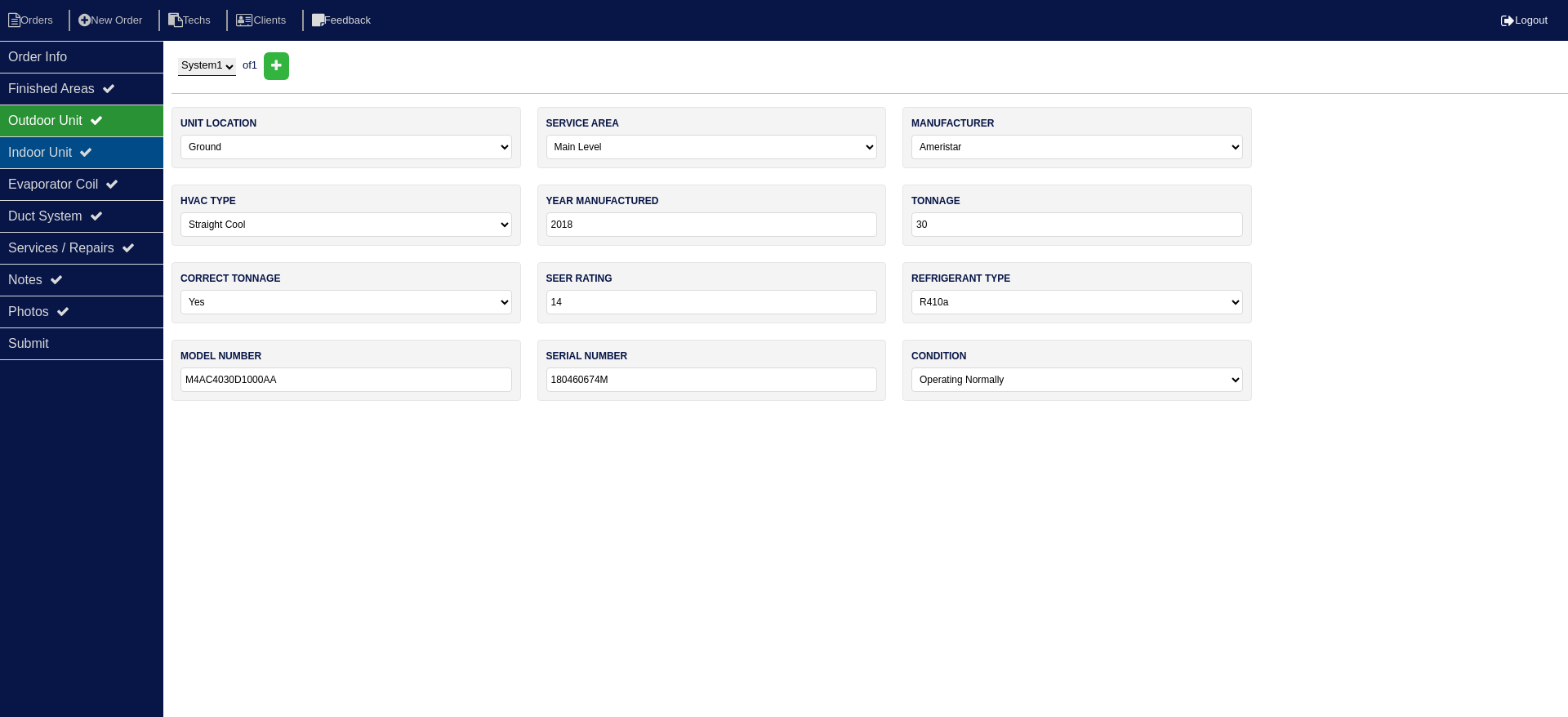
click at [24, 155] on div "Indoor Unit" at bounding box center [81, 152] width 163 height 32
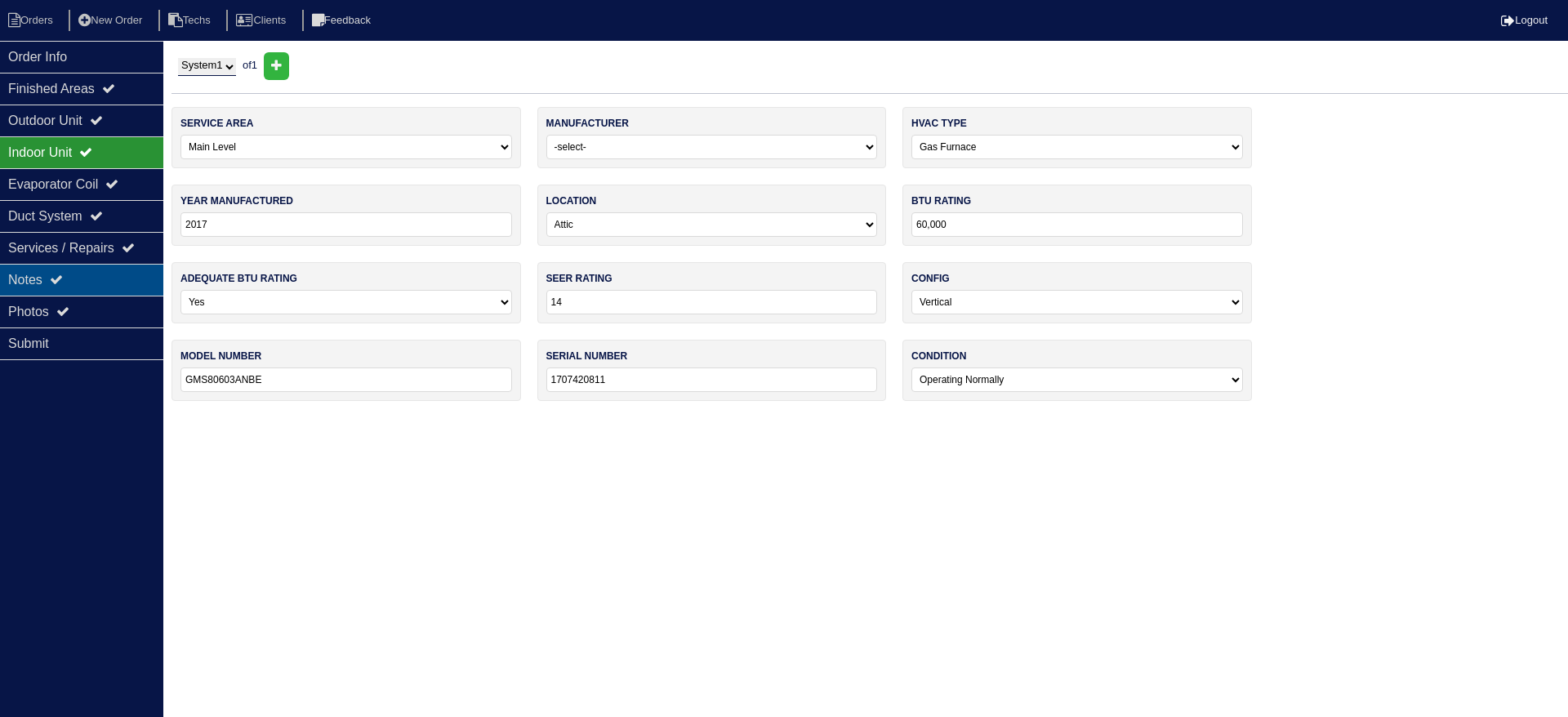
click at [69, 272] on div "Notes" at bounding box center [81, 280] width 163 height 32
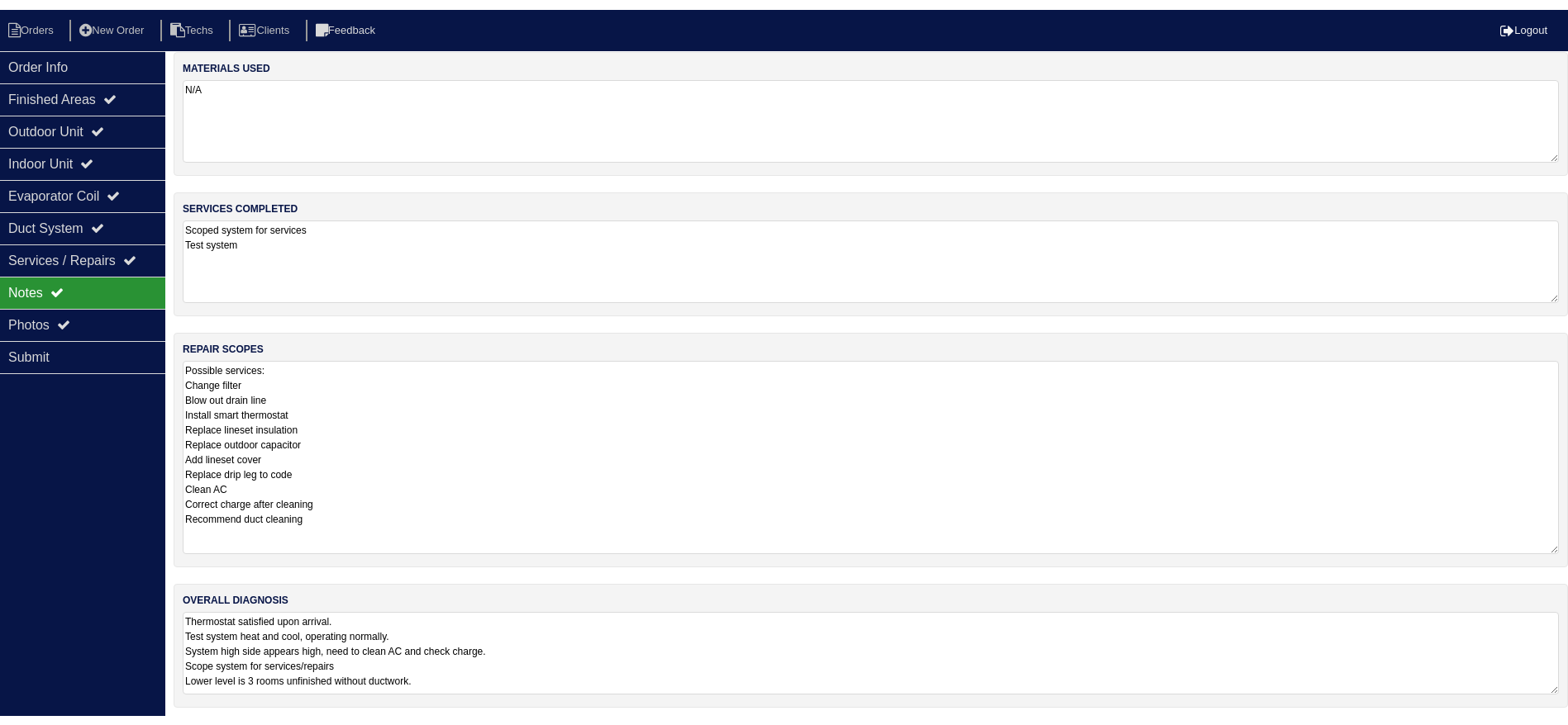
scroll to position [19, 0]
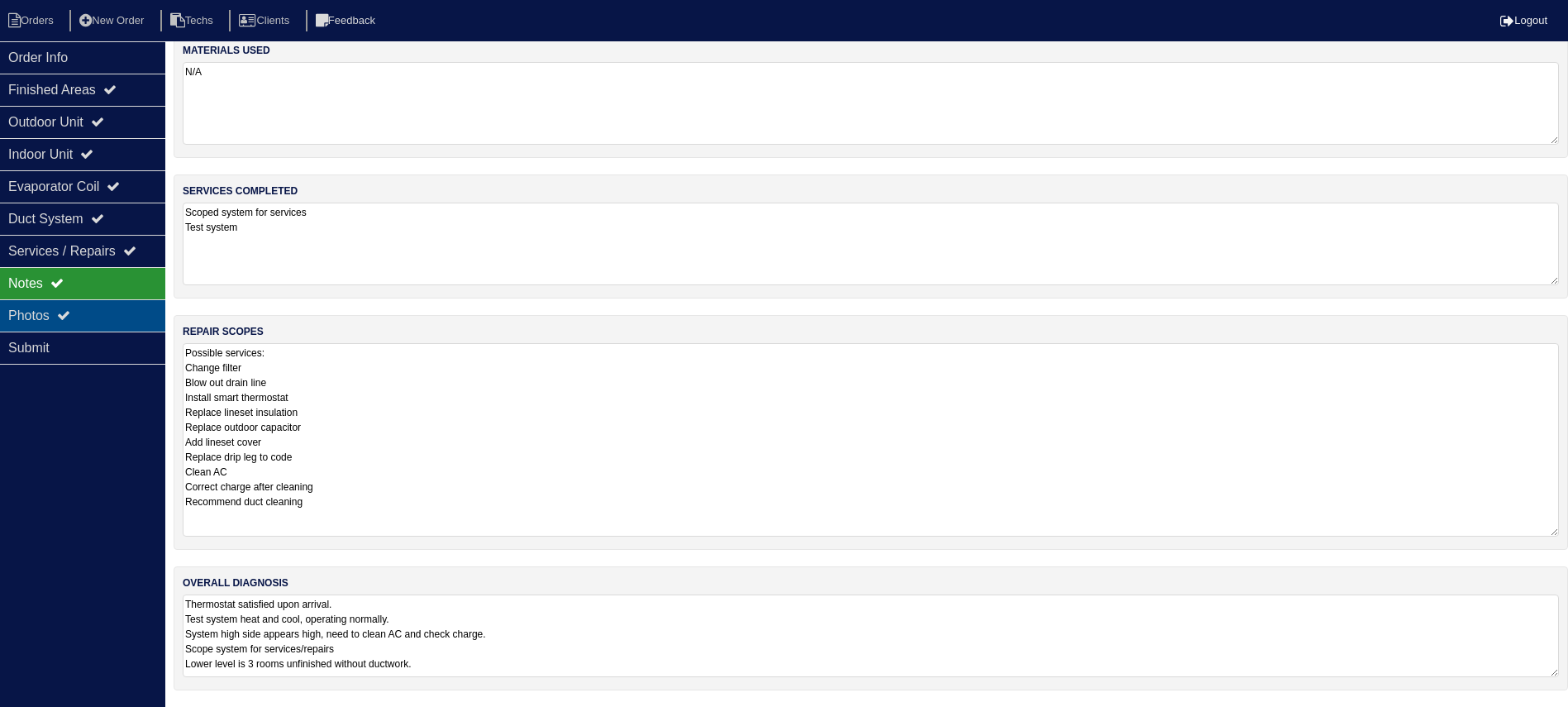
click at [35, 310] on div "Photos" at bounding box center [82, 315] width 165 height 32
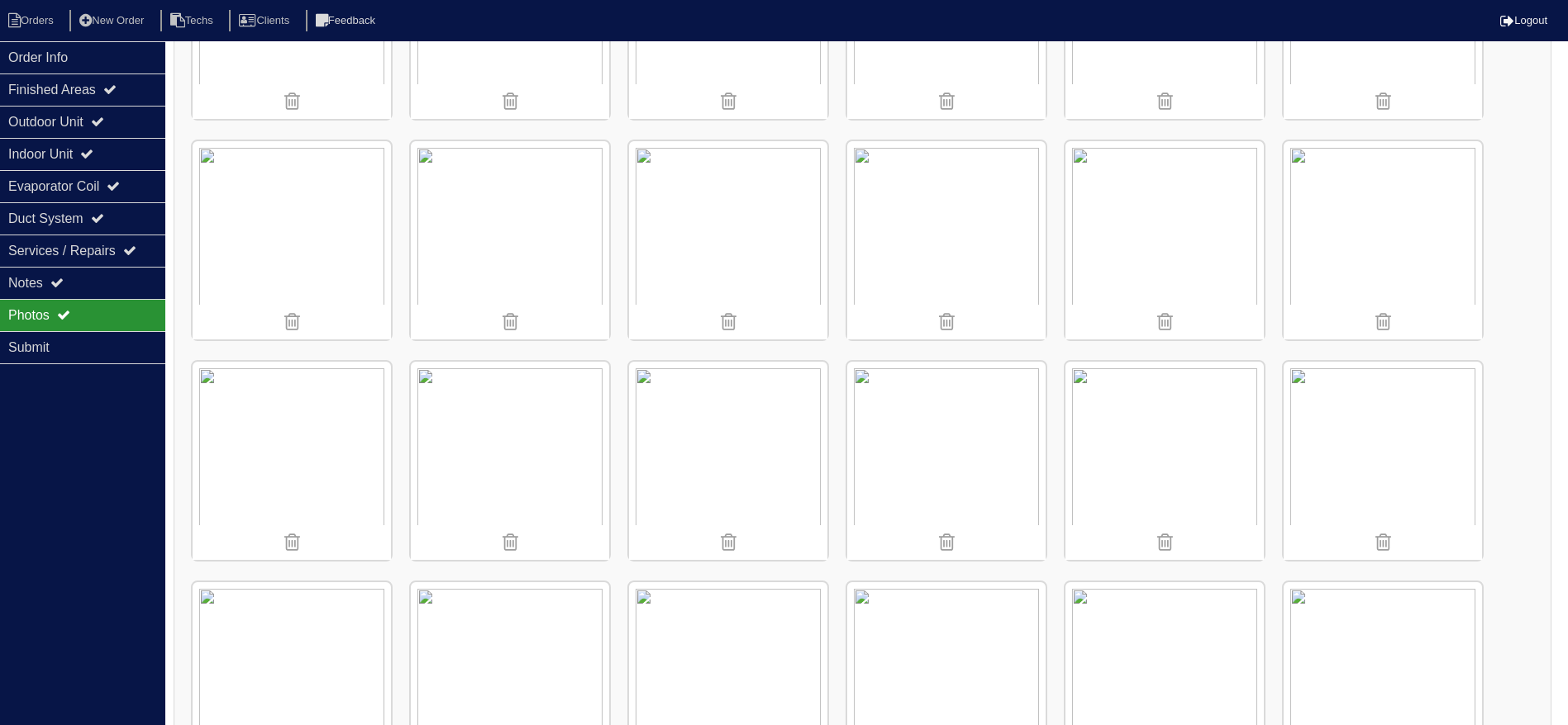
scroll to position [1545, 0]
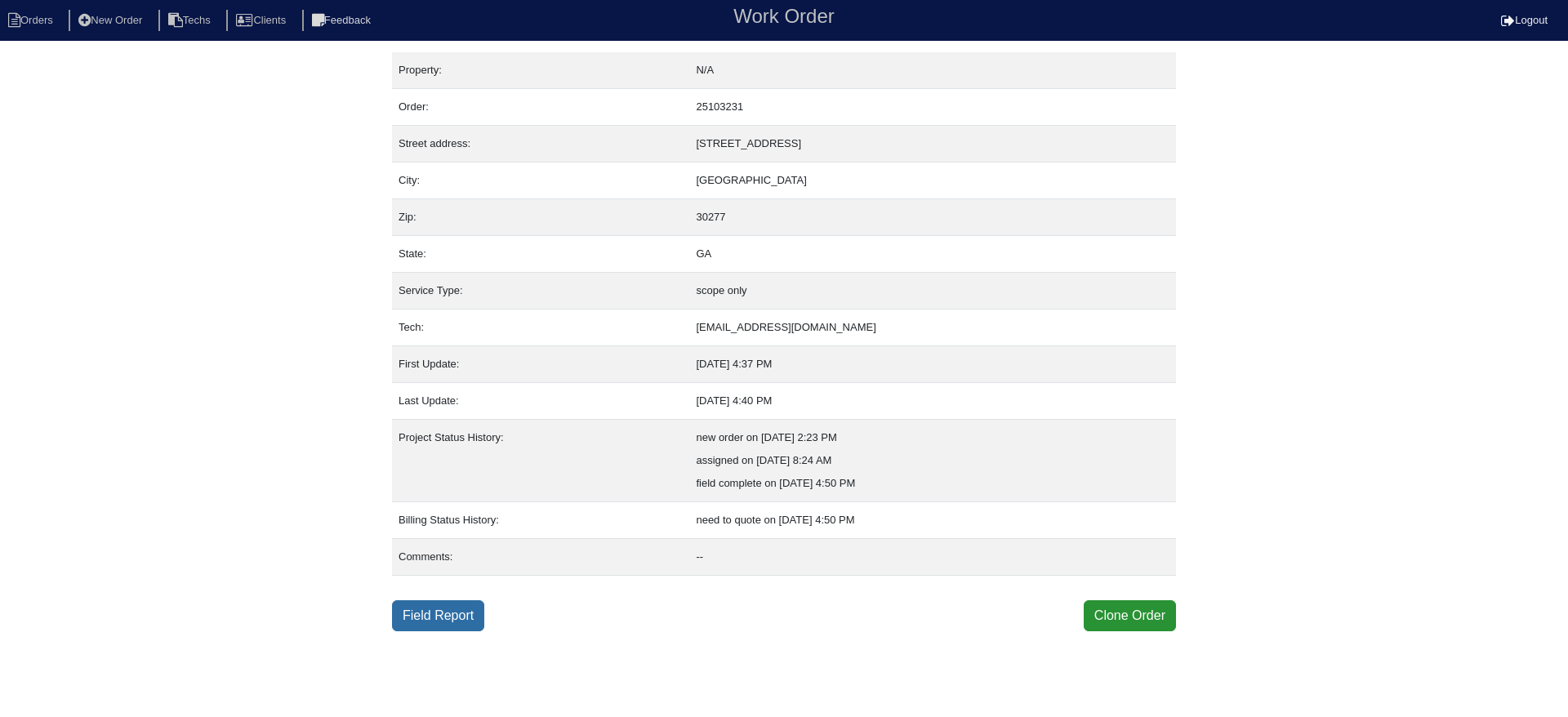
click at [441, 612] on link "Field Report" at bounding box center [438, 616] width 92 height 31
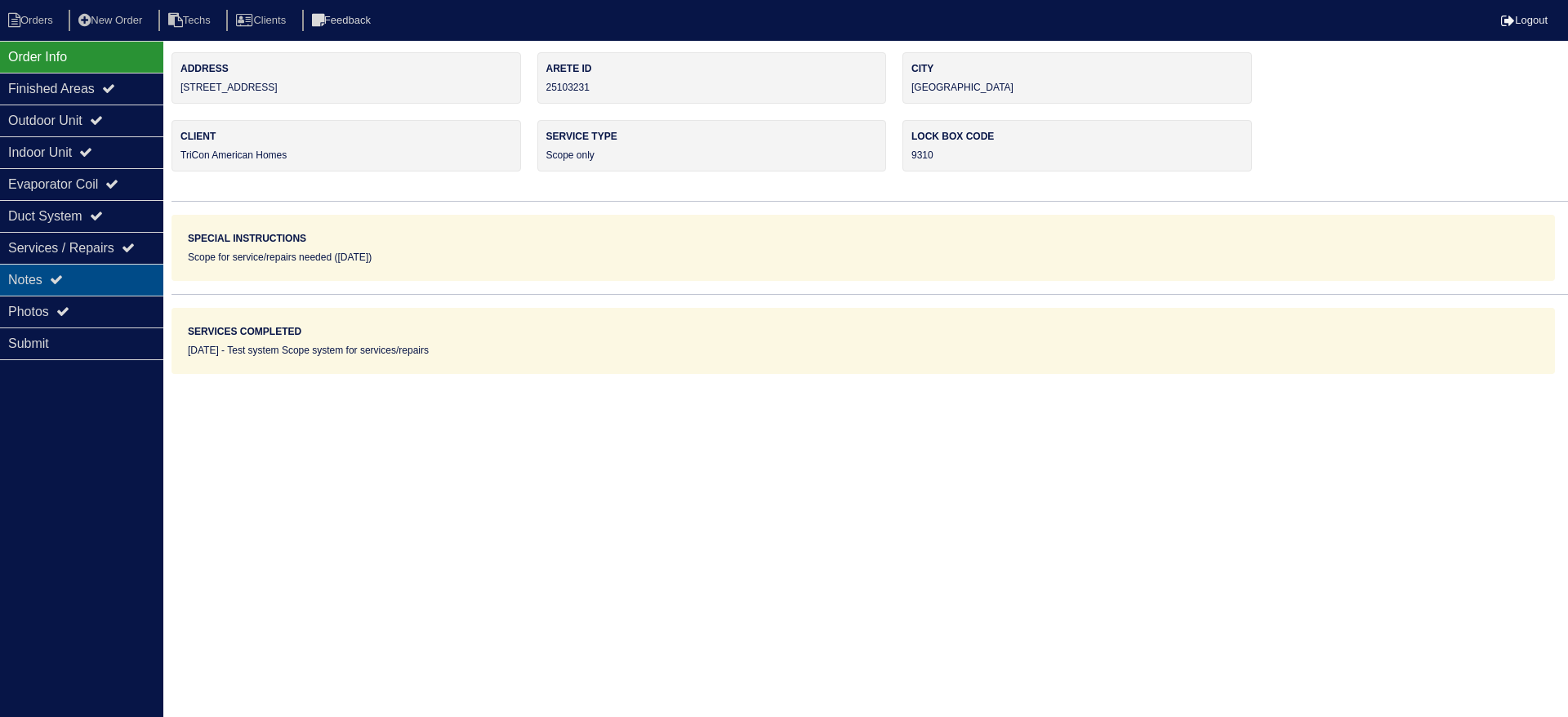
click at [109, 277] on div "Notes" at bounding box center [81, 280] width 163 height 32
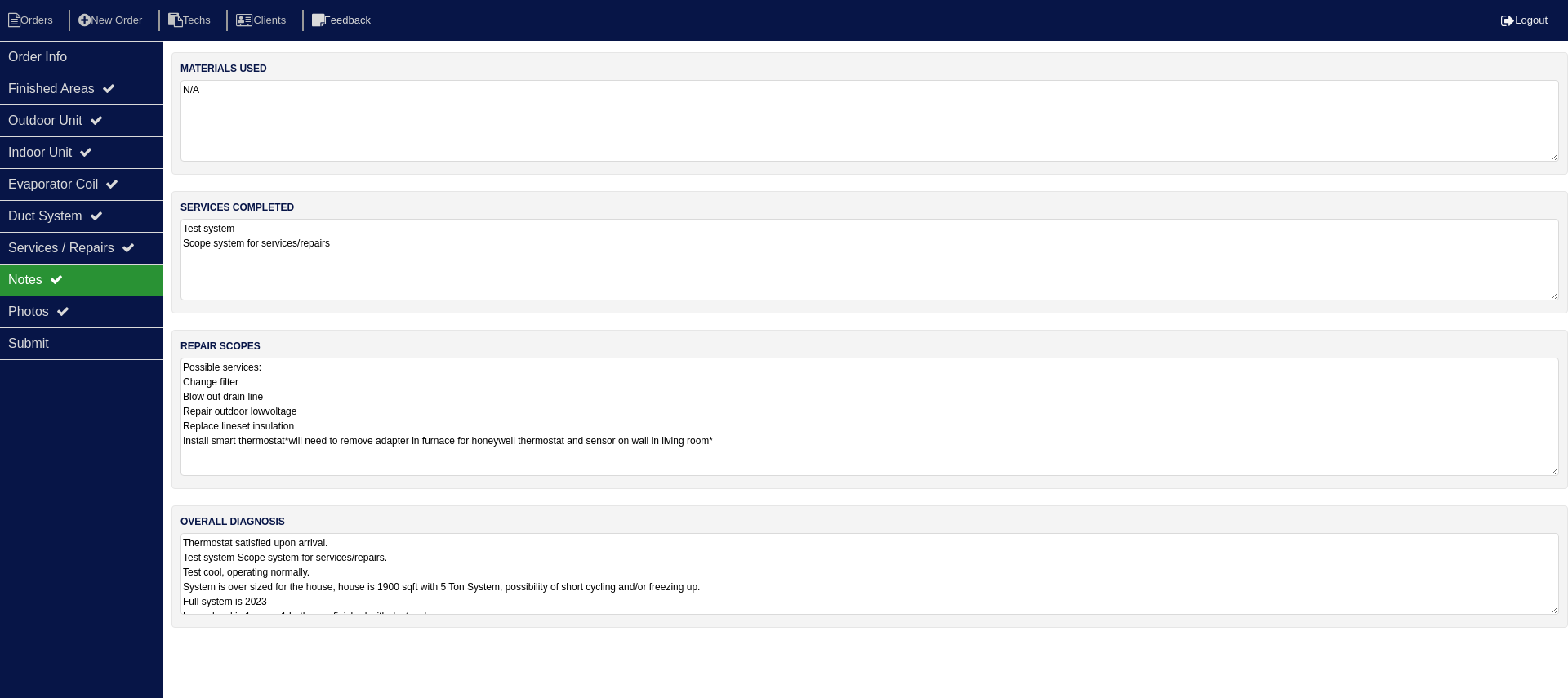
drag, startPoint x: 1551, startPoint y: 433, endPoint x: 1567, endPoint y: 470, distance: 40.3
click at [1567, 470] on div "repair scopes Possible services: Change filter Blow out drain line Repair outdo…" at bounding box center [870, 410] width 1396 height 159
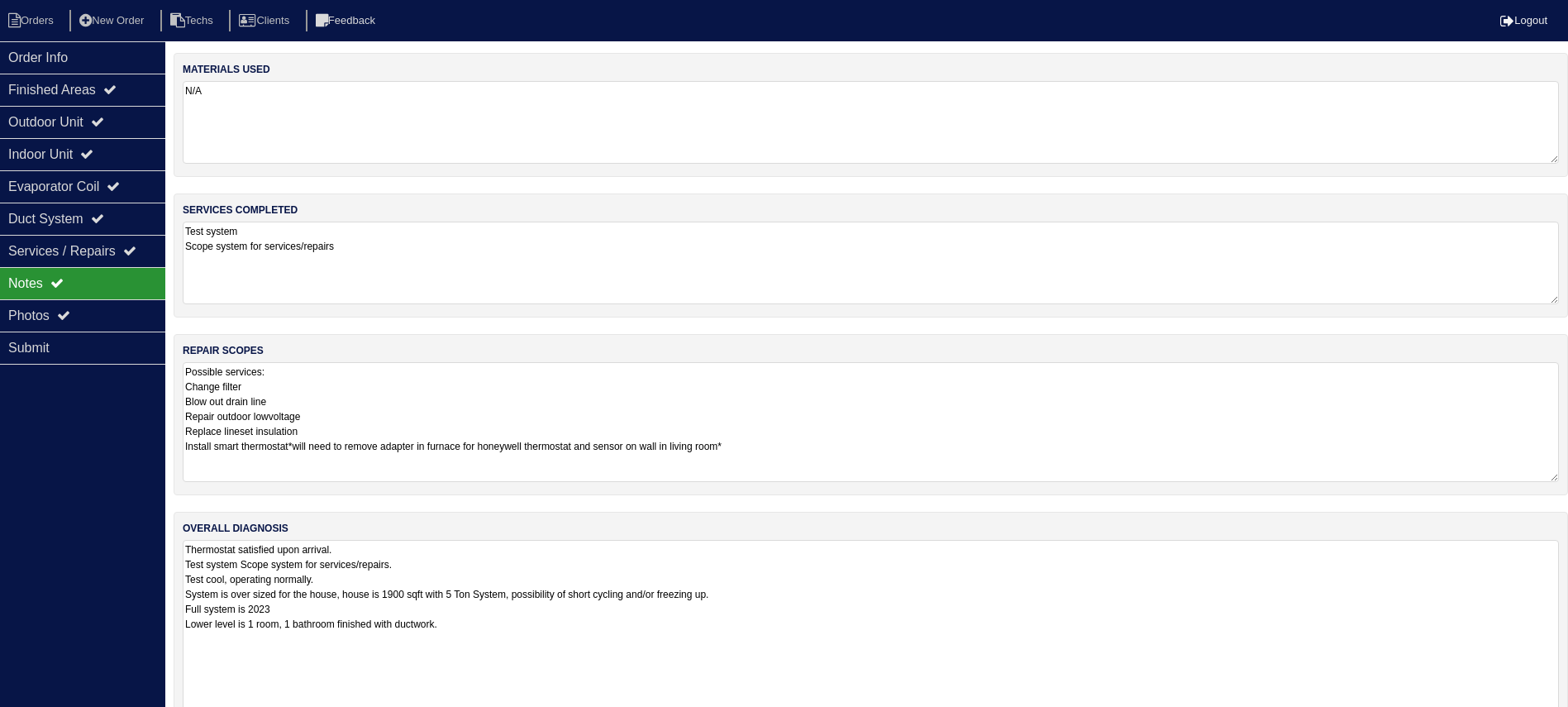
drag, startPoint x: 1570, startPoint y: 617, endPoint x: 1571, endPoint y: 752, distance: 135.0
click at [1568, 724] on html "Orders New Order Techs Clients Feedback Logout Orders New Order Users Clients M…" at bounding box center [784, 393] width 1568 height 787
click at [91, 118] on div "Outdoor Unit" at bounding box center [82, 122] width 165 height 32
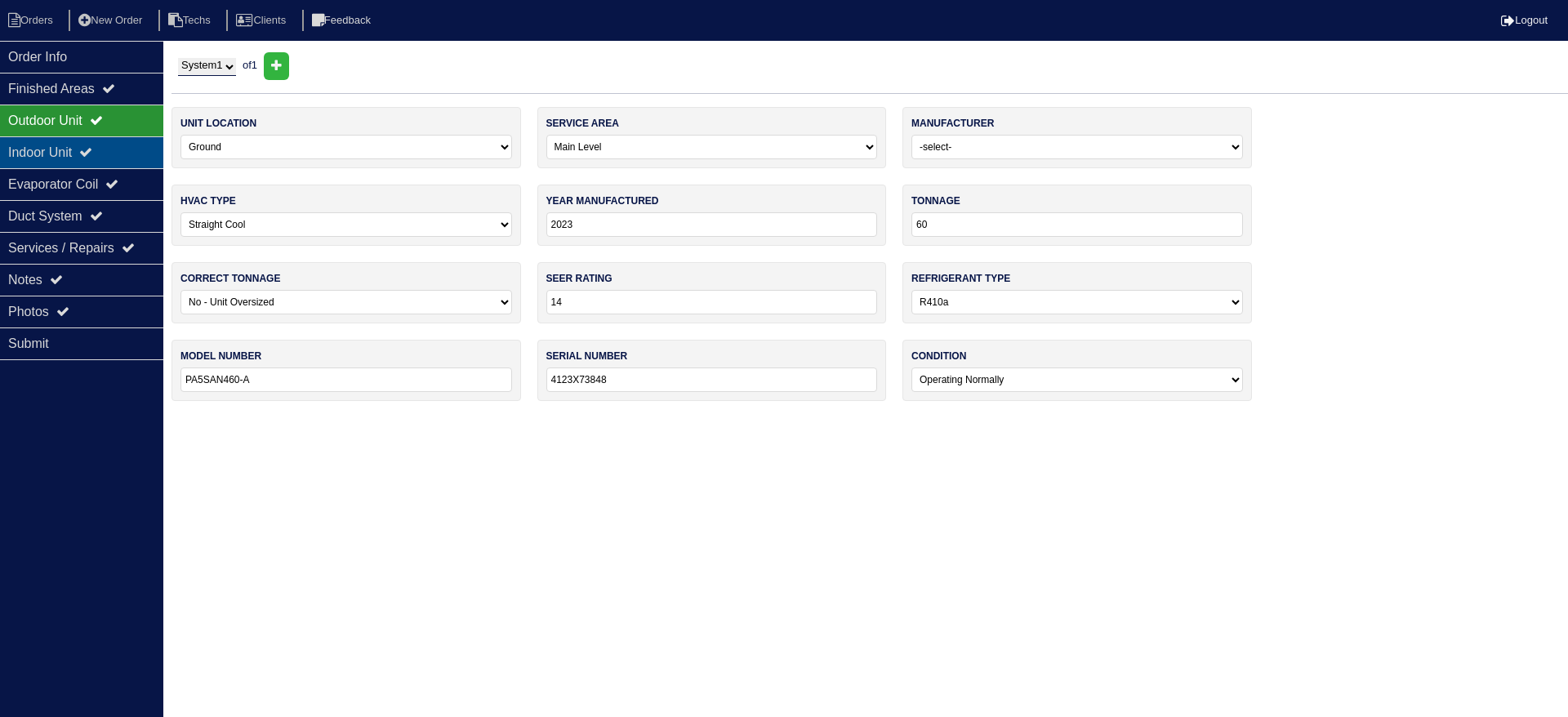
click at [92, 147] on icon at bounding box center [86, 152] width 13 height 13
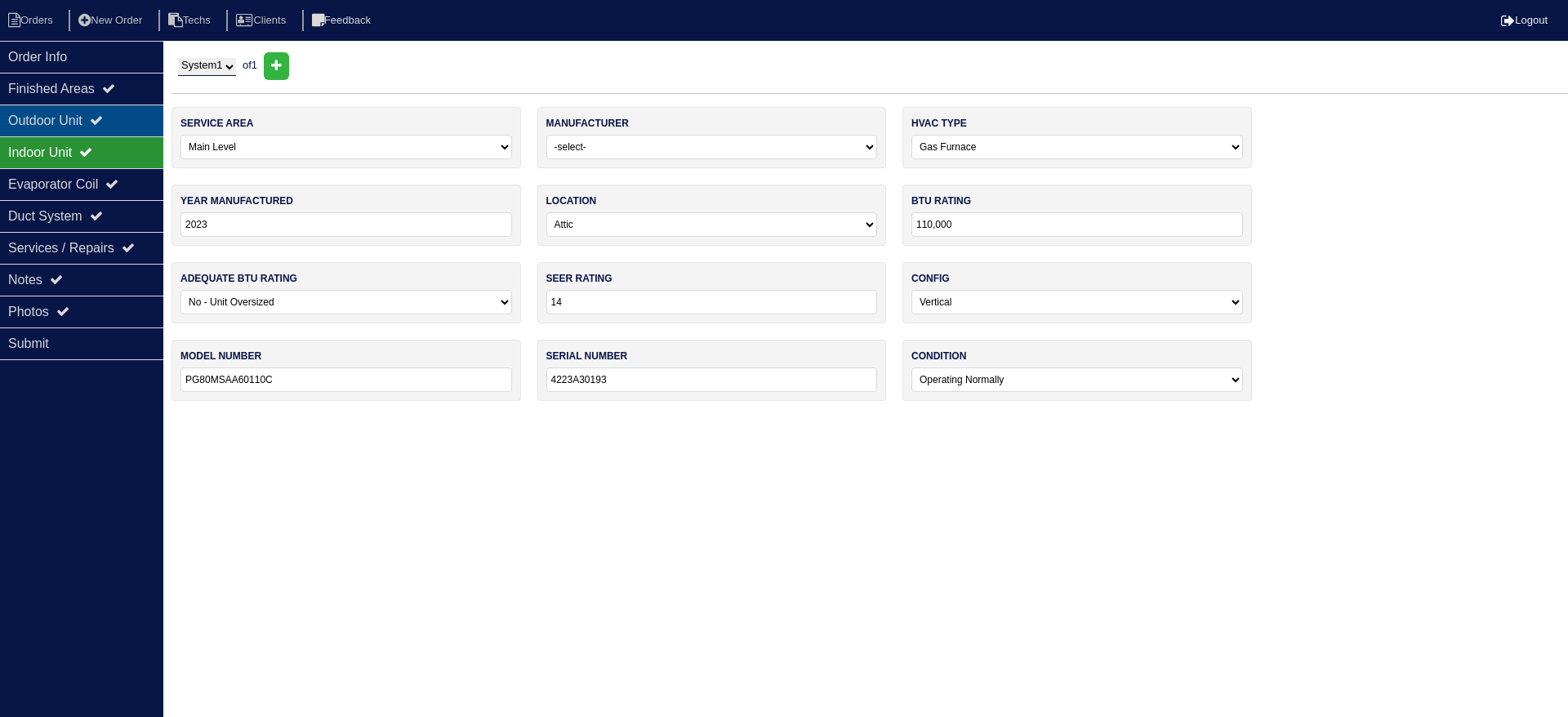
click at [129, 117] on div "Outdoor Unit" at bounding box center [81, 120] width 163 height 32
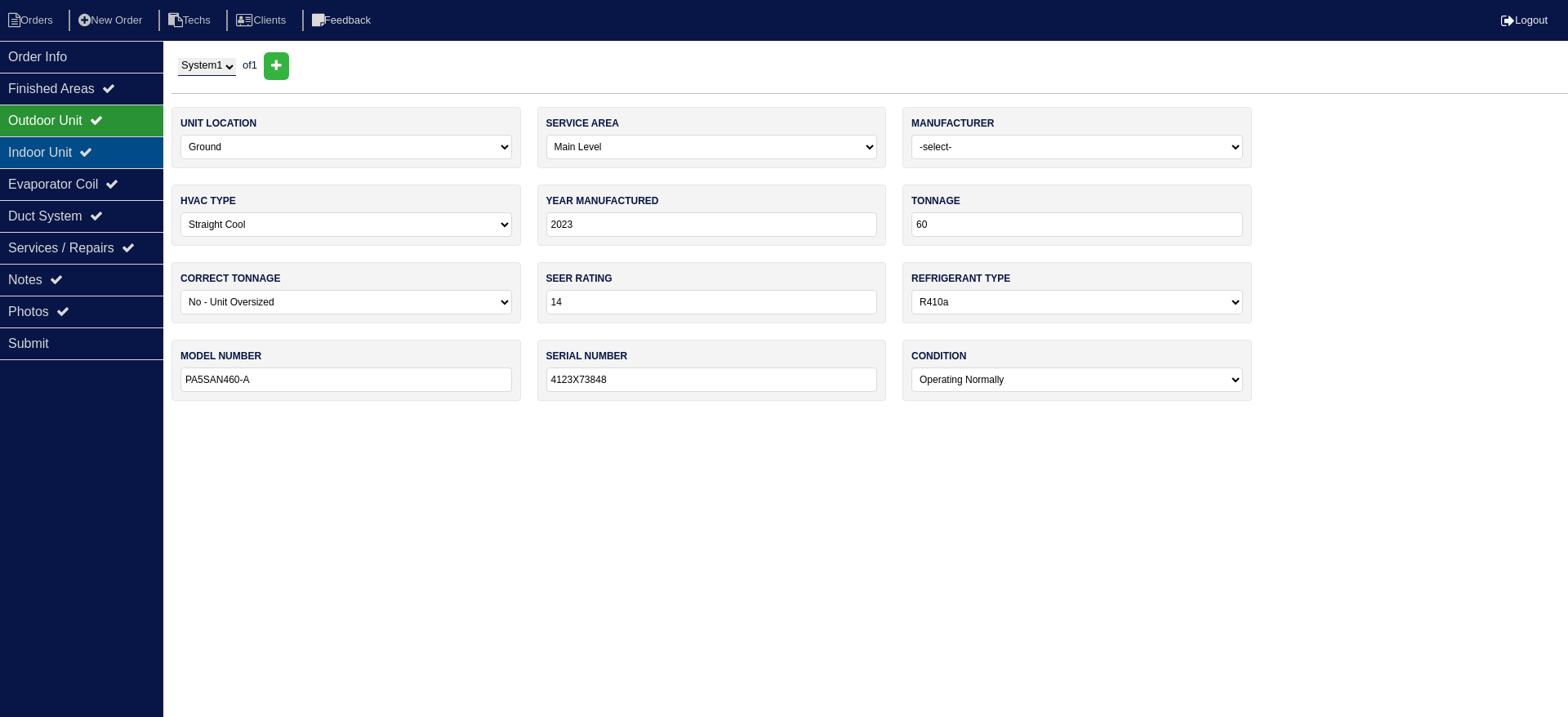
click at [119, 142] on div "Indoor Unit" at bounding box center [81, 152] width 163 height 32
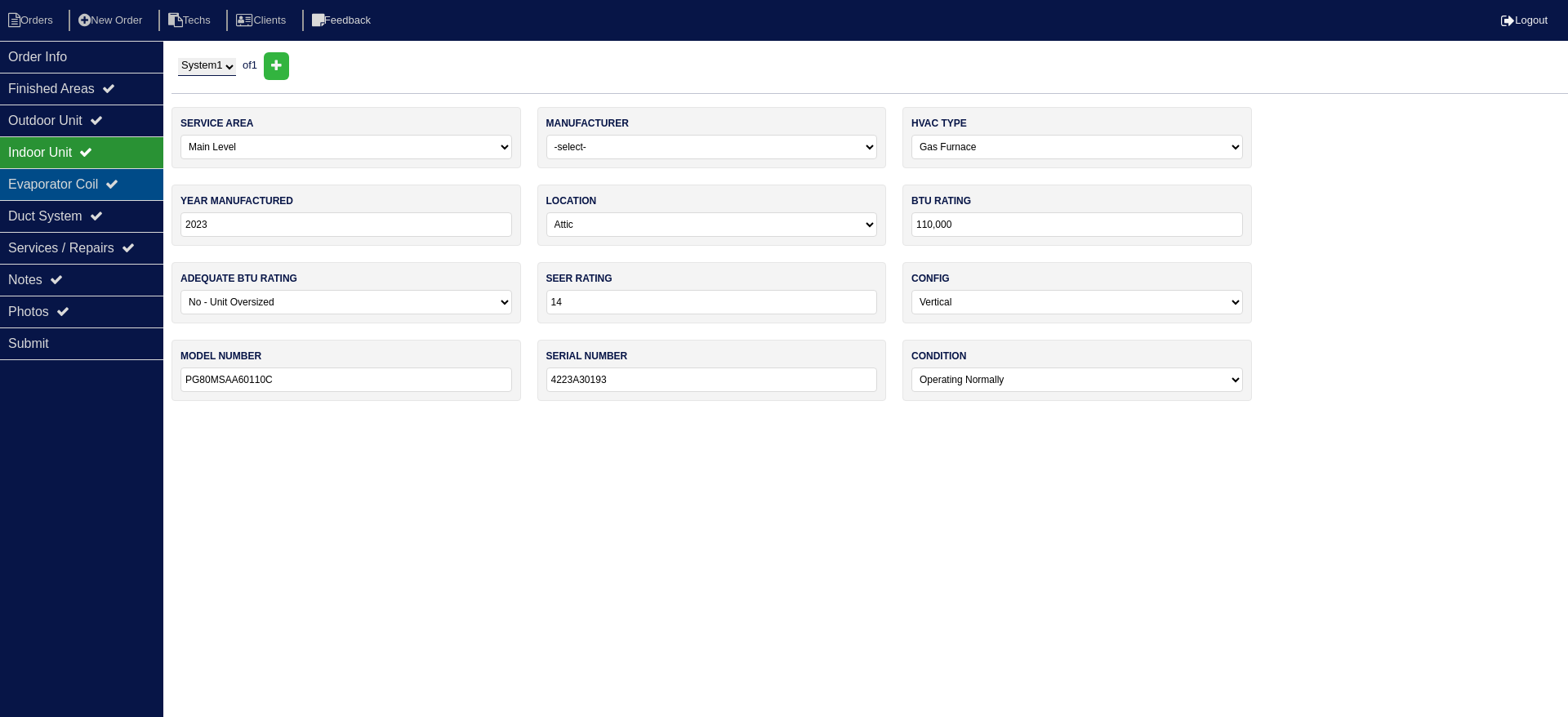
click at [128, 173] on div "Evaporator Coil" at bounding box center [81, 184] width 163 height 32
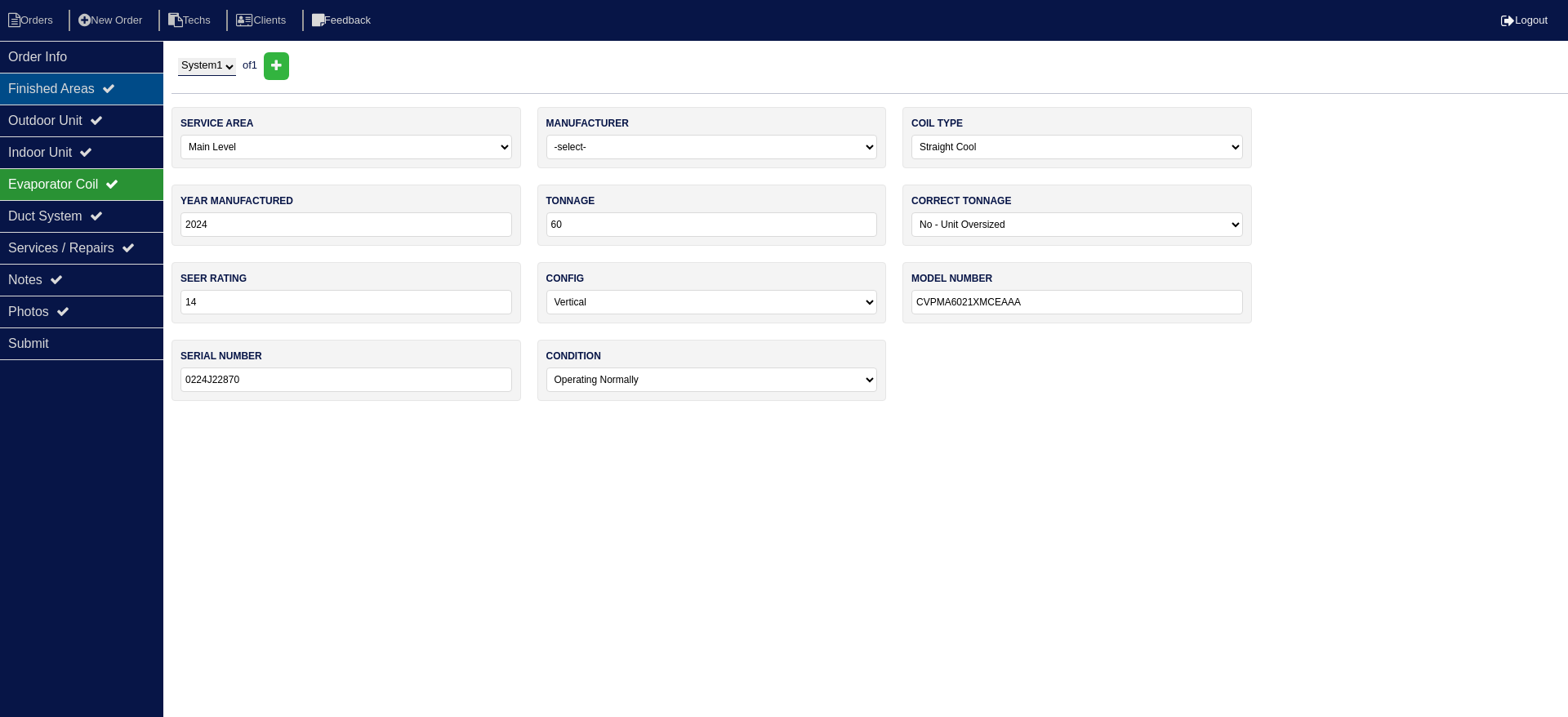
click at [139, 88] on div "Finished Areas" at bounding box center [81, 88] width 163 height 32
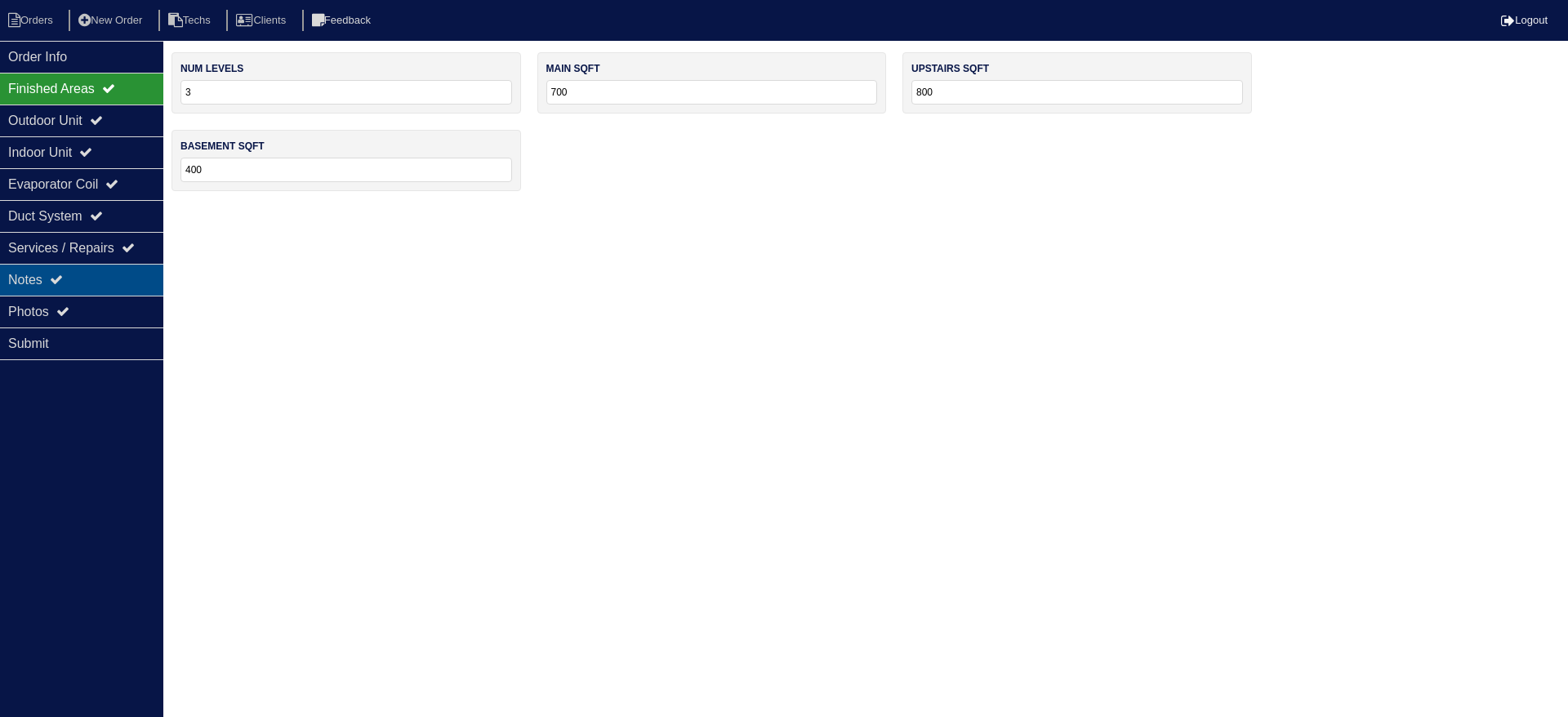
click at [119, 269] on div "Notes" at bounding box center [81, 280] width 163 height 32
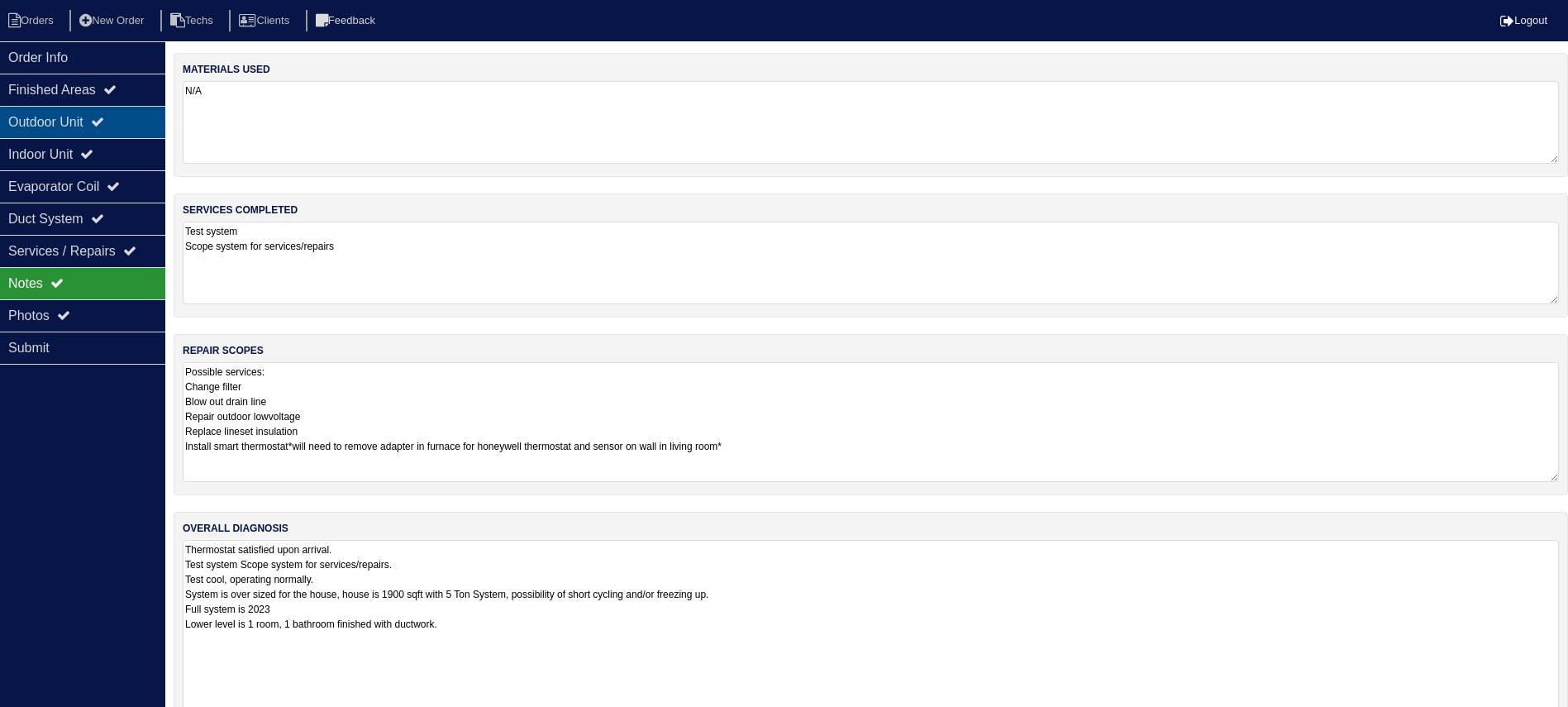
click at [103, 117] on icon at bounding box center [97, 121] width 13 height 13
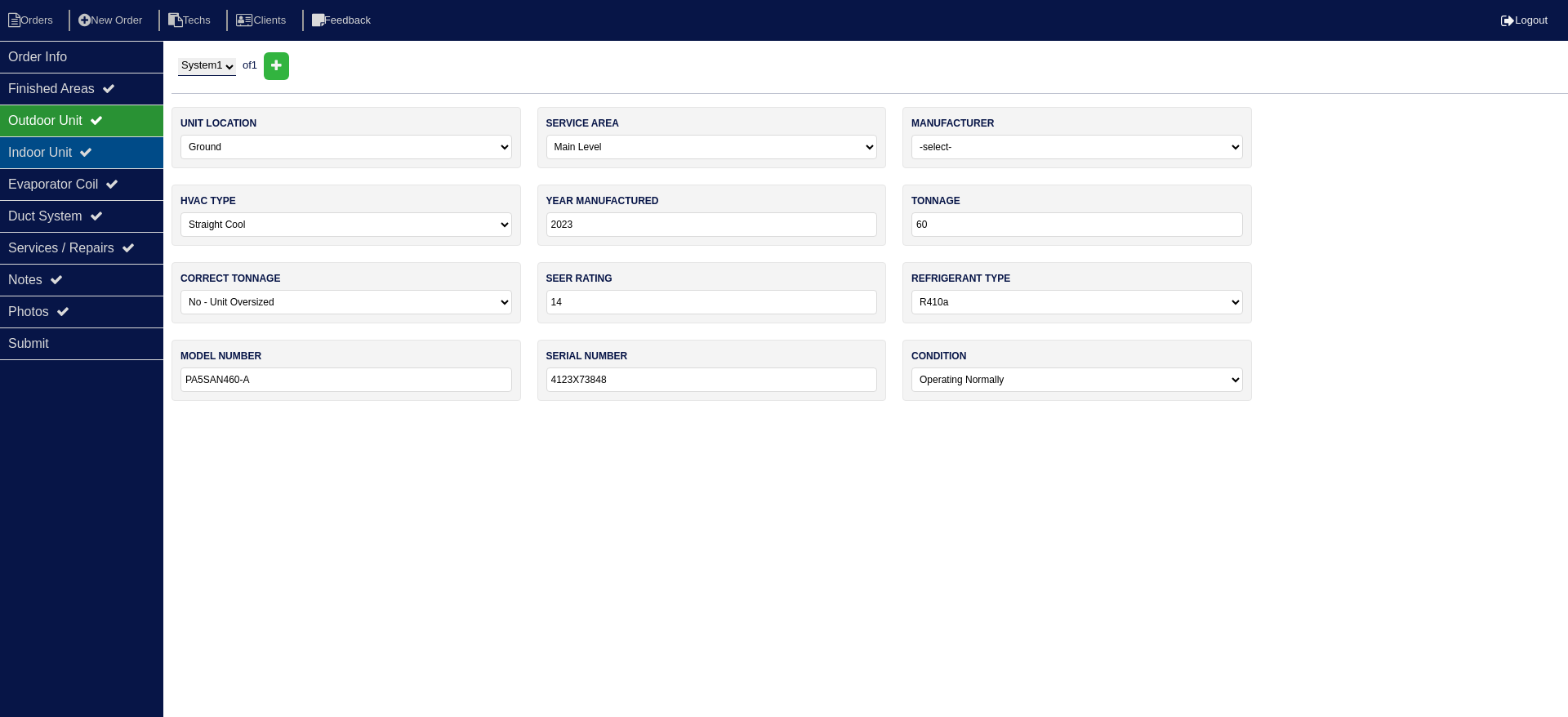
click at [92, 148] on icon at bounding box center [86, 152] width 13 height 13
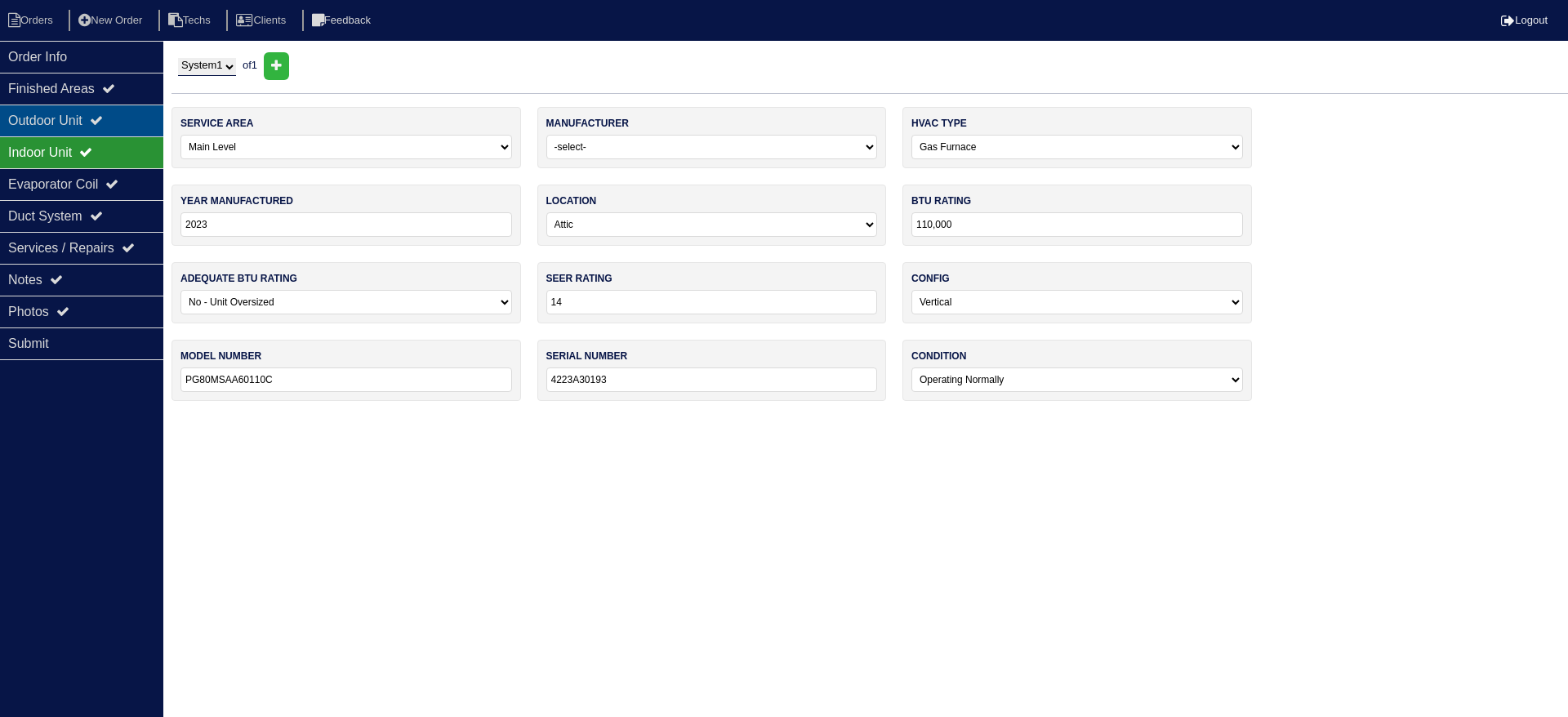
click at [103, 117] on icon at bounding box center [96, 120] width 13 height 13
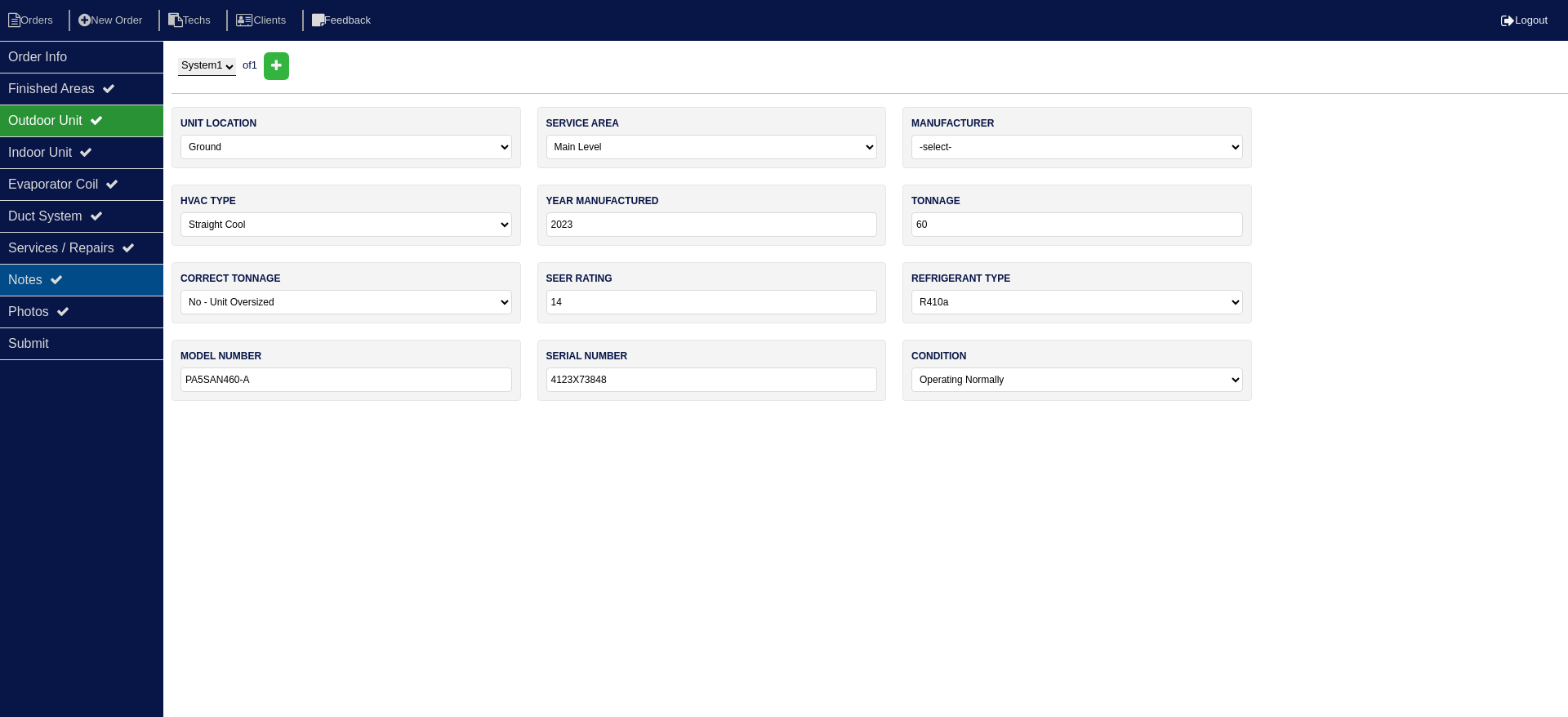
click at [83, 271] on div "Notes" at bounding box center [81, 280] width 163 height 32
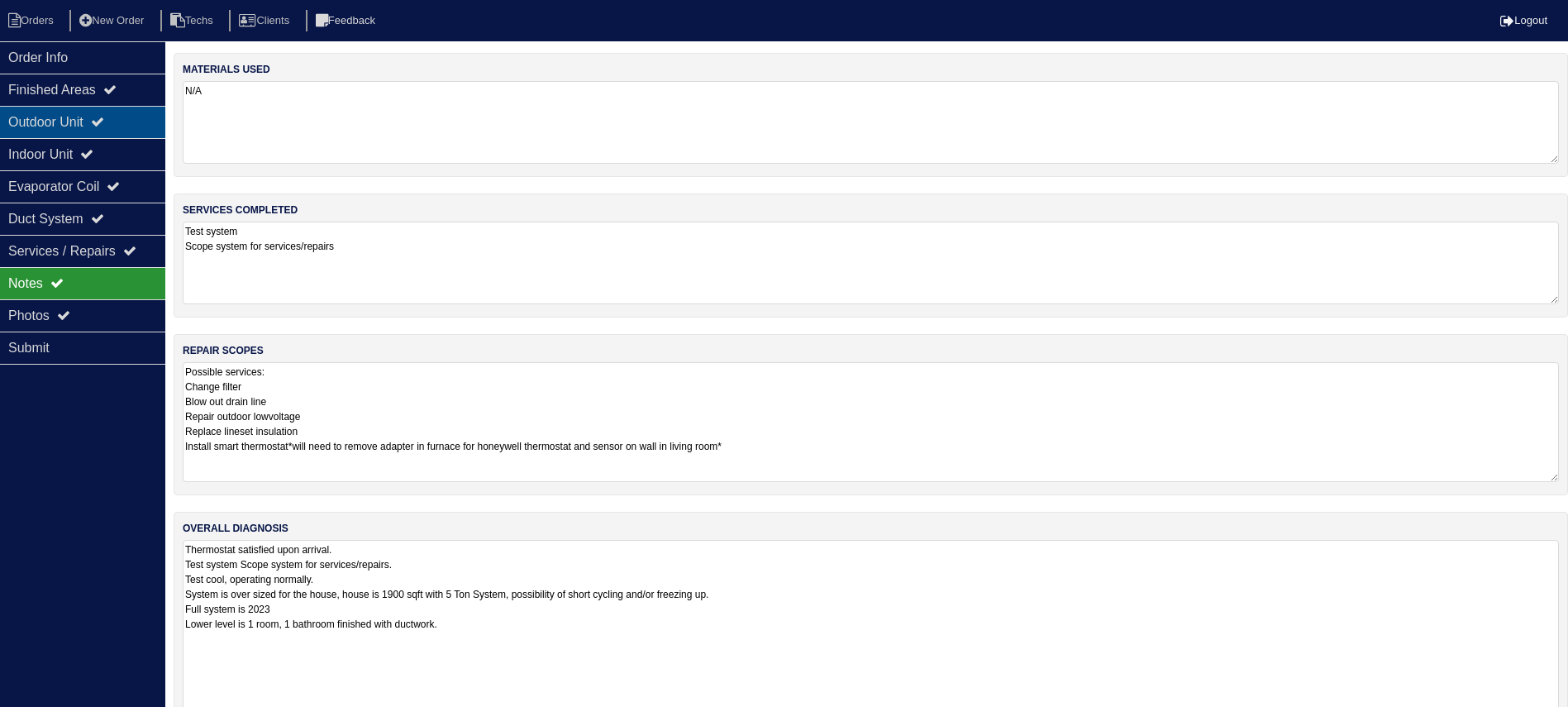
click at [50, 118] on div "Outdoor Unit" at bounding box center [82, 122] width 165 height 32
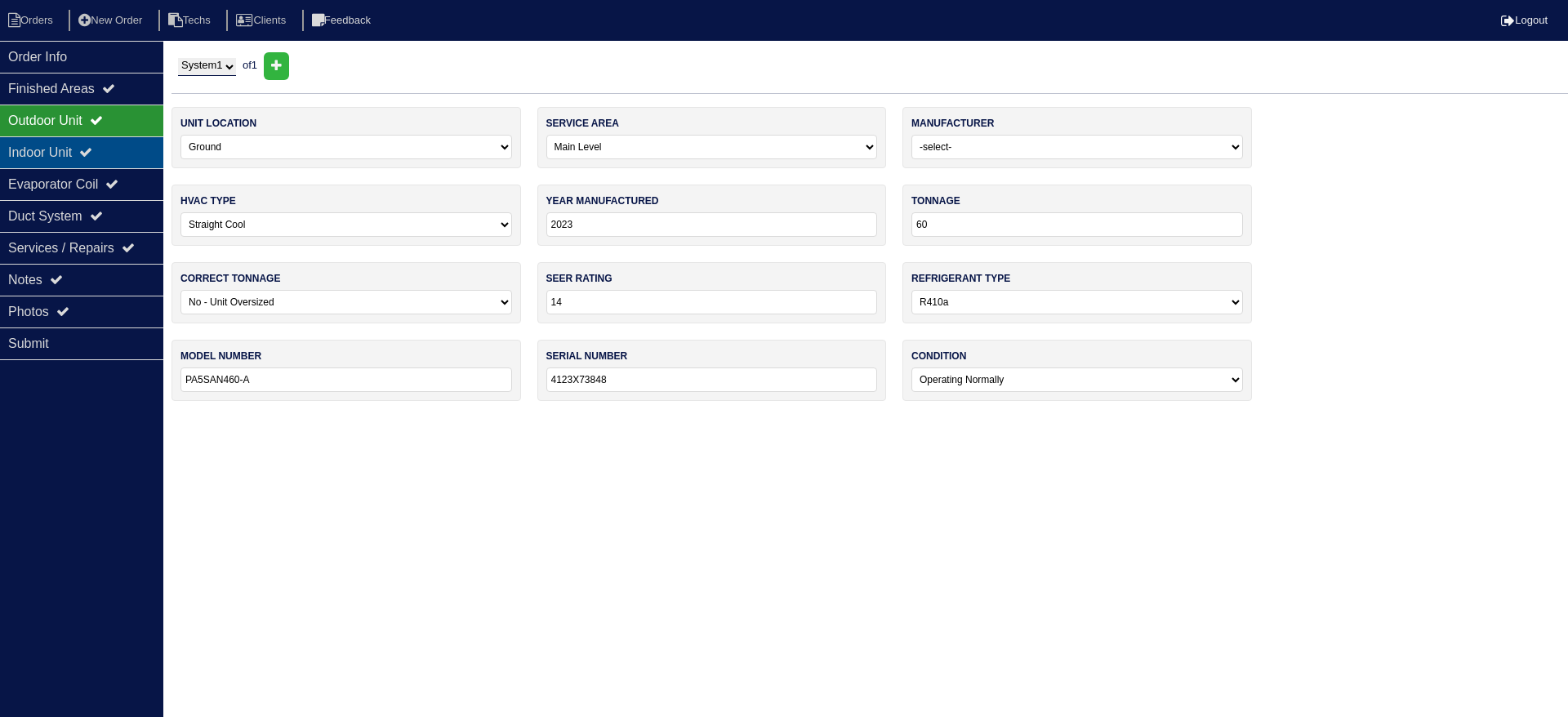
click at [50, 143] on div "Indoor Unit" at bounding box center [81, 152] width 163 height 32
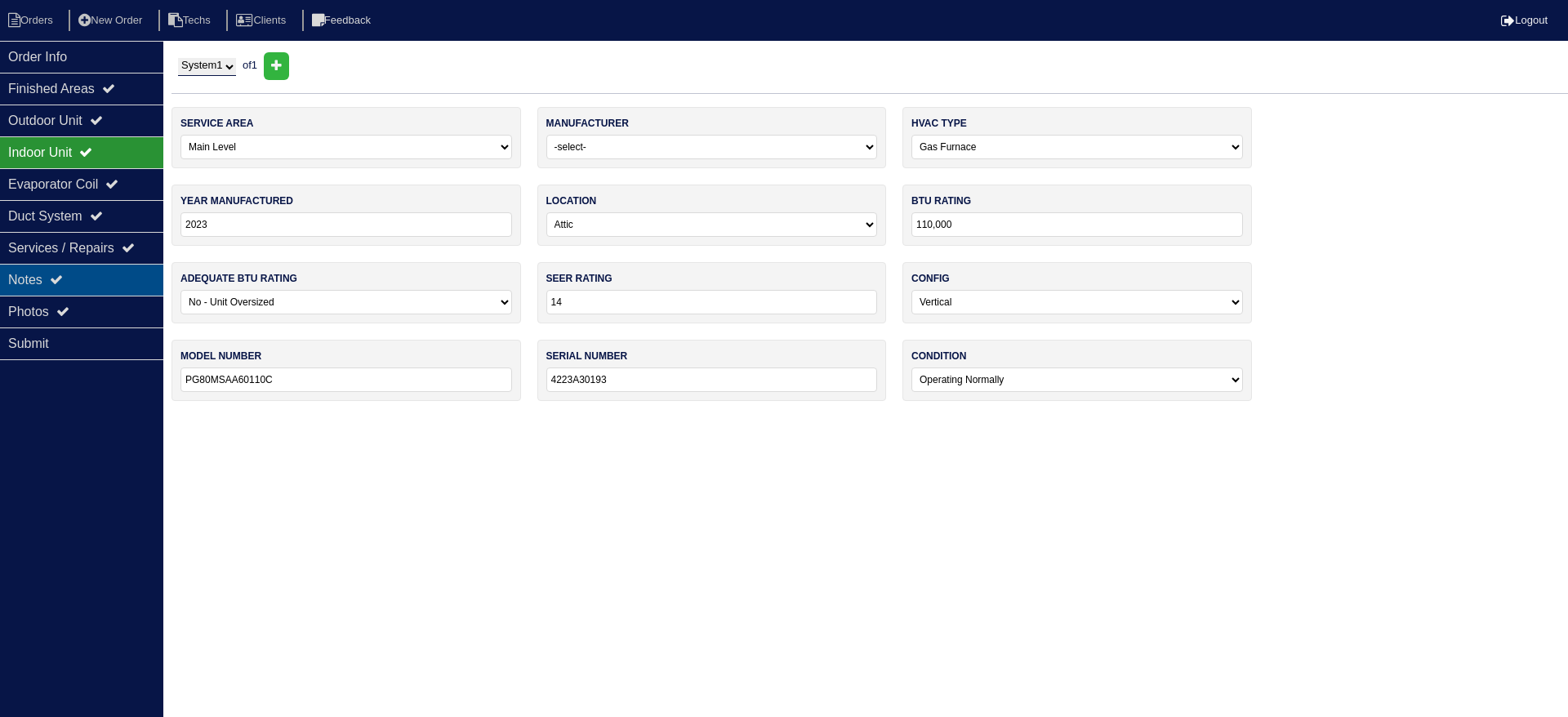
click at [54, 273] on div "Notes" at bounding box center [81, 280] width 163 height 32
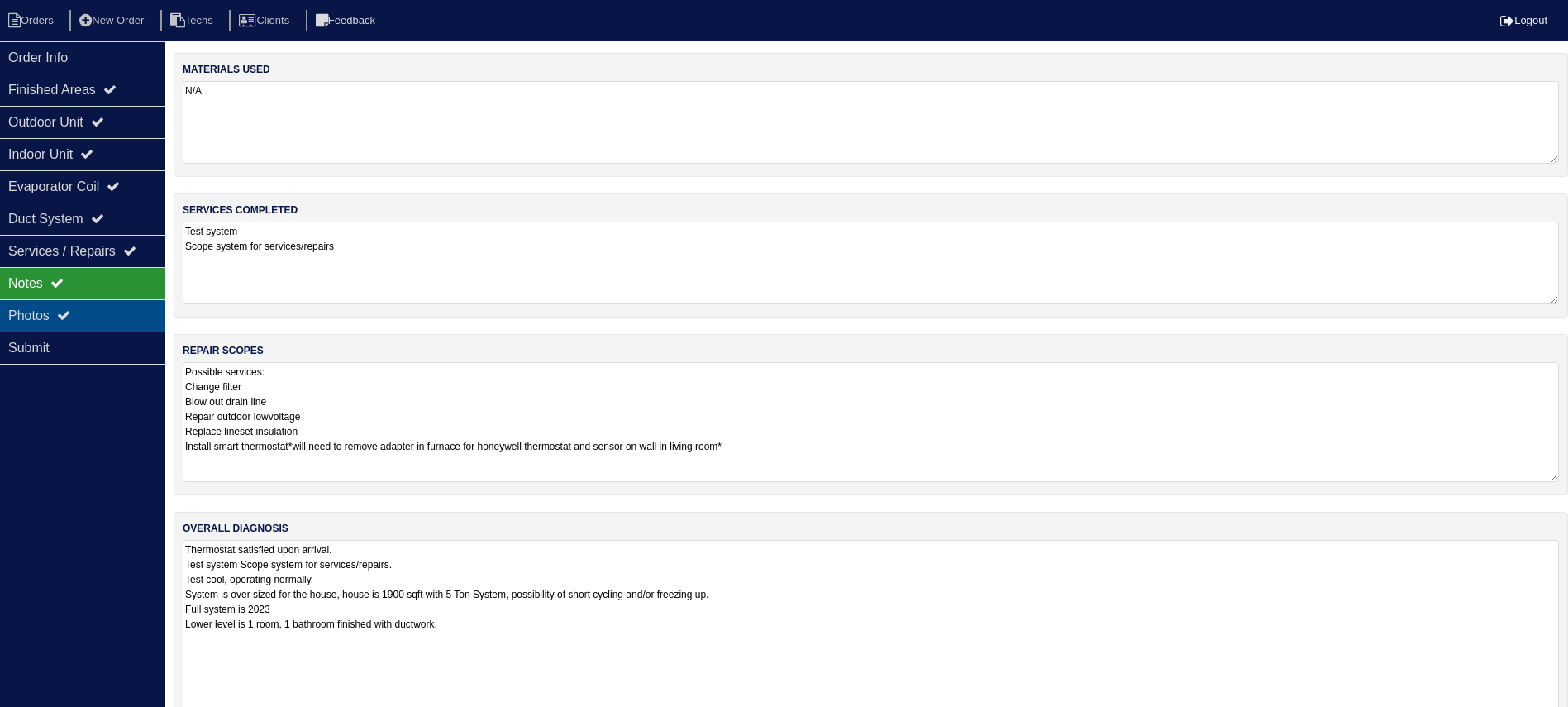
click at [81, 306] on div "Photos" at bounding box center [82, 315] width 165 height 32
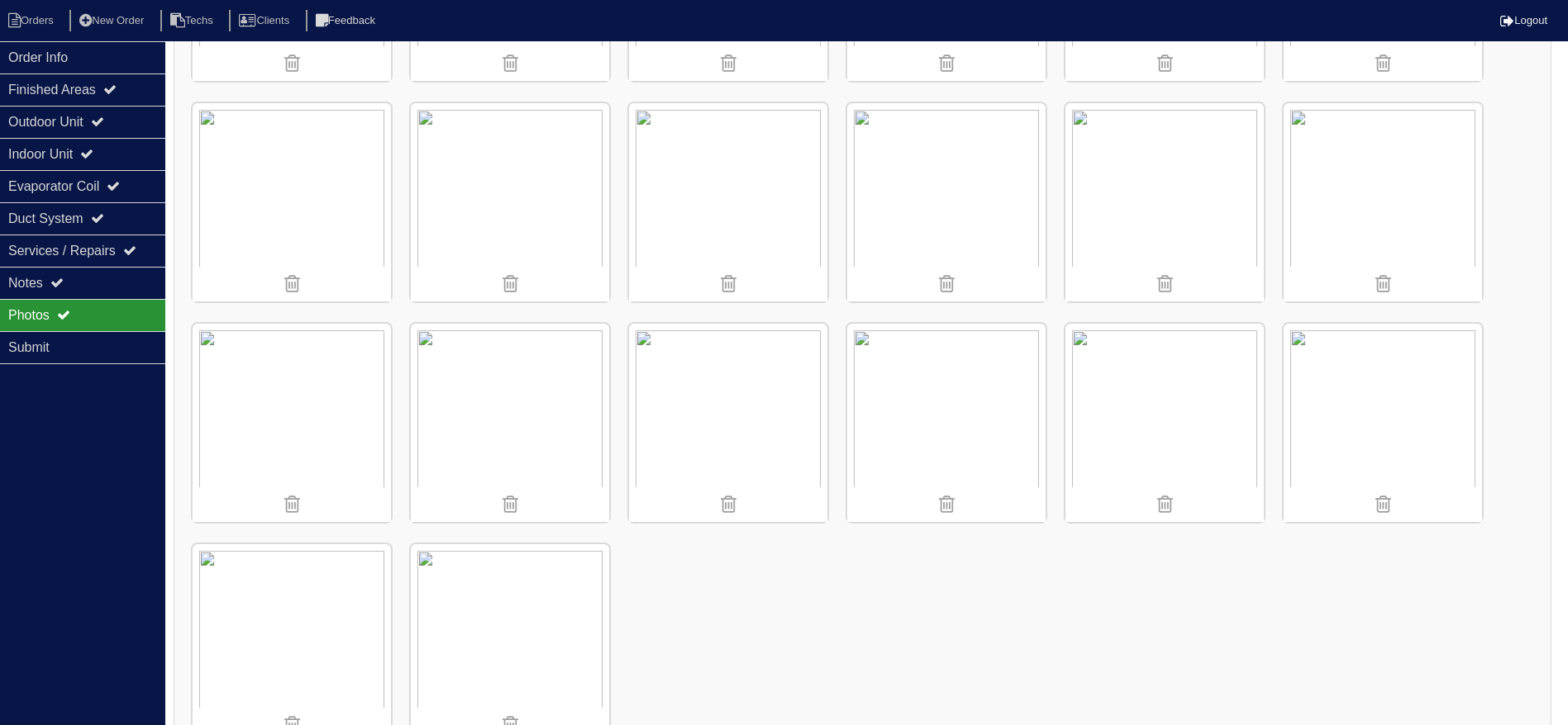
scroll to position [1353, 0]
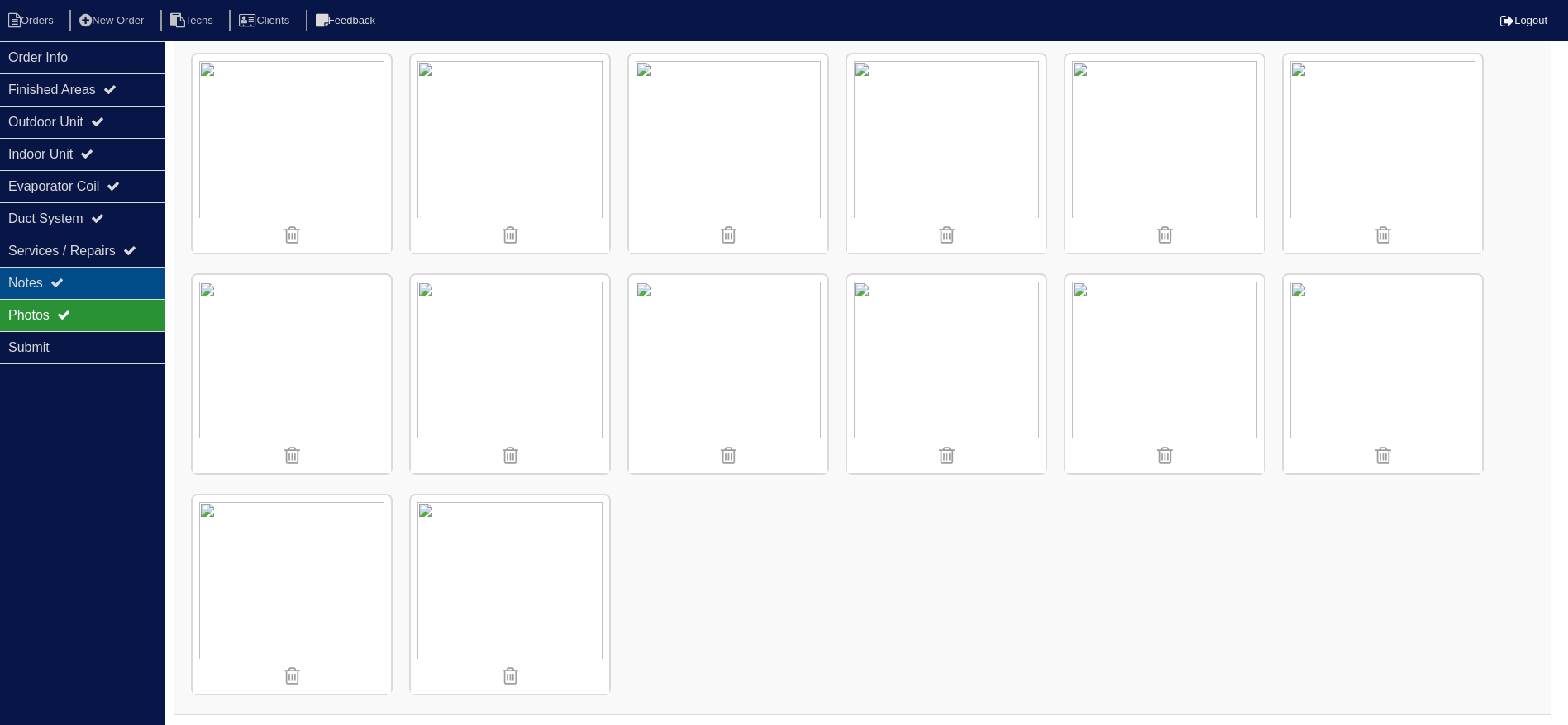
click at [71, 287] on div "Notes" at bounding box center [82, 283] width 165 height 32
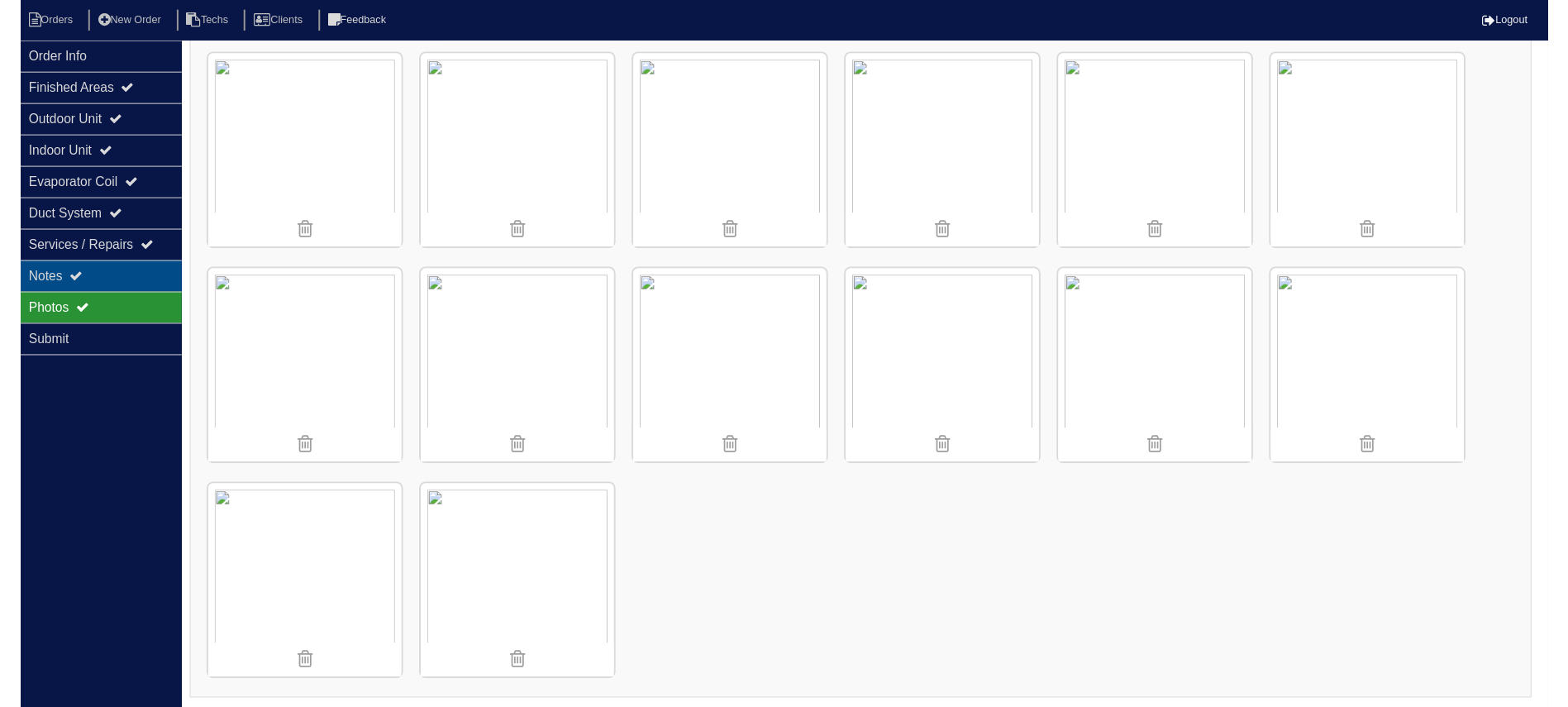
scroll to position [81, 0]
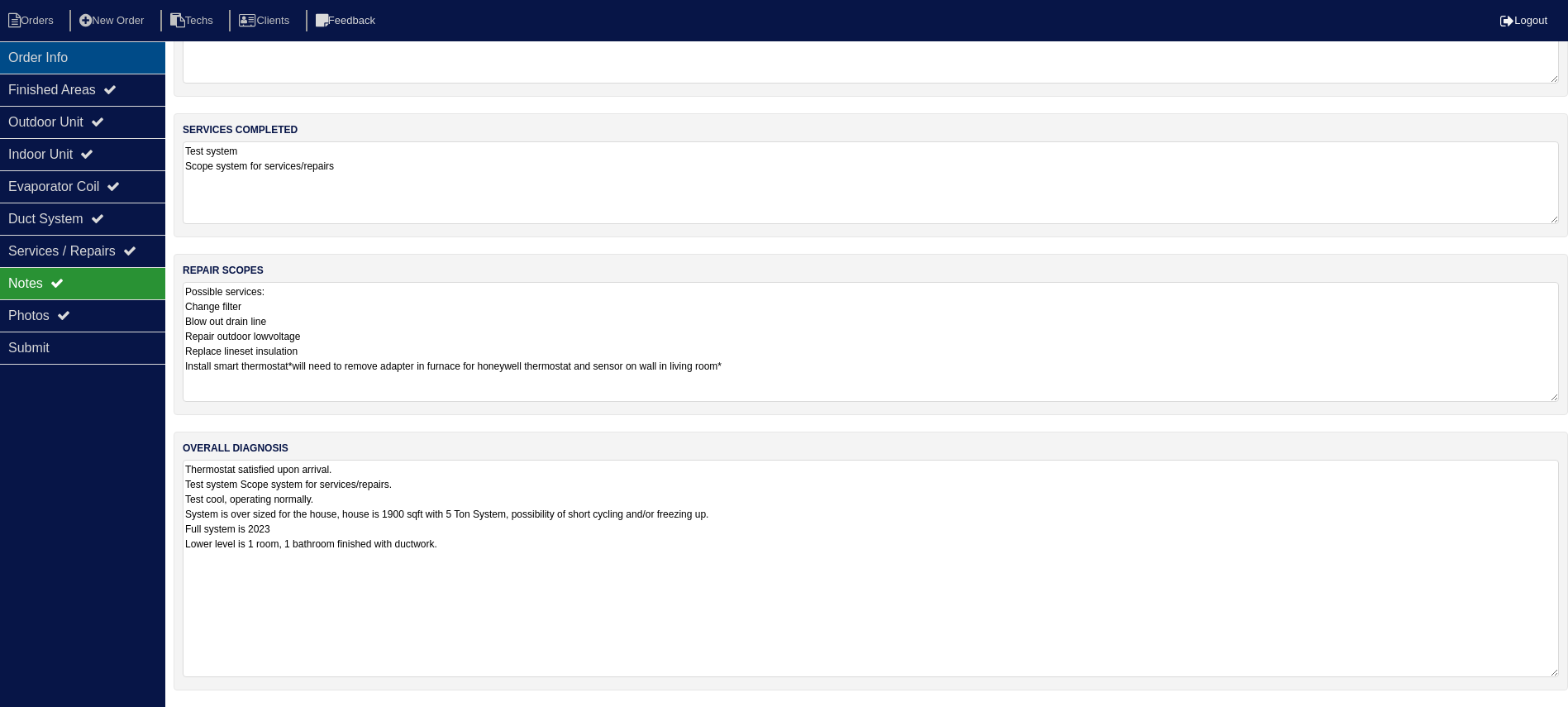
click at [83, 59] on div "Order Info" at bounding box center [82, 57] width 165 height 32
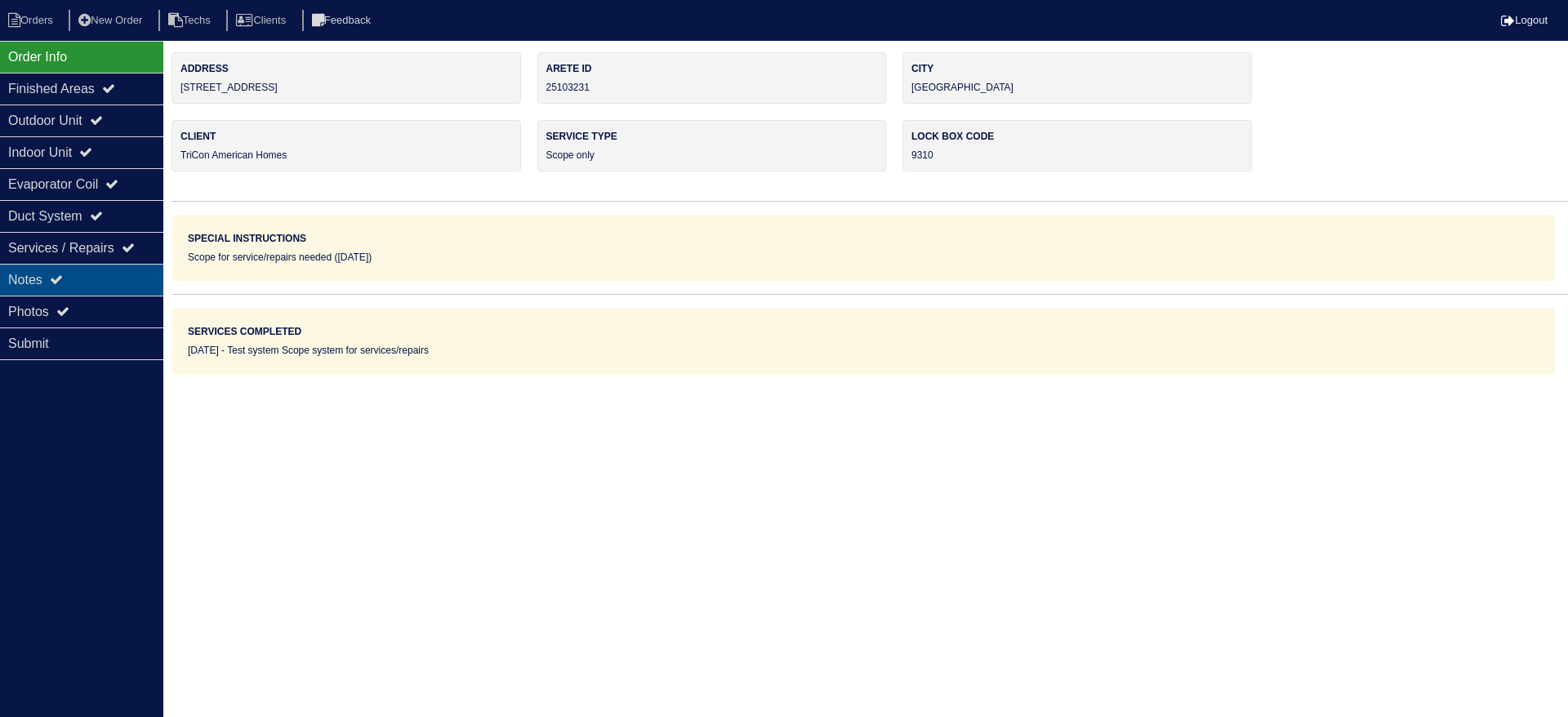
click at [14, 274] on div "Notes" at bounding box center [81, 280] width 163 height 32
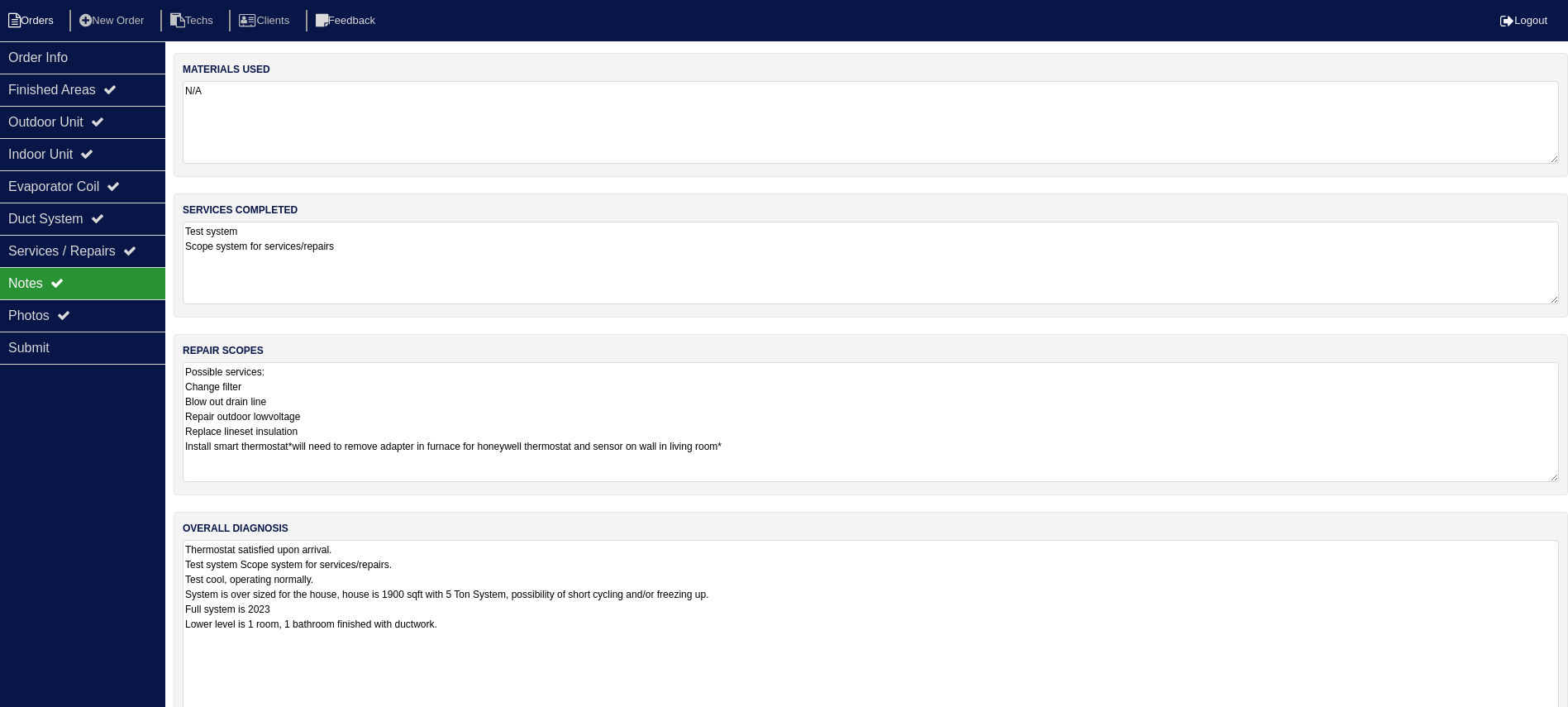
click at [28, 19] on li "Orders" at bounding box center [33, 21] width 67 height 22
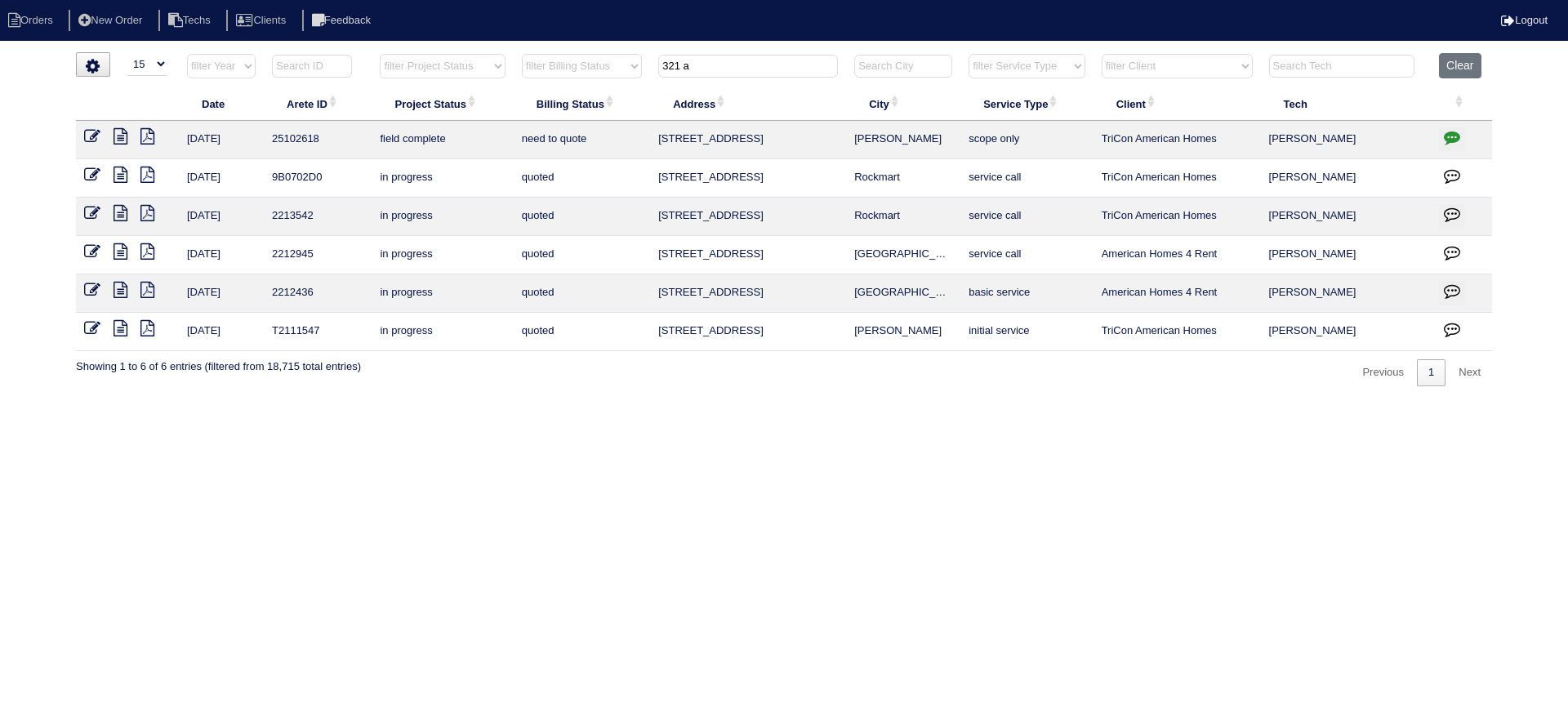
select select "15"
click at [701, 59] on input "321 a" at bounding box center [747, 65] width 180 height 23
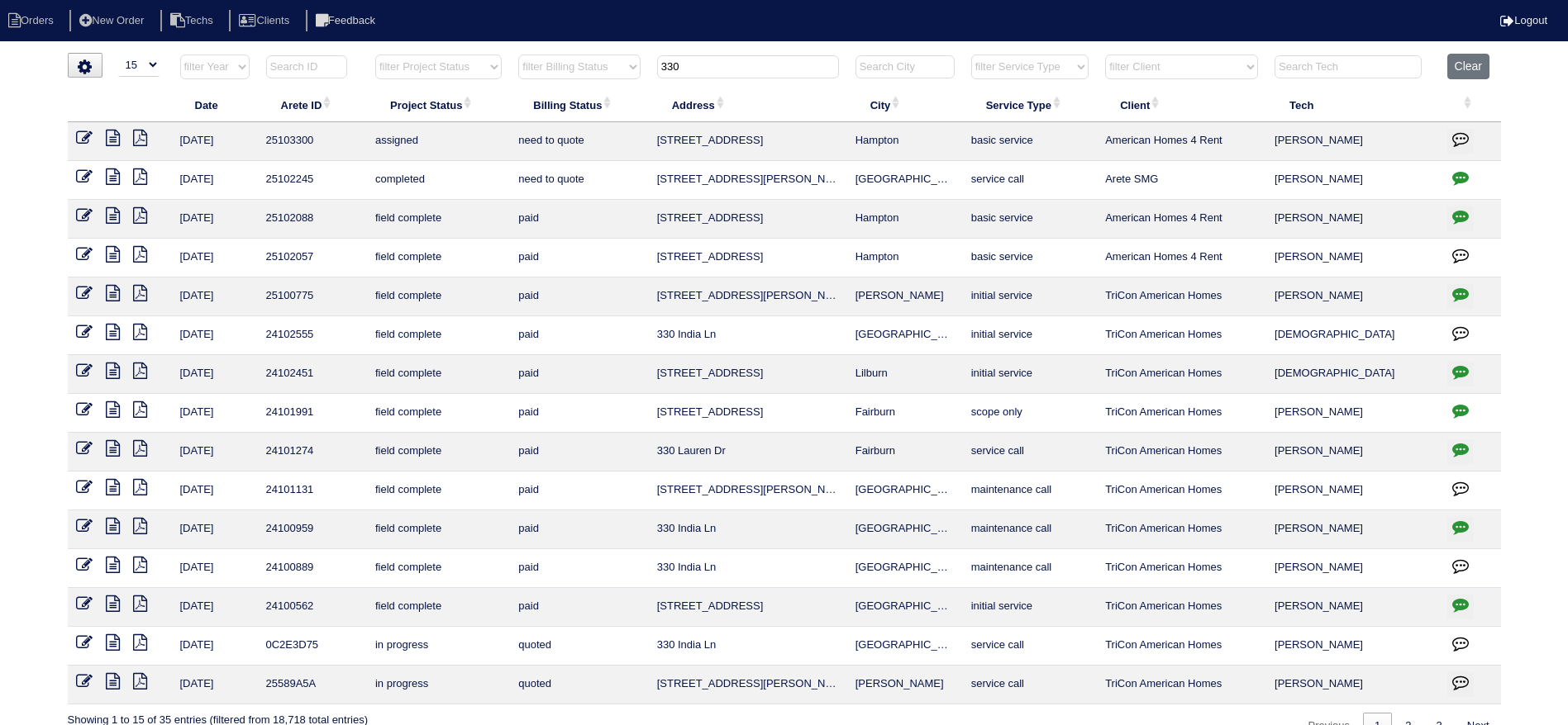
click at [691, 63] on input "330" at bounding box center [747, 66] width 182 height 23
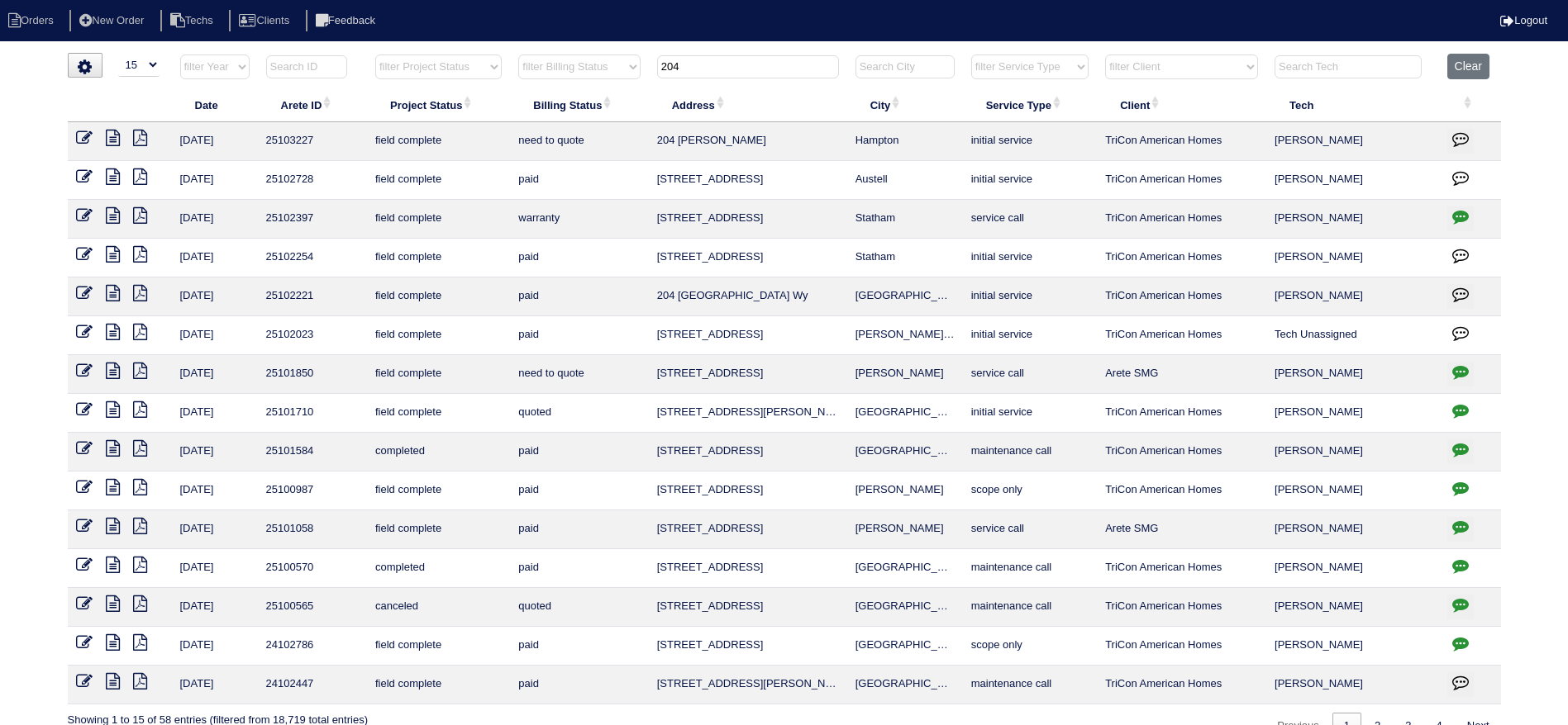
type input "204"
click at [114, 134] on icon at bounding box center [113, 138] width 14 height 16
click at [1462, 131] on icon "button" at bounding box center [1461, 139] width 16 height 16
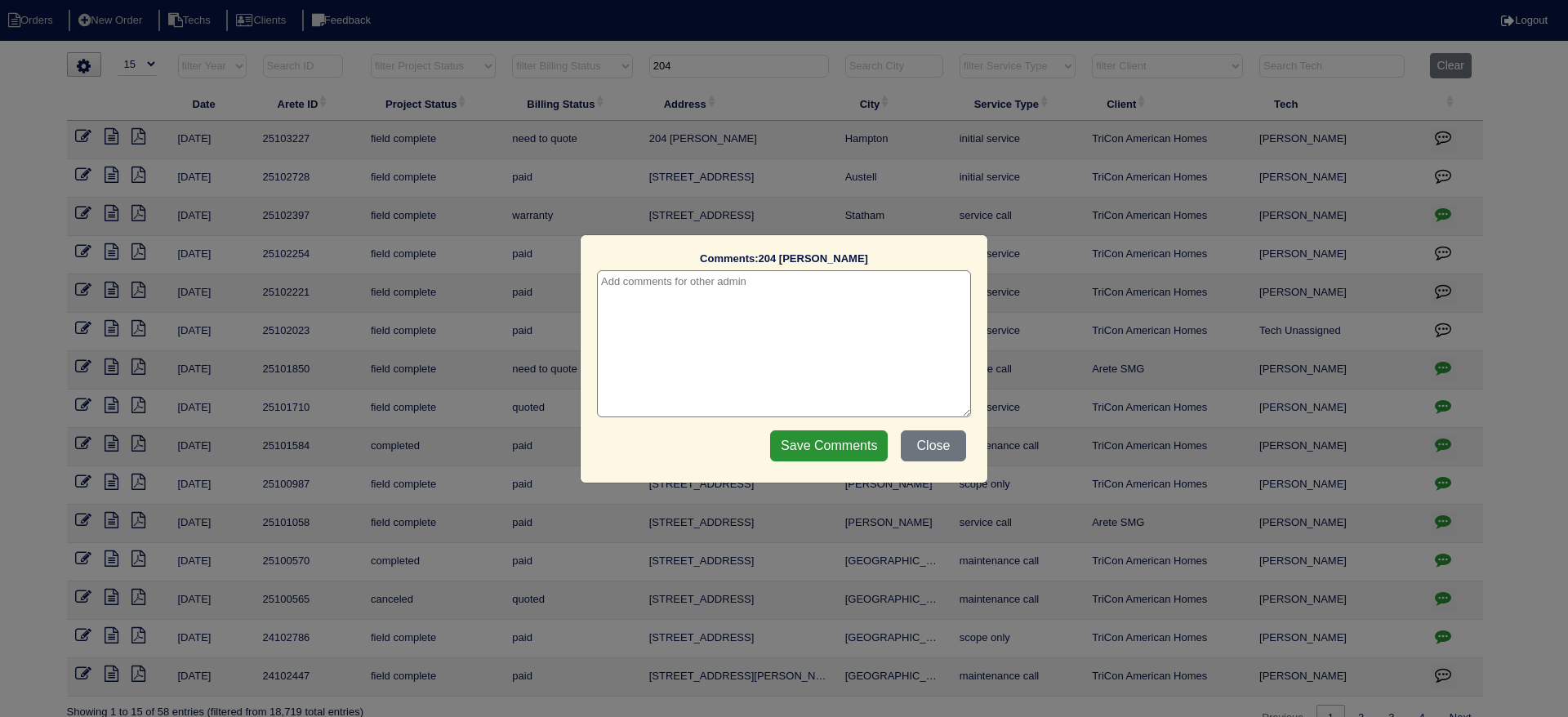
click at [837, 299] on textarea at bounding box center [784, 344] width 374 height 147
type textarea "[DATE] - need to return to install smart thermostats - emailed [PERSON_NAME]"
click at [821, 440] on input "Save Comments" at bounding box center [829, 446] width 118 height 31
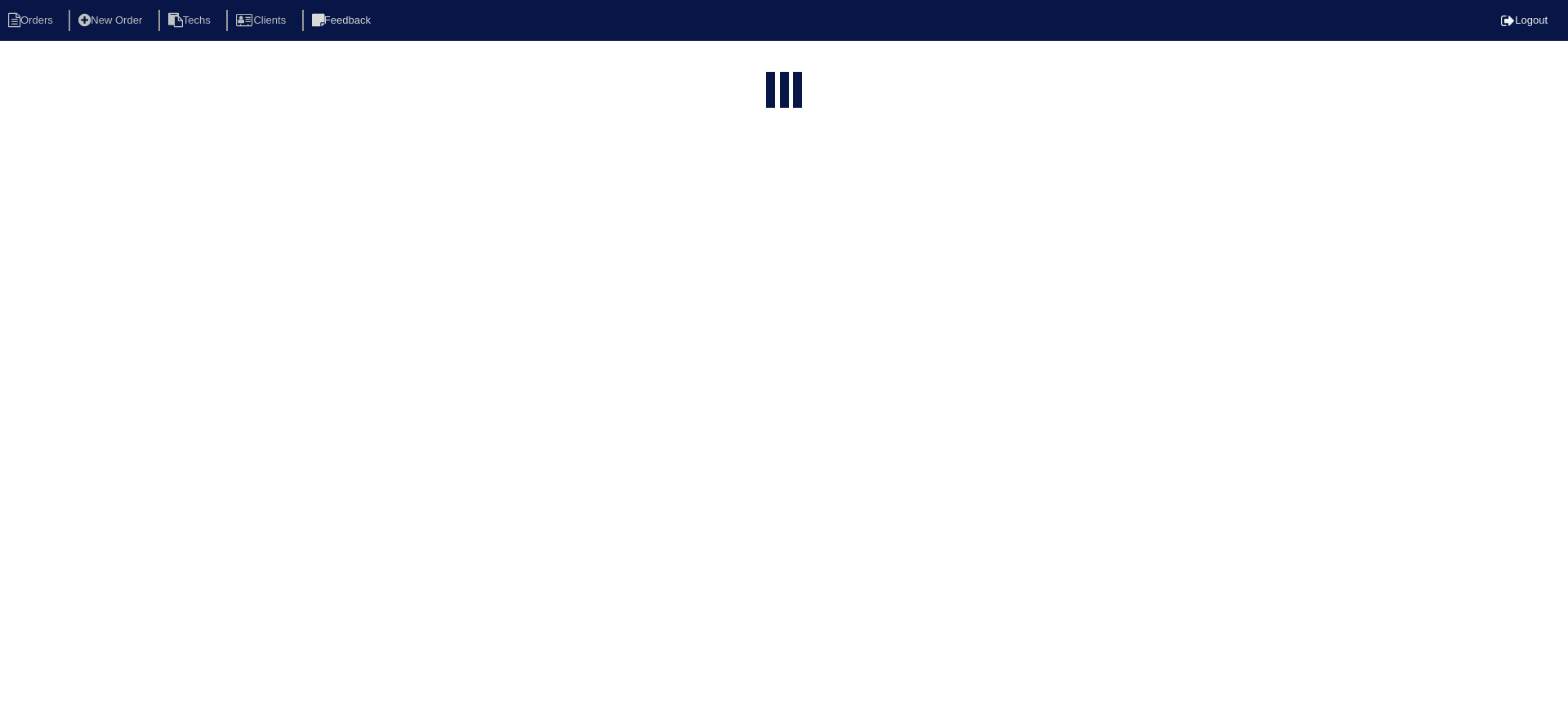
select select "15"
type input "330"
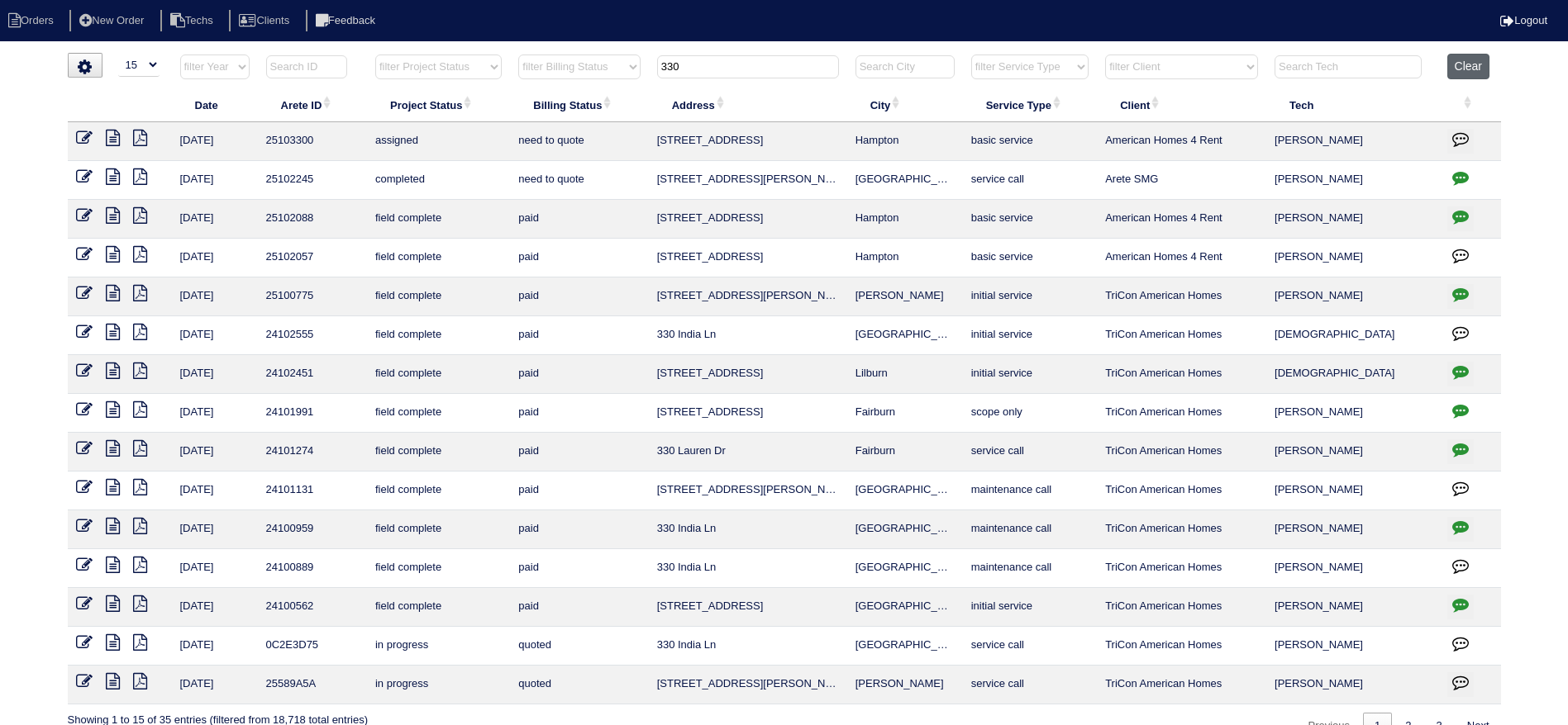
click at [1466, 63] on button "Clear" at bounding box center [1468, 67] width 42 height 26
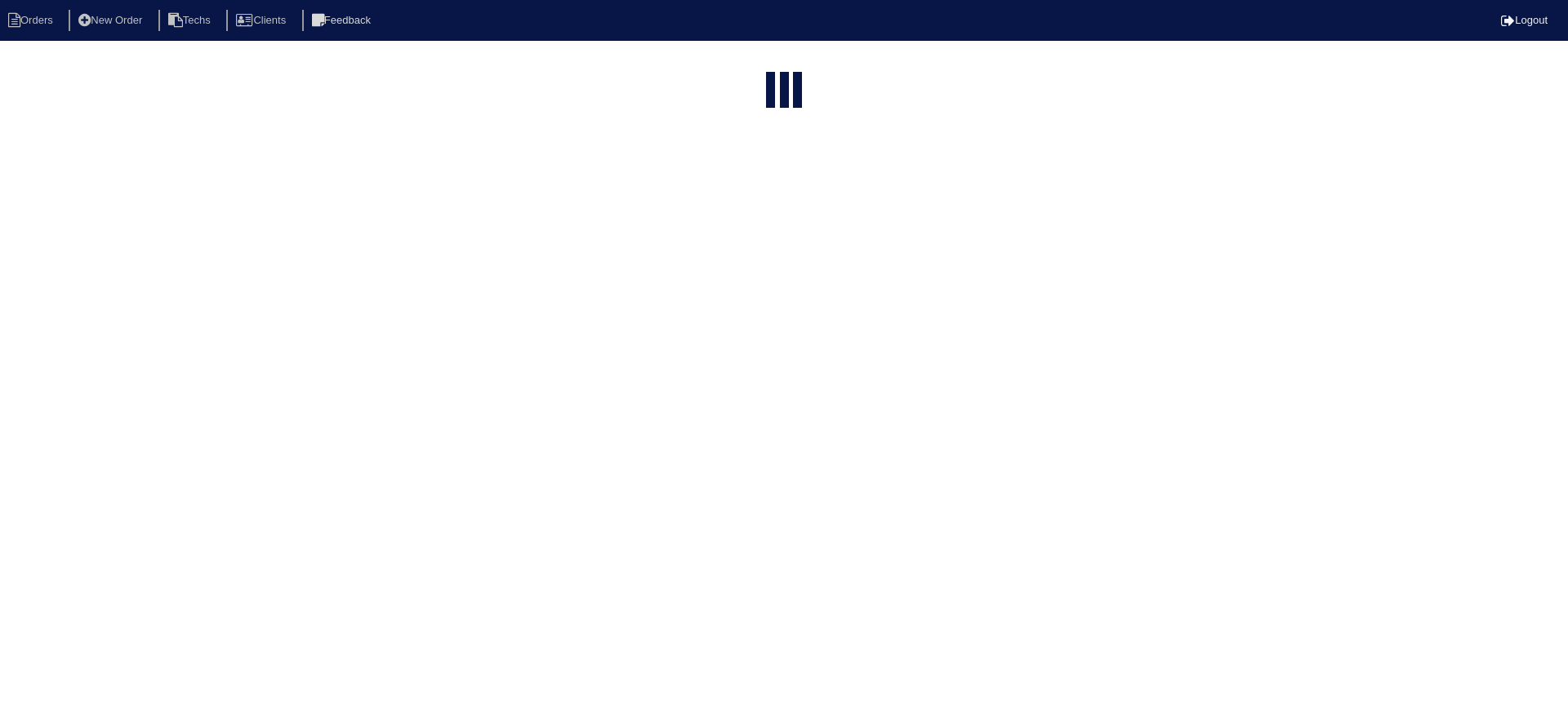
select select "15"
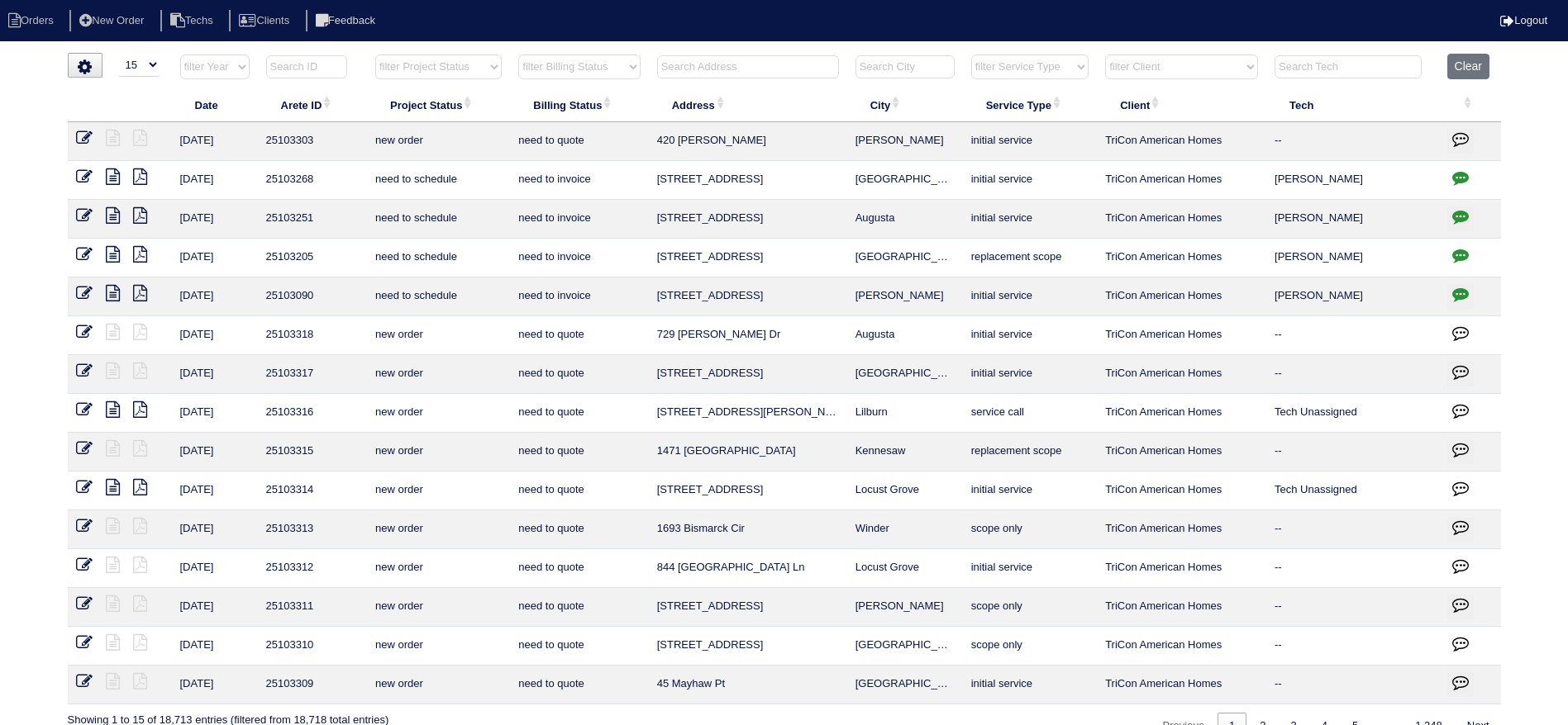
click at [428, 69] on select "filter Project Status -- Any Project Status -- new order assigned in progress f…" at bounding box center [439, 67] width 126 height 25
click at [376, 55] on select "filter Project Status -- Any Project Status -- new order assigned in progress f…" at bounding box center [439, 67] width 126 height 25
select select "field complete"
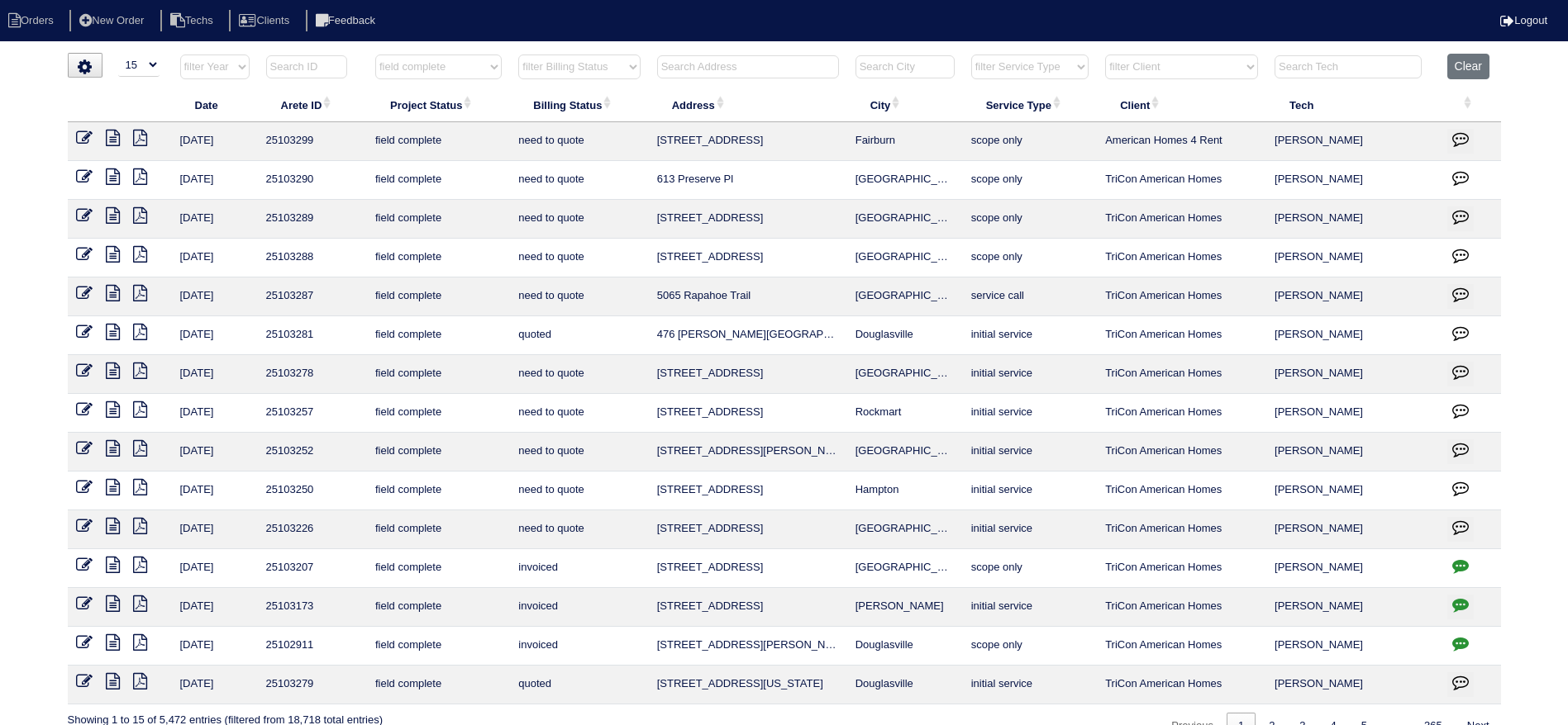
click at [626, 64] on select "filter Billing Status -- Any Billing Status -- need to quote quoted need to inv…" at bounding box center [579, 67] width 122 height 25
select select "need to quote"
click at [519, 55] on select "filter Billing Status -- Any Billing Status -- need to quote quoted need to inv…" at bounding box center [579, 67] width 122 height 25
select select "field complete"
select select "need to quote"
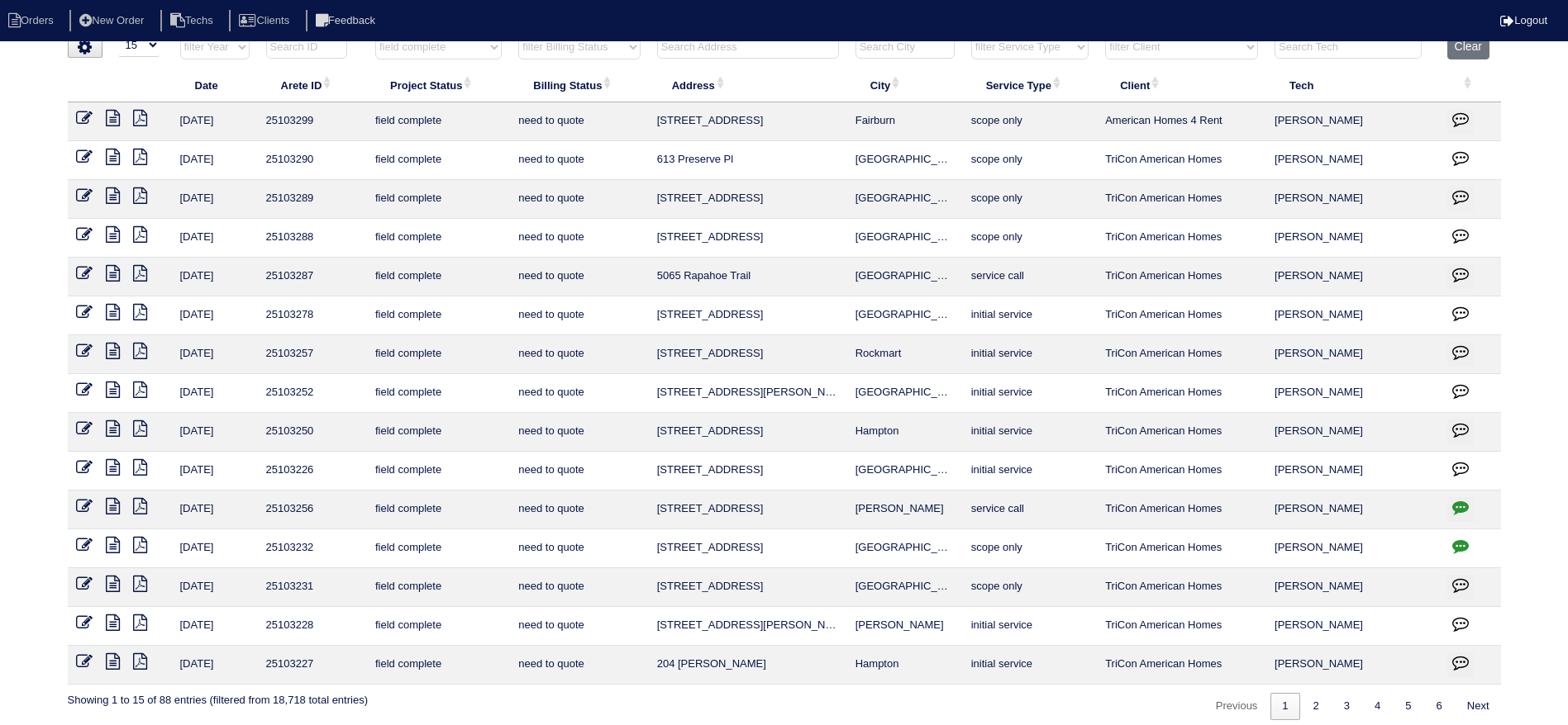
scroll to position [30, 0]
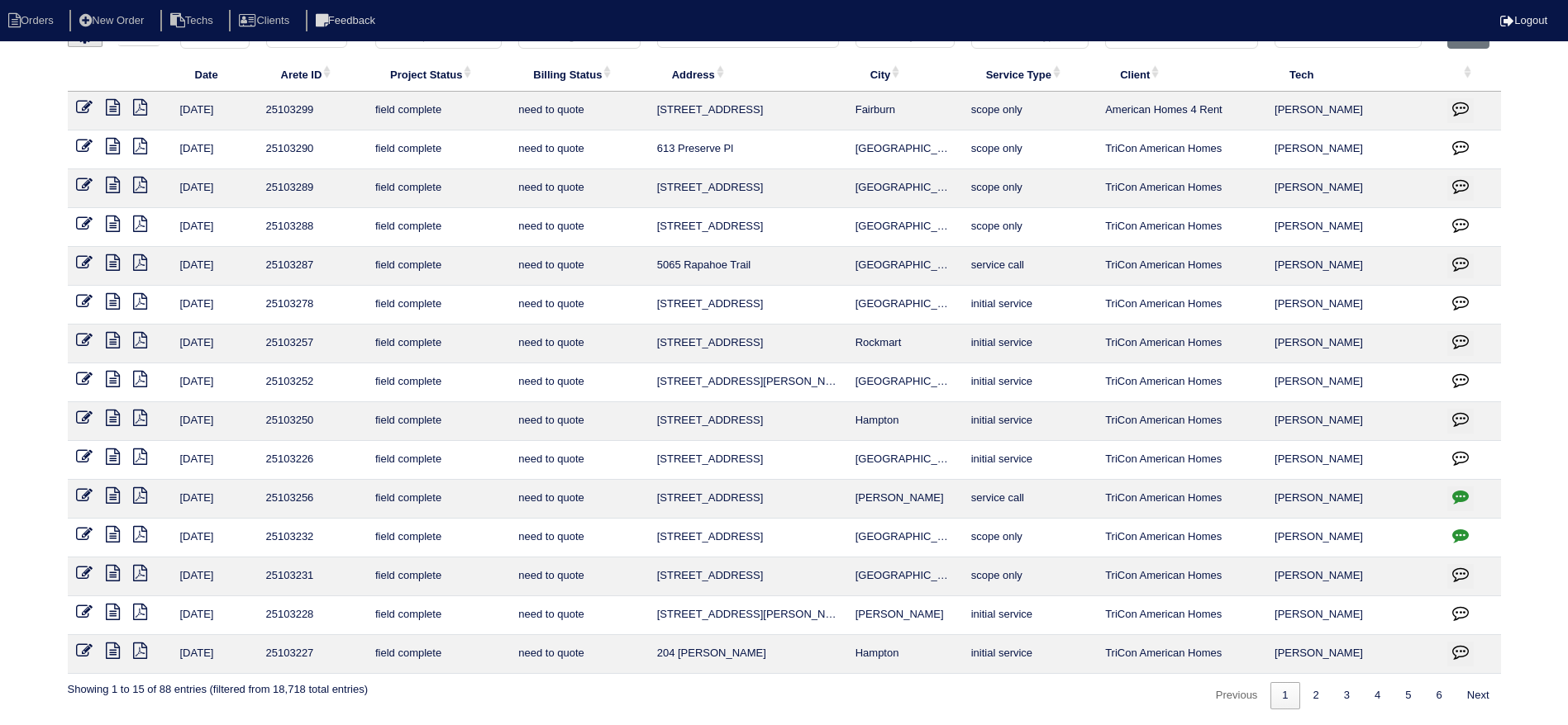
click at [112, 604] on icon at bounding box center [113, 612] width 14 height 16
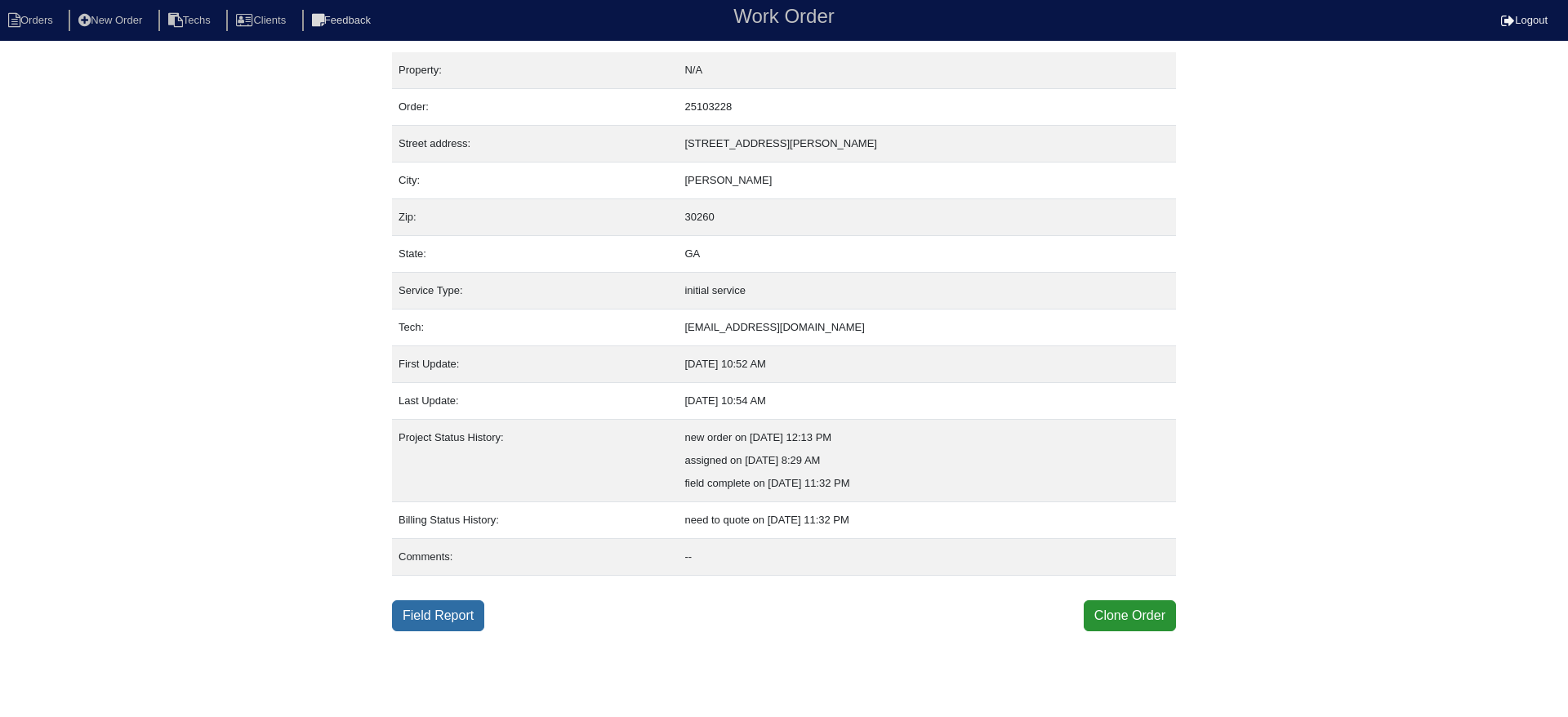
click at [456, 608] on link "Field Report" at bounding box center [438, 616] width 92 height 31
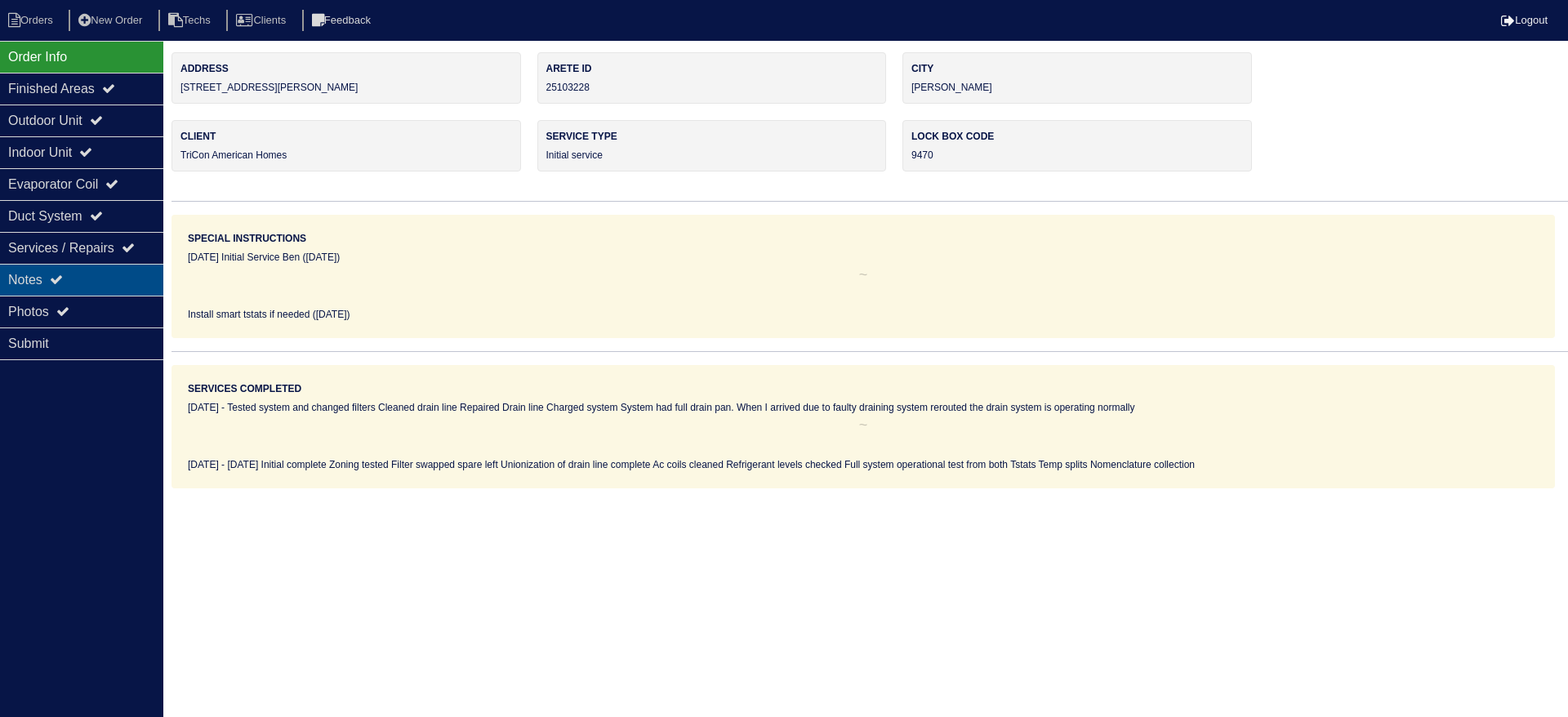
click at [30, 269] on div "Notes" at bounding box center [81, 280] width 163 height 32
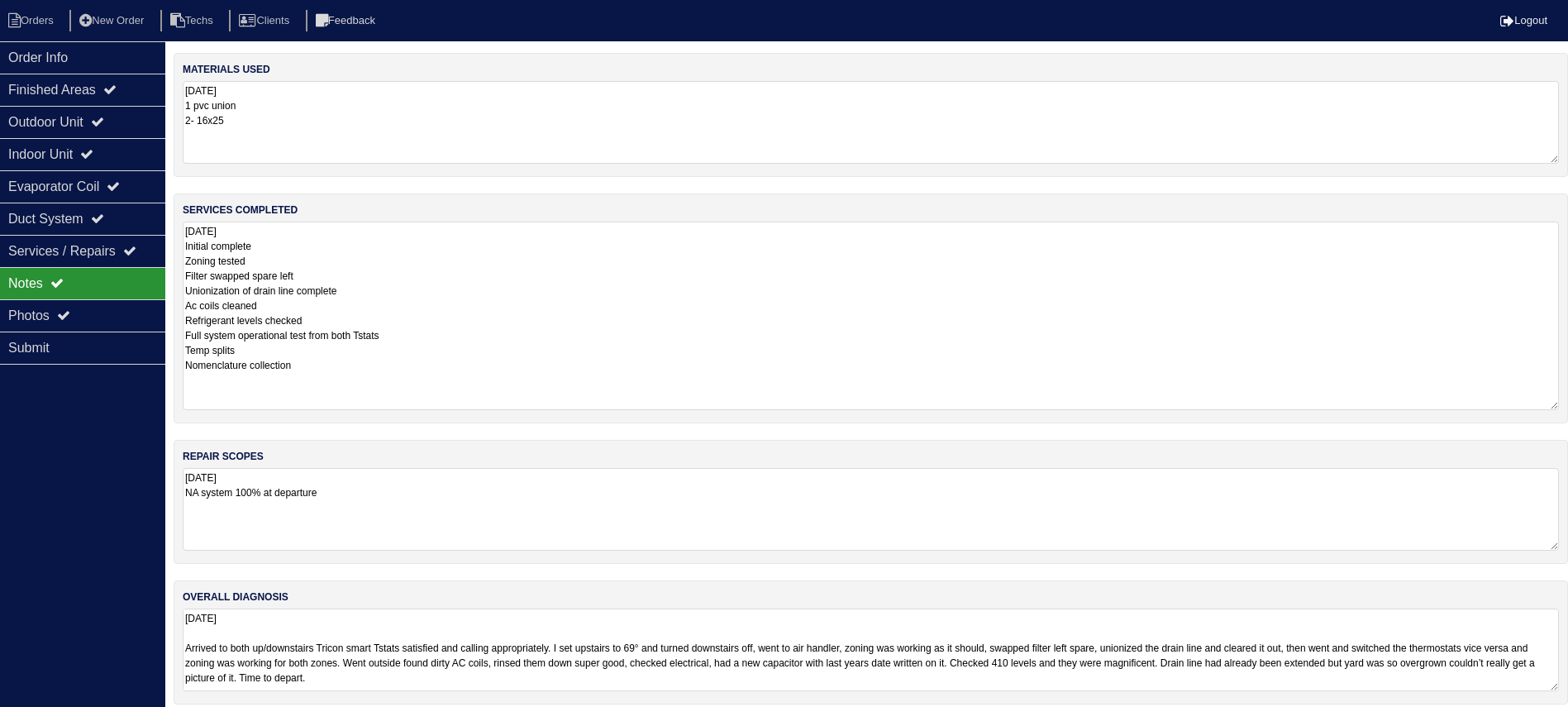
drag, startPoint x: 1567, startPoint y: 299, endPoint x: 1574, endPoint y: 404, distance: 105.2
click at [1568, 404] on html "Orders New Order Techs Clients Feedback Logout Orders New Order Users Clients M…" at bounding box center [784, 360] width 1568 height 721
click at [124, 129] on div "Outdoor Unit" at bounding box center [82, 122] width 165 height 32
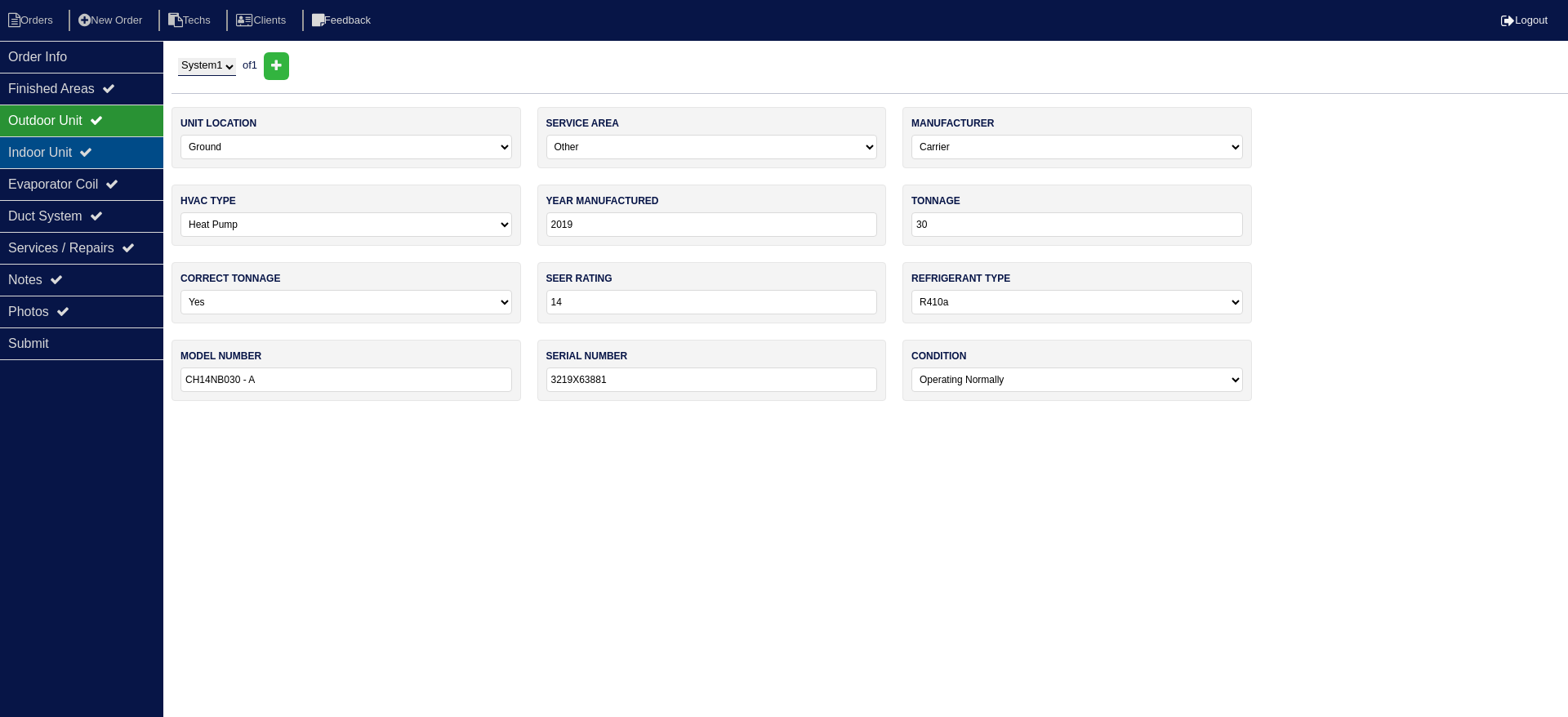
click at [118, 141] on div "Indoor Unit" at bounding box center [81, 152] width 163 height 32
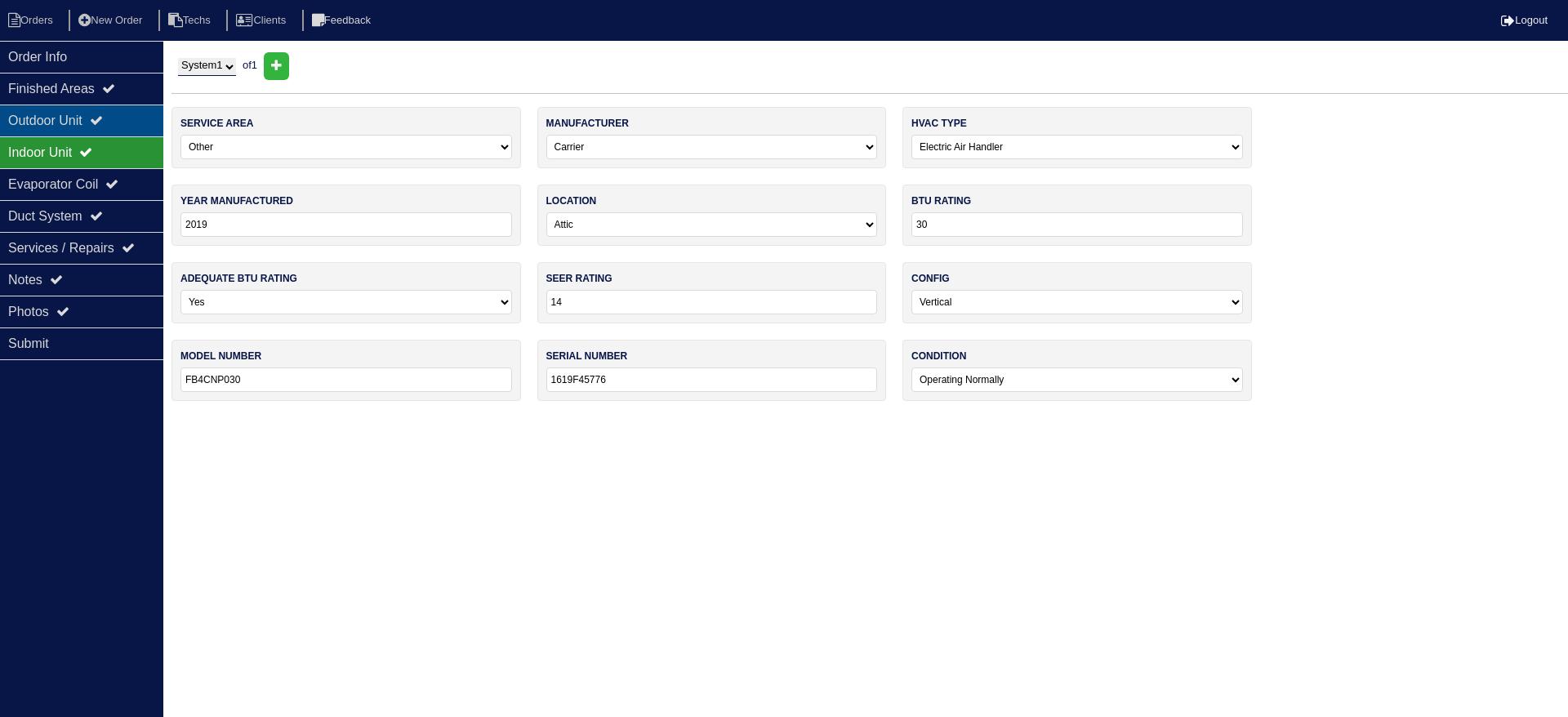
click at [135, 113] on div "Outdoor Unit" at bounding box center [81, 120] width 163 height 32
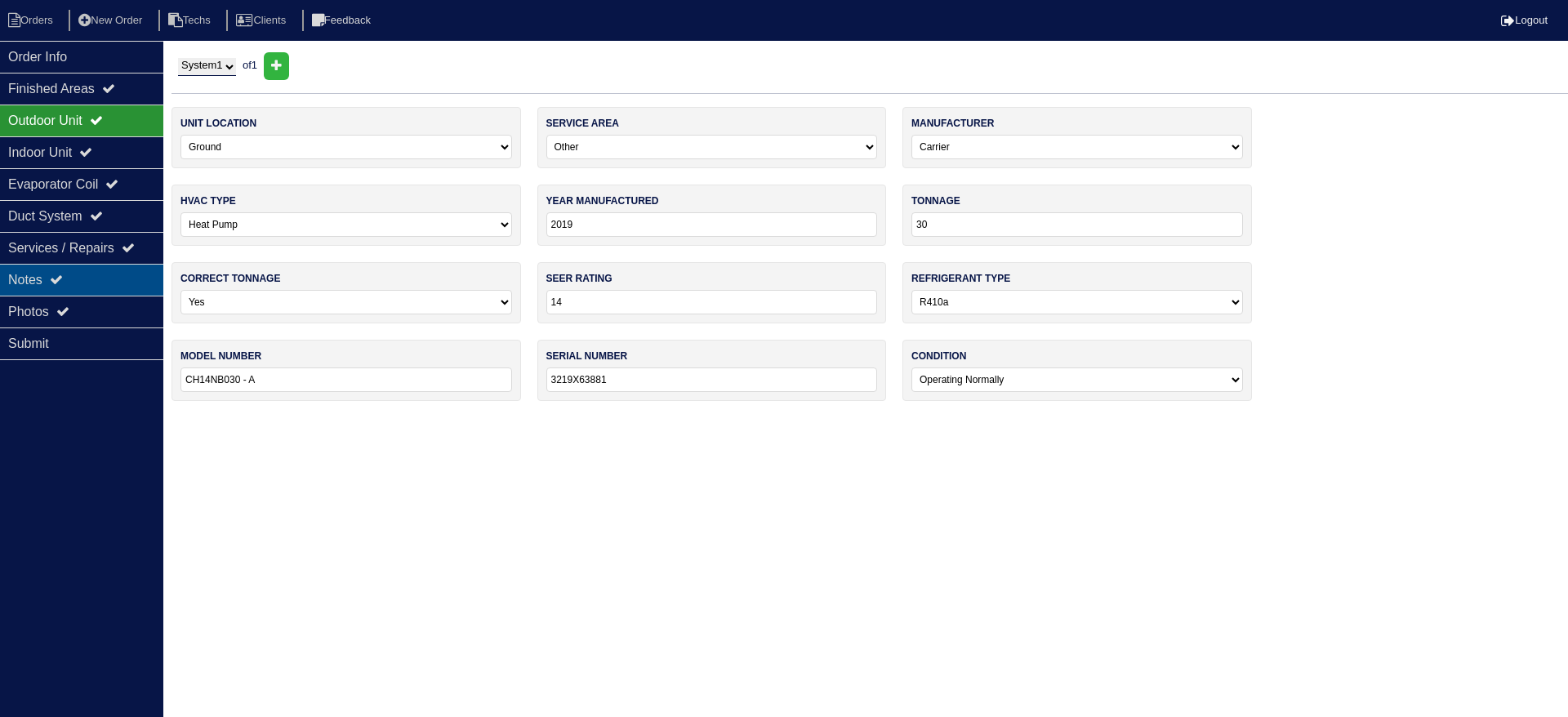
click at [80, 275] on div "Notes" at bounding box center [81, 280] width 163 height 32
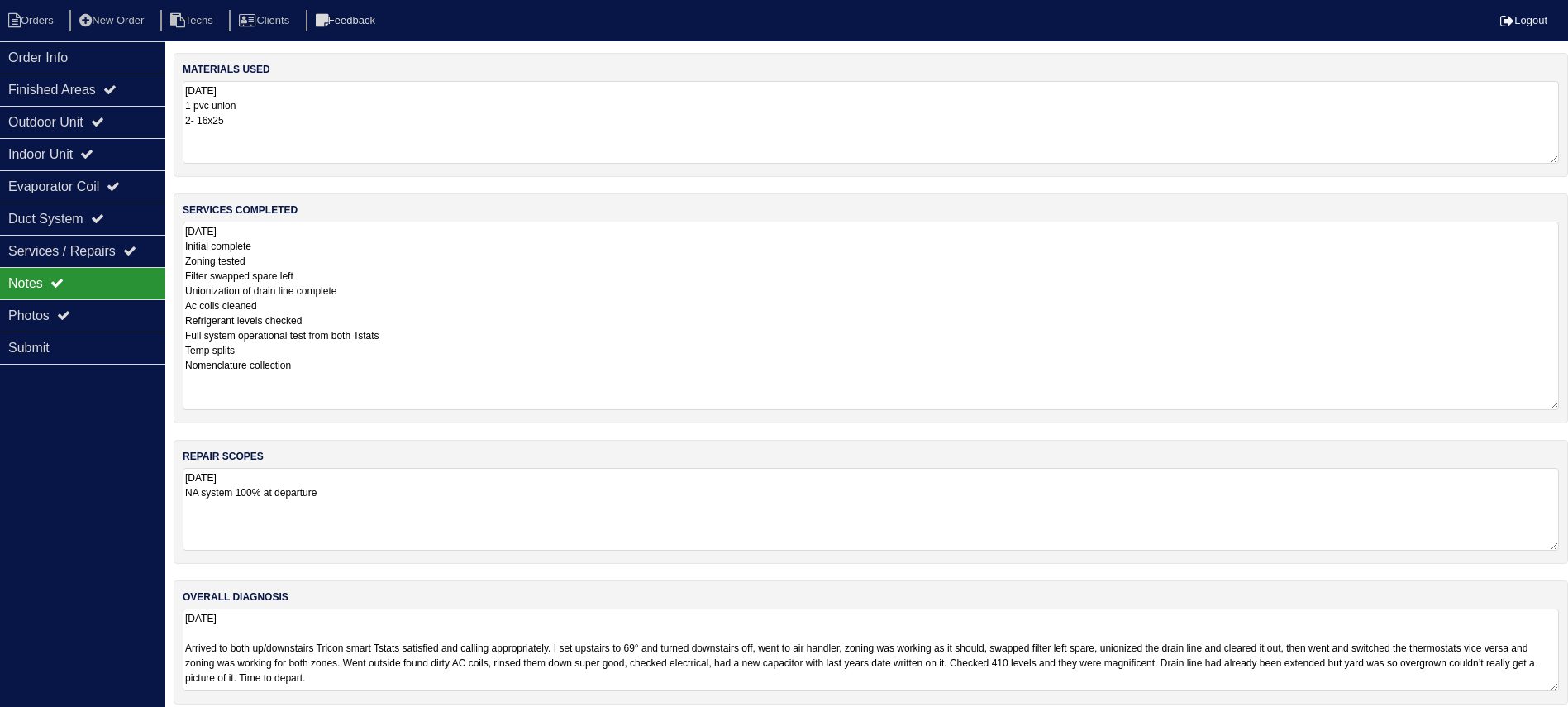
scroll to position [56, 0]
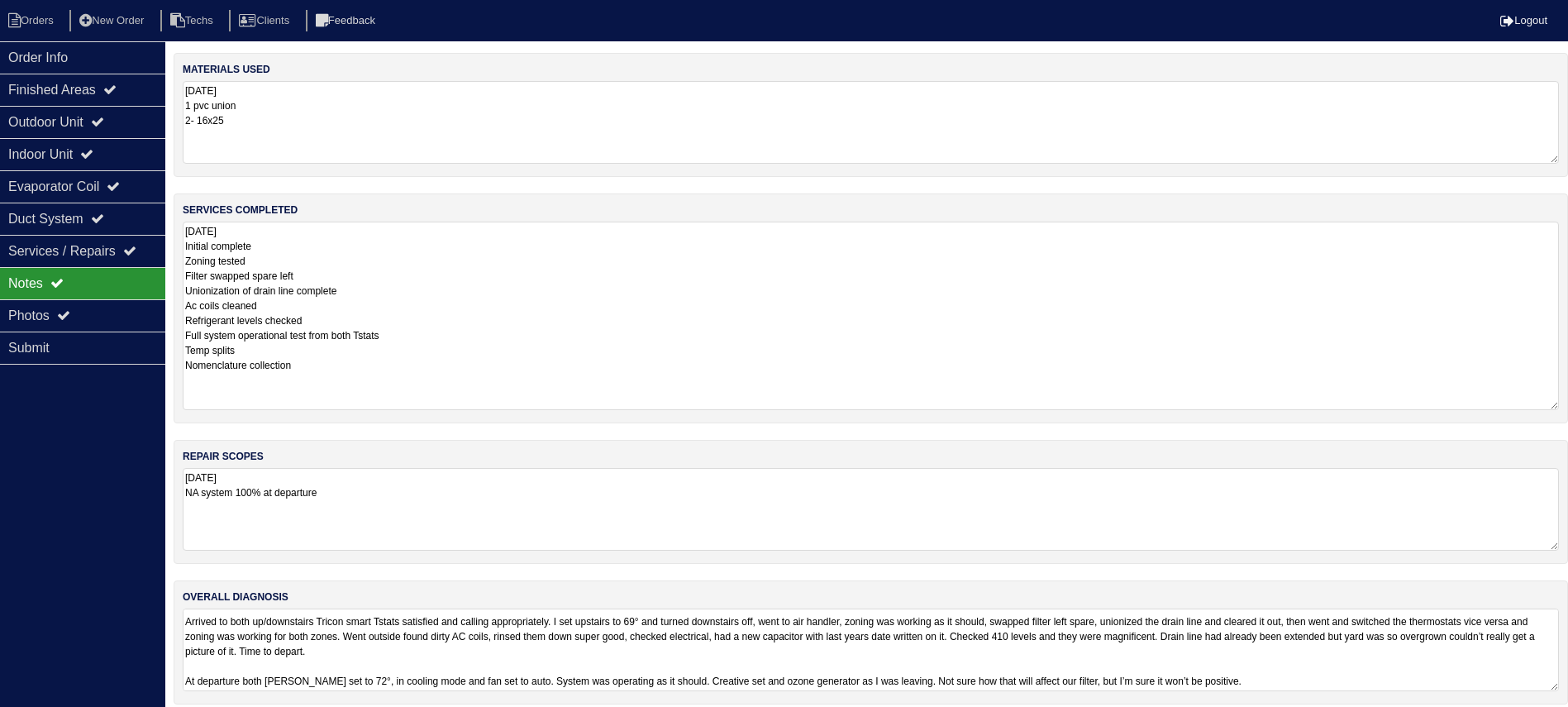
click at [1157, 662] on textarea "[DATE] Arrived to both up/downstairs Tricon smart Tstats satisfied and calling …" at bounding box center [870, 649] width 1377 height 82
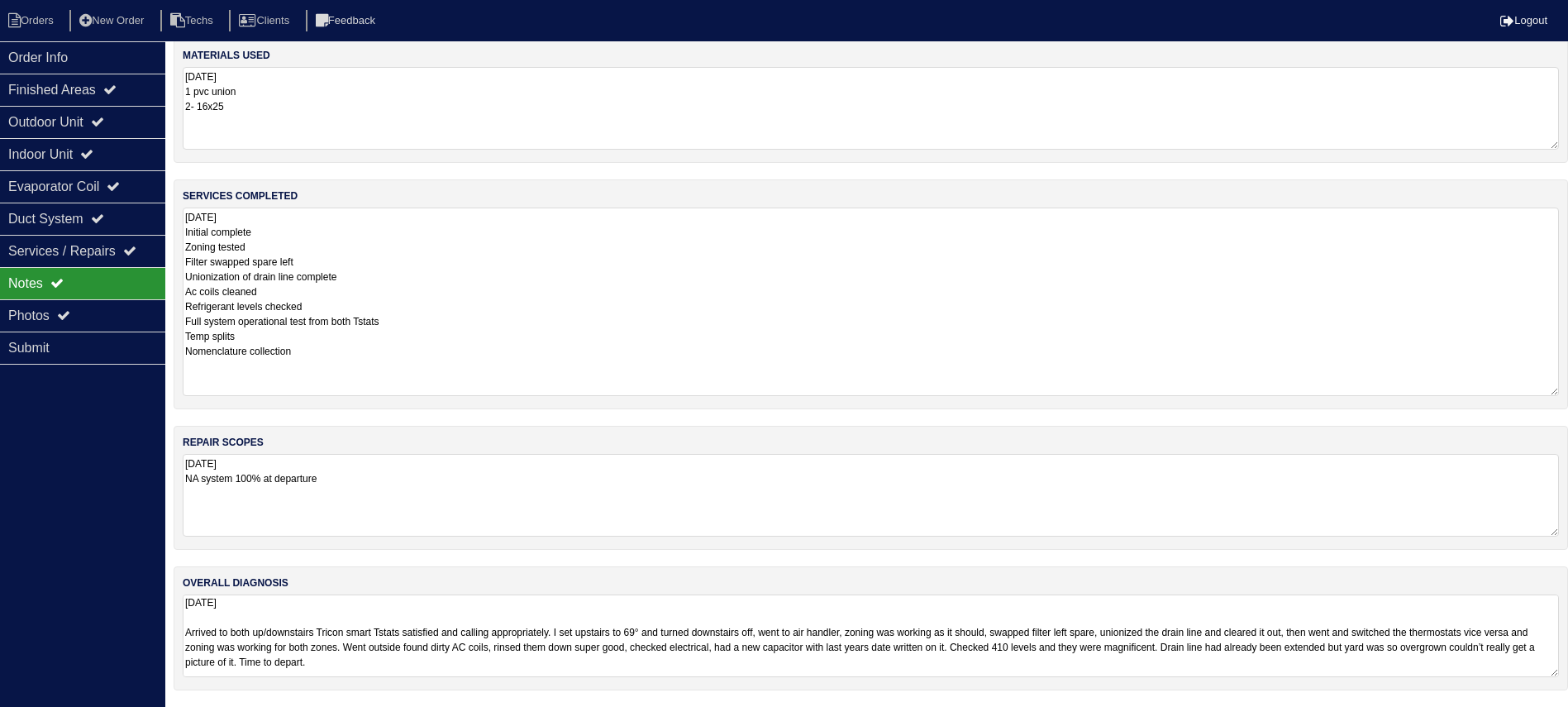
scroll to position [69, 0]
click at [805, 655] on textarea "[DATE] Arrived to both up/downstairs Tricon smart Tstats satisfied and calling …" at bounding box center [870, 636] width 1377 height 82
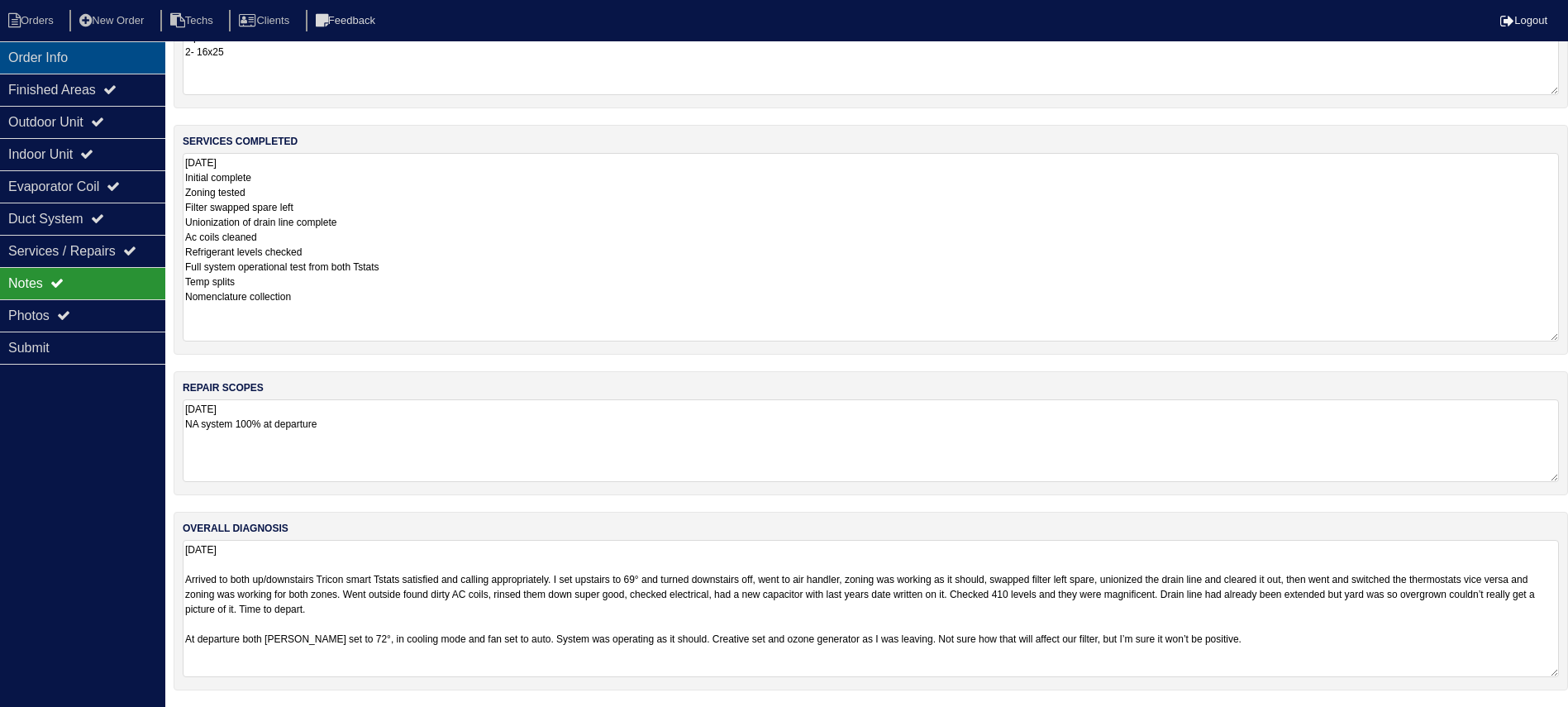
click at [131, 57] on div "Order Info" at bounding box center [82, 57] width 165 height 32
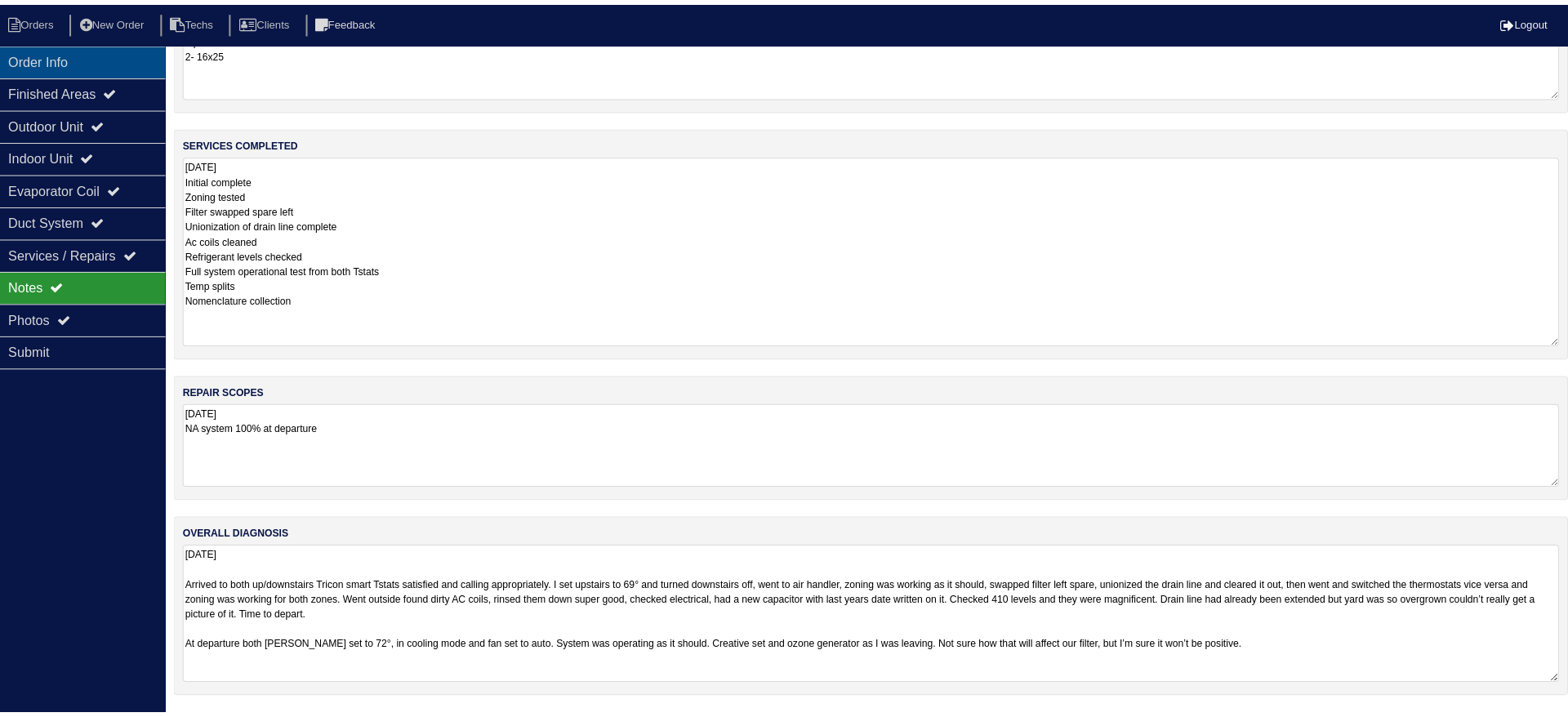
scroll to position [0, 0]
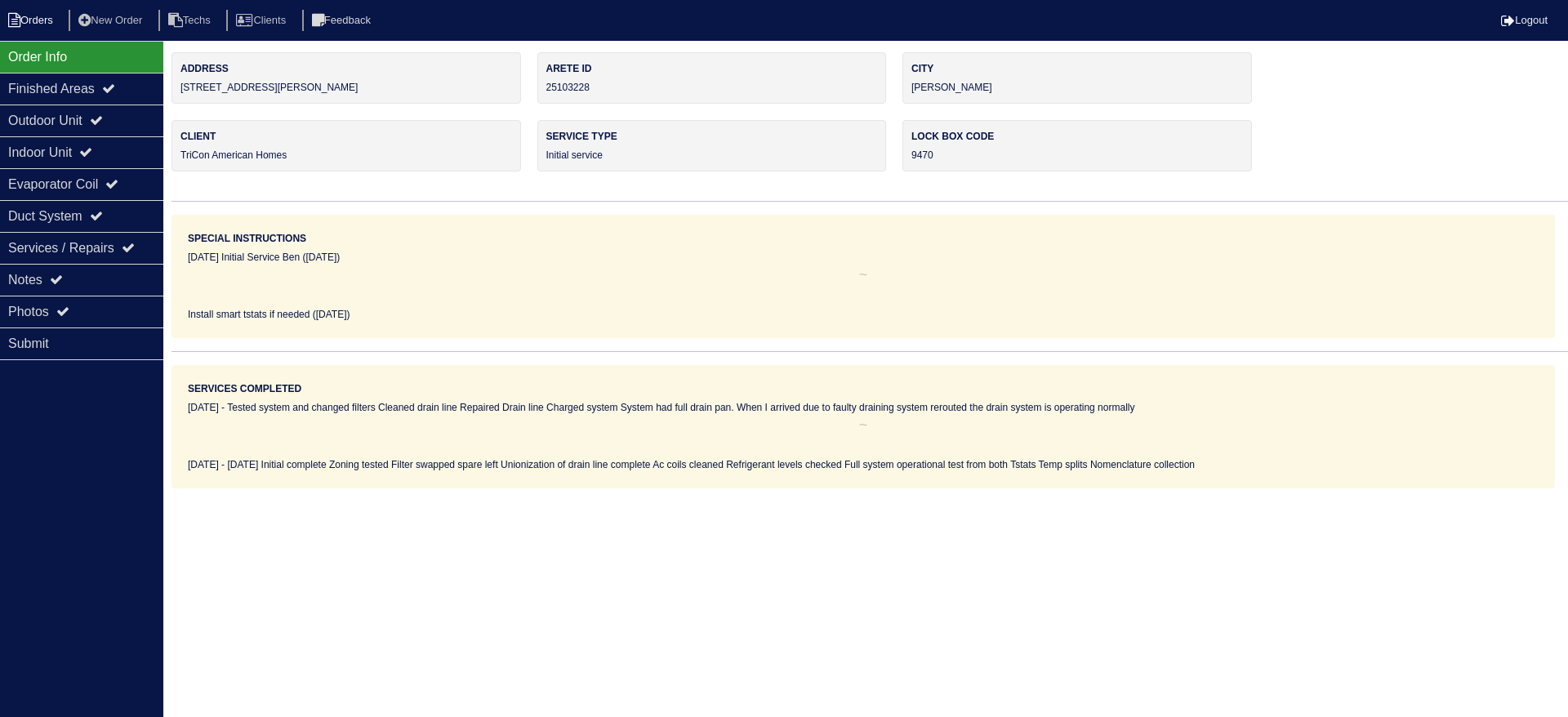
click at [45, 14] on li "Orders" at bounding box center [33, 21] width 66 height 22
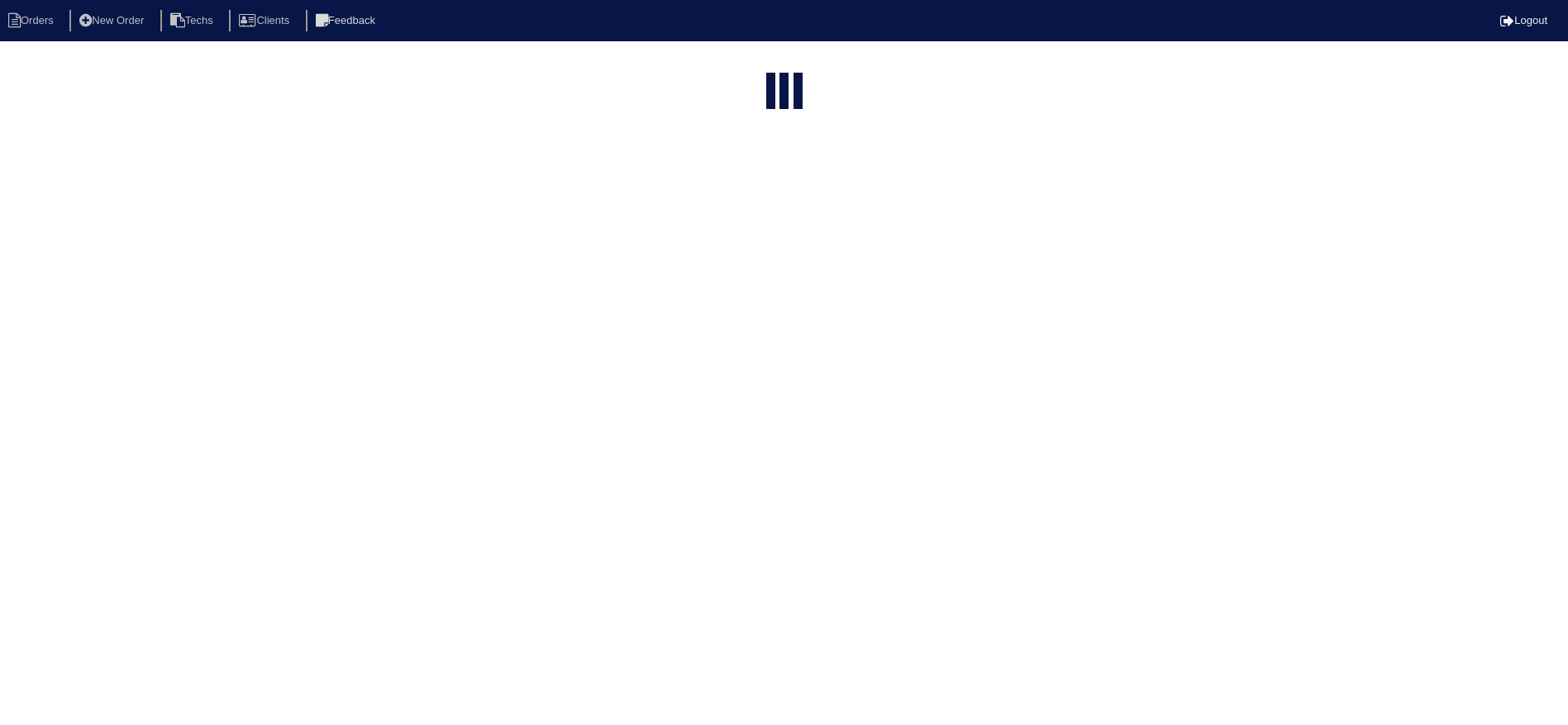
select select "15"
select select "field complete"
select select "need to quote"
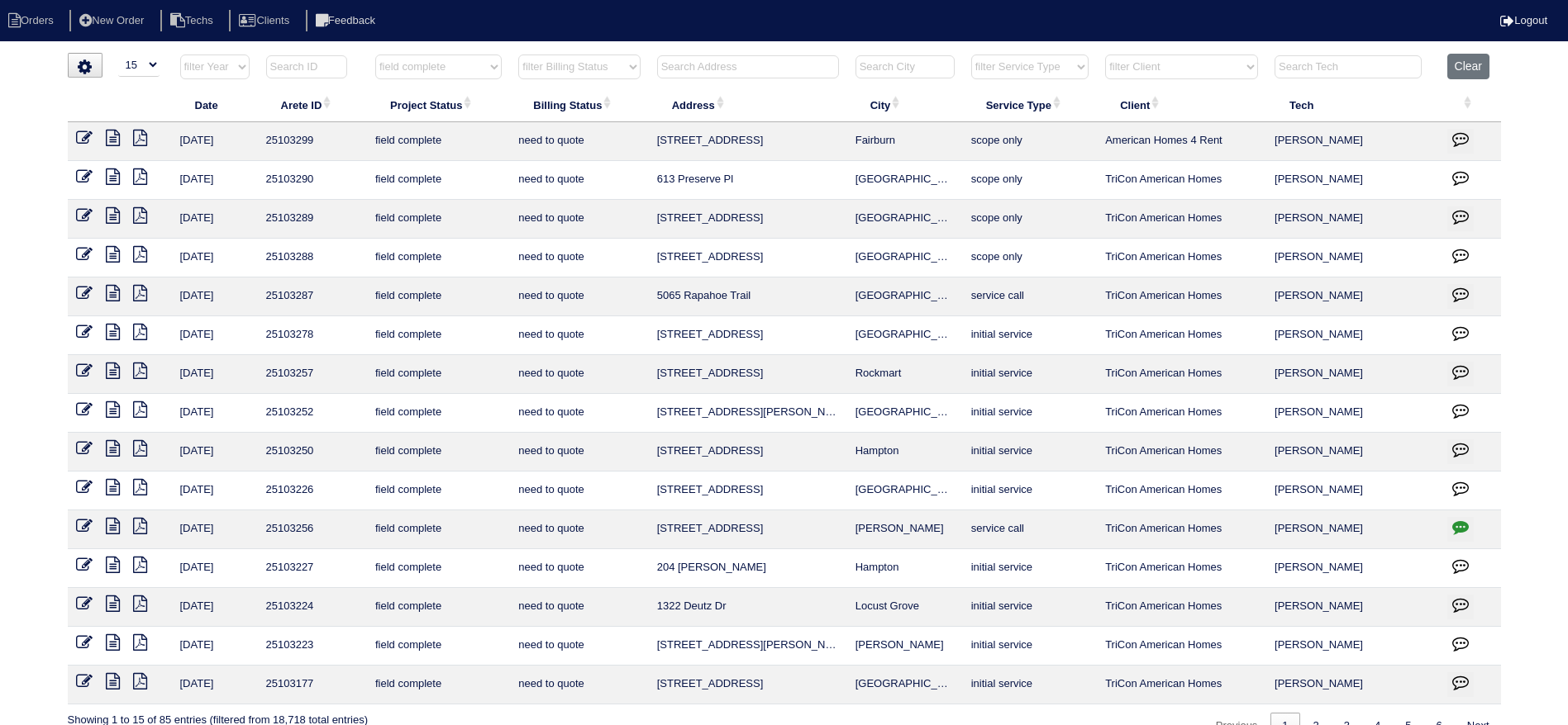
click at [110, 600] on icon at bounding box center [113, 604] width 14 height 16
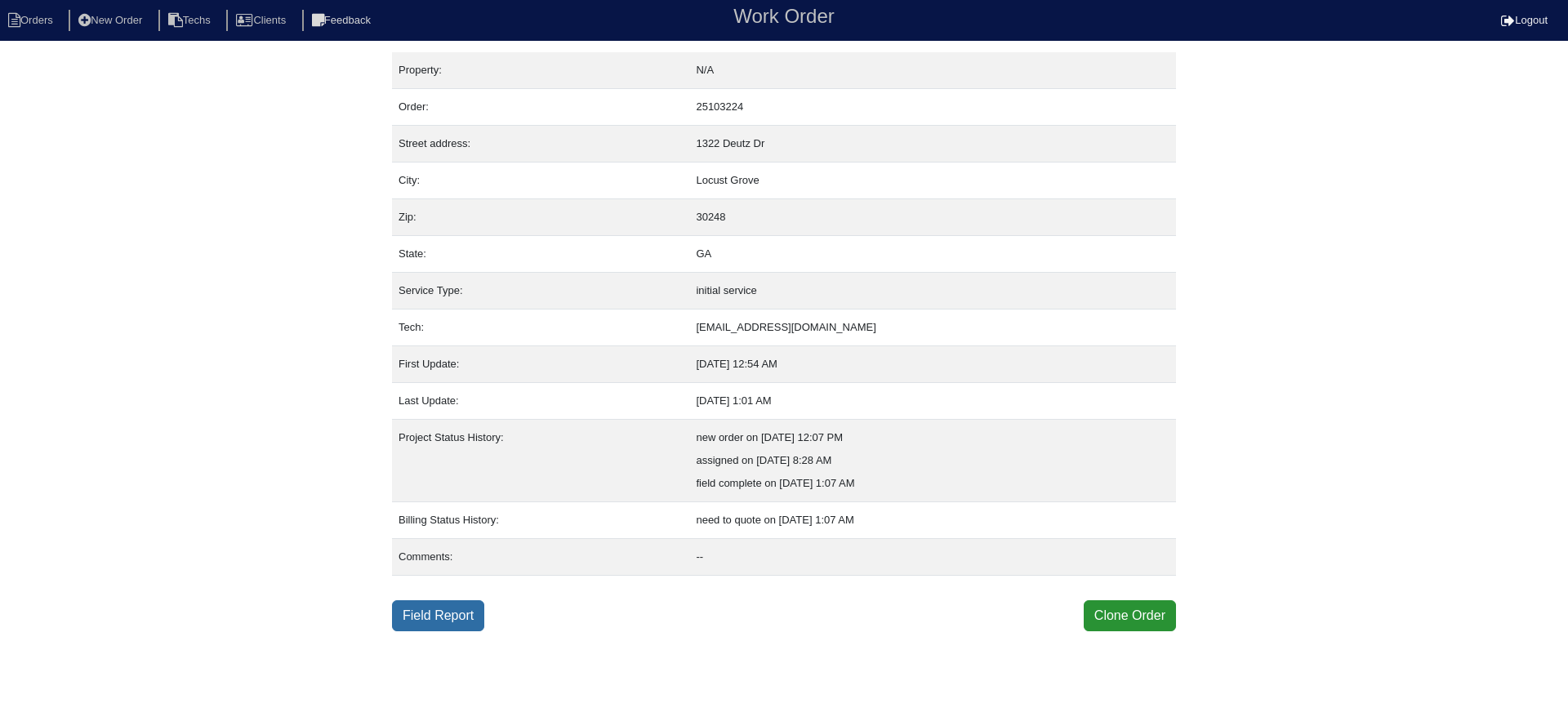
click at [441, 609] on link "Field Report" at bounding box center [438, 616] width 92 height 31
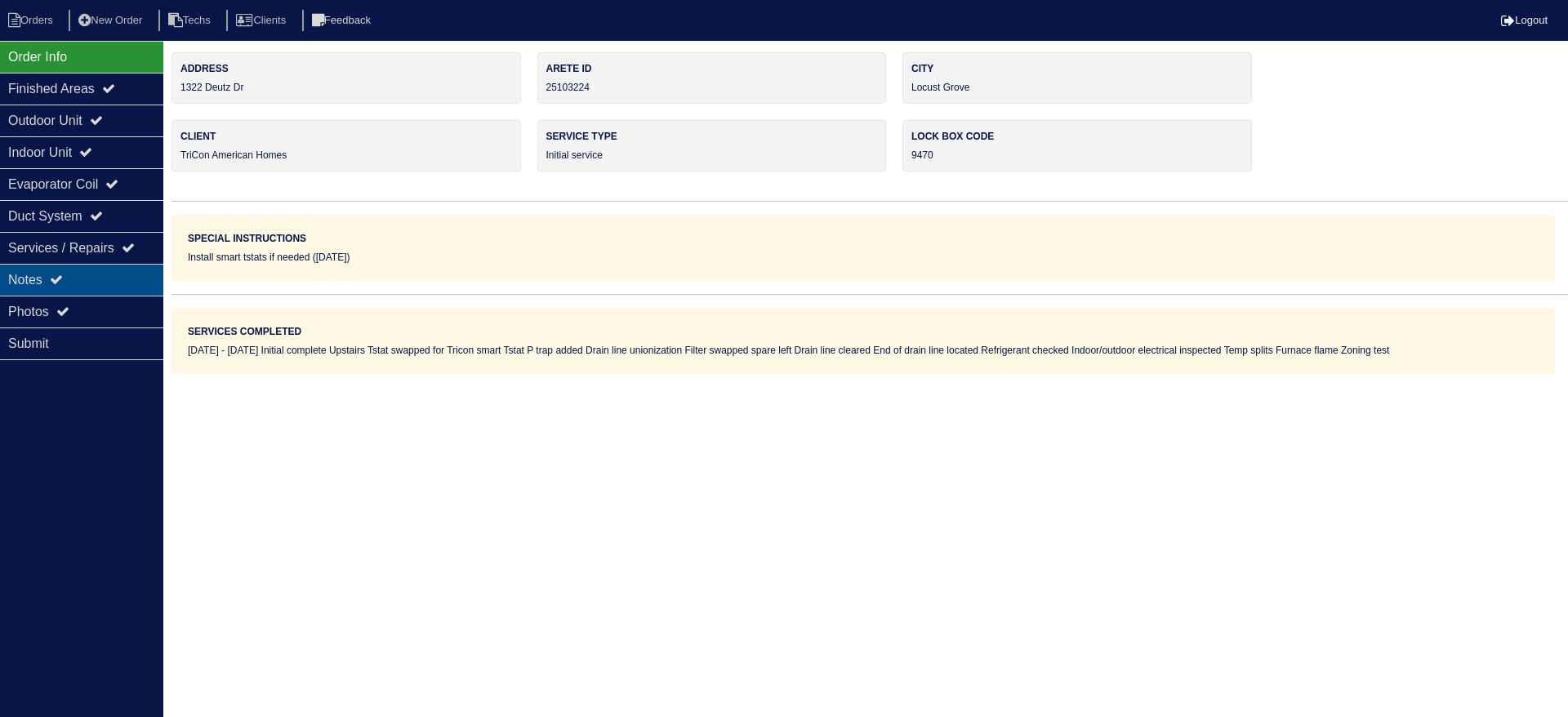
click at [132, 269] on div "Notes" at bounding box center [81, 280] width 163 height 32
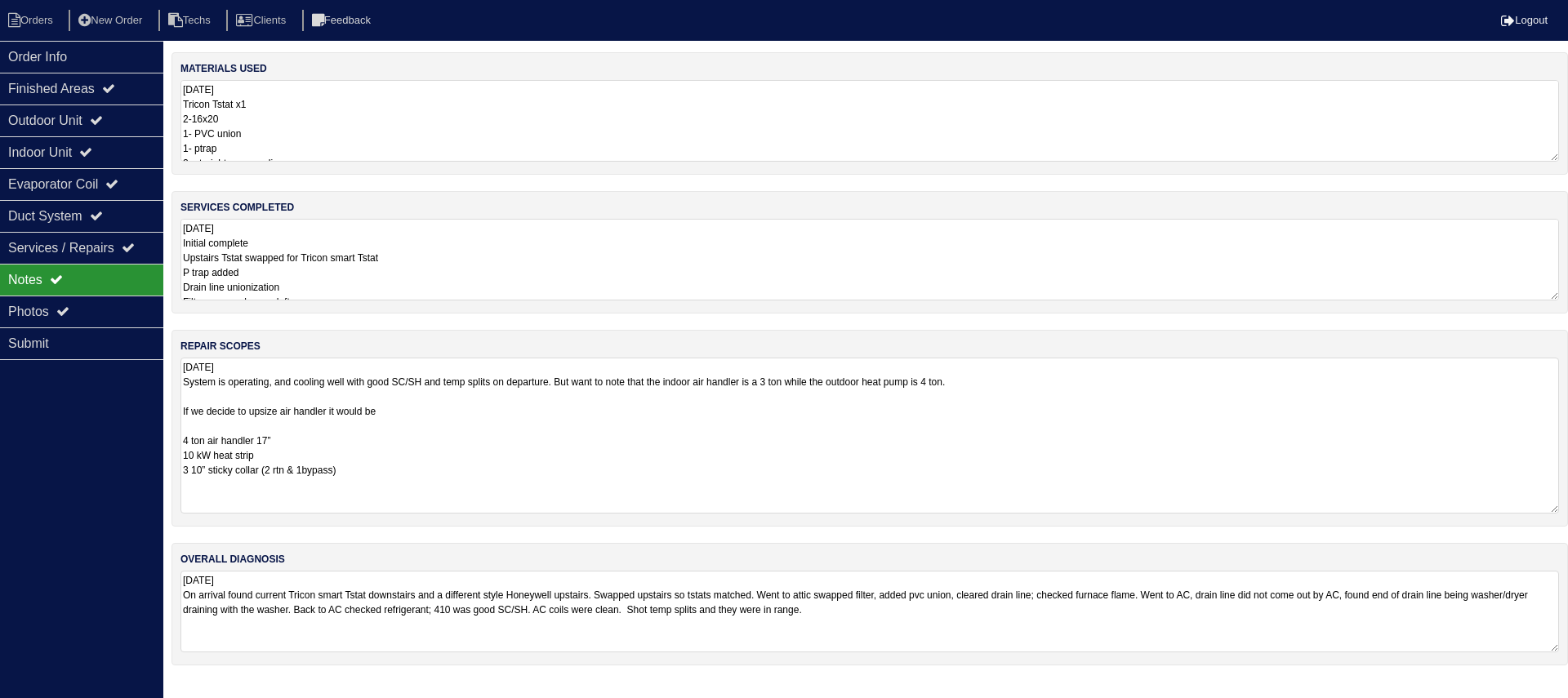
drag, startPoint x: 1547, startPoint y: 429, endPoint x: 1550, endPoint y: 504, distance: 75.1
click at [1550, 504] on textarea "[DATE] System is operating, and cooling well with good SC/SH and temp splits on…" at bounding box center [869, 435] width 1378 height 156
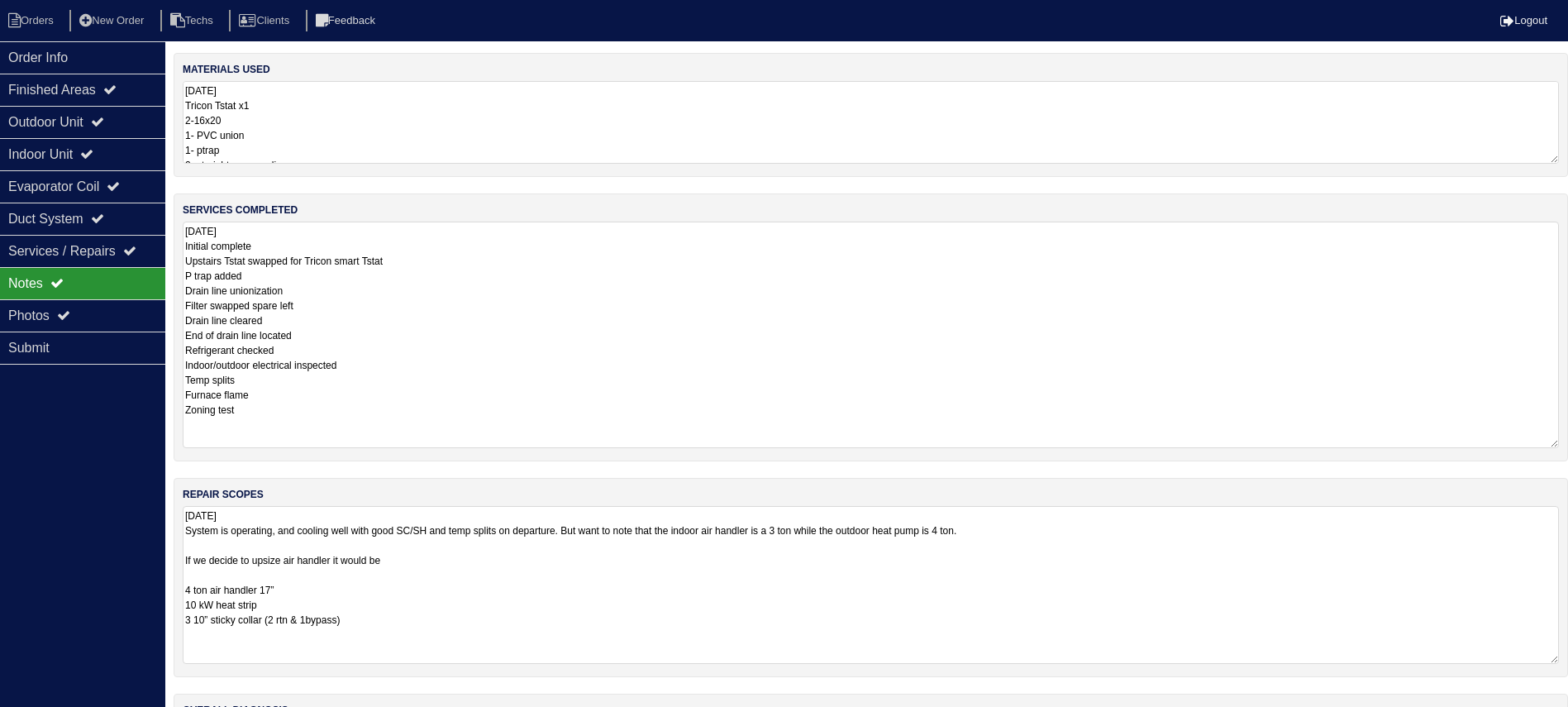
drag, startPoint x: 1575, startPoint y: 324, endPoint x: 1586, endPoint y: 439, distance: 115.5
click at [1568, 439] on html "Orders New Order Techs Clients Feedback Logout Orders New Order Users Clients M…" at bounding box center [784, 417] width 1568 height 834
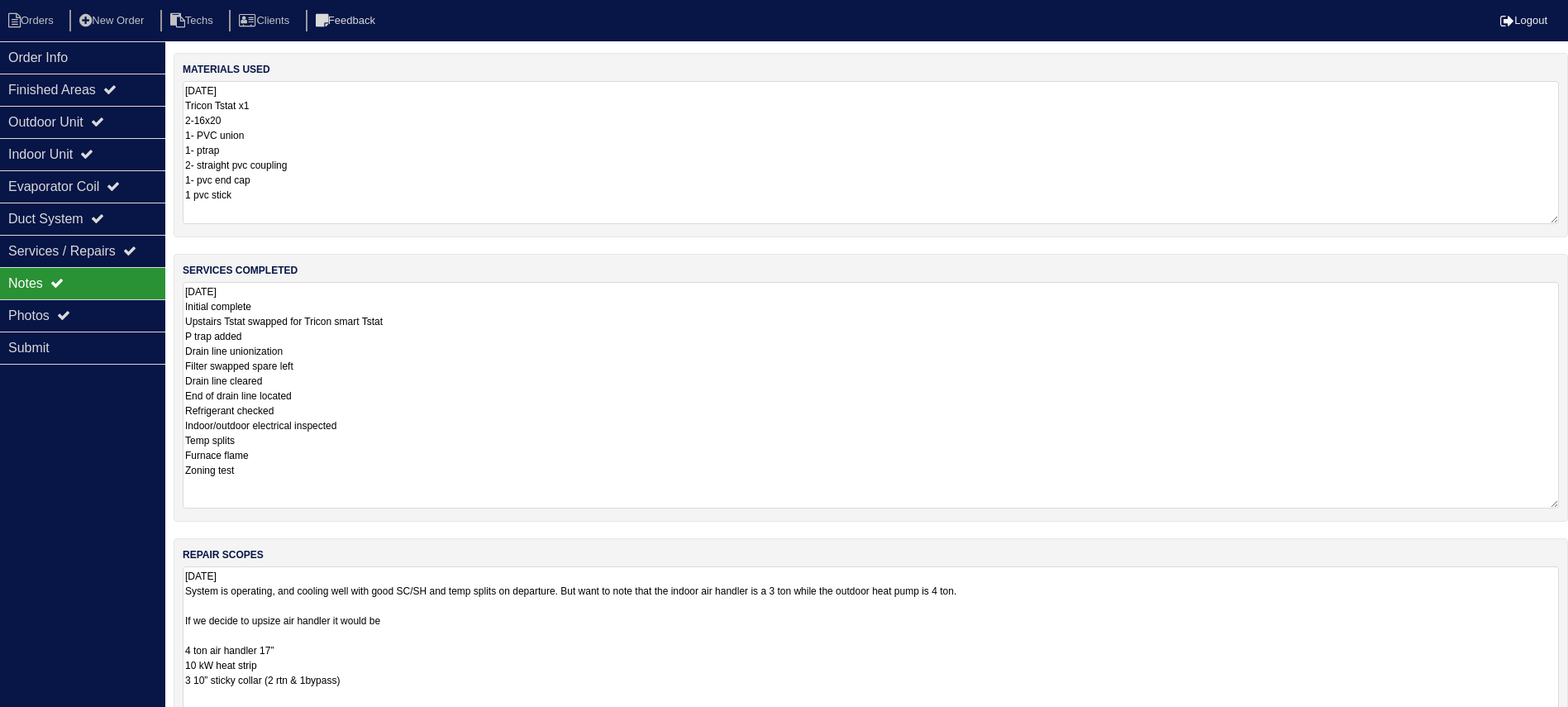
drag, startPoint x: 1551, startPoint y: 157, endPoint x: 1560, endPoint y: 216, distance: 59.7
click at [1560, 216] on div "materials used 9.5.25 Tricon Tstat x1 2-16x20 1- PVC union 1- ptrap 2- straight…" at bounding box center [871, 145] width 1395 height 184
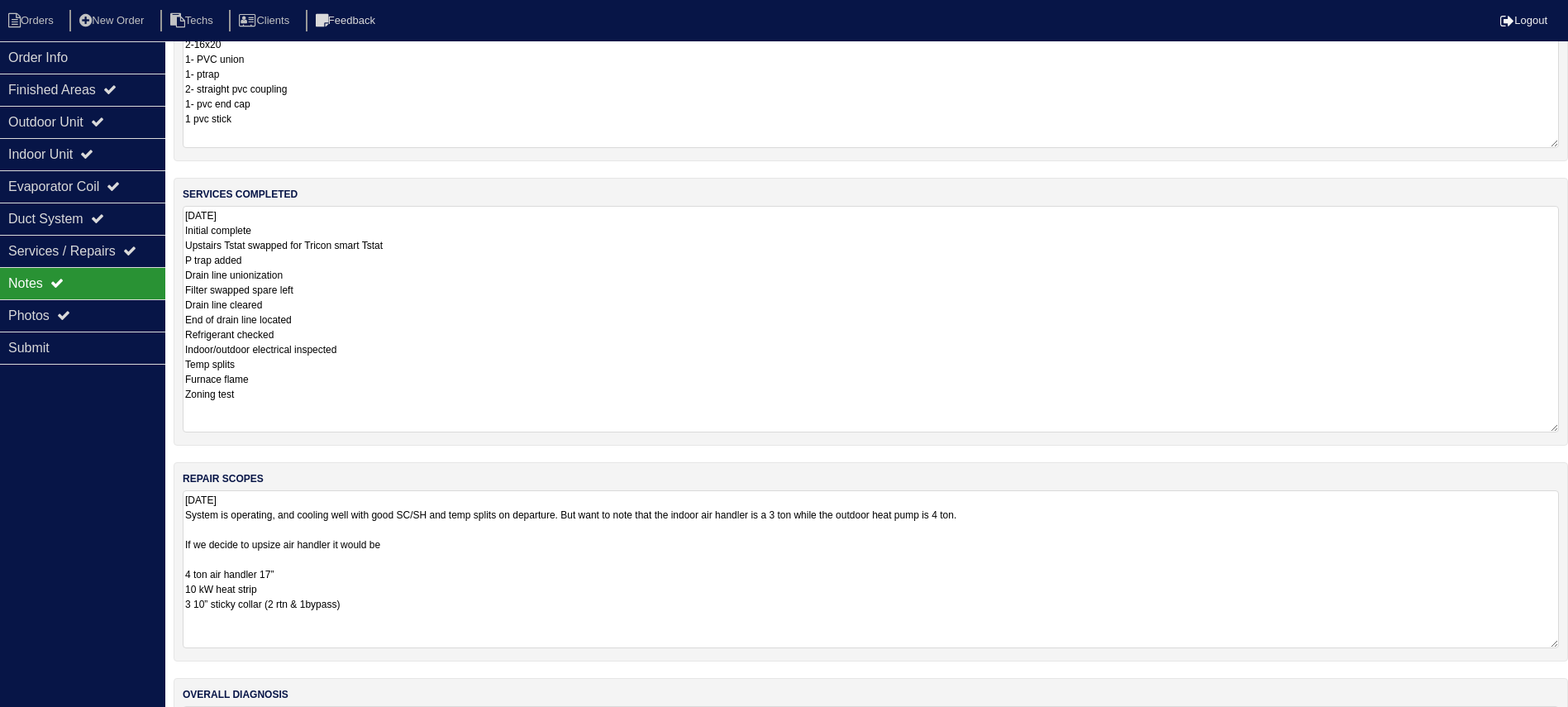
scroll to position [188, 0]
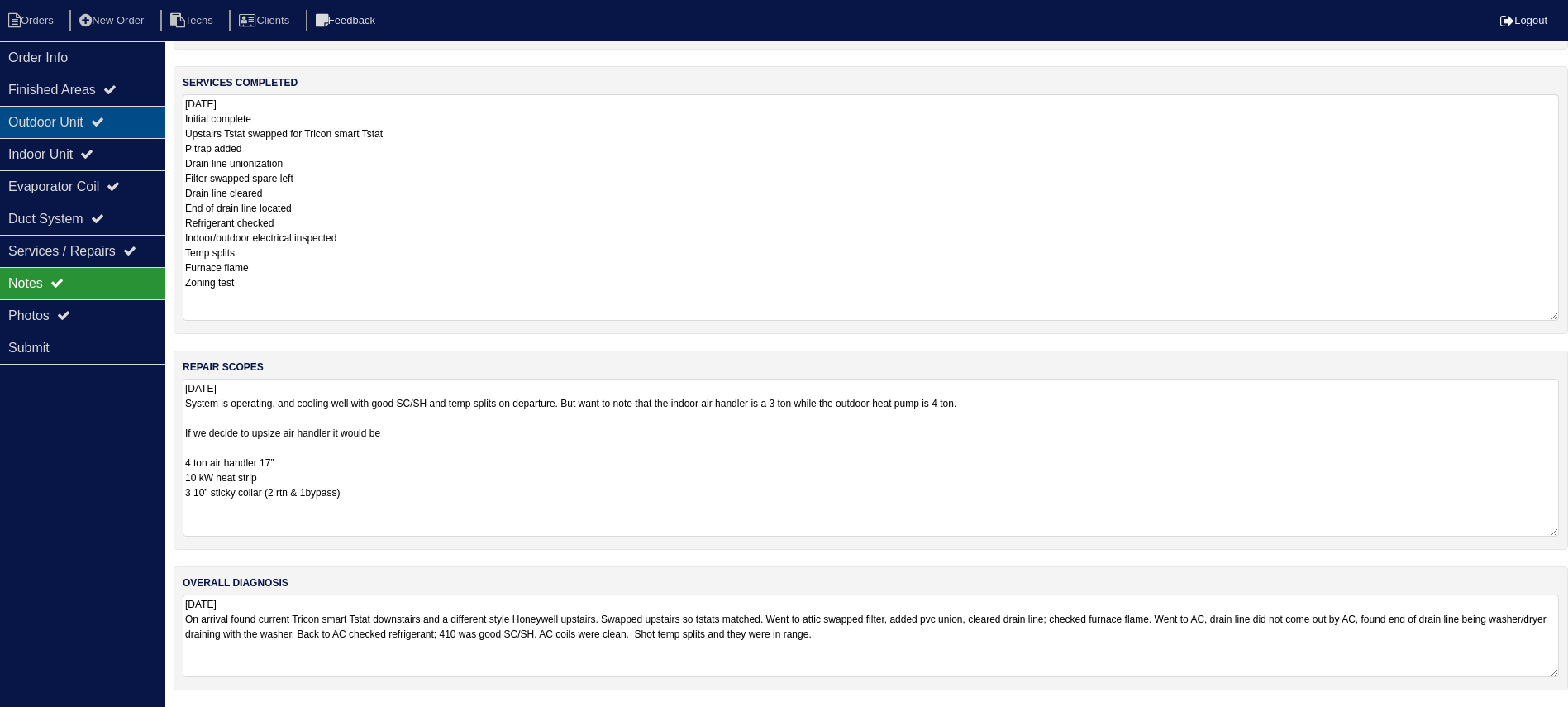
click at [142, 129] on div "Outdoor Unit" at bounding box center [82, 122] width 165 height 32
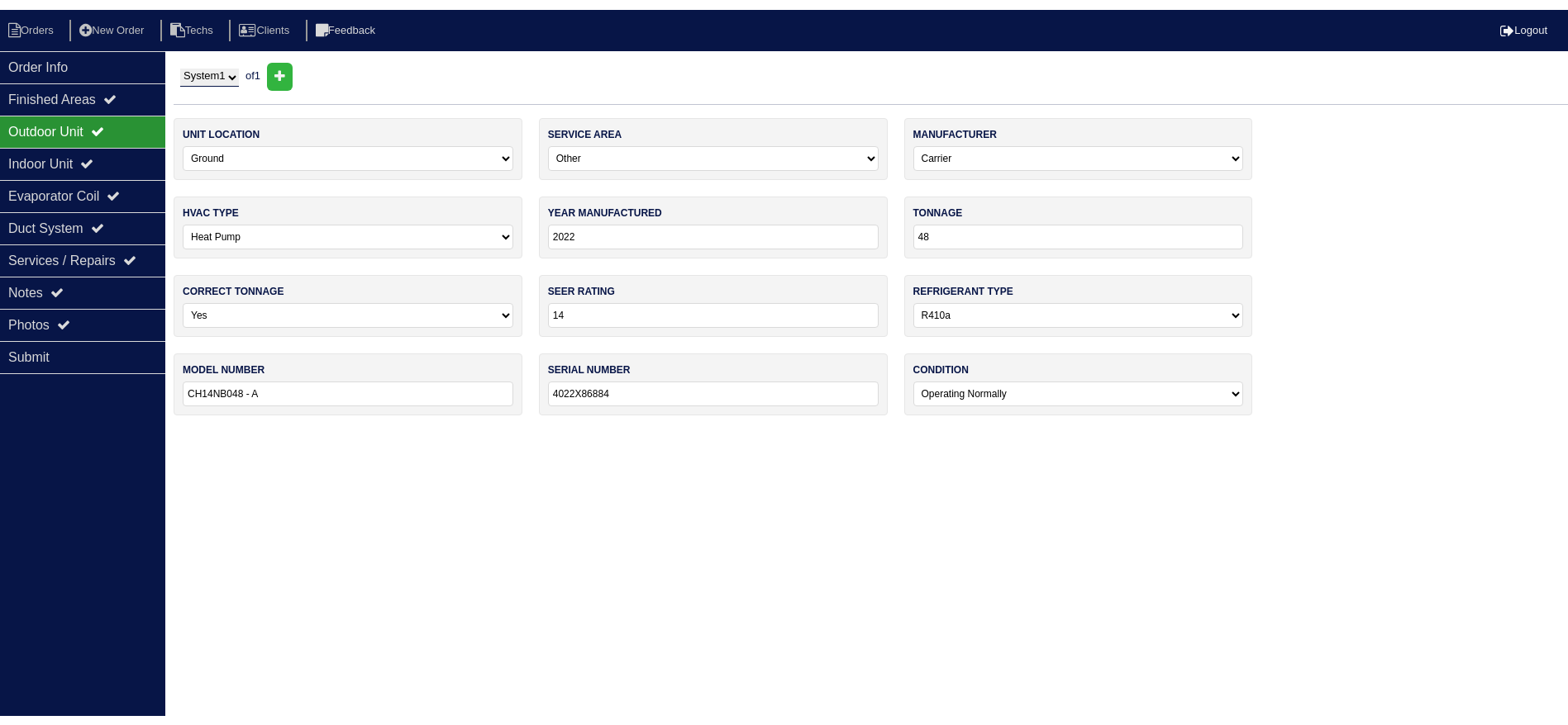
scroll to position [0, 0]
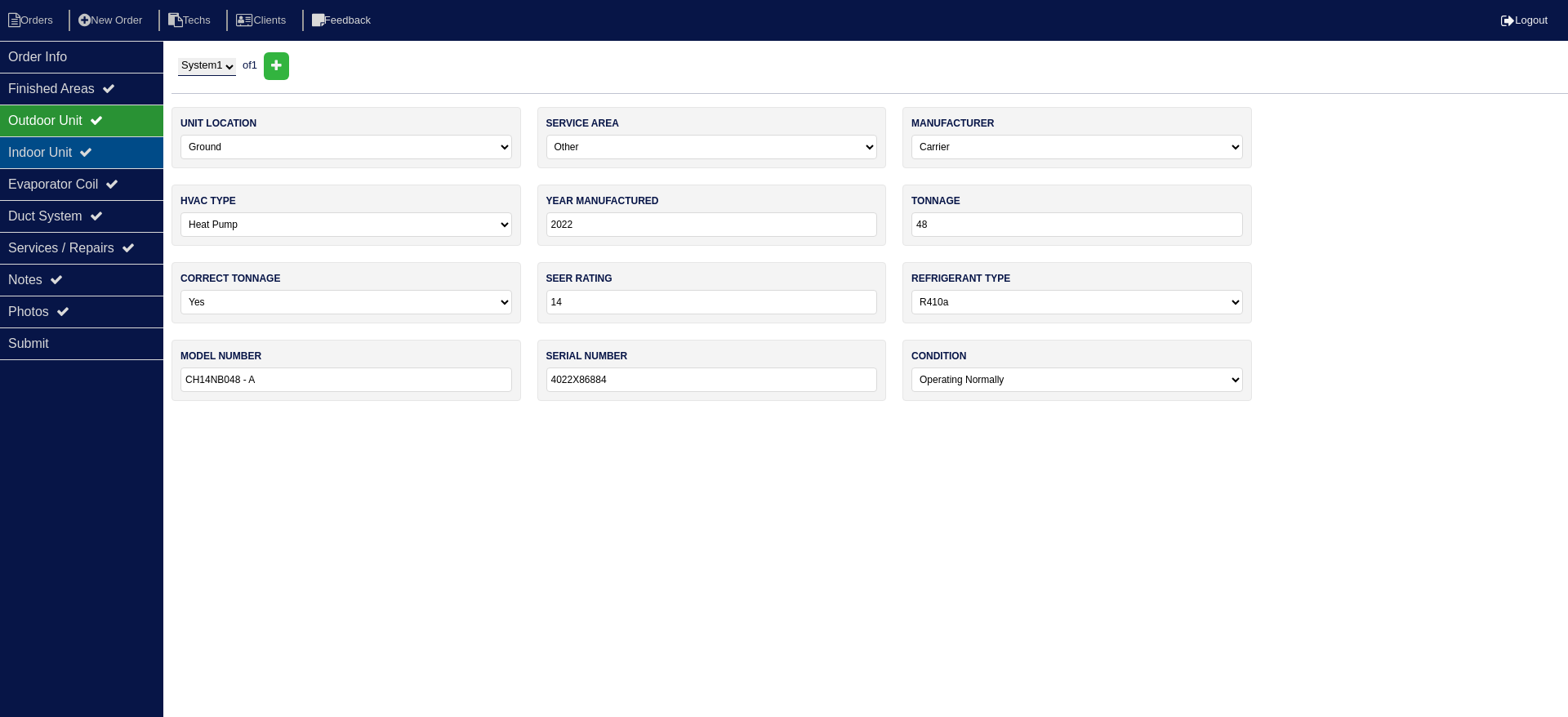
click at [138, 158] on div "Indoor Unit" at bounding box center [81, 152] width 163 height 32
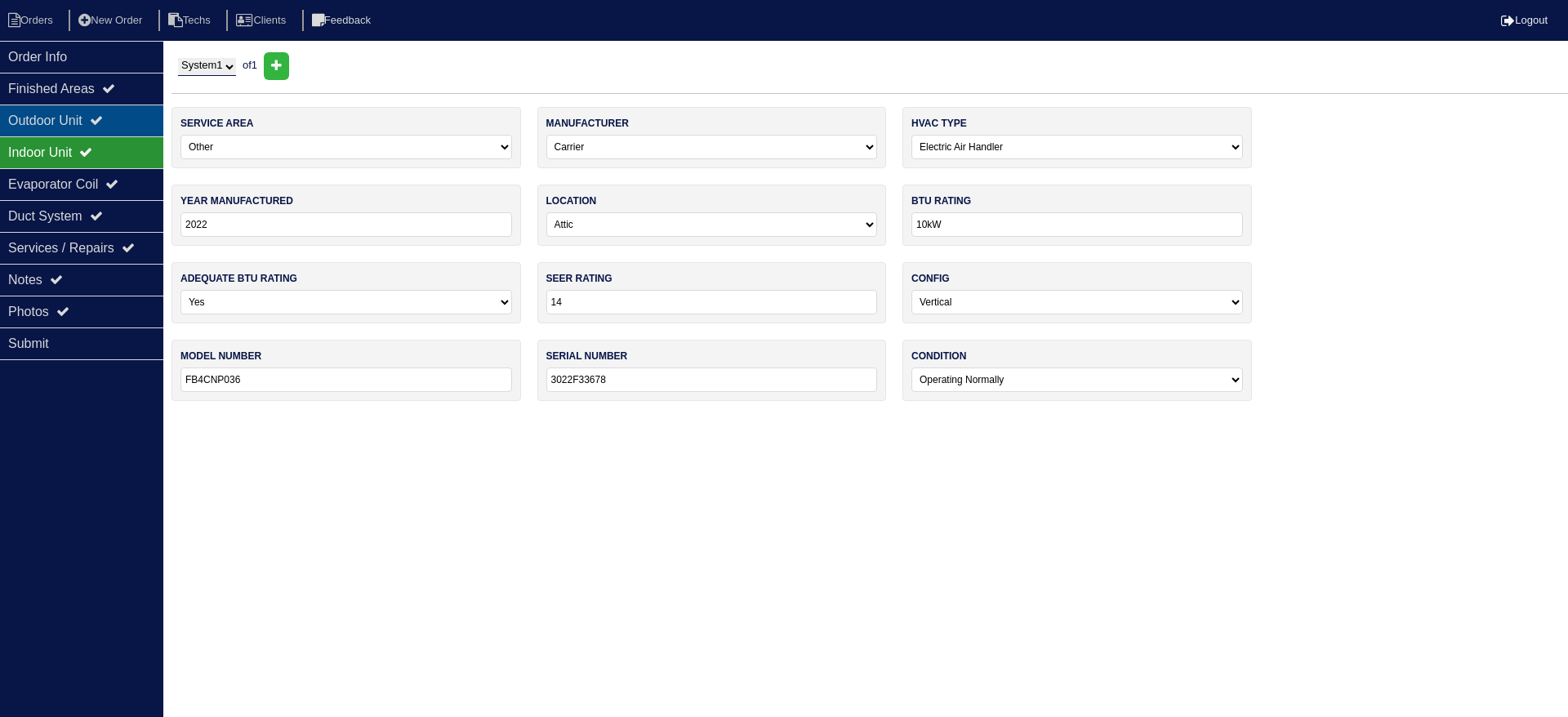
click at [129, 115] on div "Outdoor Unit" at bounding box center [81, 120] width 163 height 32
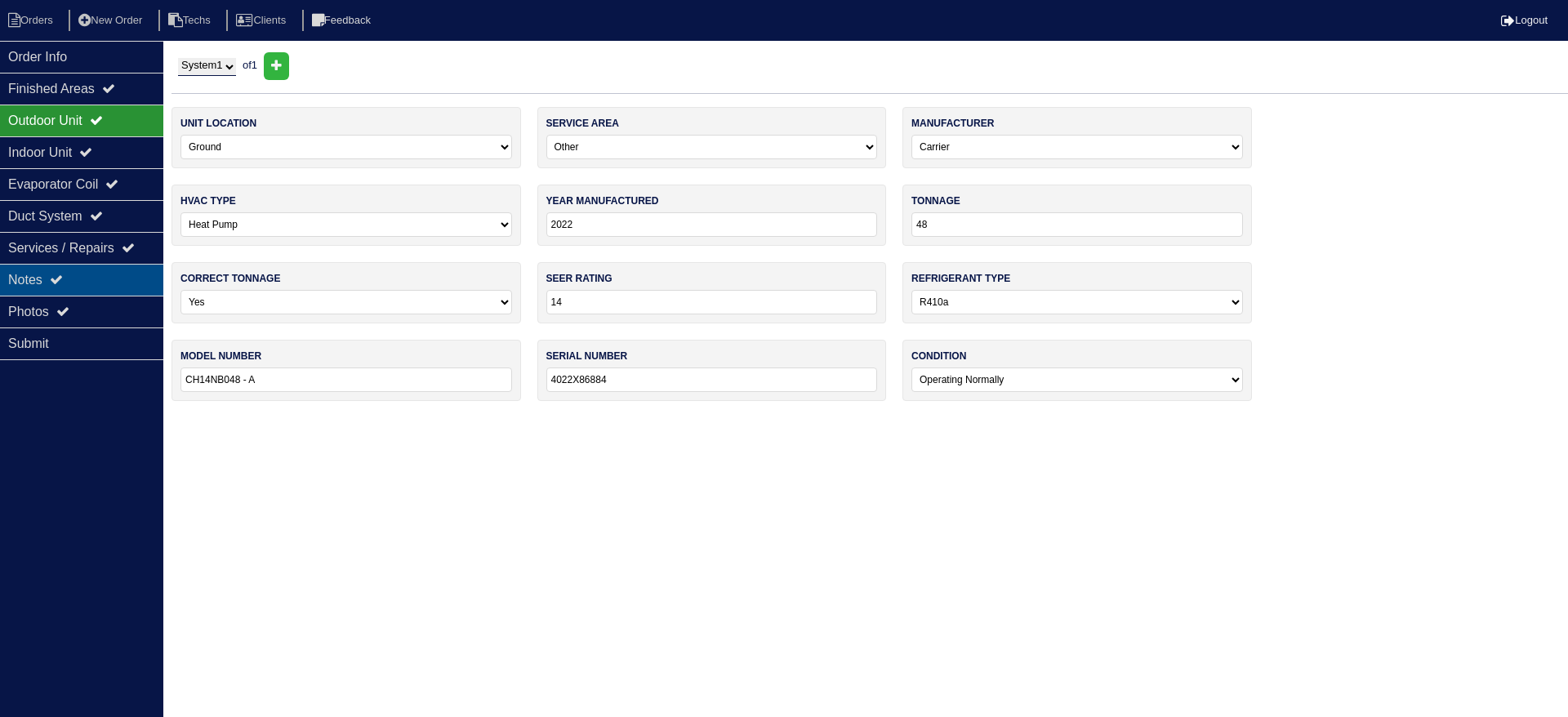
click at [106, 290] on div "Notes" at bounding box center [81, 280] width 163 height 32
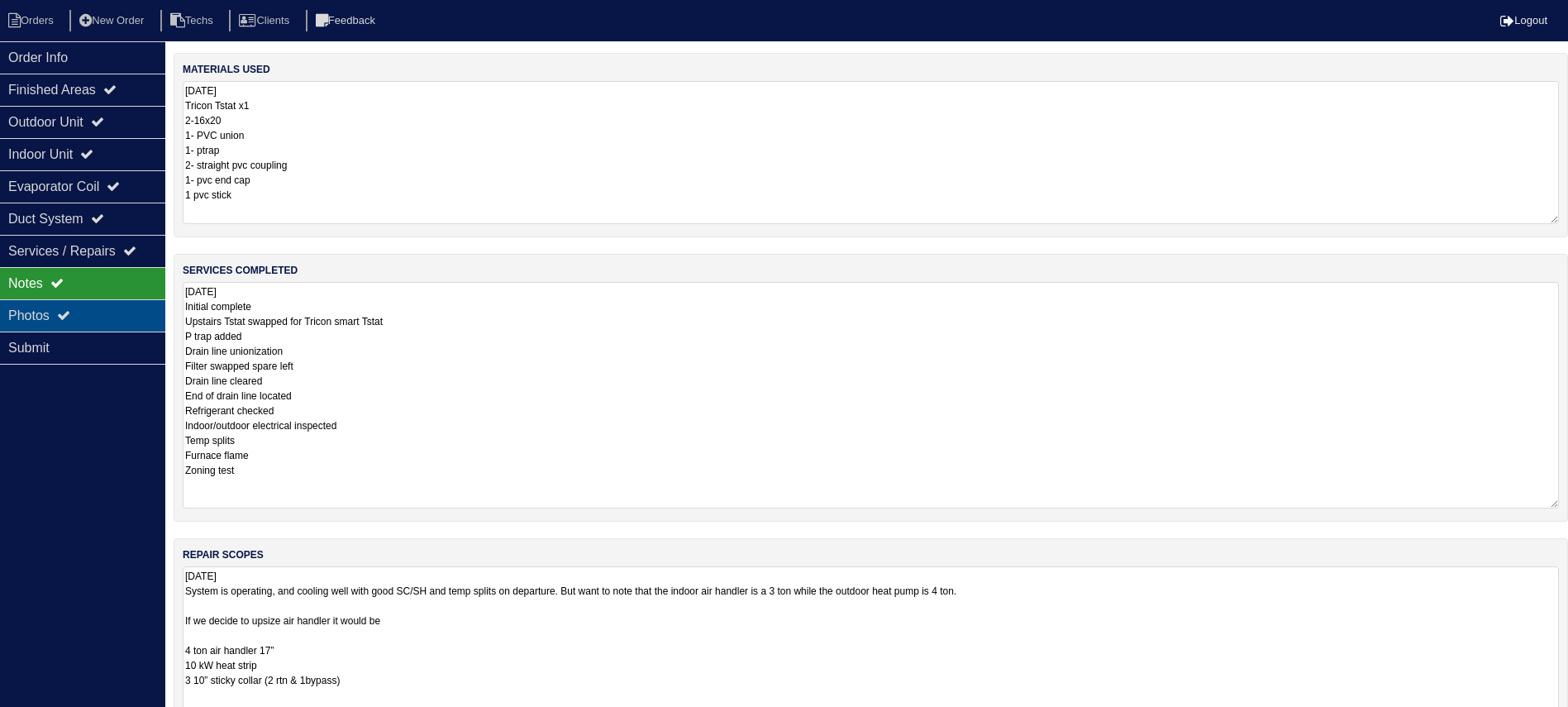
click at [112, 319] on div "Photos" at bounding box center [82, 315] width 165 height 32
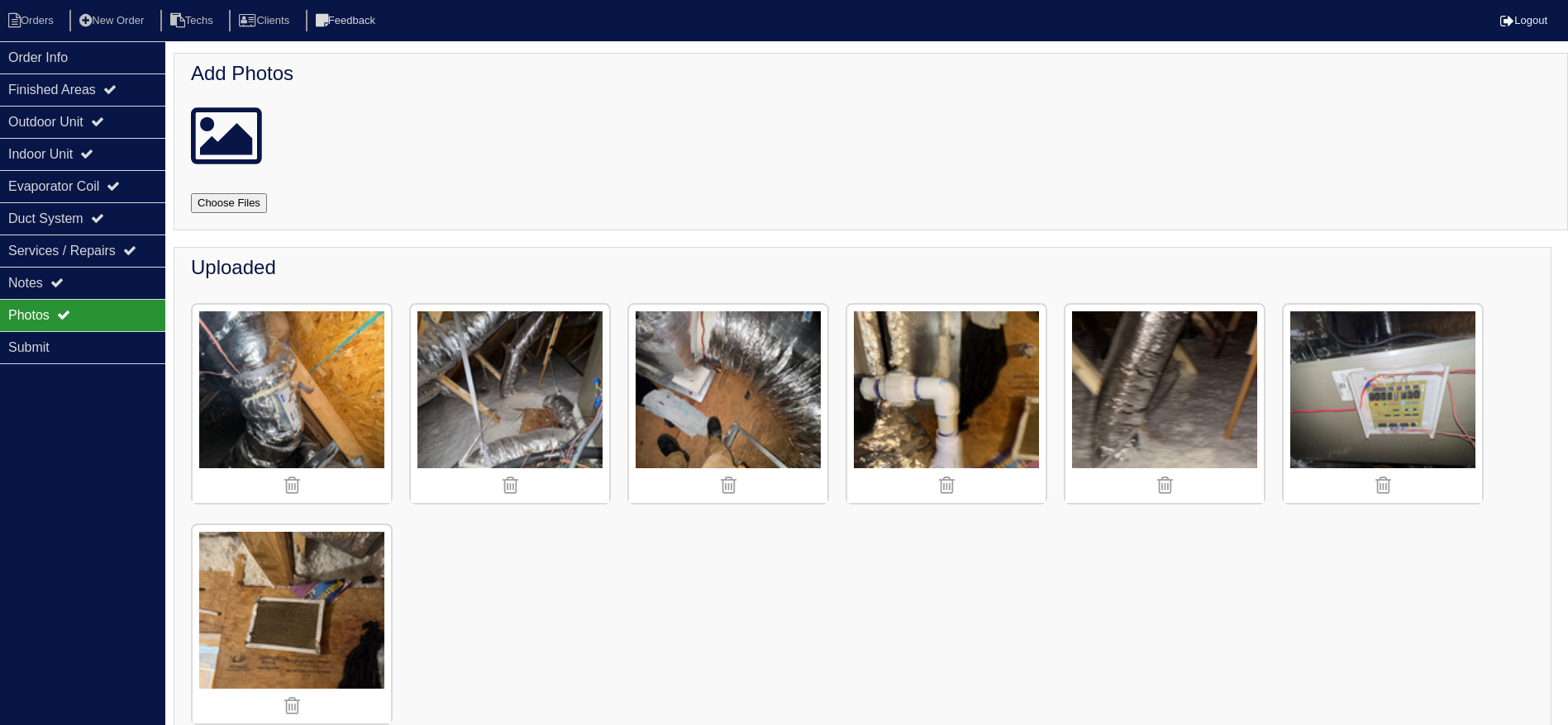
click at [232, 208] on input "file" at bounding box center [248, 203] width 115 height 20
type input "C:\fakepath\IMG_0841.JPG"
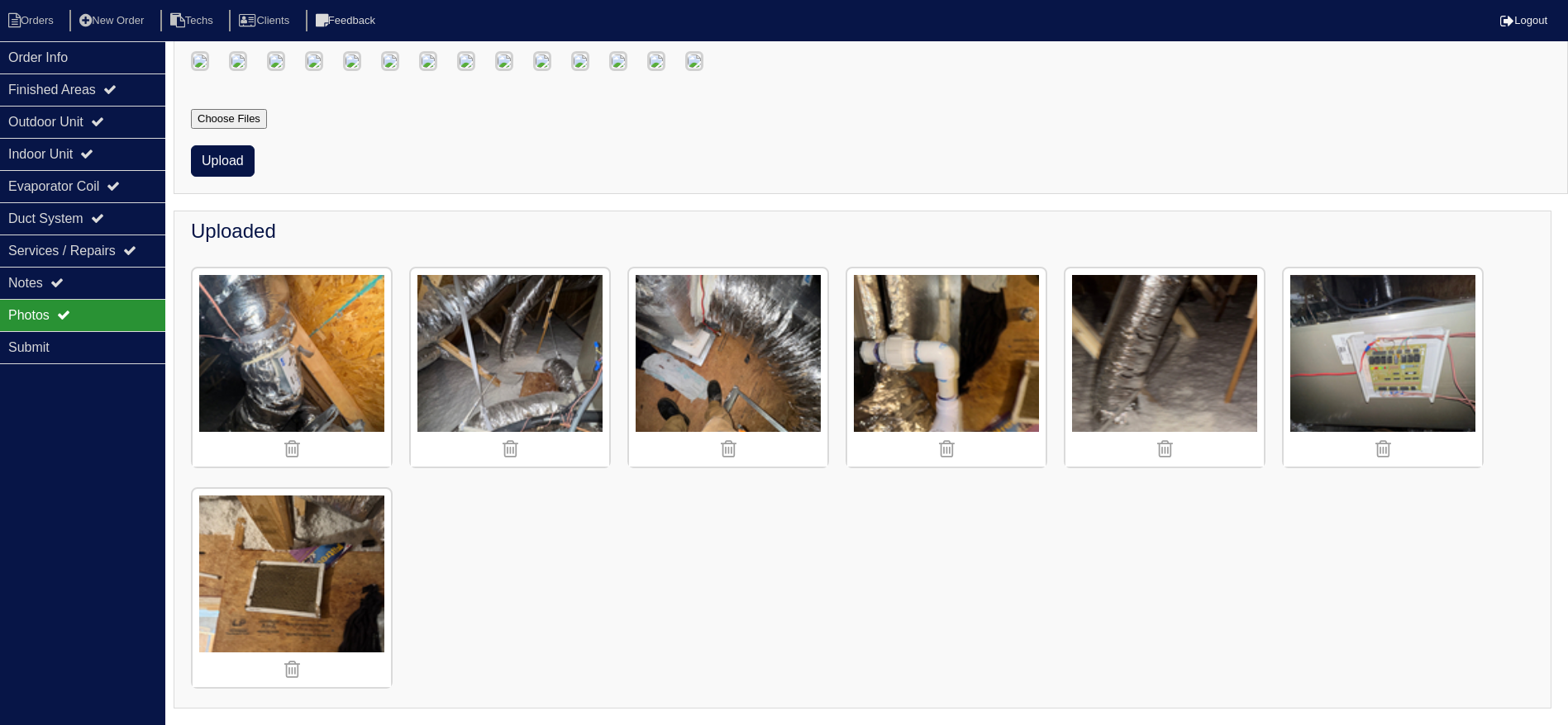
scroll to position [817, 0]
click at [219, 156] on button "Upload" at bounding box center [222, 161] width 63 height 31
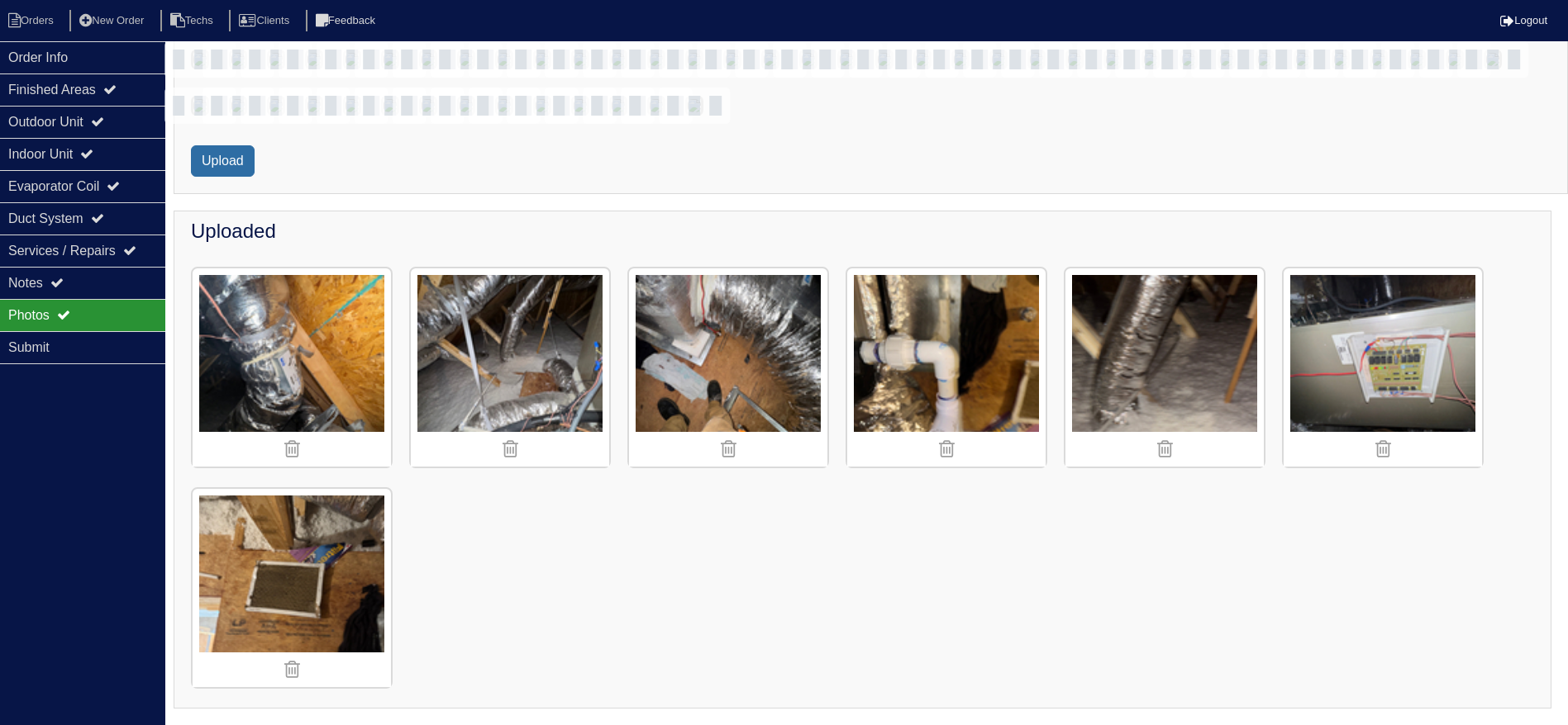
scroll to position [772, 0]
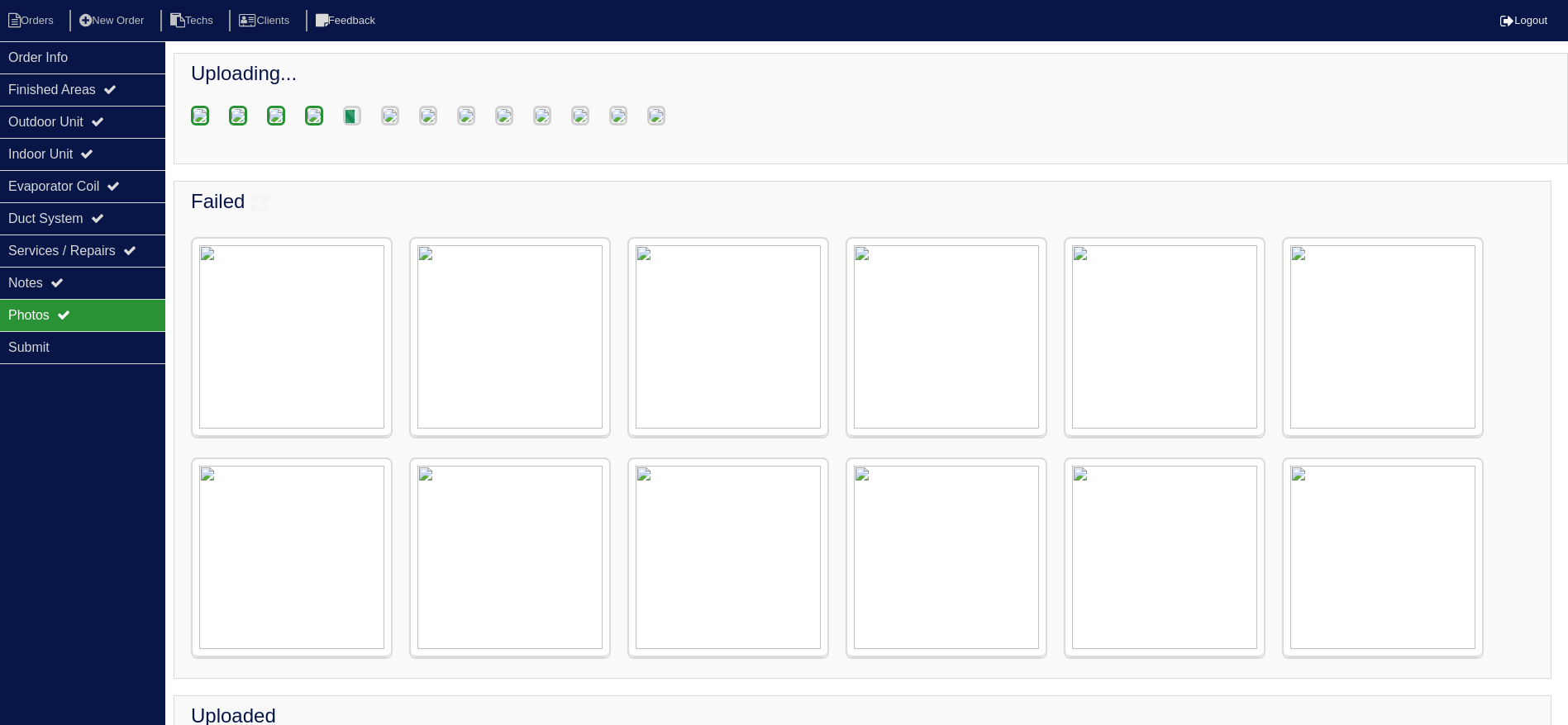
scroll to position [1621, 0]
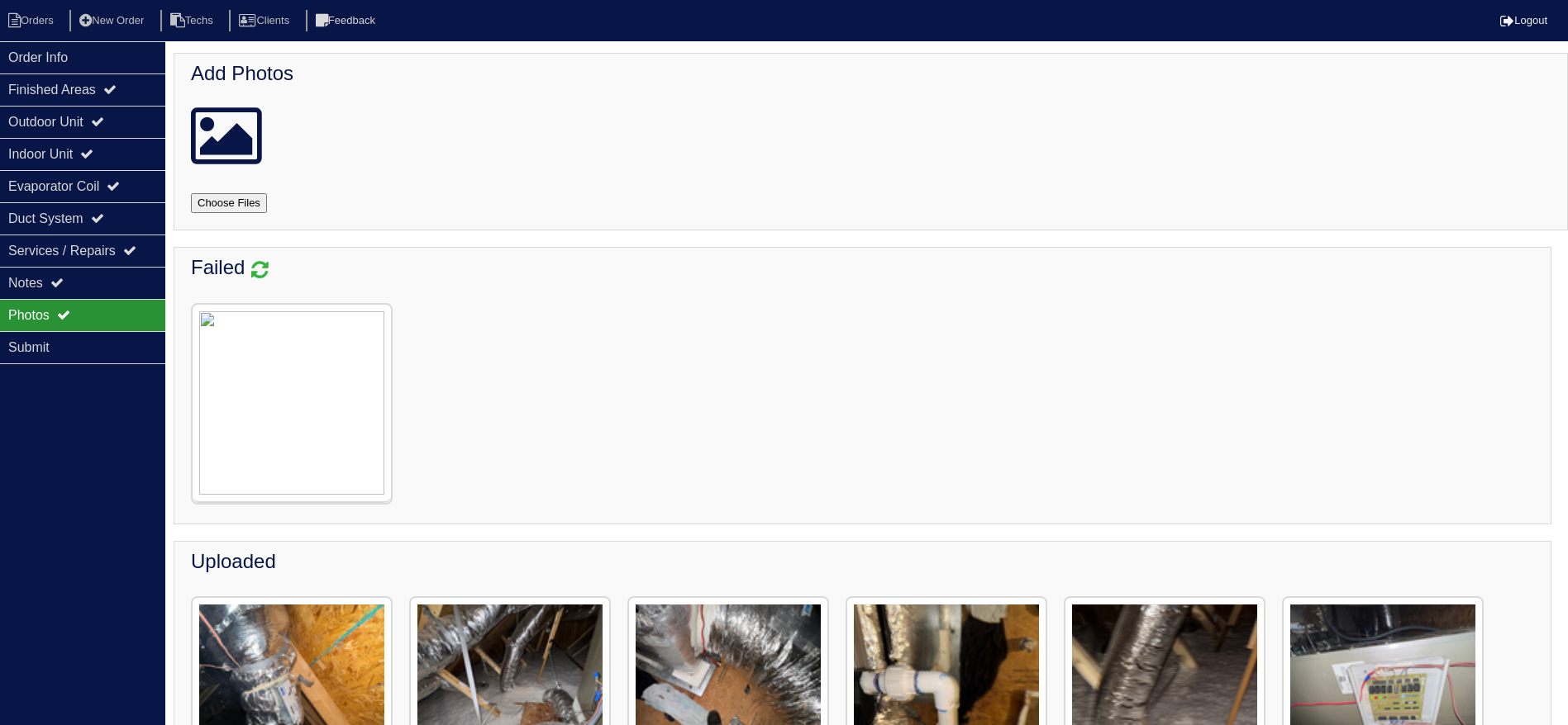
scroll to position [620, 0]
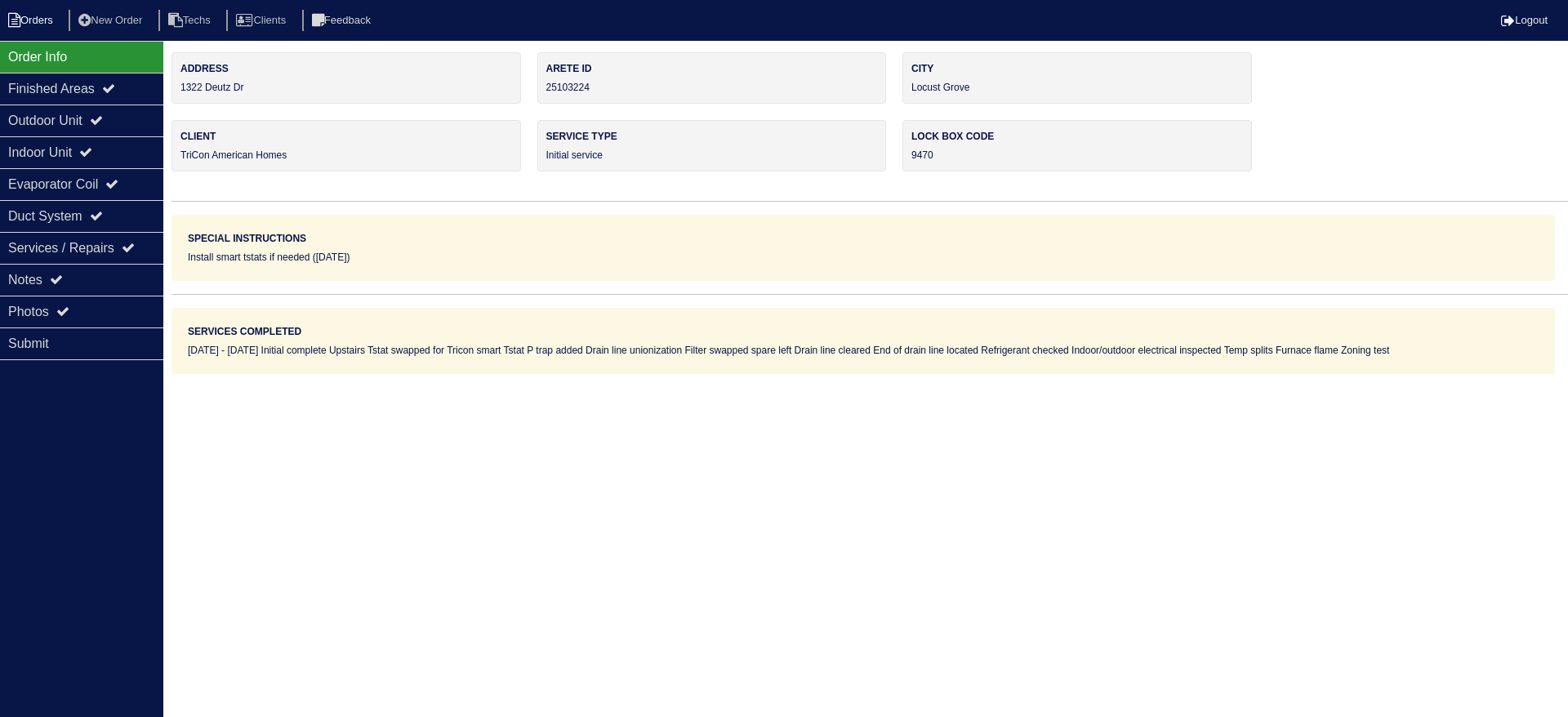
click at [32, 26] on li "Orders" at bounding box center [33, 21] width 66 height 22
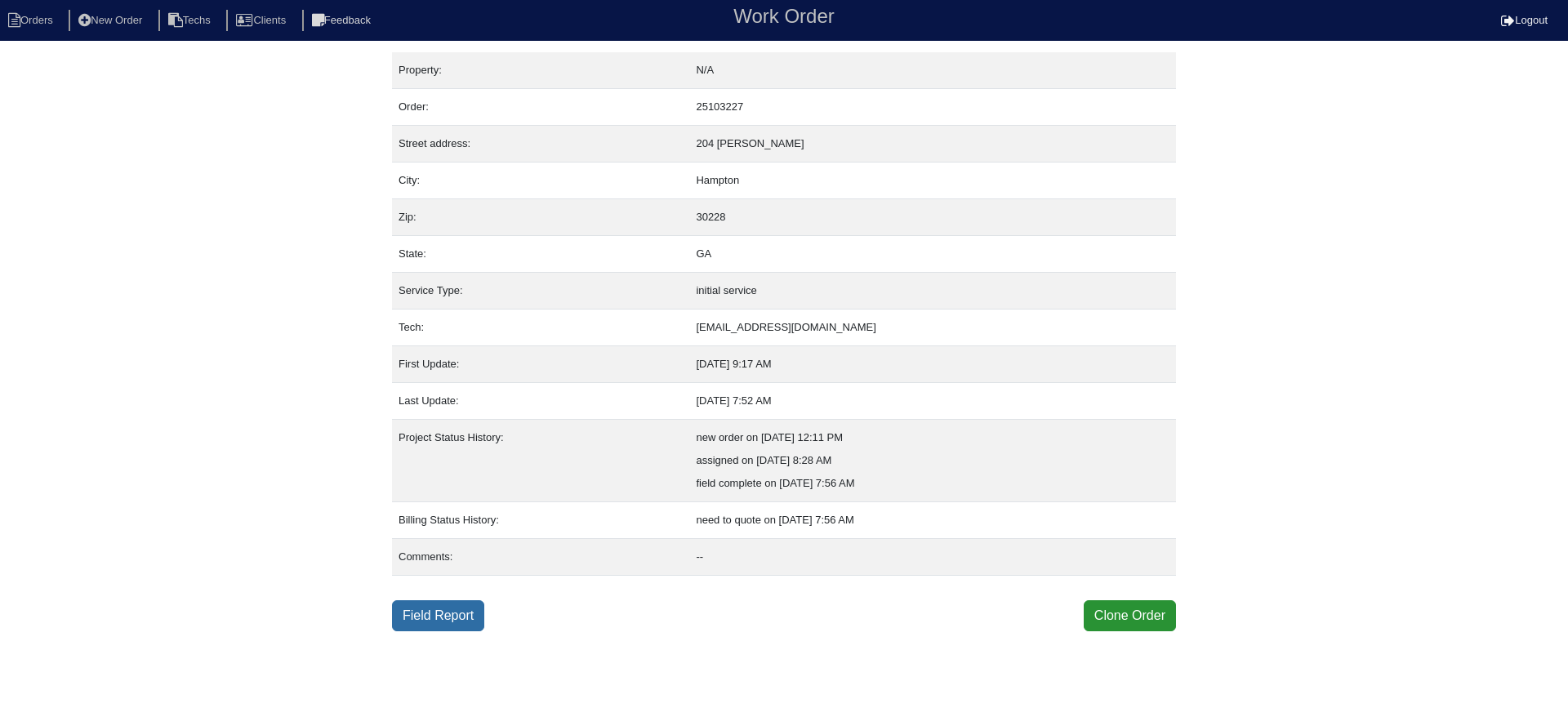
click at [454, 611] on link "Field Report" at bounding box center [438, 616] width 92 height 31
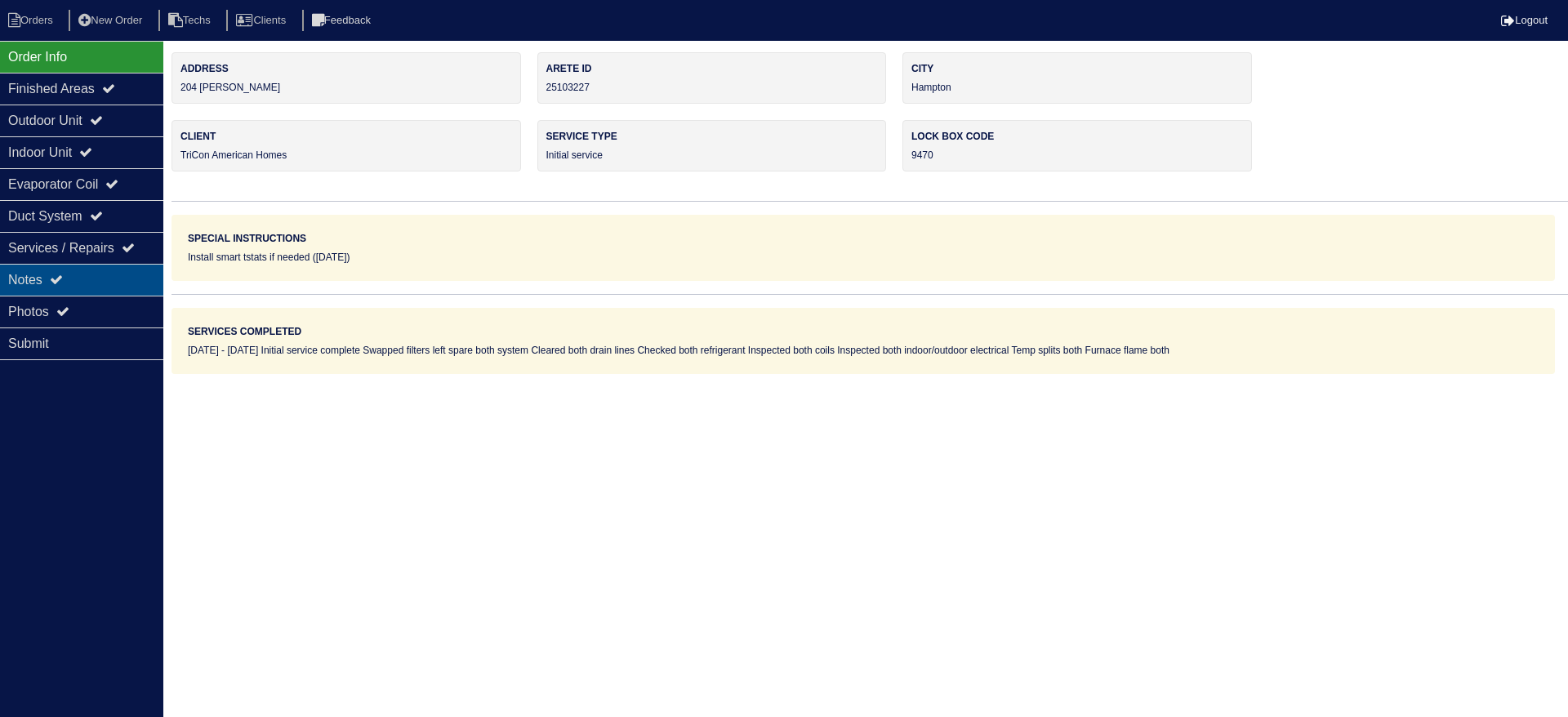
click at [121, 280] on div "Notes" at bounding box center [81, 280] width 163 height 32
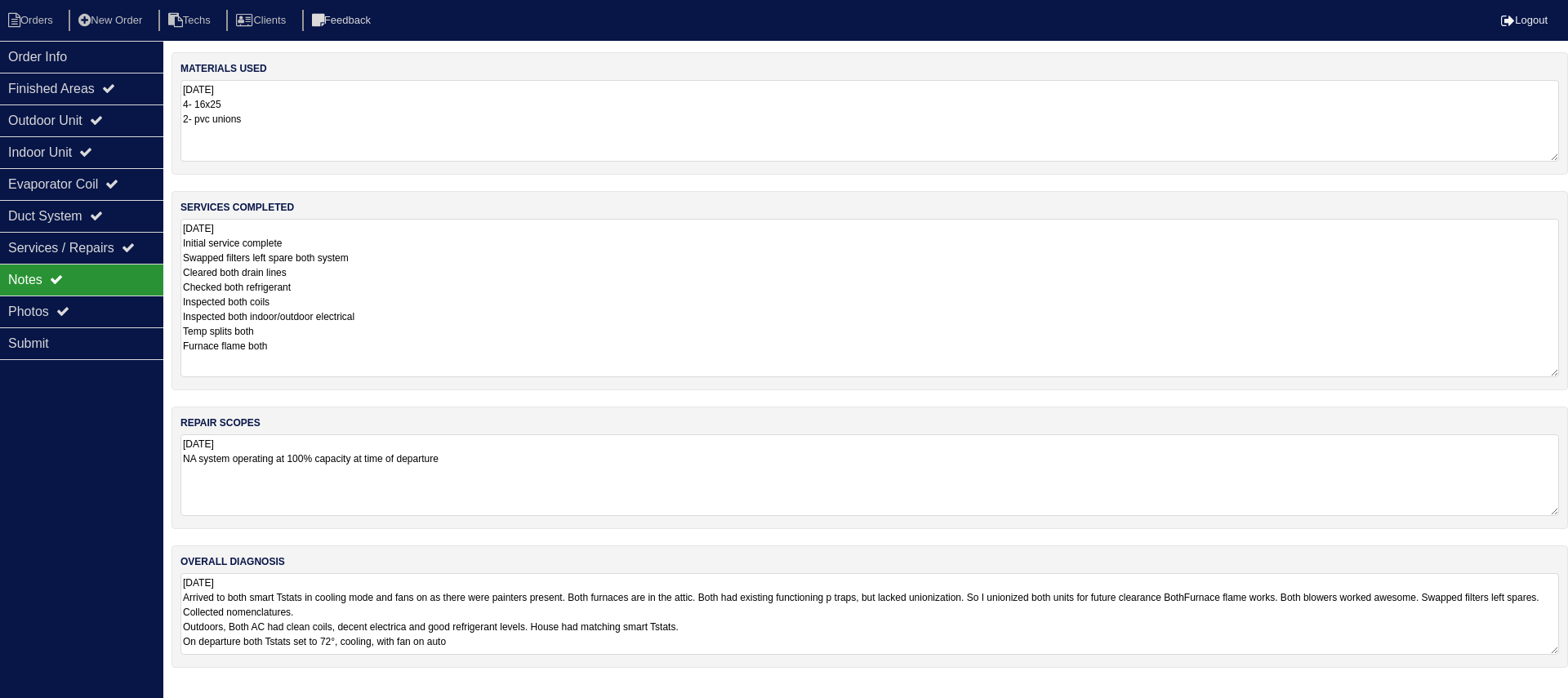
drag, startPoint x: 1550, startPoint y: 291, endPoint x: 1567, endPoint y: 368, distance: 78.9
click at [1567, 368] on div "services completed [DATE] Initial service complete Swapped filters left spare b…" at bounding box center [870, 290] width 1396 height 199
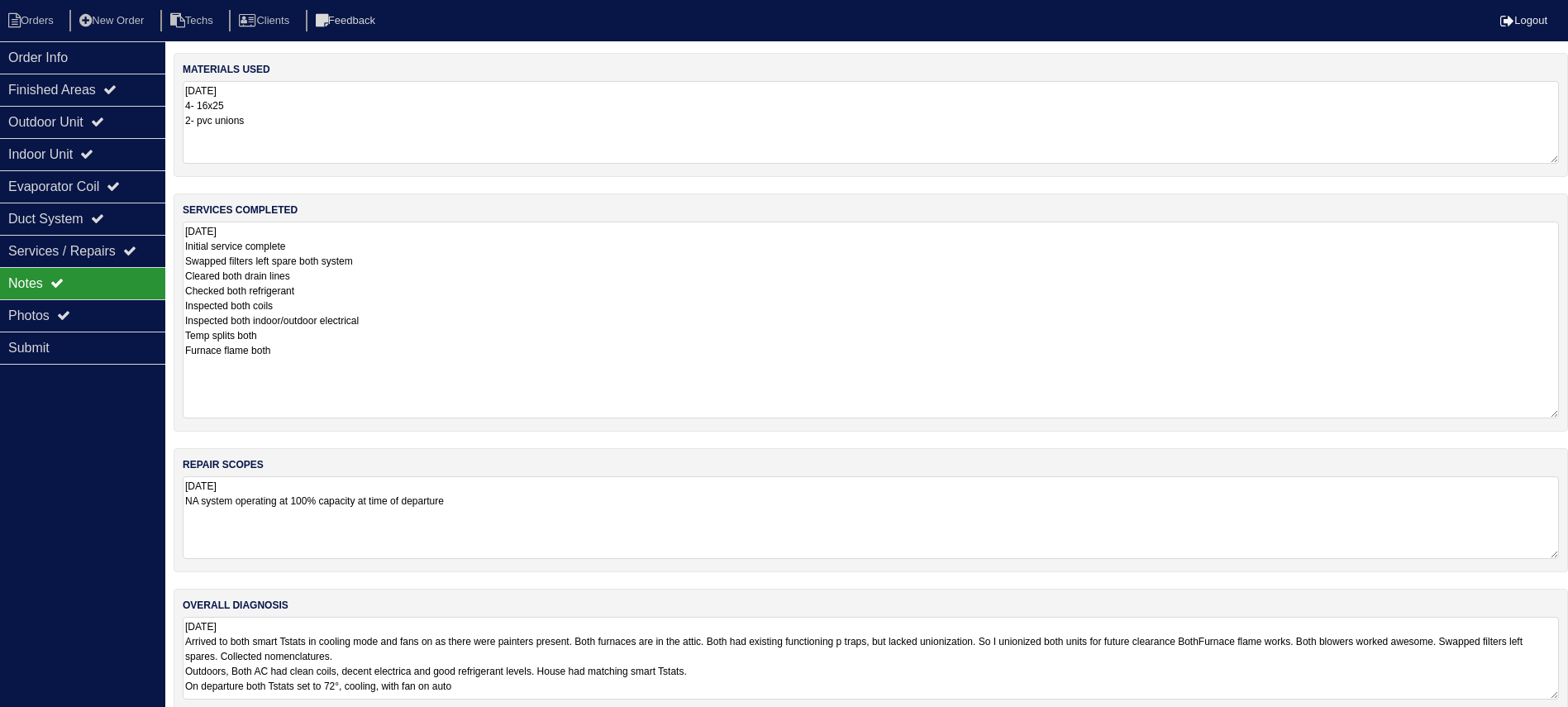
drag, startPoint x: 1573, startPoint y: 372, endPoint x: 1570, endPoint y: 408, distance: 36.1
click at [1568, 408] on html "Orders New Order Techs Clients Feedback Logout Orders New Order Users Clients M…" at bounding box center [784, 364] width 1568 height 729
click at [104, 125] on icon at bounding box center [97, 121] width 13 height 13
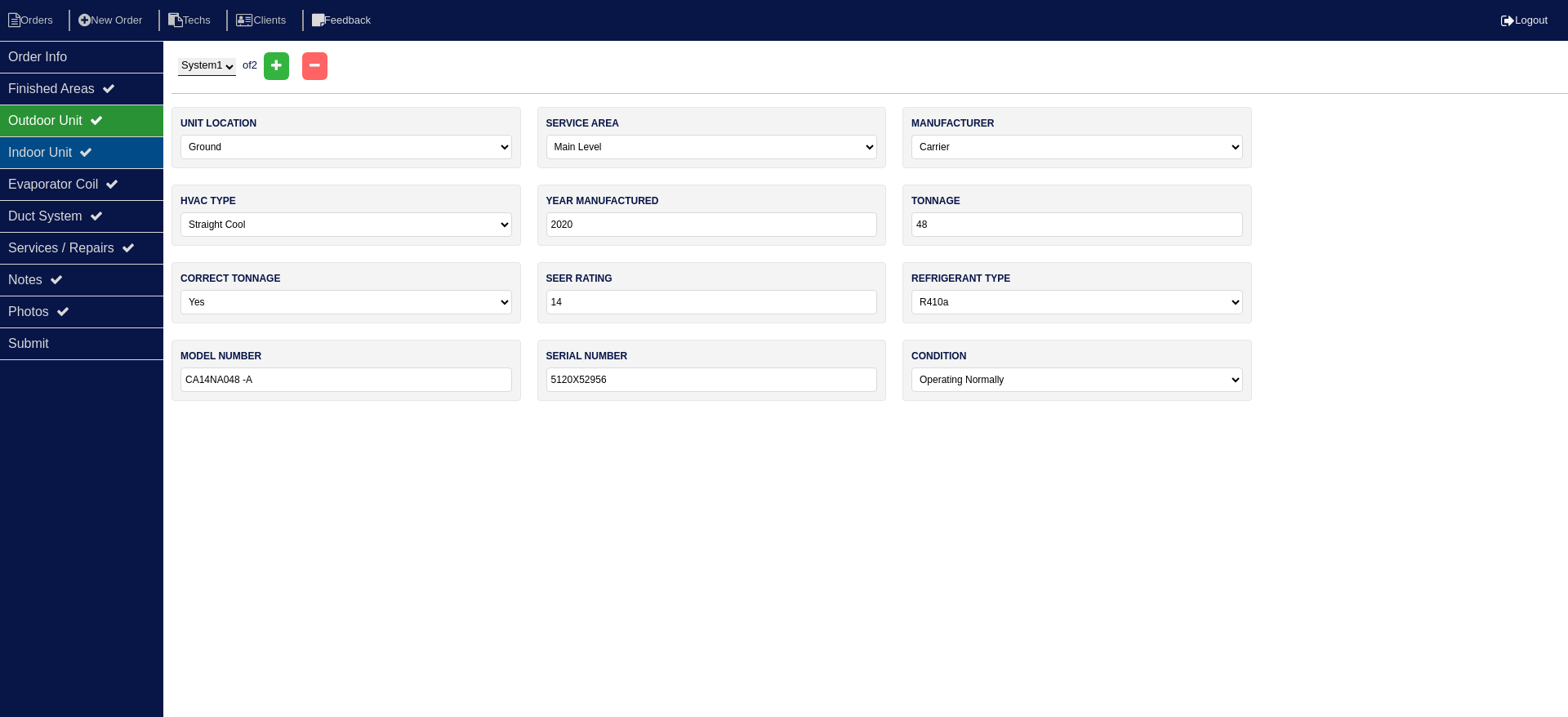
click at [99, 139] on div "Indoor Unit" at bounding box center [81, 152] width 163 height 32
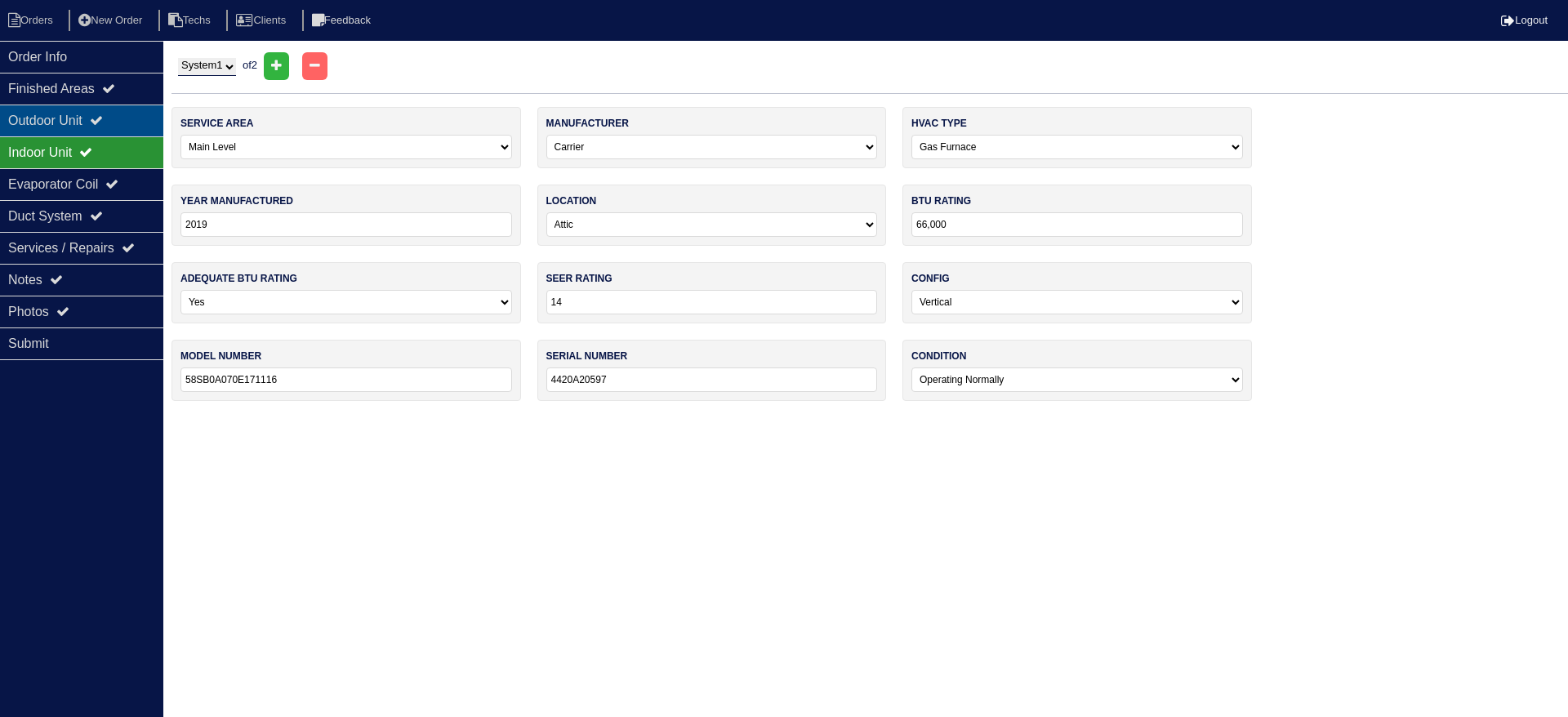
click at [103, 118] on icon at bounding box center [96, 120] width 13 height 13
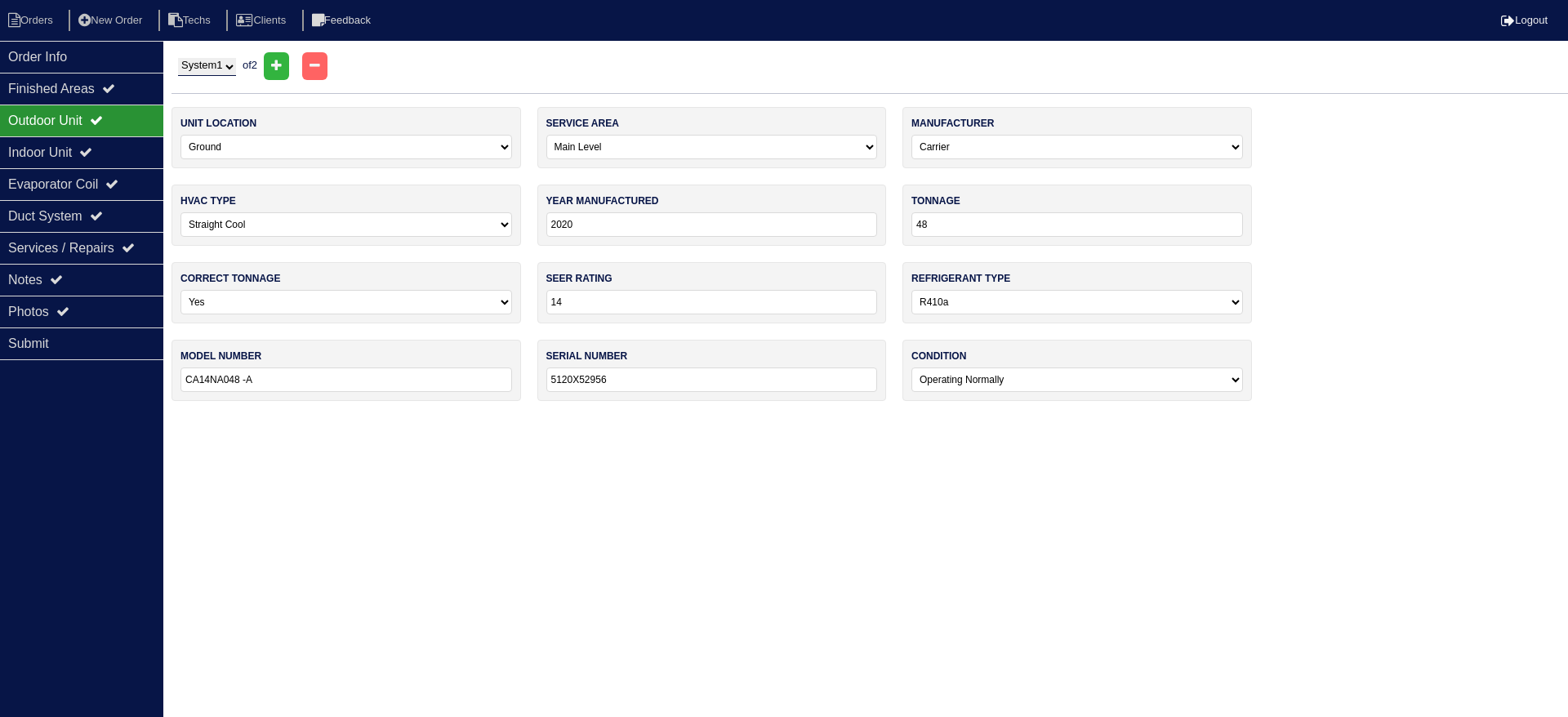
click at [218, 61] on select "System 1 System 2" at bounding box center [207, 67] width 58 height 18
select select "2"
click at [178, 58] on select "System 1 System 2" at bounding box center [207, 67] width 58 height 18
type input "36"
type input "•CA14NA036 - A"
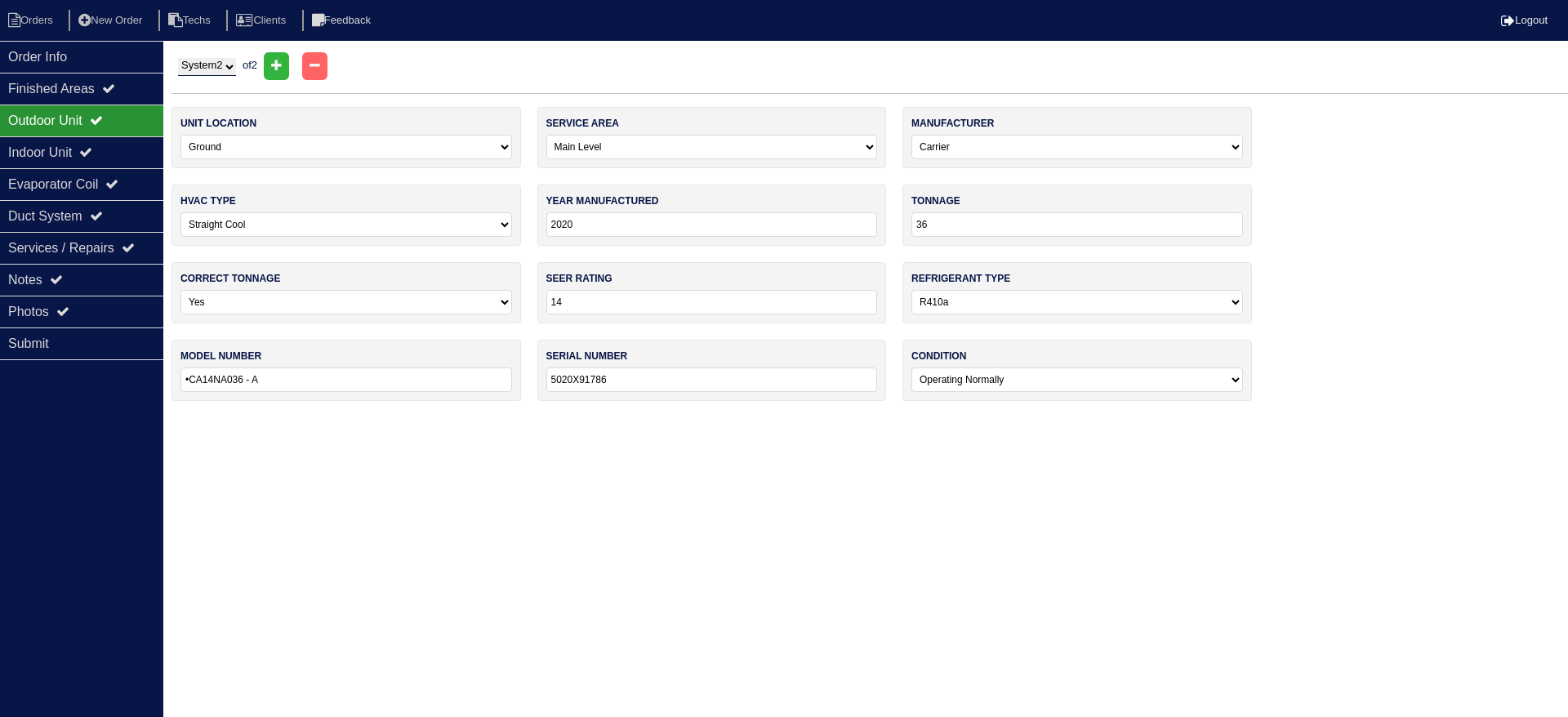
type input "5020X91786"
click at [126, 145] on div "Indoor Unit" at bounding box center [81, 152] width 163 height 32
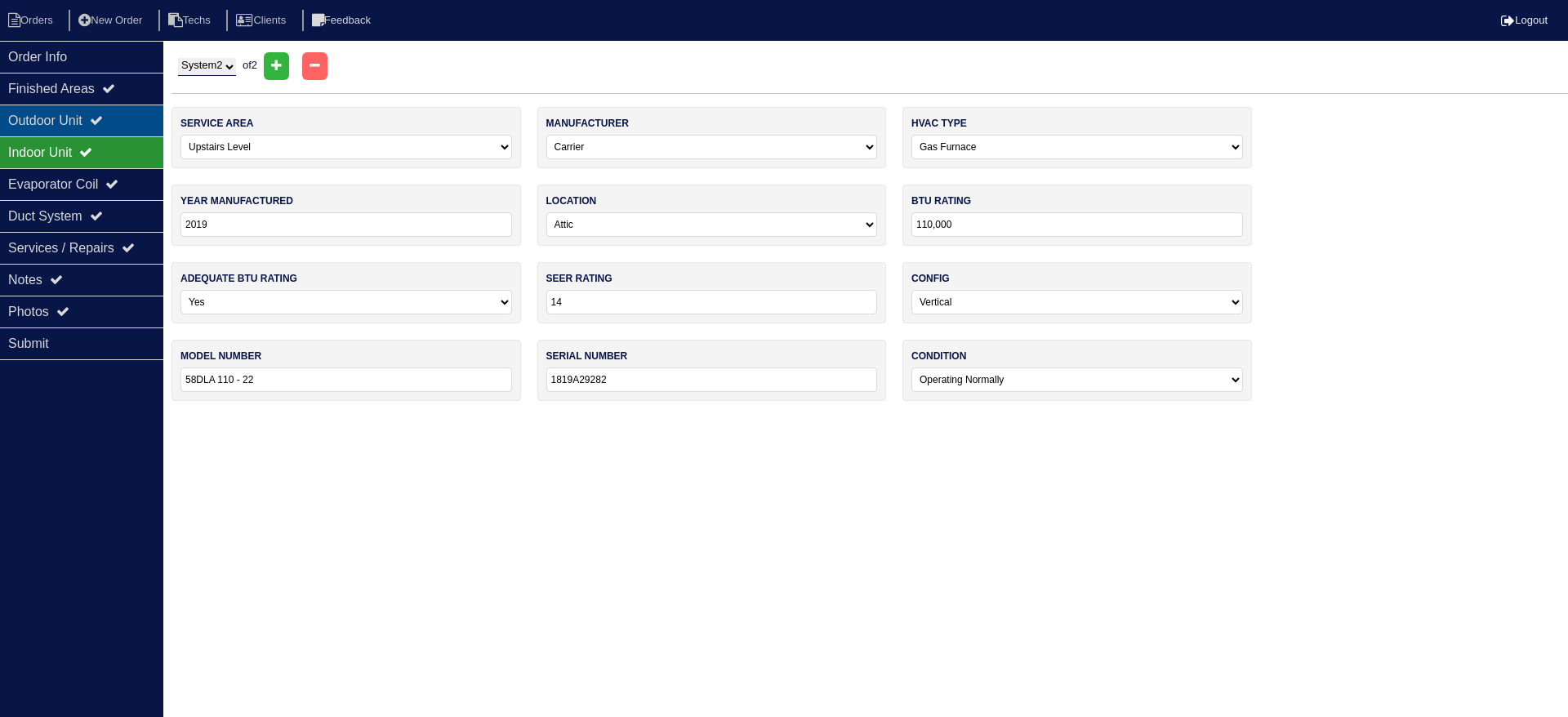
click at [120, 110] on div "Outdoor Unit" at bounding box center [81, 120] width 163 height 32
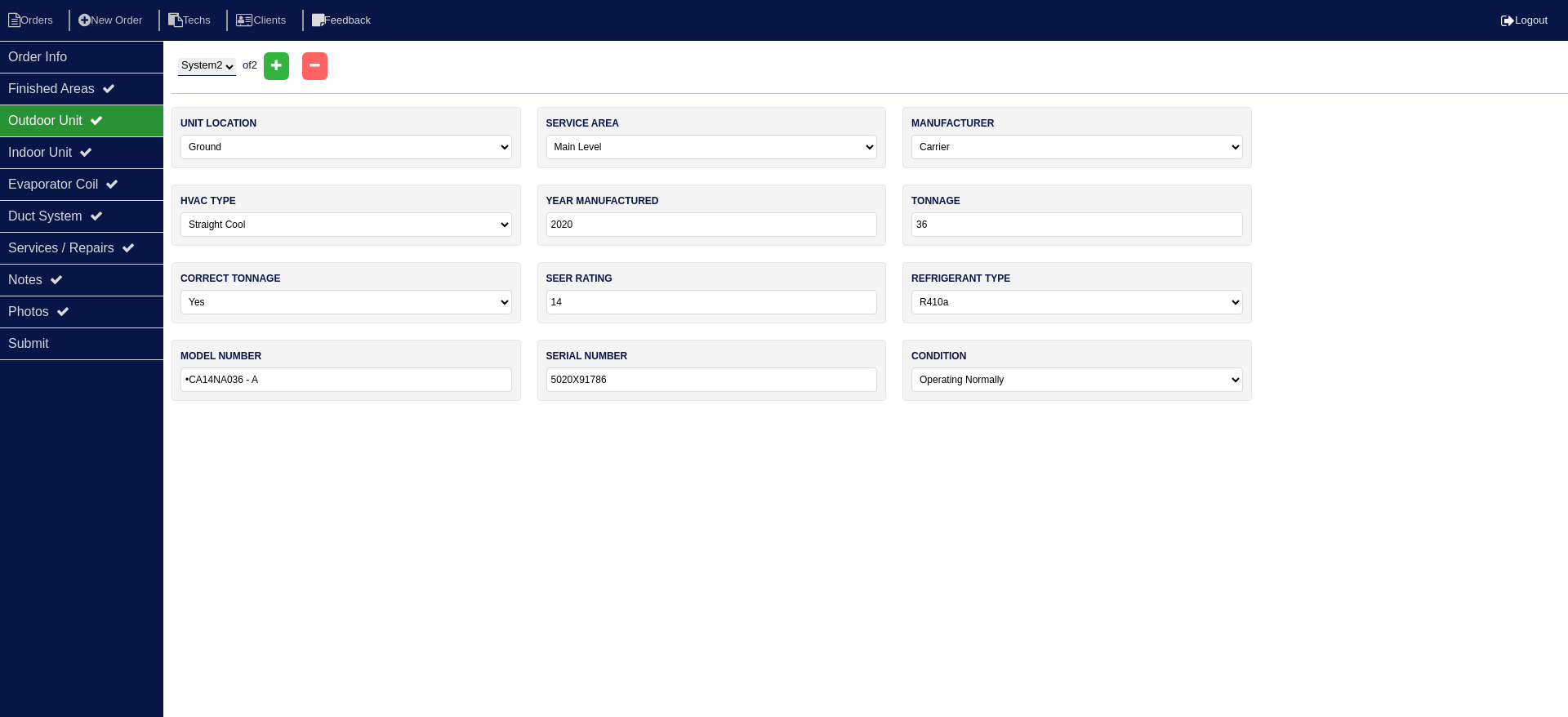
click at [590, 145] on select "-select- Main Level Upstairs Level Lower/Basement Level Other" at bounding box center [712, 147] width 331 height 24
select select "1"
click at [546, 135] on select "-select- Main Level Upstairs Level Lower/Basement Level Other" at bounding box center [712, 147] width 331 height 24
click at [74, 154] on div "Indoor Unit" at bounding box center [81, 152] width 163 height 32
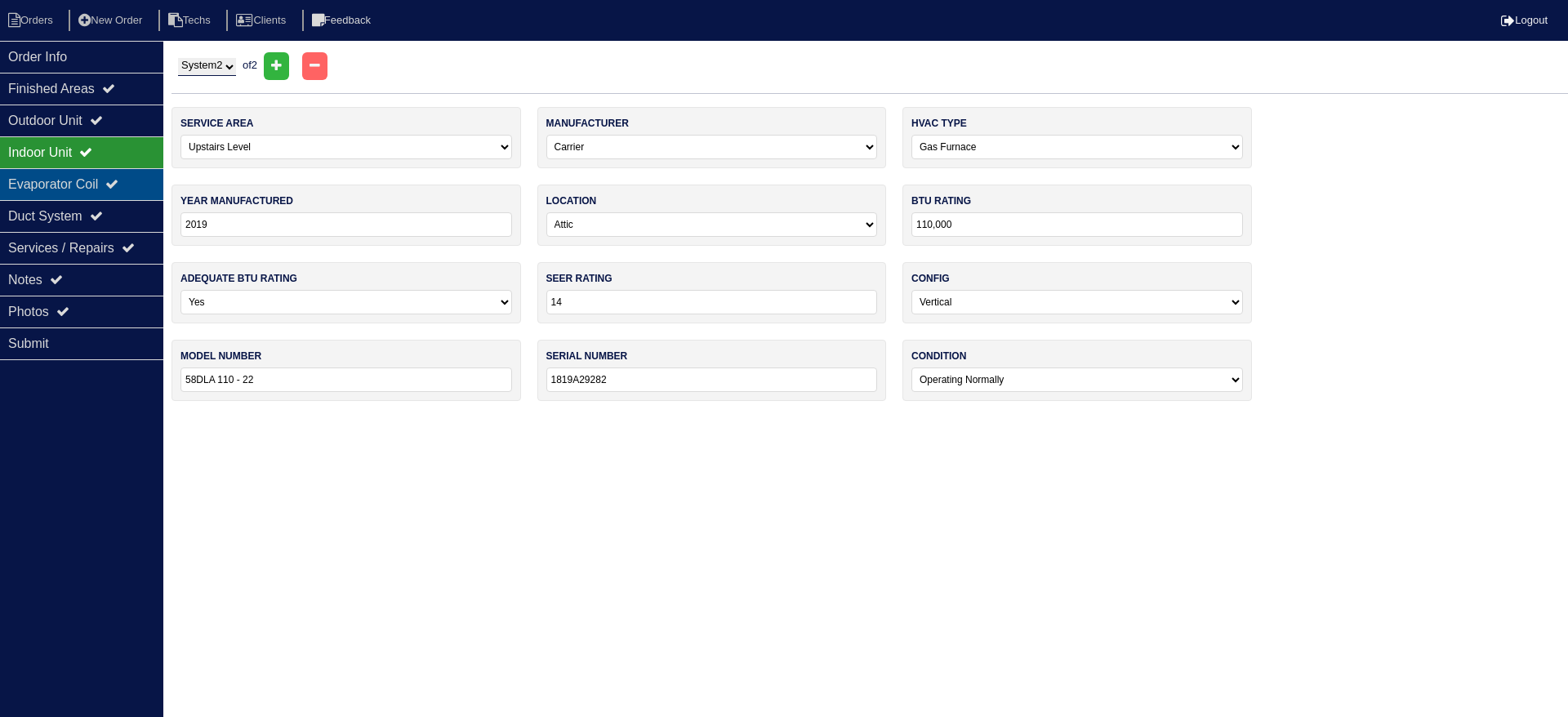
click at [75, 183] on div "Evaporator Coil" at bounding box center [81, 184] width 163 height 32
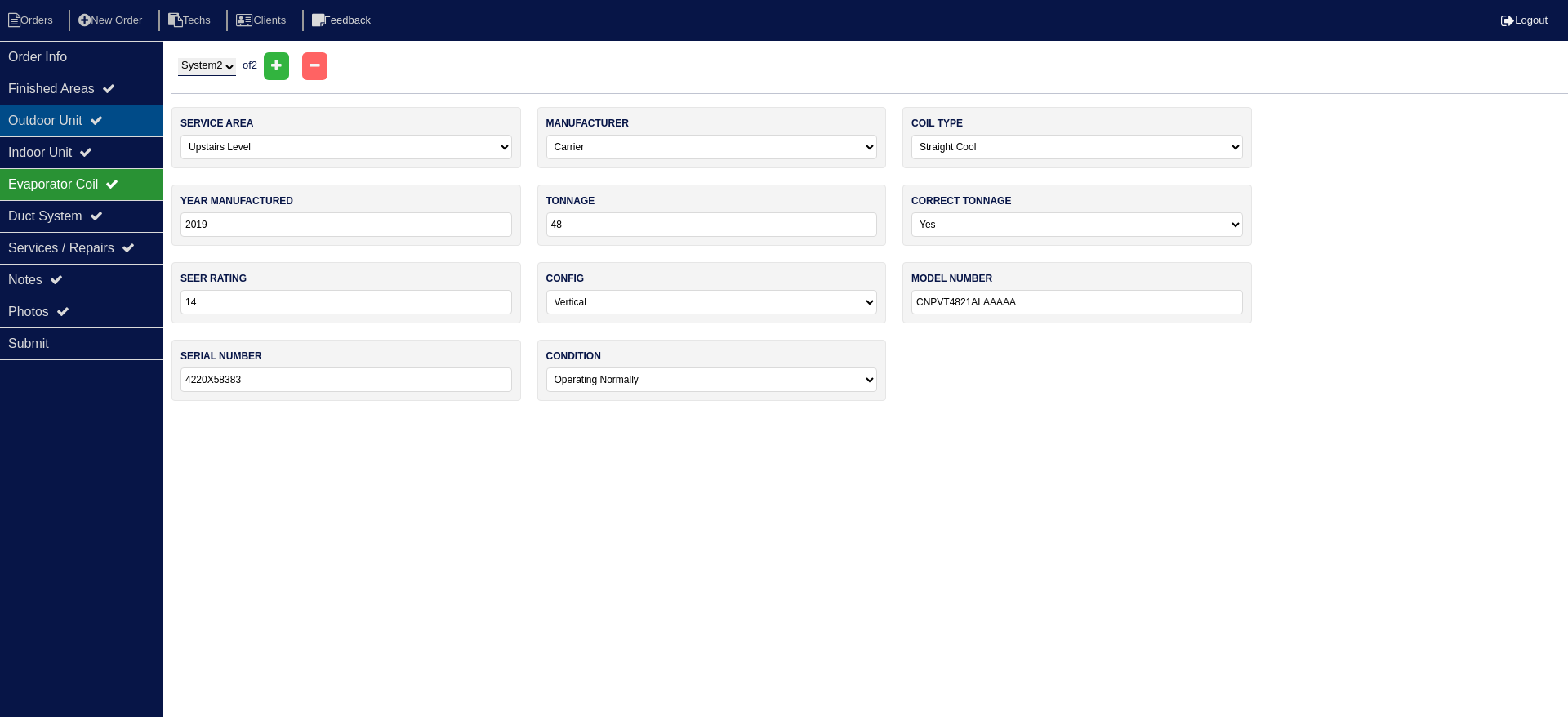
click at [103, 120] on icon at bounding box center [96, 120] width 13 height 13
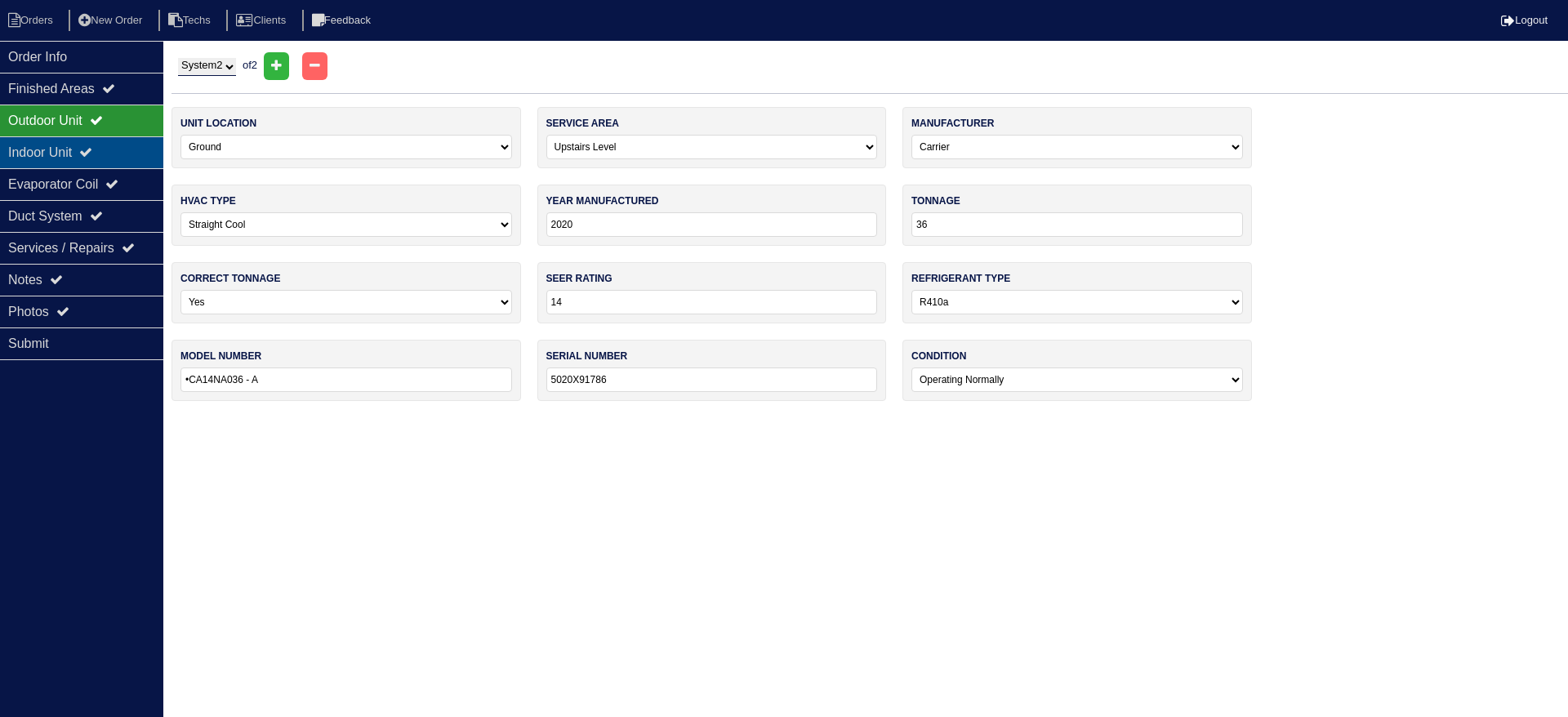
click at [113, 156] on div "Indoor Unit" at bounding box center [81, 152] width 163 height 32
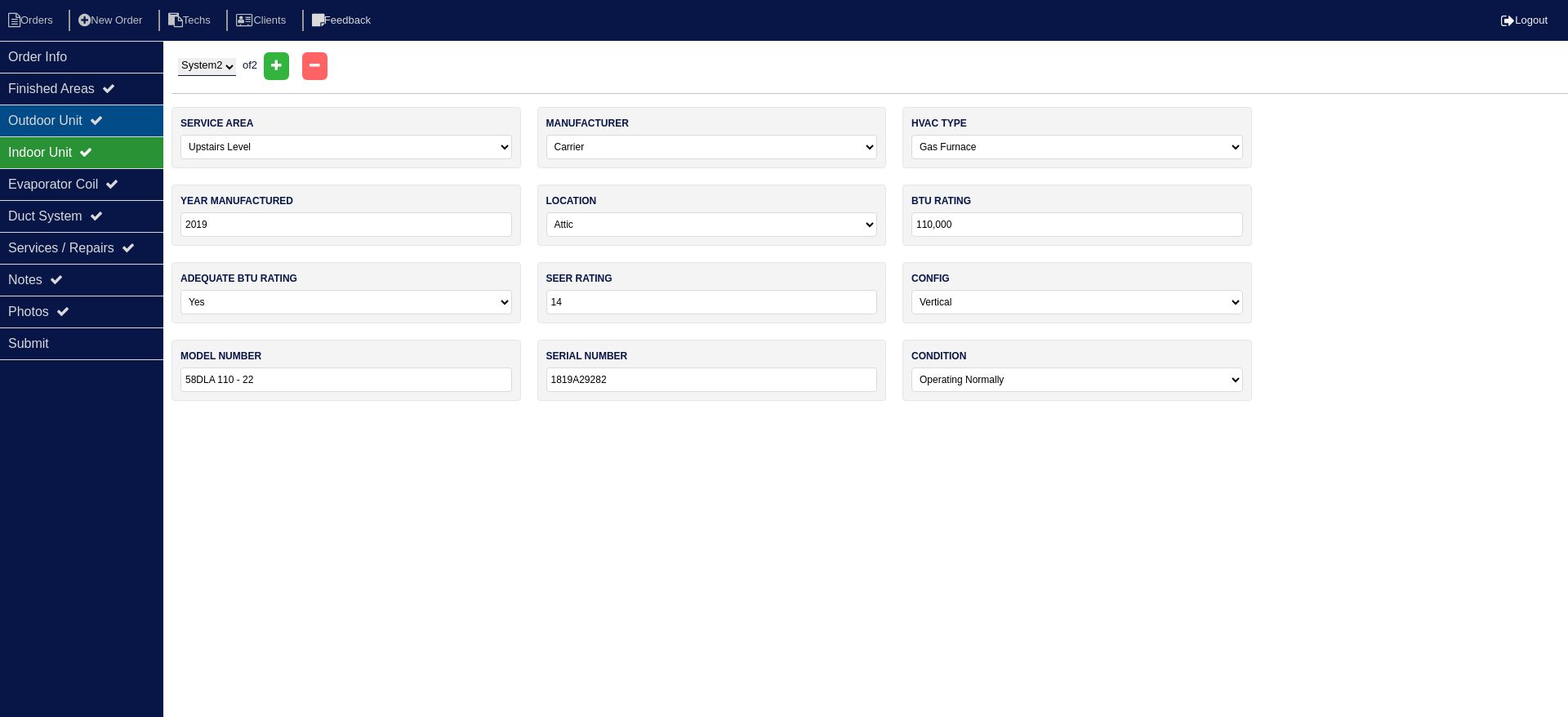
click at [125, 117] on div "Outdoor Unit" at bounding box center [81, 120] width 163 height 32
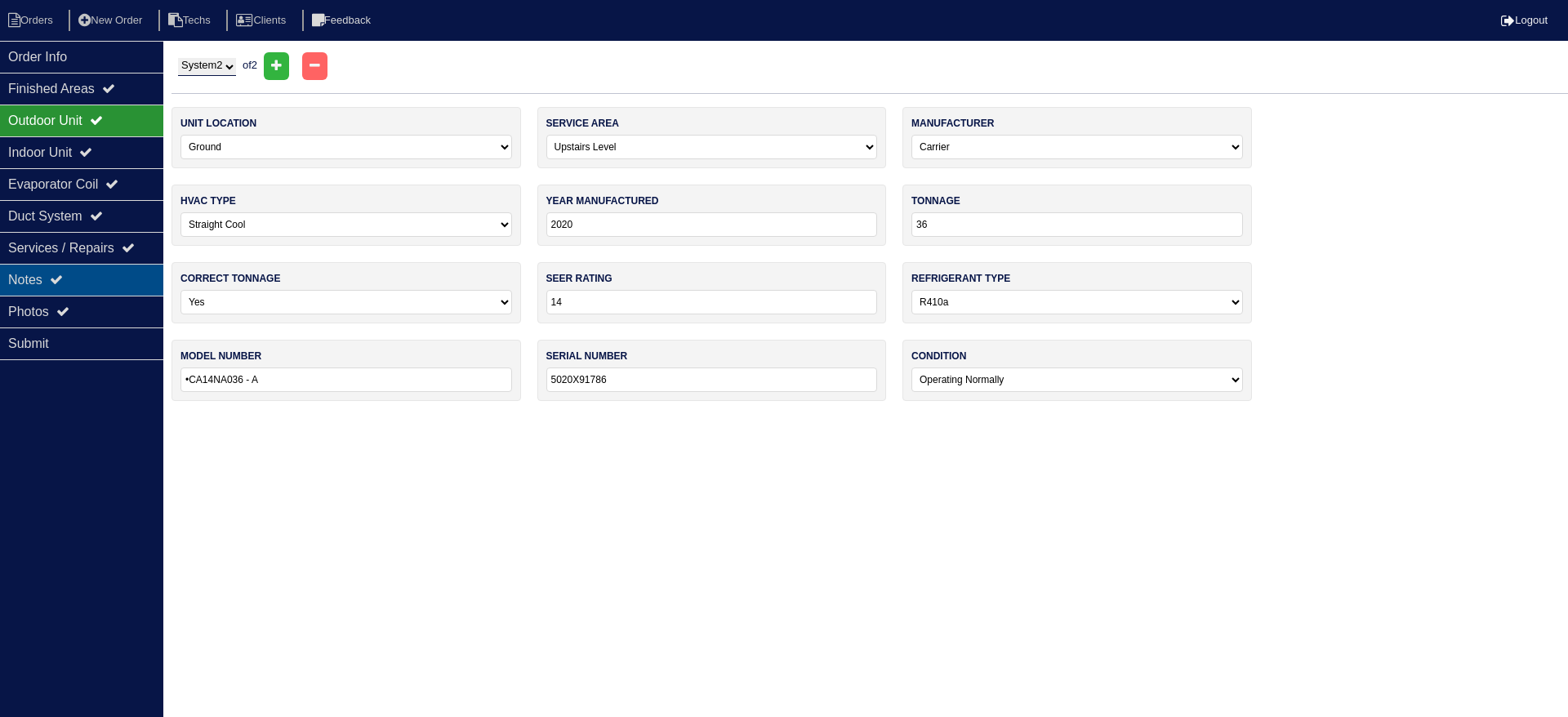
click at [80, 272] on div "Notes" at bounding box center [81, 280] width 163 height 32
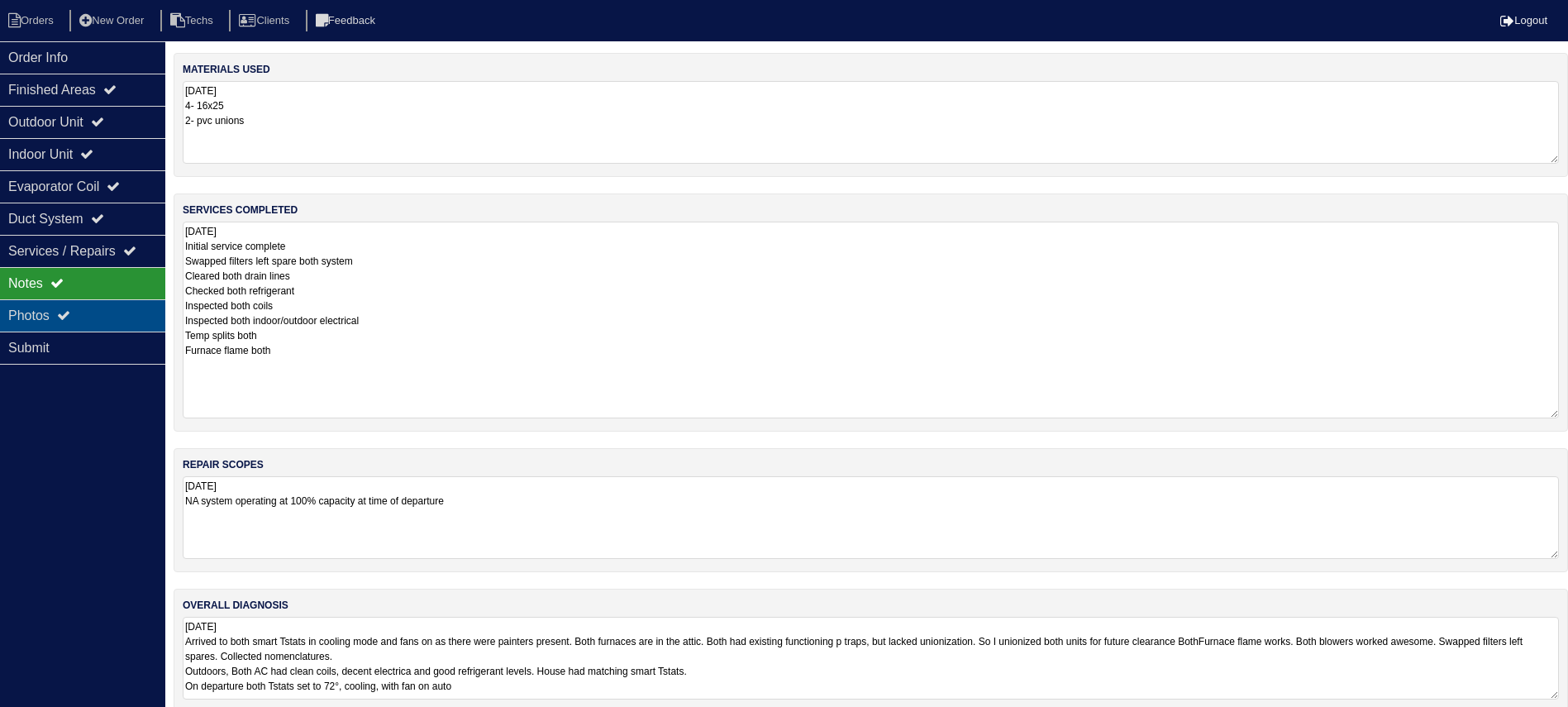
click at [100, 310] on div "Photos" at bounding box center [82, 315] width 165 height 32
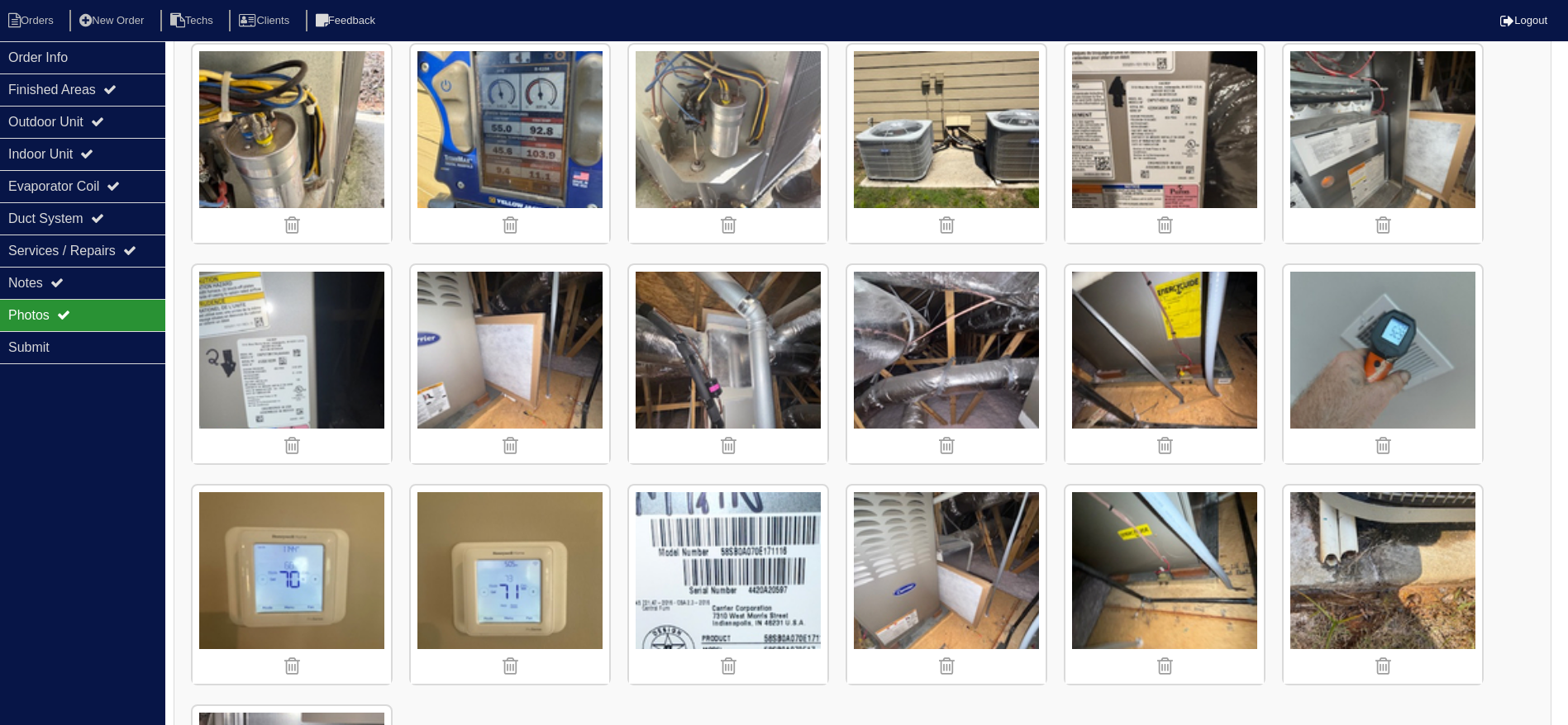
scroll to position [1573, 0]
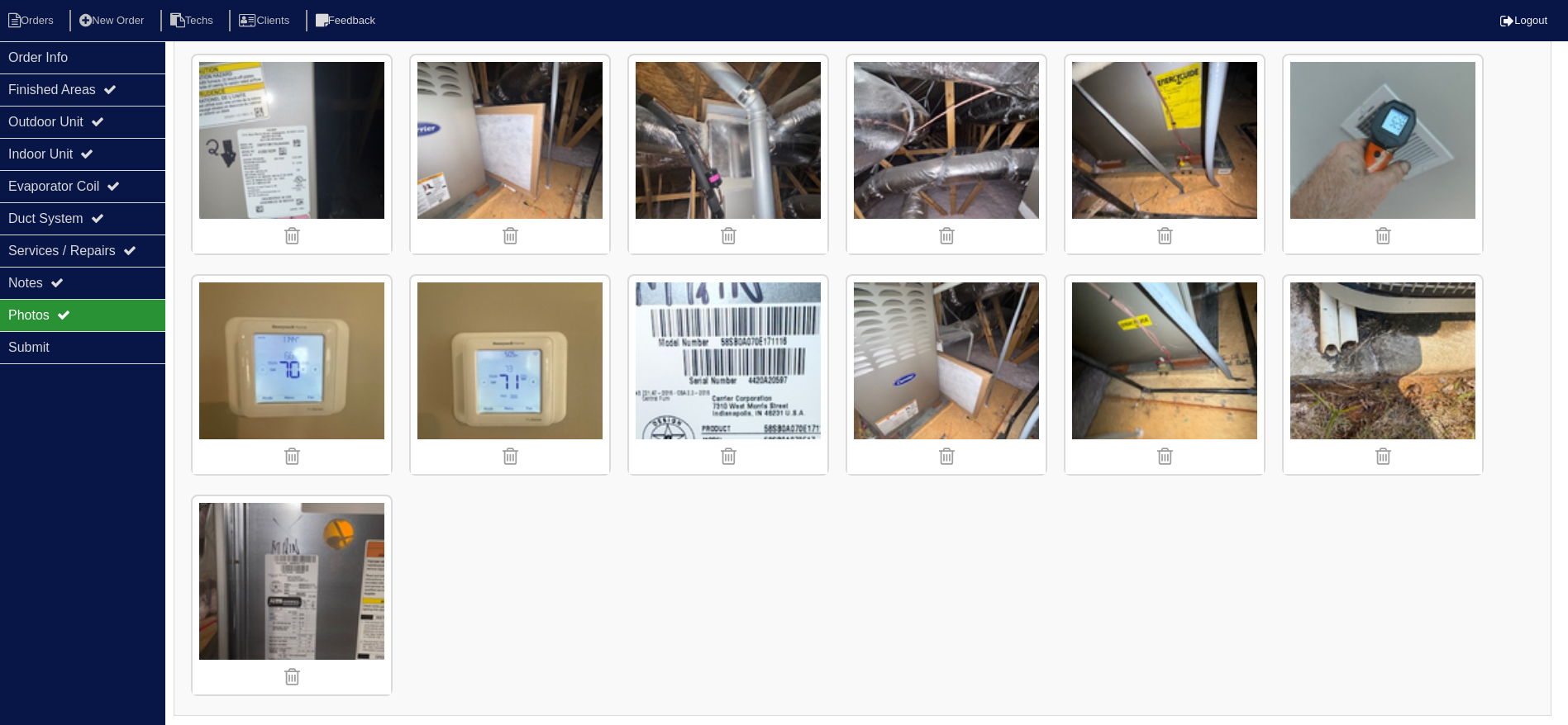
click at [501, 350] on img at bounding box center [510, 374] width 199 height 199
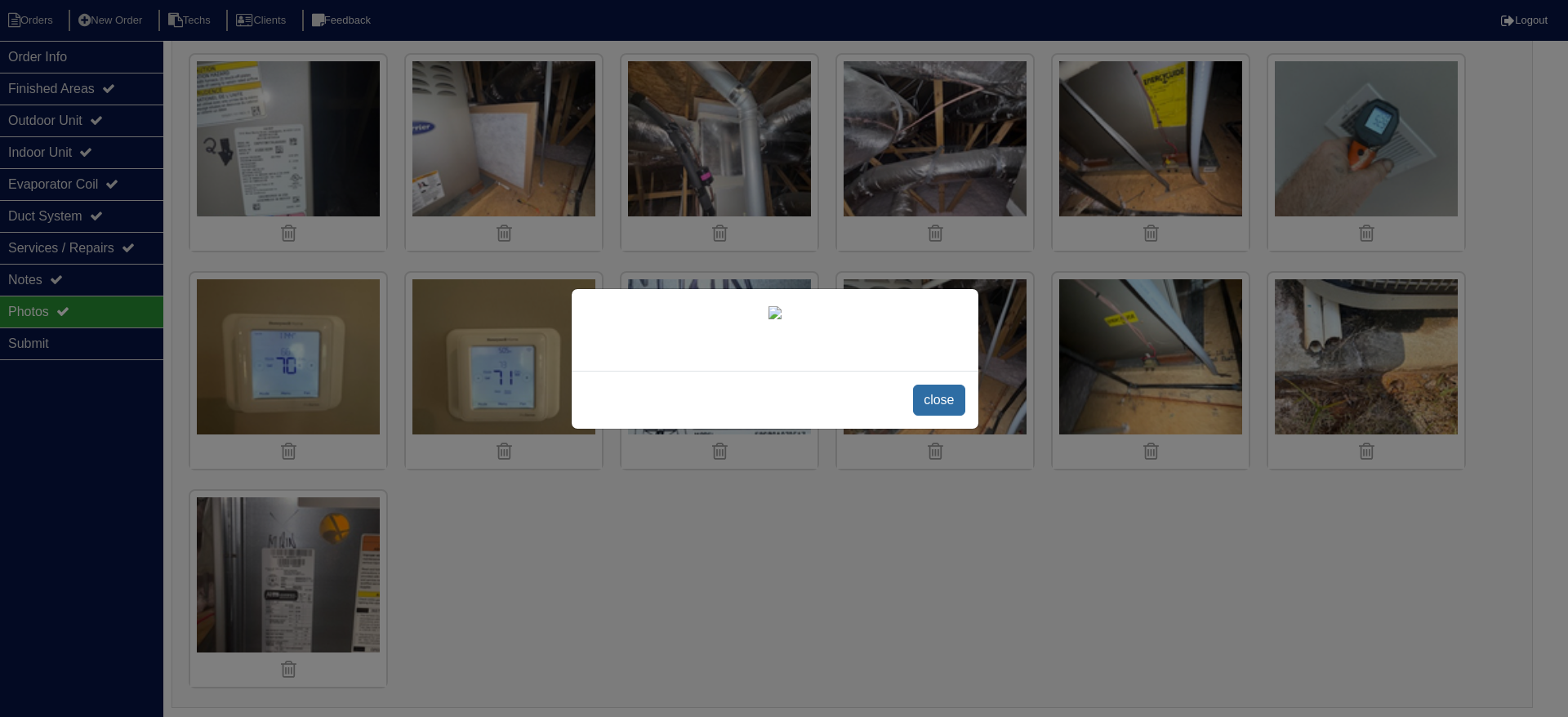
click at [939, 416] on span "close" at bounding box center [938, 400] width 52 height 31
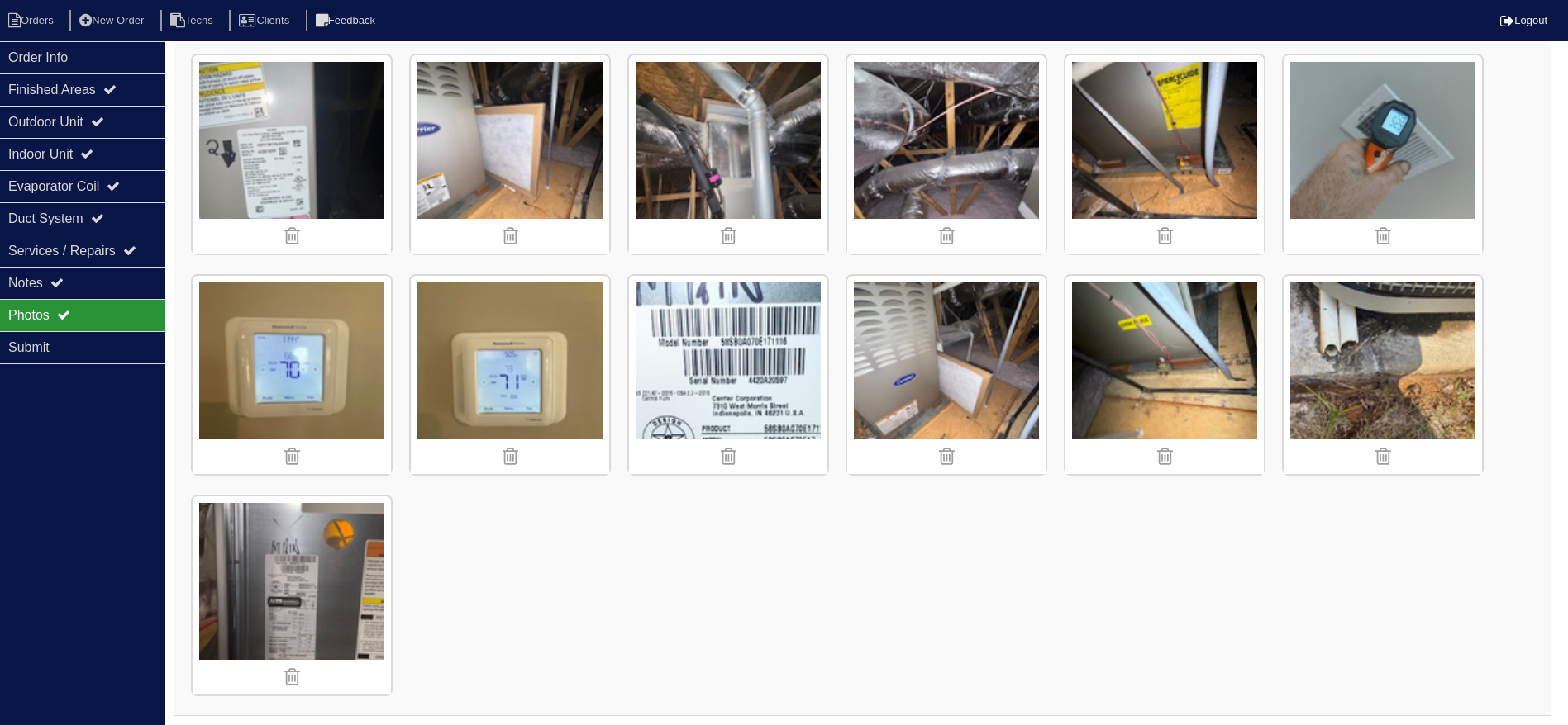
click at [443, 354] on img at bounding box center [510, 374] width 199 height 199
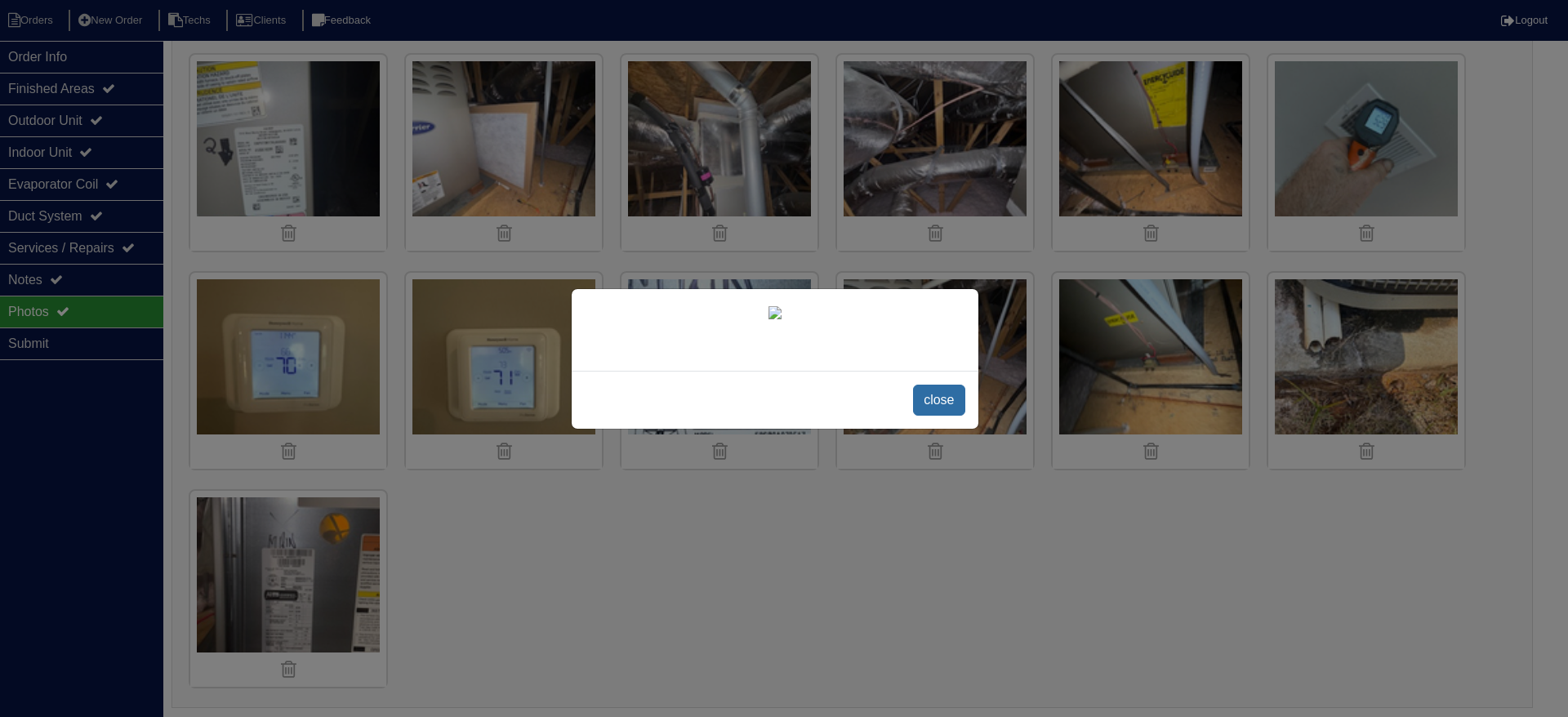
click at [947, 416] on span "close" at bounding box center [938, 400] width 52 height 31
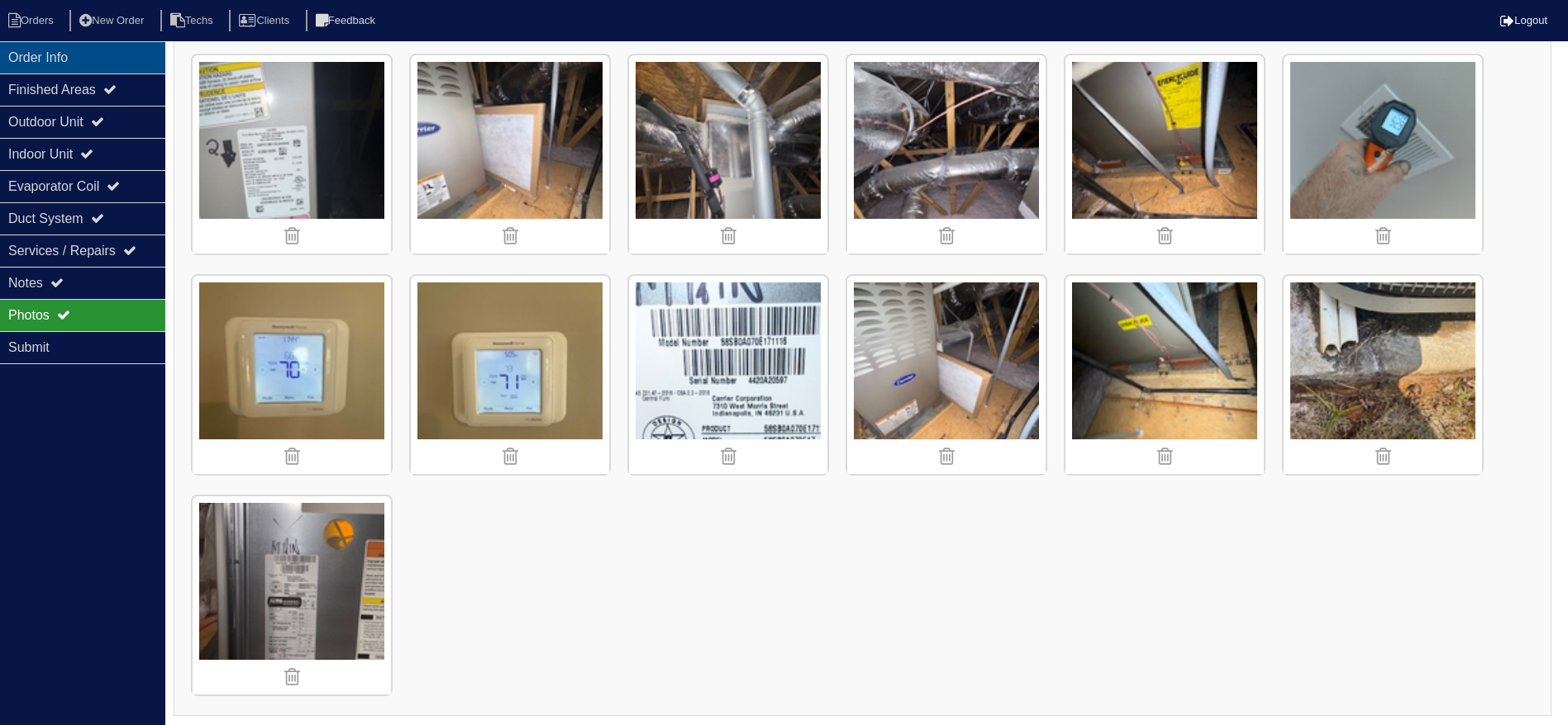
click at [114, 55] on div "Order Info" at bounding box center [82, 57] width 165 height 32
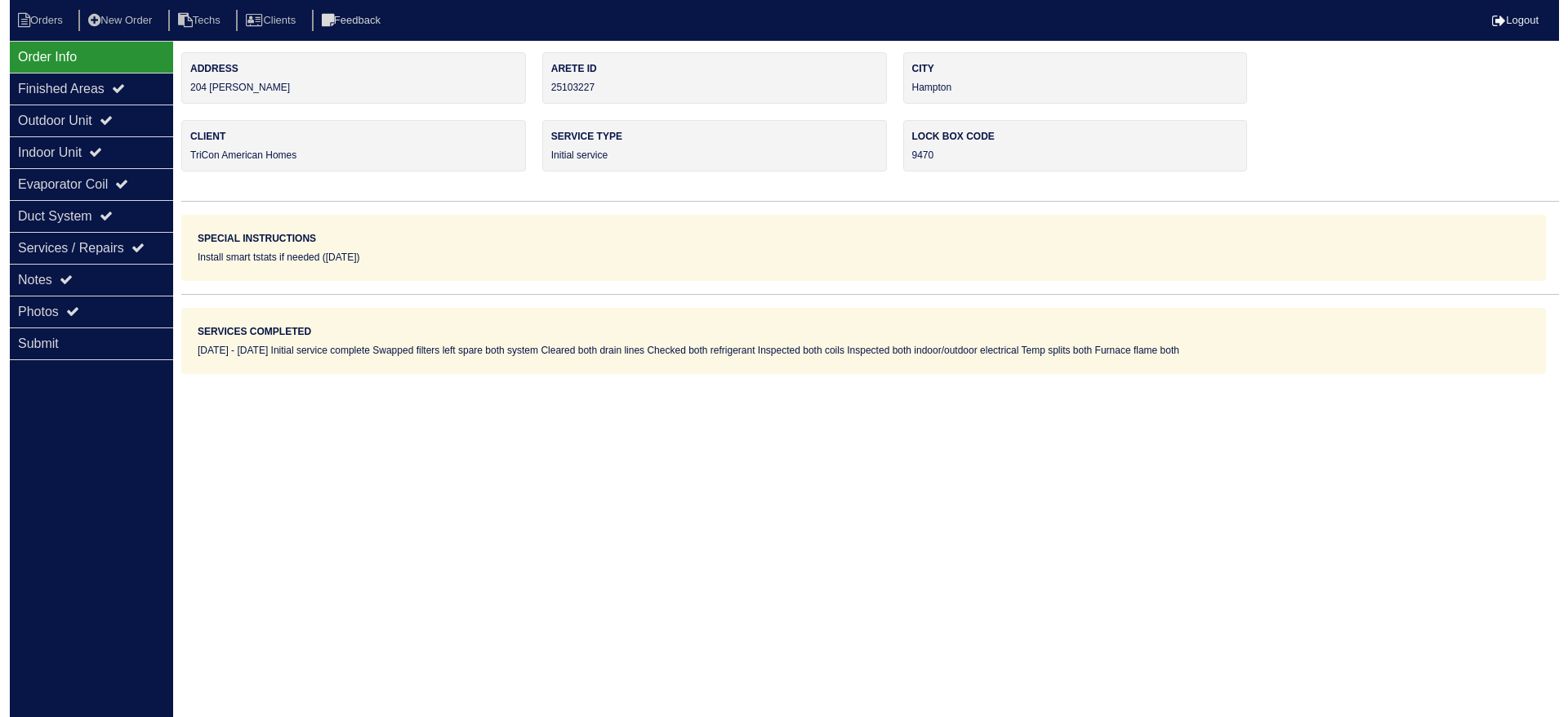
scroll to position [0, 0]
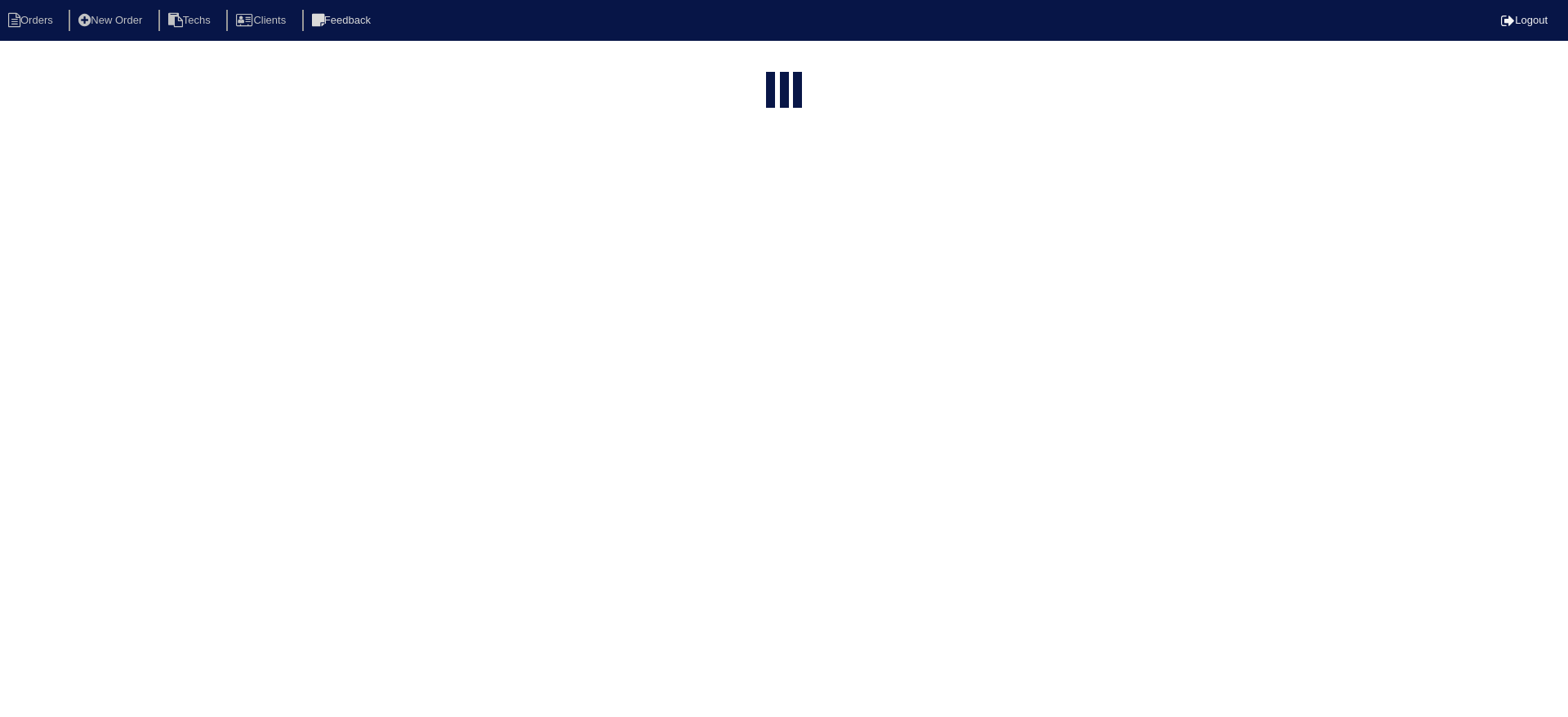
select select "15"
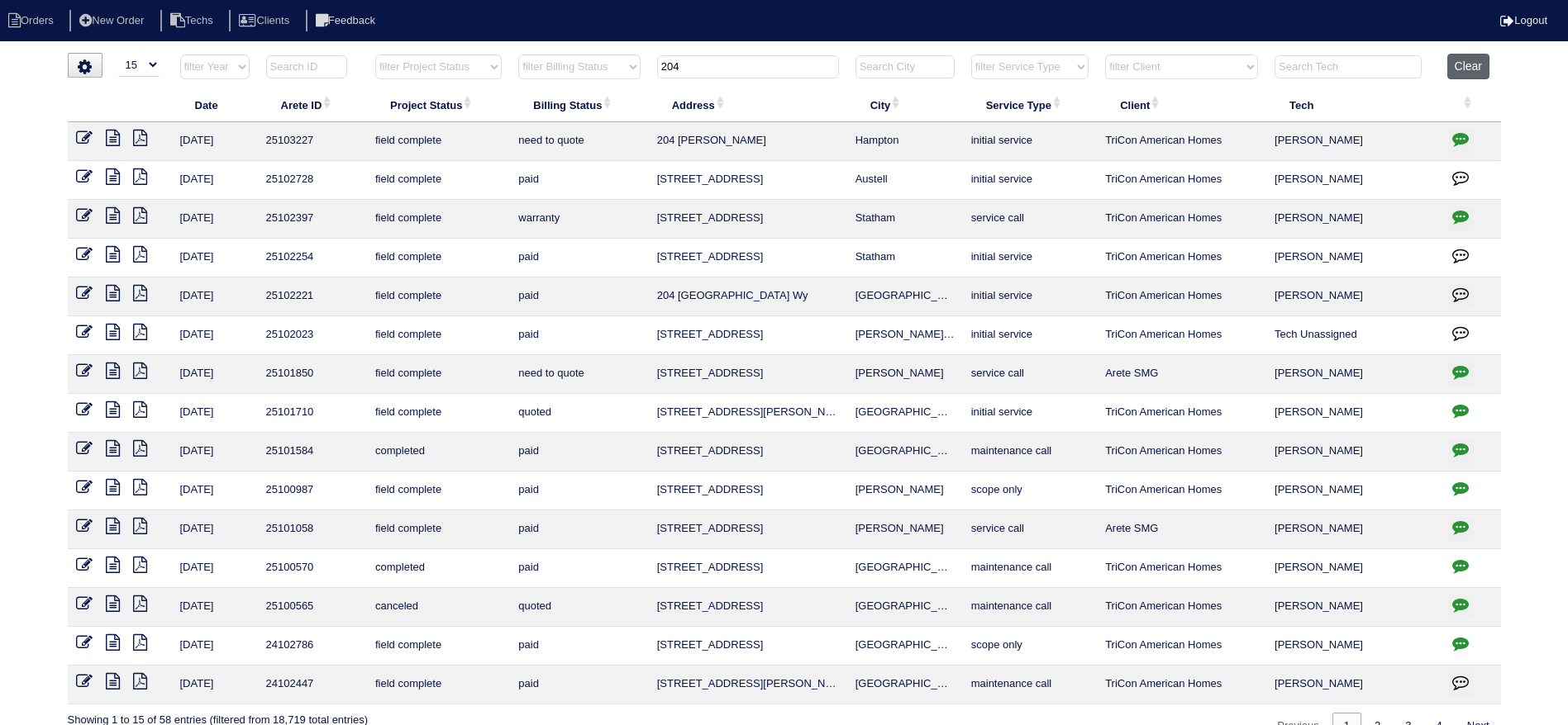
click at [1470, 56] on button "Clear" at bounding box center [1468, 67] width 42 height 26
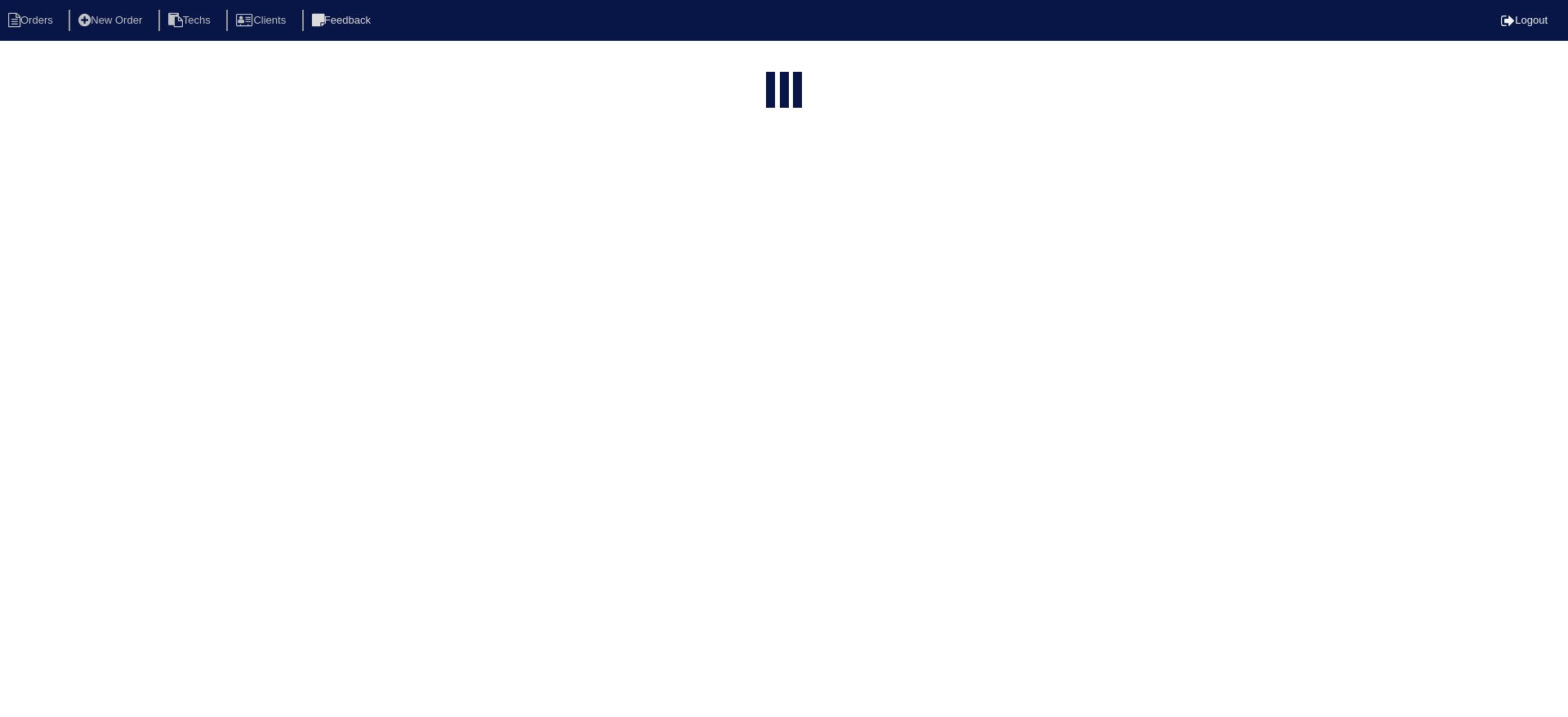
select select "15"
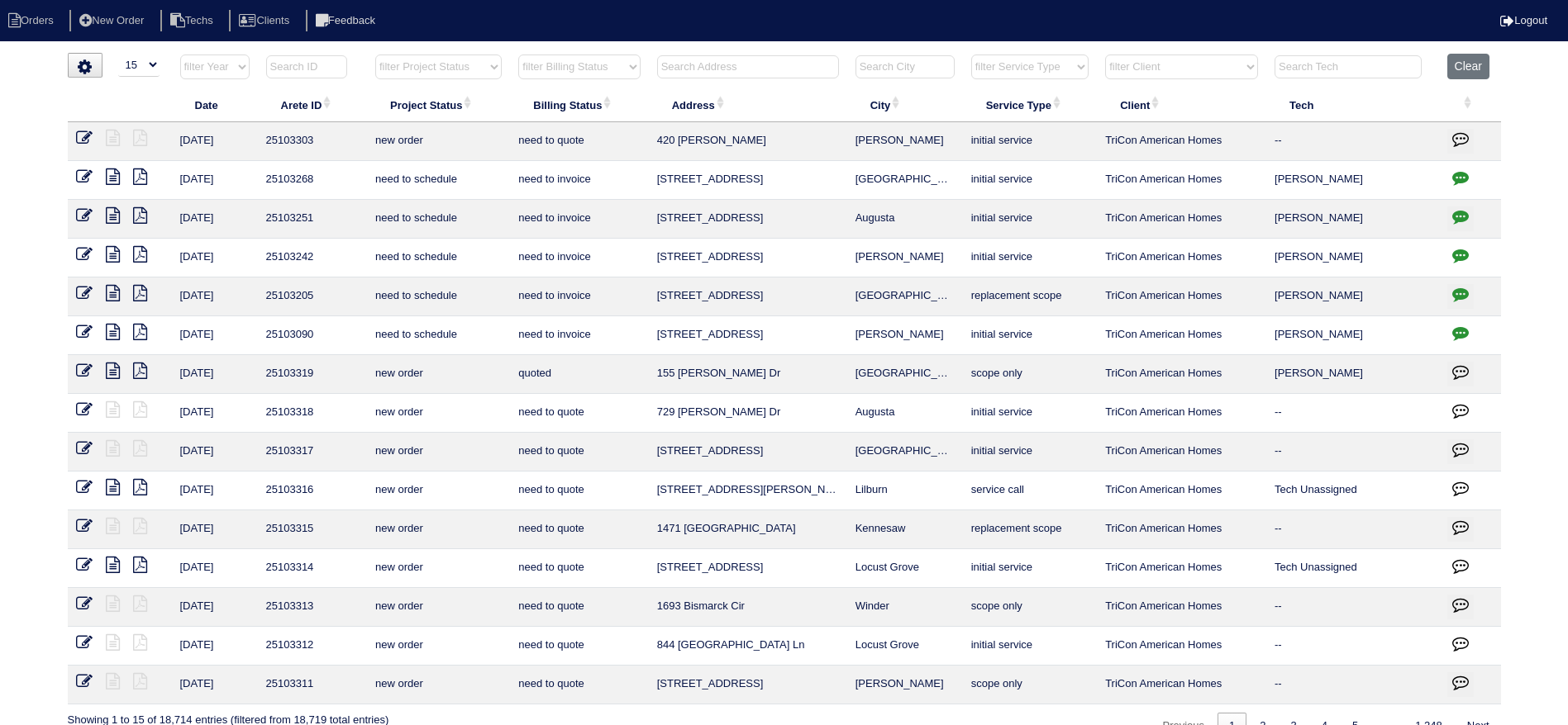
click at [468, 61] on select "filter Project Status -- Any Project Status -- new order assigned in progress f…" at bounding box center [439, 67] width 126 height 25
click at [376, 55] on select "filter Project Status -- Any Project Status -- new order assigned in progress f…" at bounding box center [439, 67] width 126 height 25
select select "field complete"
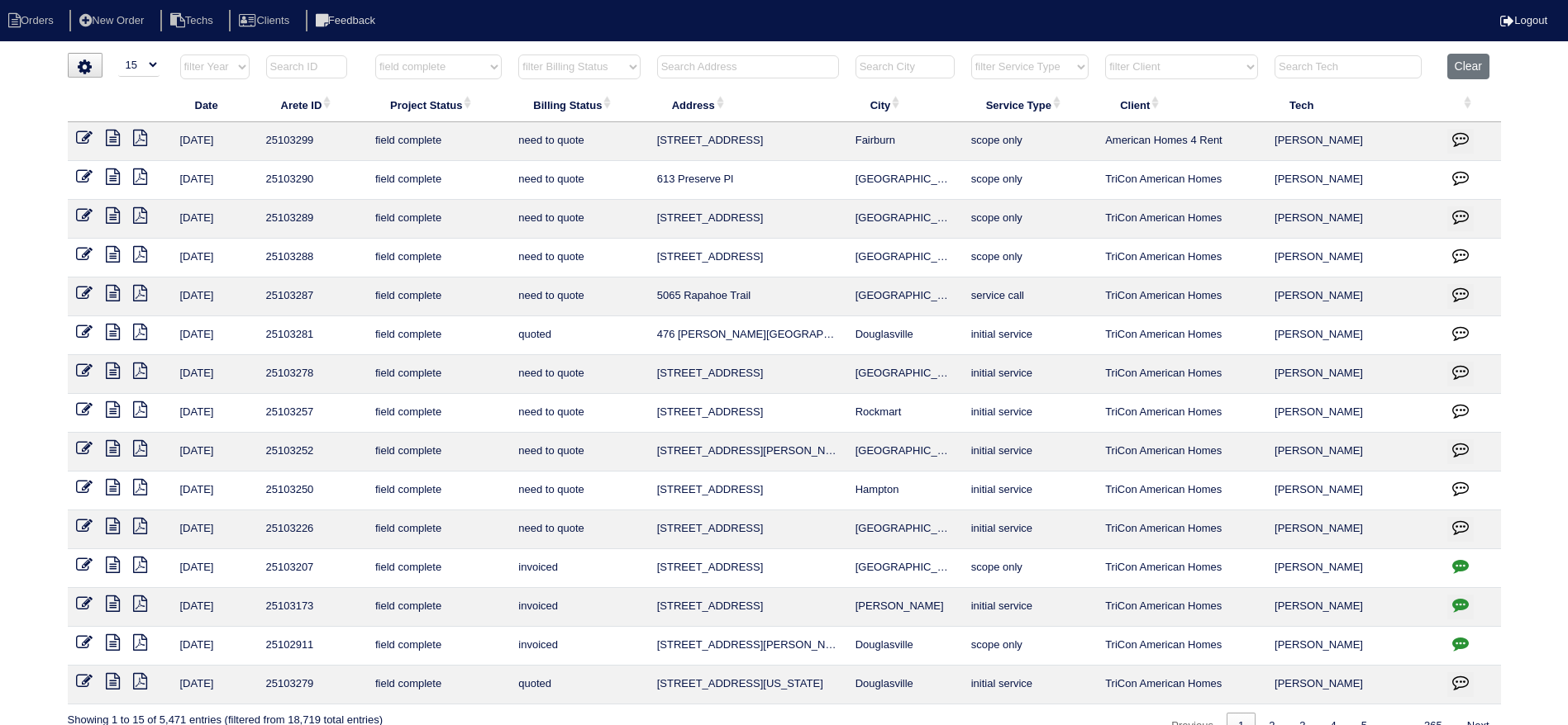
click at [616, 63] on select "filter Billing Status -- Any Billing Status -- need to quote quoted need to inv…" at bounding box center [579, 67] width 122 height 25
select select "need to quote"
click at [519, 55] on select "filter Billing Status -- Any Billing Status -- need to quote quoted need to inv…" at bounding box center [579, 67] width 122 height 25
select select "field complete"
select select "need to quote"
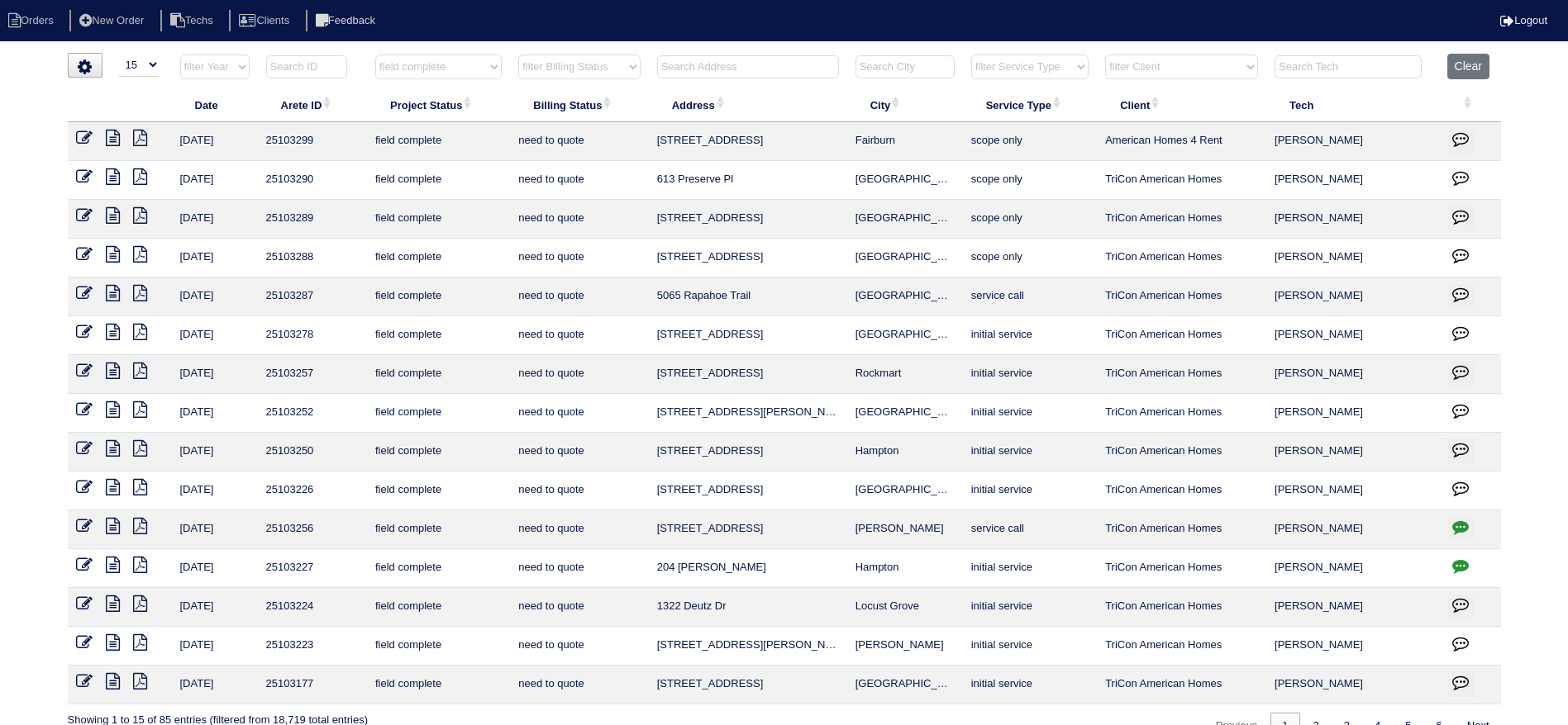
click at [110, 642] on icon at bounding box center [113, 643] width 14 height 16
click at [144, 639] on icon at bounding box center [139, 643] width 14 height 16
click at [114, 642] on icon at bounding box center [113, 643] width 14 height 16
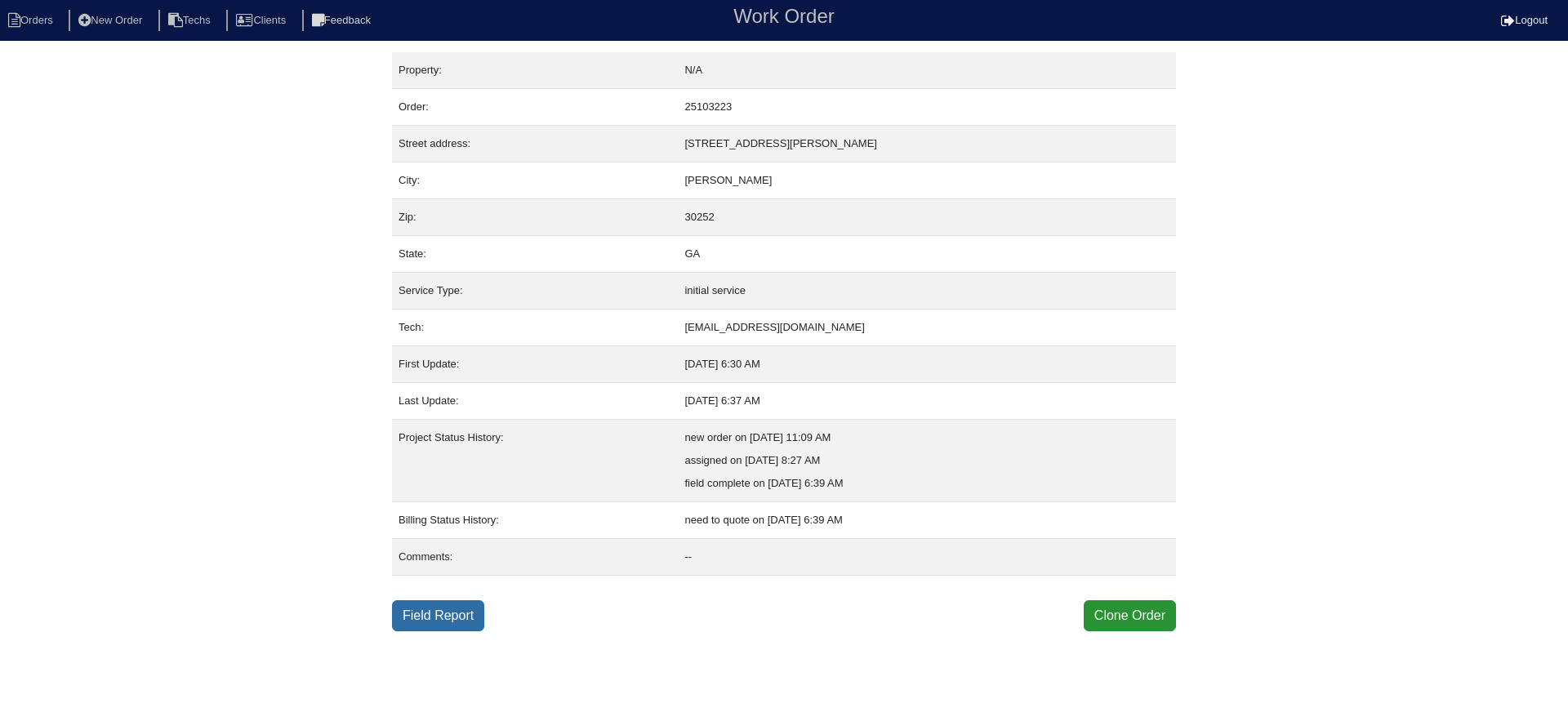
click at [439, 606] on link "Field Report" at bounding box center [438, 616] width 92 height 31
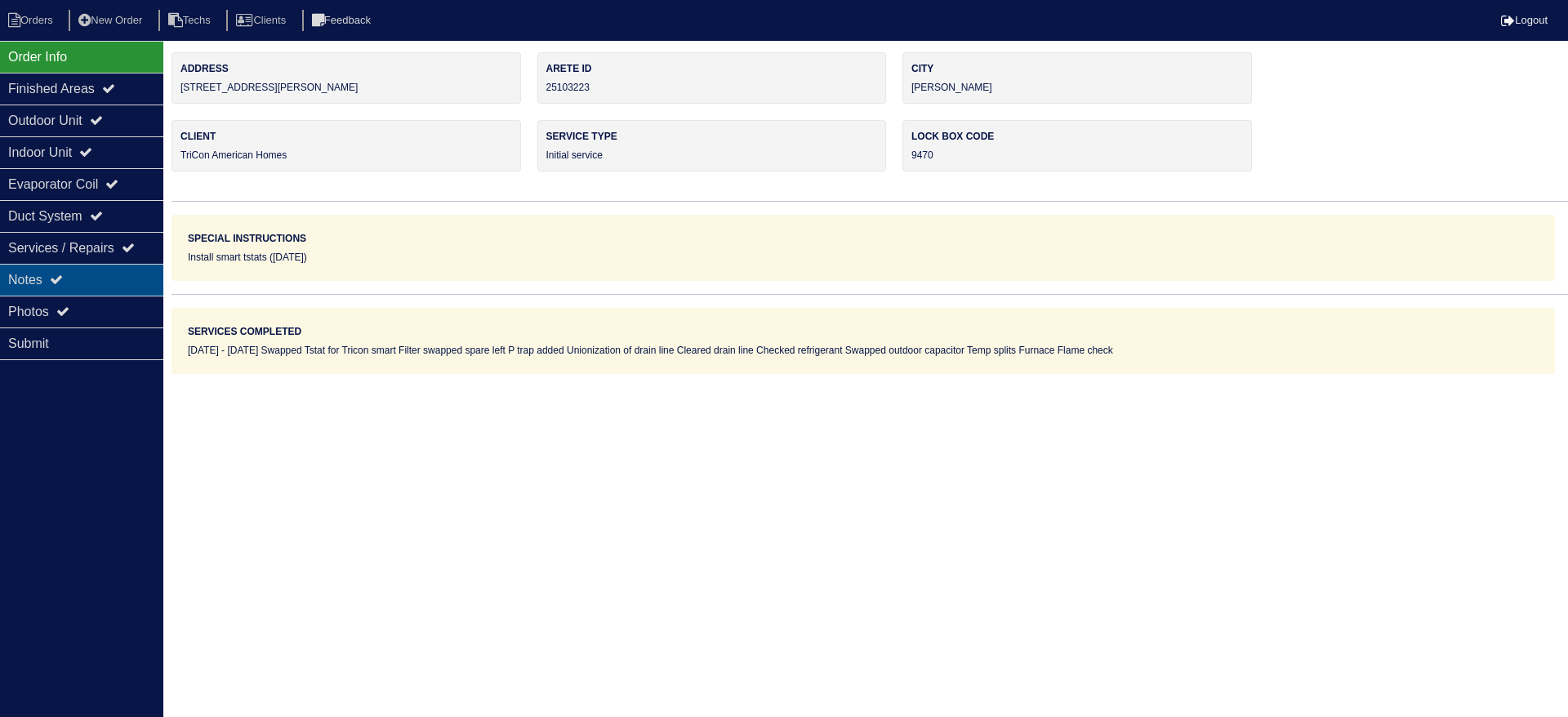
click at [64, 270] on div "Notes" at bounding box center [81, 280] width 163 height 32
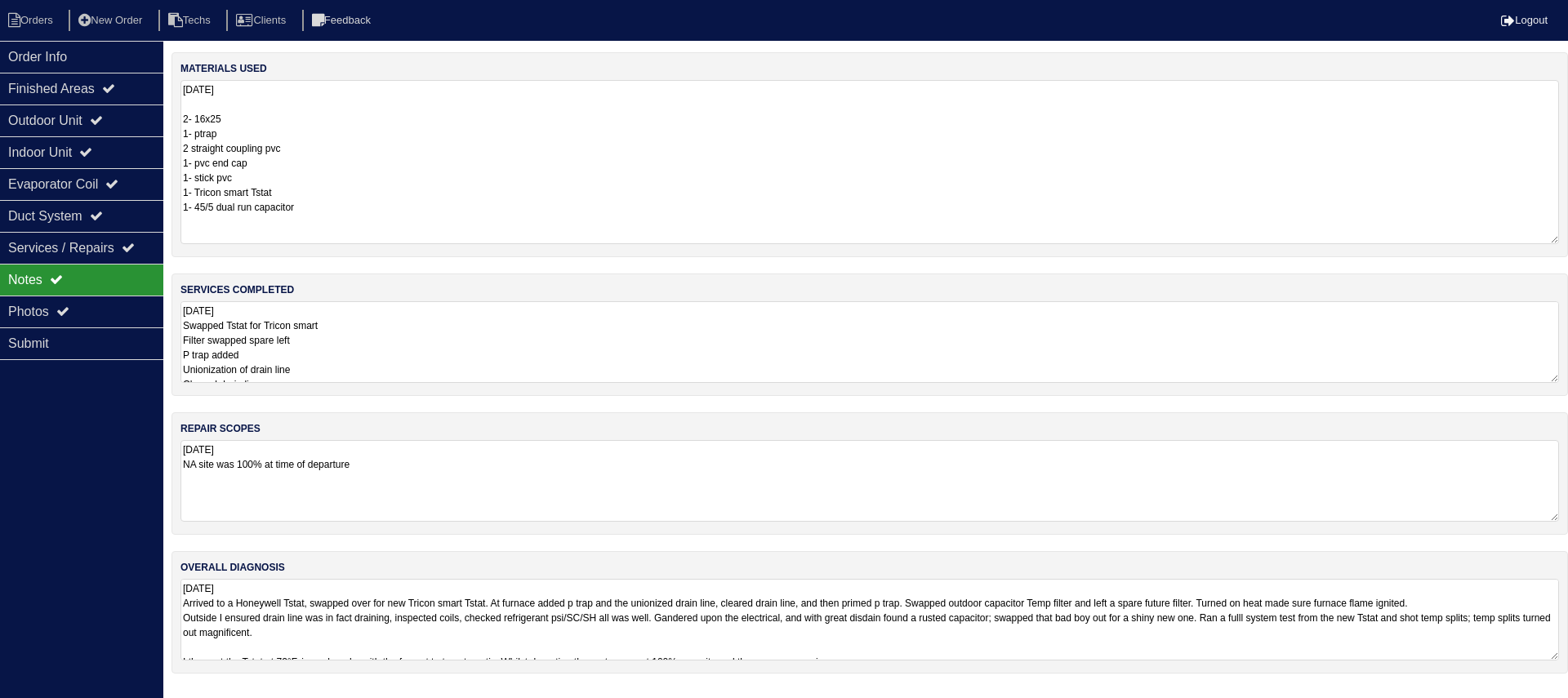
drag, startPoint x: 1554, startPoint y: 158, endPoint x: 1567, endPoint y: 240, distance: 83.0
click at [1567, 240] on div "materials used 9.5.25 2- 16x25 1- ptrap 2 straight coupling pvc 1- pvc end cap …" at bounding box center [870, 155] width 1396 height 205
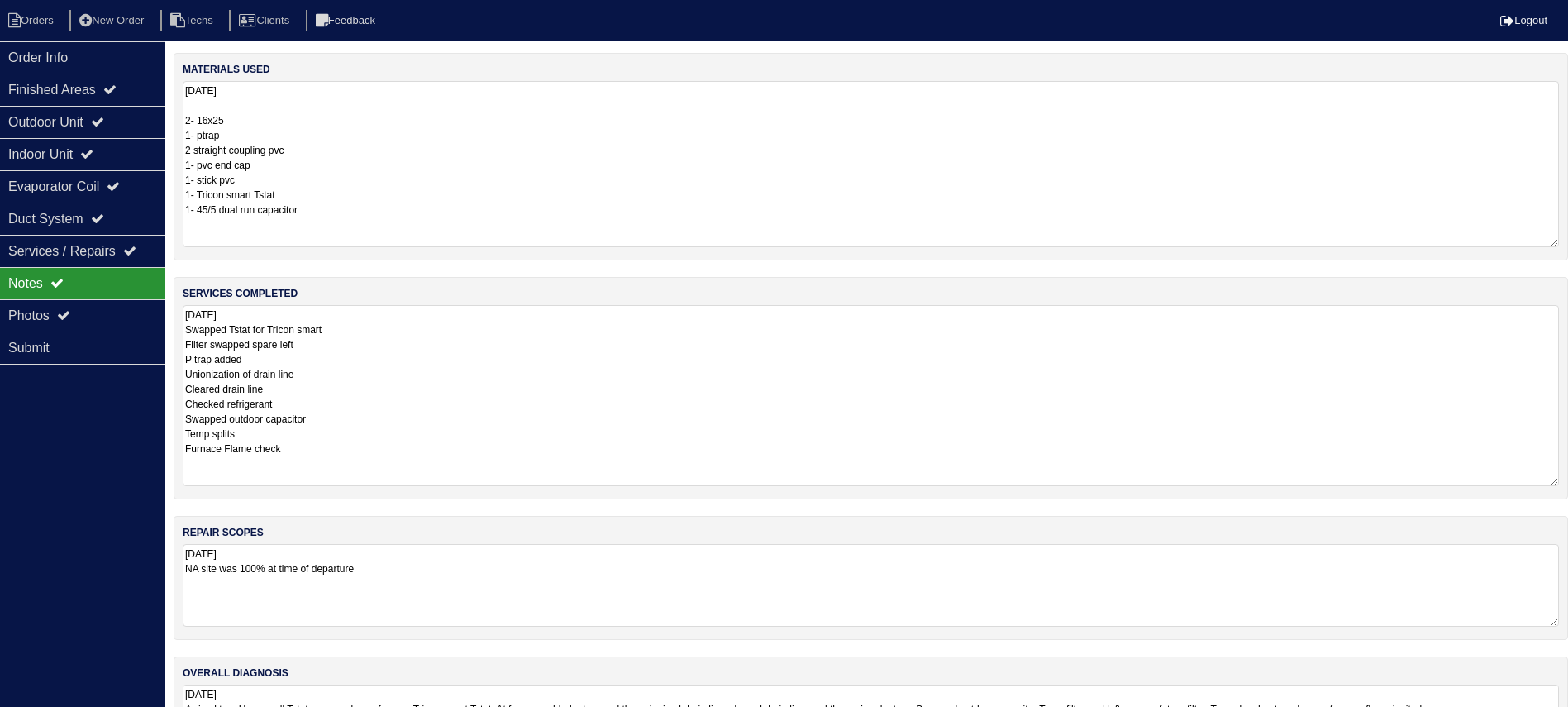
drag, startPoint x: 1566, startPoint y: 386, endPoint x: 1388, endPoint y: 417, distance: 180.7
click at [1568, 478] on html "Orders New Order Techs Clients Feedback Logout Orders New Order Users Clients M…" at bounding box center [784, 398] width 1568 height 797
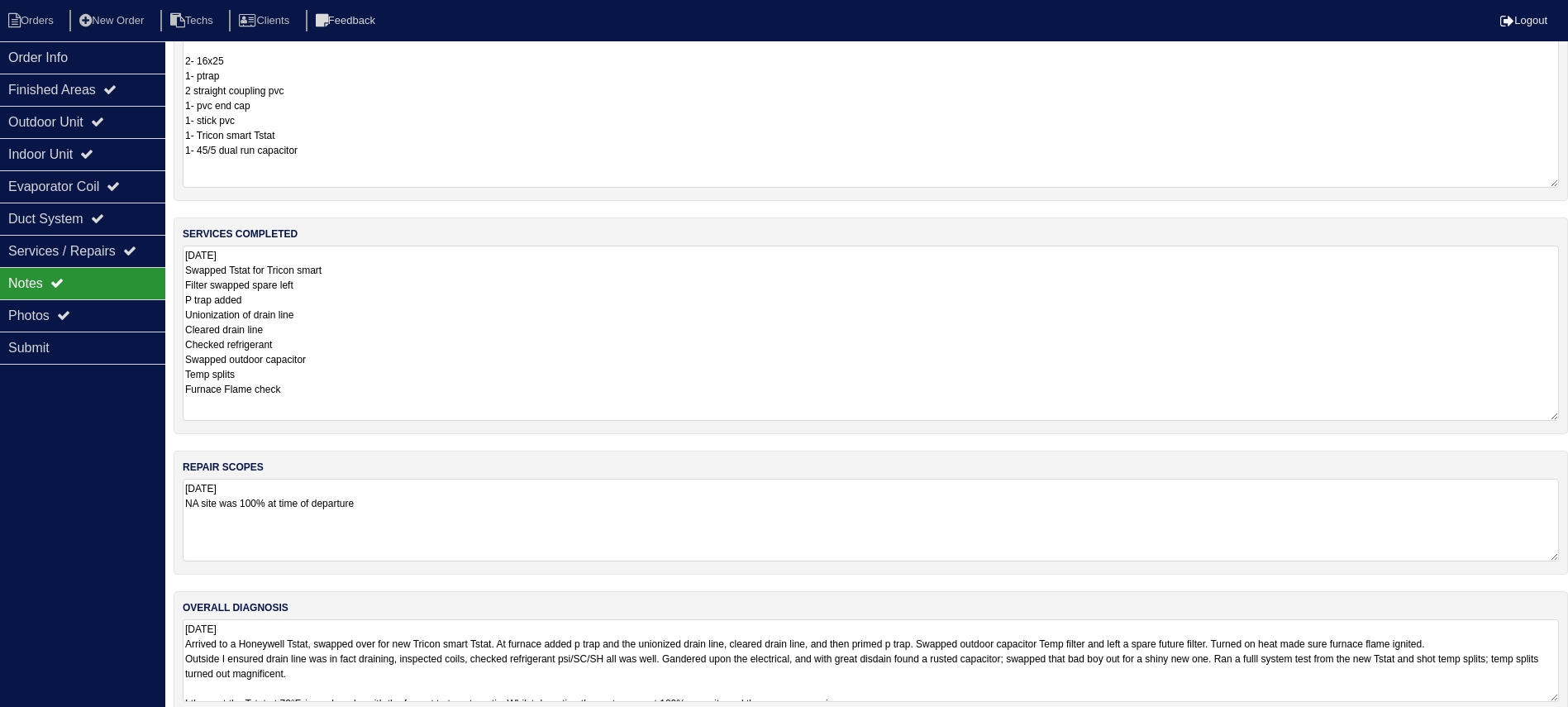
scroll to position [84, 0]
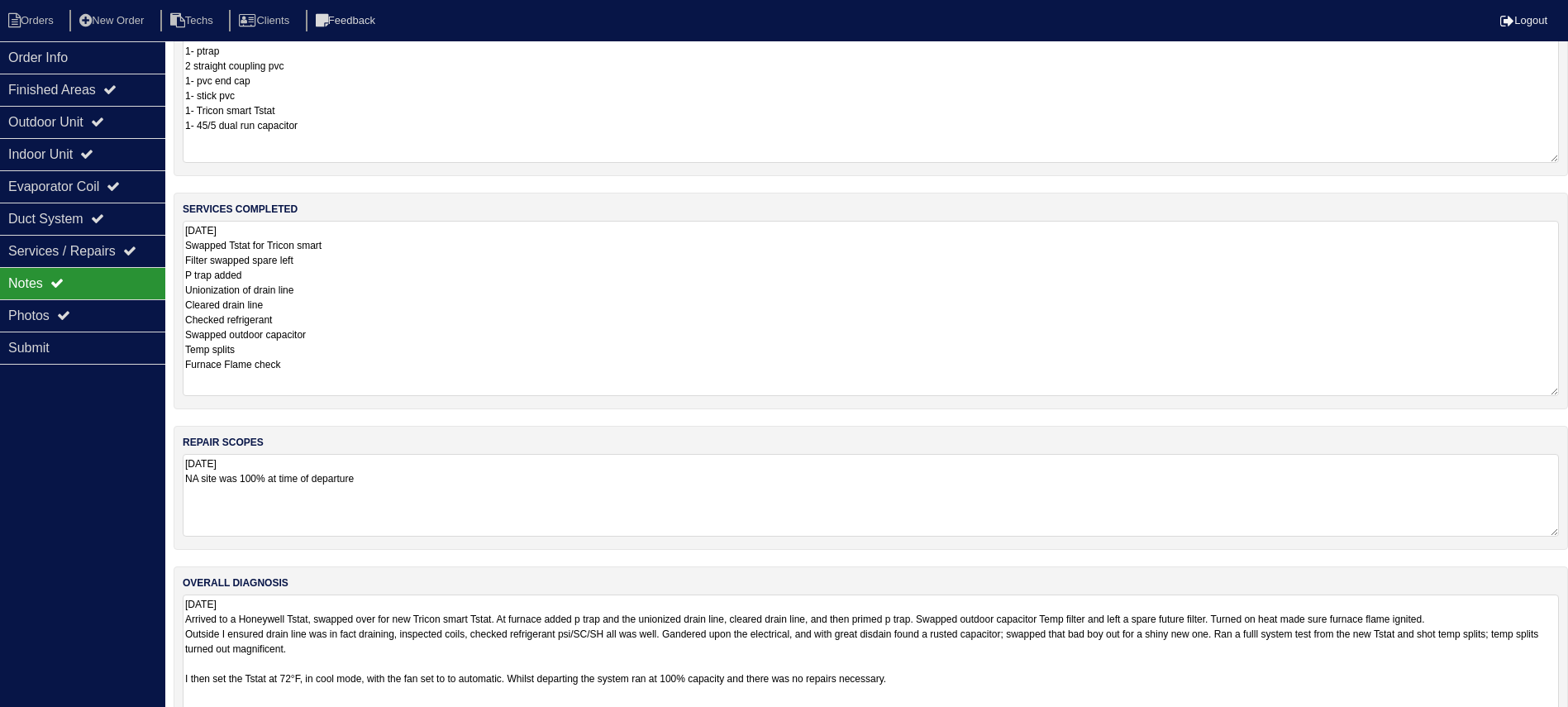
drag, startPoint x: 1552, startPoint y: 672, endPoint x: 1561, endPoint y: 773, distance: 101.4
click at [1561, 724] on html "Orders New Order Techs Clients Feedback Logout Orders New Order Users Clients M…" at bounding box center [784, 361] width 1568 height 891
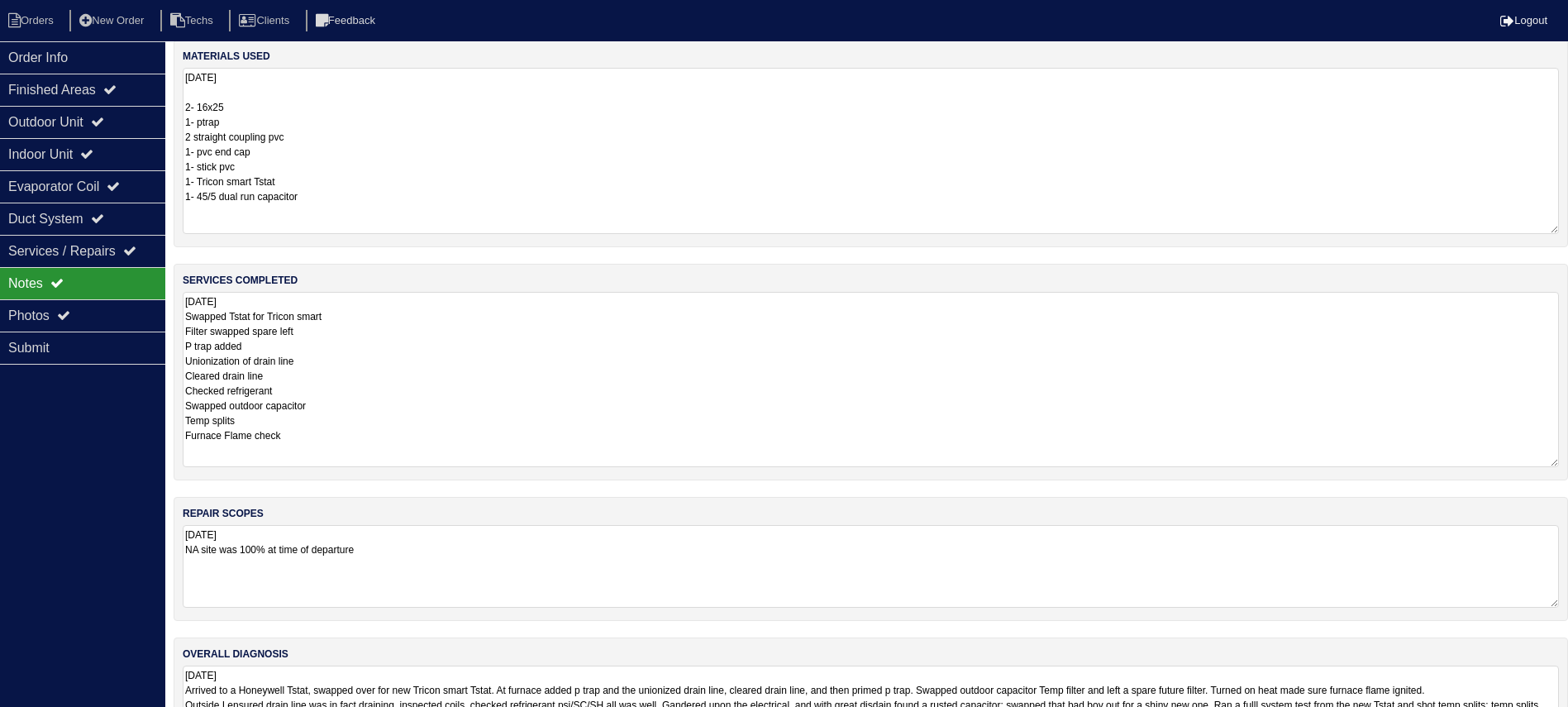
scroll to position [0, 0]
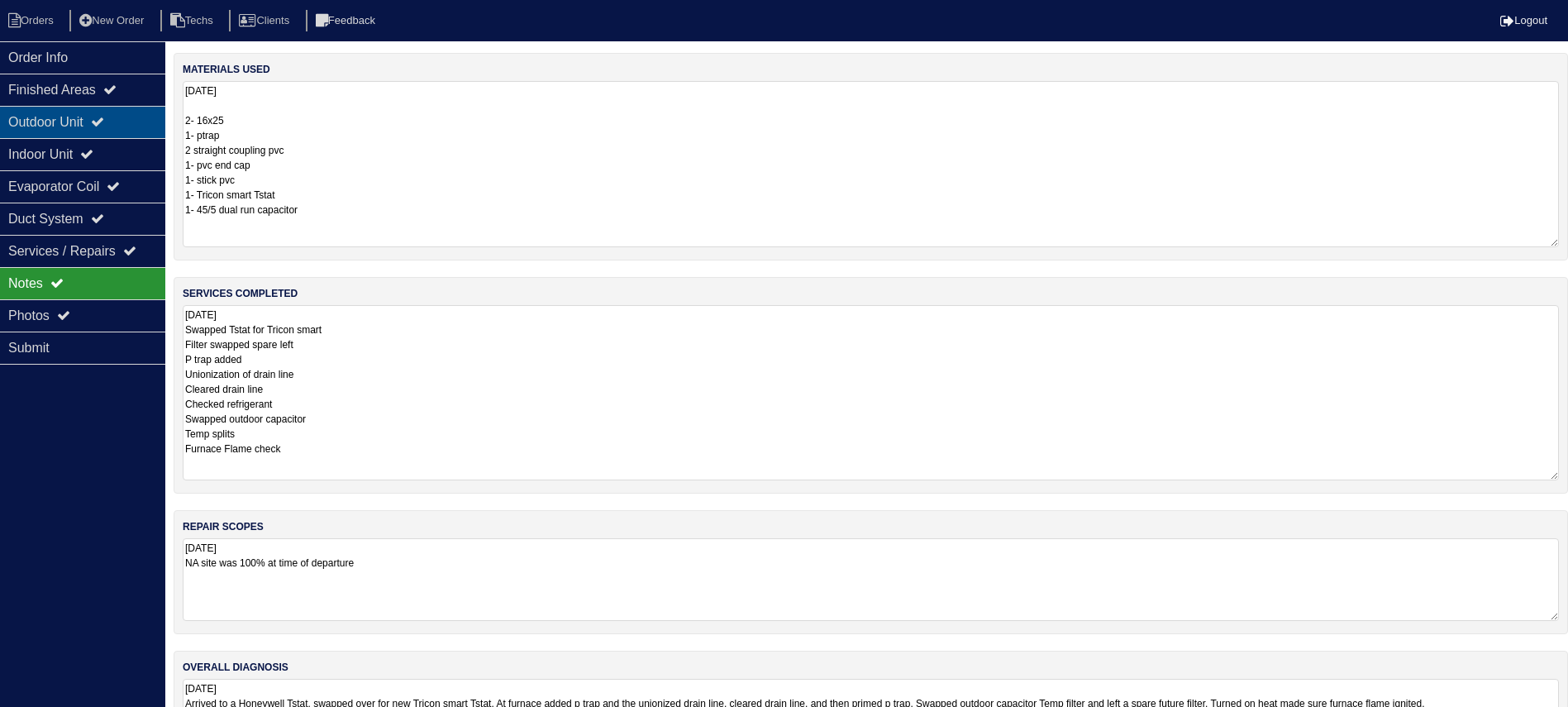
click at [140, 115] on div "Outdoor Unit" at bounding box center [82, 122] width 165 height 32
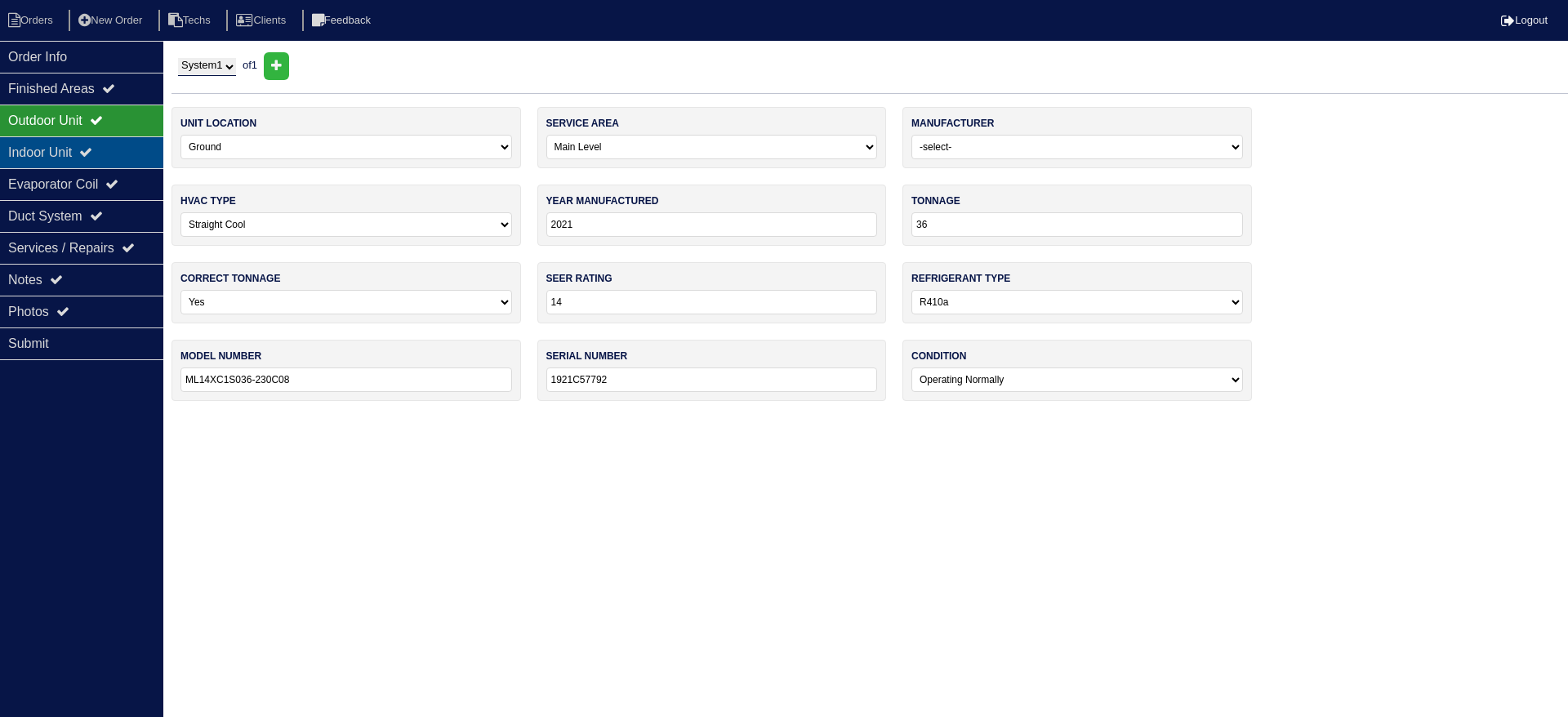
click at [122, 147] on div "Indoor Unit" at bounding box center [81, 152] width 163 height 32
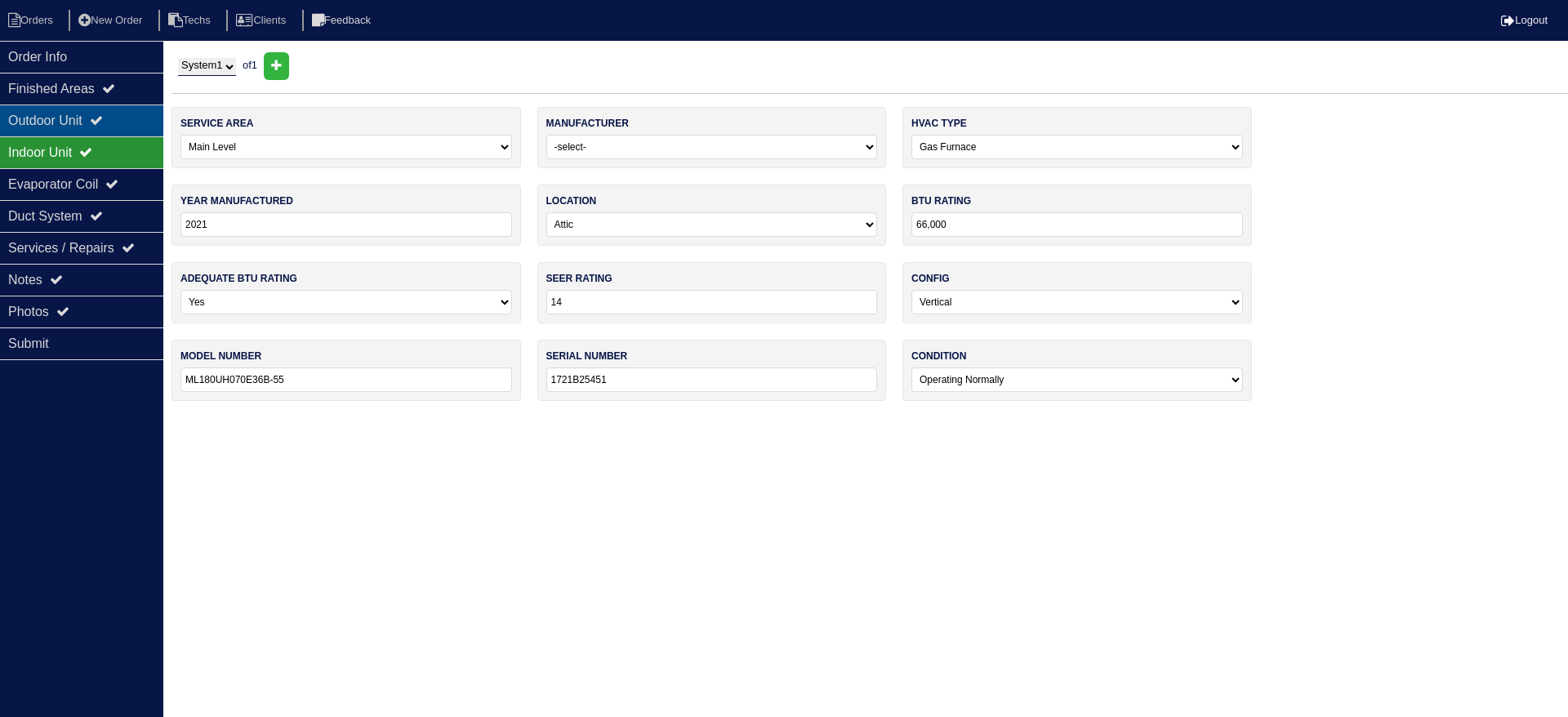
click at [118, 124] on div "Outdoor Unit" at bounding box center [81, 120] width 163 height 32
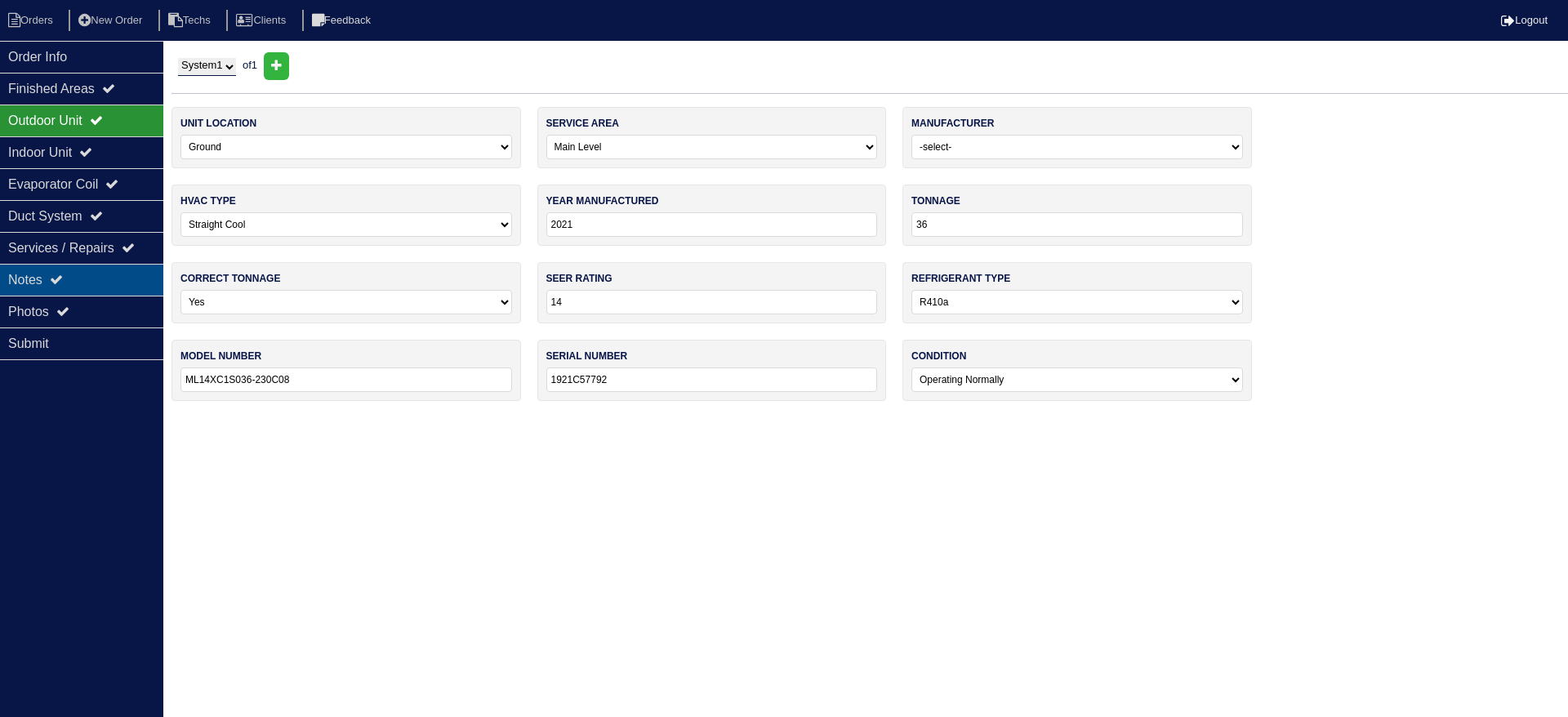
click at [81, 278] on div "Notes" at bounding box center [81, 280] width 163 height 32
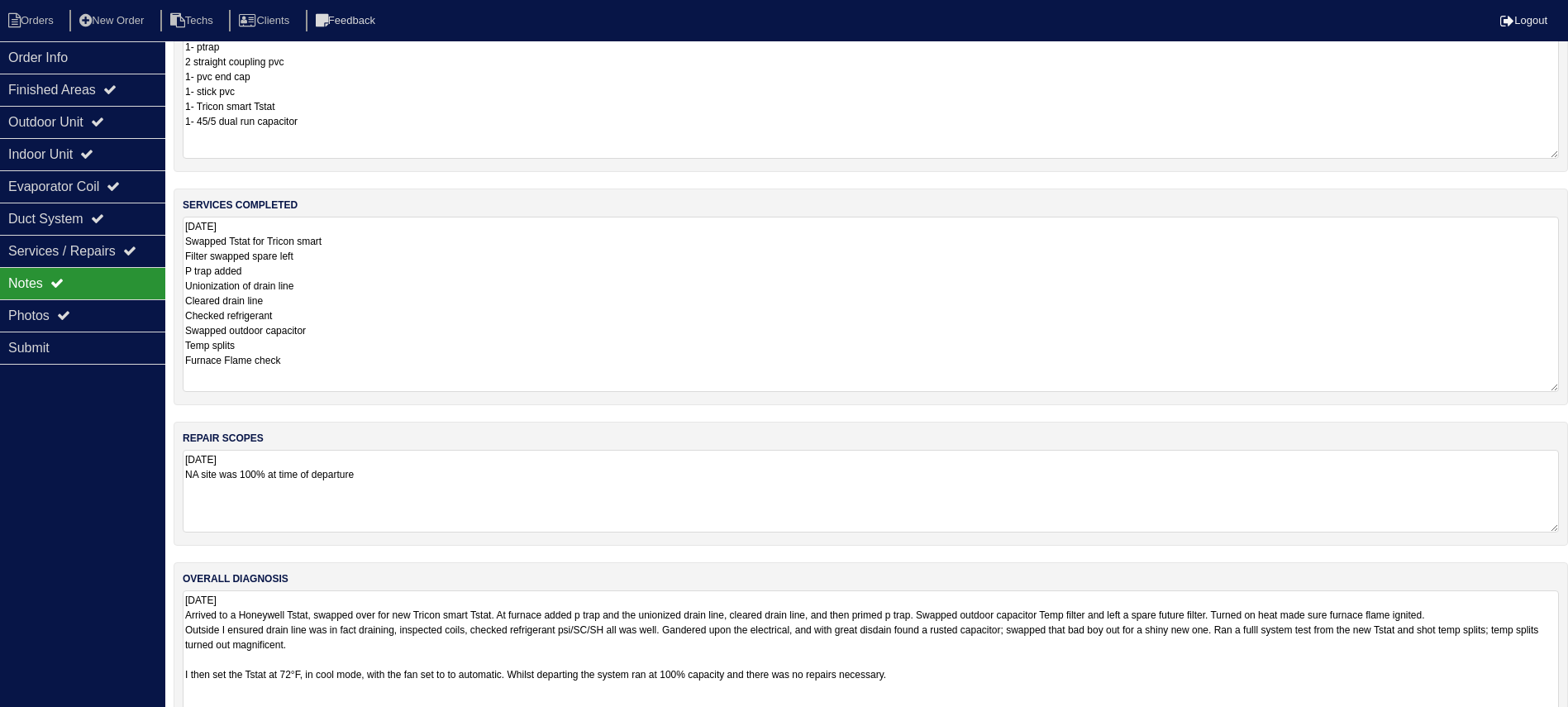
scroll to position [185, 0]
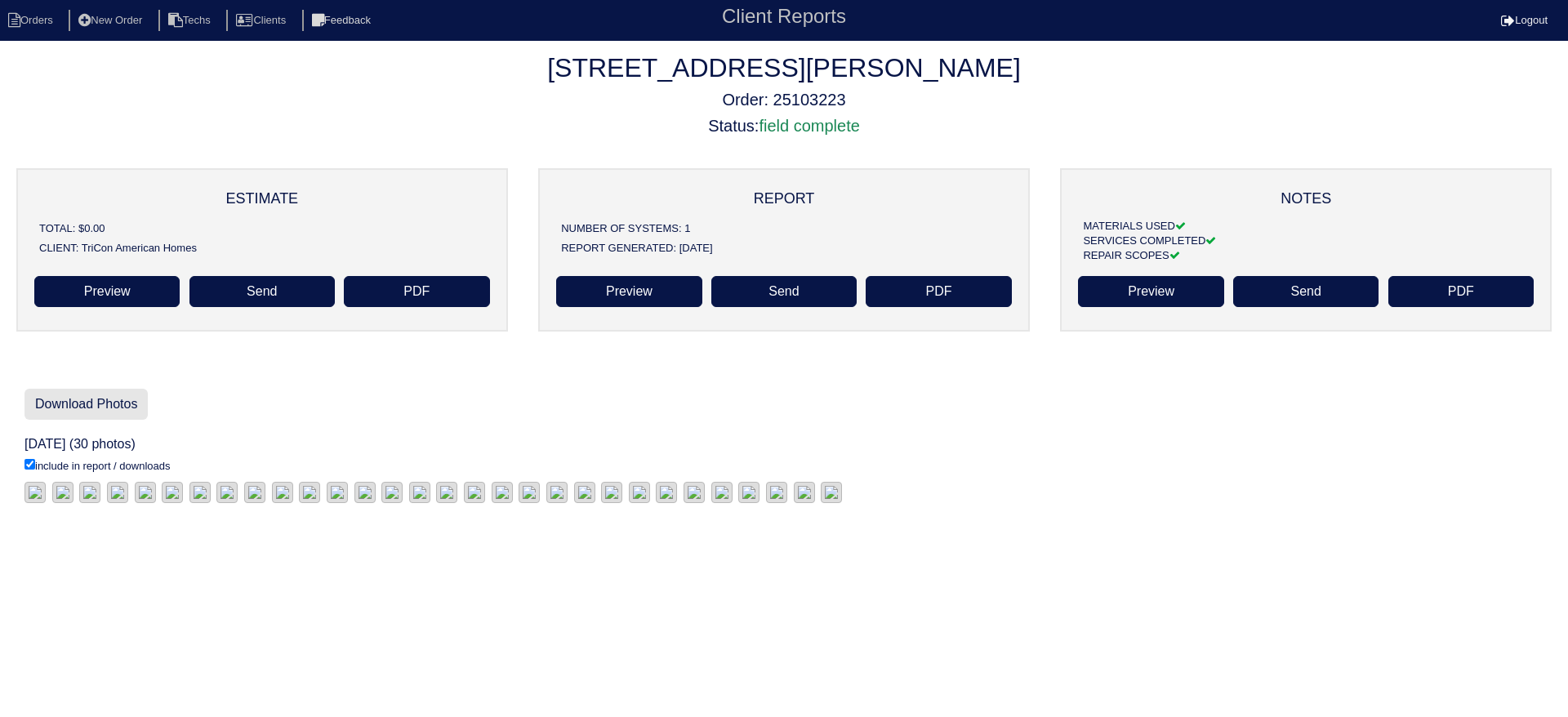
click at [93, 401] on link "Download Photos" at bounding box center [86, 405] width 123 height 31
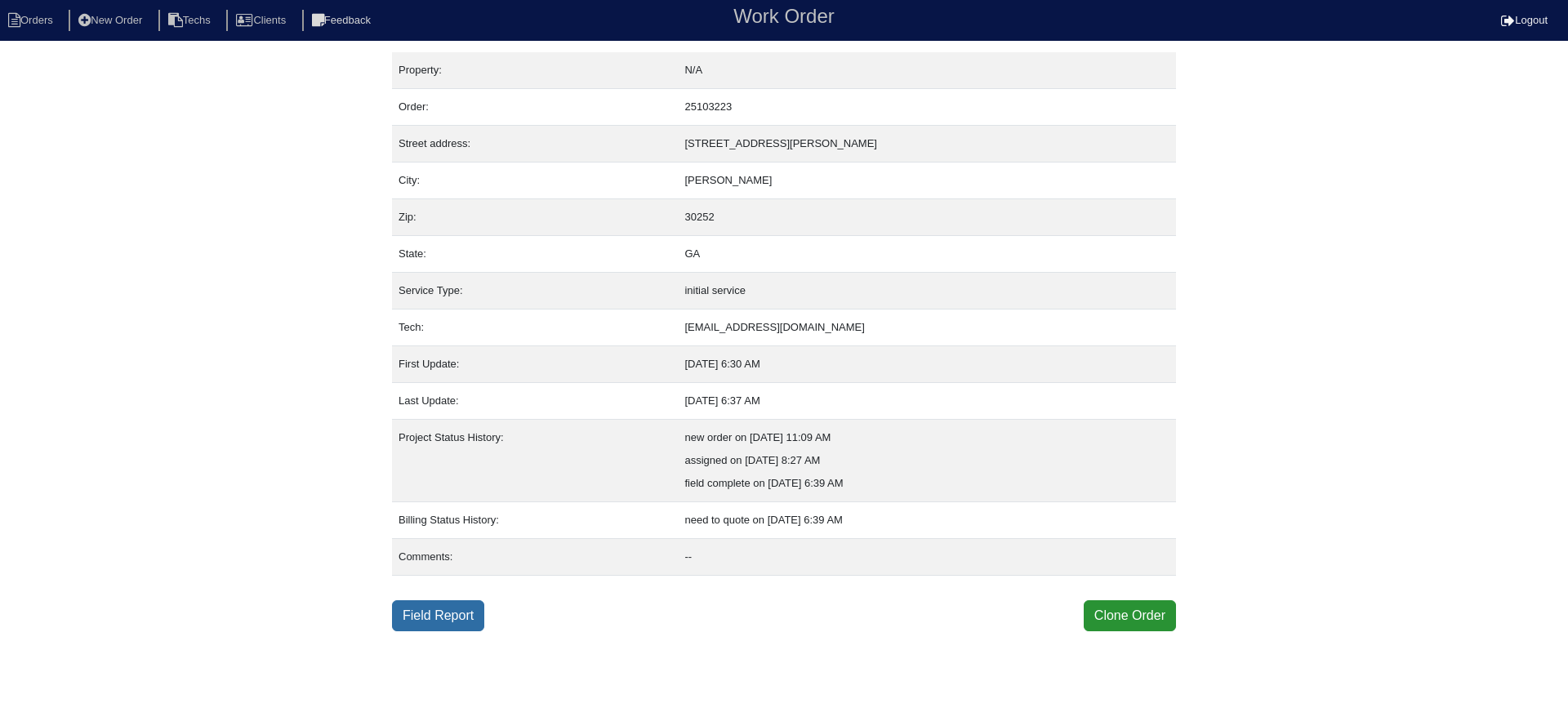
click at [448, 609] on link "Field Report" at bounding box center [438, 616] width 92 height 31
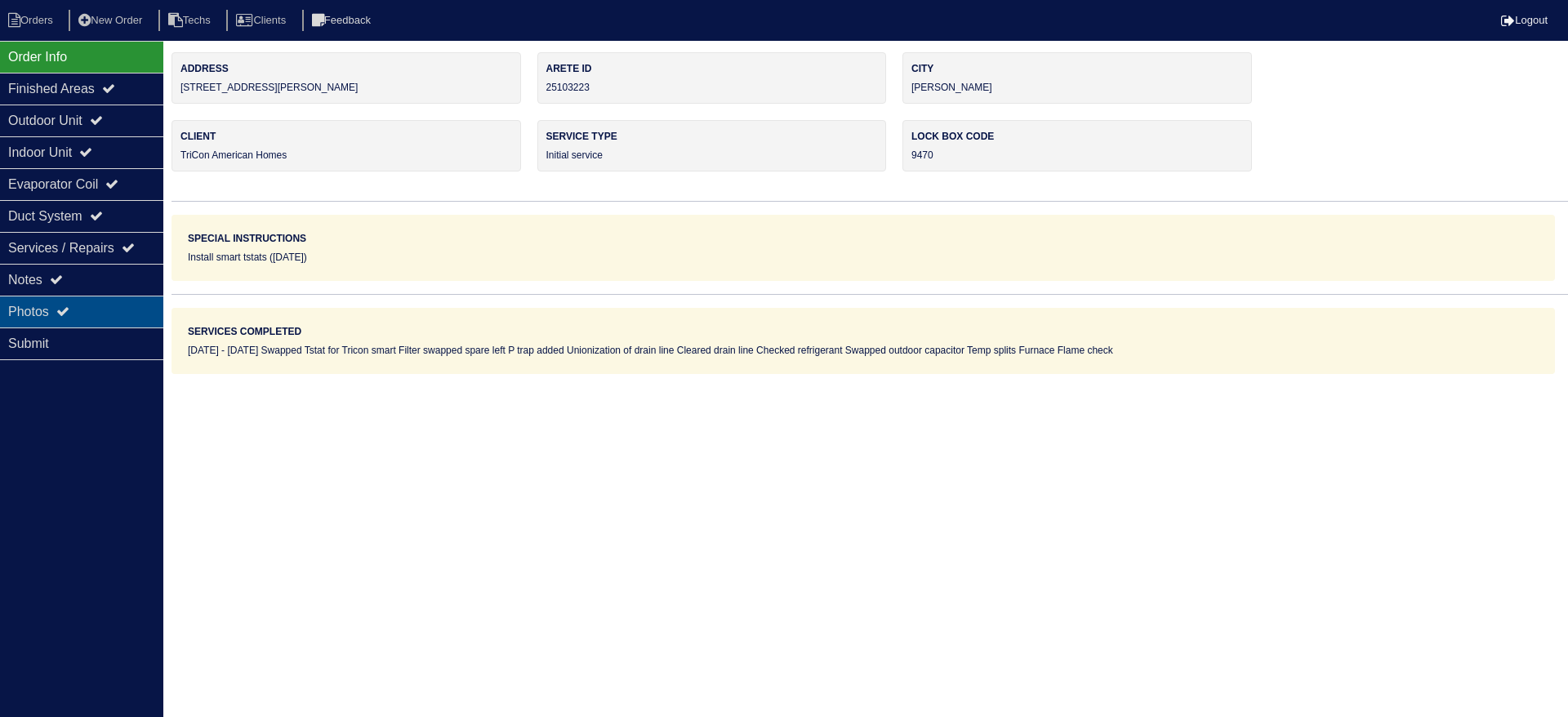
click at [70, 310] on icon at bounding box center [62, 311] width 13 height 13
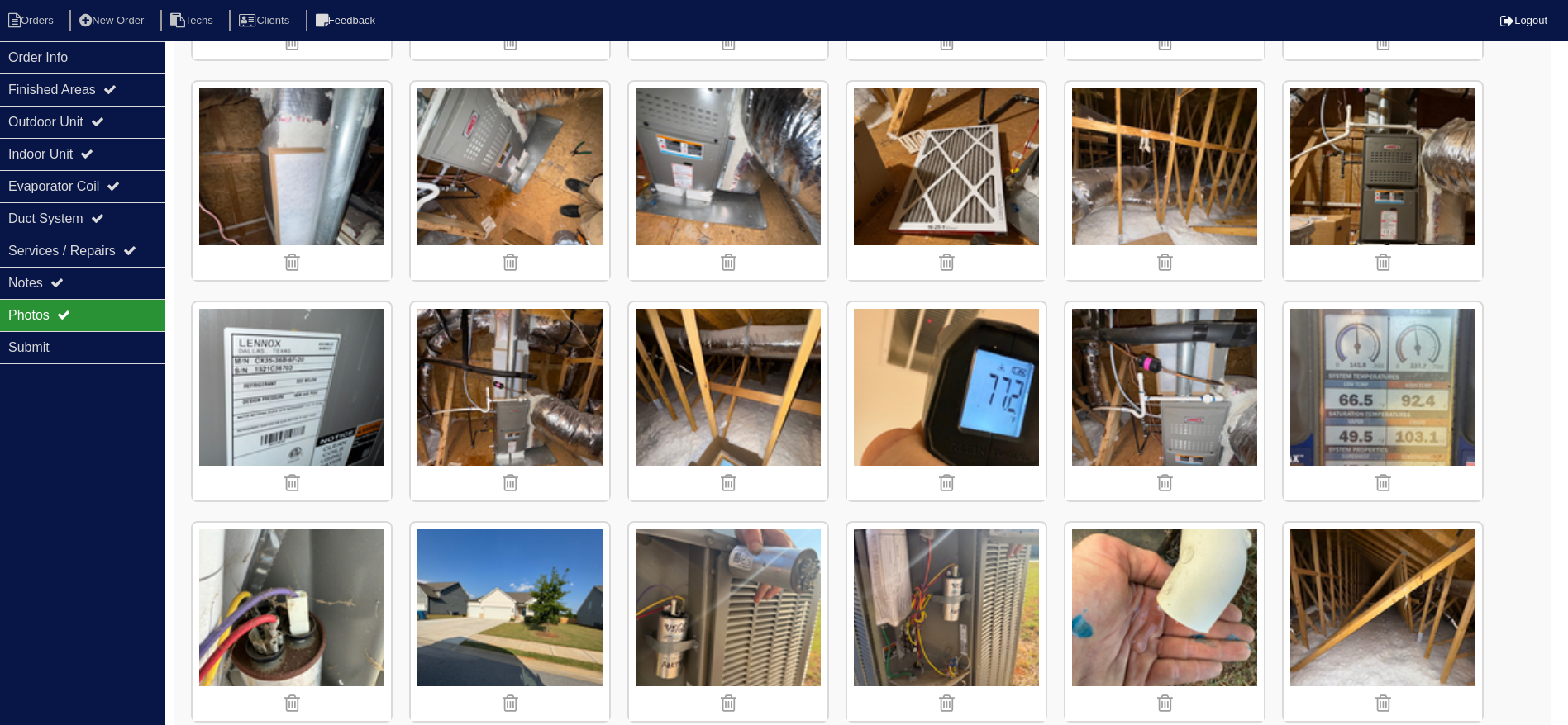
scroll to position [694, 0]
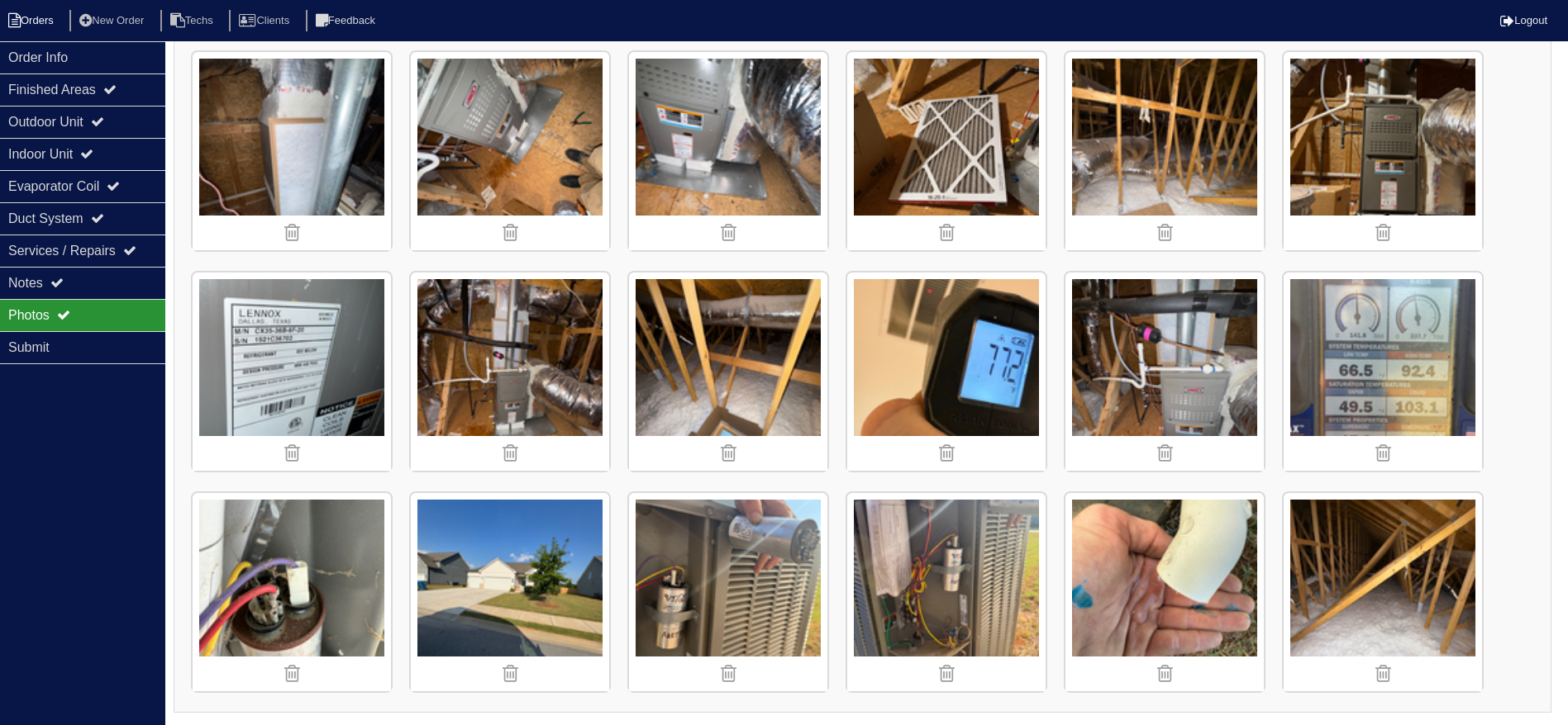
click at [27, 13] on li "Orders" at bounding box center [33, 21] width 67 height 22
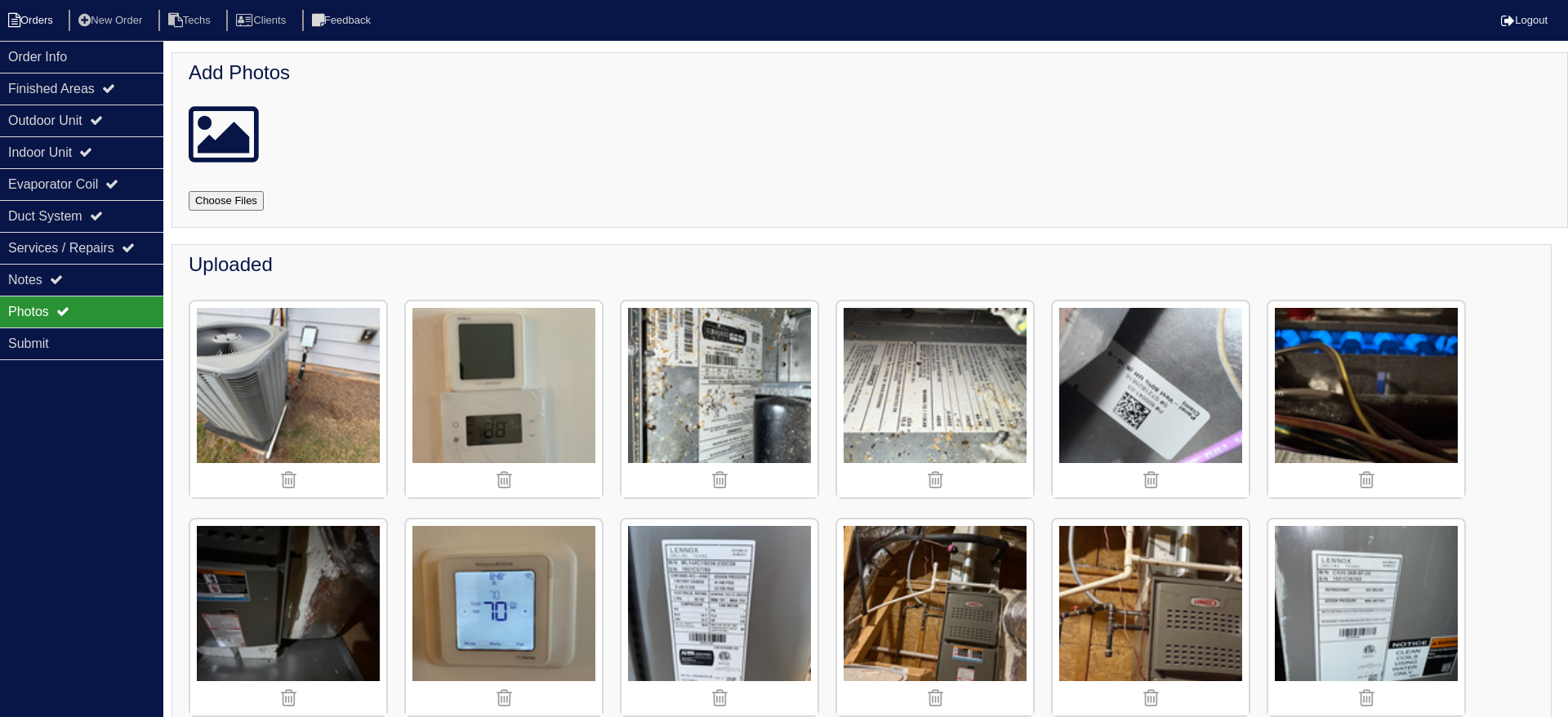
select select "15"
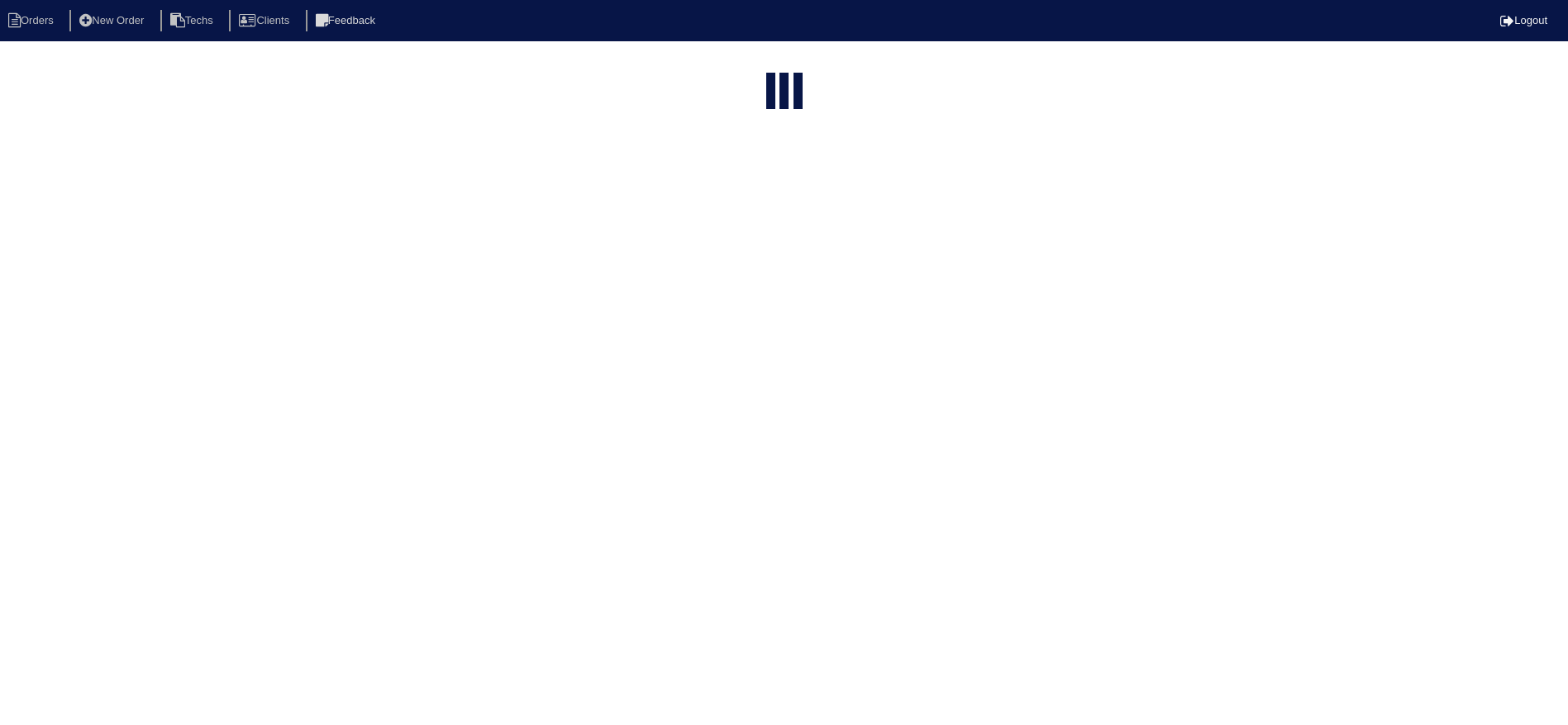
select select "field complete"
select select "need to quote"
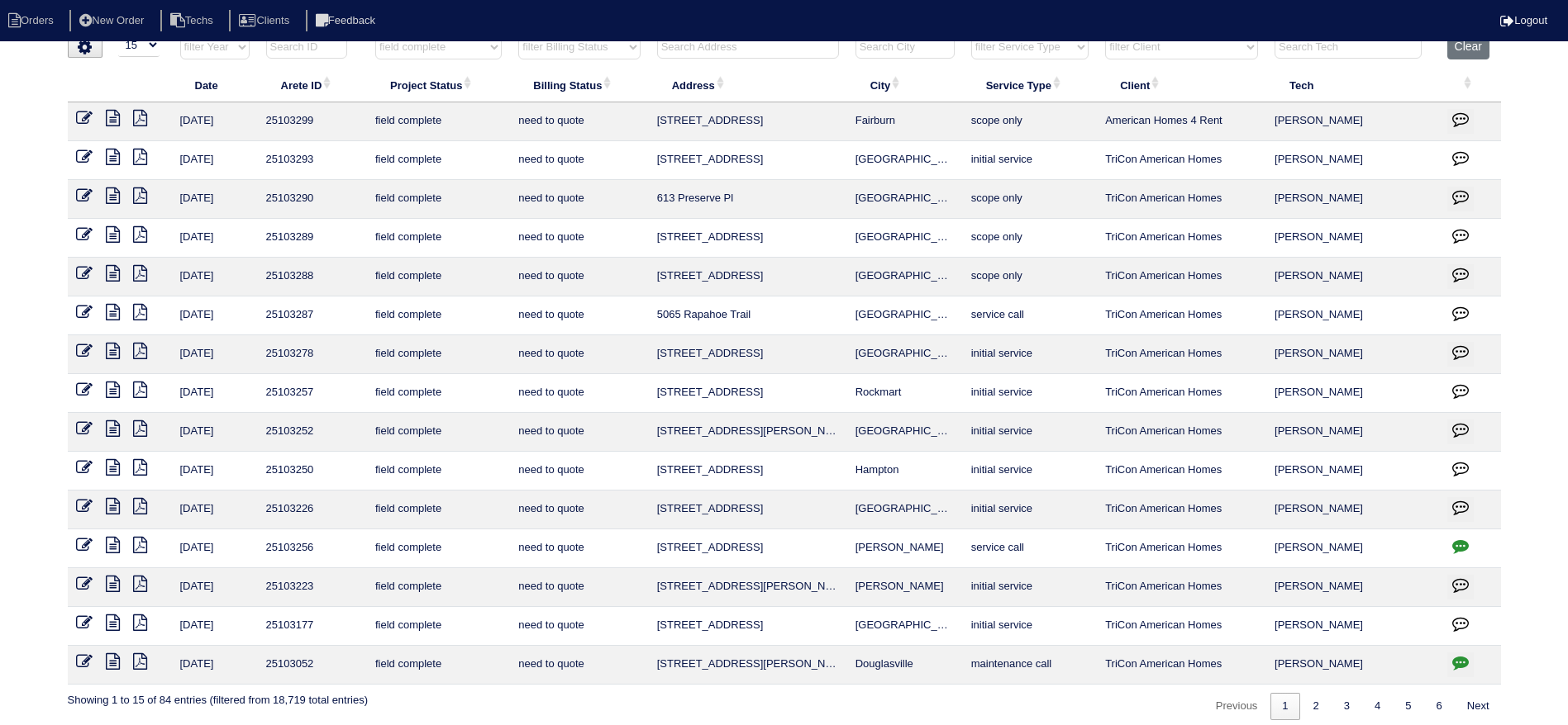
scroll to position [30, 0]
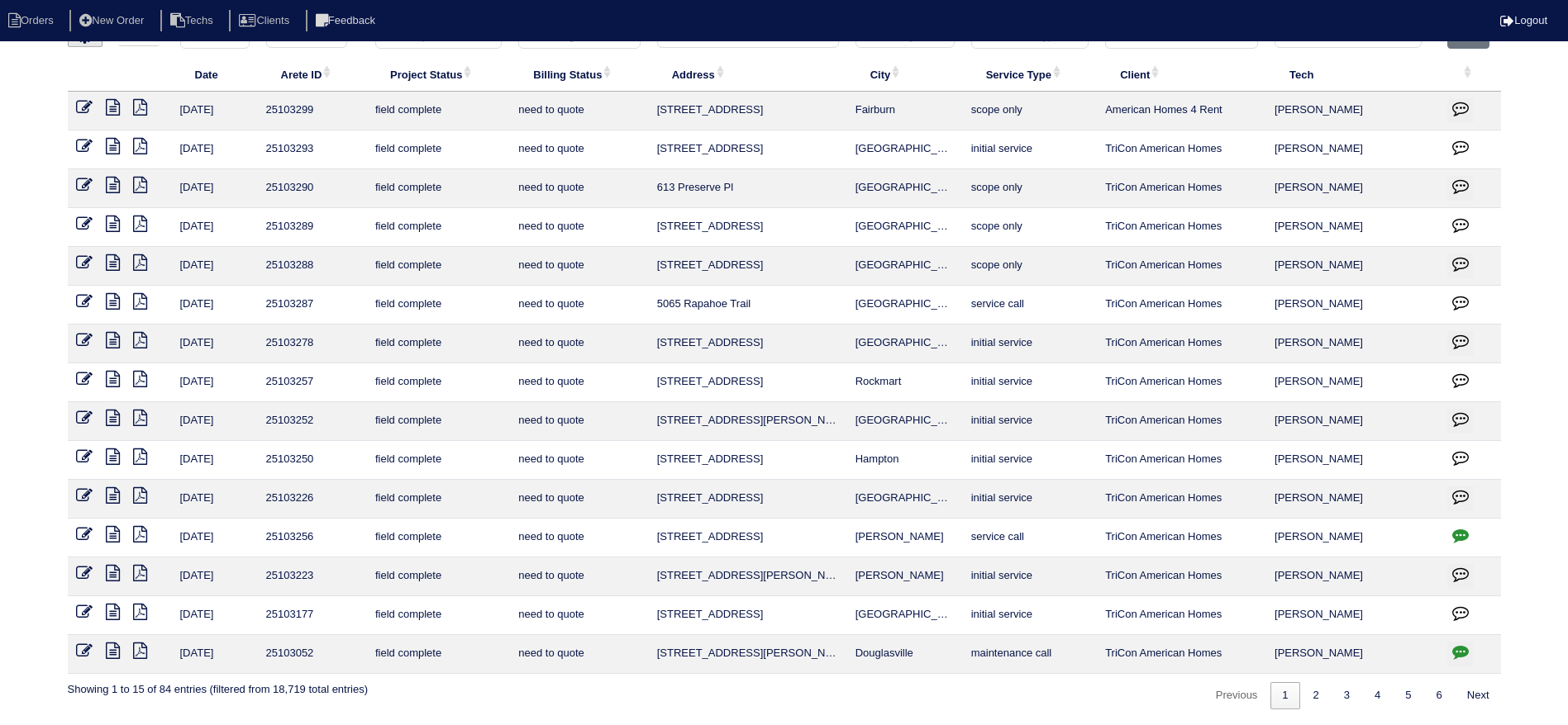
click at [110, 606] on icon at bounding box center [113, 612] width 14 height 16
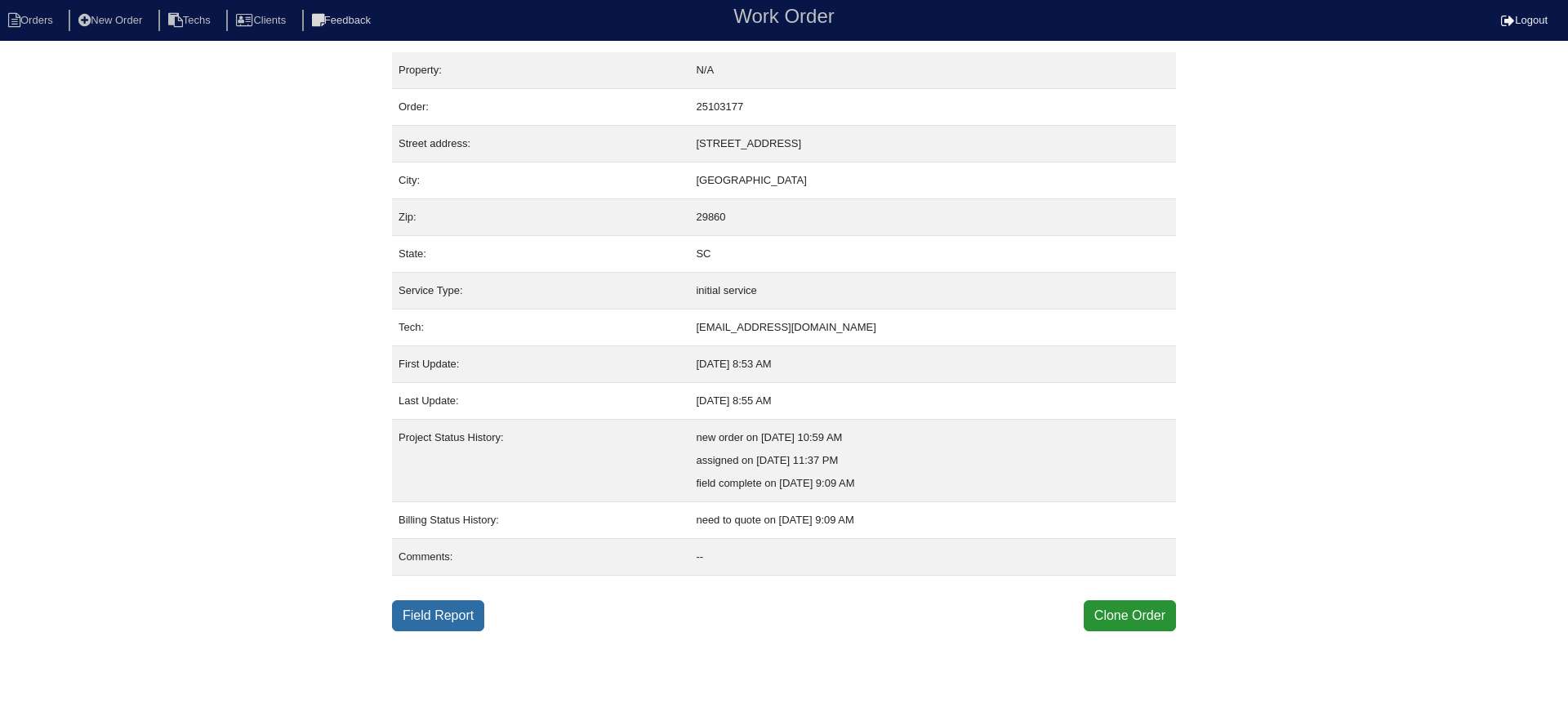
click at [427, 614] on link "Field Report" at bounding box center [438, 616] width 92 height 31
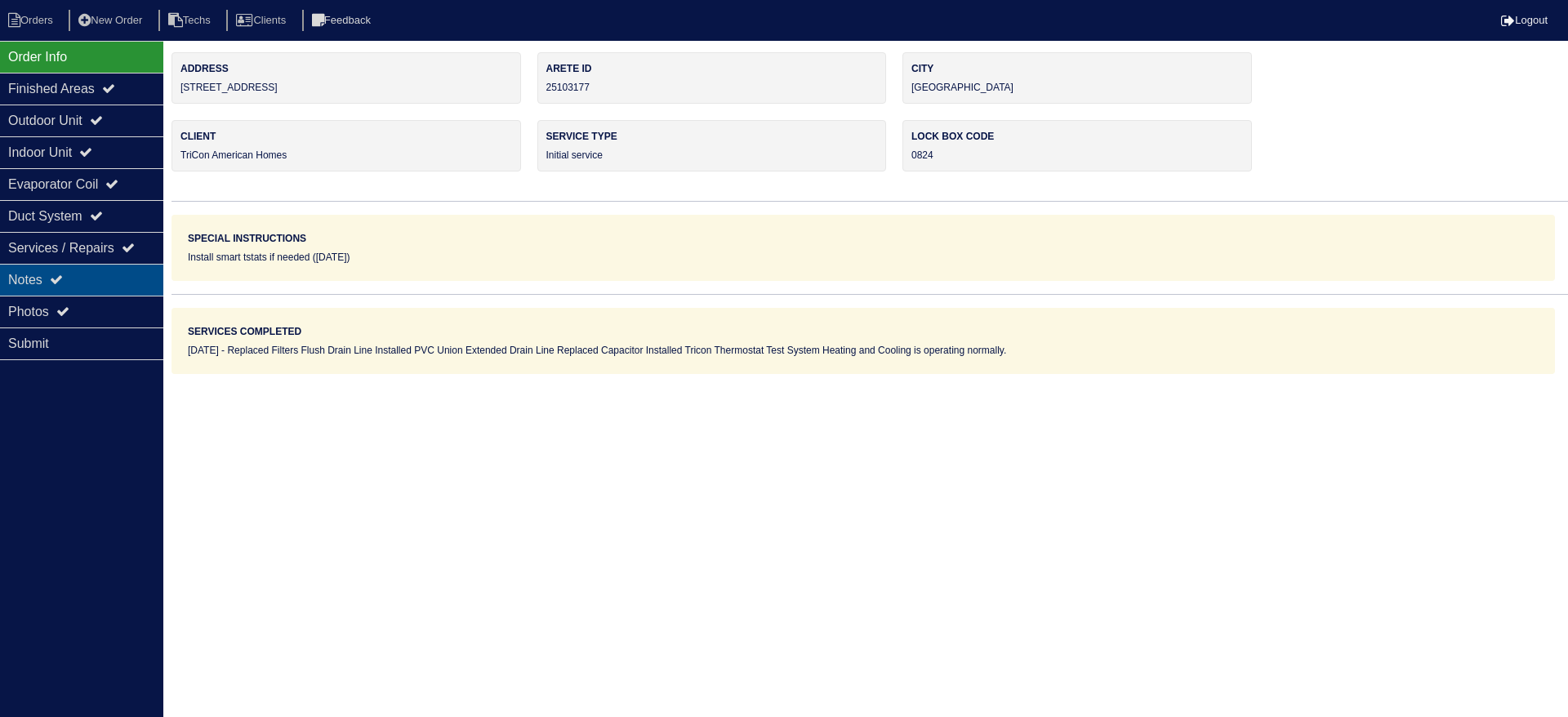
drag, startPoint x: 88, startPoint y: 273, endPoint x: 105, endPoint y: 275, distance: 17.1
click at [88, 272] on div "Notes" at bounding box center [81, 280] width 163 height 32
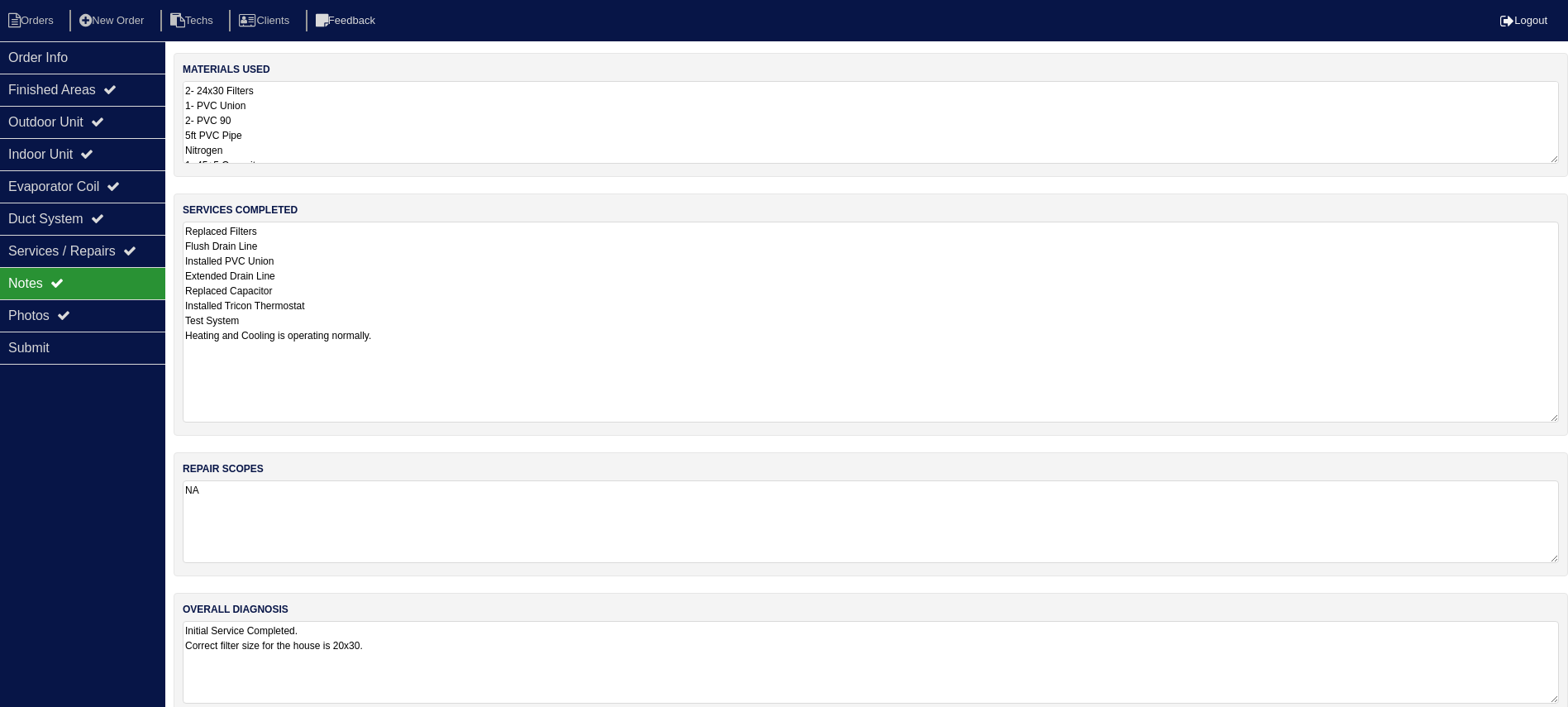
drag, startPoint x: 1570, startPoint y: 298, endPoint x: 1581, endPoint y: 416, distance: 118.5
click at [1568, 416] on html "Orders New Order Techs Clients Feedback Logout Orders New Order Users Clients M…" at bounding box center [784, 366] width 1568 height 734
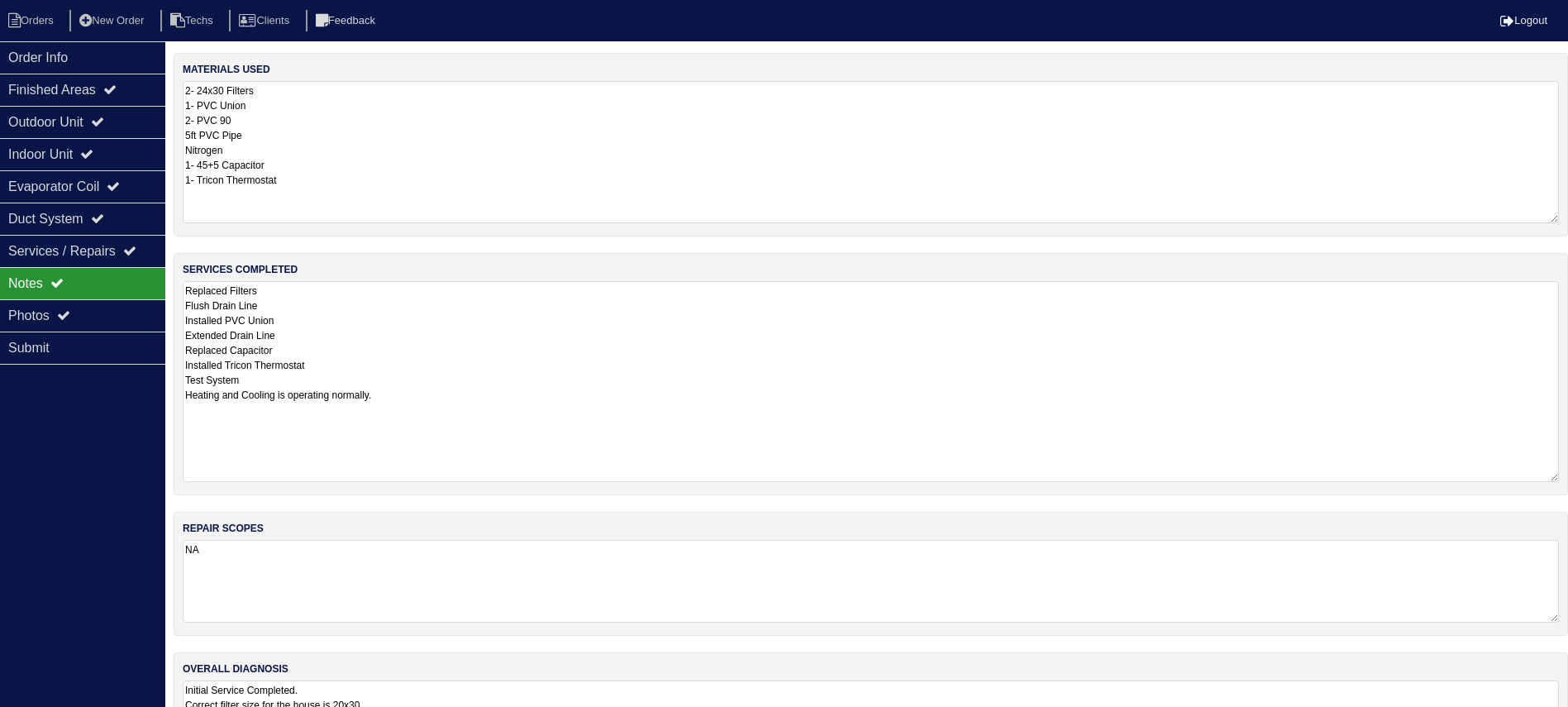
drag, startPoint x: 1547, startPoint y: 161, endPoint x: 1555, endPoint y: 221, distance: 60.5
click at [1555, 221] on textarea "2- 24x30 Filters 1- PVC Union 2- PVC 90 5ft PVC Pipe Nitrogen 1- 45+5 Capacitor…" at bounding box center [870, 151] width 1377 height 142
click at [117, 115] on div "Outdoor Unit" at bounding box center [82, 122] width 165 height 32
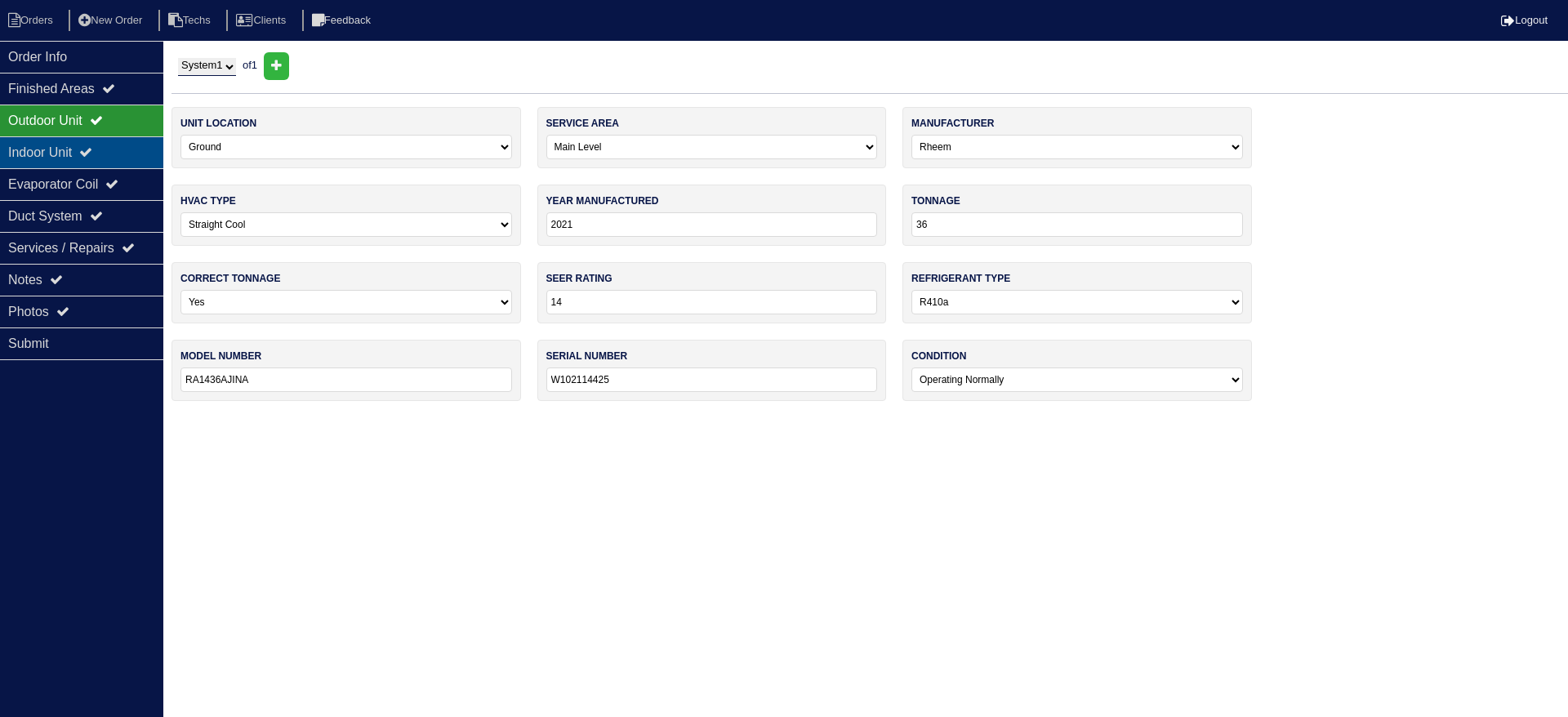
click at [119, 139] on div "Indoor Unit" at bounding box center [81, 152] width 163 height 32
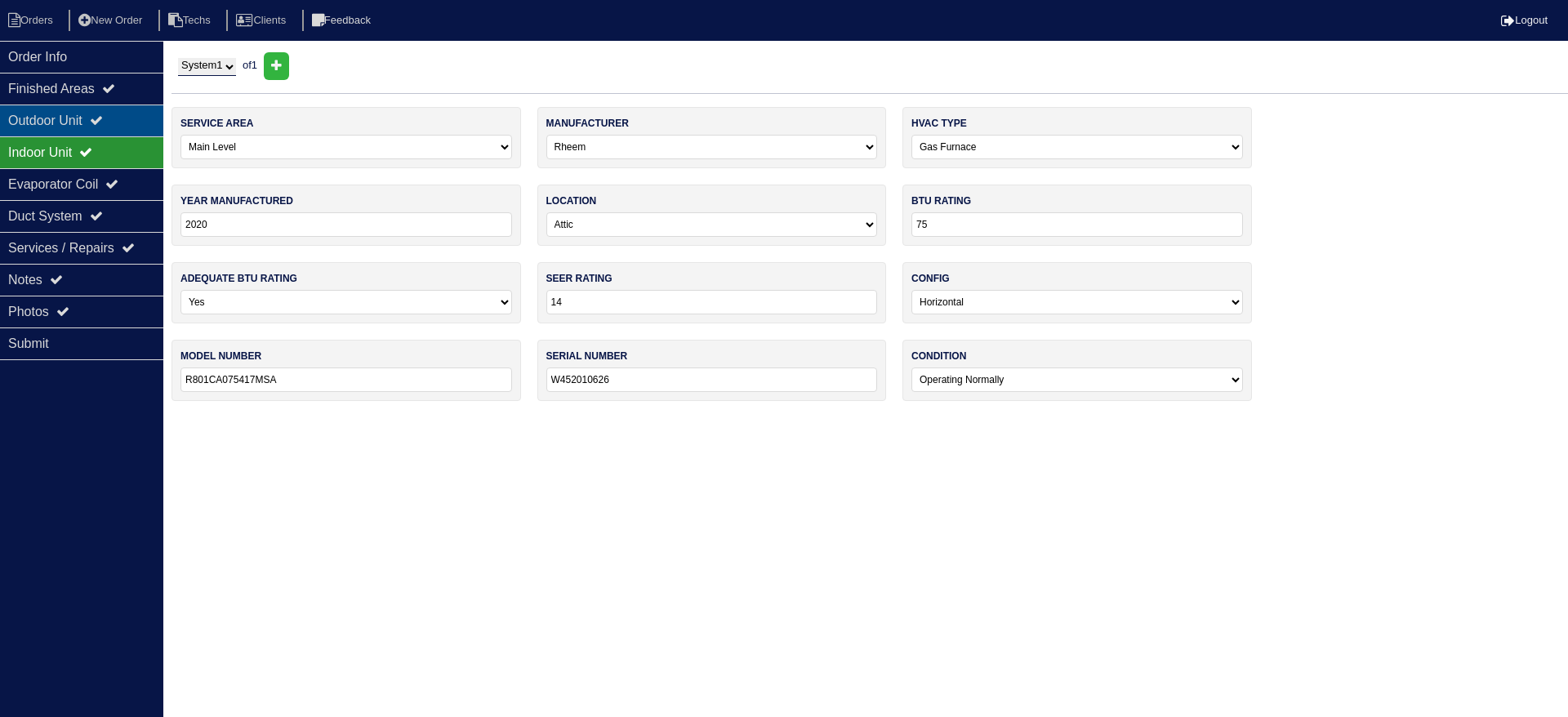
click at [120, 119] on div "Outdoor Unit" at bounding box center [81, 120] width 163 height 32
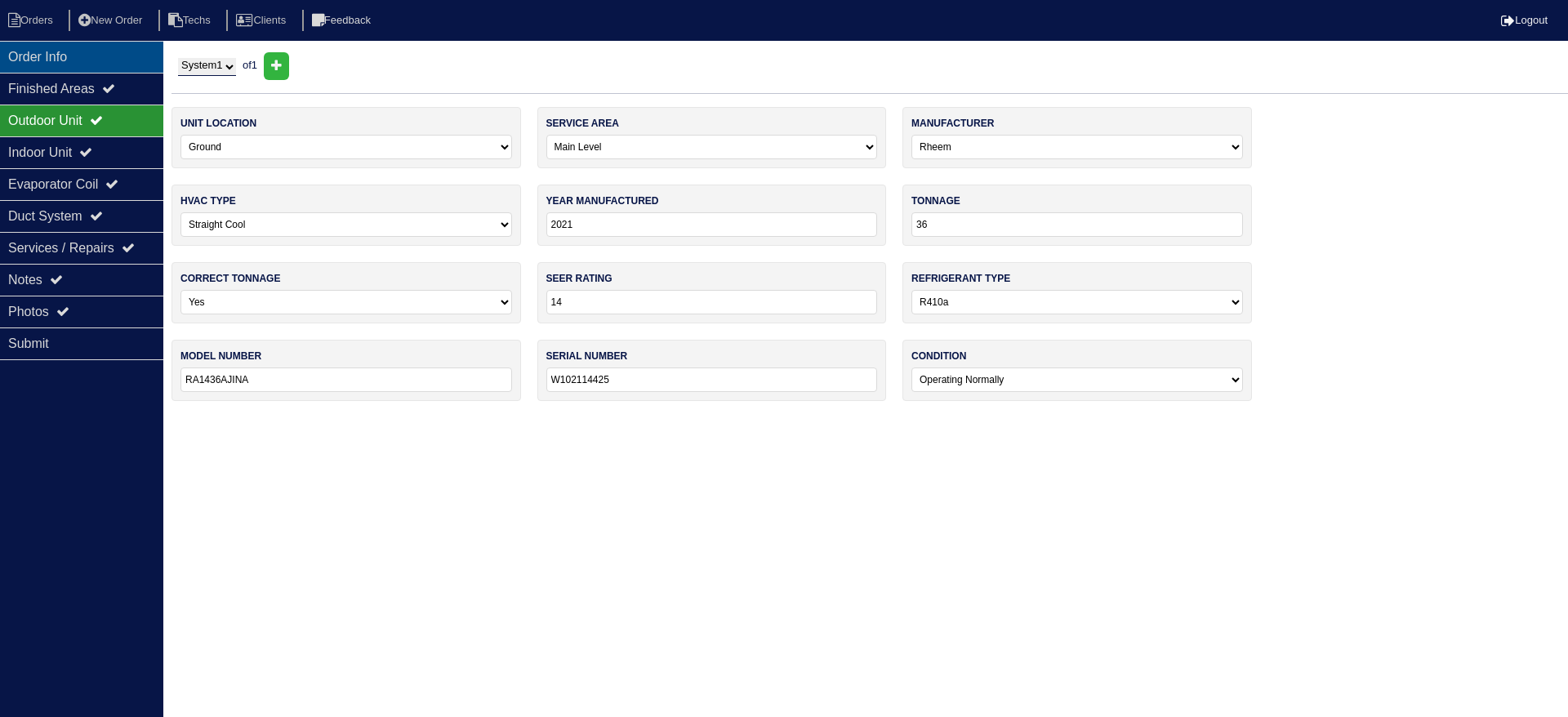
click at [68, 62] on div "Order Info" at bounding box center [81, 56] width 163 height 32
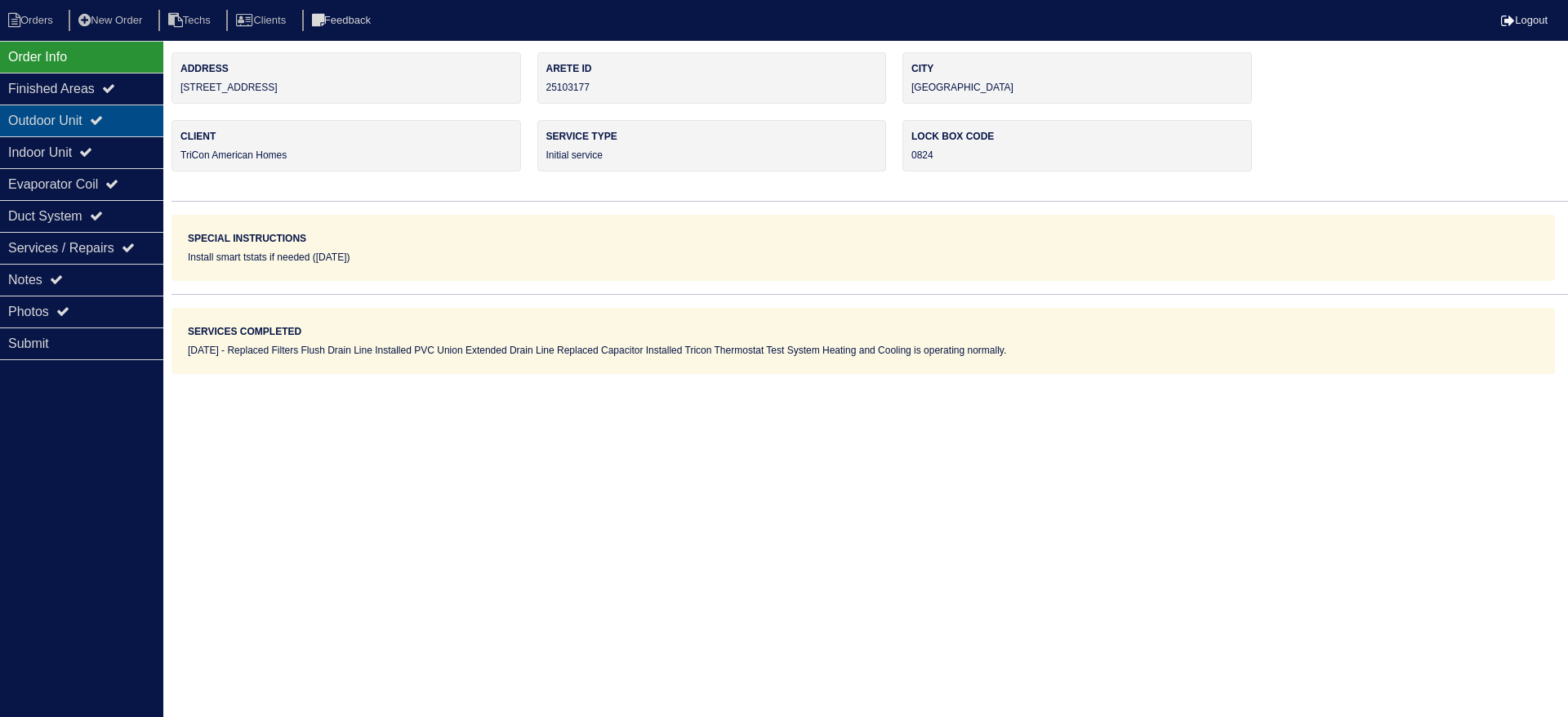
click at [103, 123] on icon at bounding box center [96, 120] width 13 height 13
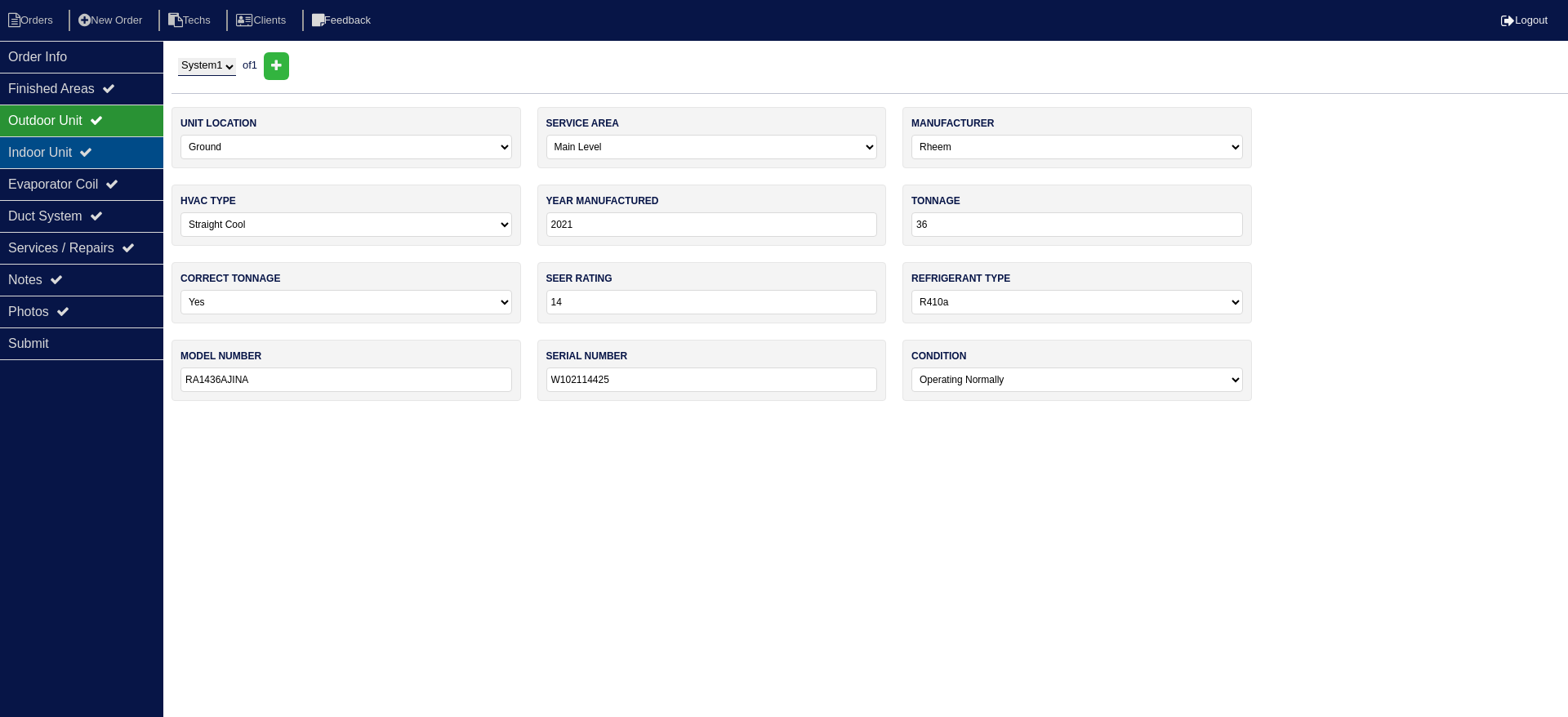
click at [109, 145] on div "Indoor Unit" at bounding box center [81, 152] width 163 height 32
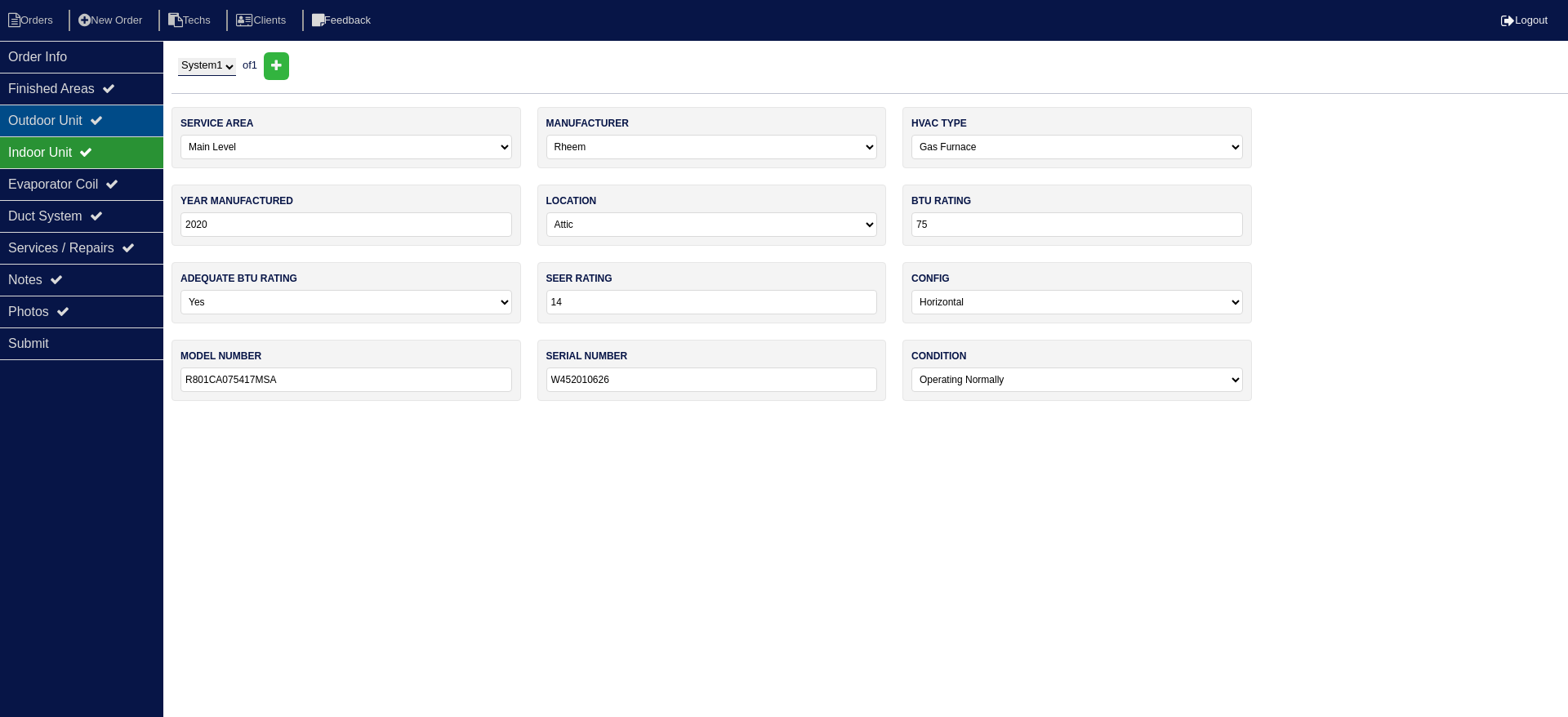
click at [121, 119] on div "Outdoor Unit" at bounding box center [81, 120] width 163 height 32
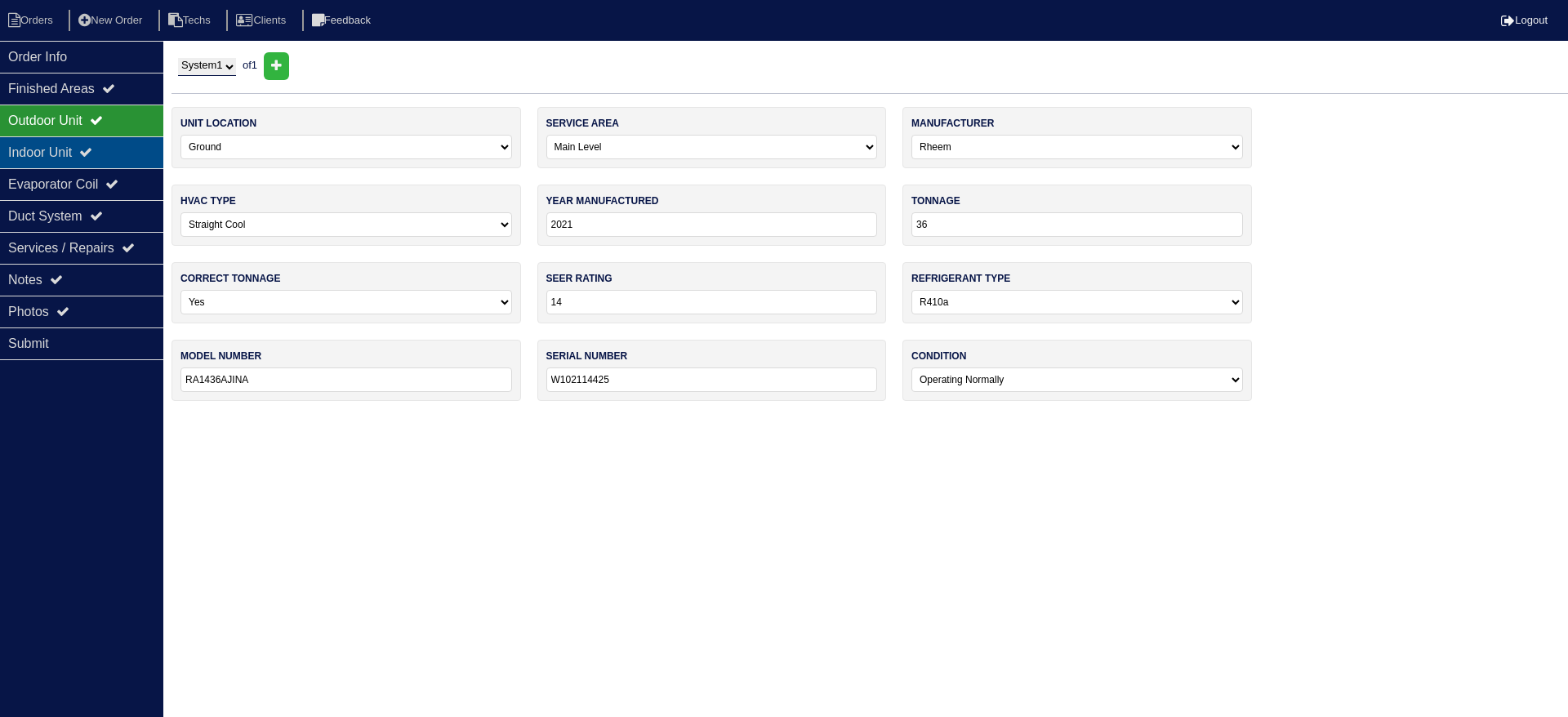
click at [39, 147] on div "Indoor Unit" at bounding box center [81, 152] width 163 height 32
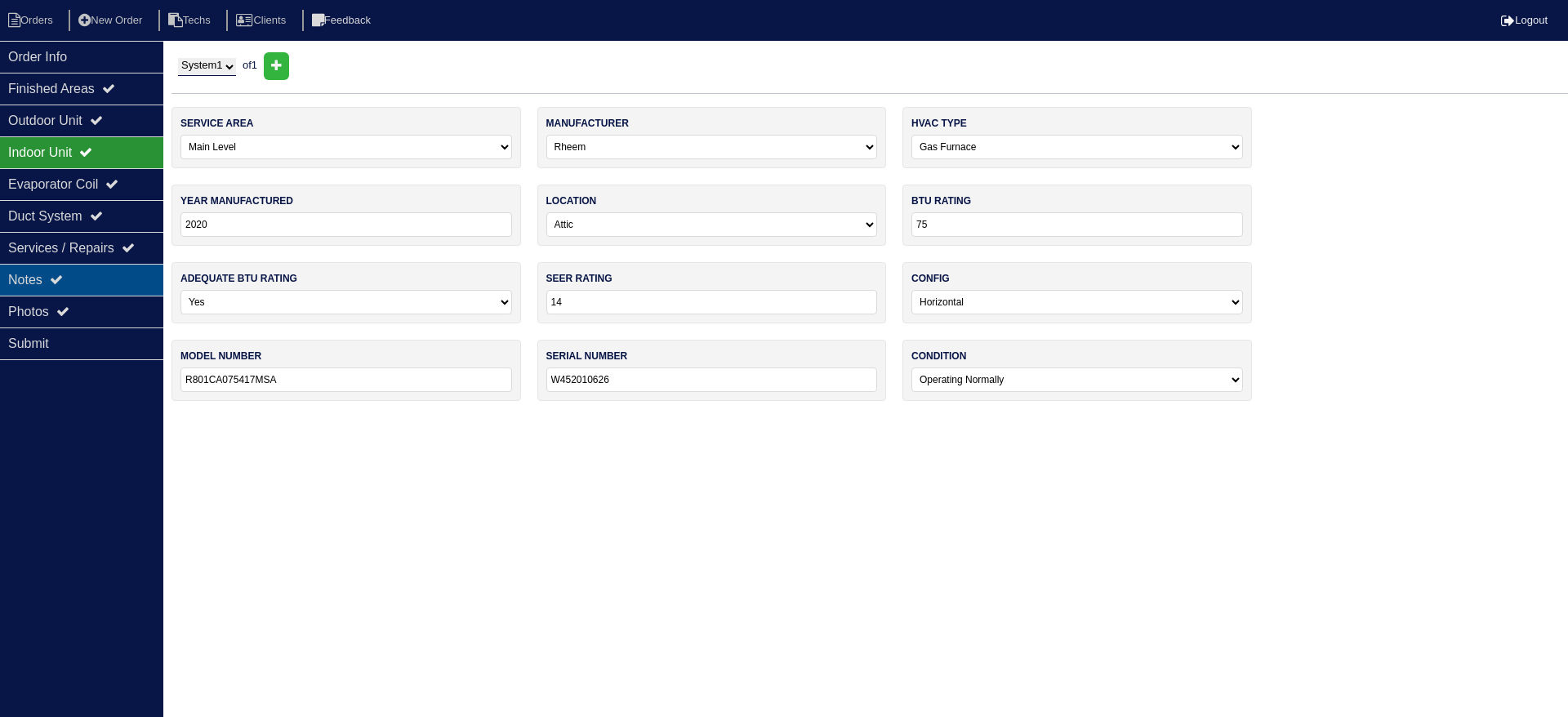
click at [71, 270] on div "Notes" at bounding box center [81, 280] width 163 height 32
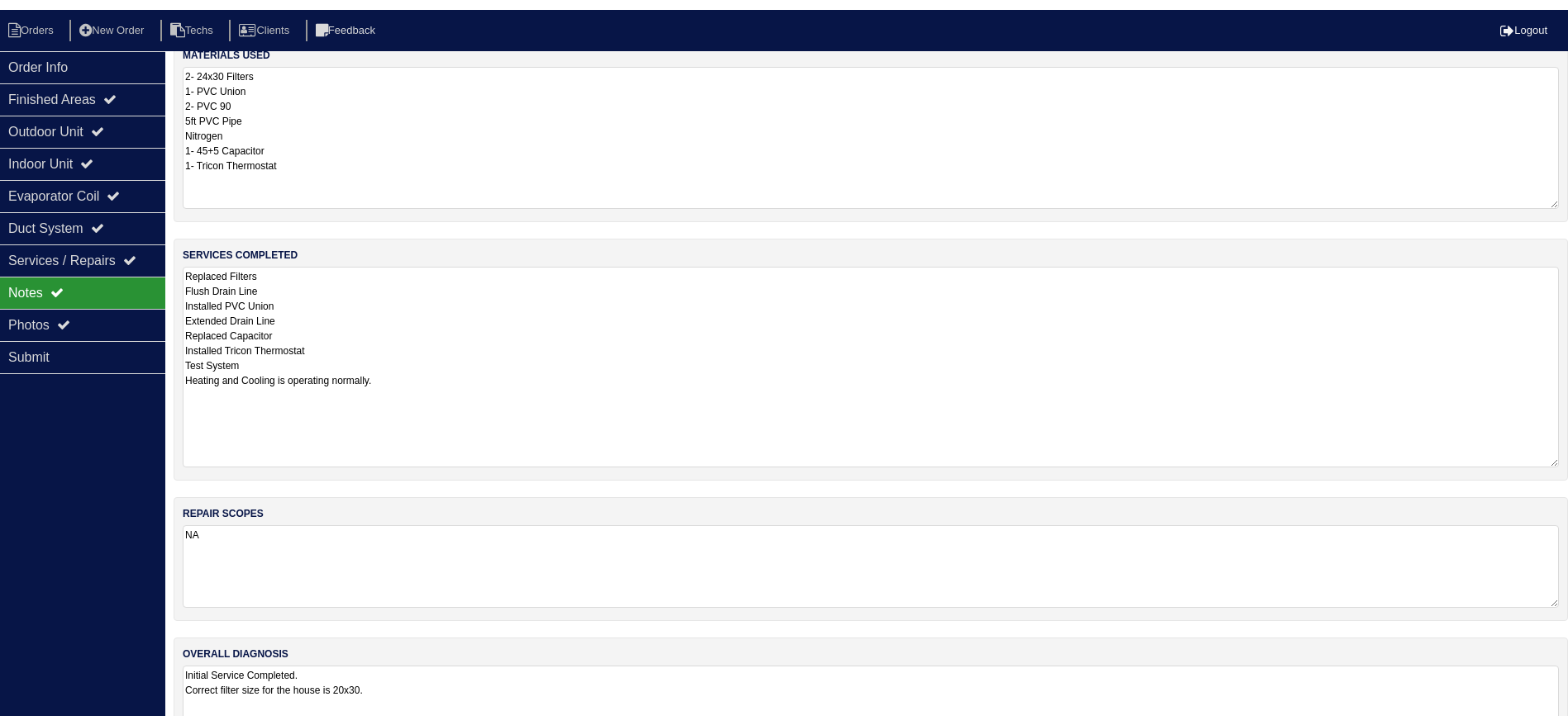
scroll to position [86, 0]
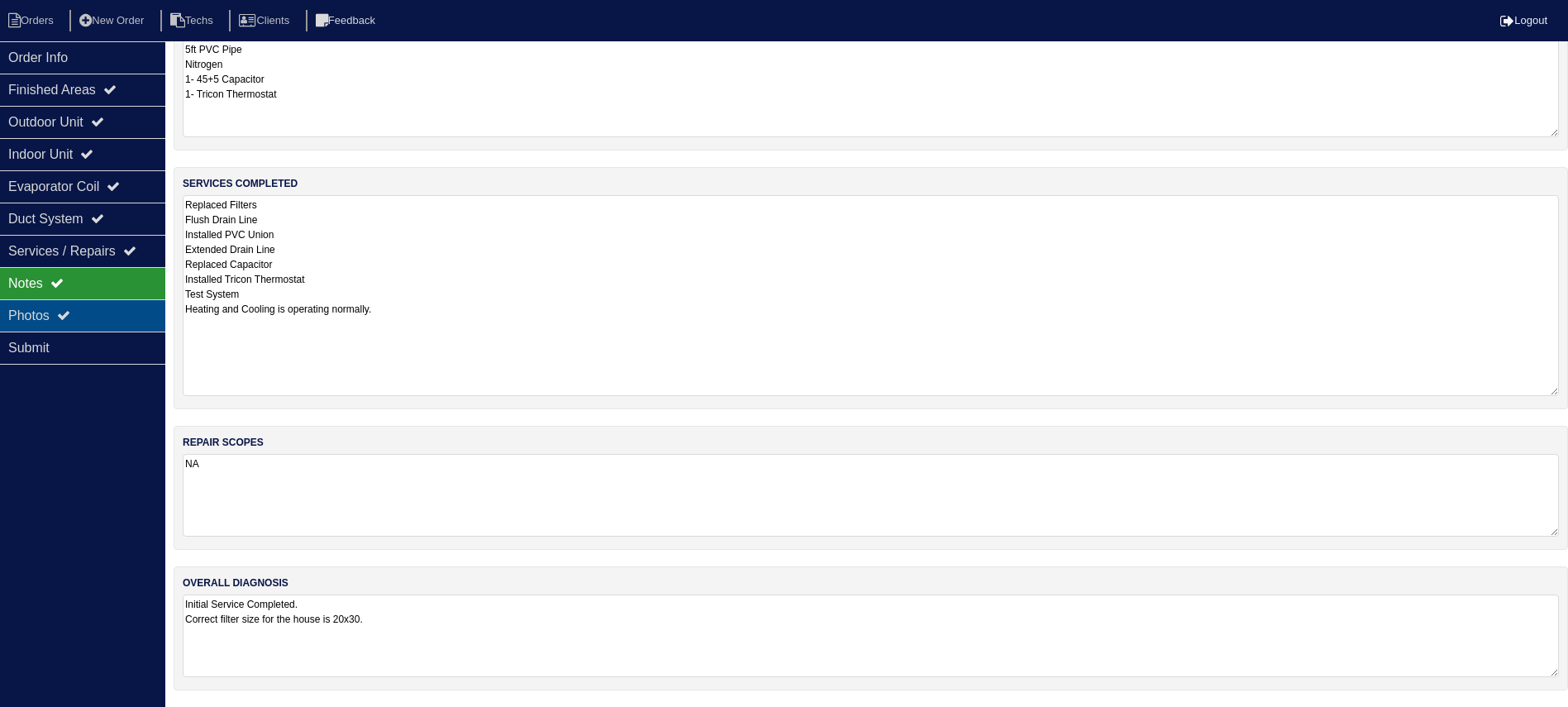
click at [94, 311] on div "Photos" at bounding box center [82, 315] width 165 height 32
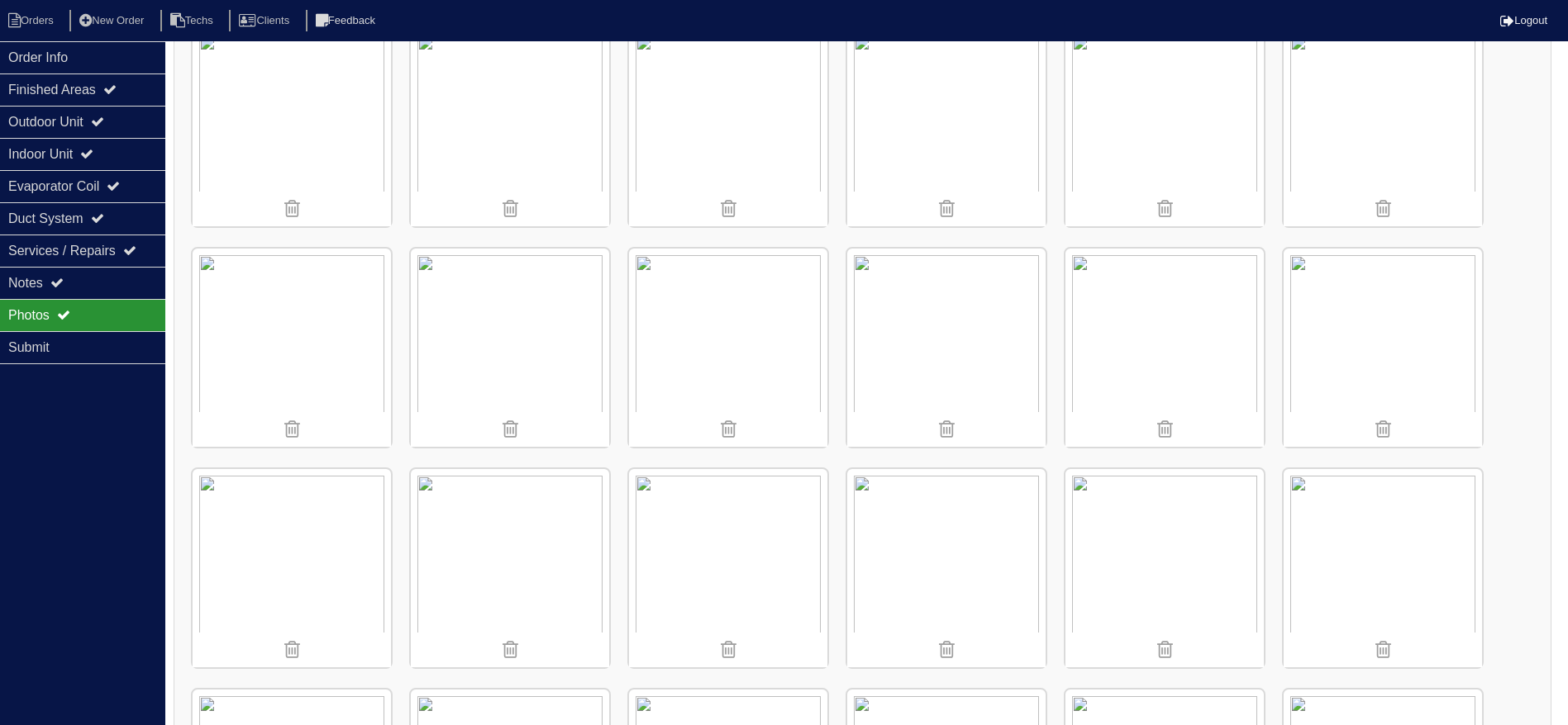
scroll to position [266, 0]
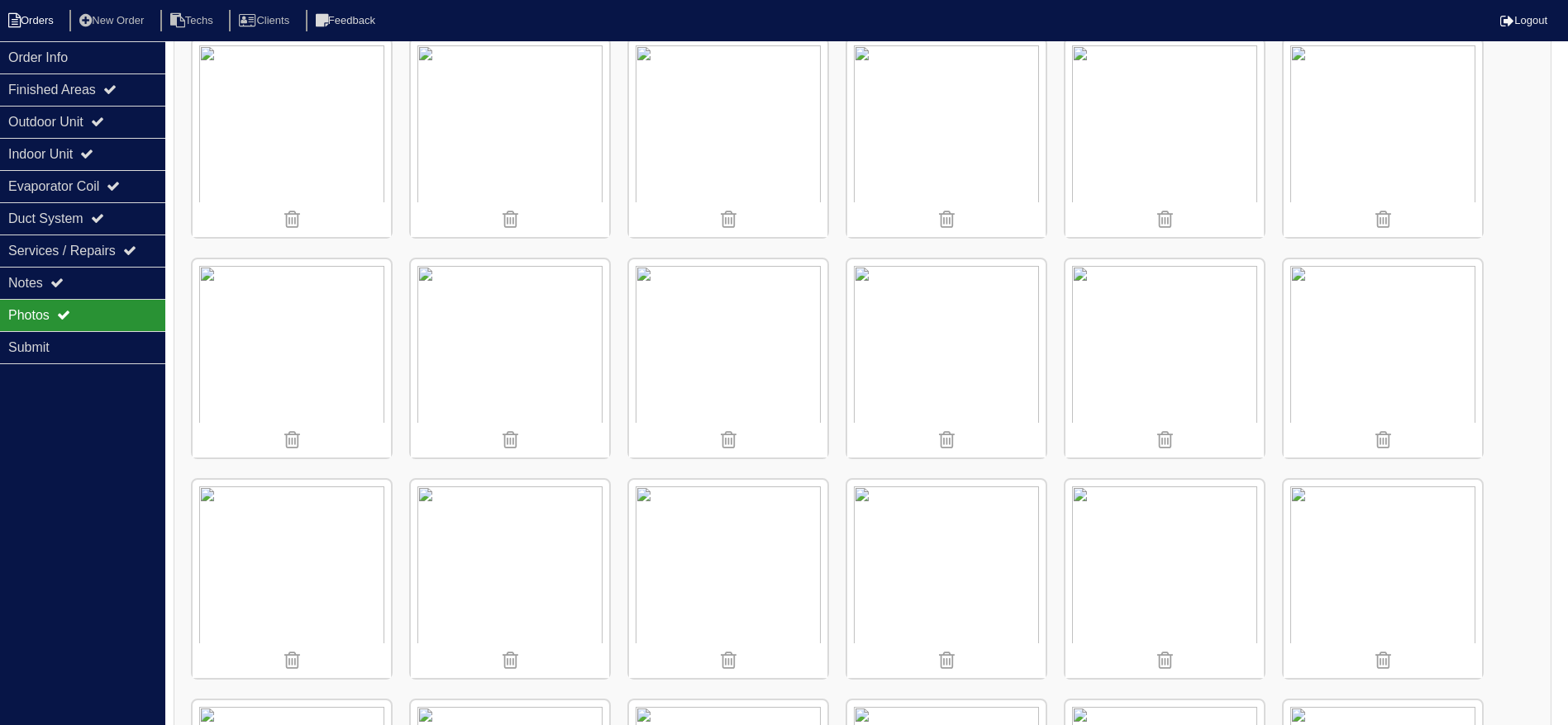
click at [32, 13] on li "Orders" at bounding box center [33, 21] width 67 height 22
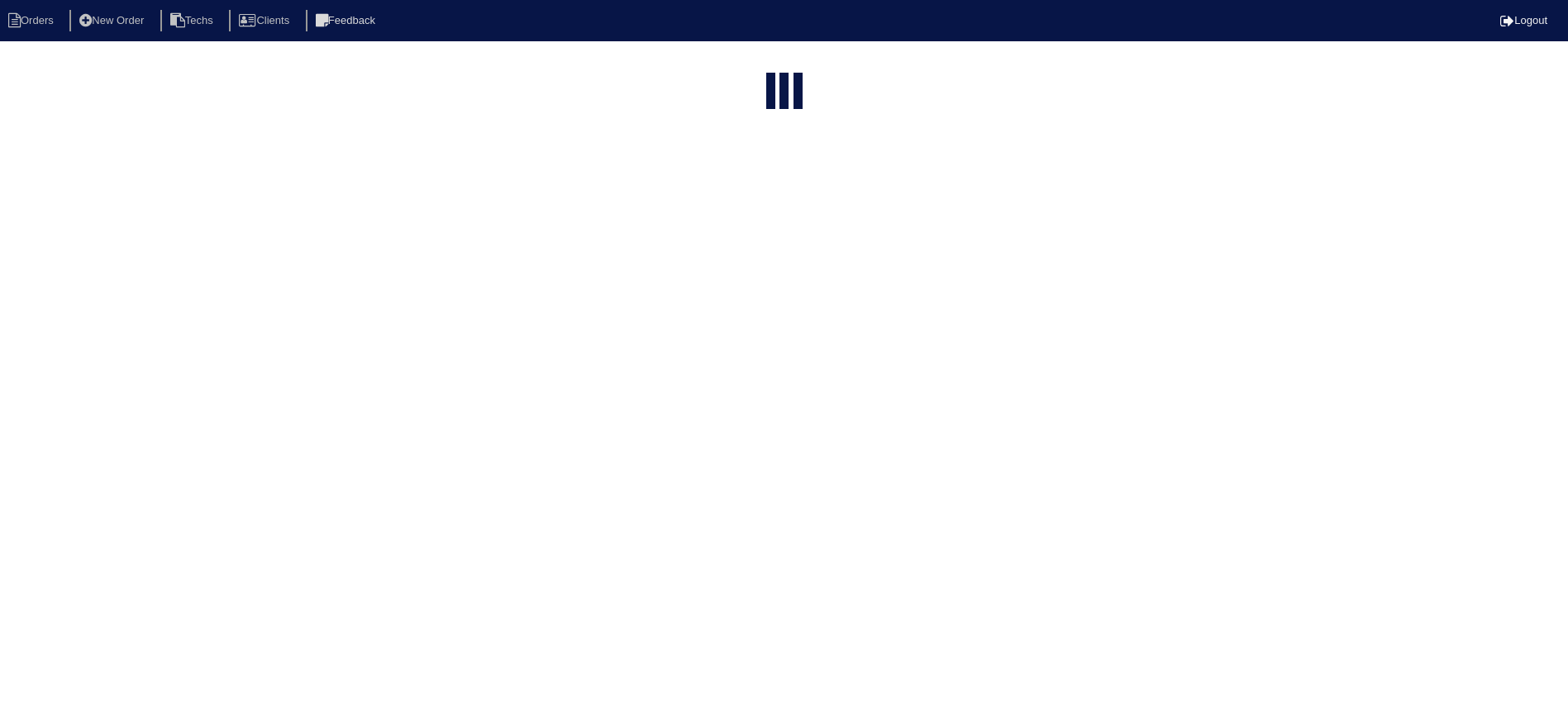
select select "15"
select select "field complete"
select select "need to quote"
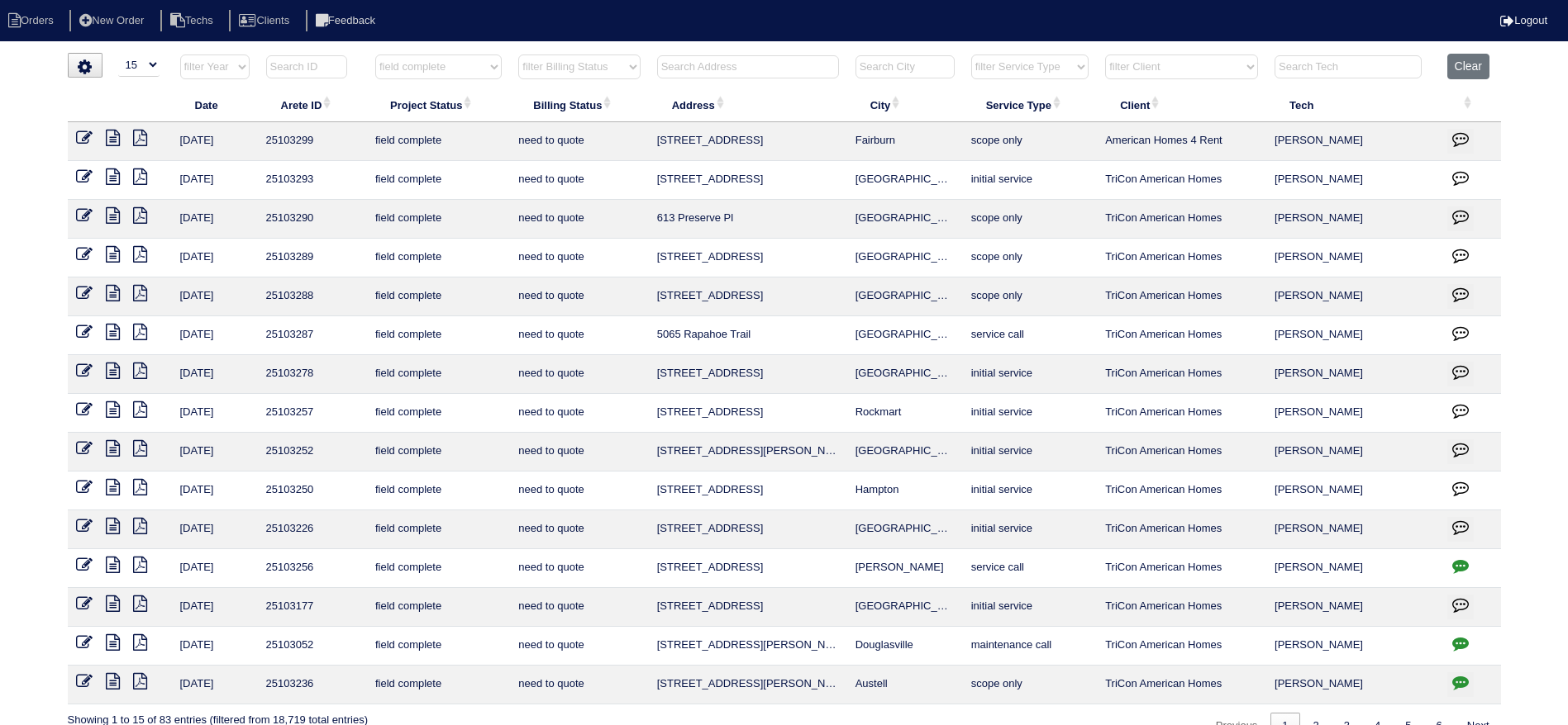
scroll to position [30, 0]
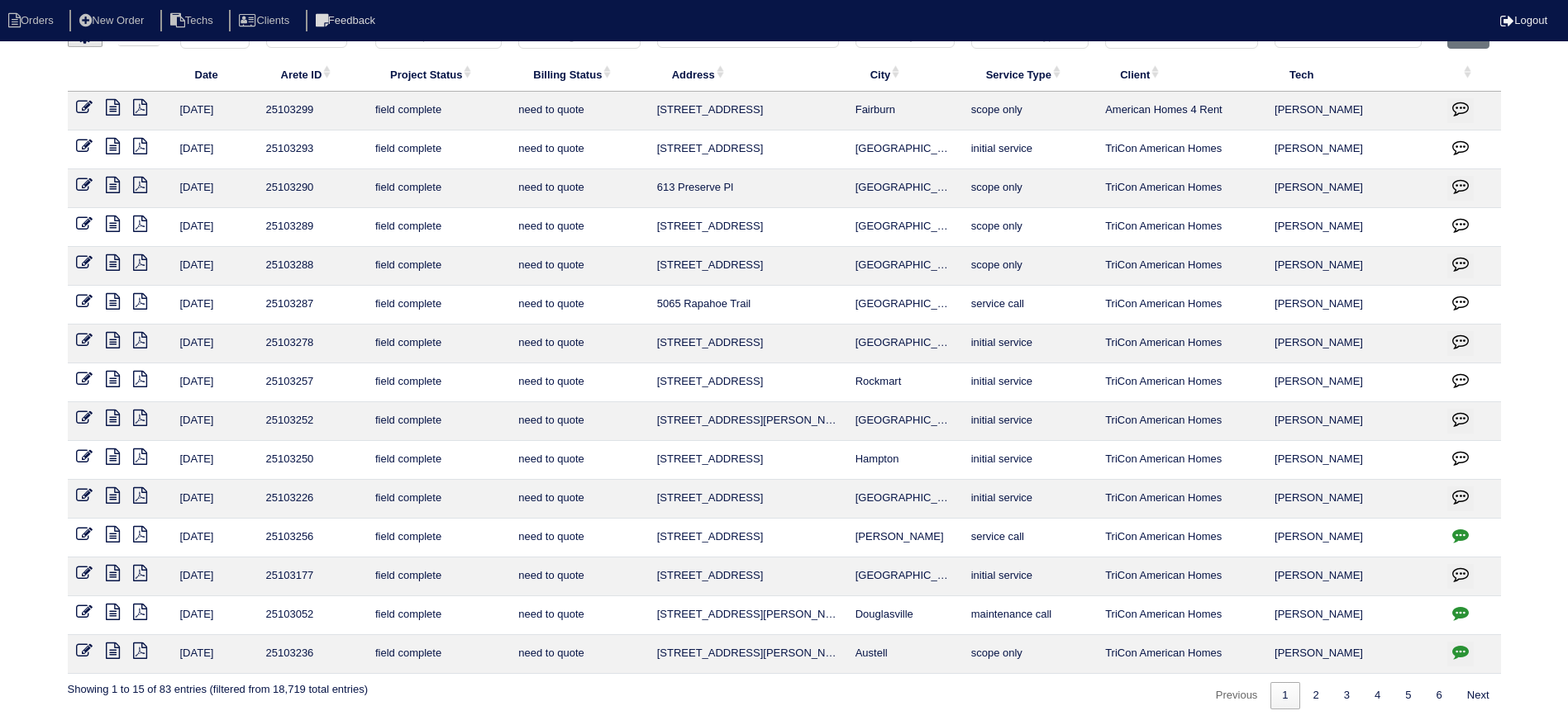
click at [1463, 645] on icon "button" at bounding box center [1461, 652] width 16 height 16
type textarea "[DATE] - reassigned to have tech scope for replacement - rk"
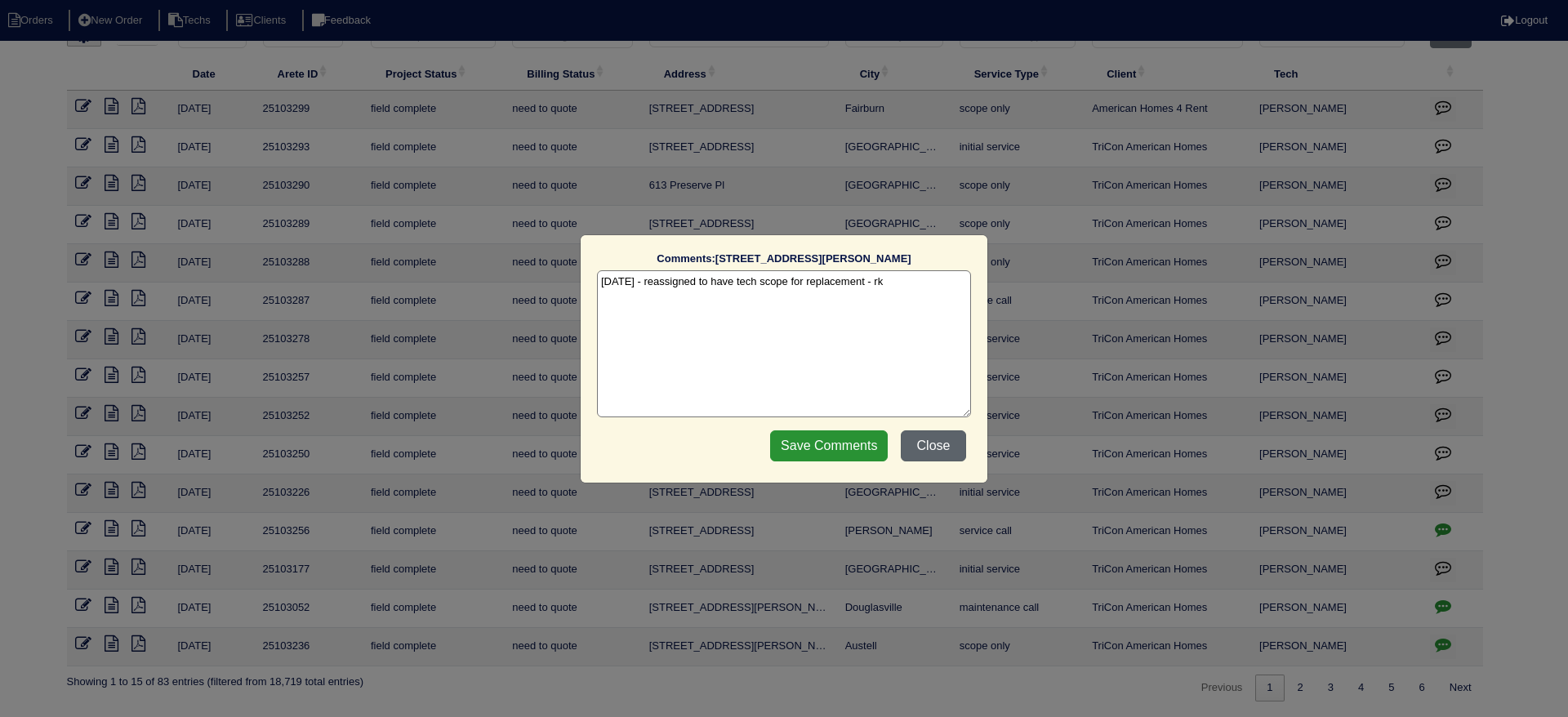
click at [936, 447] on button "Close" at bounding box center [933, 446] width 65 height 31
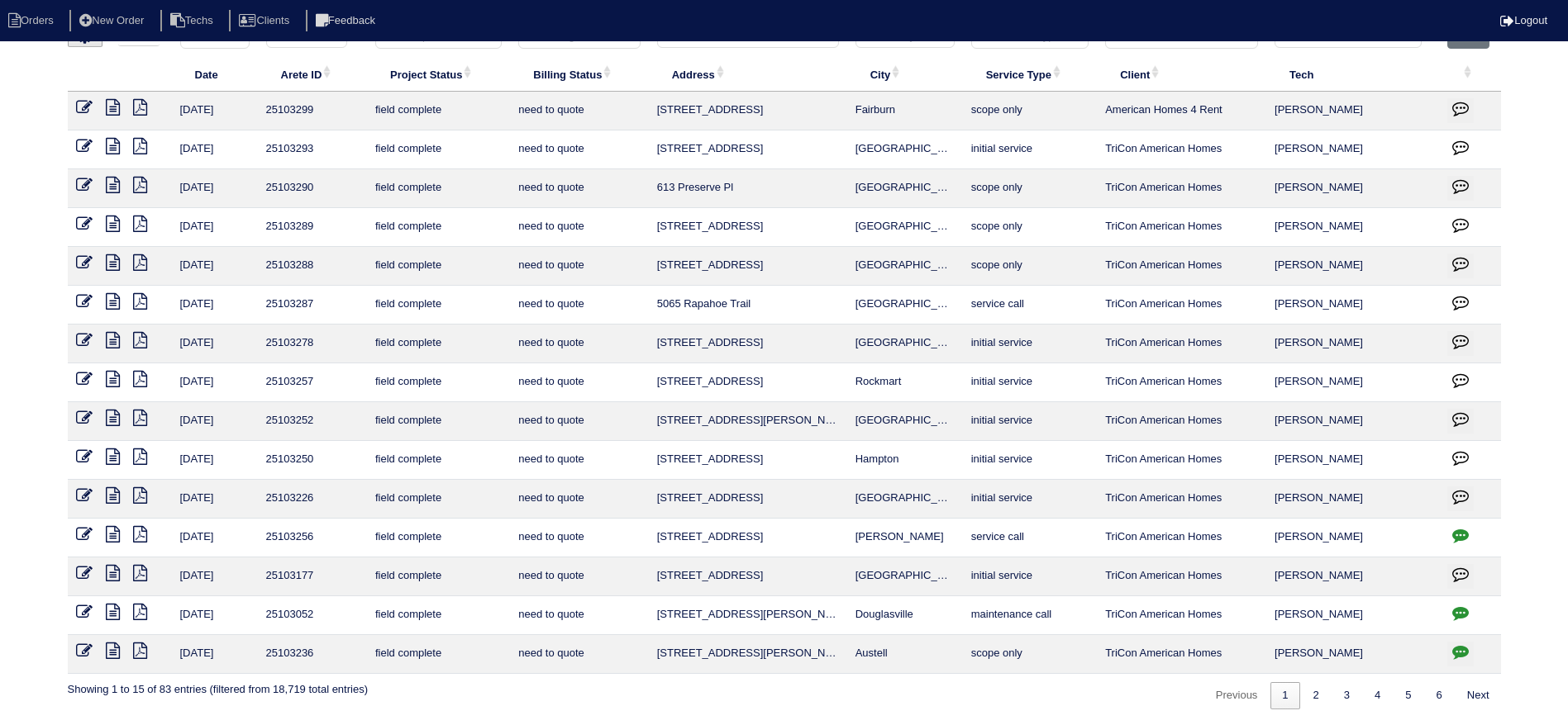
click at [114, 644] on icon at bounding box center [113, 651] width 14 height 16
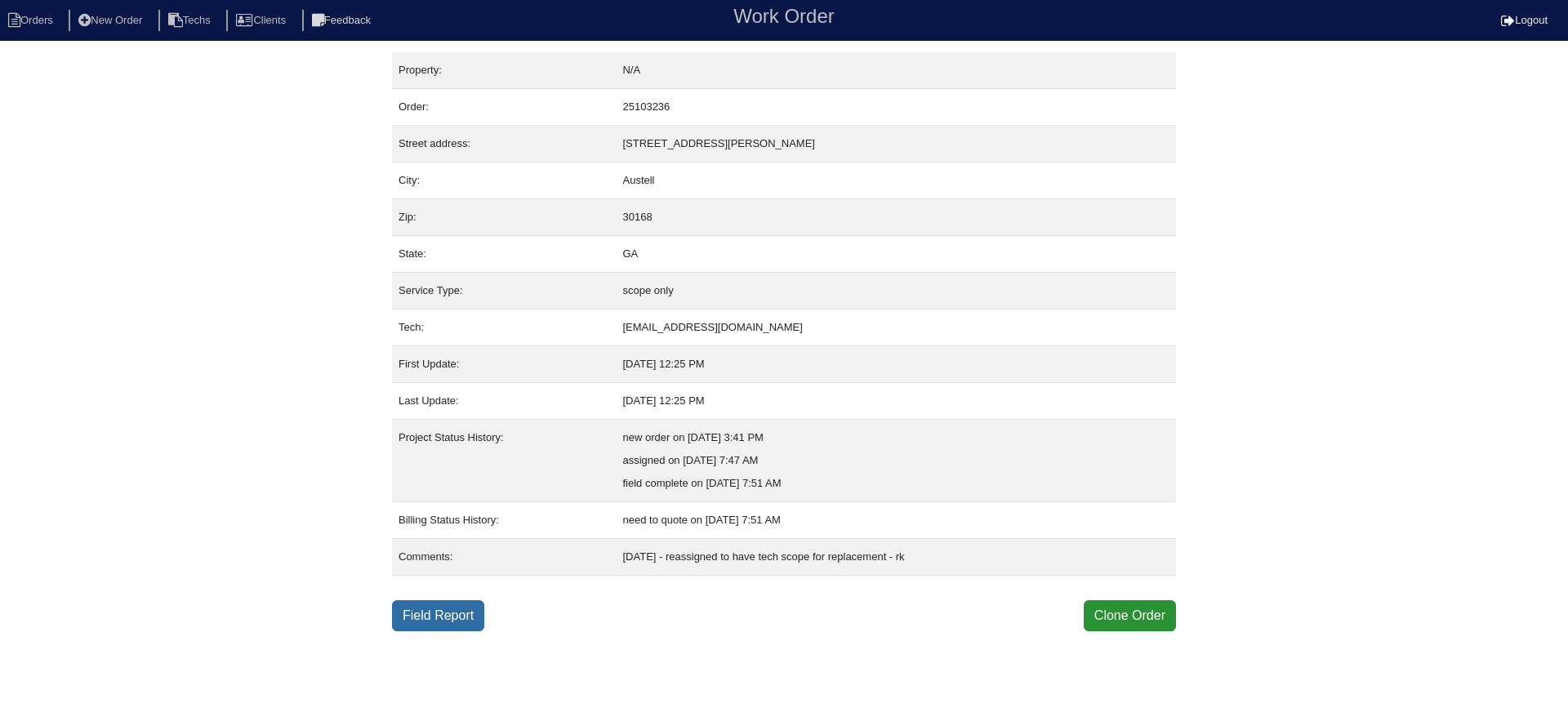
click at [448, 607] on link "Field Report" at bounding box center [438, 616] width 92 height 31
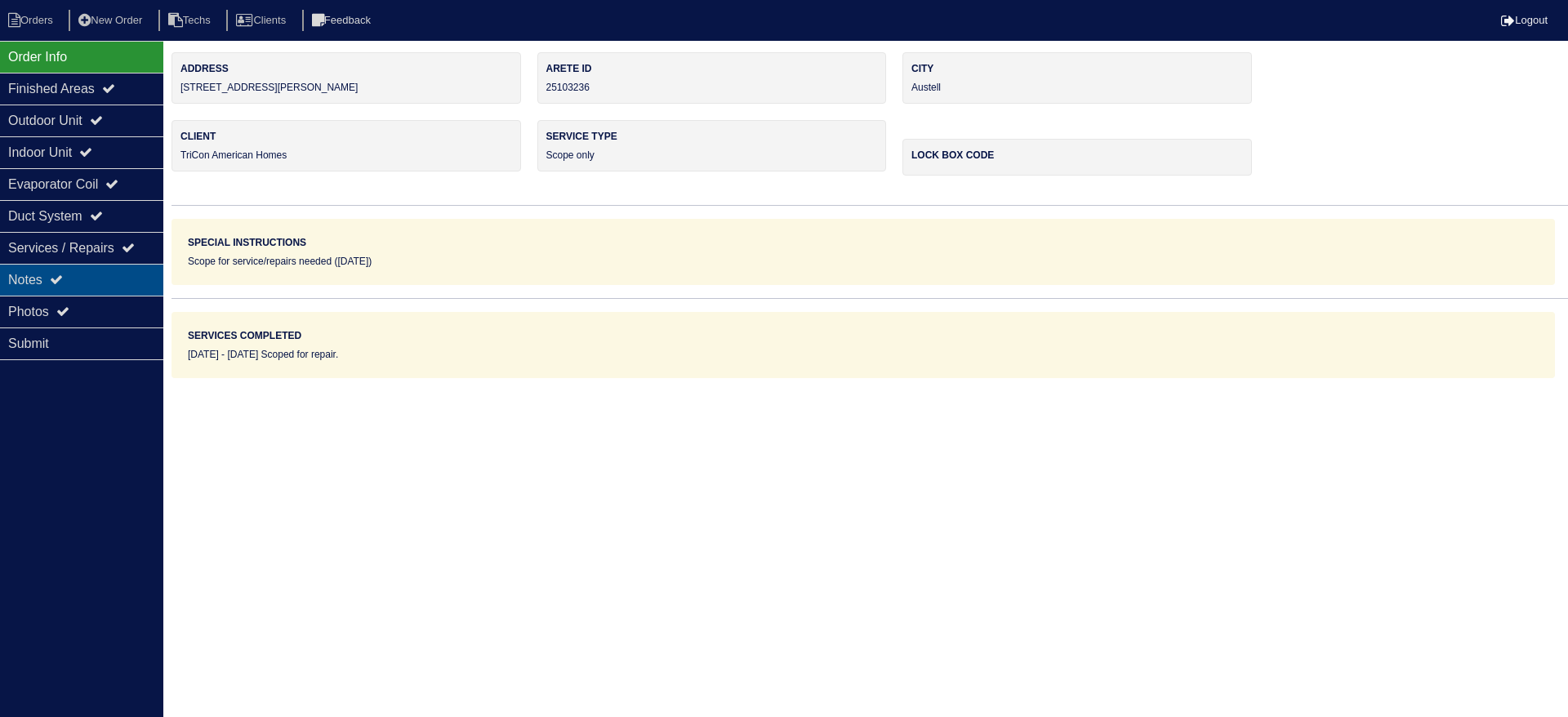
click at [121, 272] on div "Notes" at bounding box center [81, 280] width 163 height 32
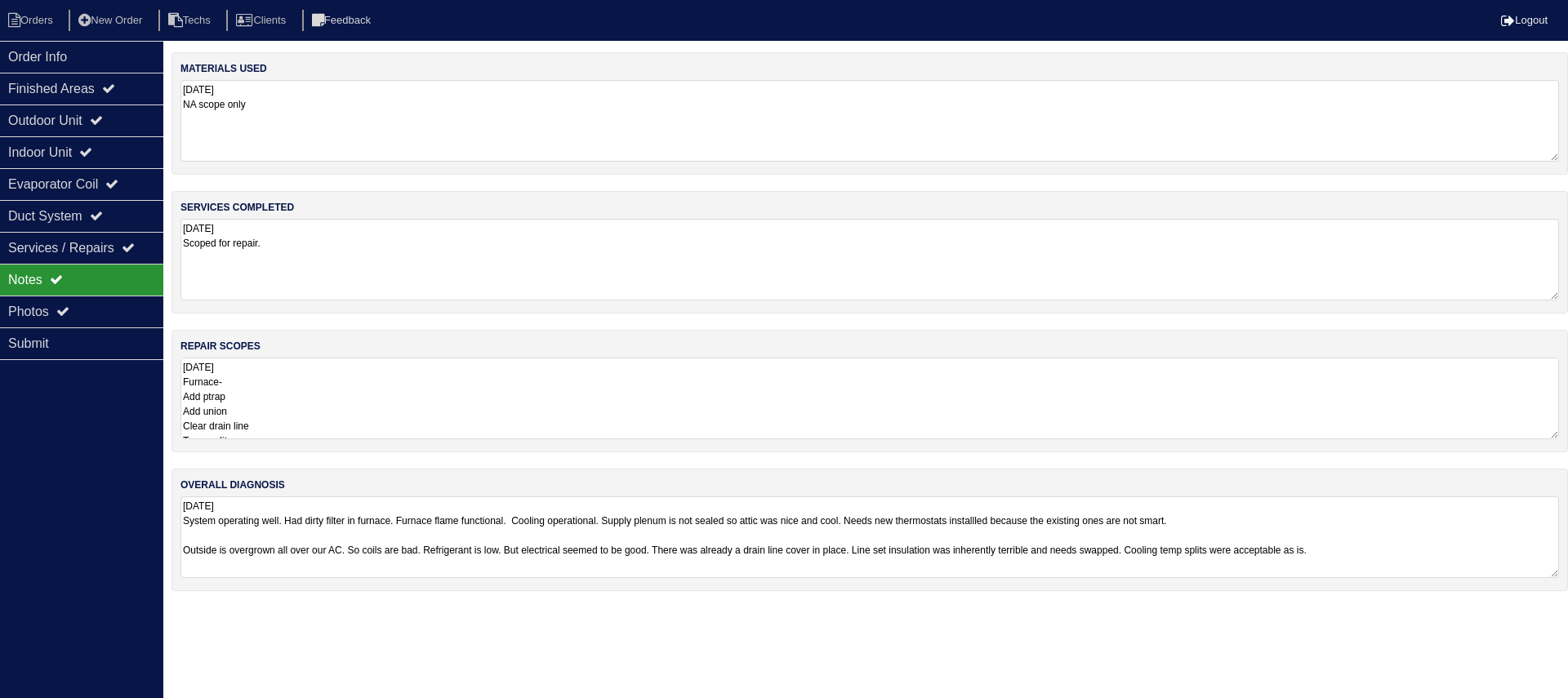
click at [480, 387] on textarea "[DATE] Furnace- Add ptrap Add union Clear drain line Temp splits Heat temp Add …" at bounding box center [869, 398] width 1378 height 81
click at [101, 51] on div "Order Info" at bounding box center [81, 56] width 163 height 32
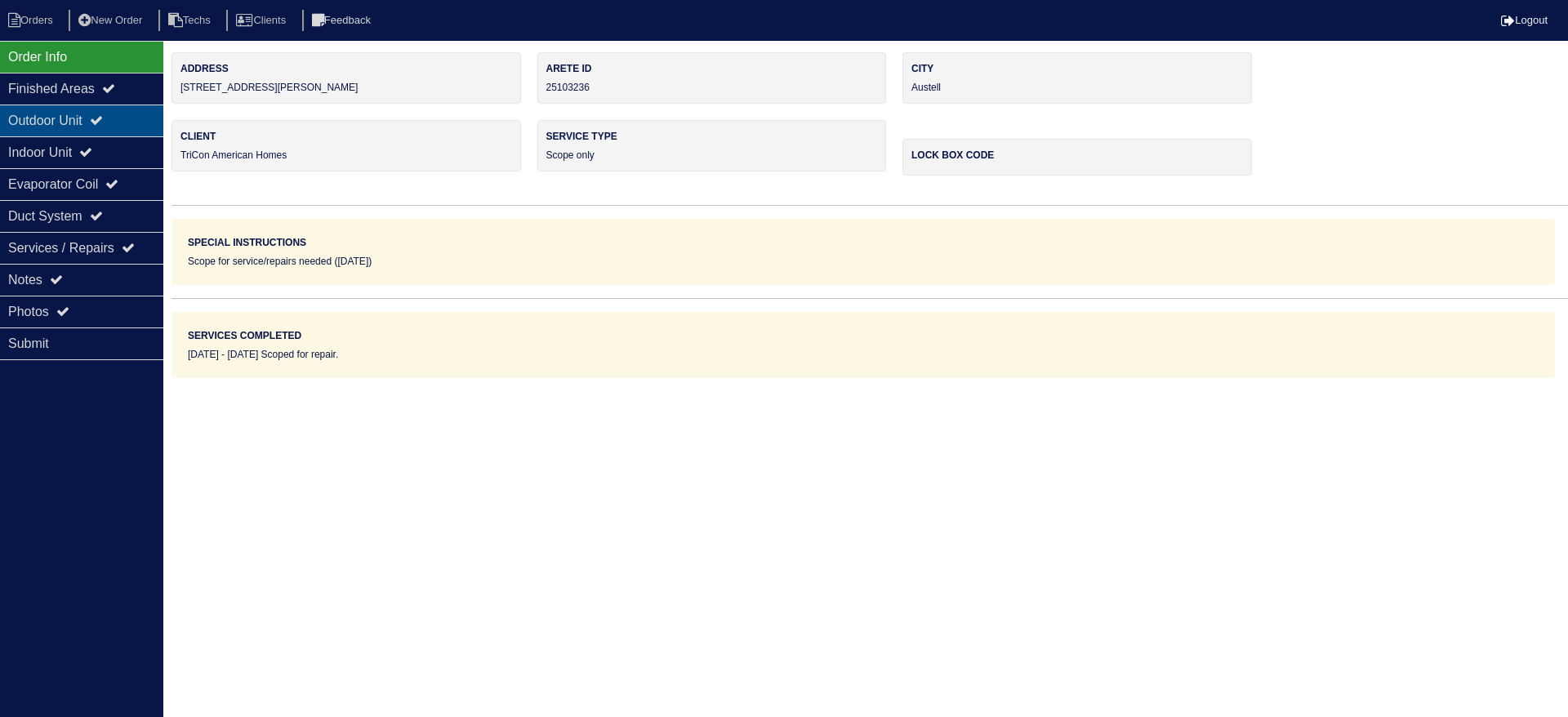
click at [103, 118] on icon at bounding box center [96, 120] width 13 height 13
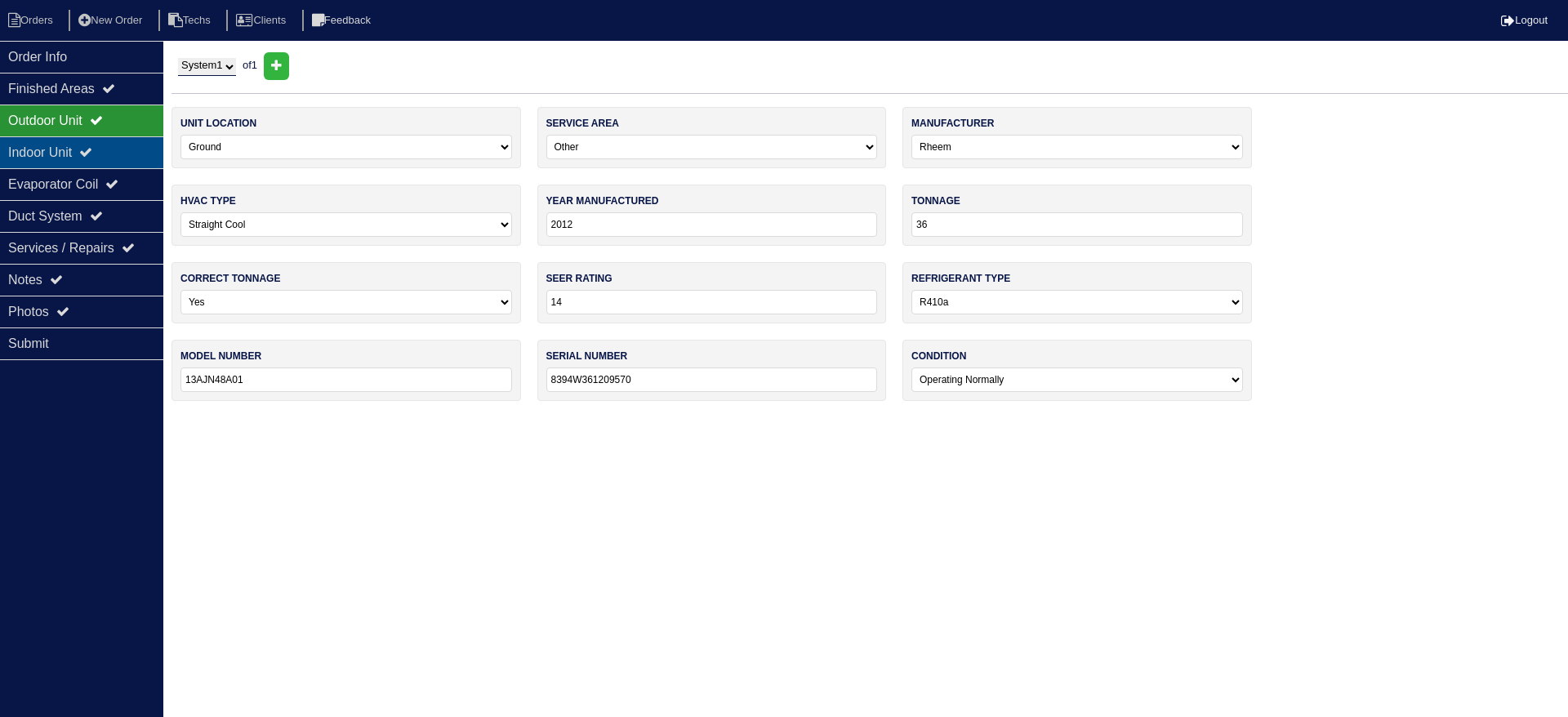
click at [92, 149] on icon at bounding box center [86, 152] width 13 height 13
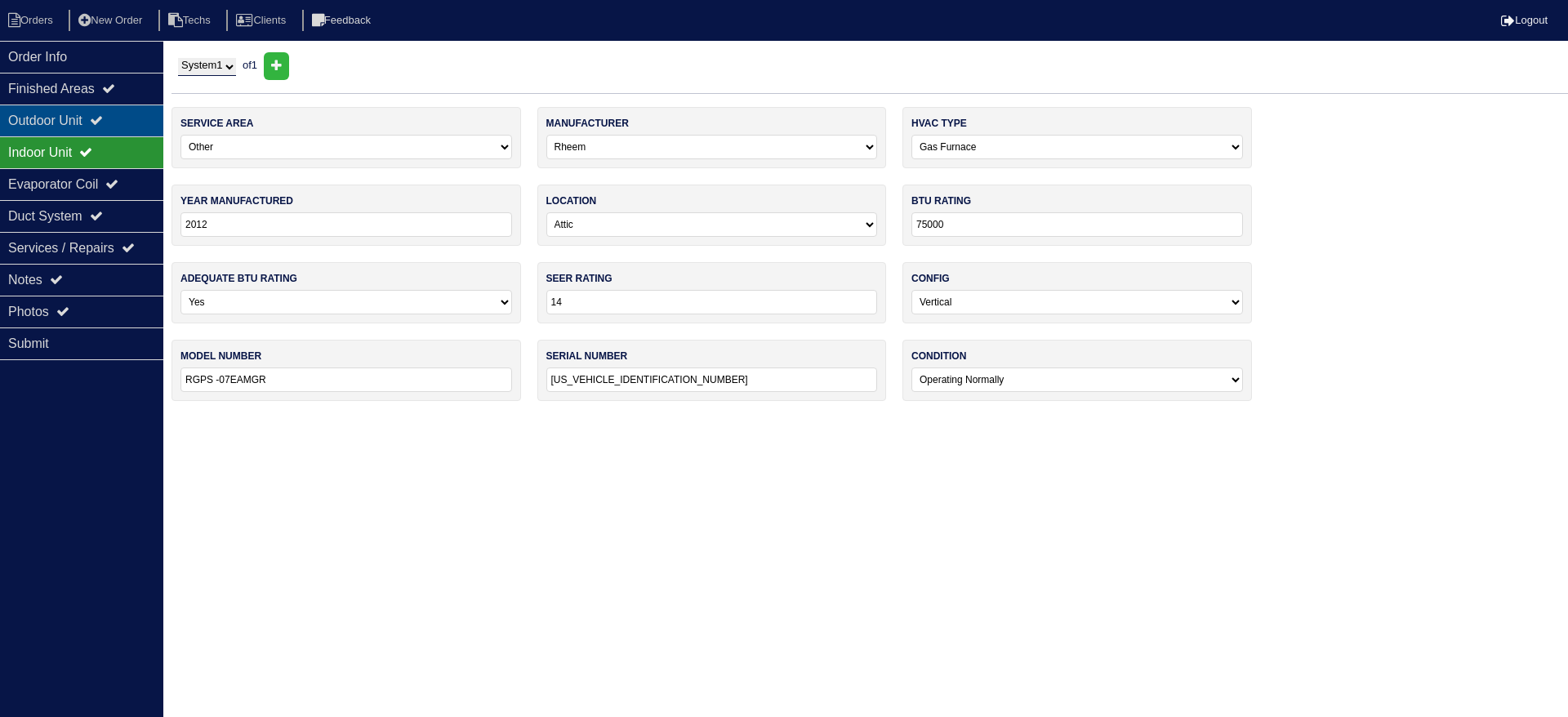
click at [103, 124] on icon at bounding box center [96, 120] width 13 height 13
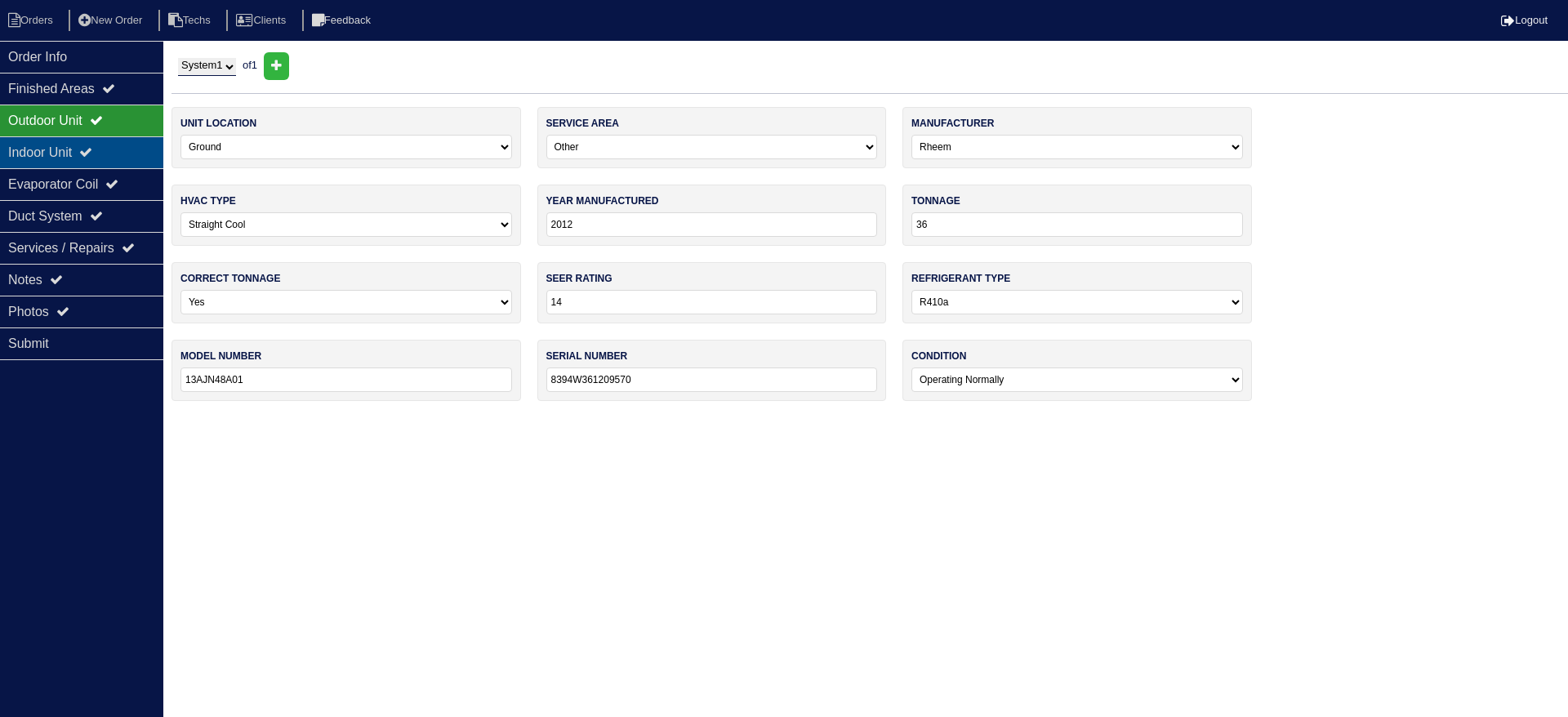
click at [114, 150] on div "Indoor Unit" at bounding box center [81, 152] width 163 height 32
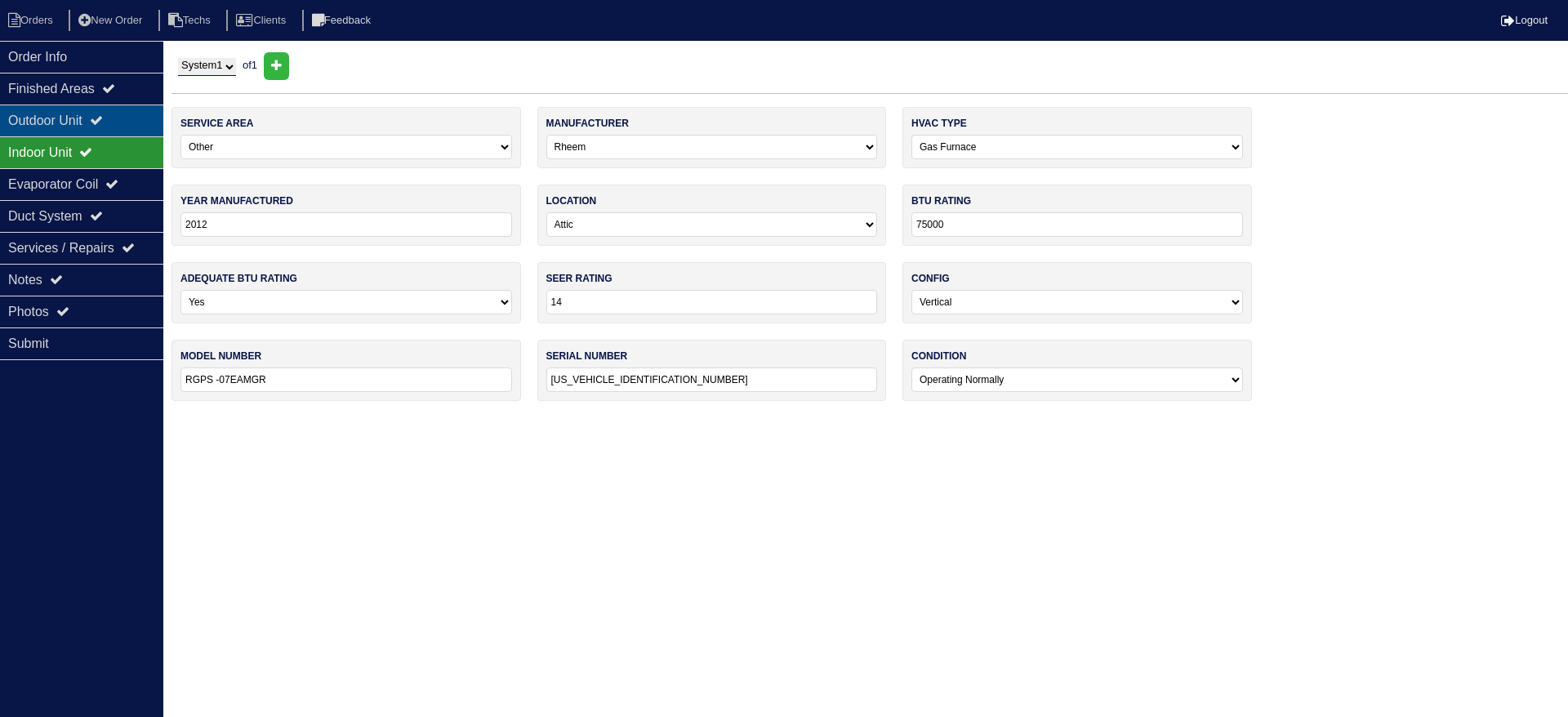
click at [119, 118] on div "Outdoor Unit" at bounding box center [81, 120] width 163 height 32
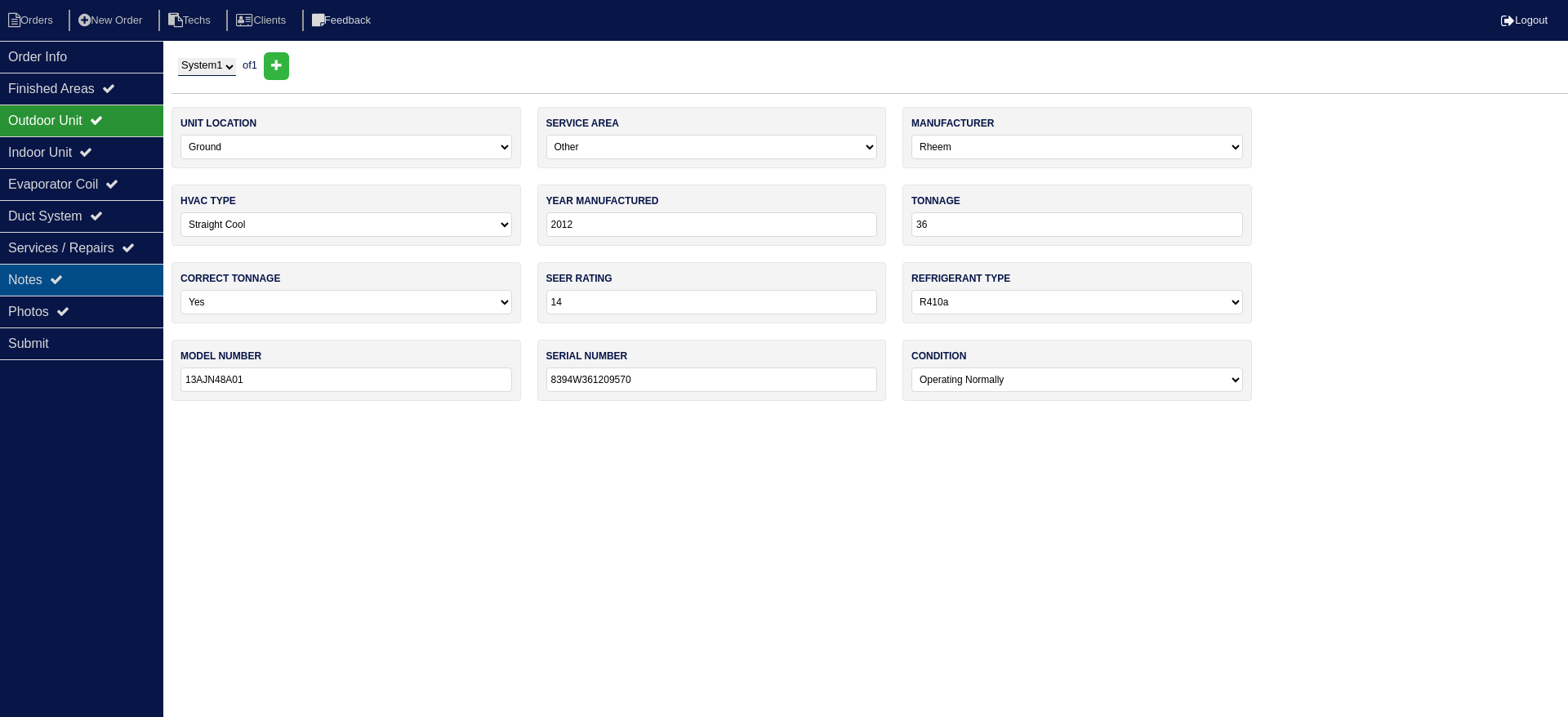
click at [100, 276] on div "Notes" at bounding box center [81, 280] width 163 height 32
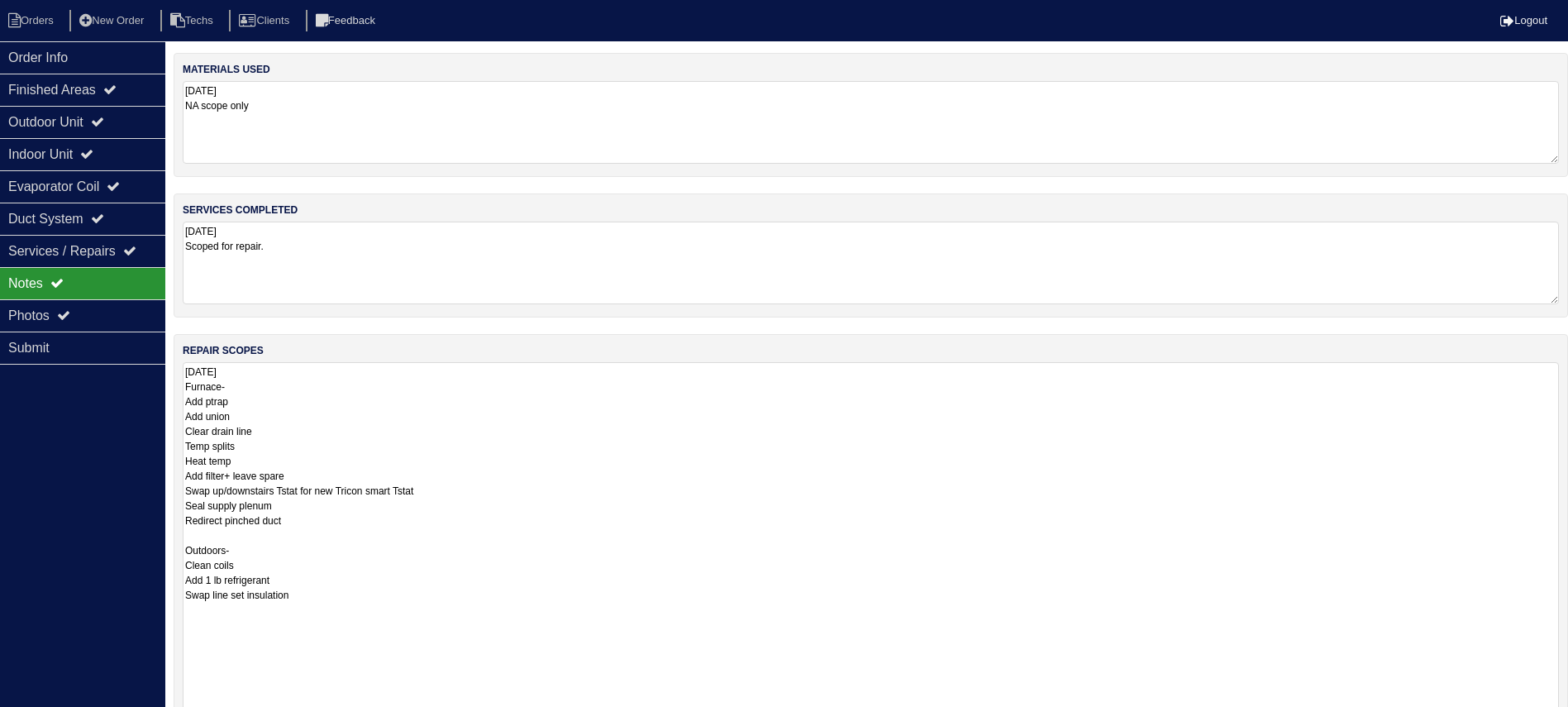
drag, startPoint x: 1564, startPoint y: 437, endPoint x: 1586, endPoint y: 729, distance: 292.8
click at [1568, 724] on html "Orders New Order Techs Clients Feedback Logout Orders New Order Users Clients M…" at bounding box center [784, 453] width 1568 height 907
click at [89, 304] on div "Photos" at bounding box center [82, 315] width 165 height 32
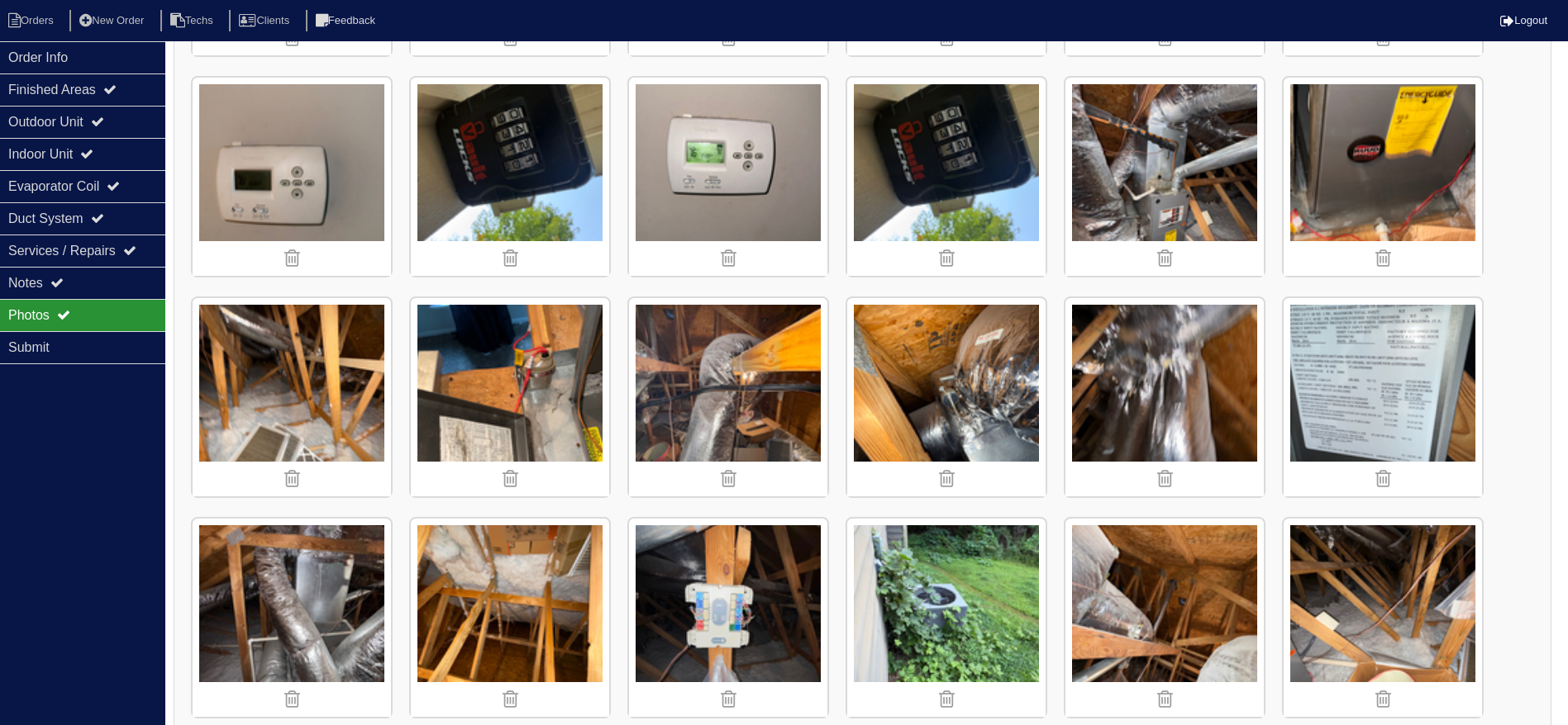
scroll to position [1735, 0]
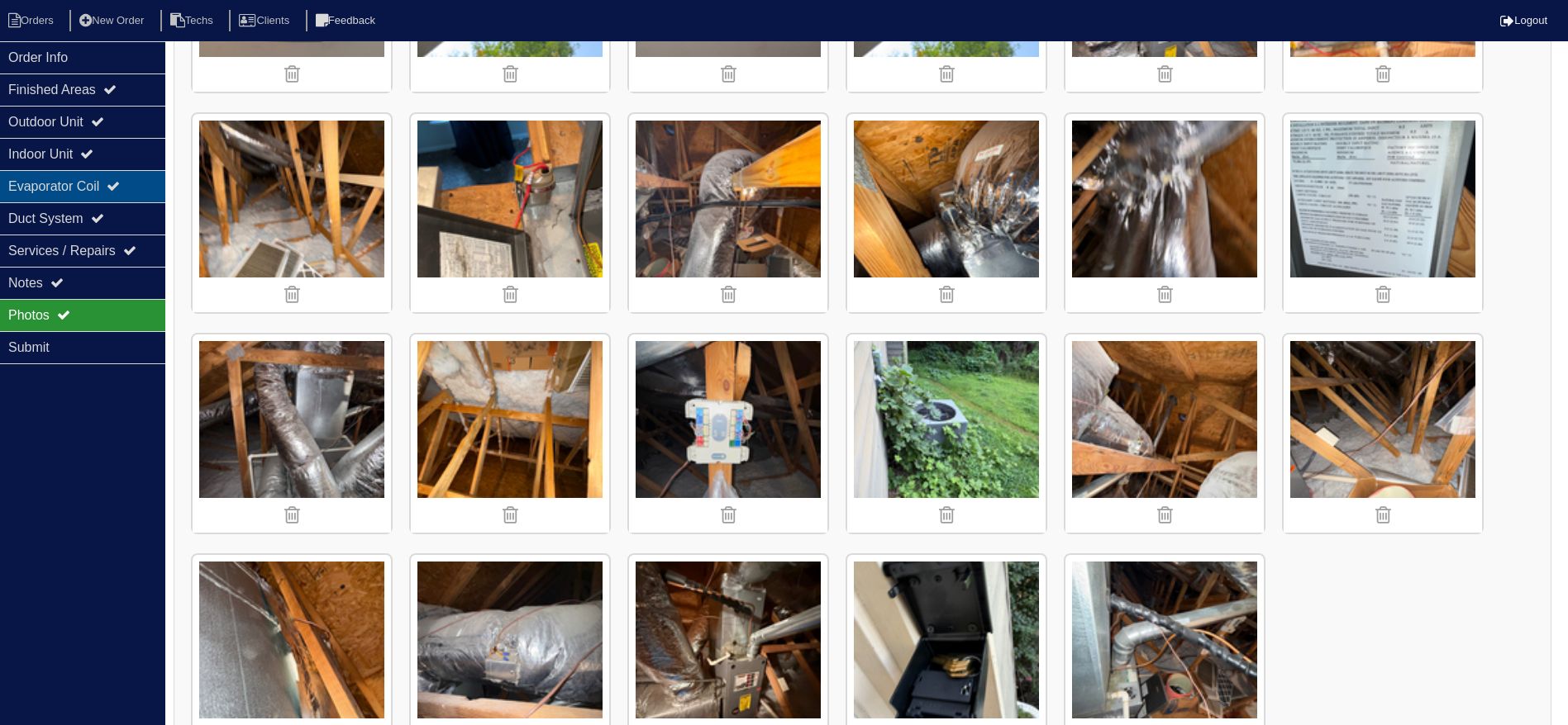
click at [120, 183] on icon at bounding box center [113, 186] width 13 height 13
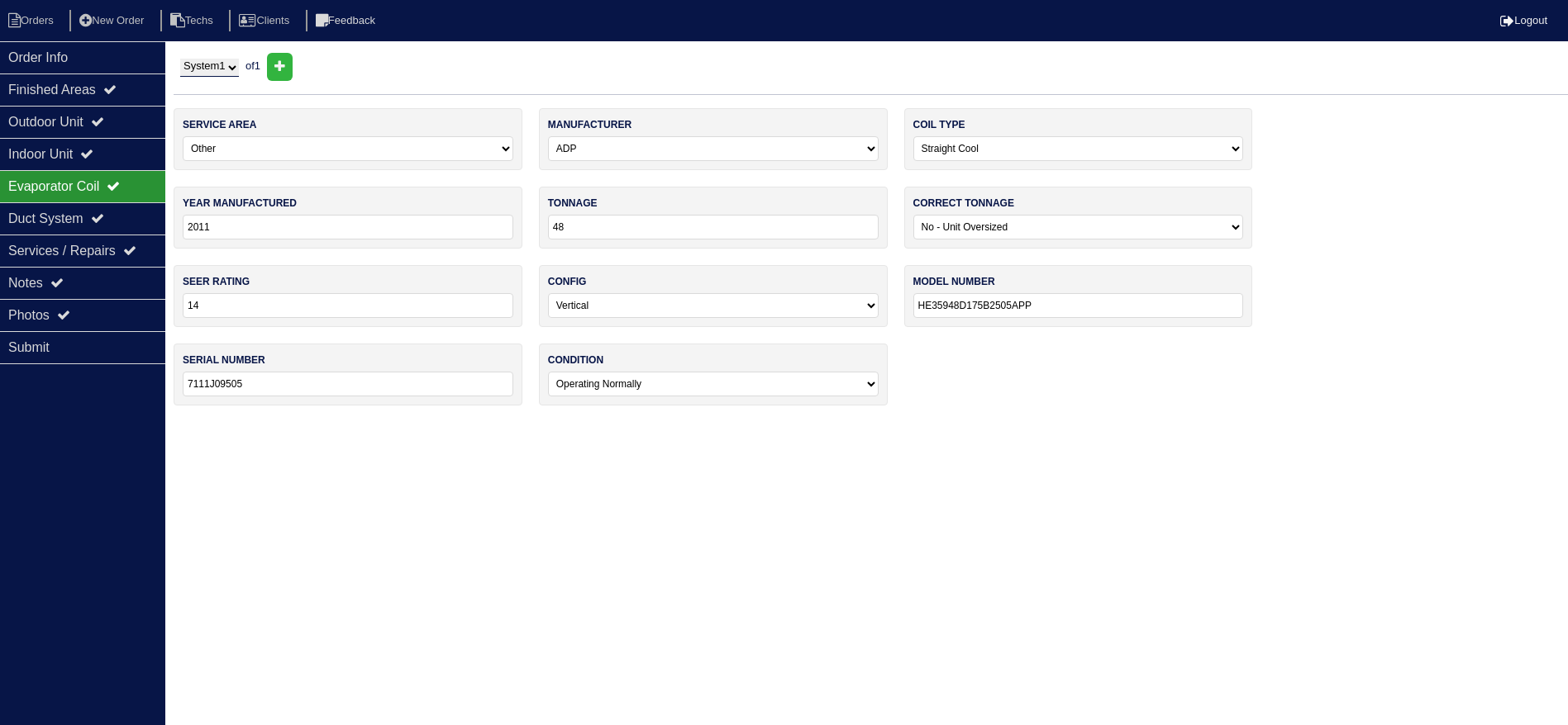
scroll to position [0, 0]
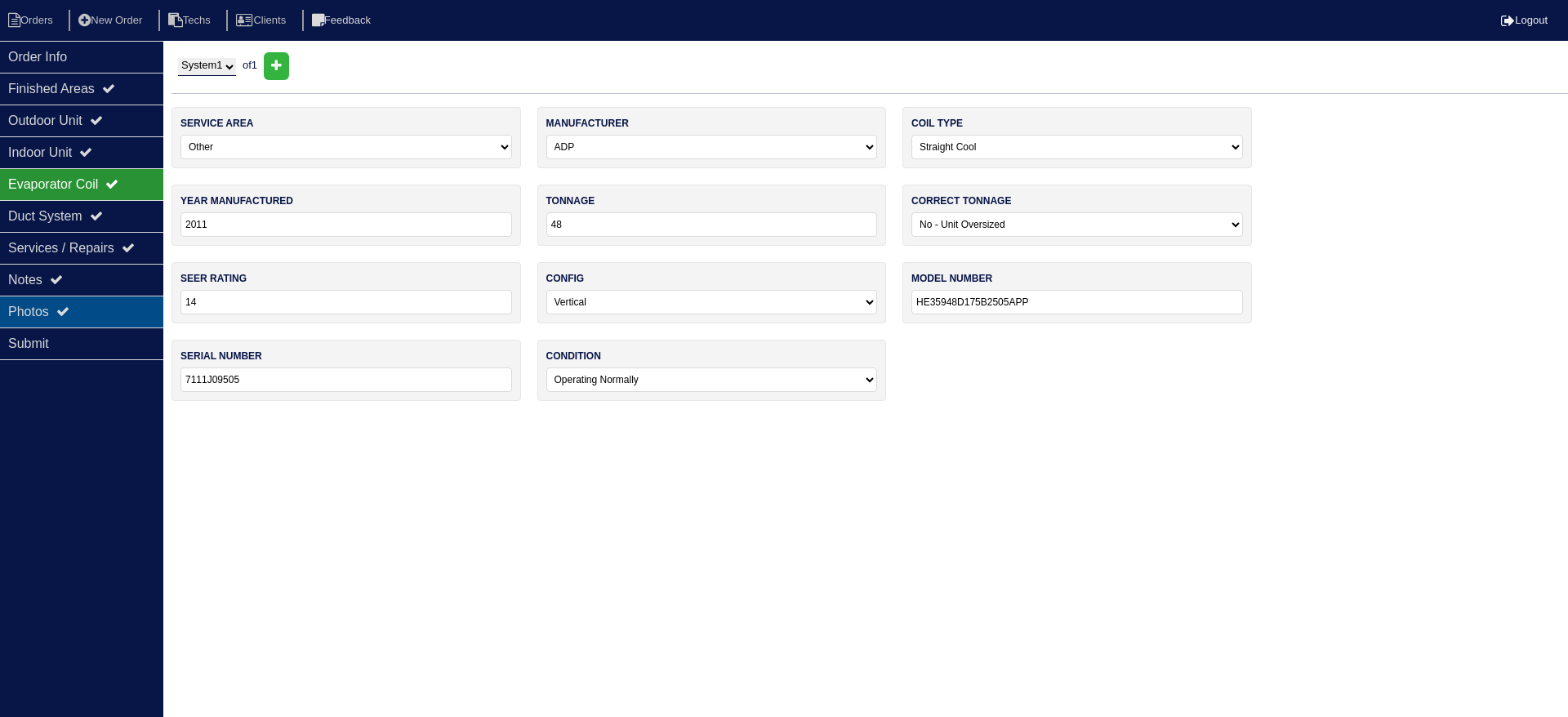
click at [108, 301] on div "Photos" at bounding box center [81, 311] width 163 height 32
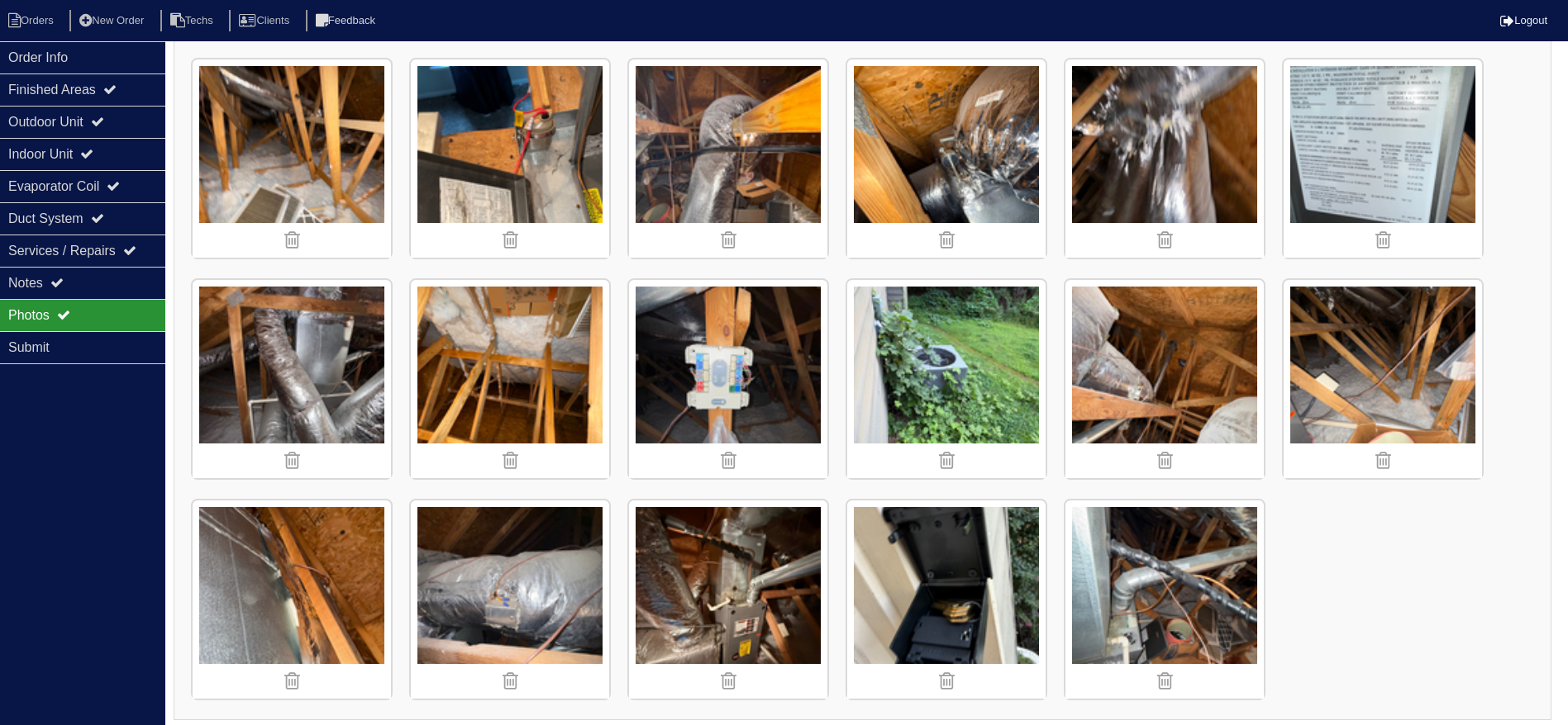
scroll to position [1792, 0]
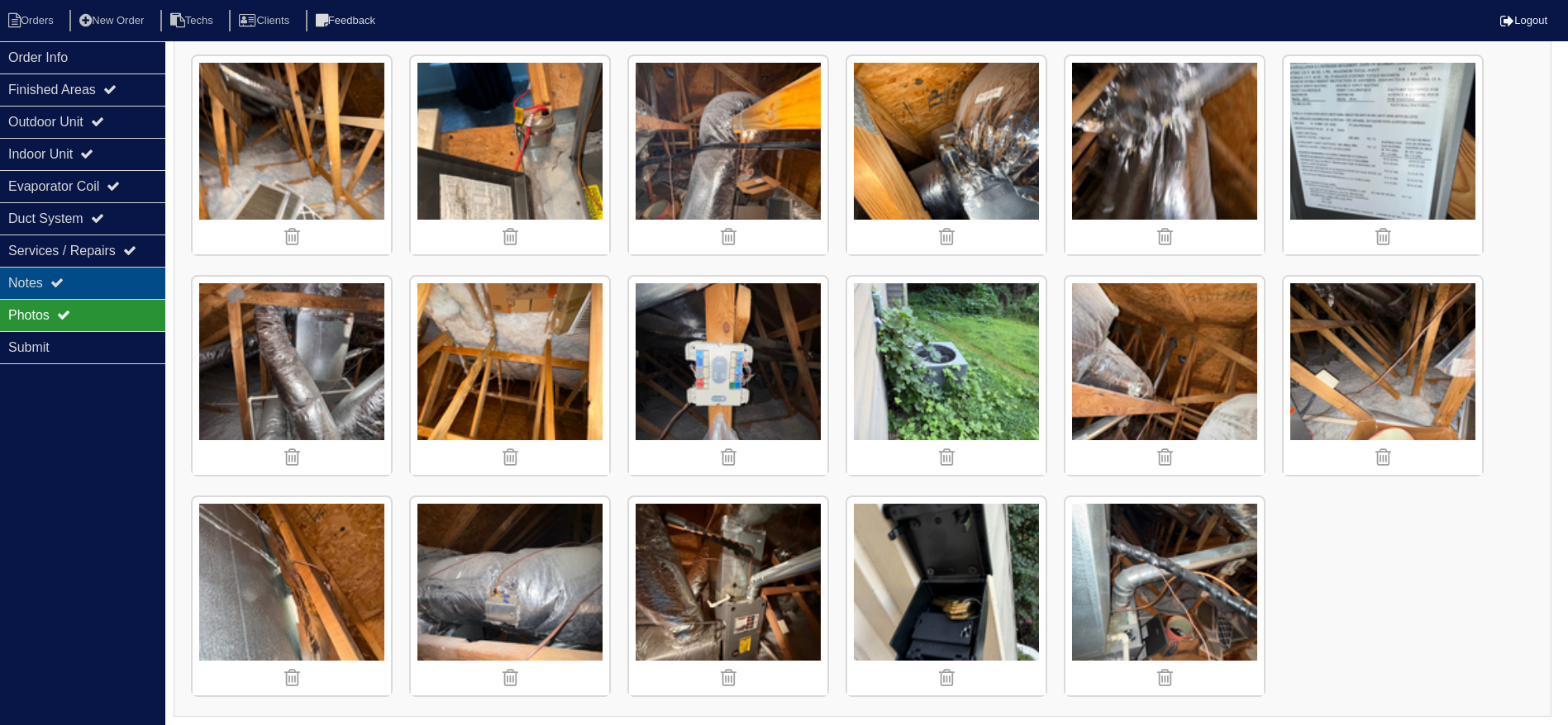
click at [77, 271] on div "Notes" at bounding box center [82, 283] width 165 height 32
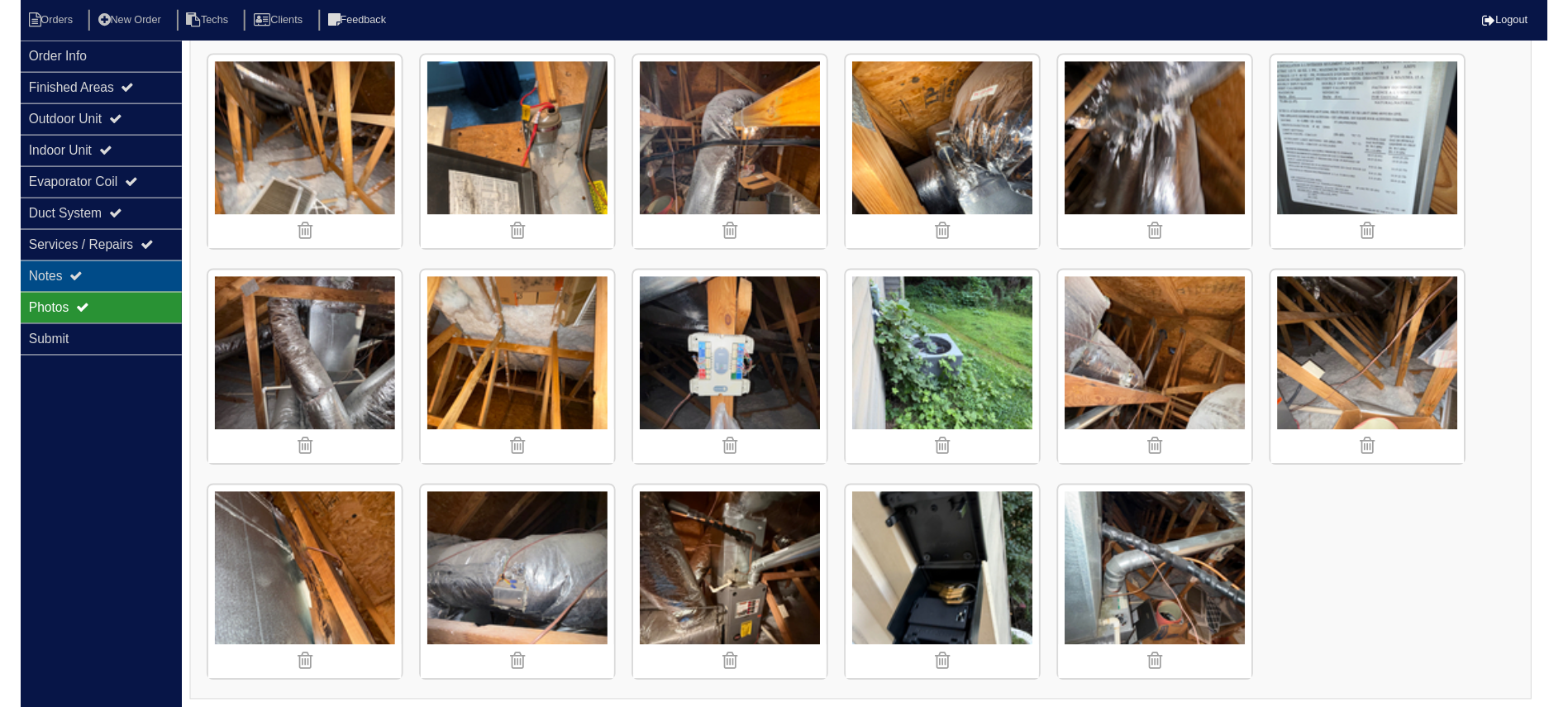
scroll to position [200, 0]
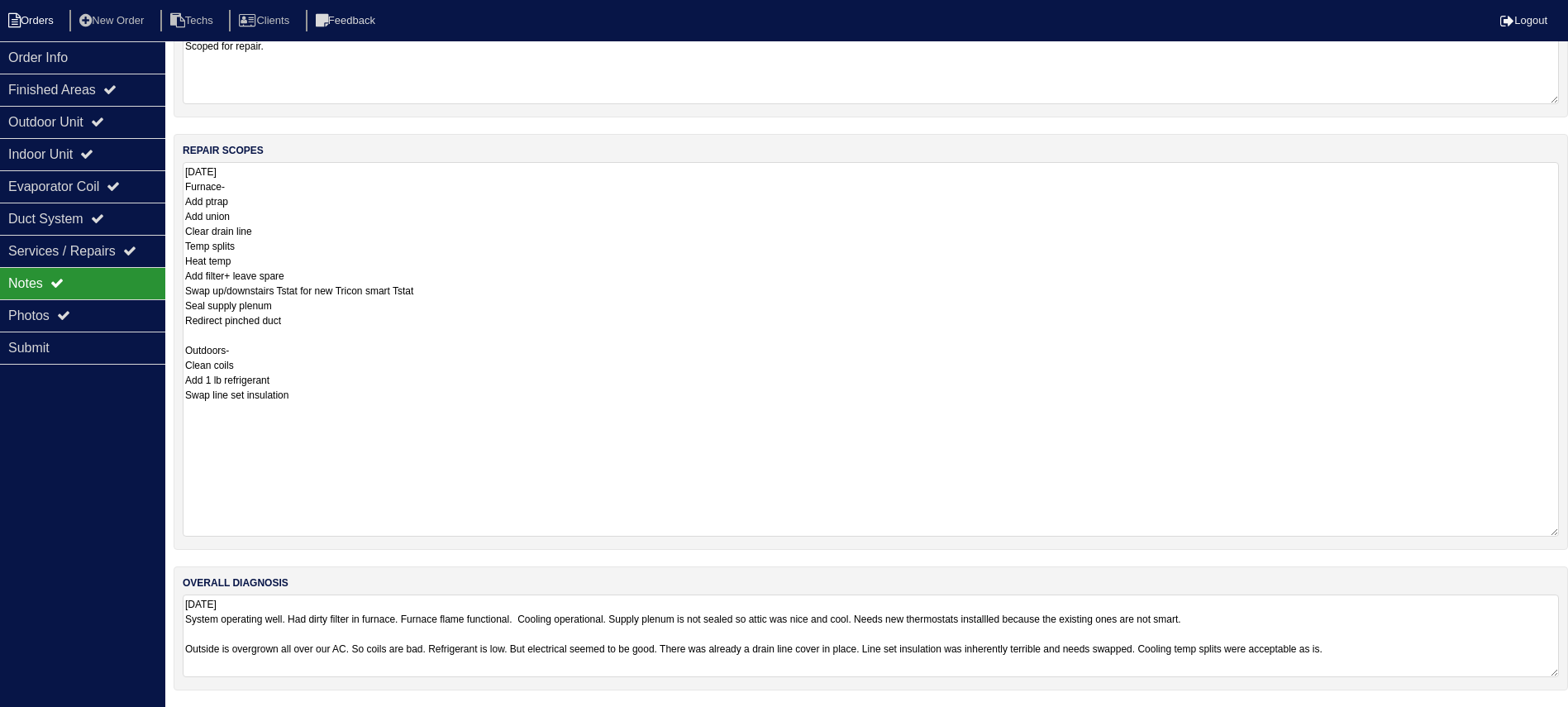
click at [48, 15] on li "Orders" at bounding box center [33, 21] width 67 height 22
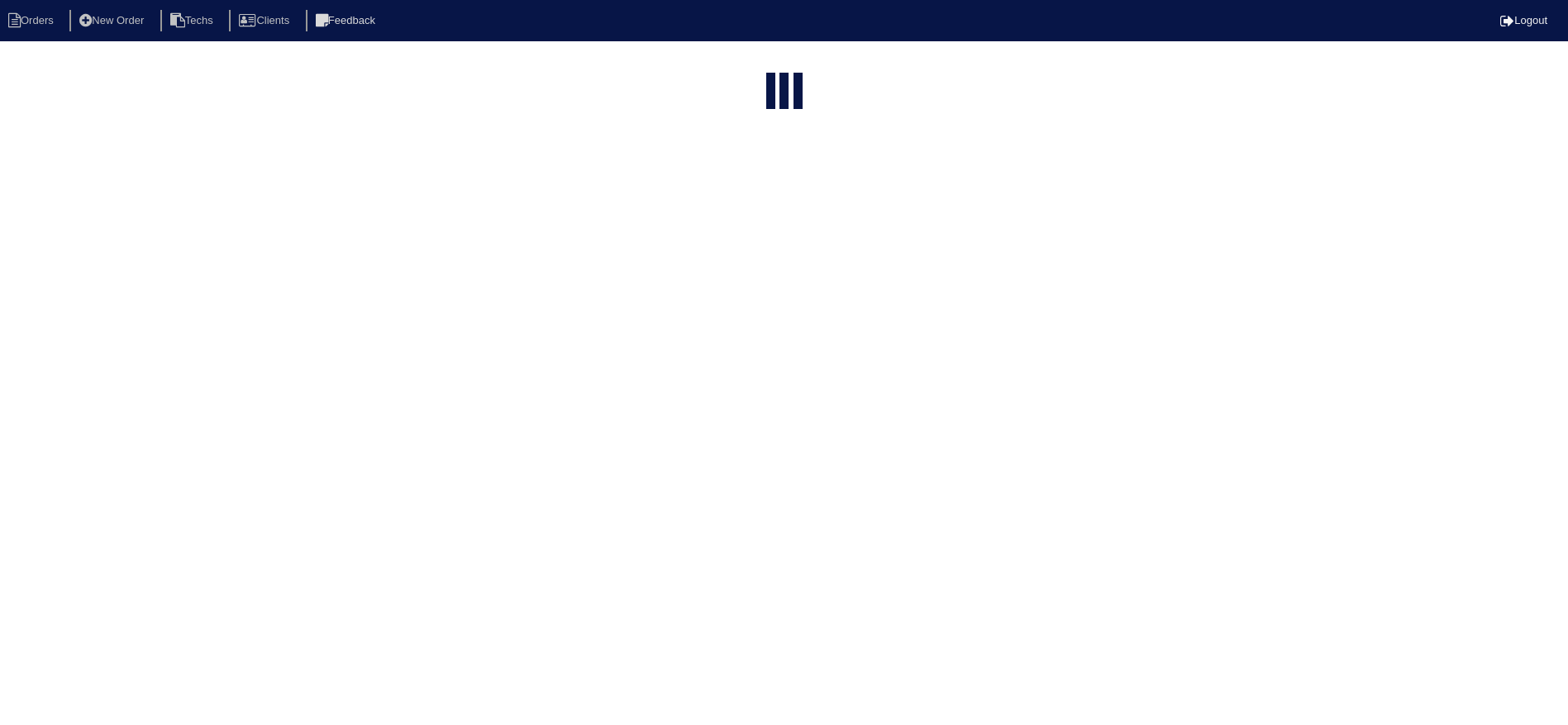
select select "15"
select select "field complete"
select select "need to quote"
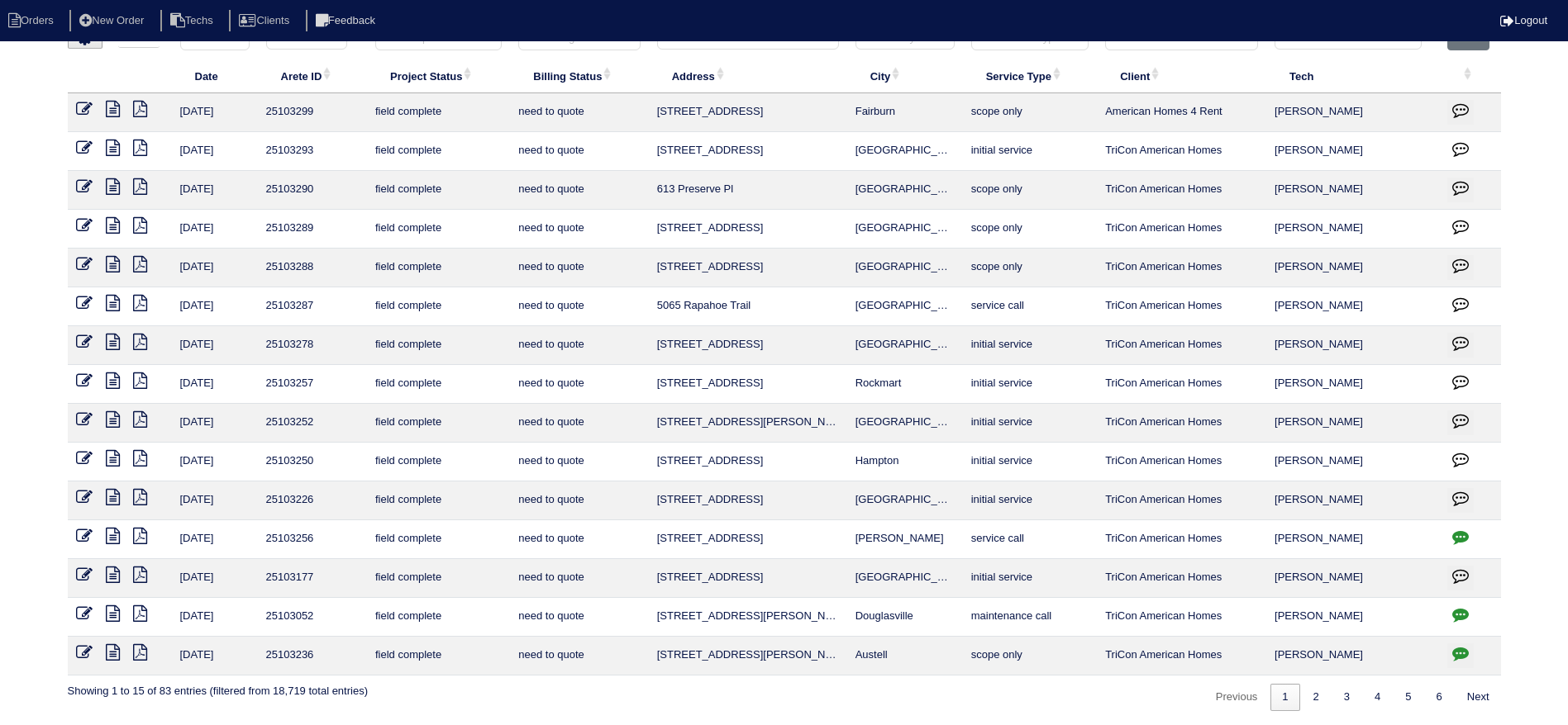
scroll to position [30, 0]
click at [82, 648] on icon at bounding box center [84, 651] width 16 height 16
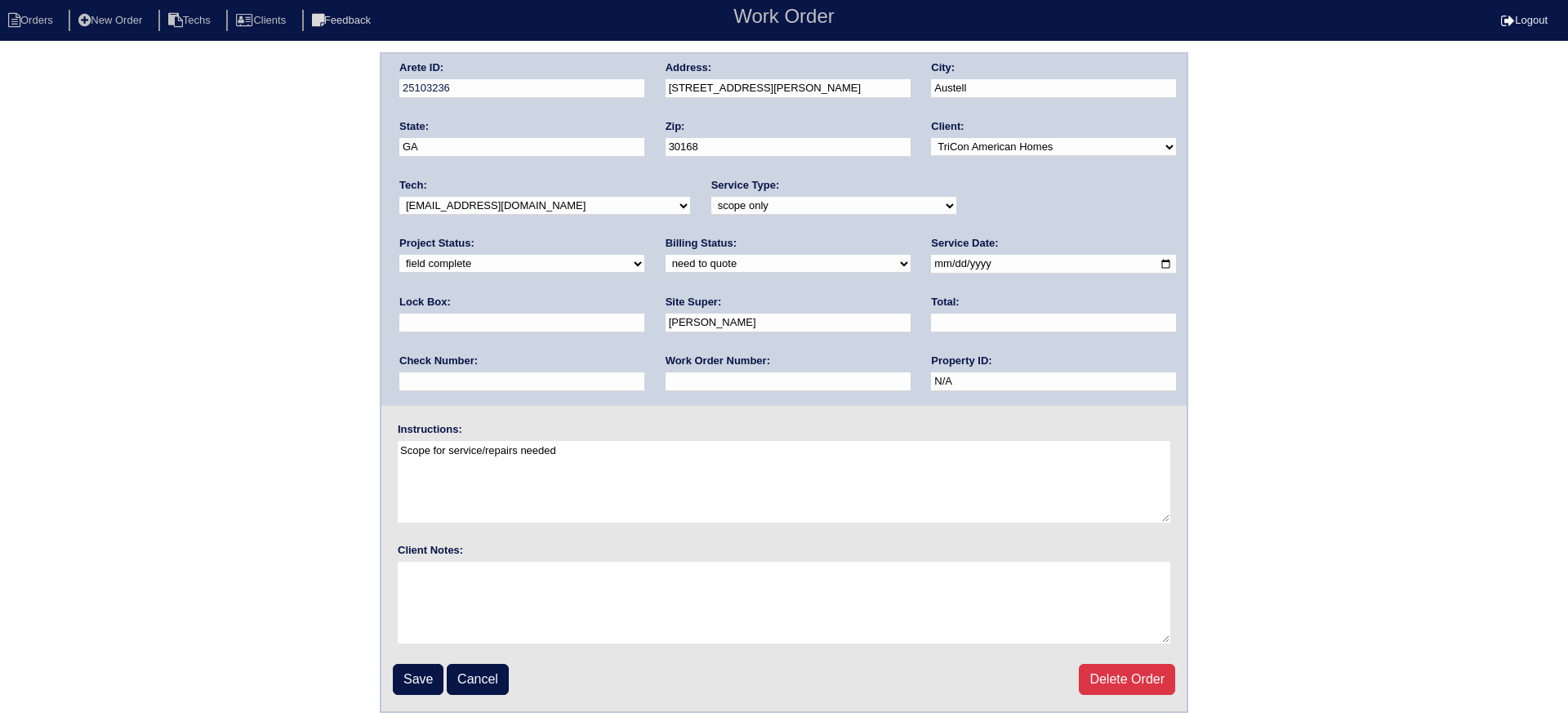
click at [931, 311] on div "Total:" at bounding box center [1053, 318] width 245 height 46
click at [931, 318] on input "text" at bounding box center [1053, 323] width 245 height 19
type input "1288.00"
click at [666, 260] on select "need to quote quoted need to invoice invoiced paid warranty purchase order need…" at bounding box center [788, 264] width 245 height 18
select select "quoted"
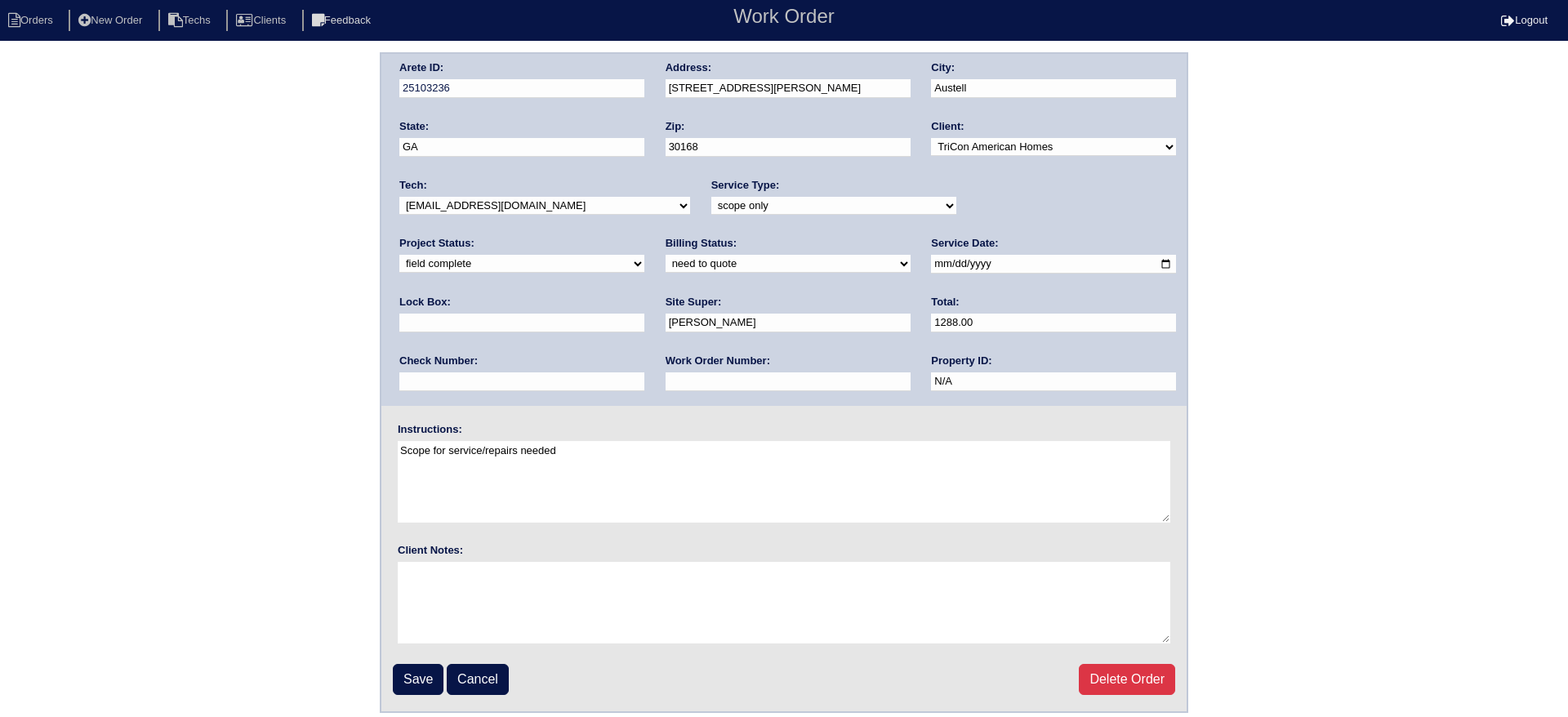
click at [666, 255] on select "need to quote quoted need to invoice invoiced paid warranty purchase order need…" at bounding box center [788, 264] width 245 height 18
click at [666, 381] on input "text" at bounding box center [788, 382] width 245 height 19
type input "Requested"
click at [410, 671] on input "Save" at bounding box center [418, 680] width 51 height 31
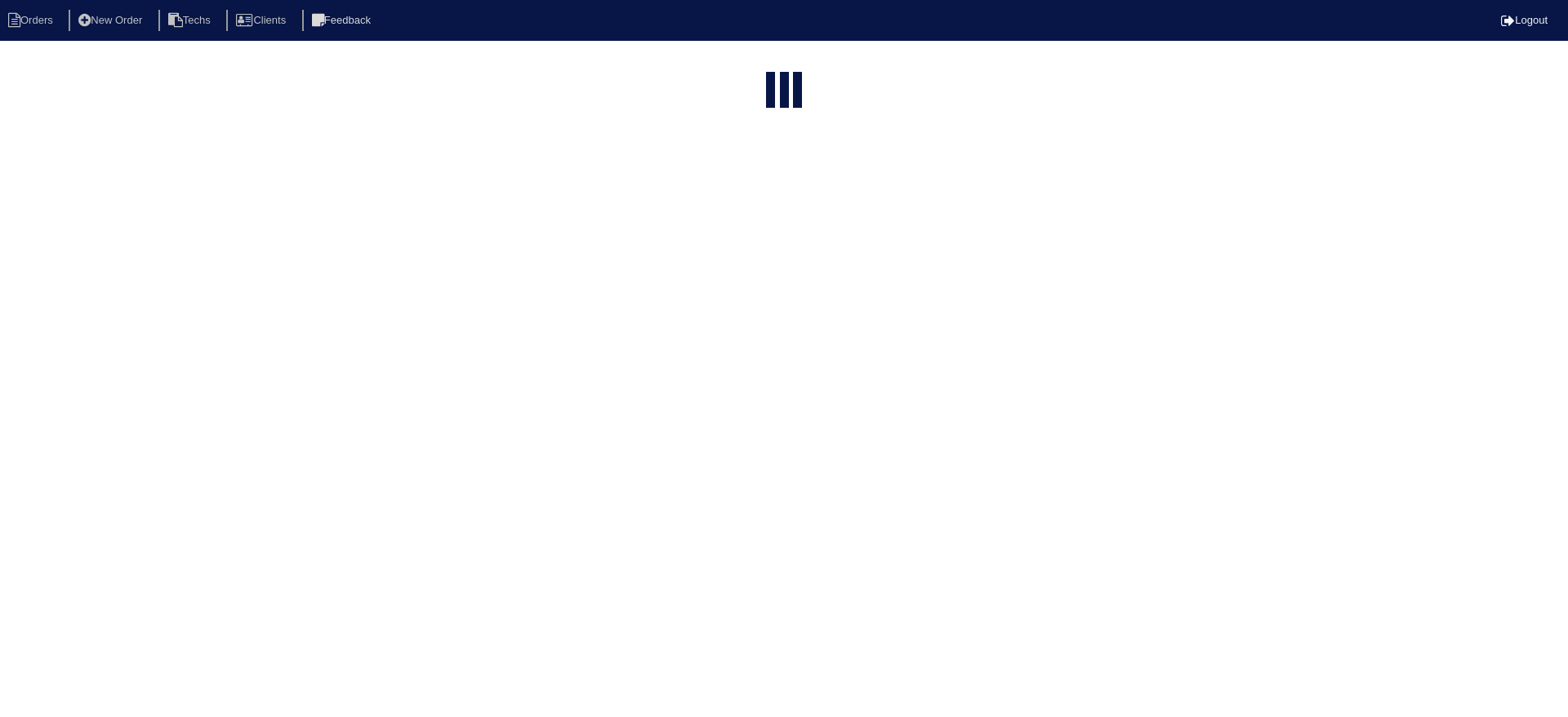
select select "15"
select select "field complete"
select select "need to quote"
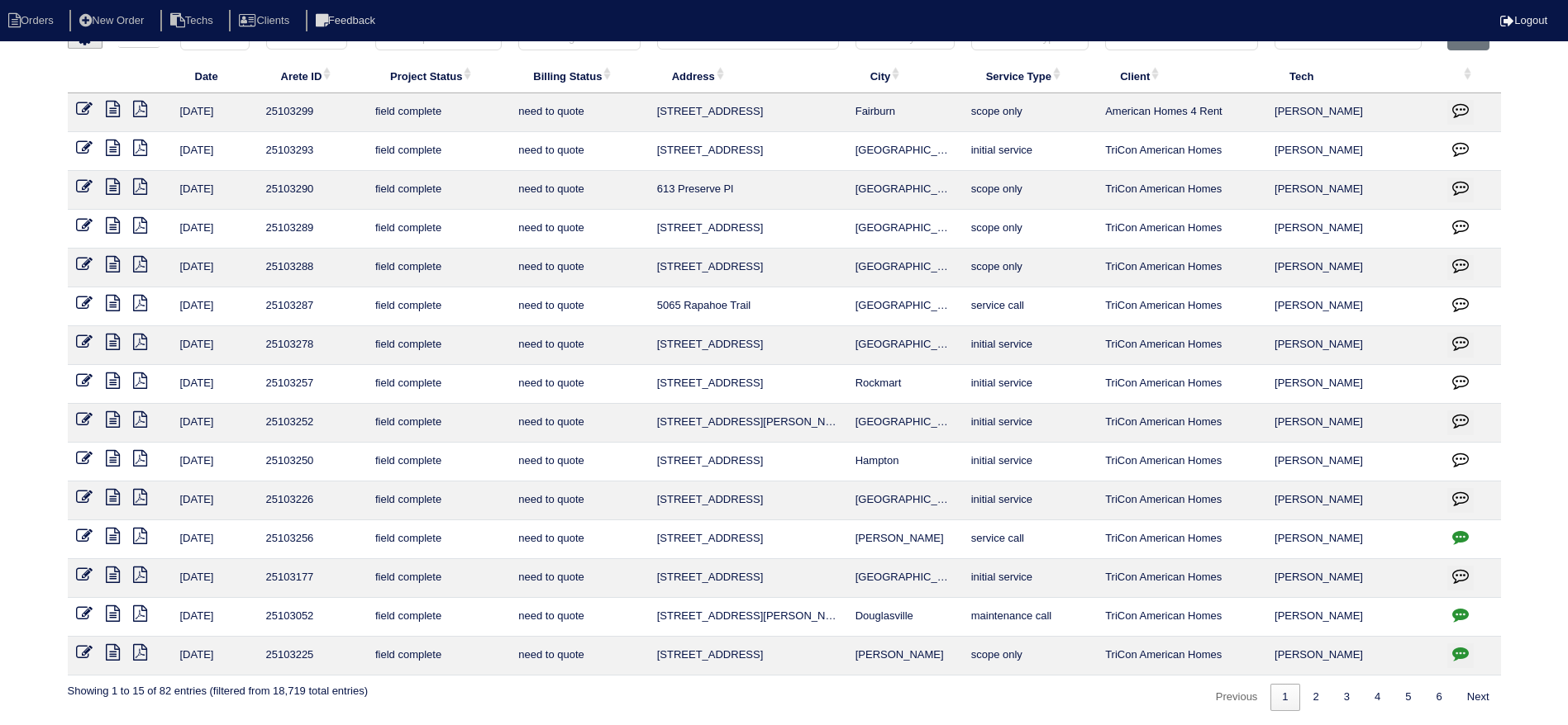
scroll to position [30, 0]
click at [1311, 698] on link "2" at bounding box center [1316, 696] width 29 height 27
select select "field complete"
select select "need to quote"
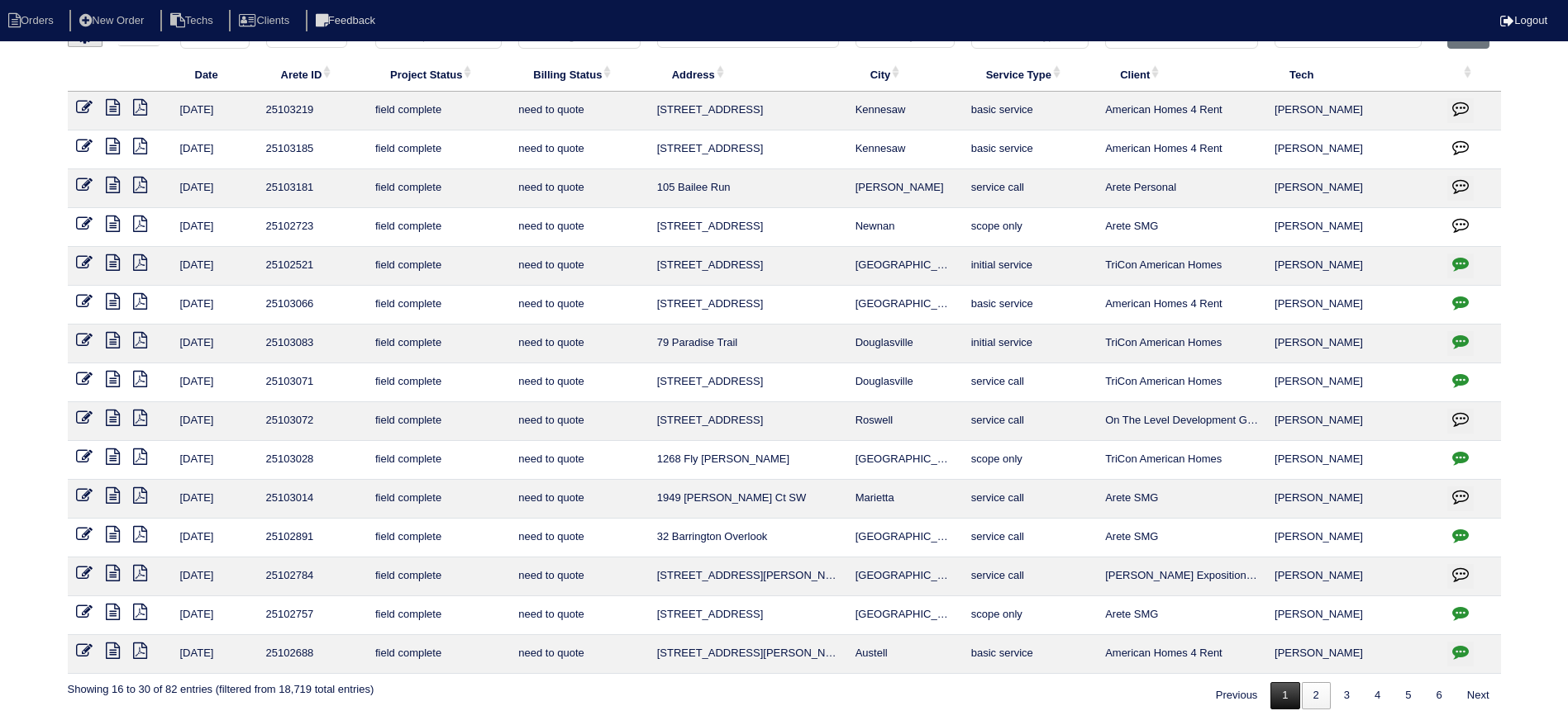
click at [1274, 690] on link "1" at bounding box center [1285, 696] width 29 height 27
select select "field complete"
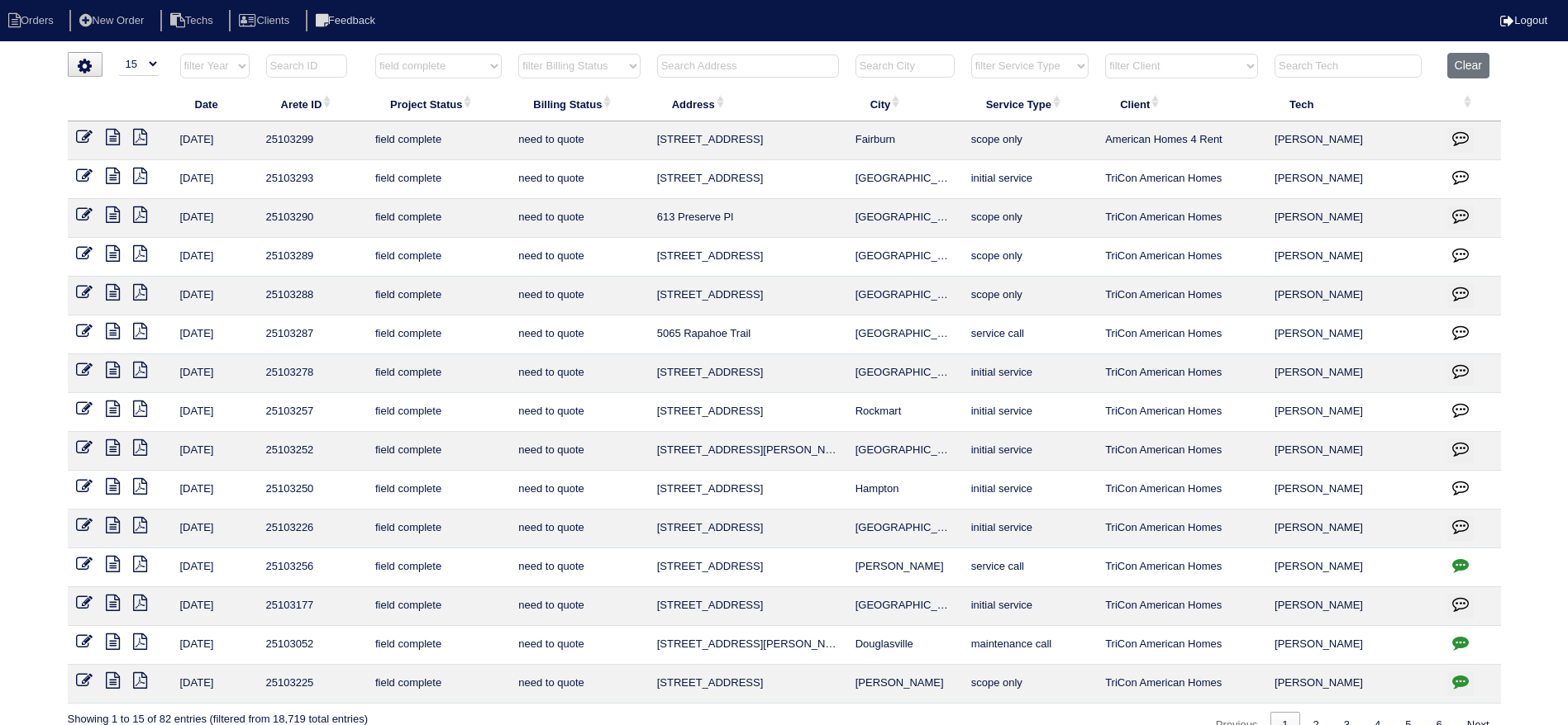
scroll to position [0, 0]
click at [604, 66] on select "filter Billing Status -- Any Billing Status -- need to quote quoted need to inv…" at bounding box center [579, 67] width 122 height 25
select select "quoted"
click at [519, 55] on select "filter Billing Status -- Any Billing Status -- need to quote quoted need to inv…" at bounding box center [579, 67] width 122 height 25
select select "field complete"
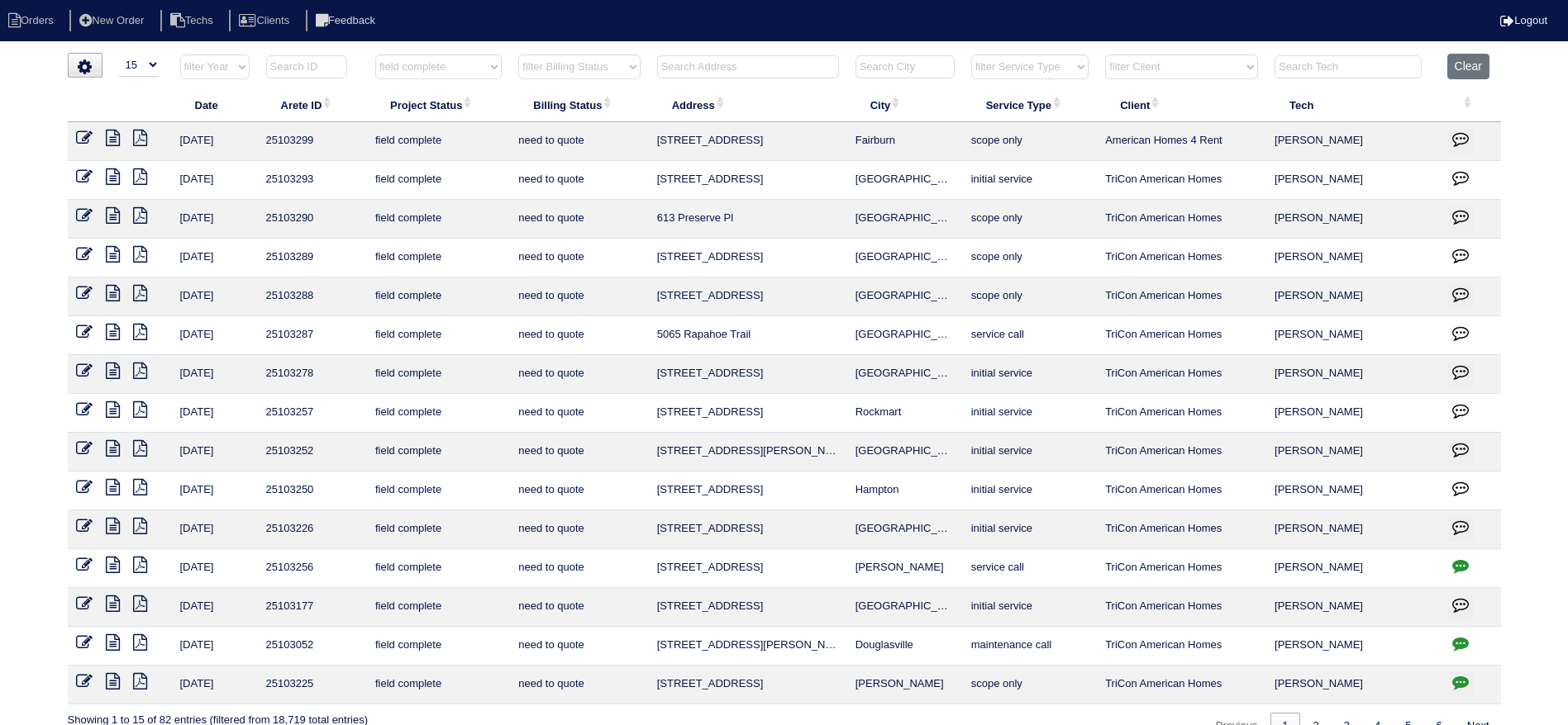
select select "quoted"
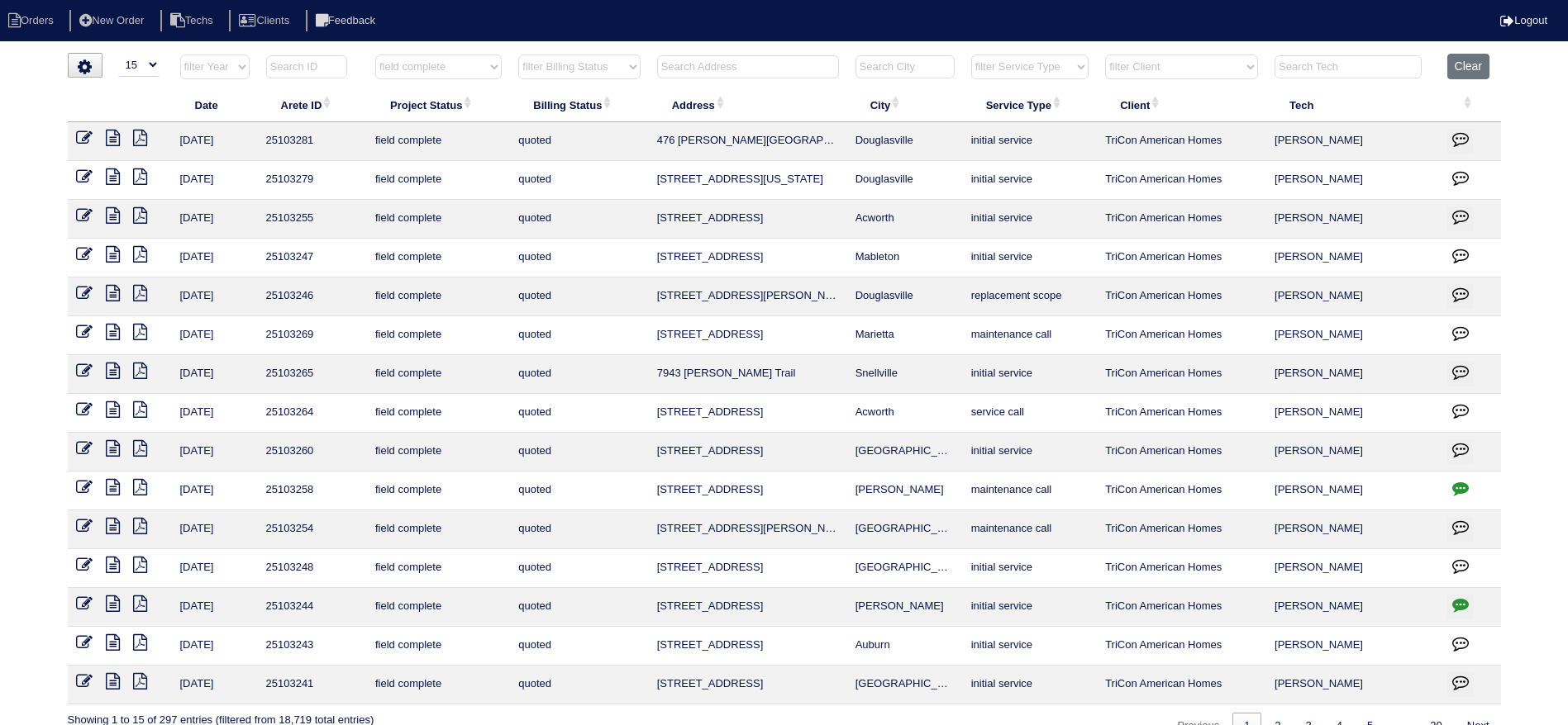
scroll to position [30, 0]
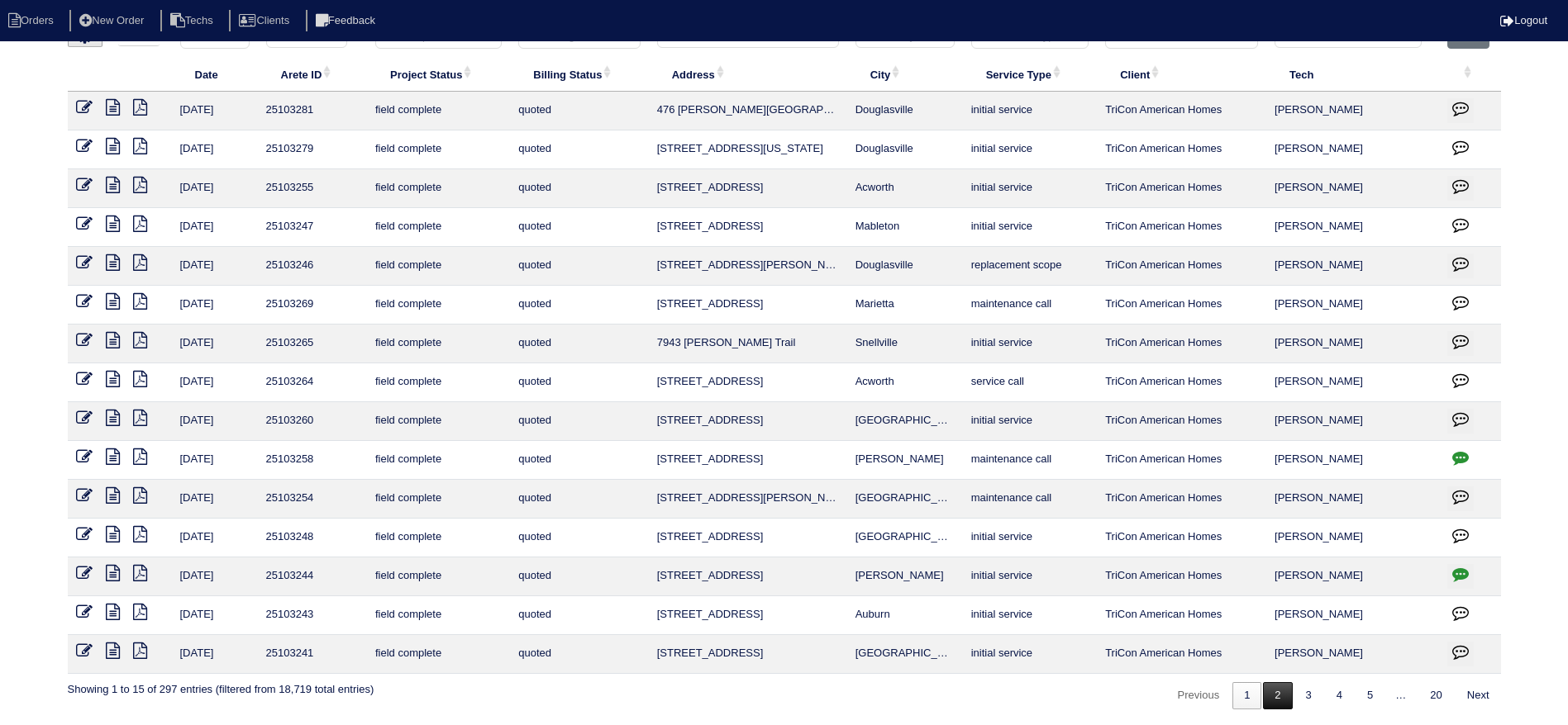
click at [1276, 695] on link "2" at bounding box center [1278, 696] width 29 height 27
select select "field complete"
select select "quoted"
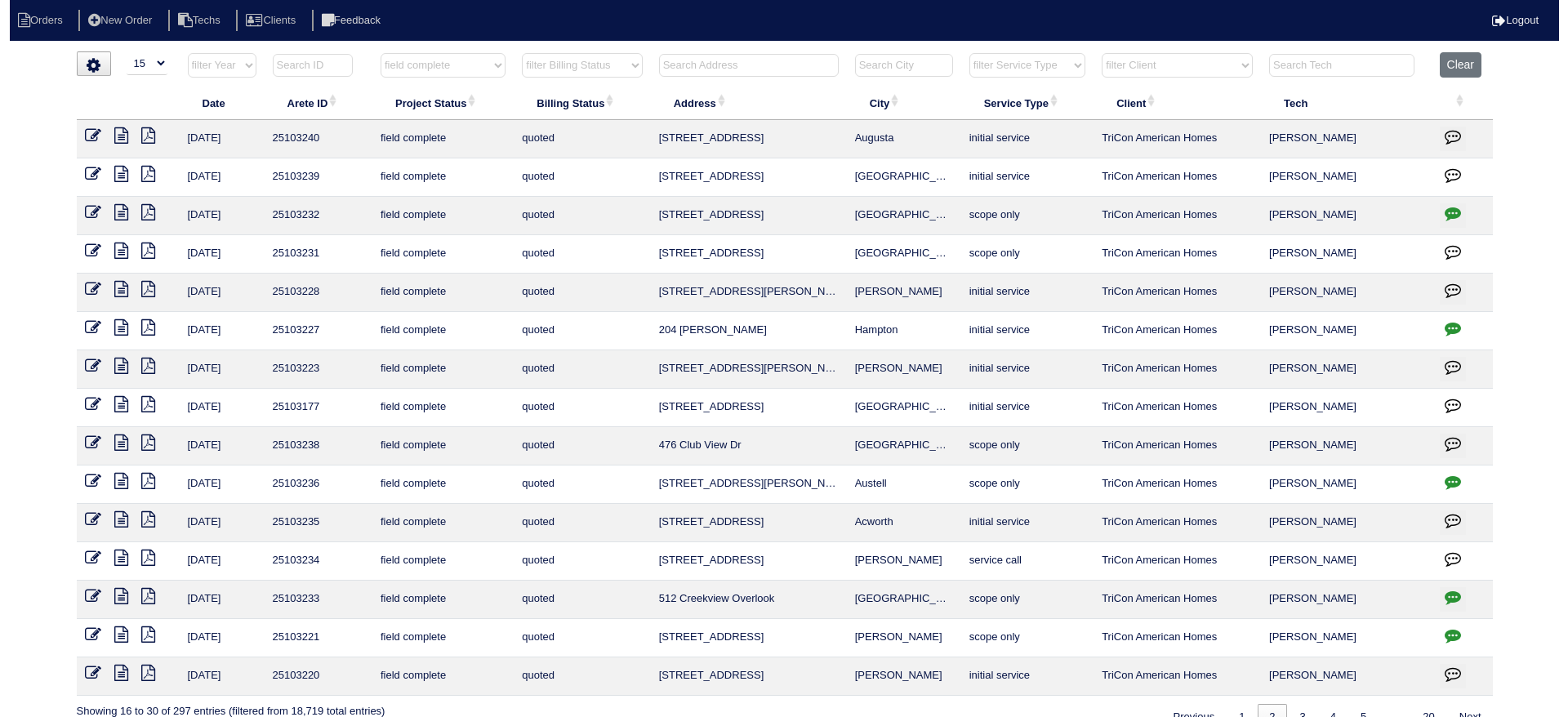
scroll to position [0, 0]
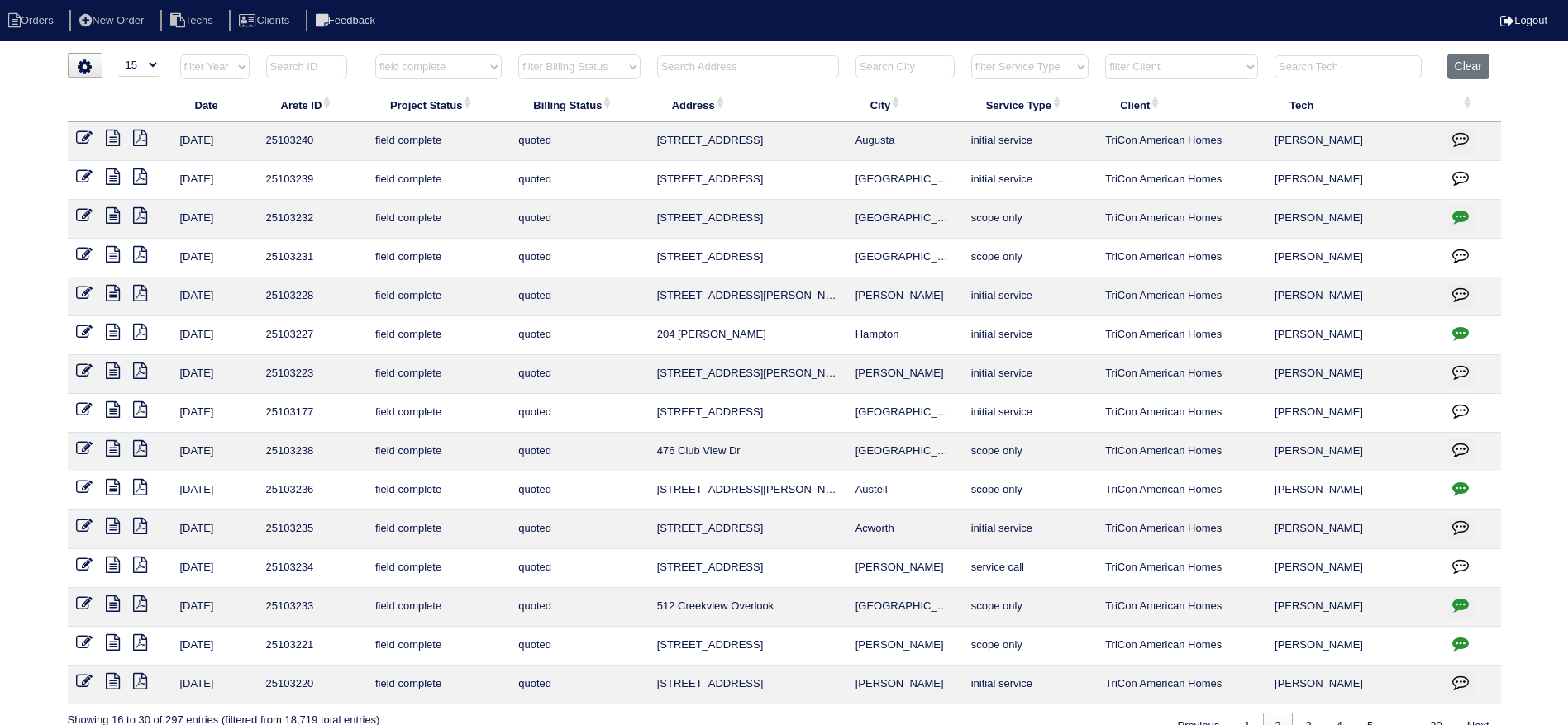
click at [750, 70] on input "text" at bounding box center [747, 66] width 182 height 23
type input "55"
select select "field complete"
select select "quoted"
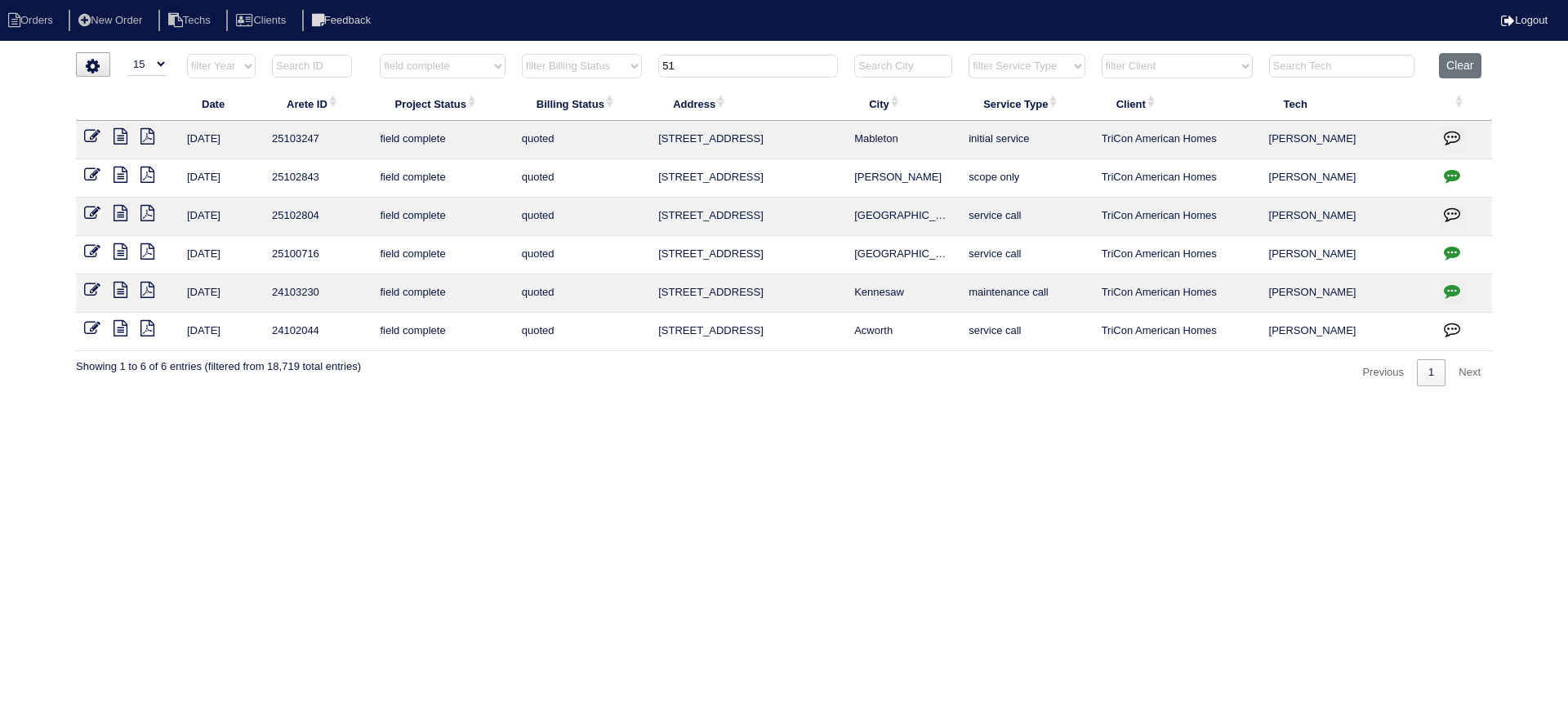
type input "515"
select select "field complete"
select select "quoted"
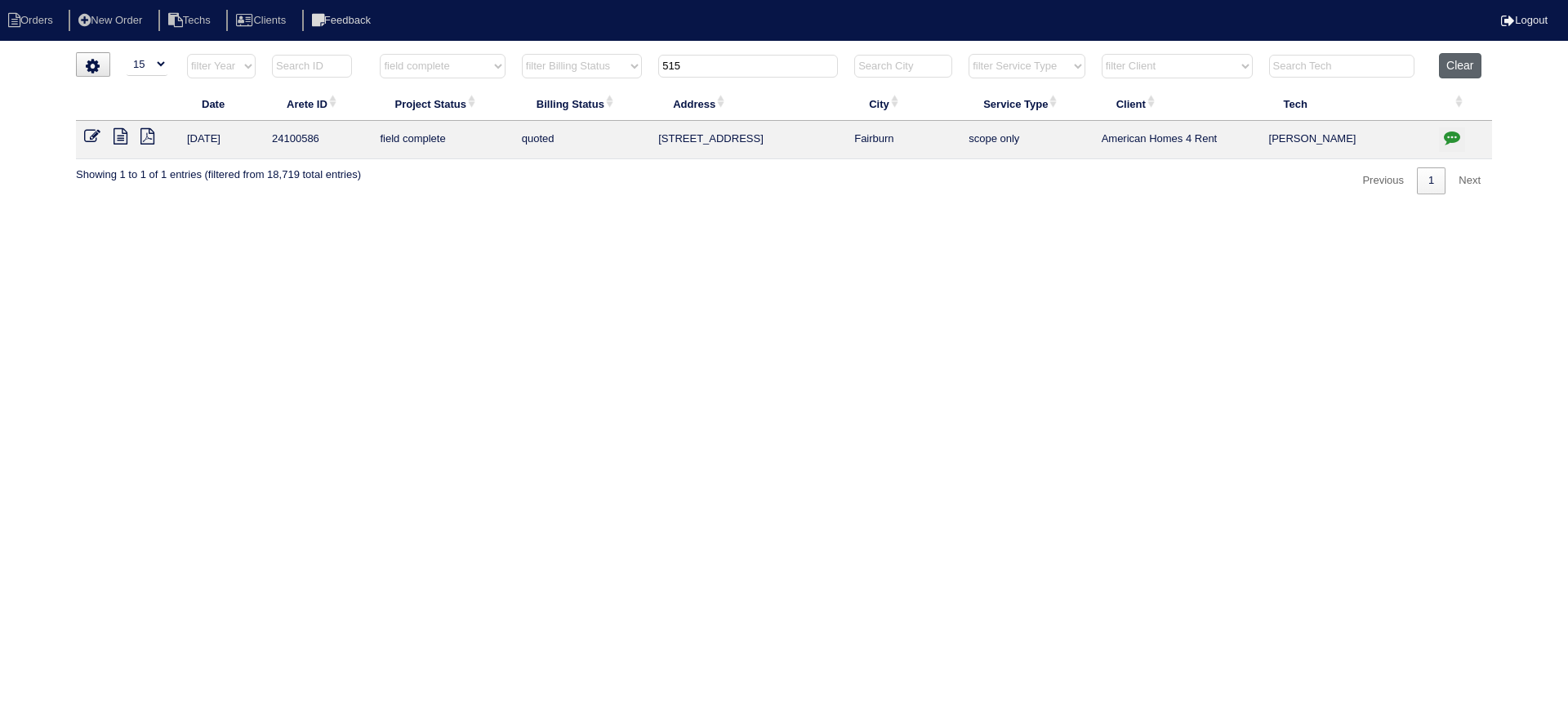
type input "515"
click at [1459, 67] on button "Clear" at bounding box center [1459, 66] width 42 height 25
select select
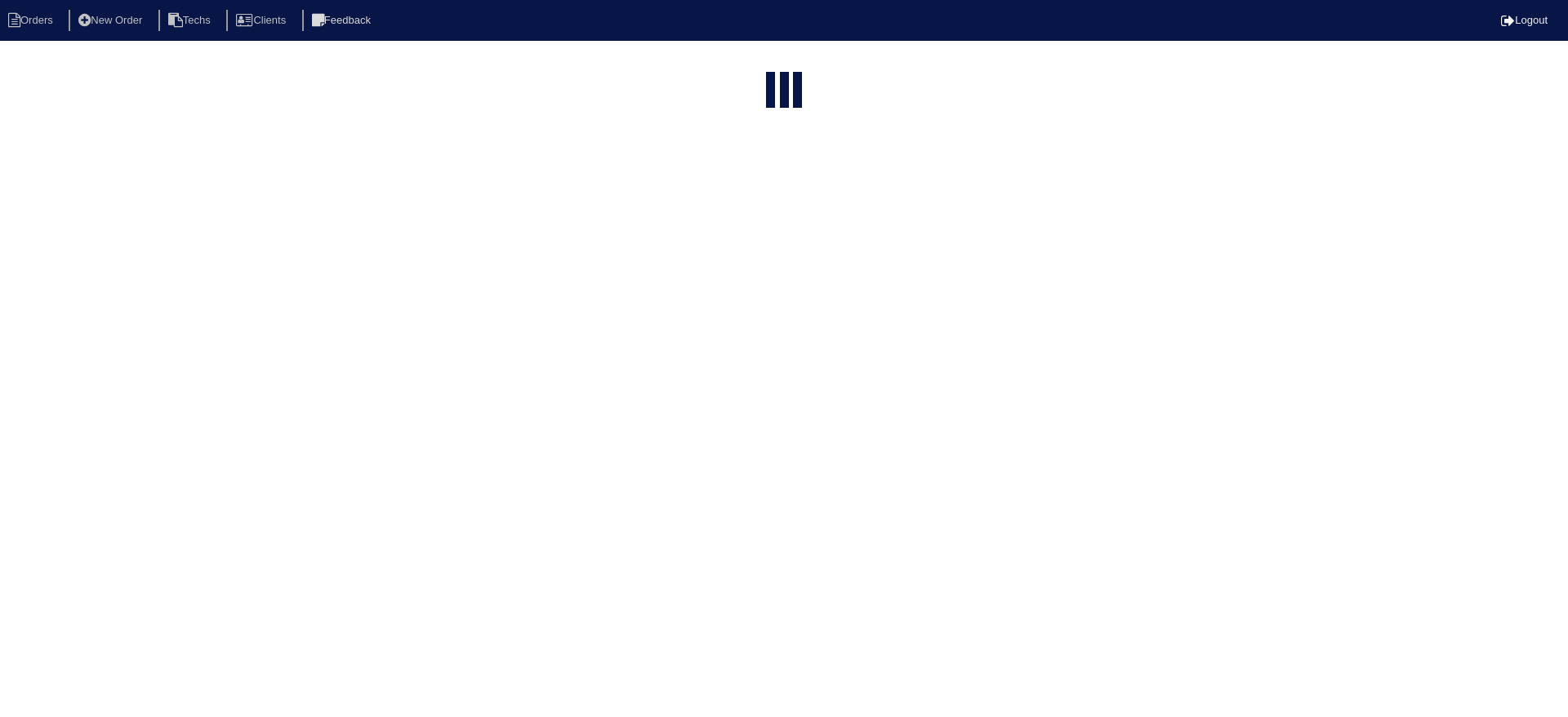
select select "15"
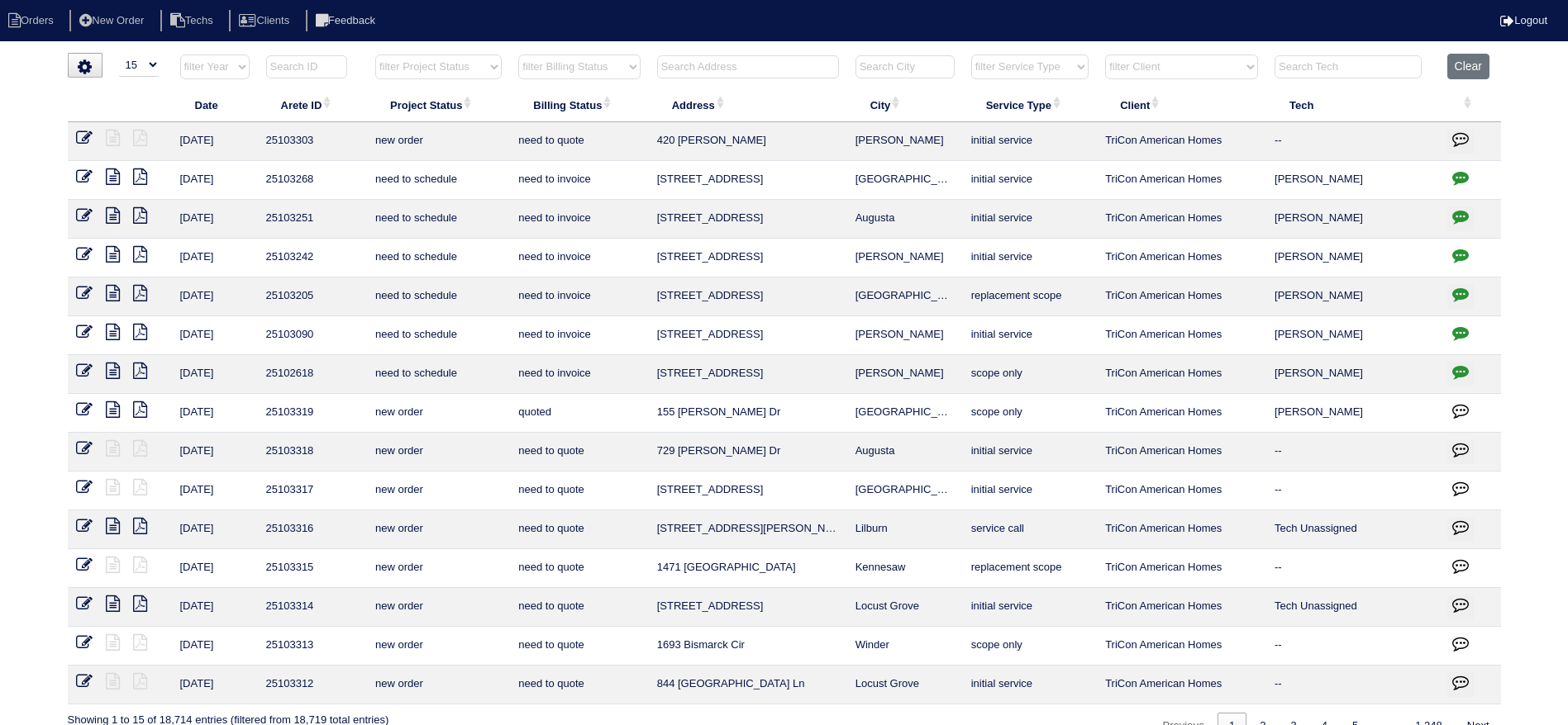
click at [748, 60] on input "text" at bounding box center [747, 66] width 182 height 23
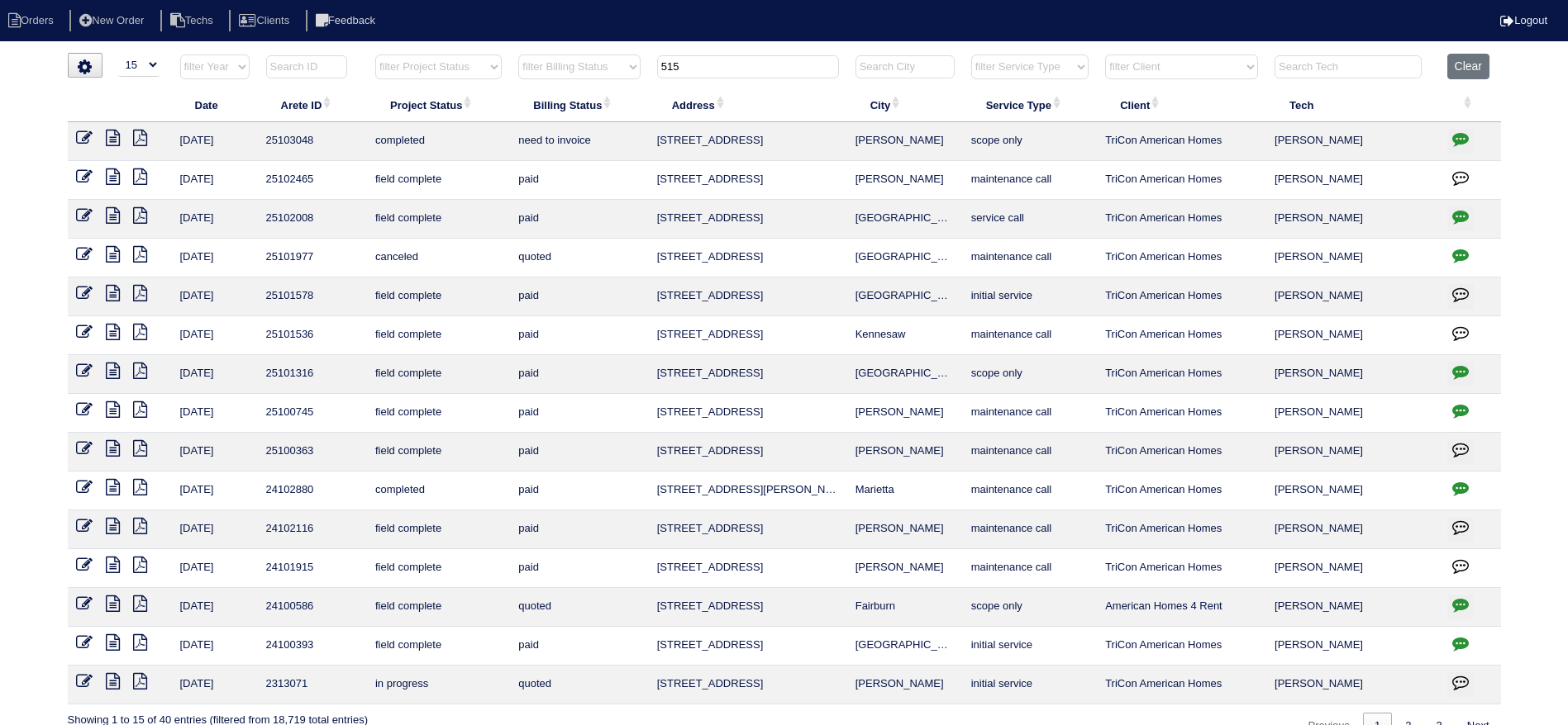
type input "515"
click at [1463, 134] on icon "button" at bounding box center [1461, 139] width 16 height 16
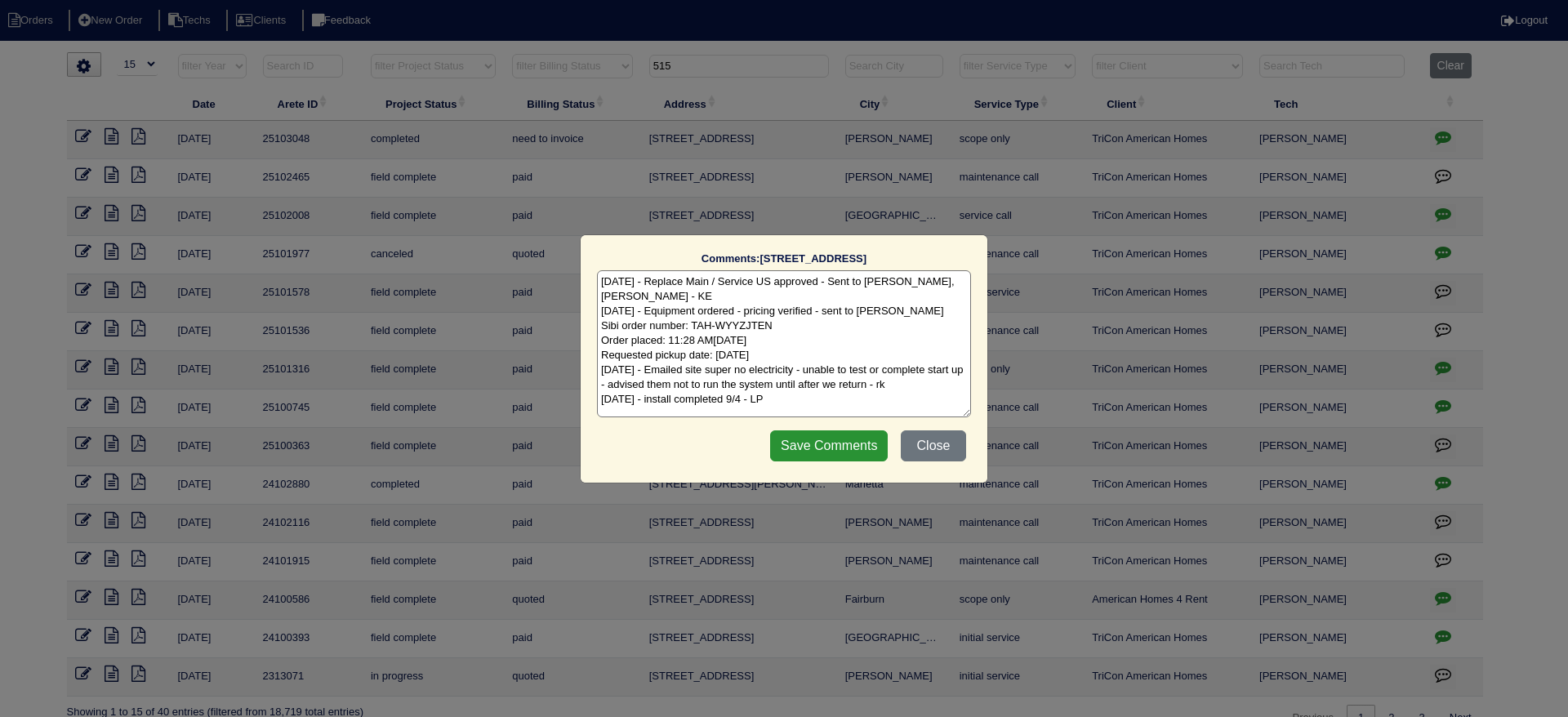
click at [783, 402] on textarea "[DATE] - Replace Main / Service US approved - Sent to [PERSON_NAME], [PERSON_NA…" at bounding box center [784, 344] width 374 height 147
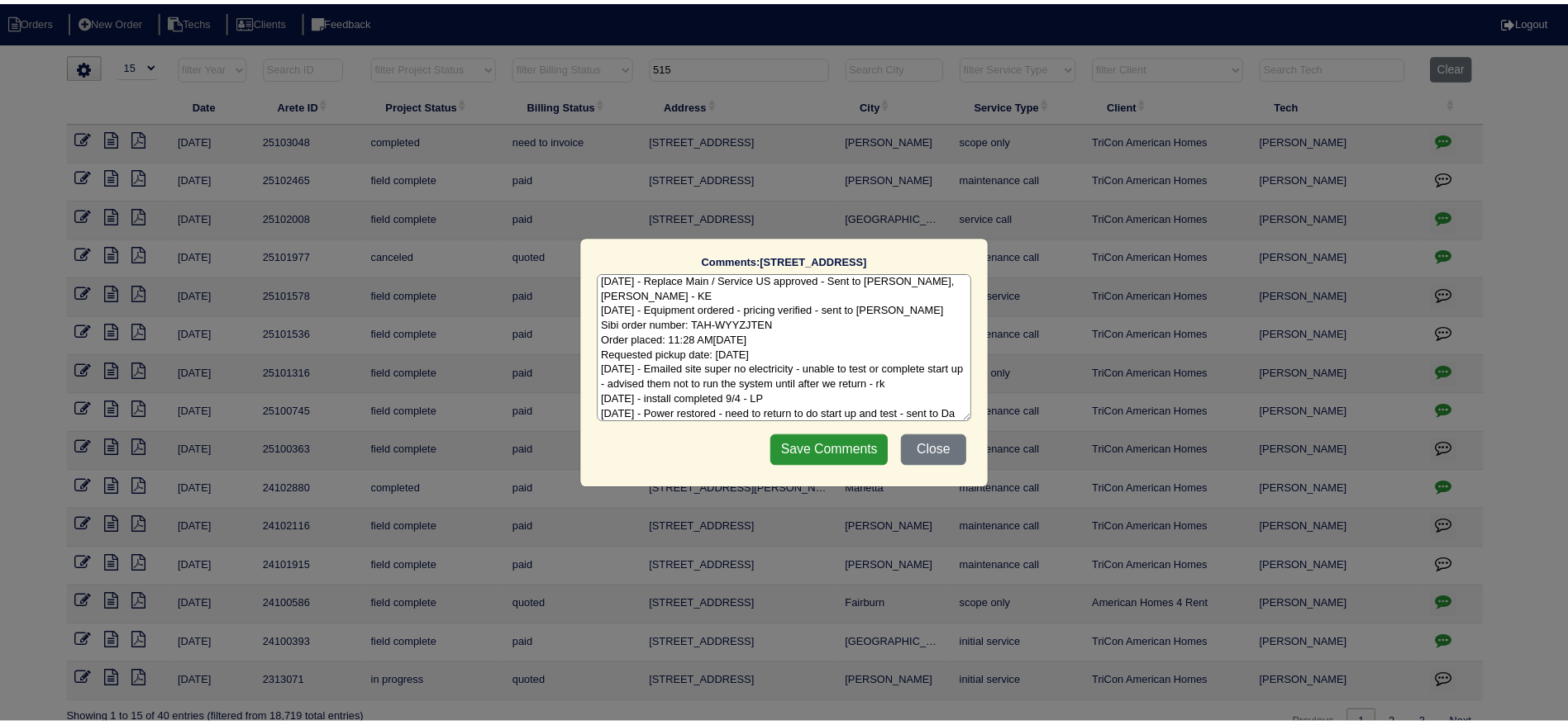
scroll to position [19, 0]
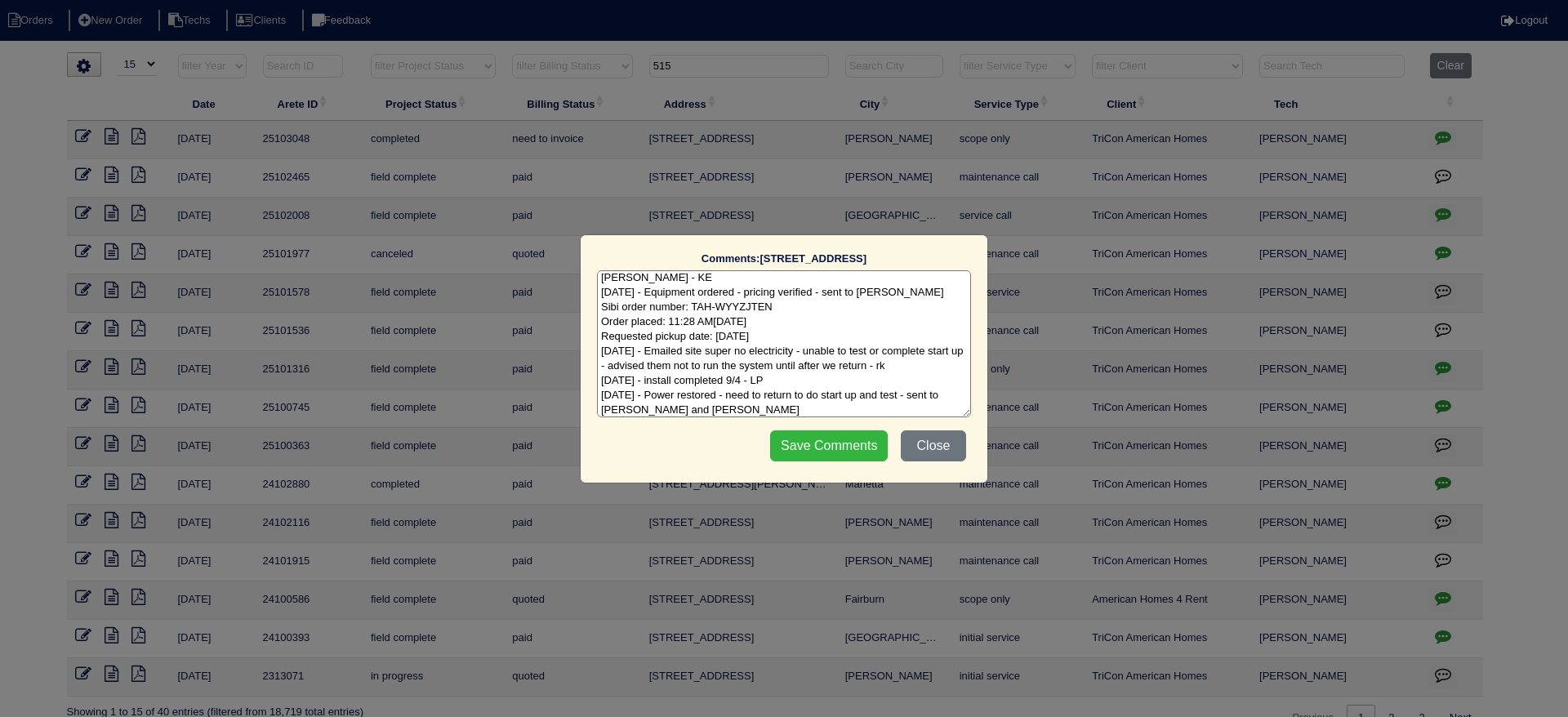
type textarea "[DATE] - Replace Main / Service US approved - Sent to [PERSON_NAME], [PERSON_NA…"
click at [810, 446] on input "Save Comments" at bounding box center [829, 446] width 118 height 31
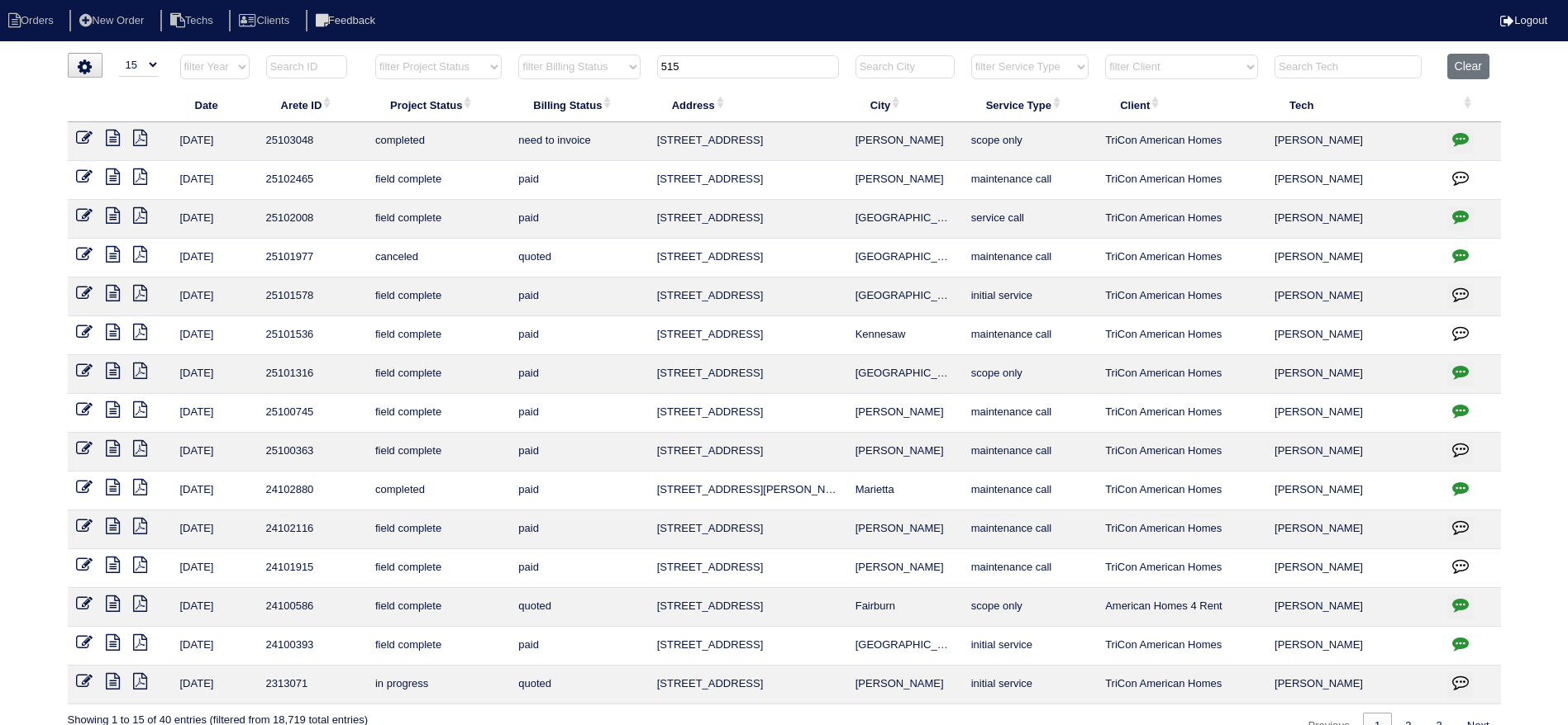
click at [84, 131] on icon at bounding box center [84, 138] width 16 height 16
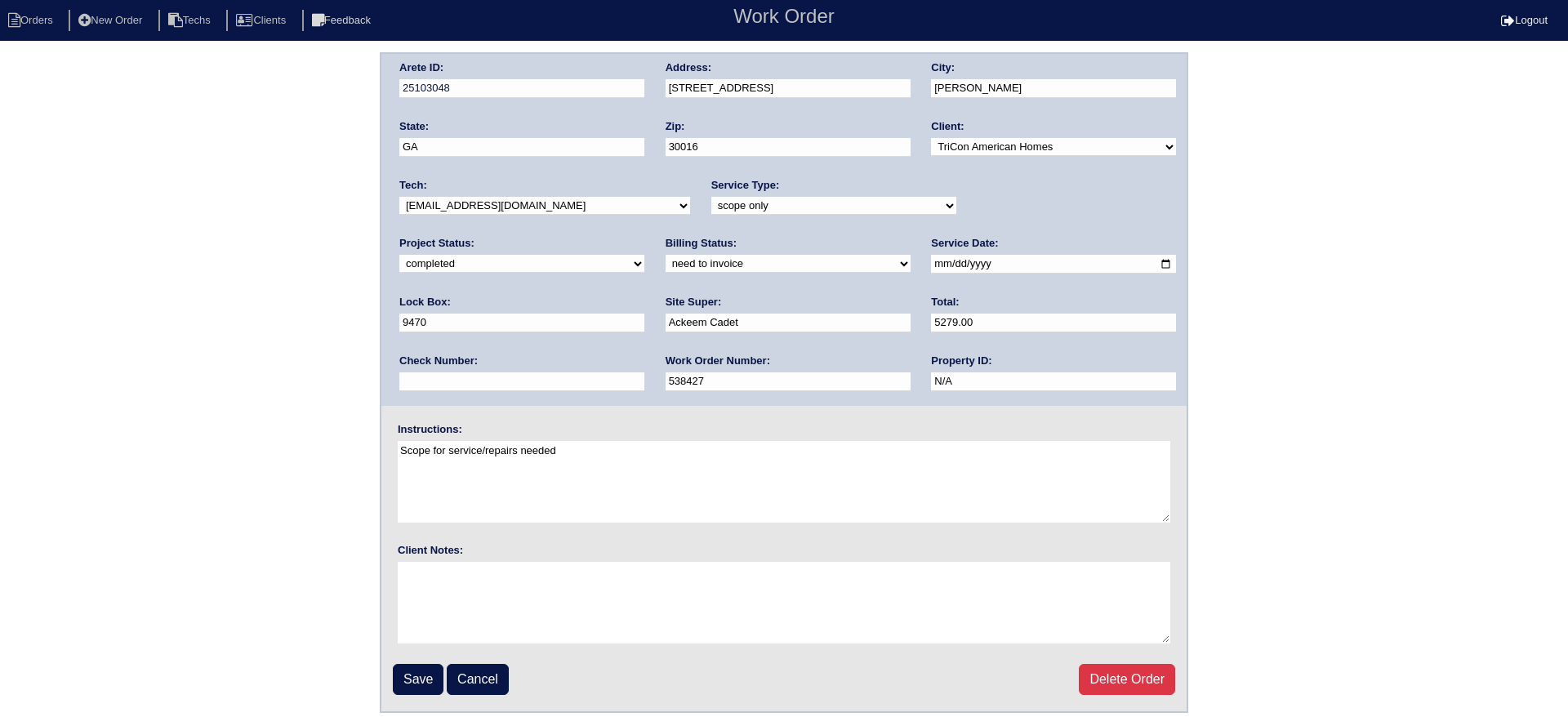
click at [644, 255] on select "new order assigned in progress field complete need to schedule admin review arc…" at bounding box center [521, 264] width 245 height 18
click at [666, 260] on select "need to quote quoted need to invoice invoiced paid warranty purchase order need…" at bounding box center [788, 264] width 245 height 18
click at [644, 255] on select "new order assigned in progress field complete need to schedule admin review arc…" at bounding box center [521, 264] width 245 height 18
select select "need to schedule"
click at [644, 255] on select "new order assigned in progress field complete need to schedule admin review arc…" at bounding box center [521, 264] width 245 height 18
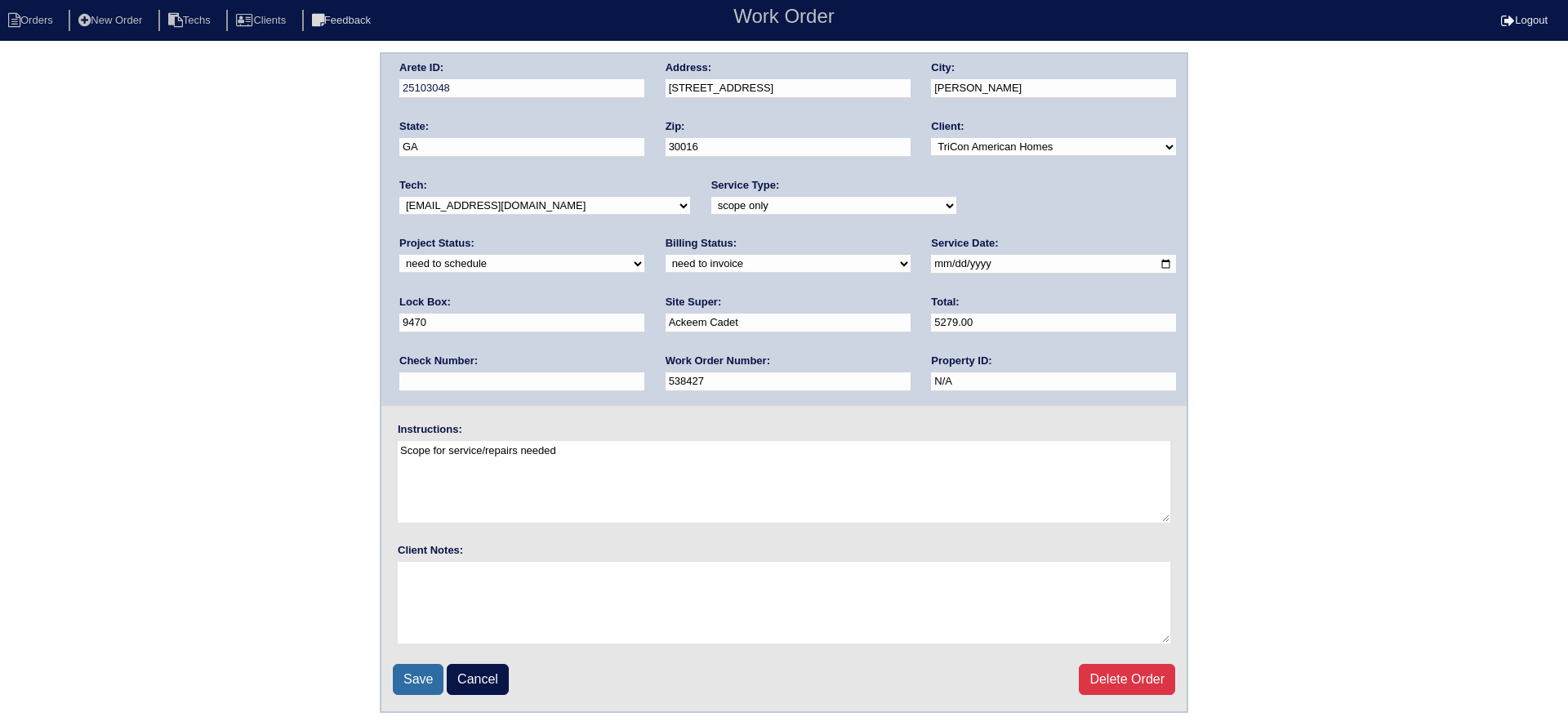
click at [417, 674] on input "Save" at bounding box center [418, 680] width 51 height 31
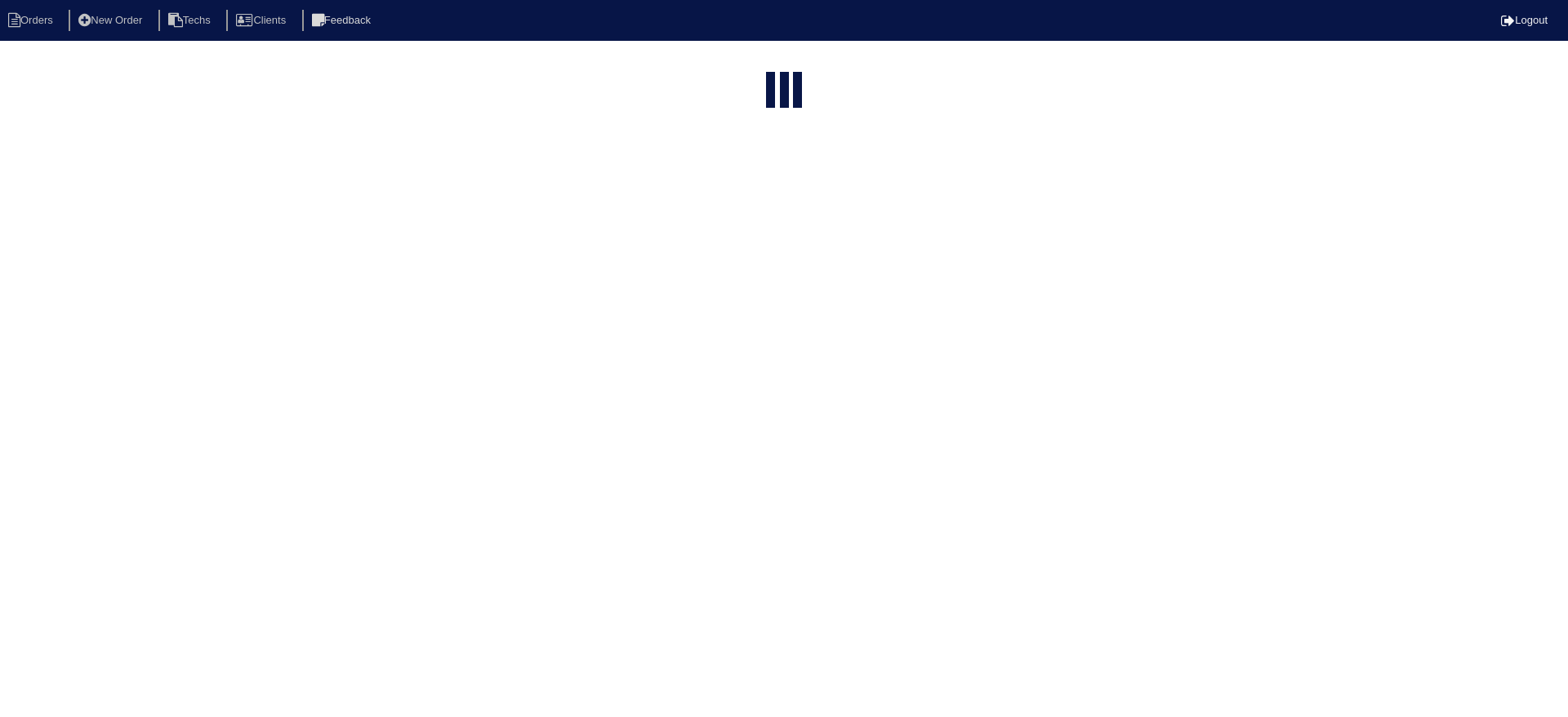
select select "15"
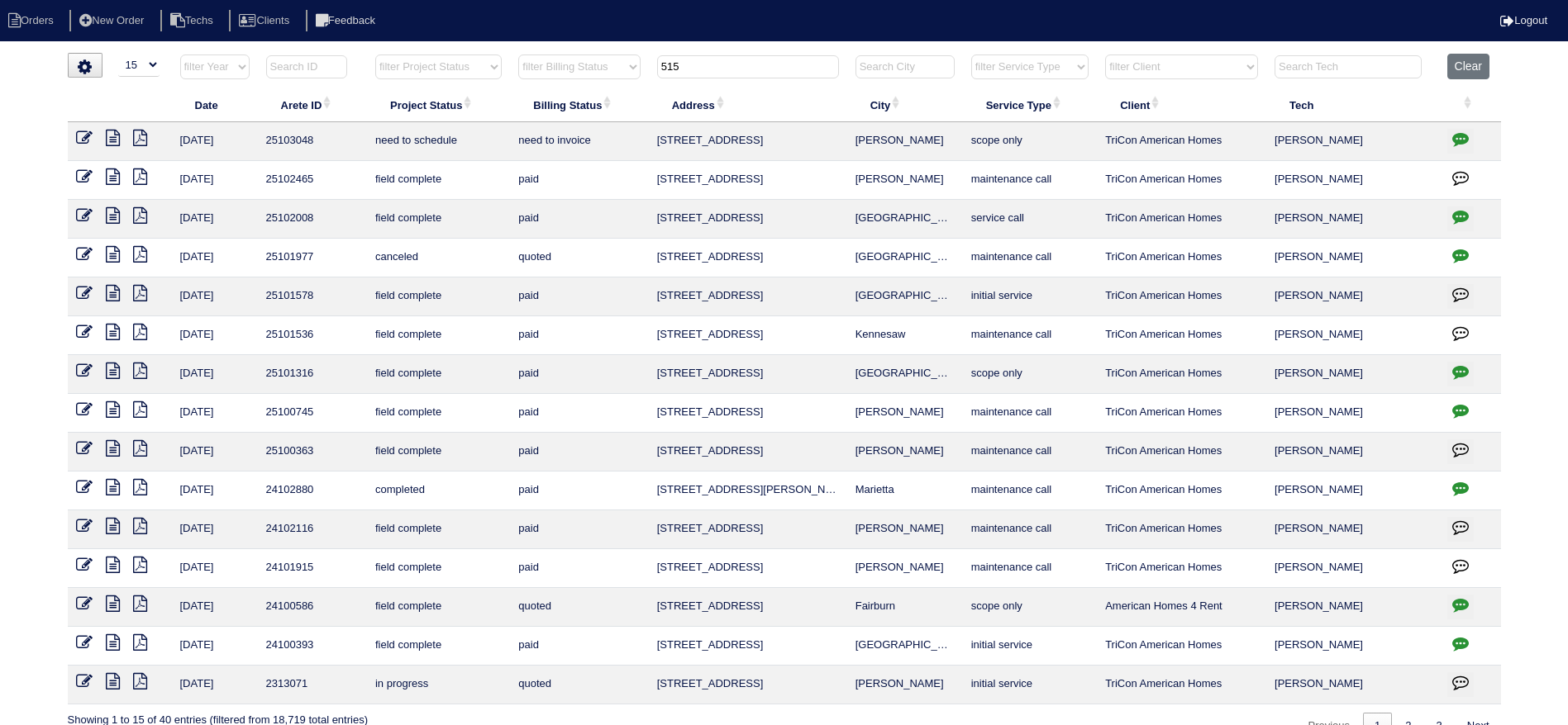
click at [113, 132] on icon at bounding box center [113, 138] width 14 height 16
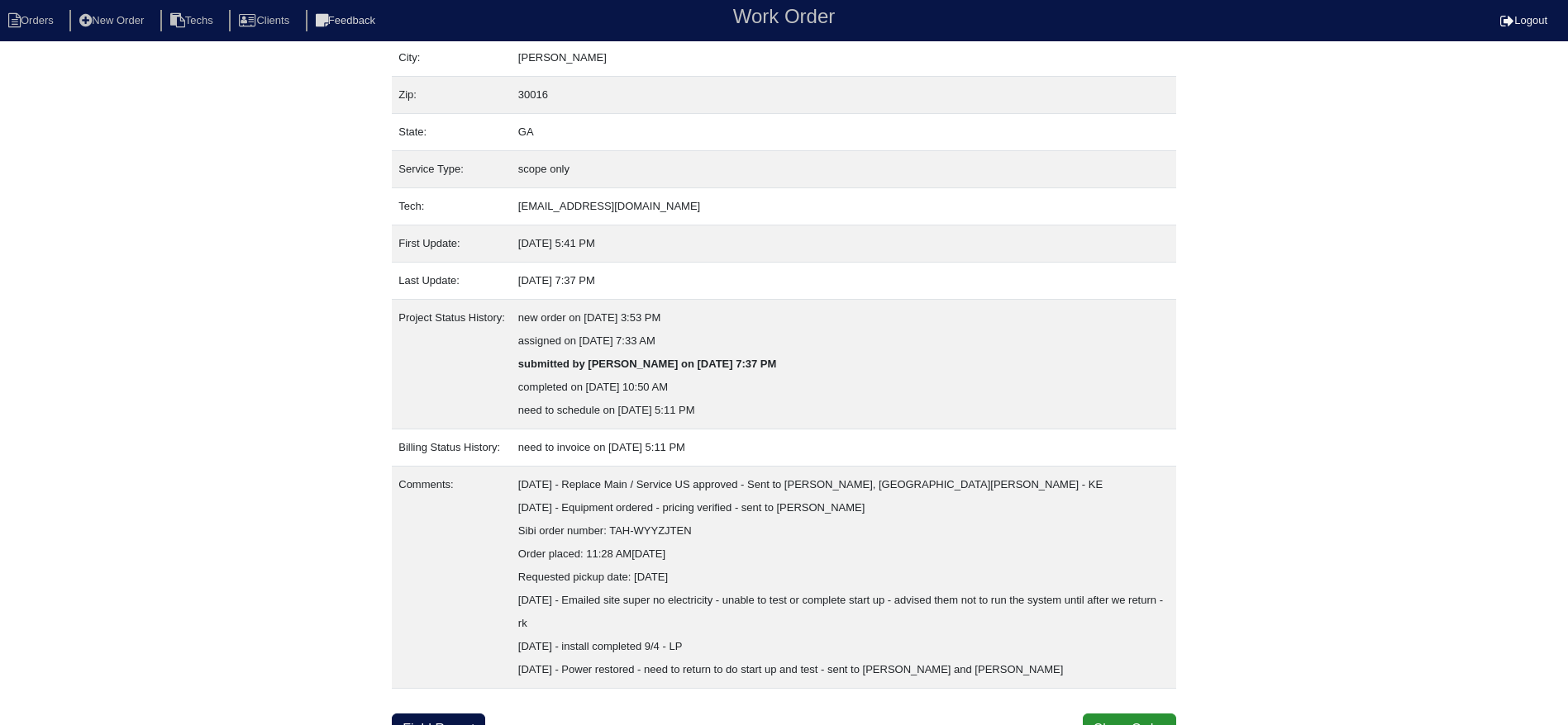
scroll to position [145, 0]
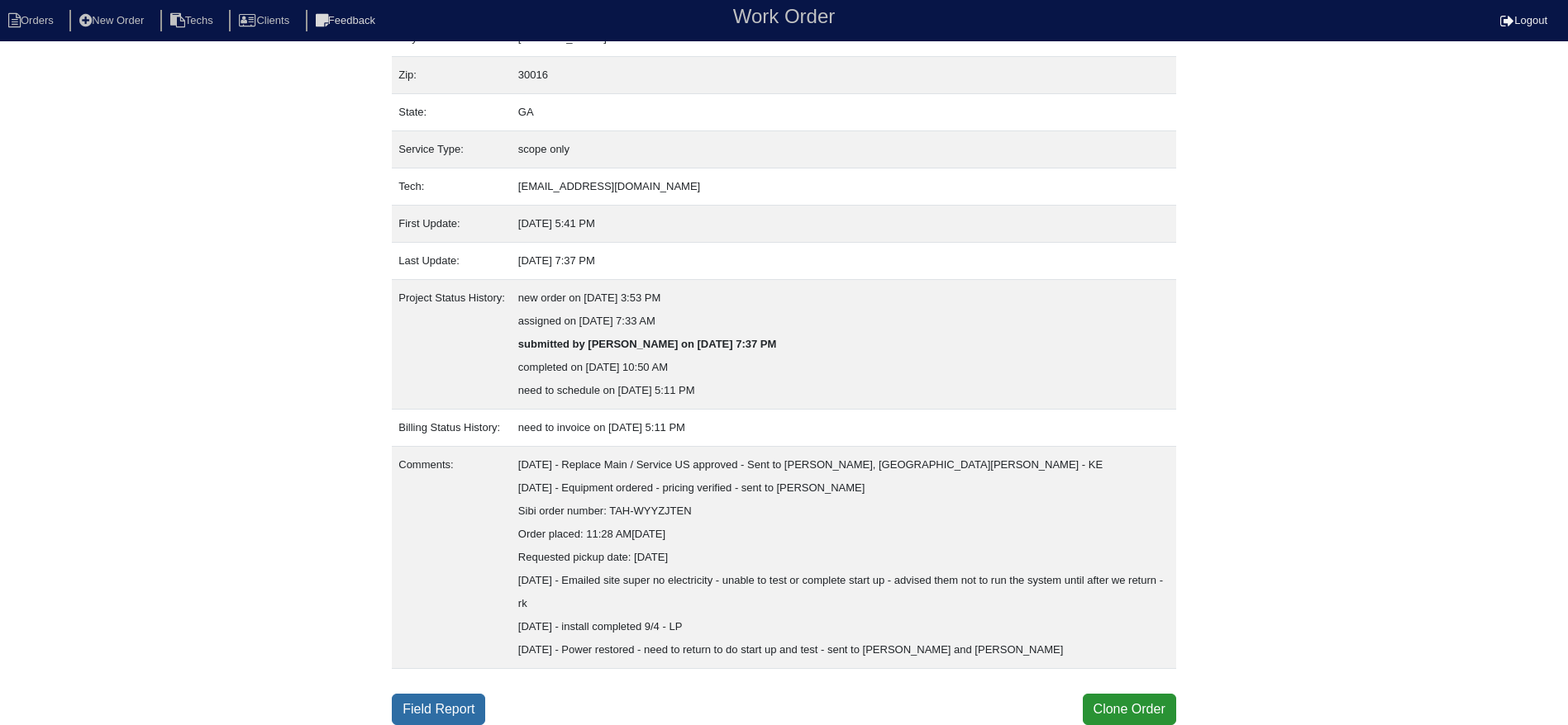
click at [458, 709] on link "Field Report" at bounding box center [439, 709] width 93 height 31
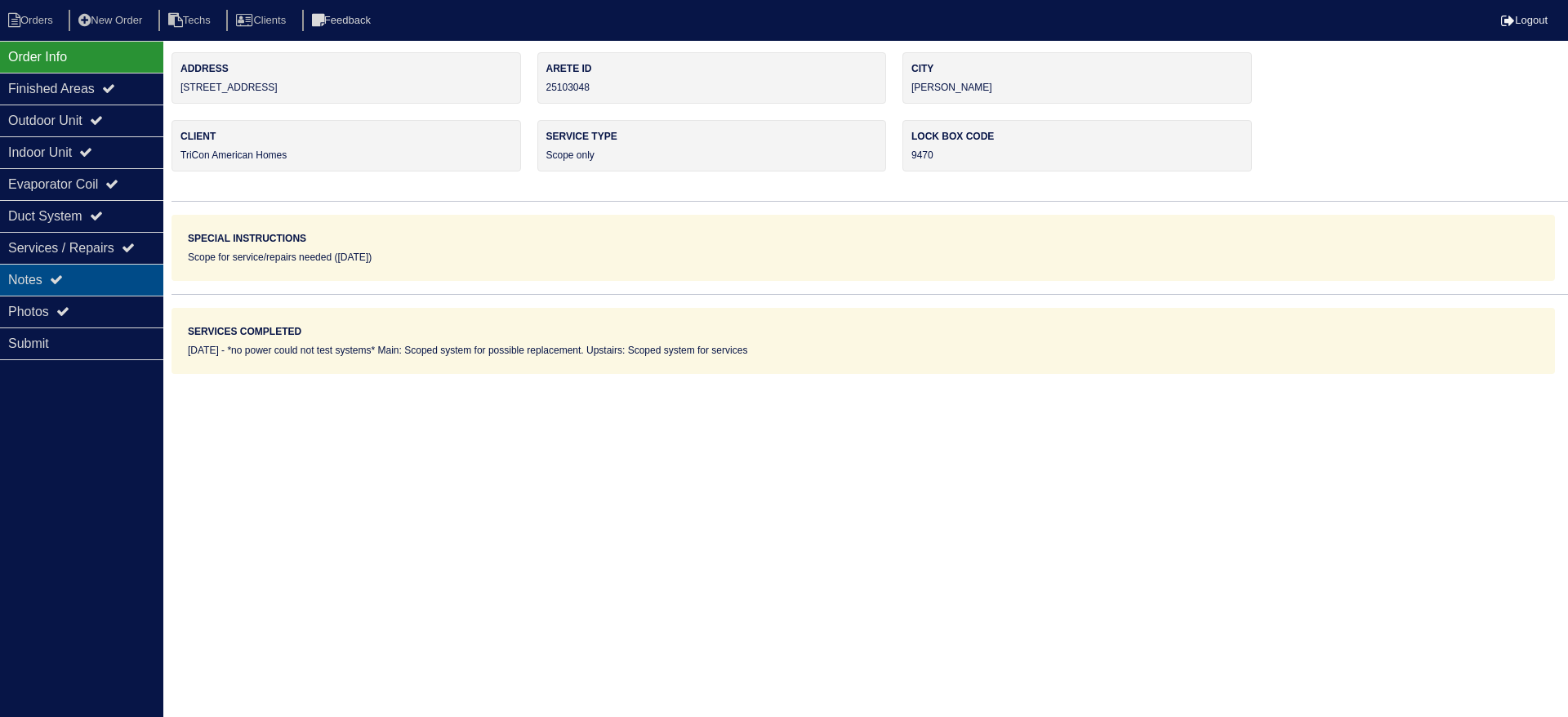
click at [102, 270] on div "Notes" at bounding box center [81, 280] width 163 height 32
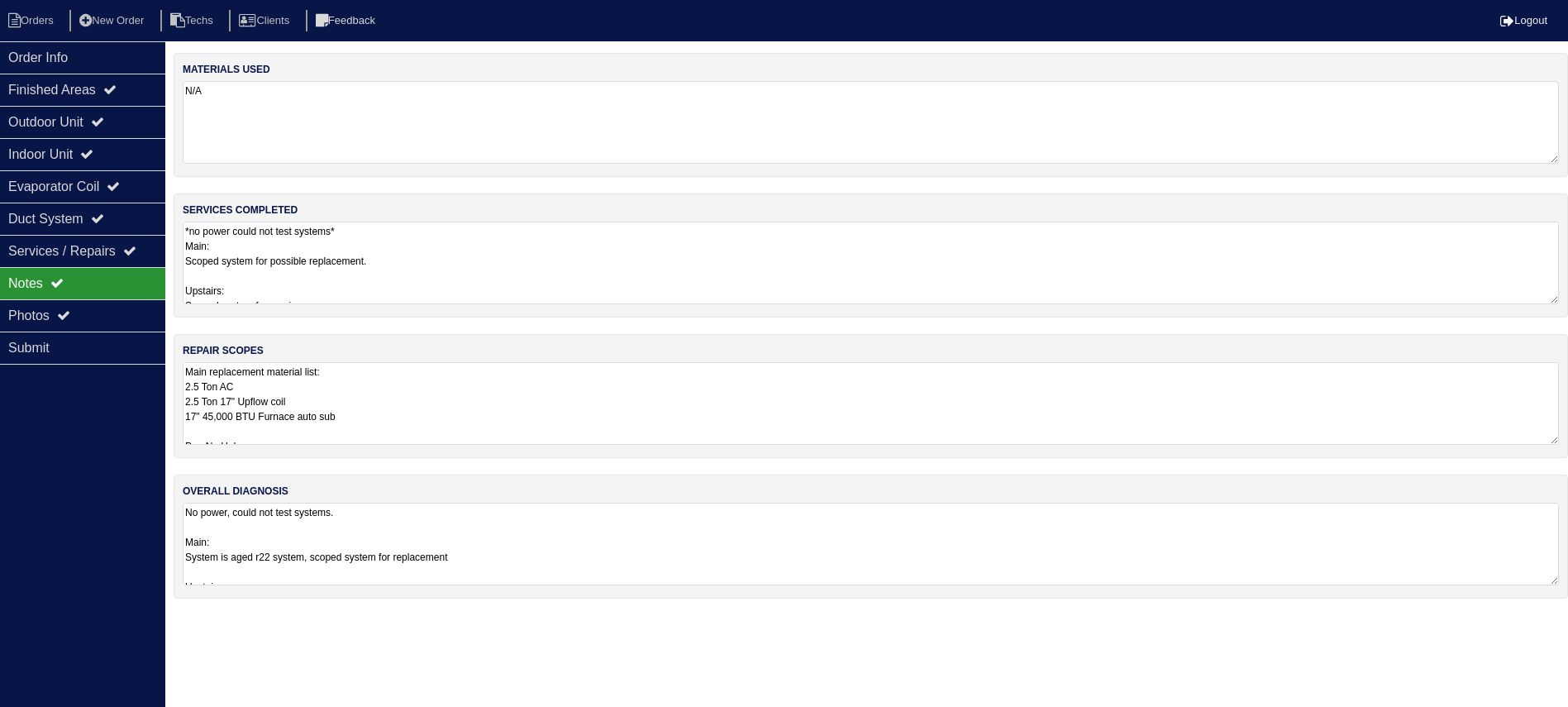
click at [615, 393] on textarea "Main replacement material list: 2.5 Ton AC 2.5 Ton 17" Upflow coil 17" 45,000 B…" at bounding box center [870, 403] width 1377 height 82
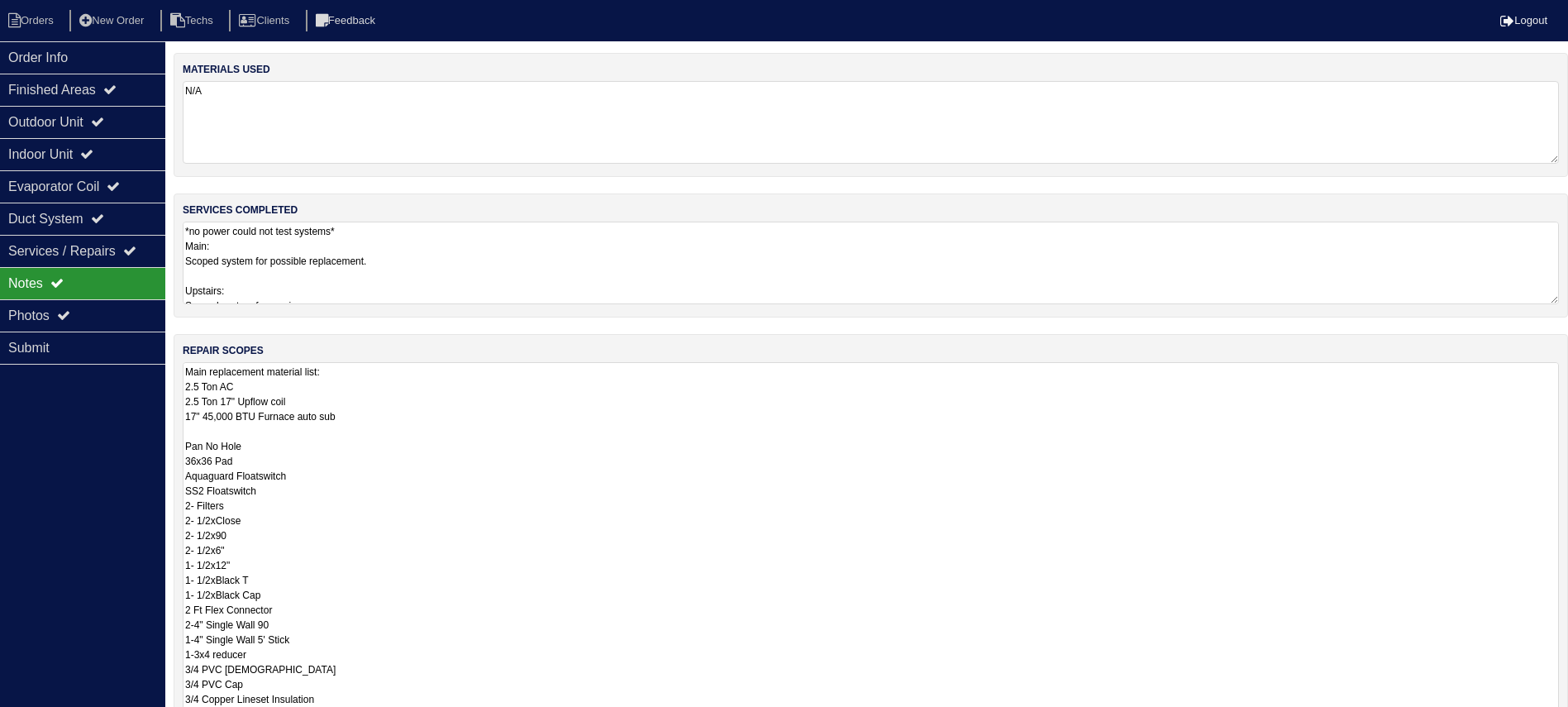
scroll to position [2, 0]
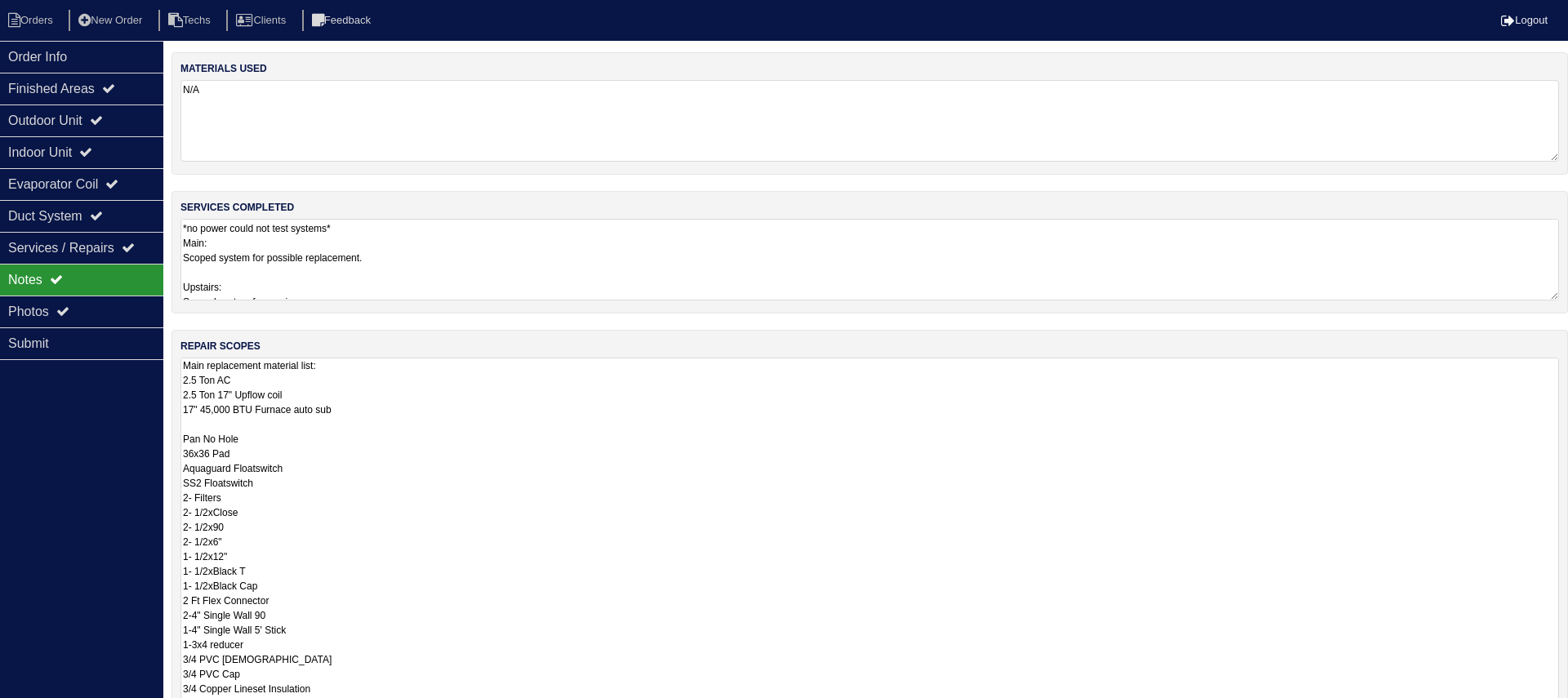
click at [537, 239] on textarea "*no power could not test systems* Main: Scoped system for possible replacement.…" at bounding box center [869, 259] width 1378 height 81
click at [459, 418] on textarea "Main replacement material list: 2.5 Ton AC 2.5 Ton 17" Upflow coil 17" 45,000 B…" at bounding box center [869, 616] width 1378 height 517
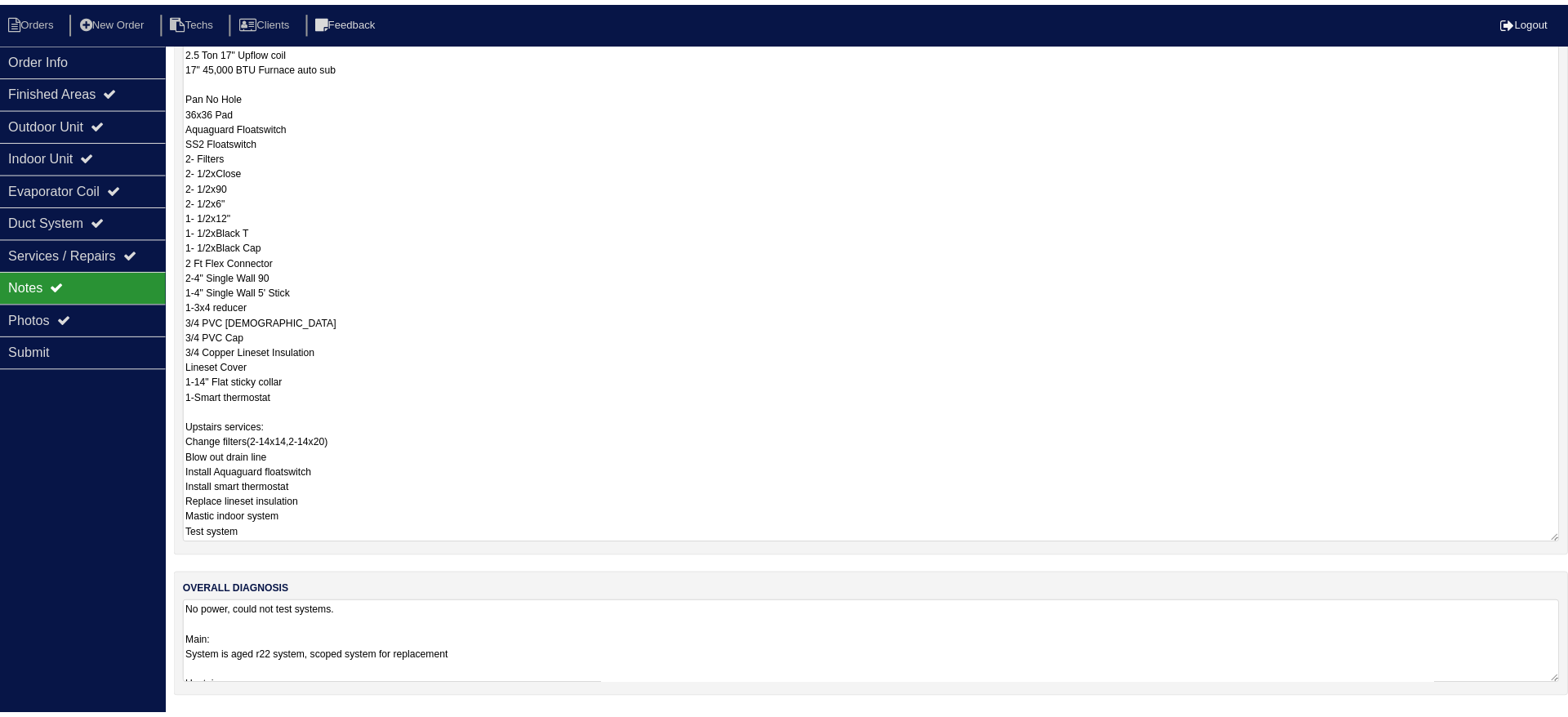
scroll to position [0, 0]
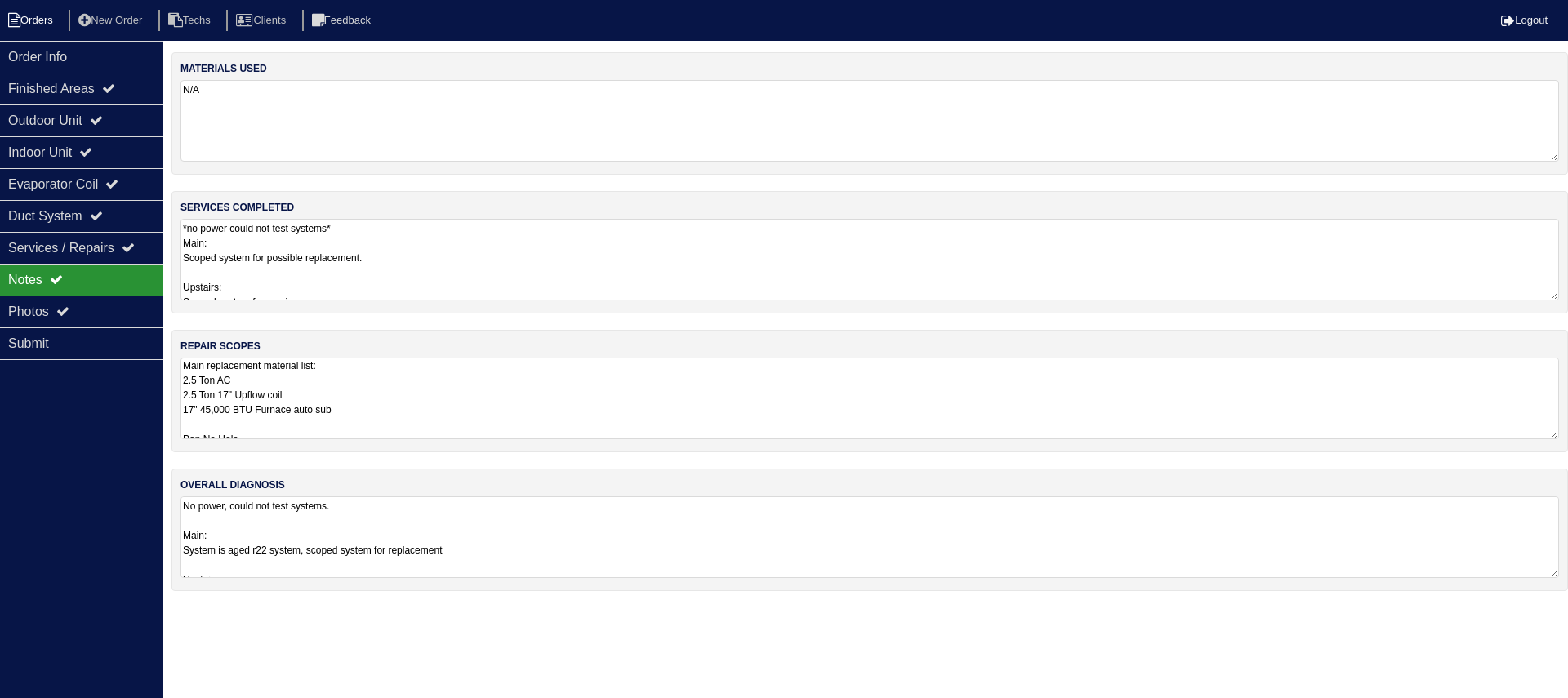
click at [24, 13] on li "Orders" at bounding box center [33, 21] width 66 height 22
select select "15"
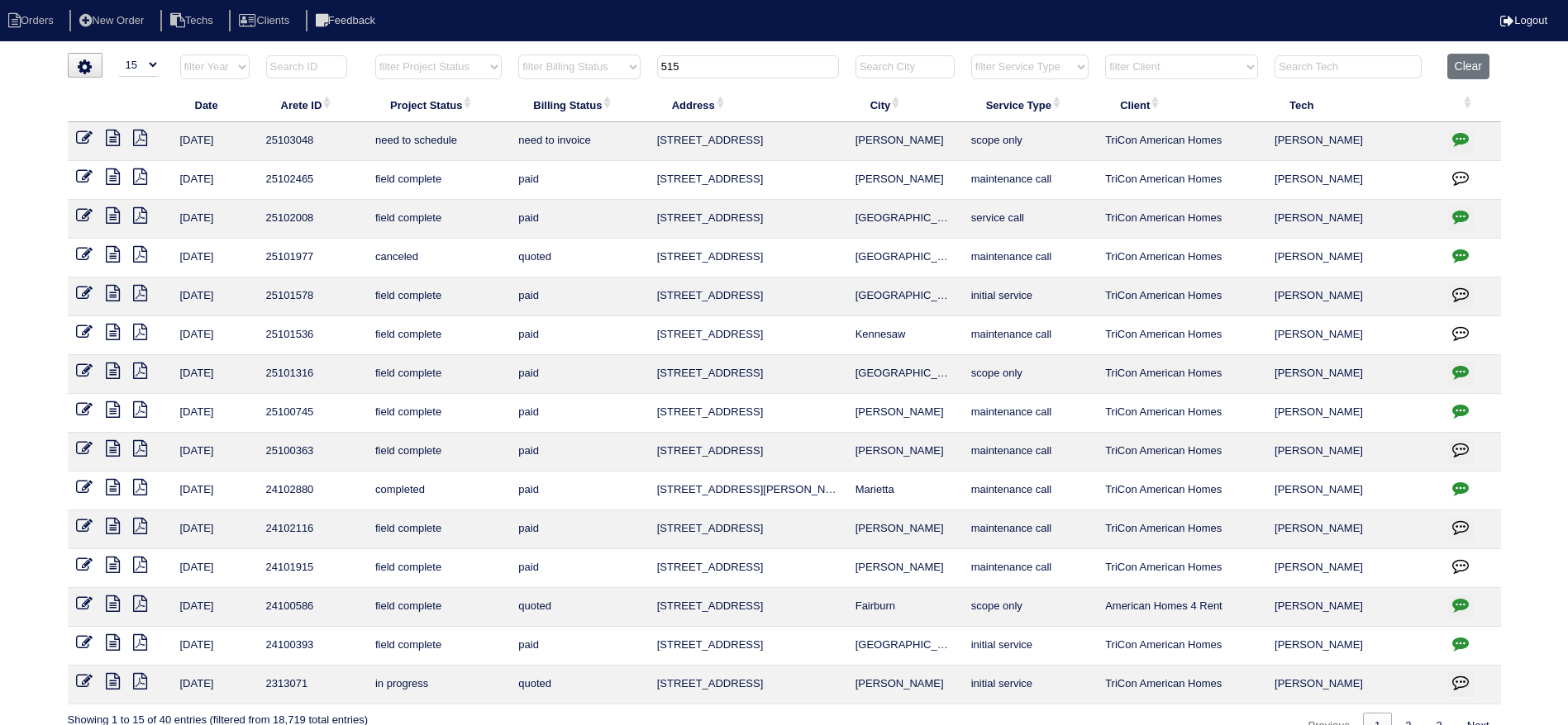
click at [700, 63] on input "515" at bounding box center [747, 66] width 182 height 23
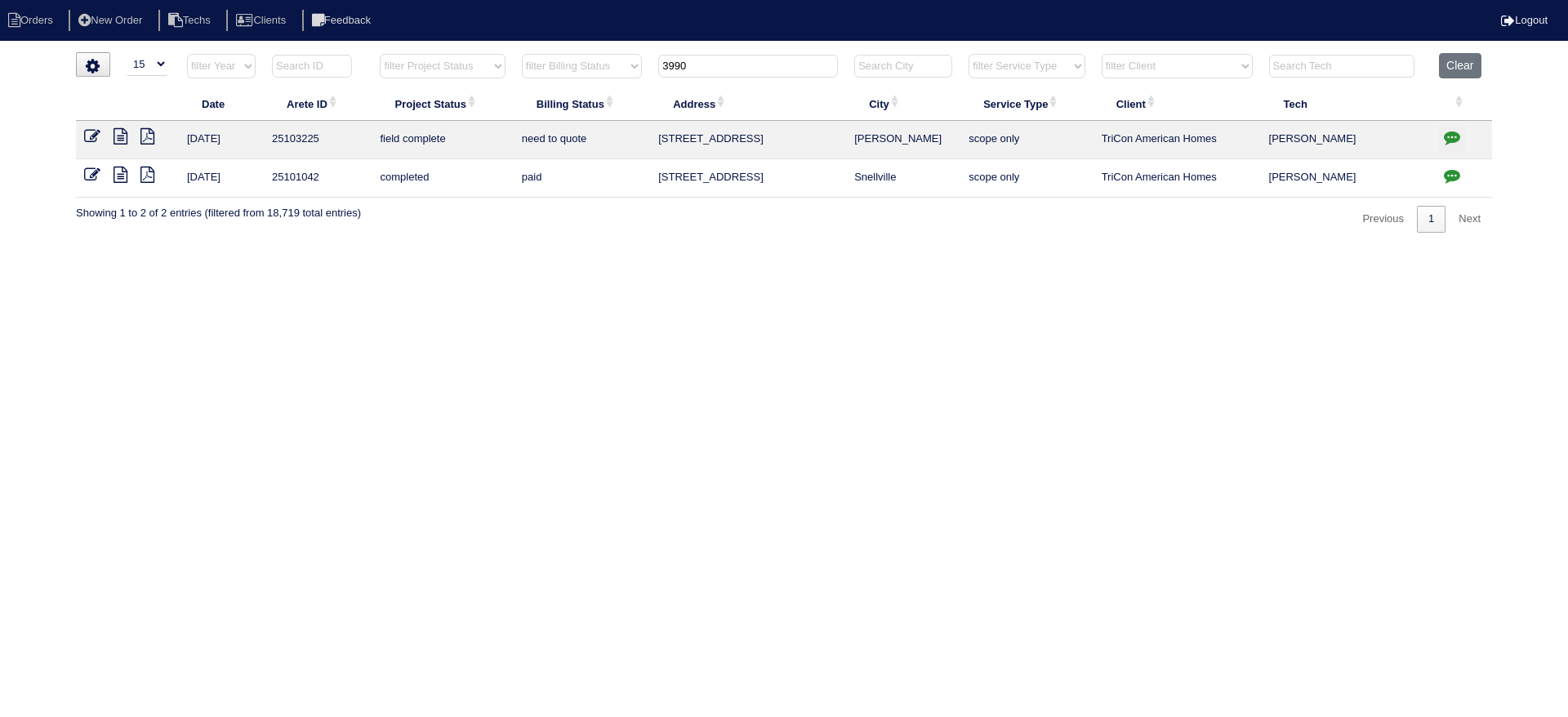
type input "3990"
click at [1453, 139] on icon "button" at bounding box center [1452, 138] width 16 height 16
type textarea "9/5/25 - Emailed Payton to look at scope - rk 9/8/25 - per Payton quote for ser…"
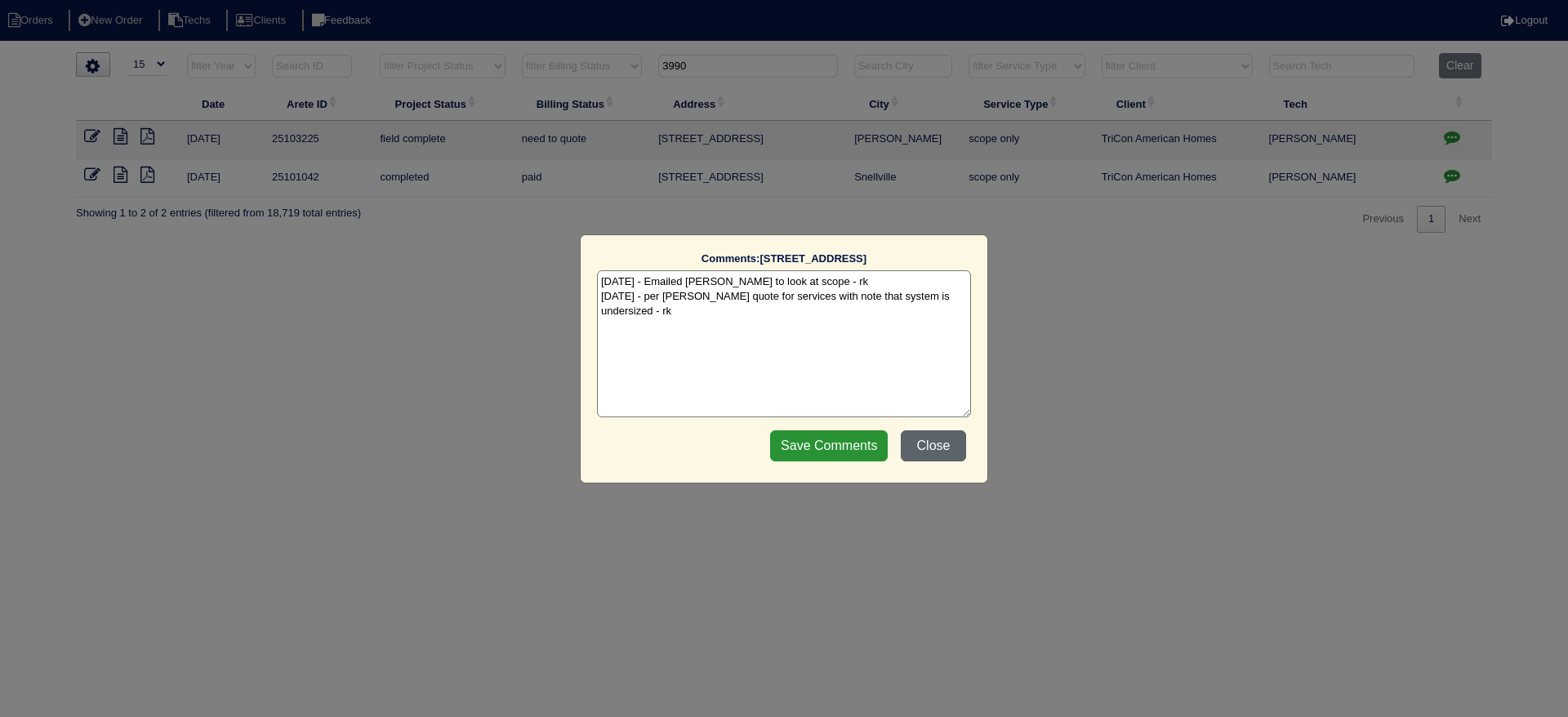
click at [935, 438] on button "Close" at bounding box center [933, 446] width 65 height 31
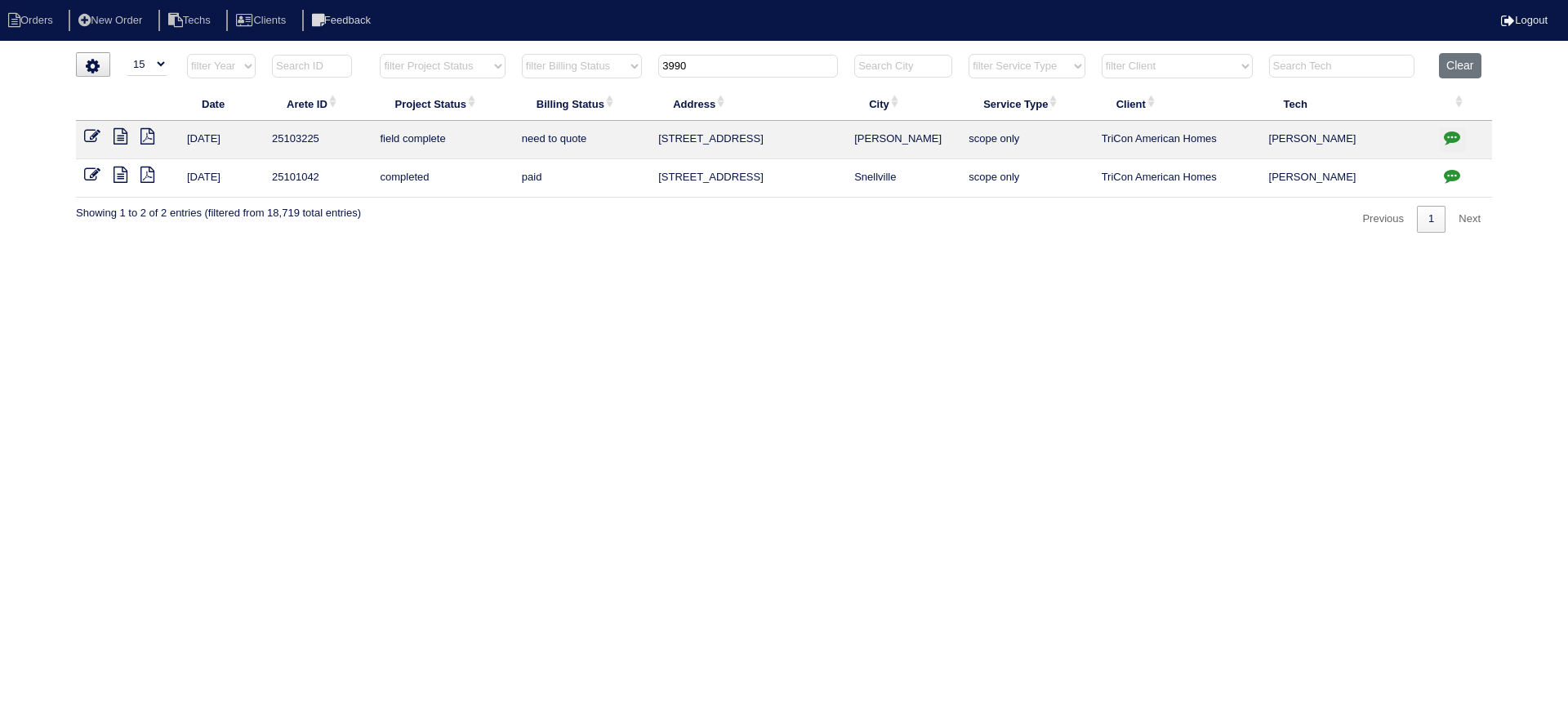
click at [121, 133] on icon at bounding box center [119, 137] width 14 height 16
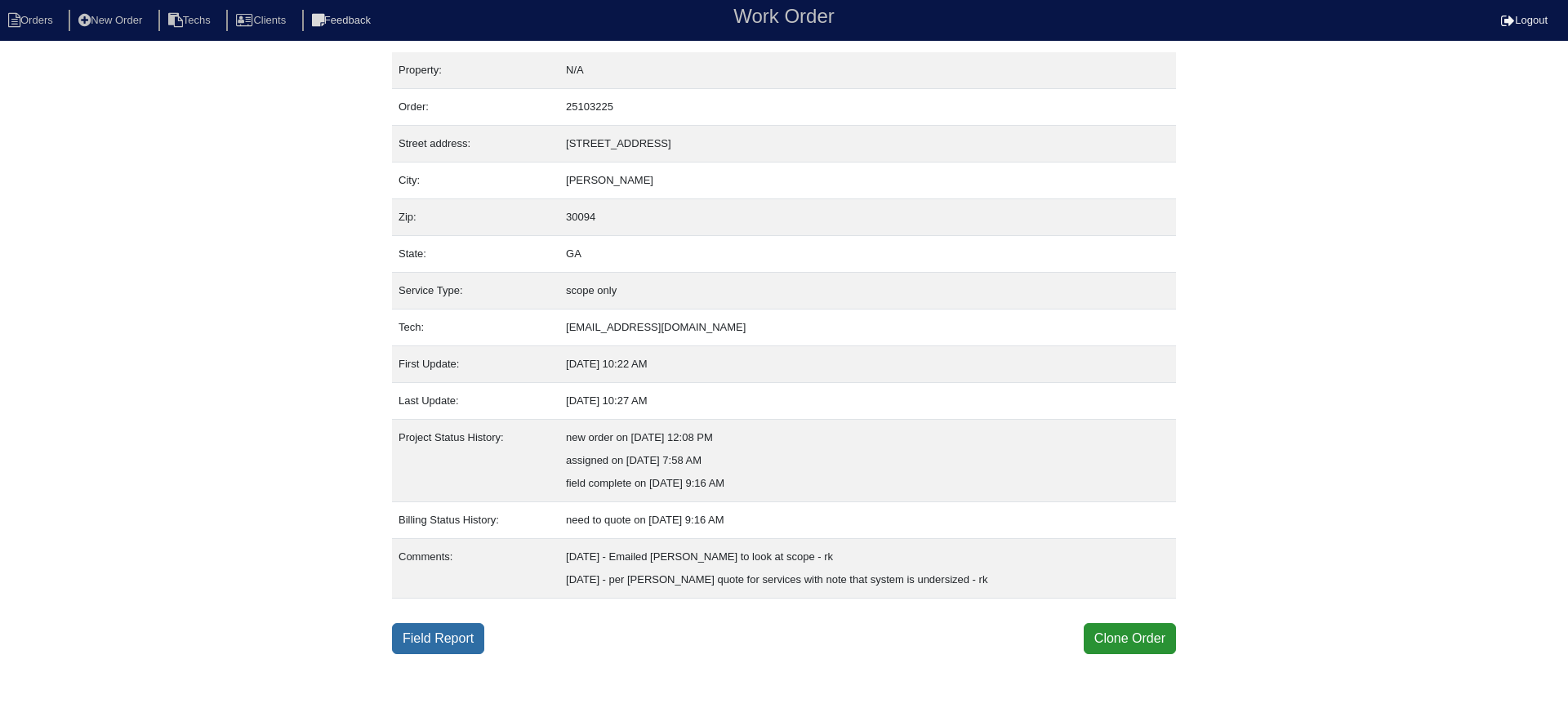
click at [417, 635] on link "Field Report" at bounding box center [438, 639] width 92 height 31
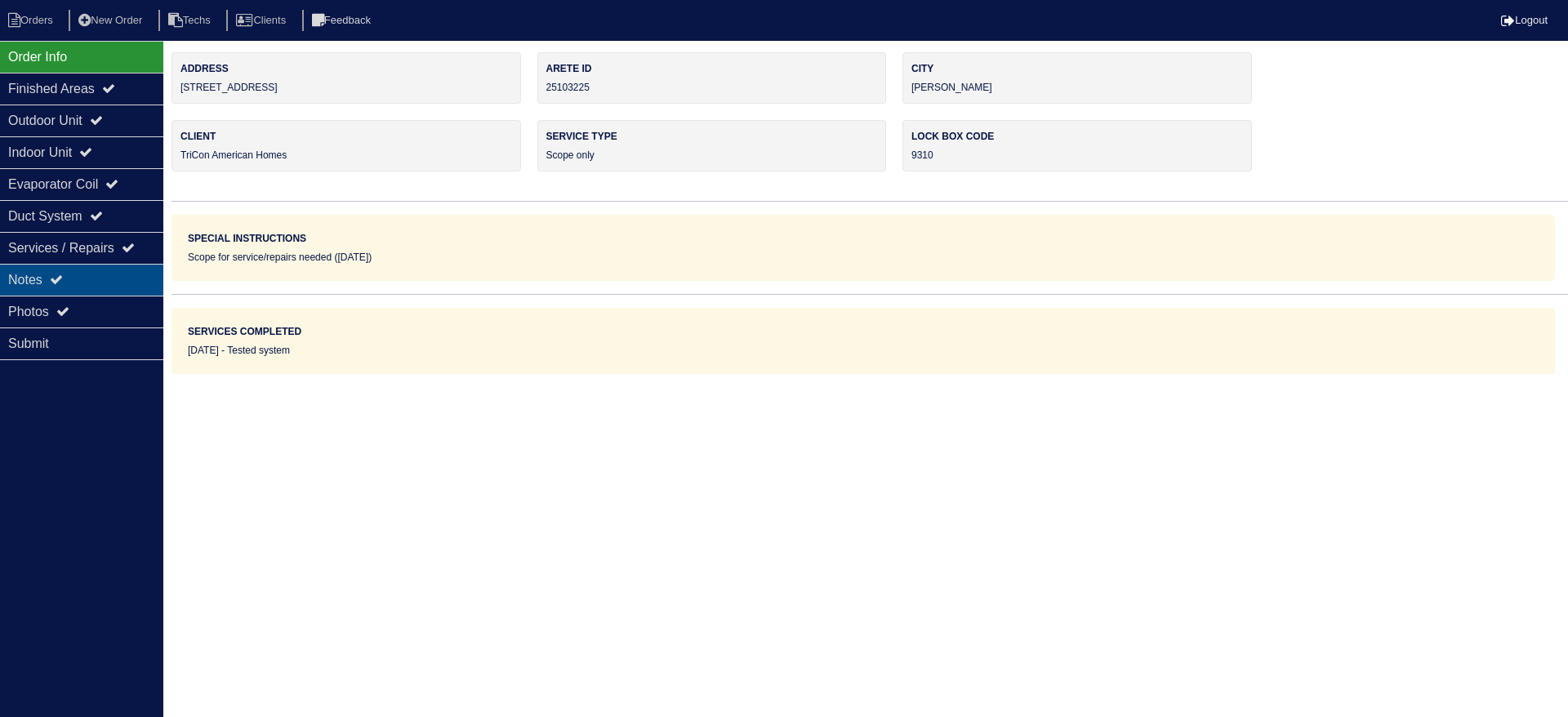
click at [83, 279] on div "Notes" at bounding box center [81, 280] width 163 height 32
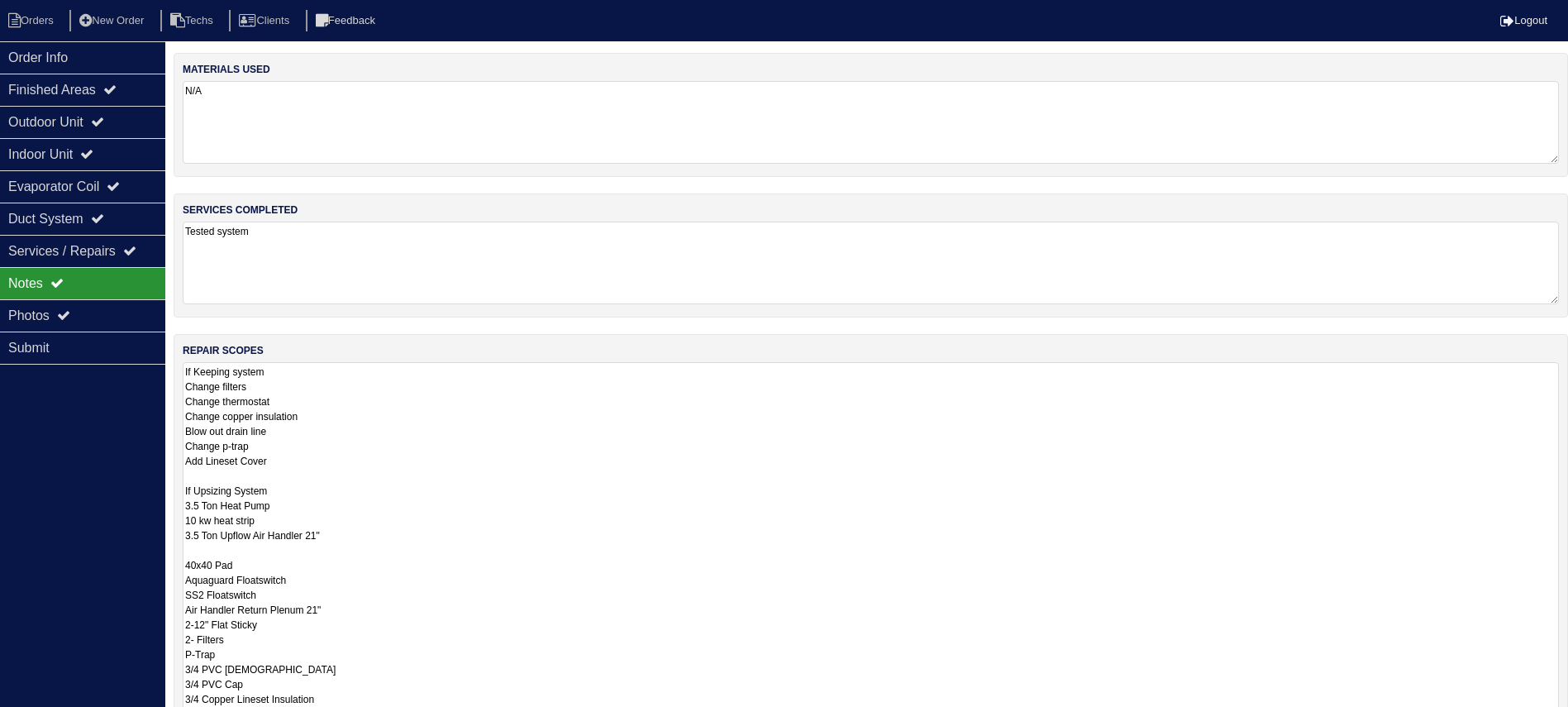
drag, startPoint x: 1564, startPoint y: 438, endPoint x: 1586, endPoint y: 762, distance: 324.7
click at [1568, 724] on html "Orders New Order Techs Clients Feedback Logout Orders New Order Users Clients M…" at bounding box center [784, 470] width 1568 height 940
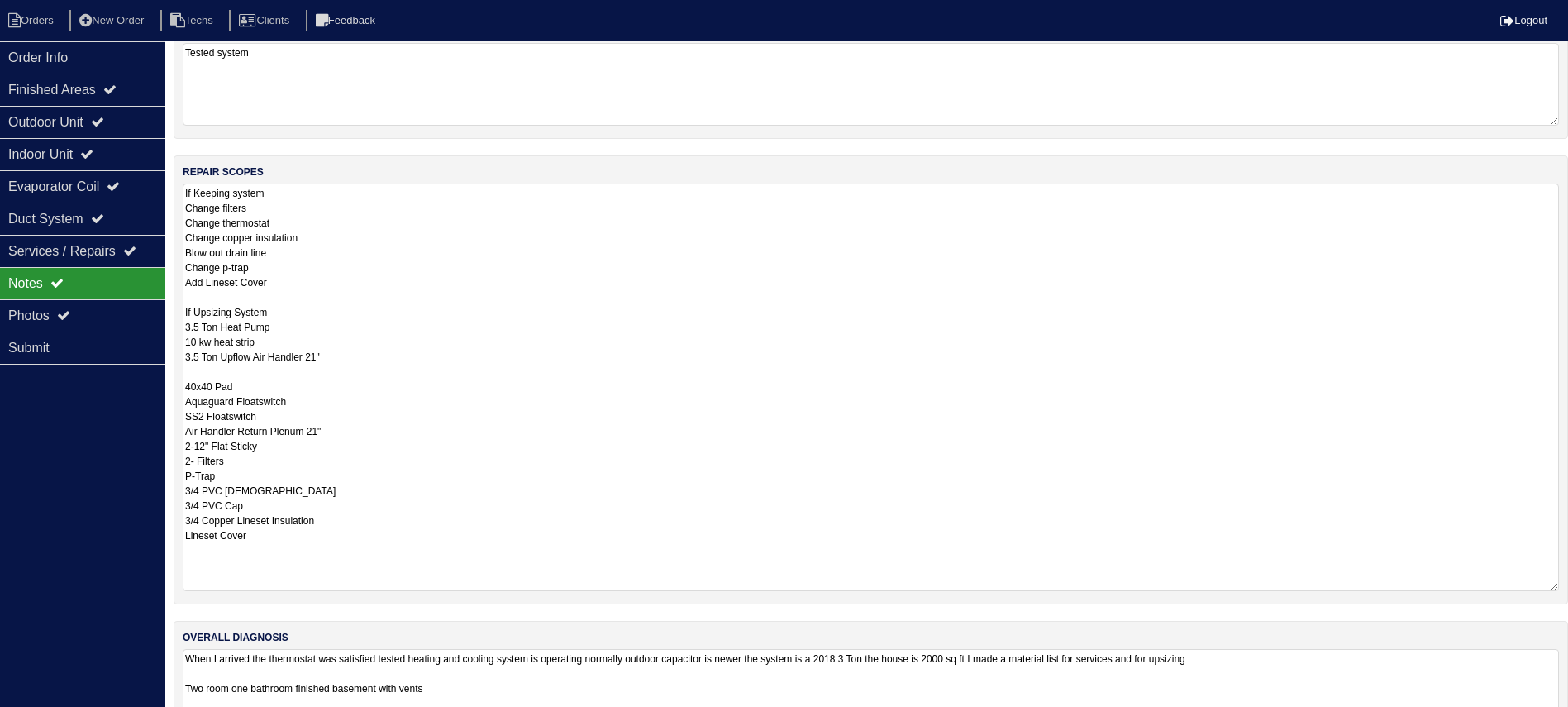
scroll to position [234, 0]
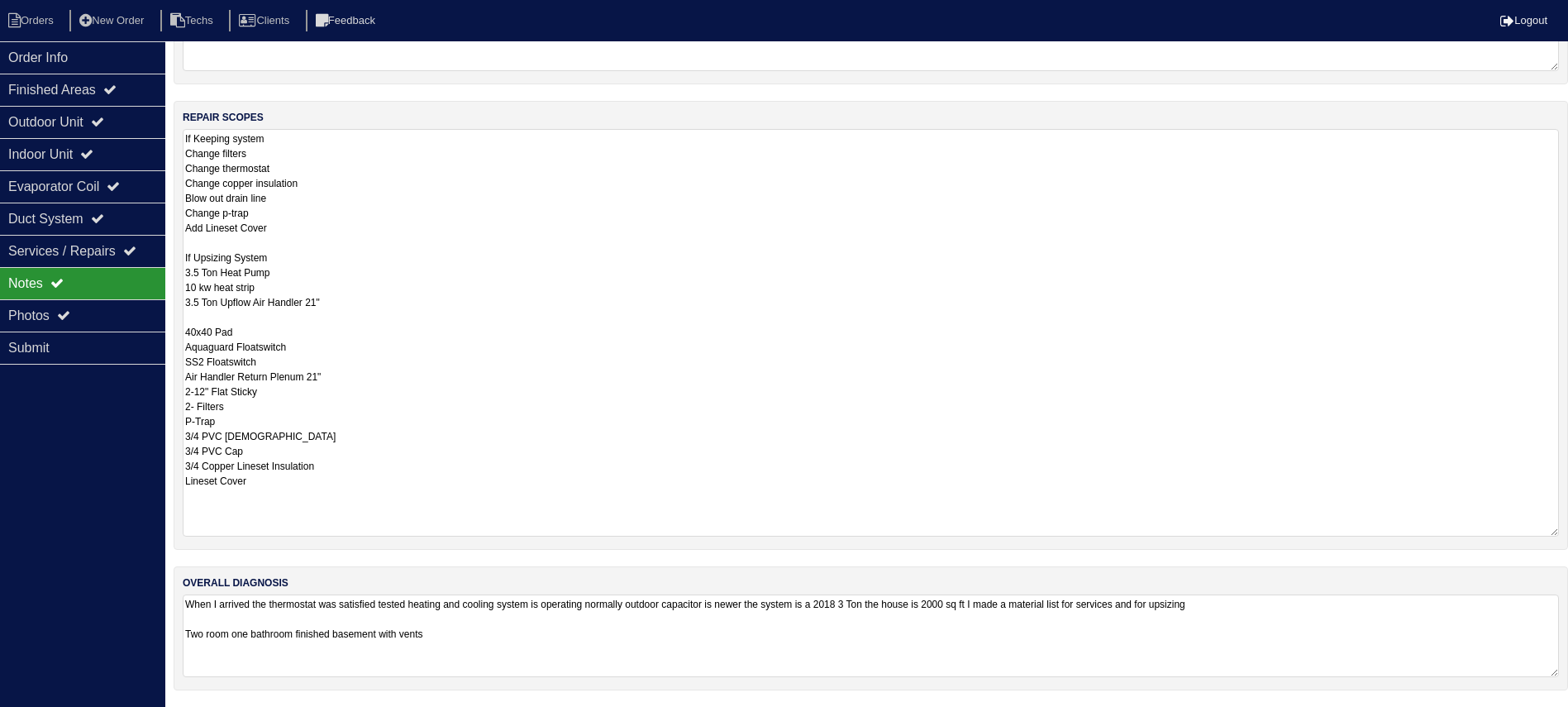
click at [408, 125] on div "repair scopes If Keeping system Change filters Change thermostat Change copper …" at bounding box center [871, 325] width 1395 height 449
click at [390, 141] on textarea "If Keeping system Change filters Change thermostat Change copper insulation Blo…" at bounding box center [870, 332] width 1377 height 408
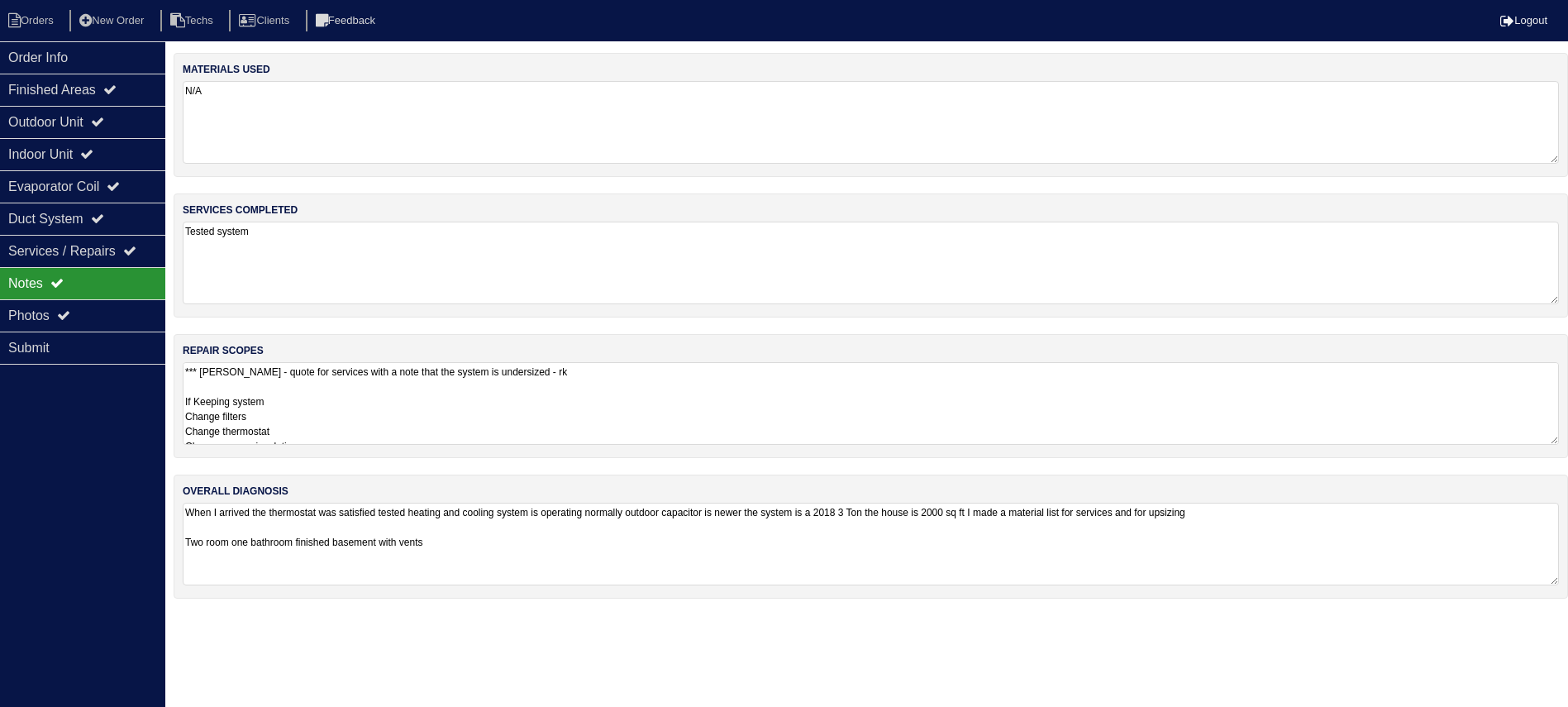
scroll to position [0, 0]
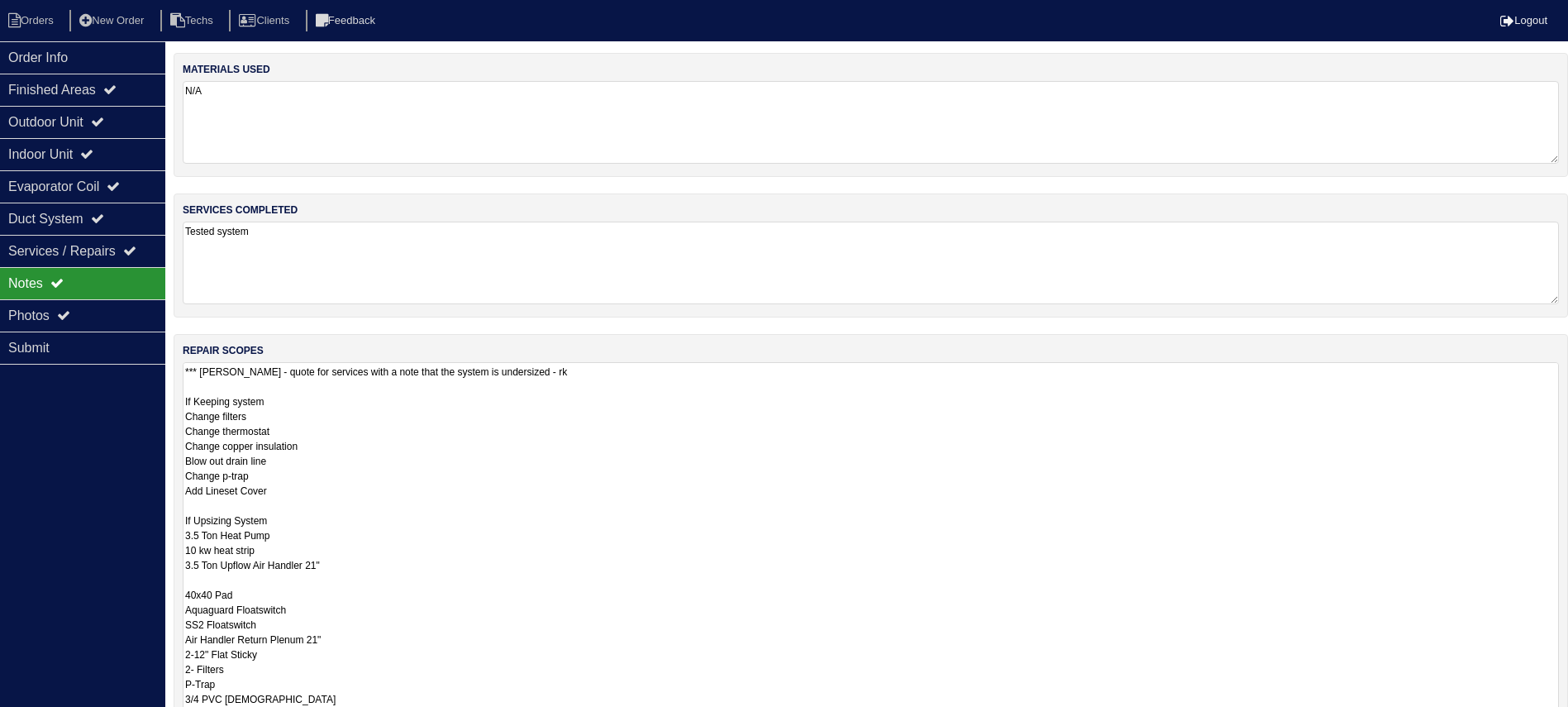
click at [1552, 232] on textarea "Tested system" at bounding box center [870, 263] width 1377 height 82
drag, startPoint x: 1566, startPoint y: 440, endPoint x: 1533, endPoint y: 767, distance: 328.7
click at [1533, 724] on html "Orders New Order Techs Clients Feedback Logout Orders New Order Users Clients M…" at bounding box center [784, 470] width 1568 height 940
click at [72, 123] on div "Outdoor Unit" at bounding box center [82, 122] width 165 height 32
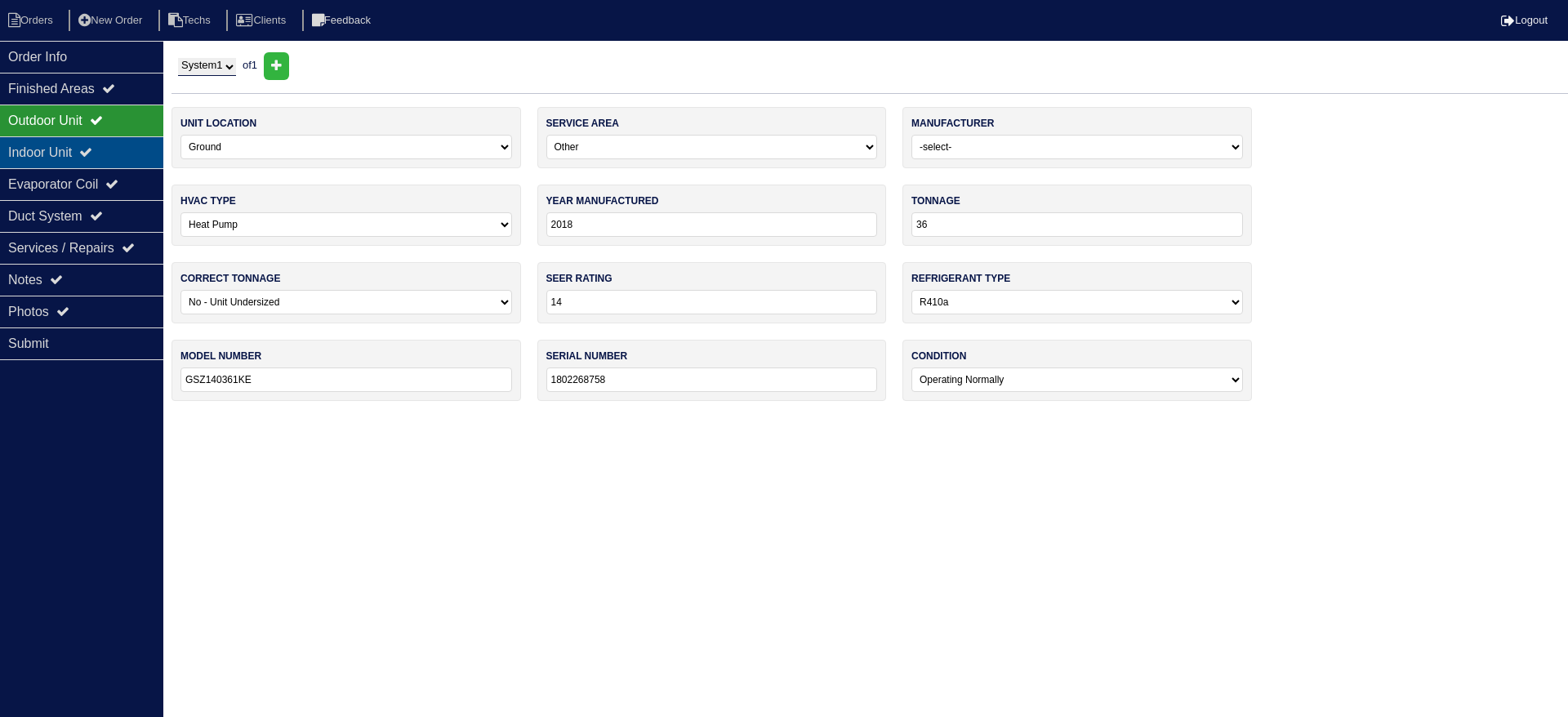
click at [71, 146] on div "Indoor Unit" at bounding box center [81, 152] width 163 height 32
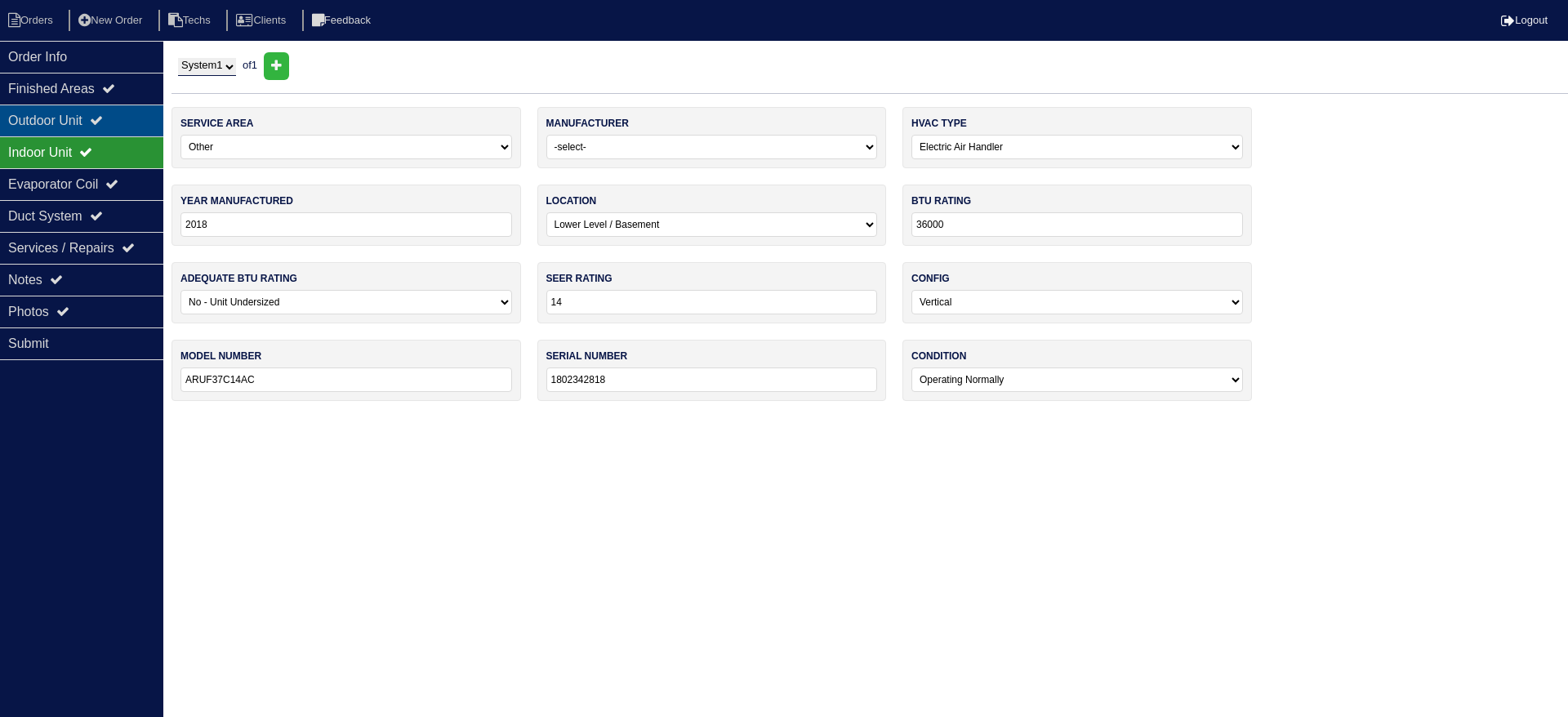
click at [97, 110] on div "Outdoor Unit" at bounding box center [81, 120] width 163 height 32
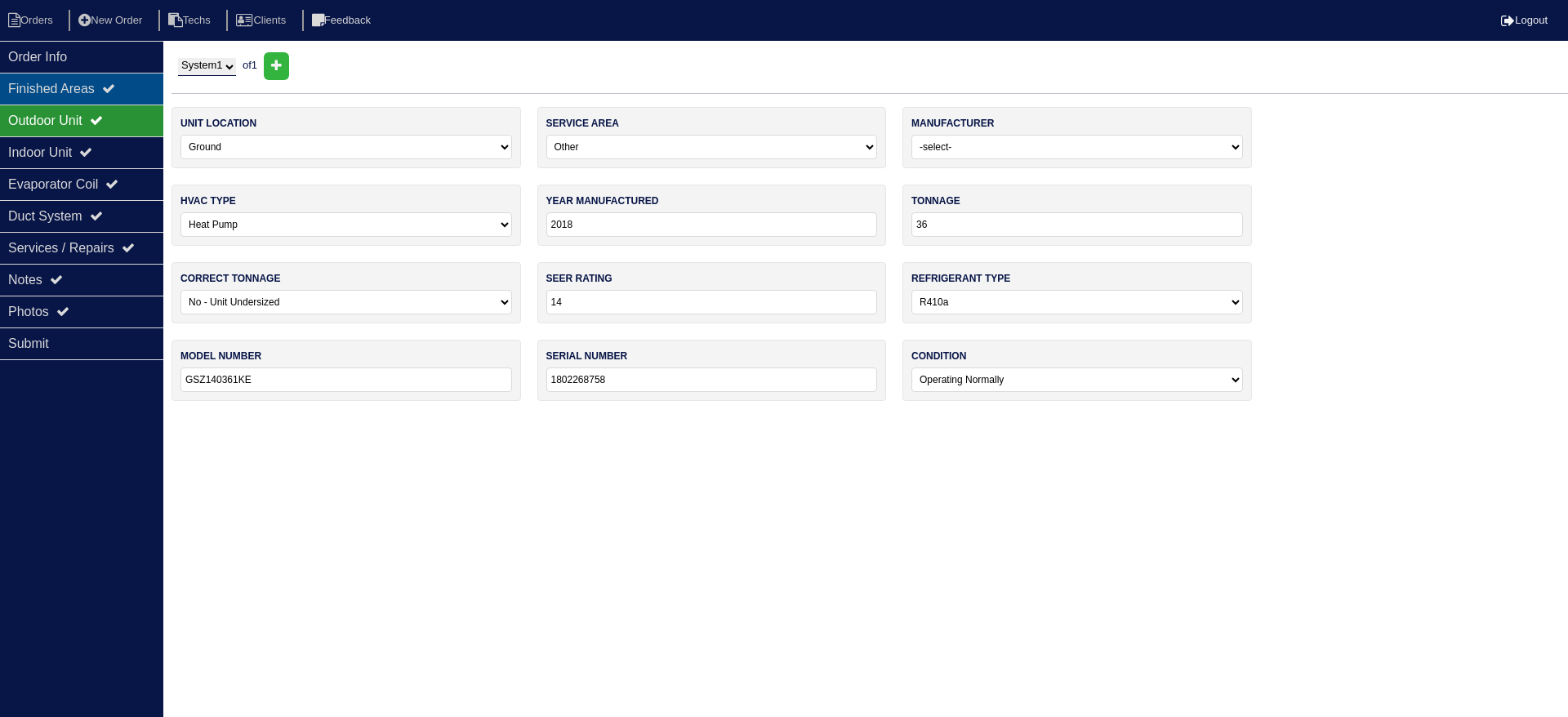
click at [138, 89] on div "Finished Areas" at bounding box center [81, 88] width 163 height 32
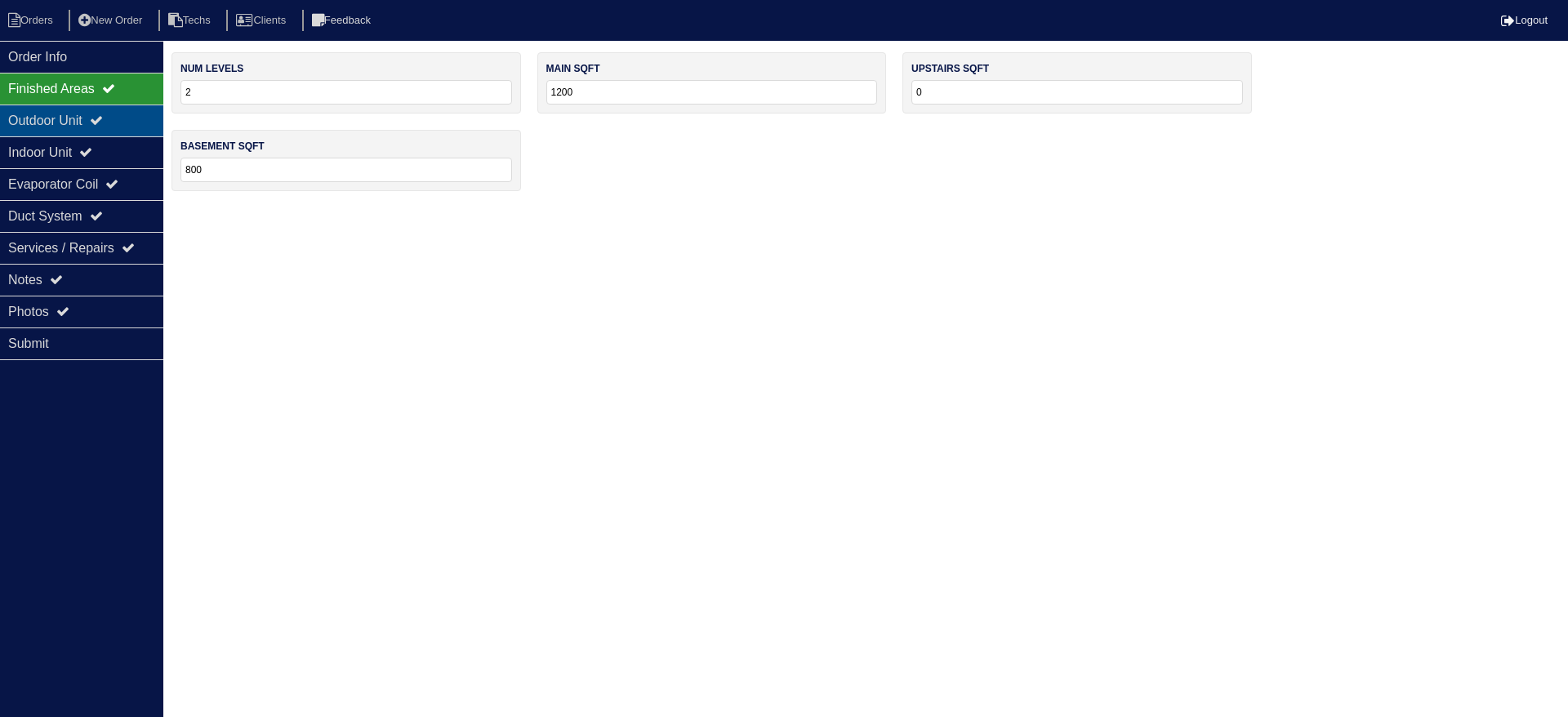
click at [118, 118] on div "Outdoor Unit" at bounding box center [81, 120] width 163 height 32
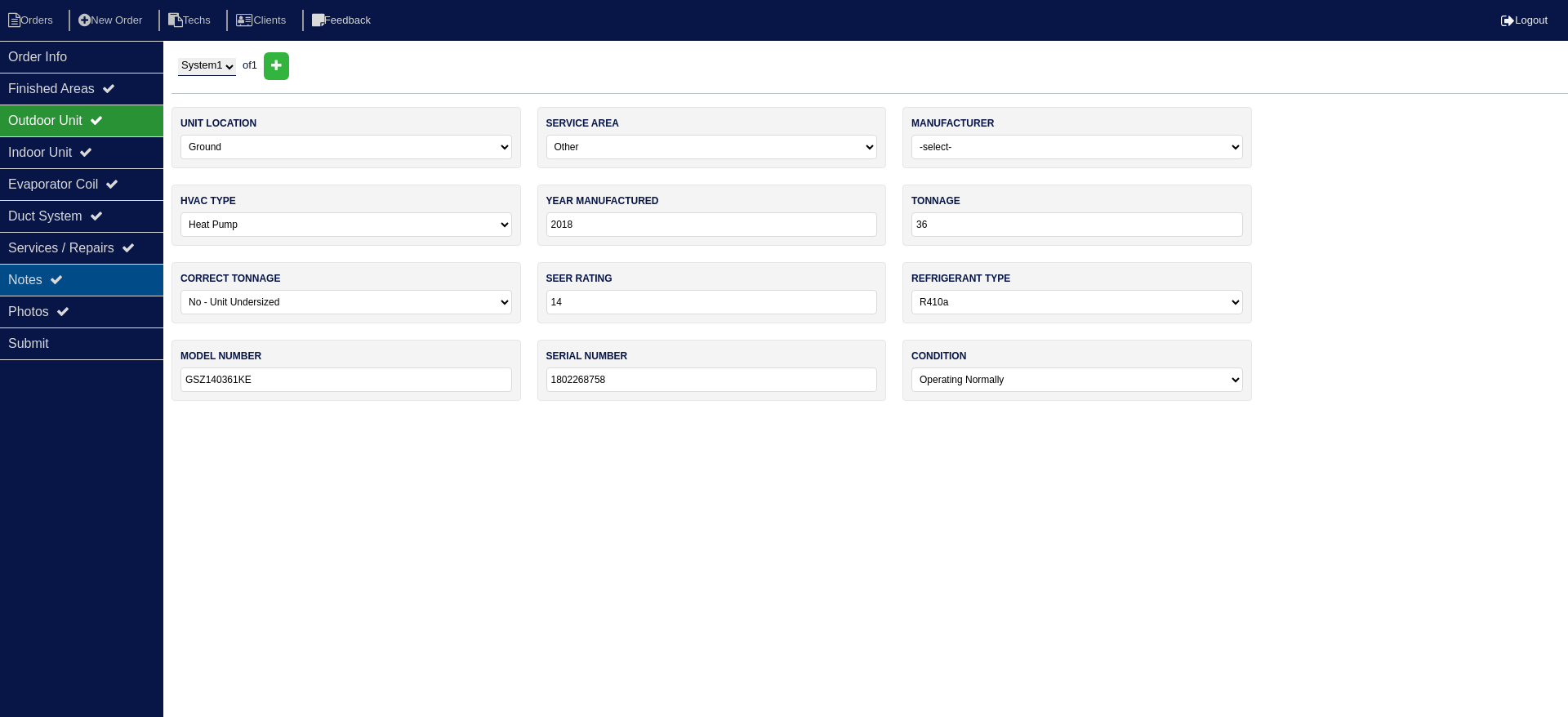
click at [38, 273] on div "Notes" at bounding box center [81, 280] width 163 height 32
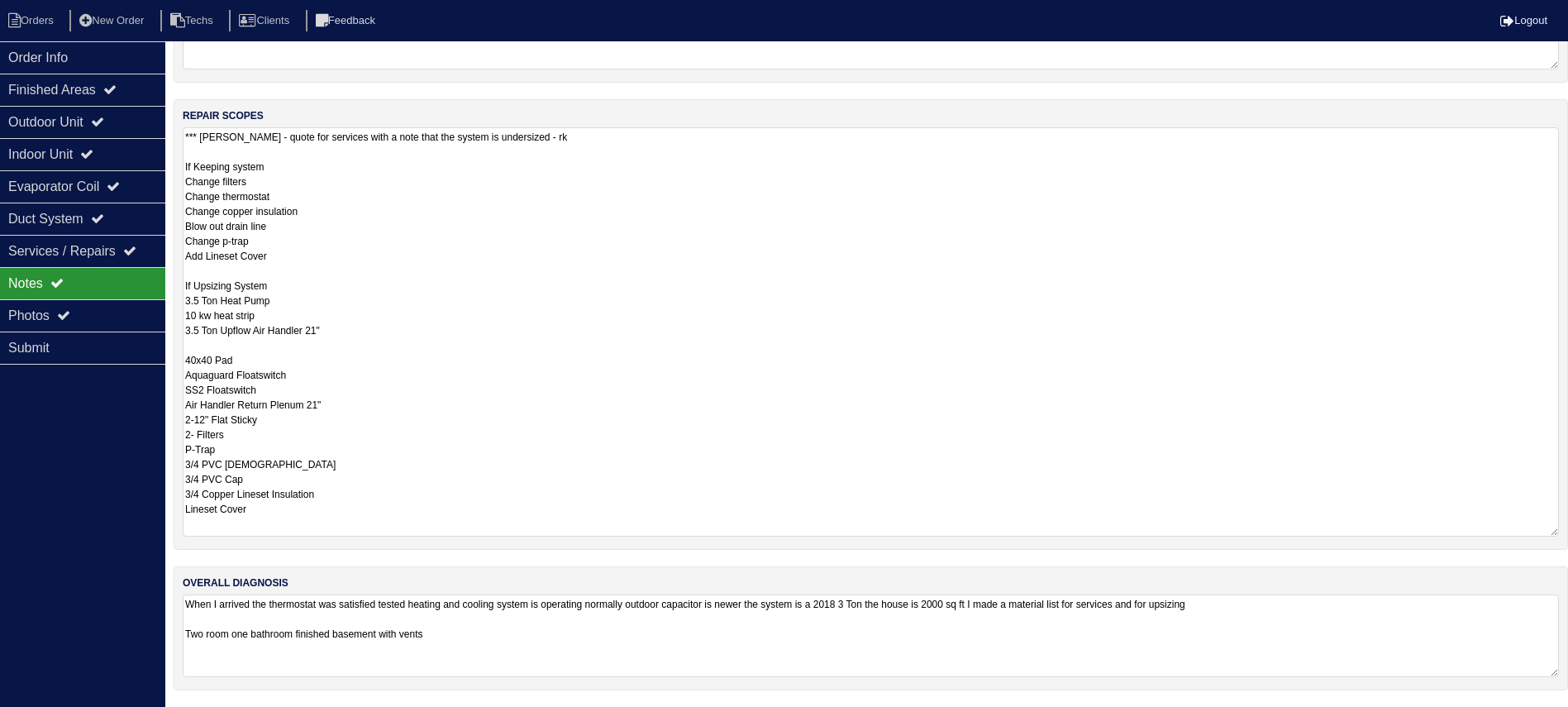
scroll to position [234, 0]
click at [304, 257] on textarea "*** Per Payton - quote for services with a note that the system is undersized -…" at bounding box center [870, 333] width 1377 height 409
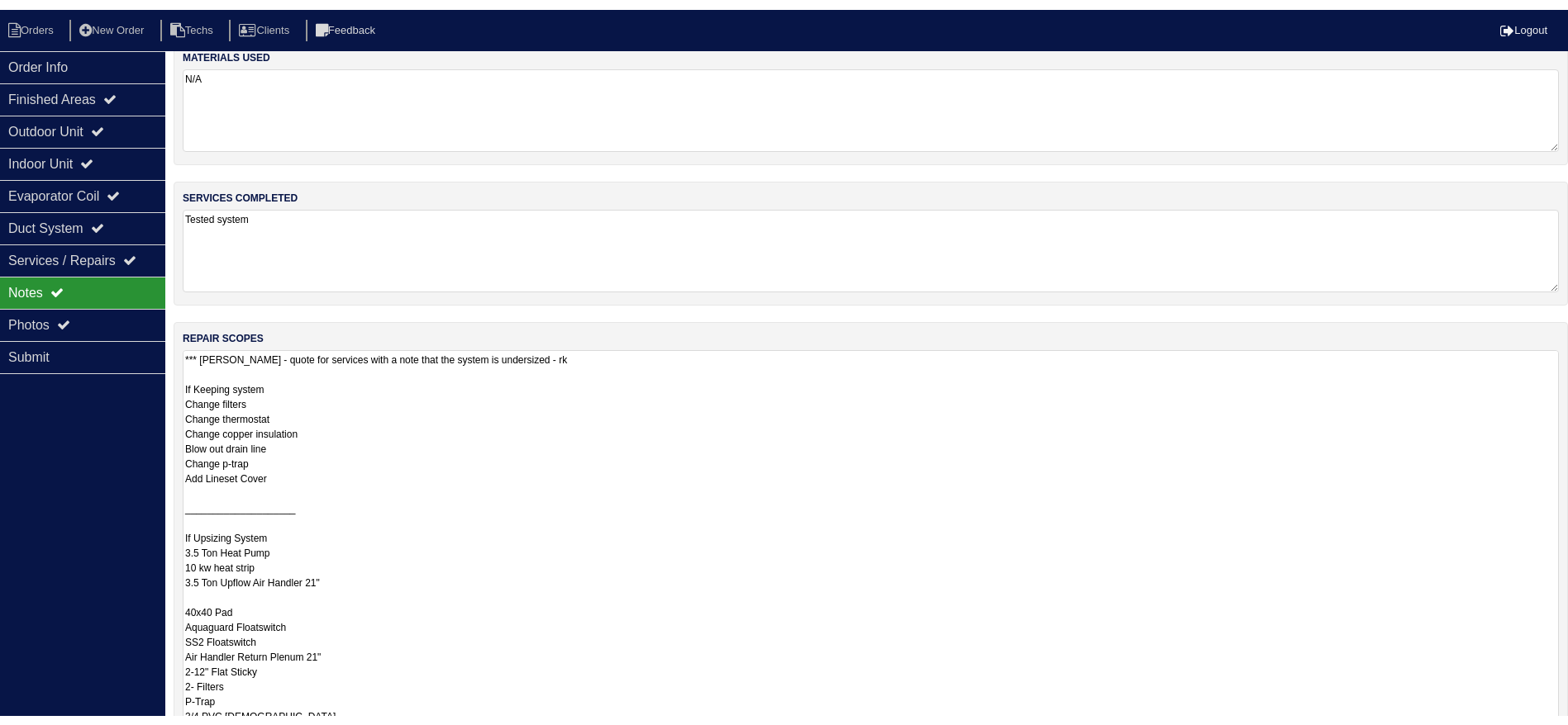
scroll to position [0, 0]
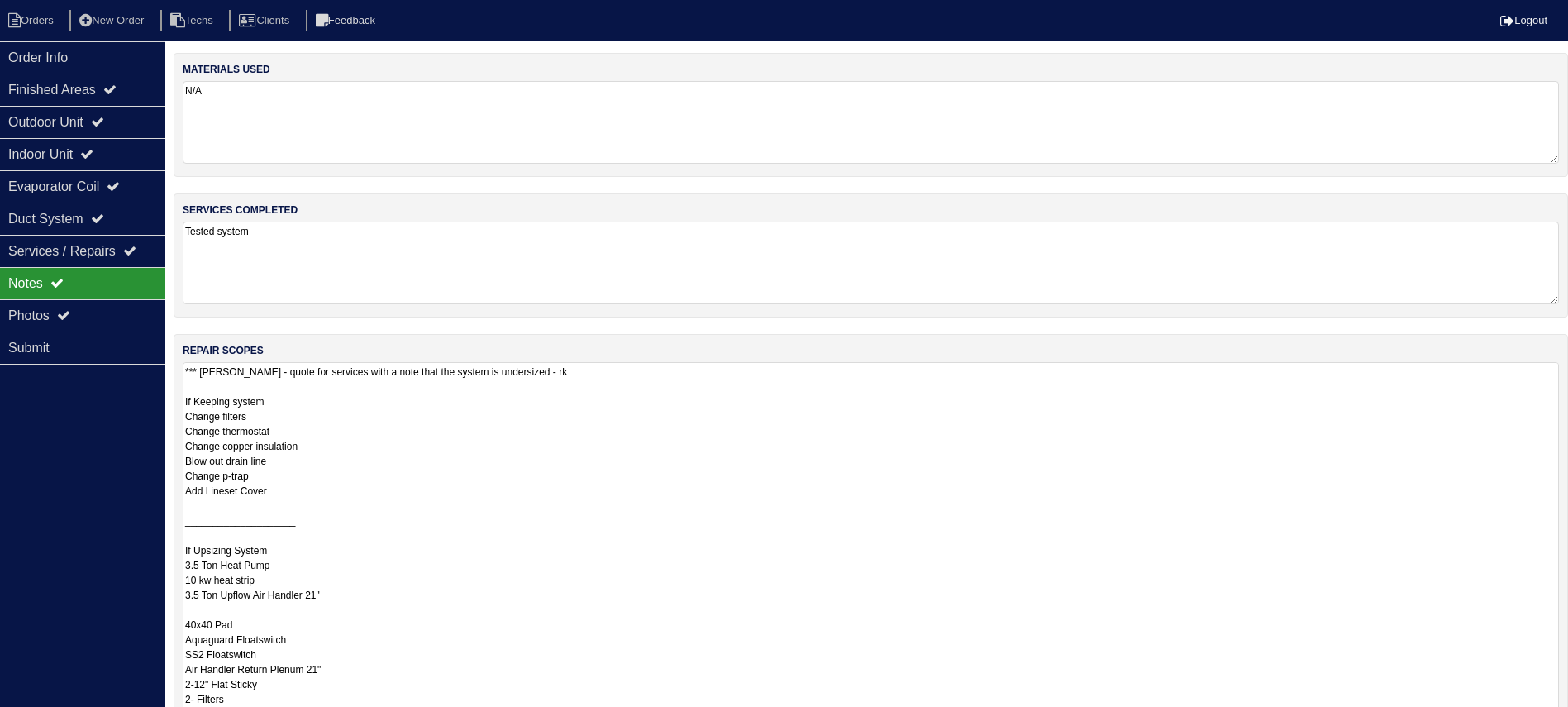
type textarea "*** Per Payton - quote for services with a note that the system is undersized -…"
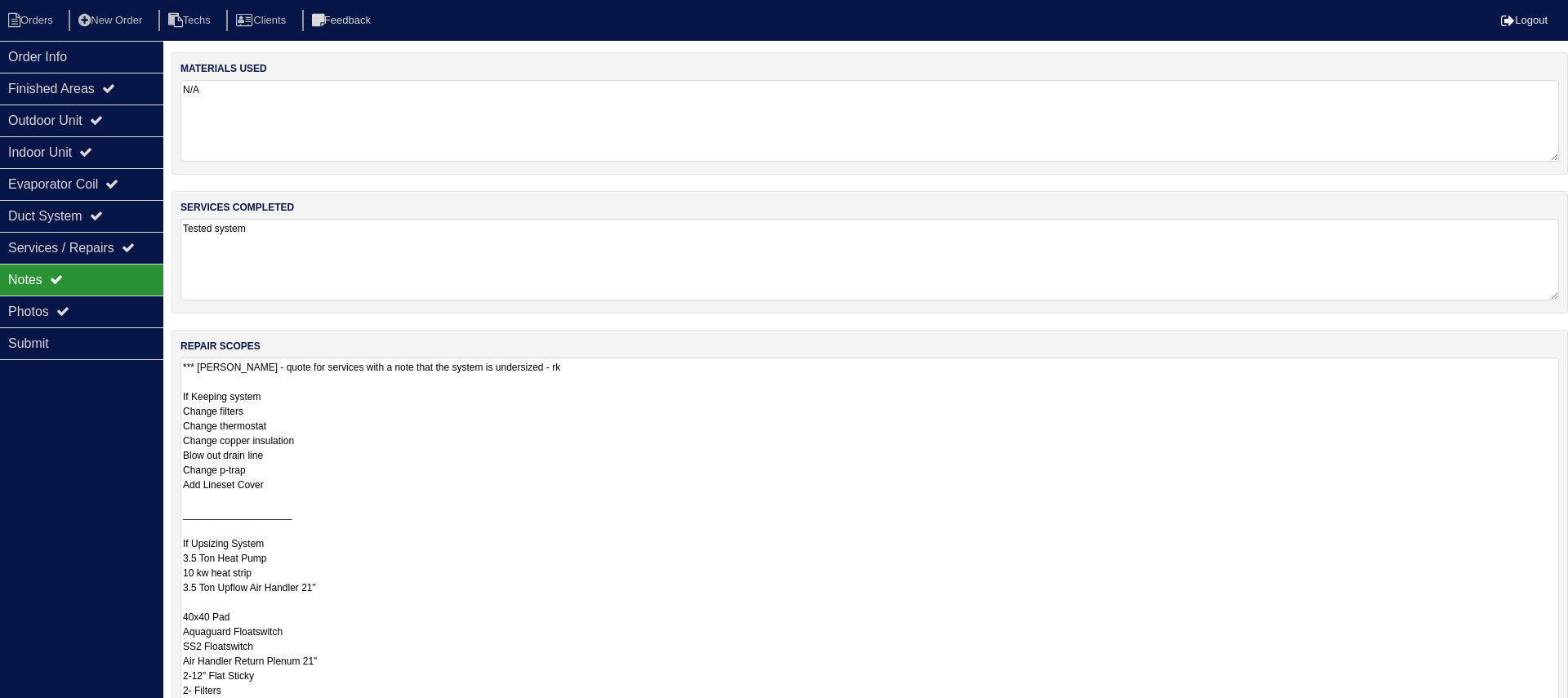
click at [1490, 283] on textarea "Tested system" at bounding box center [869, 259] width 1378 height 81
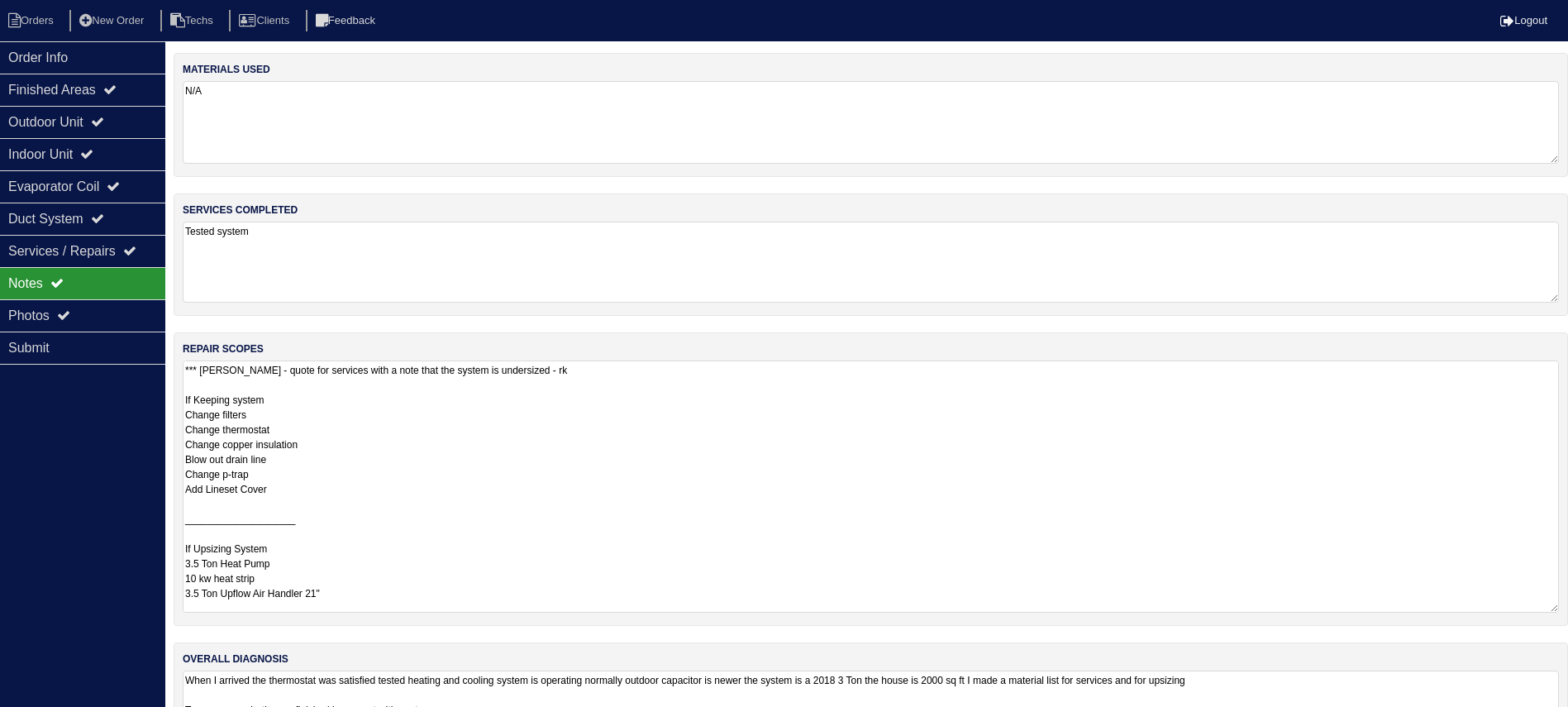
drag, startPoint x: 1571, startPoint y: 437, endPoint x: 1571, endPoint y: 606, distance: 169.0
click at [1568, 606] on html "Orders New Order Techs Clients Feedback Logout Orders New Order Users Clients M…" at bounding box center [784, 391] width 1568 height 783
click at [120, 311] on div "Photos" at bounding box center [82, 315] width 165 height 32
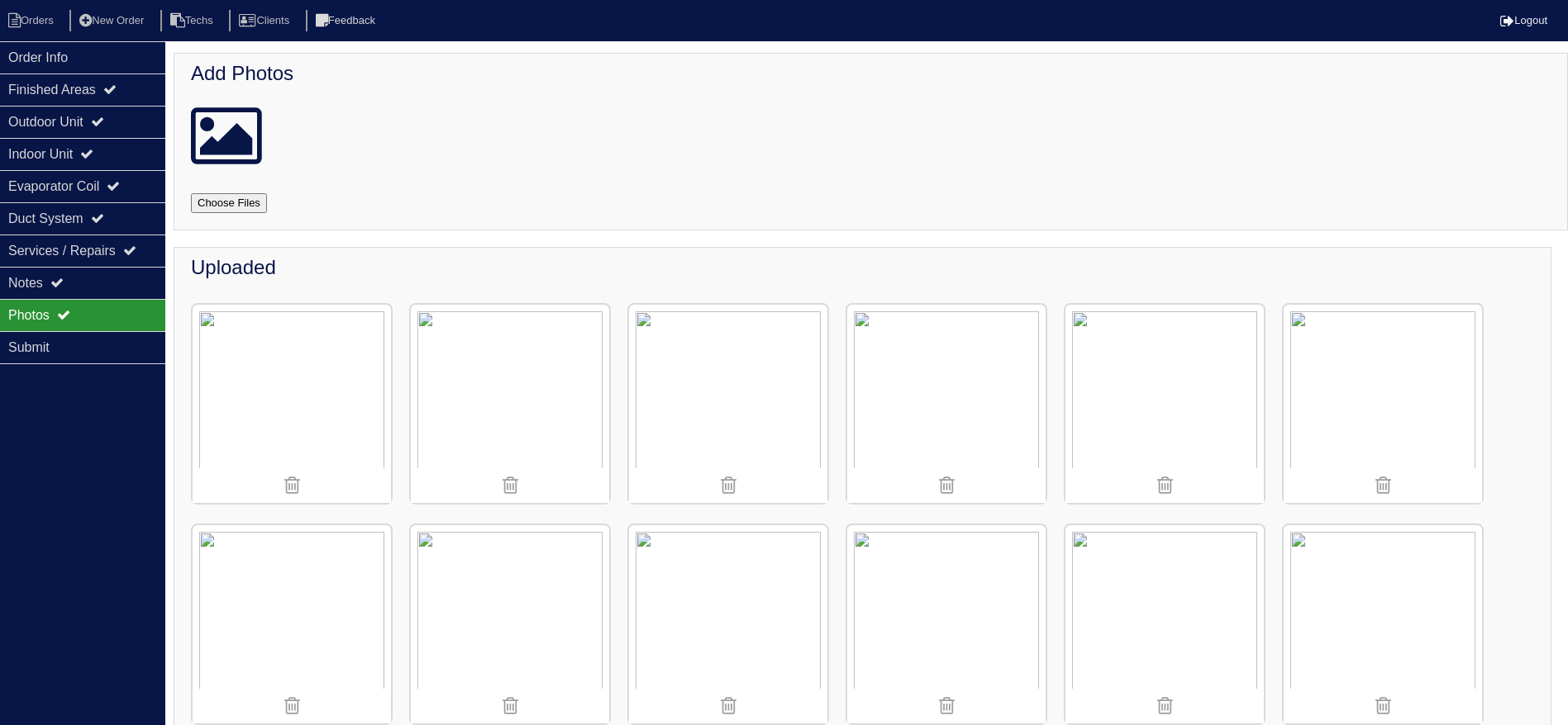
click at [1387, 395] on img at bounding box center [1383, 404] width 199 height 199
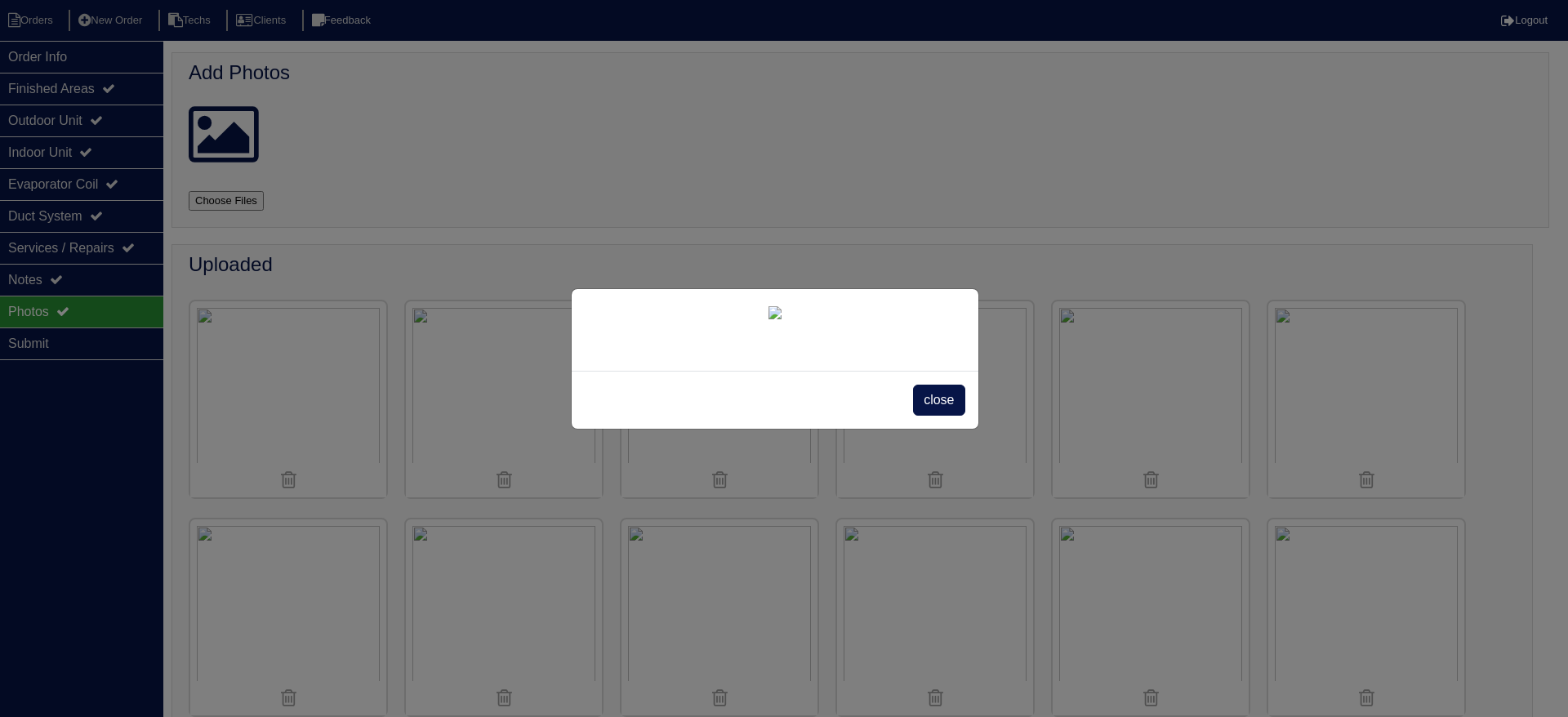
click at [955, 429] on div "close" at bounding box center [774, 400] width 406 height 58
click at [939, 416] on span "close" at bounding box center [938, 400] width 52 height 31
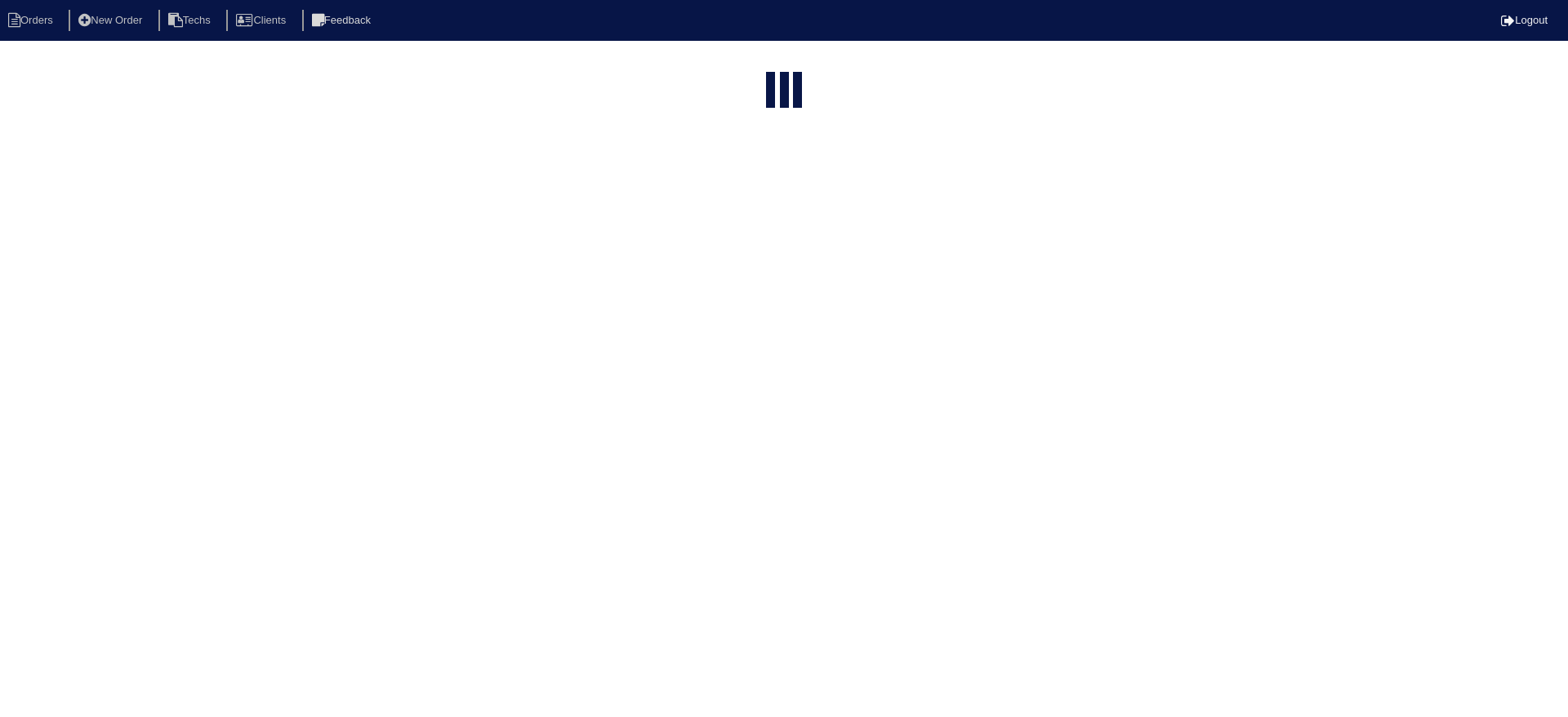
select select "15"
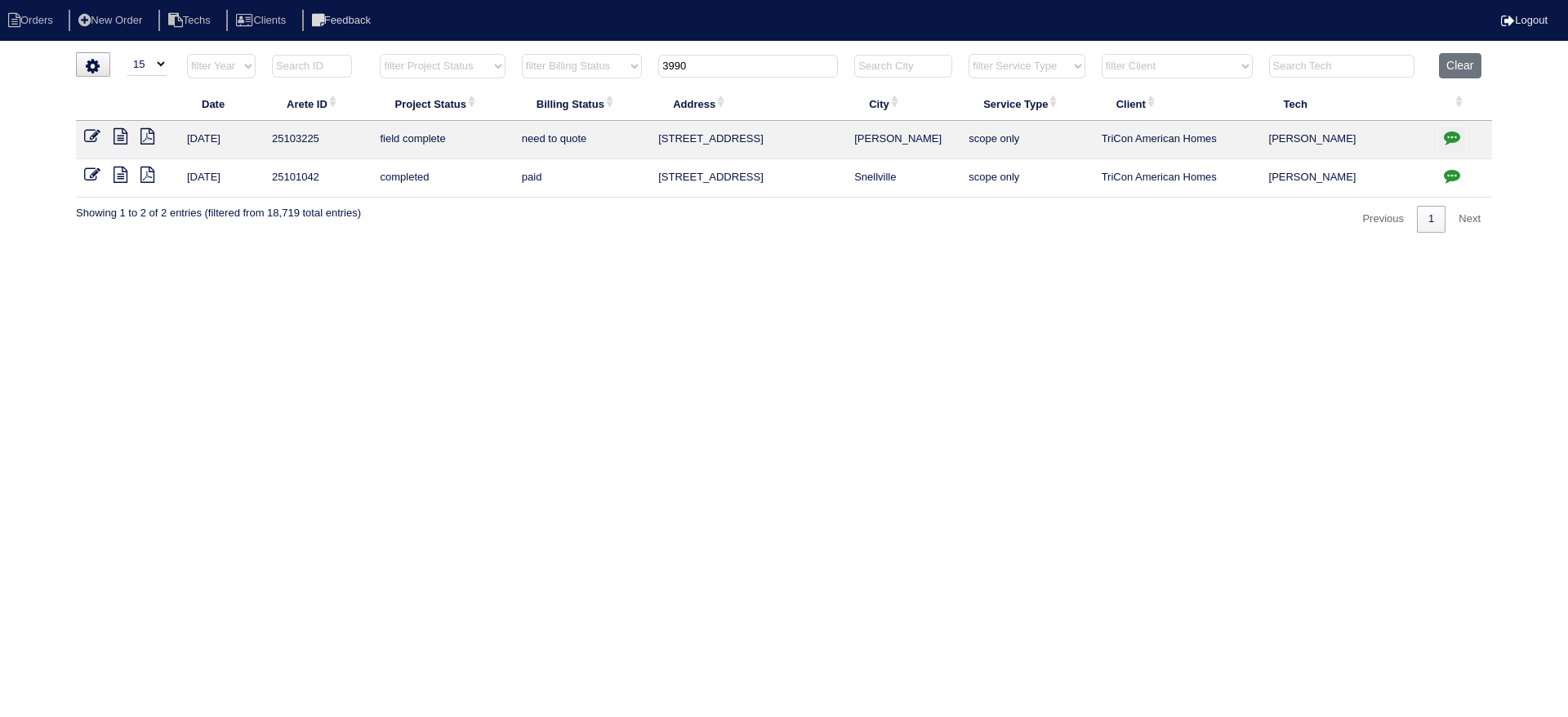
click at [92, 131] on icon at bounding box center [92, 137] width 16 height 16
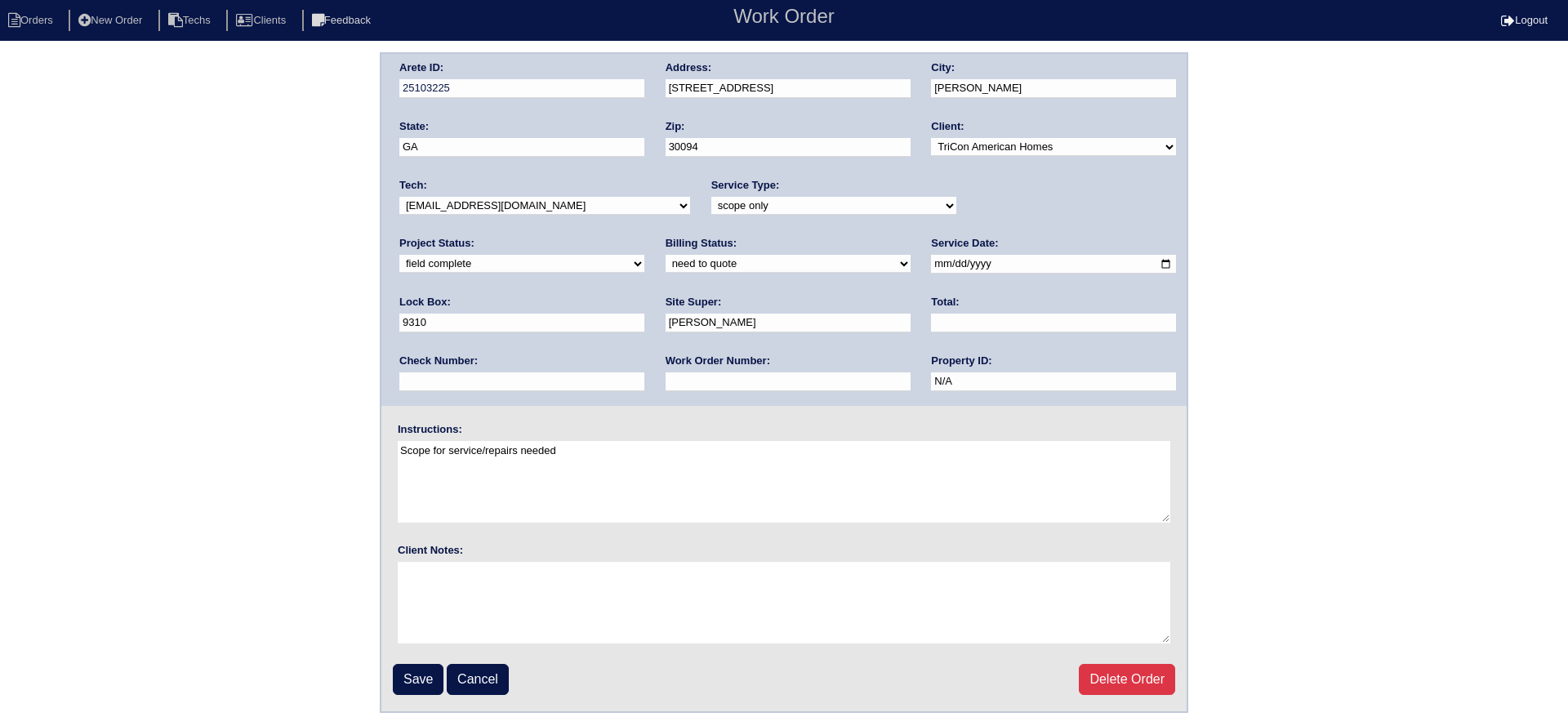
click at [666, 260] on select "need to quote quoted need to invoice invoiced paid warranty purchase order need…" at bounding box center [788, 264] width 245 height 18
select select "quoted"
click at [666, 255] on select "need to quote quoted need to invoice invoiced paid warranty purchase order need…" at bounding box center [788, 264] width 245 height 18
click at [931, 324] on input "text" at bounding box center [1053, 323] width 245 height 19
type input "585.00"
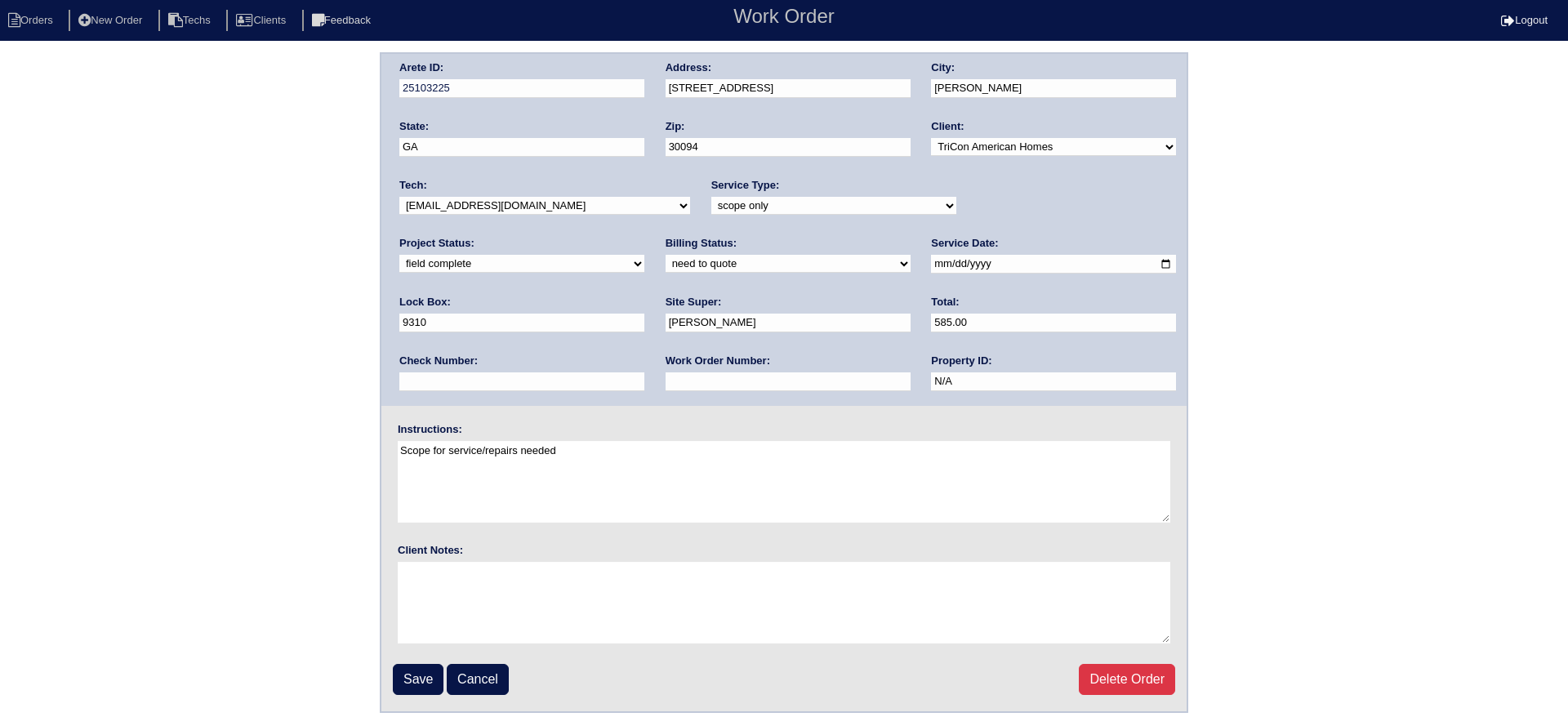
click at [666, 378] on input "text" at bounding box center [788, 382] width 245 height 19
type input "Requested"
click at [417, 674] on input "Save" at bounding box center [418, 680] width 51 height 31
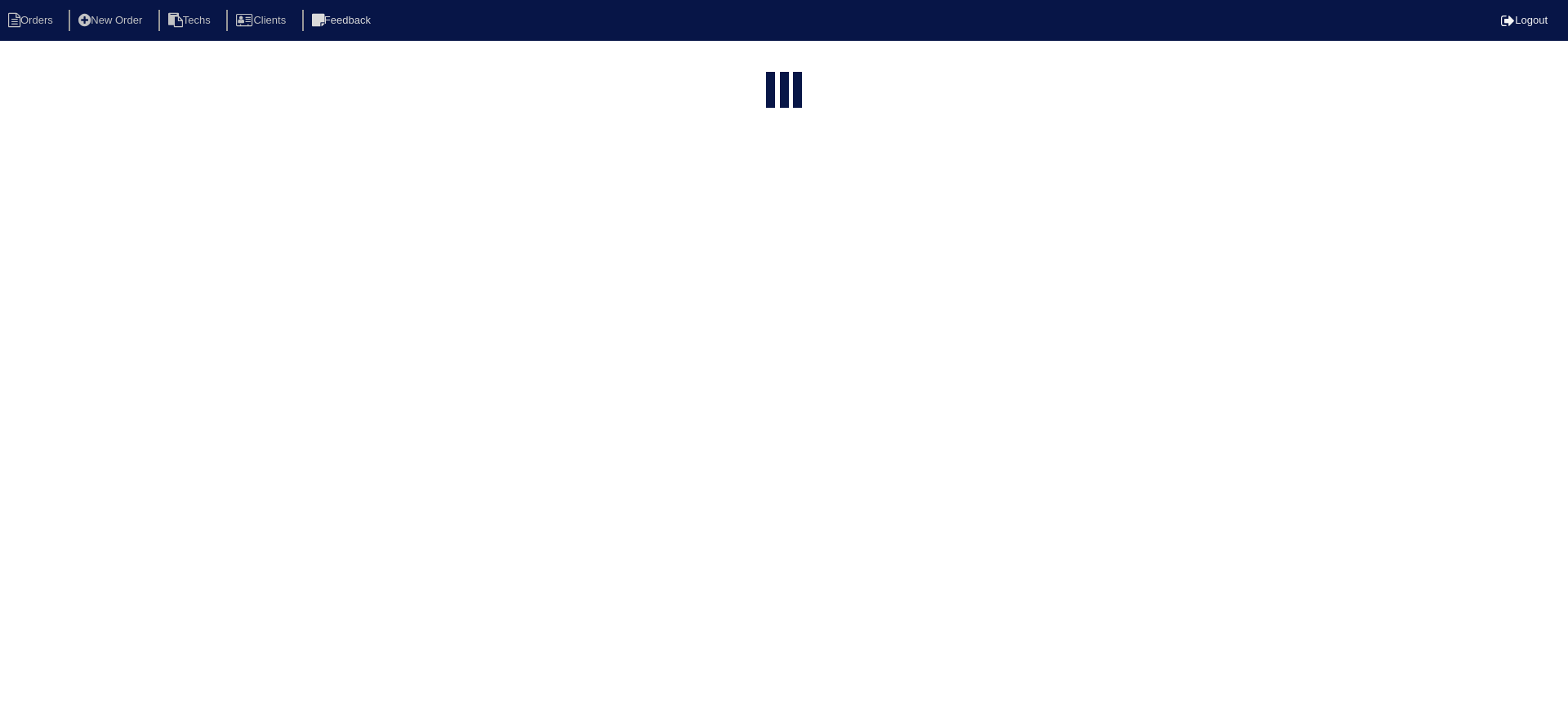
select select "15"
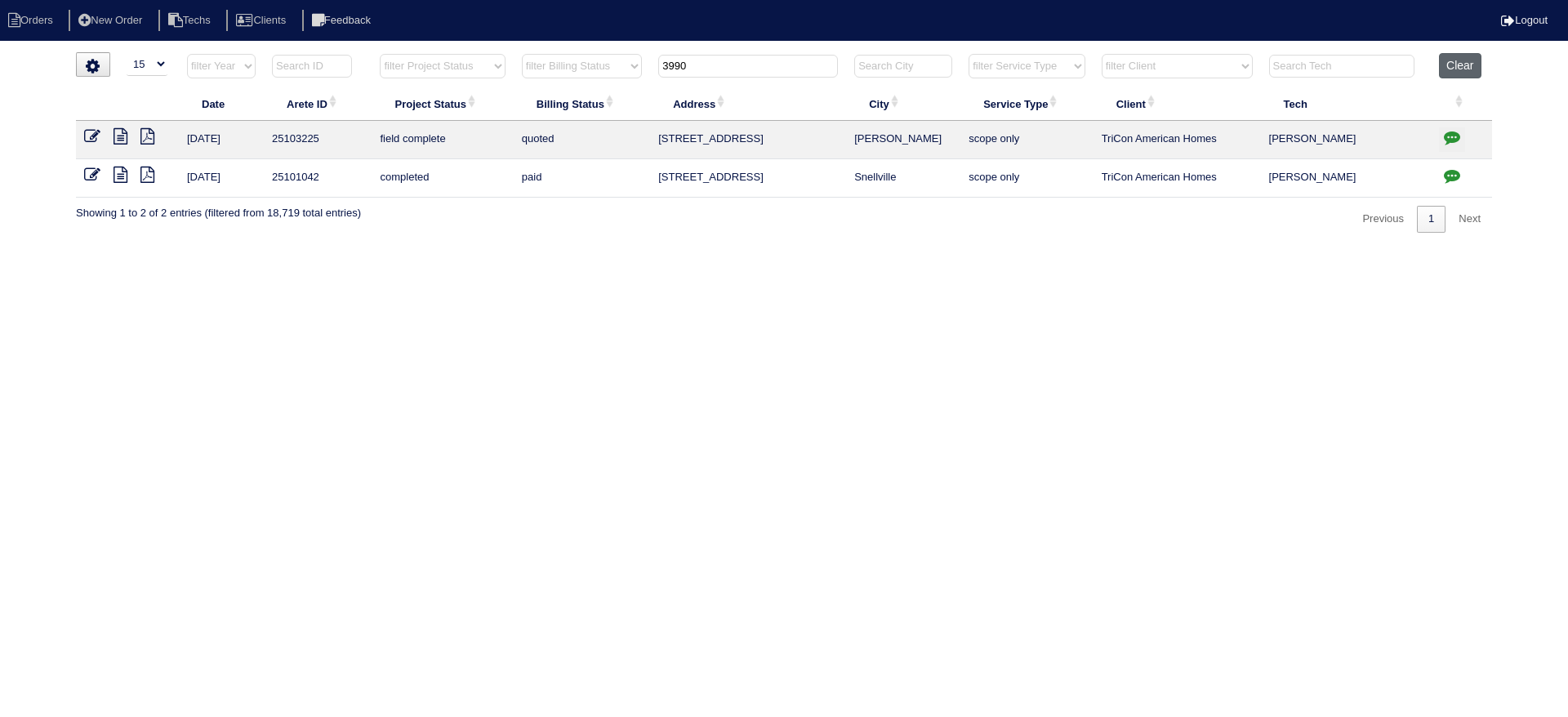
click at [1457, 62] on button "Clear" at bounding box center [1459, 66] width 42 height 25
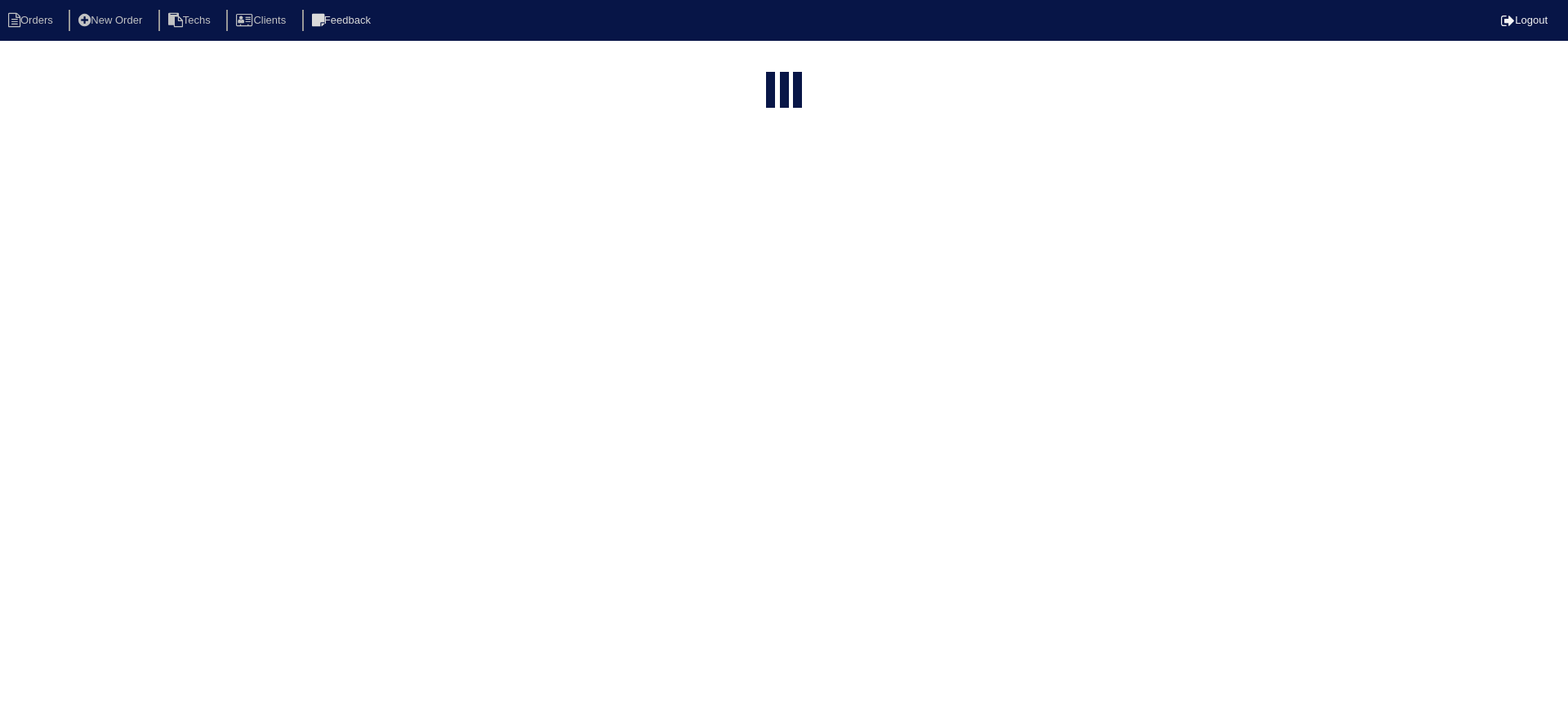
select select "15"
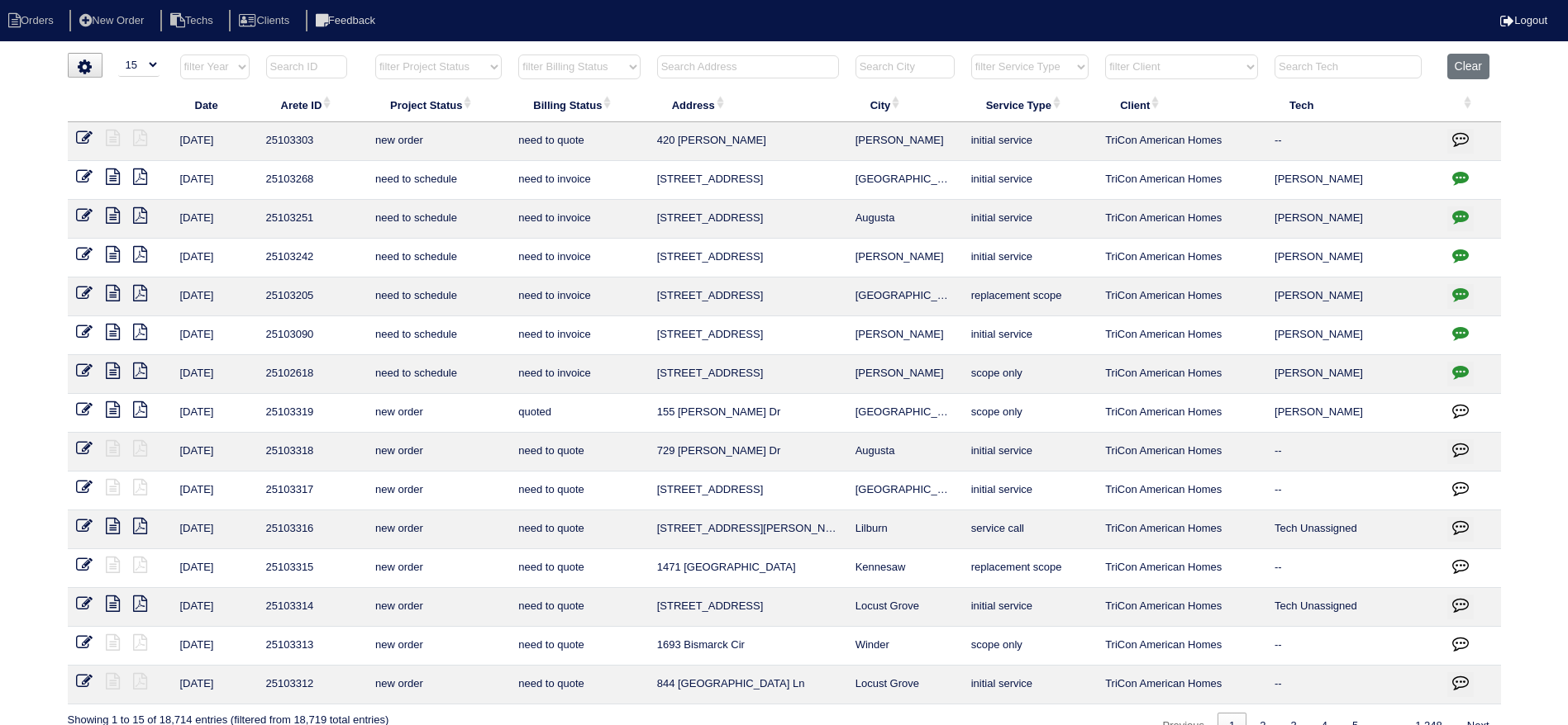
click at [478, 67] on select "filter Project Status -- Any Project Status -- new order assigned in progress f…" at bounding box center [439, 67] width 126 height 25
click at [376, 55] on select "filter Project Status -- Any Project Status -- new order assigned in progress f…" at bounding box center [439, 67] width 126 height 25
select select "field complete"
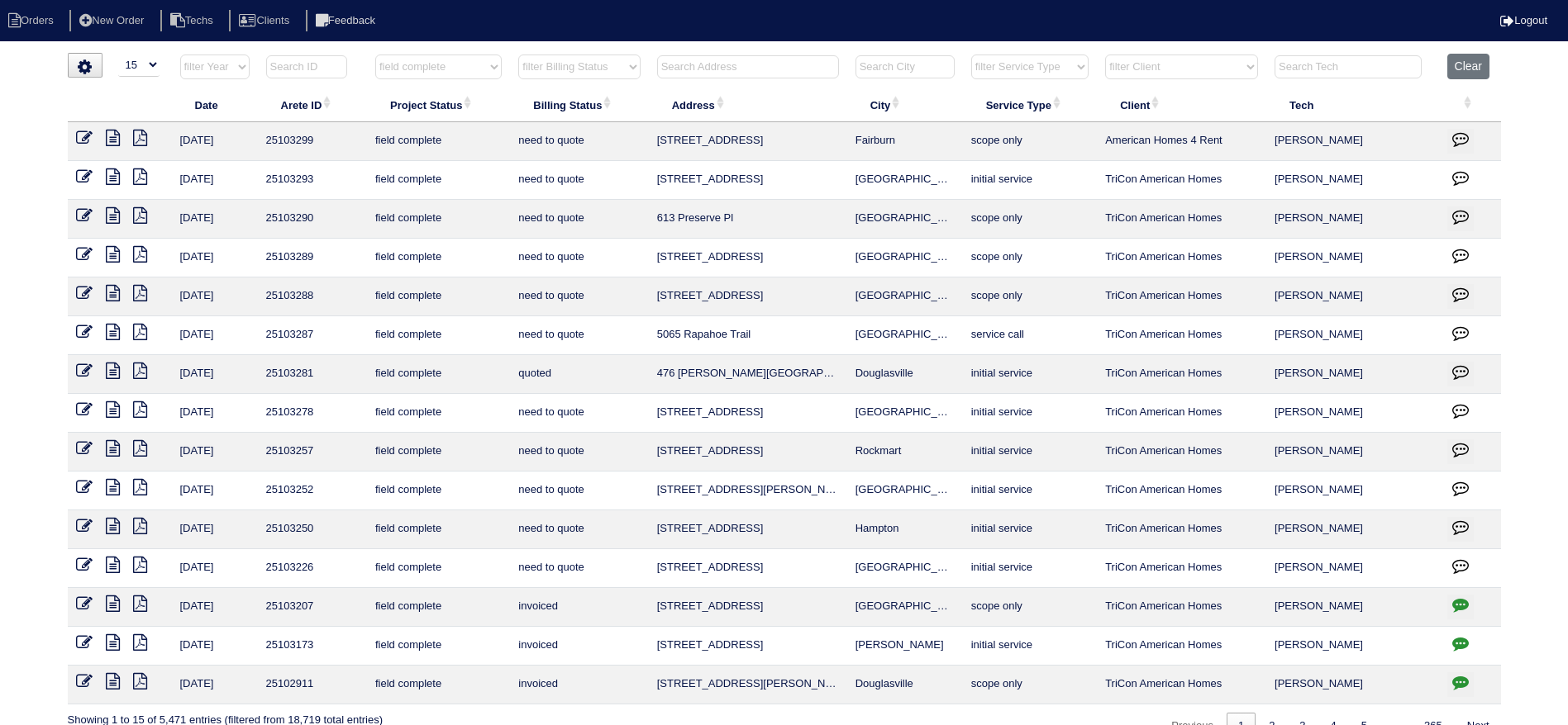
click at [616, 70] on select "filter Billing Status -- Any Billing Status -- need to quote quoted need to inv…" at bounding box center [579, 67] width 122 height 25
select select "need to quote"
click at [519, 55] on select "filter Billing Status -- Any Billing Status -- need to quote quoted need to inv…" at bounding box center [579, 67] width 122 height 25
select select "field complete"
select select "need to quote"
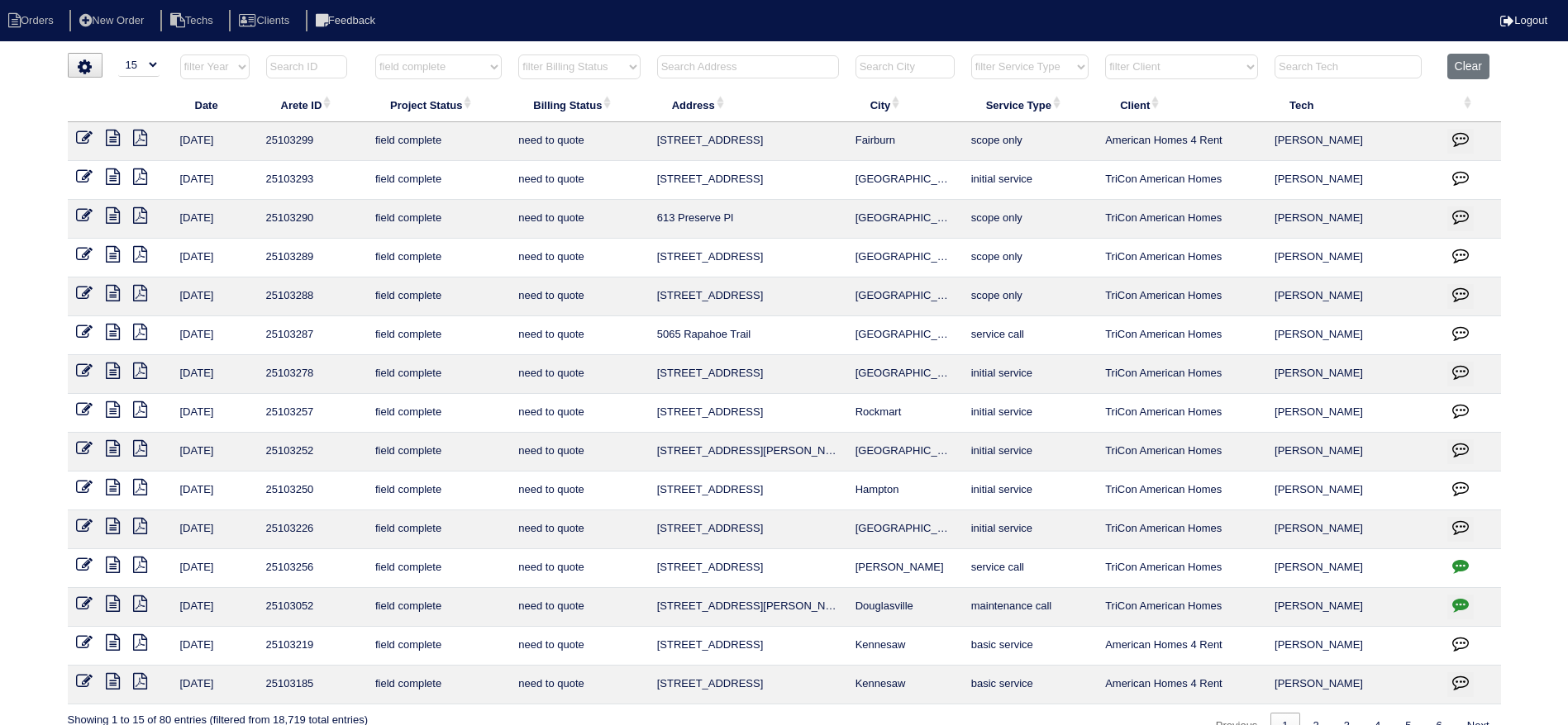
click at [1247, 62] on select "filter Client -- Any Client -- Alan Luther American Homes 4 Rent Arete Personal…" at bounding box center [1181, 67] width 153 height 25
select select "American Homes 4 Rent"
click at [1106, 55] on select "filter Client -- Any Client -- Alan Luther American Homes 4 Rent Arete Personal…" at bounding box center [1181, 67] width 153 height 25
select select "field complete"
select select "need to quote"
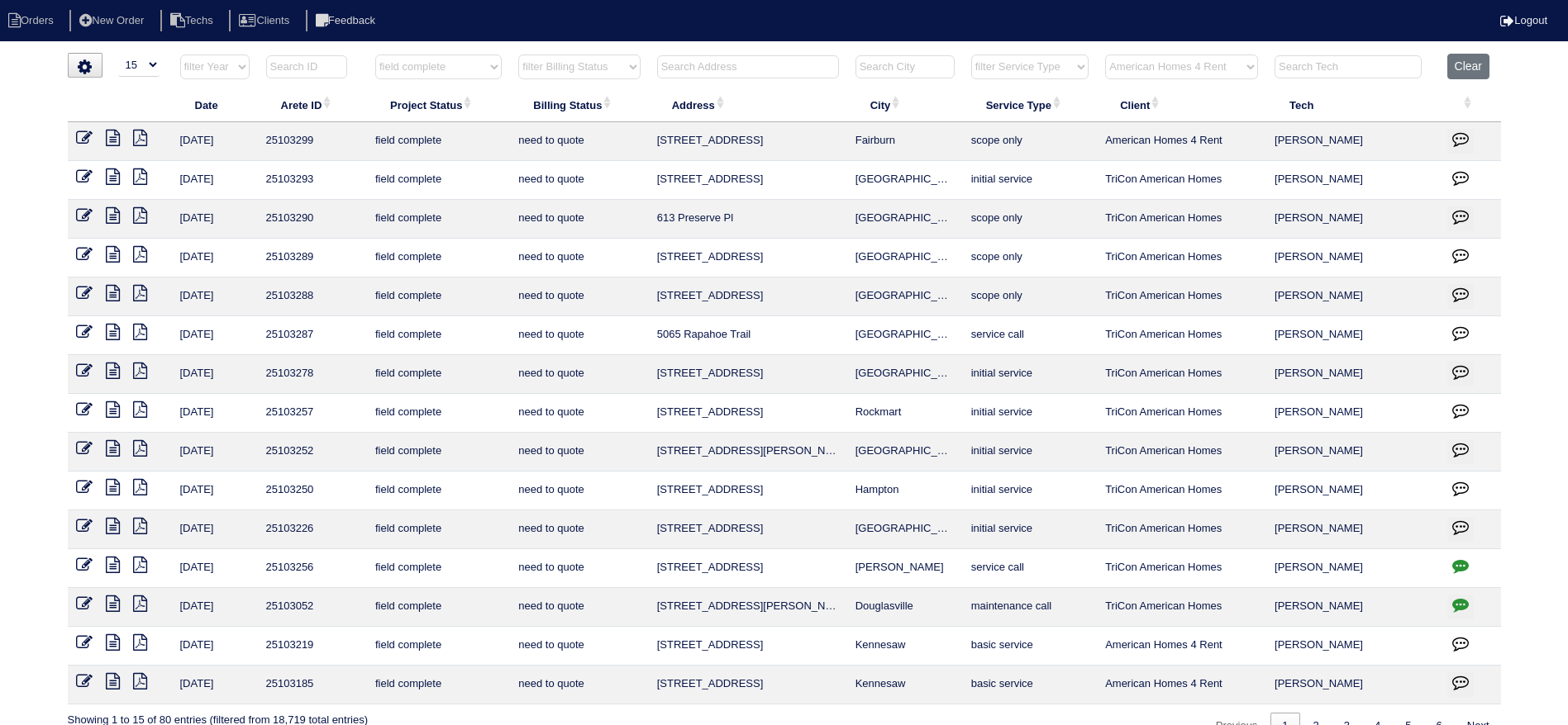
select select "American Homes 4 Rent"
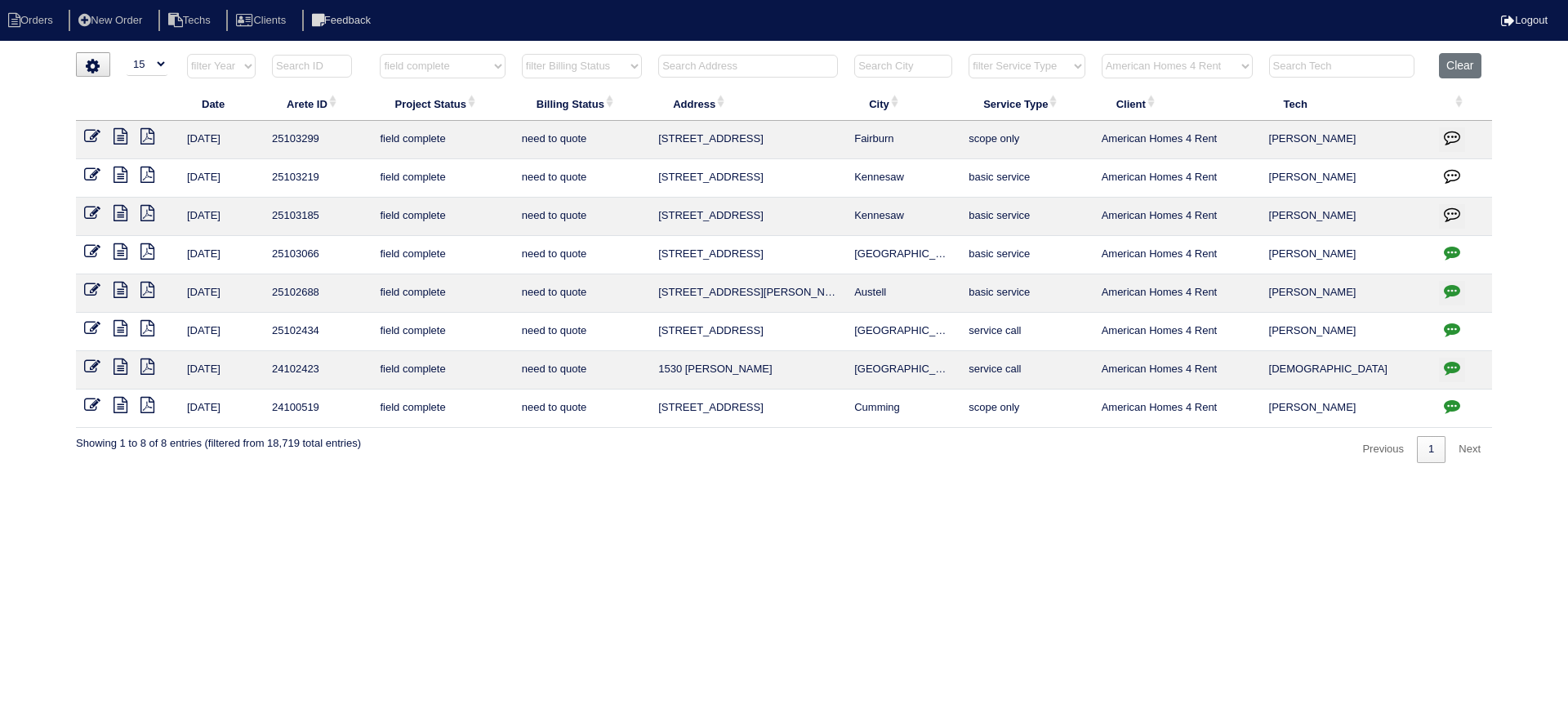
click at [1451, 245] on icon "button" at bounding box center [1452, 253] width 16 height 16
type textarea "8/28/25 - Texted Dan - how to handle no water to clean clogged condenser - pres…"
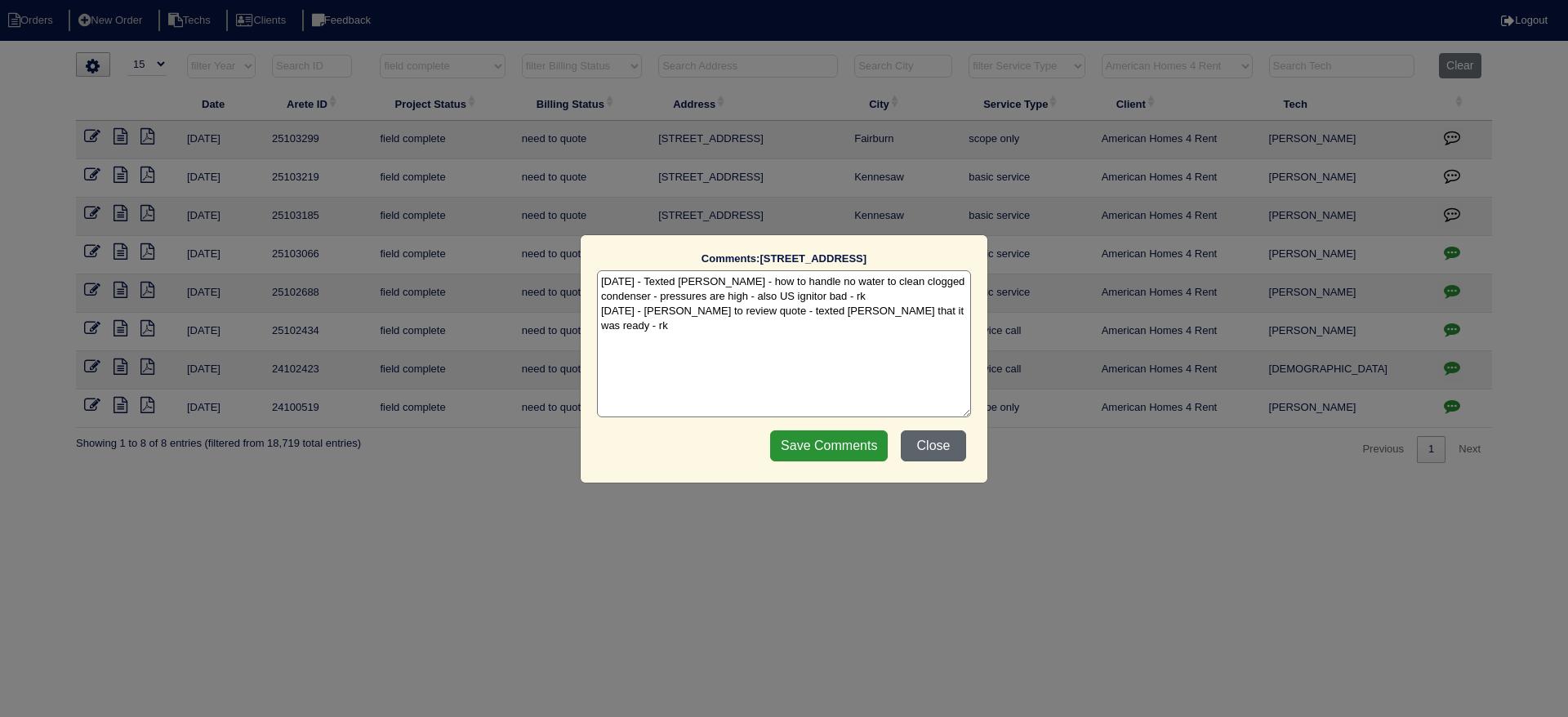
click at [927, 442] on button "Close" at bounding box center [933, 446] width 65 height 31
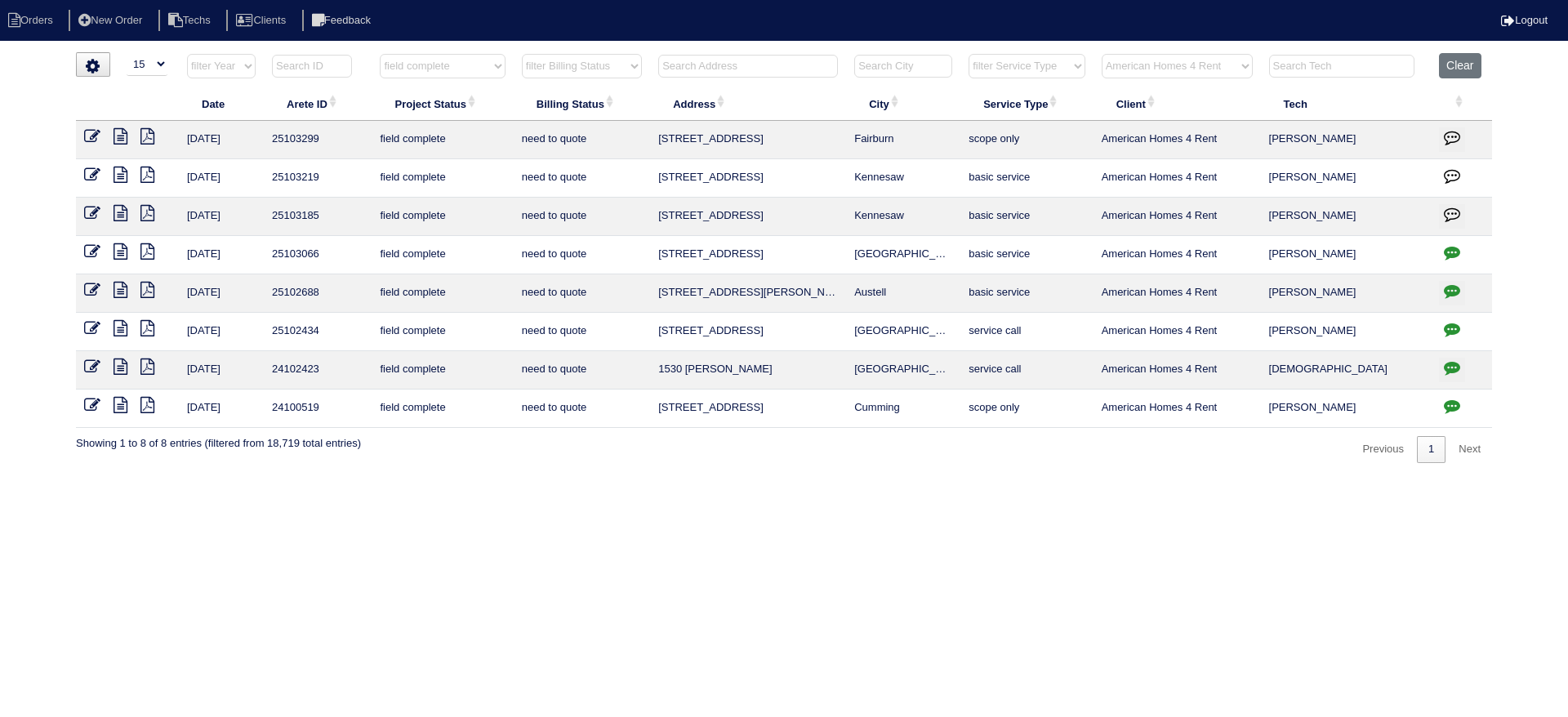
click at [119, 206] on icon at bounding box center [119, 214] width 14 height 16
click at [122, 173] on icon at bounding box center [119, 175] width 14 height 16
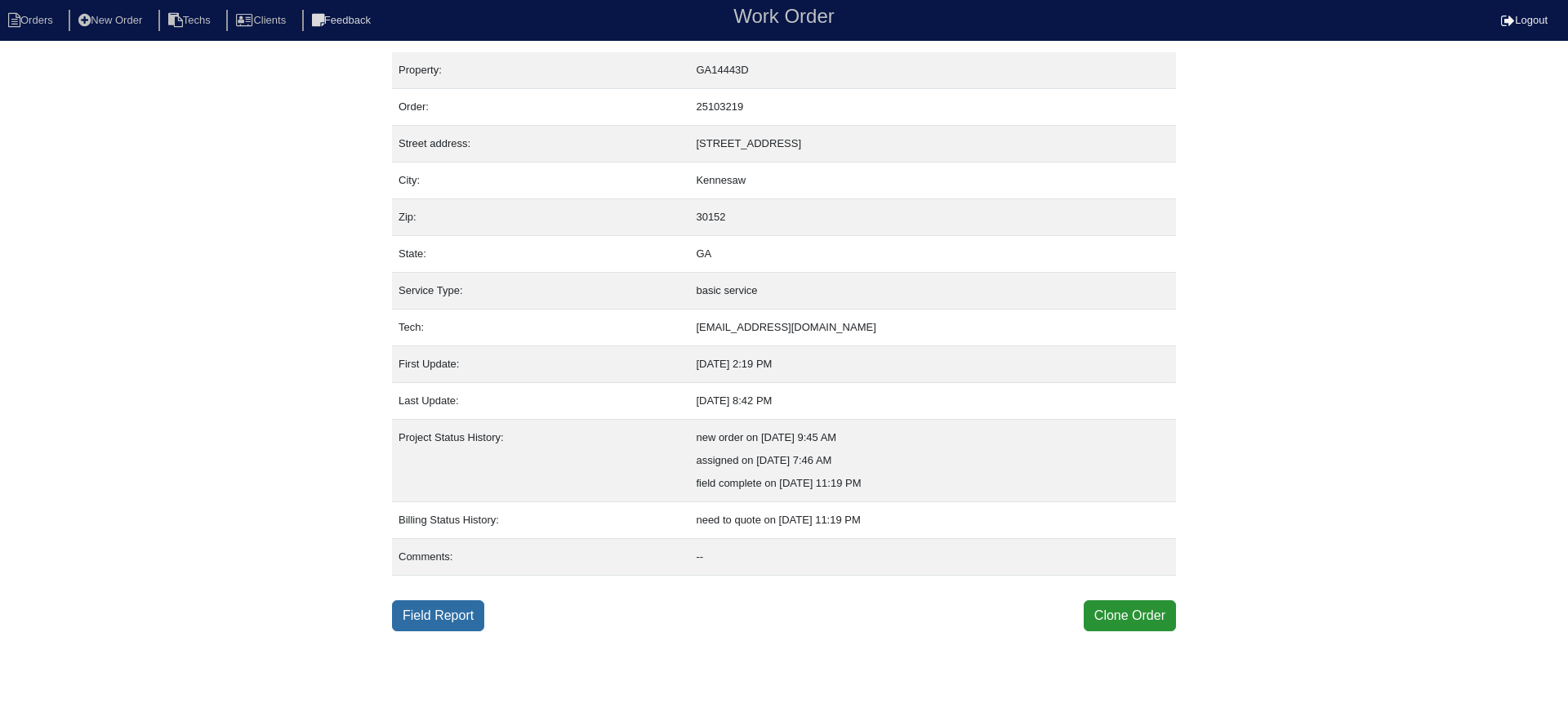
click at [439, 610] on link "Field Report" at bounding box center [438, 616] width 92 height 31
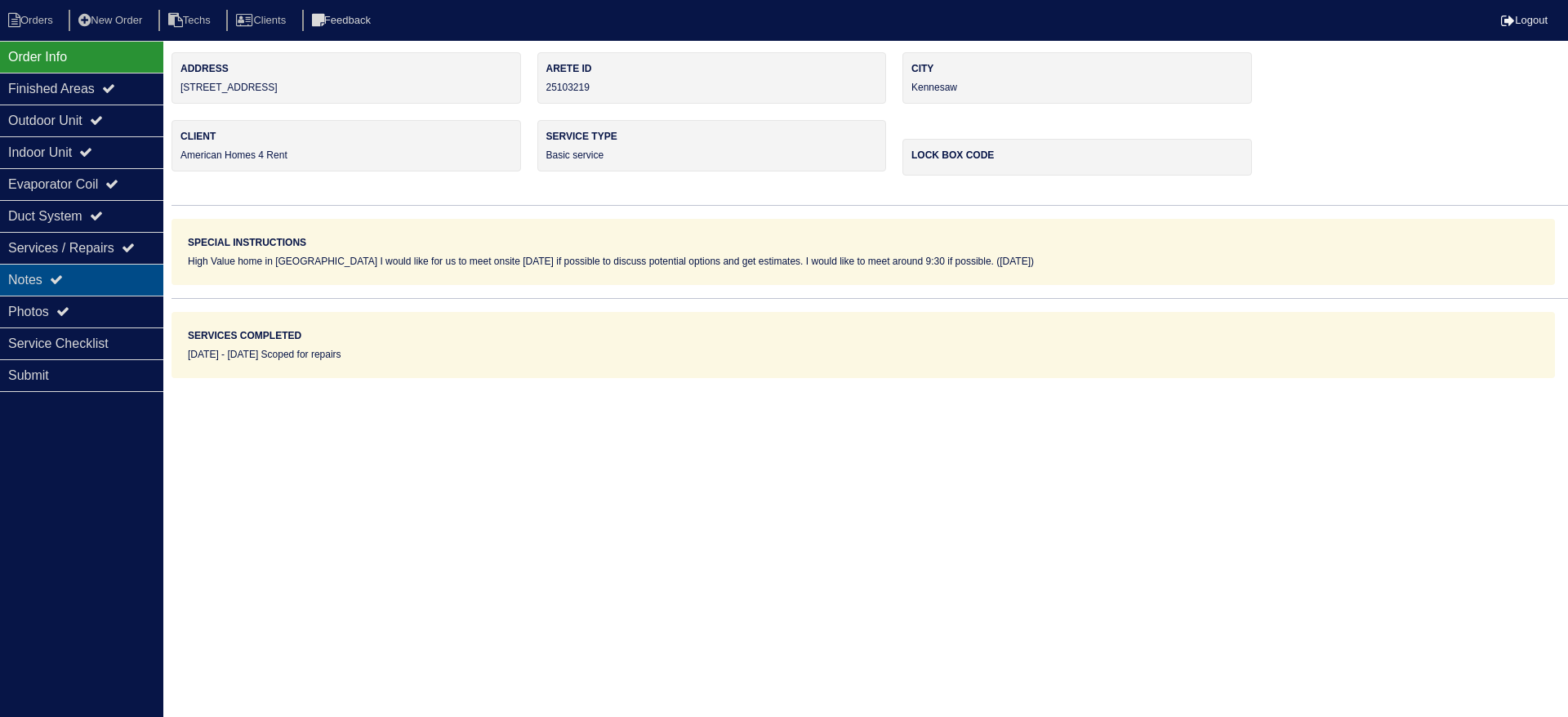
click at [121, 272] on div "Notes" at bounding box center [81, 280] width 163 height 32
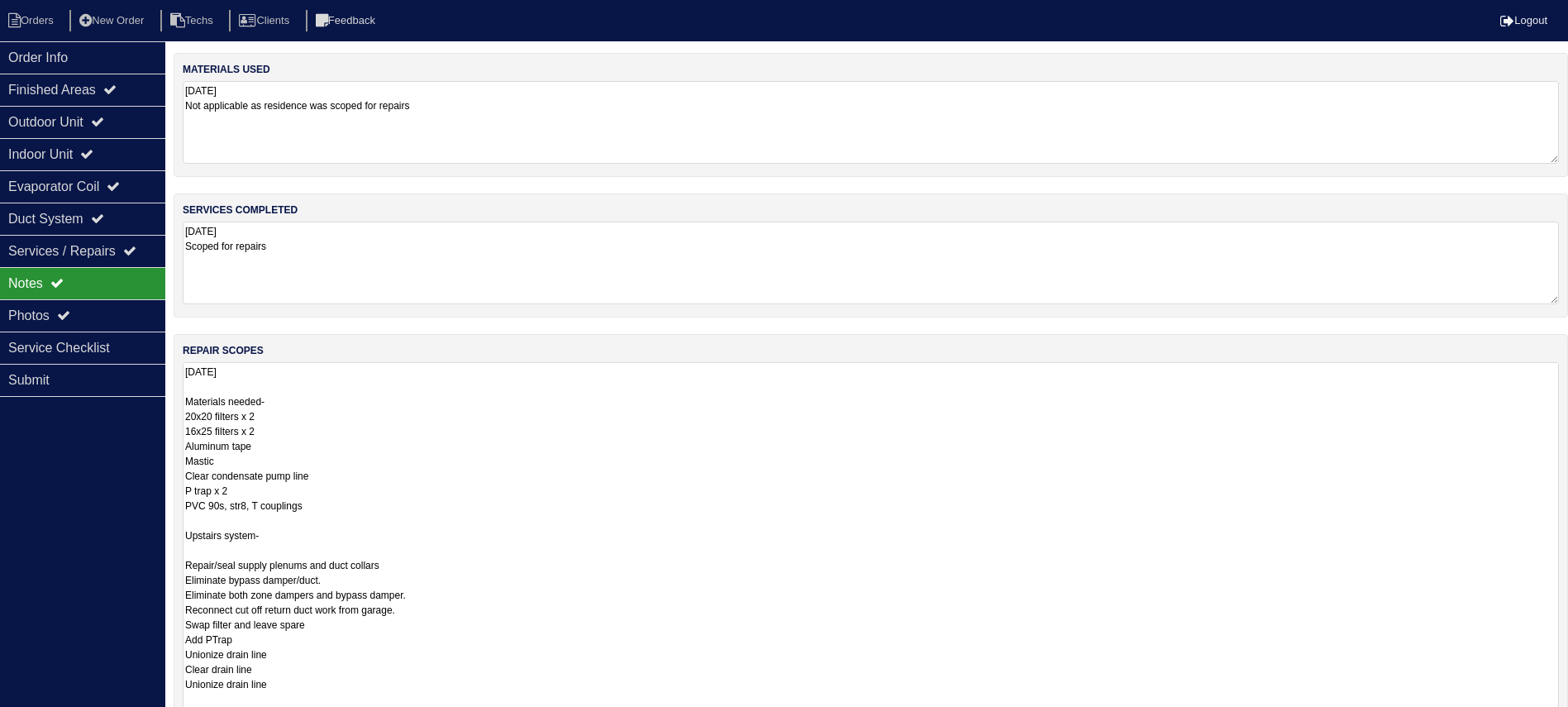
drag, startPoint x: 1570, startPoint y: 441, endPoint x: 1562, endPoint y: 723, distance: 282.1
click at [1562, 723] on html "Orders New Order Techs Clients Feedback Logout Orders New Order Users Clients M…" at bounding box center [784, 448] width 1568 height 896
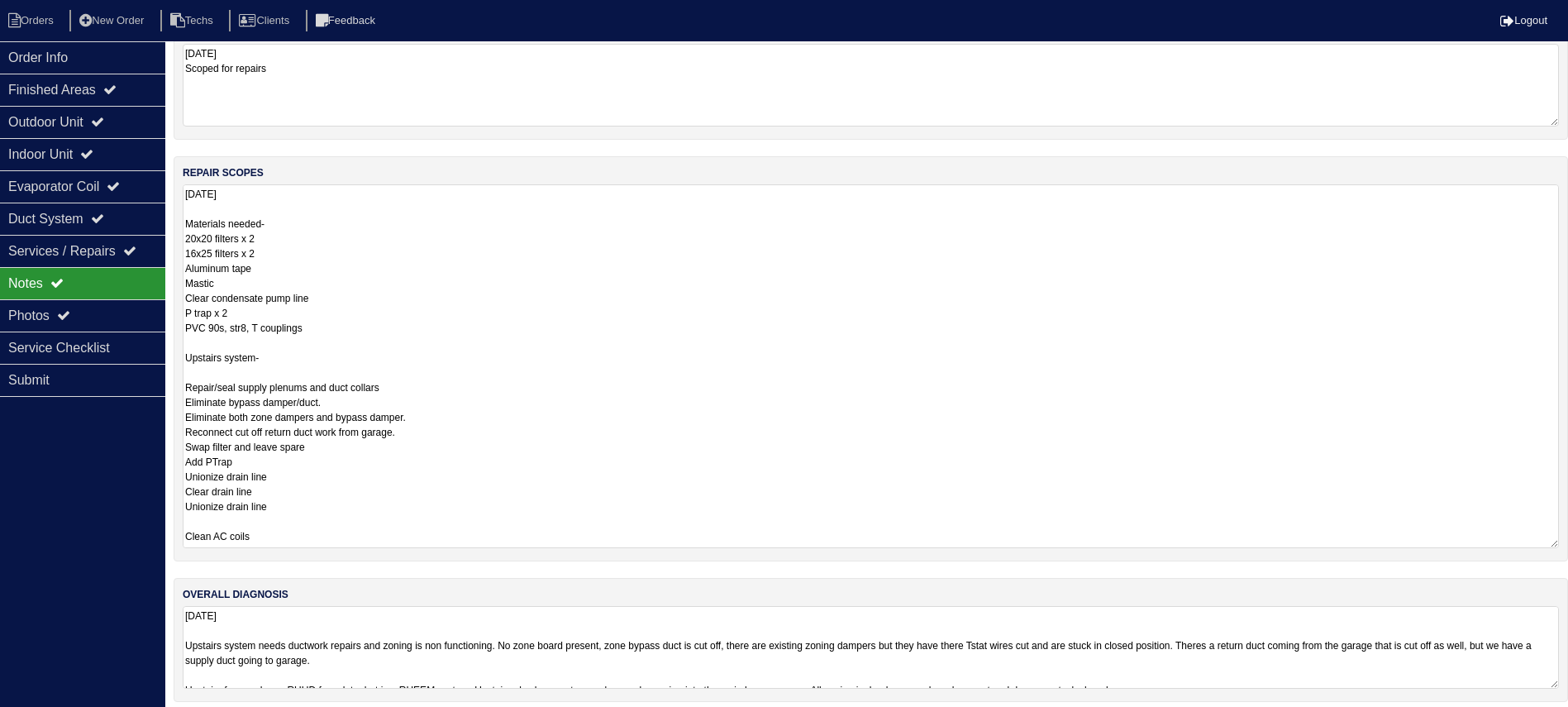
scroll to position [190, 0]
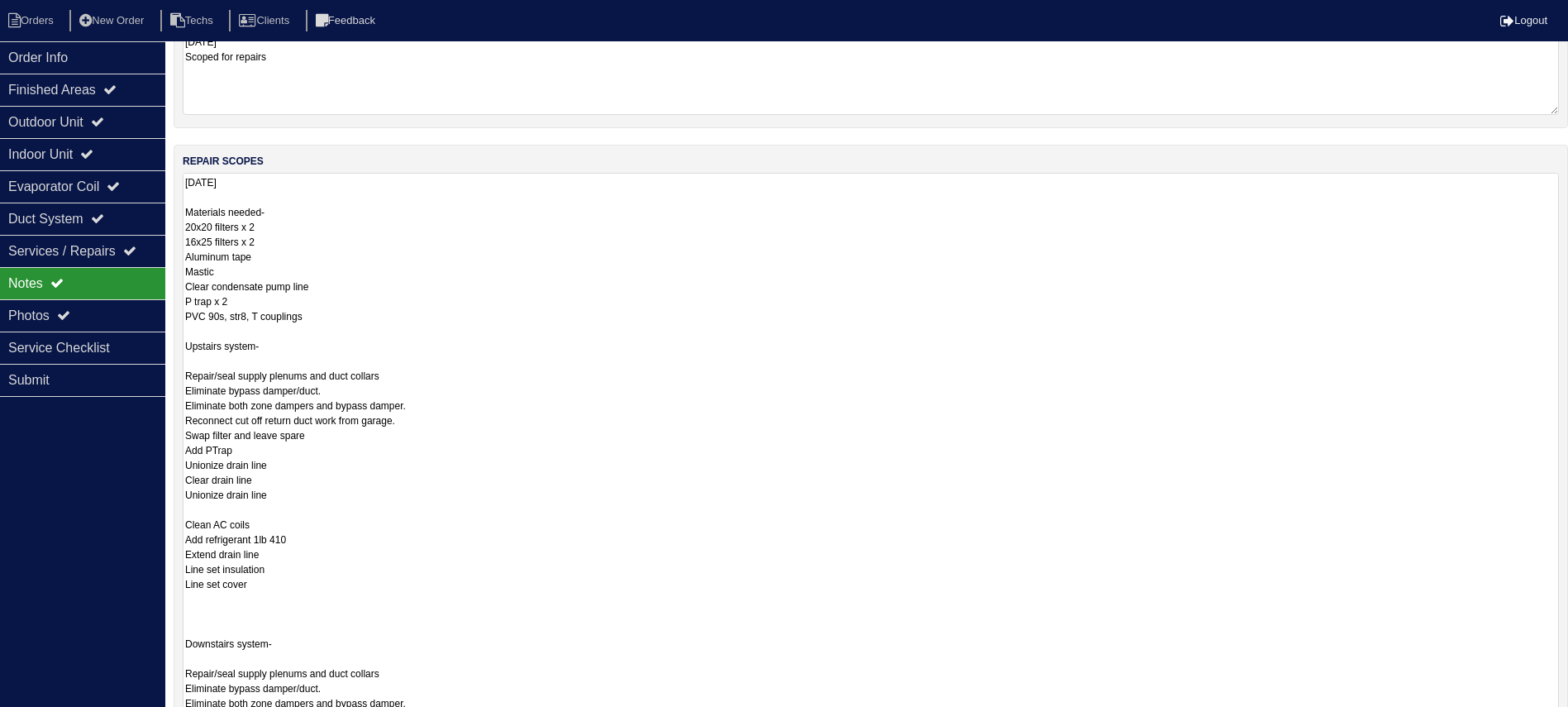
drag, startPoint x: 1552, startPoint y: 526, endPoint x: 1265, endPoint y: 629, distance: 304.9
click at [1536, 724] on html "Orders New Order Techs Clients Feedback Logout Orders New Order Users Clients M…" at bounding box center [784, 377] width 1568 height 1134
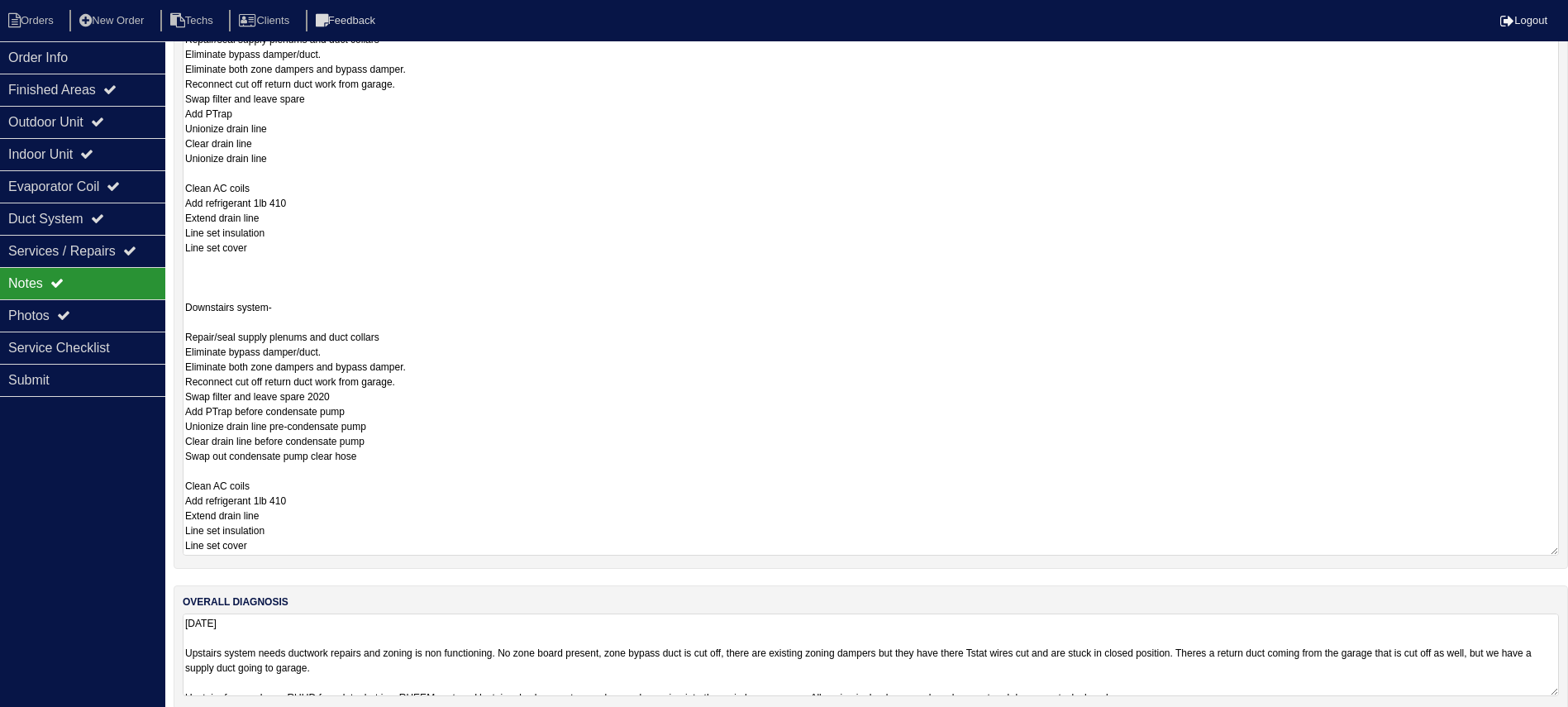
scroll to position [428, 0]
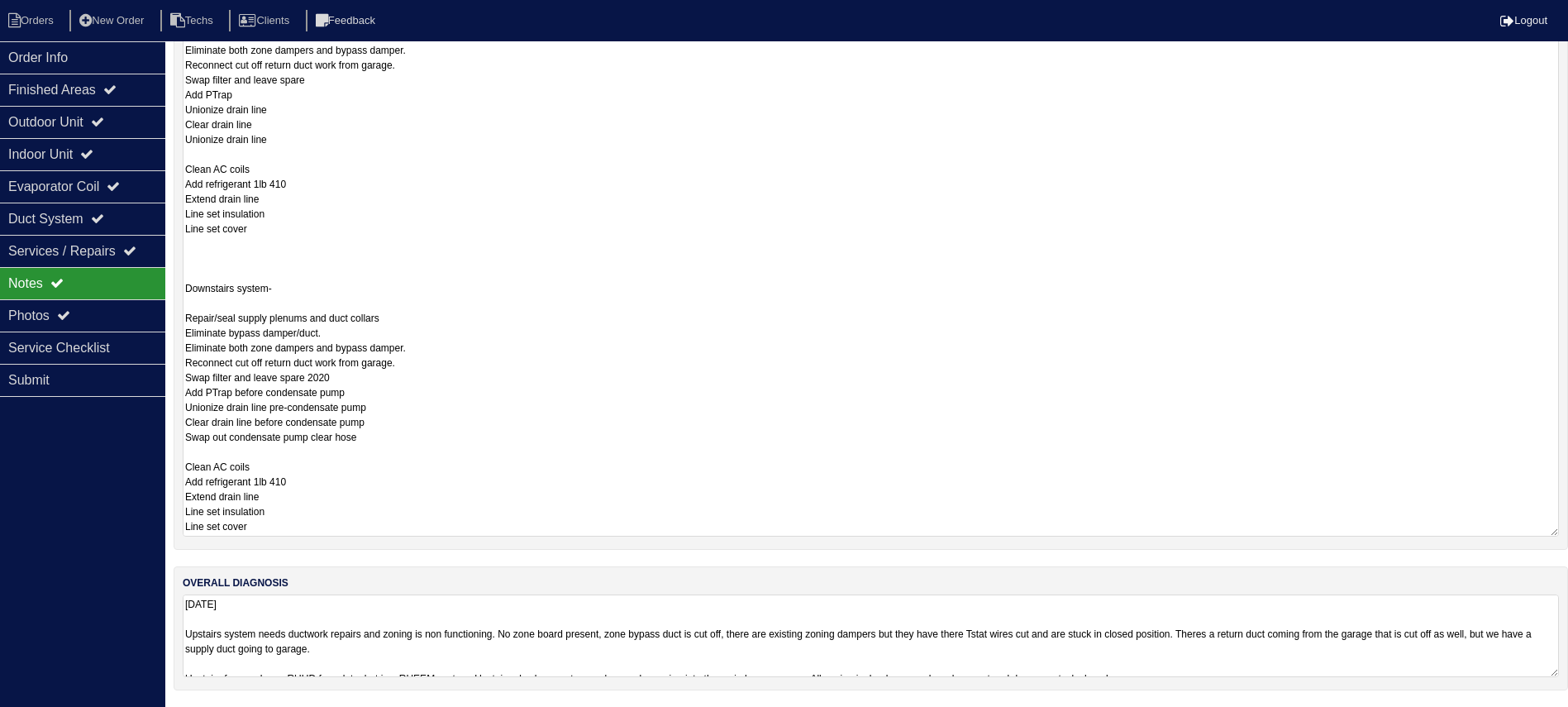
click at [1296, 659] on textarea "[DATE] Upstairs system needs ductwork repairs and zoning is non functioning. No…" at bounding box center [870, 636] width 1377 height 82
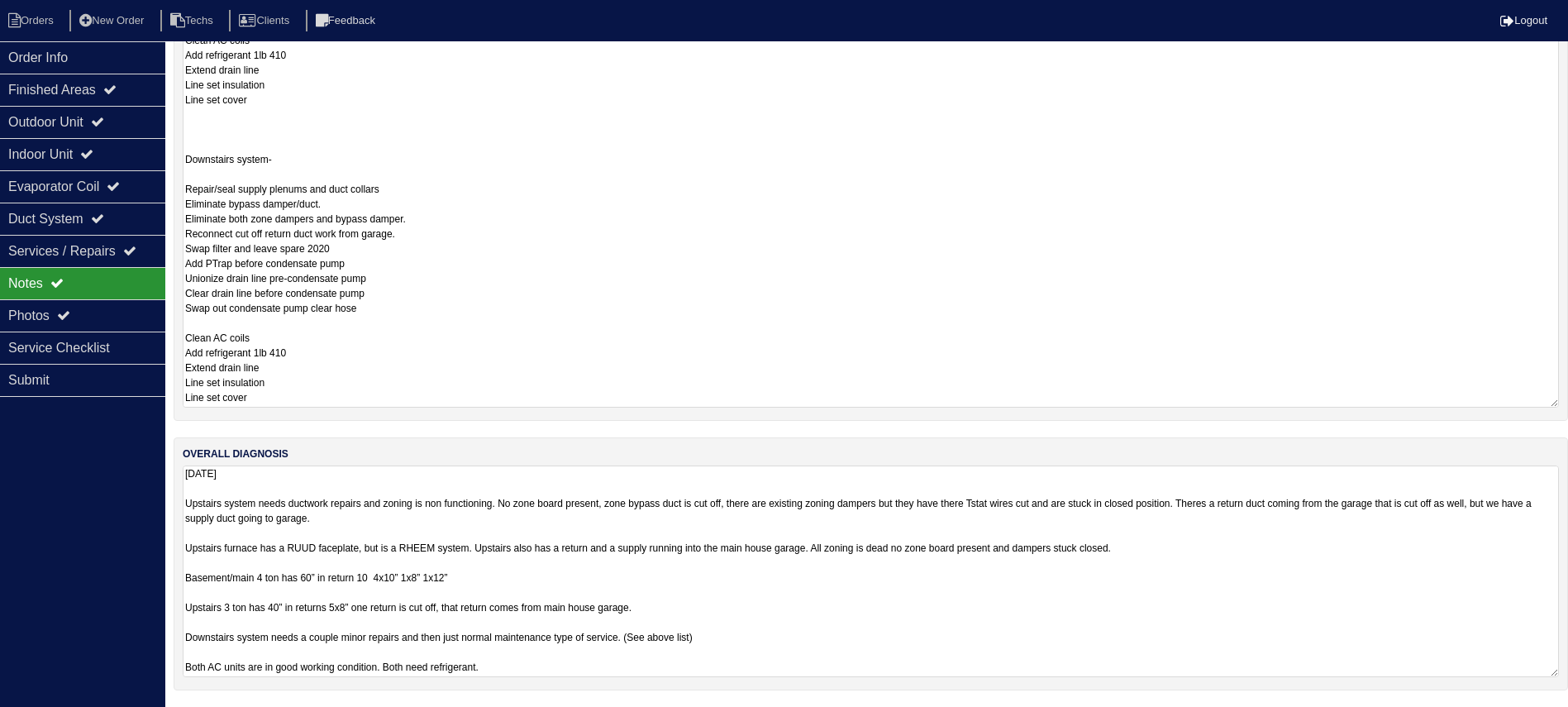
scroll to position [0, 0]
drag, startPoint x: 1550, startPoint y: 669, endPoint x: 1530, endPoint y: 733, distance: 67.1
click at [1530, 724] on html "Orders New Order Techs Clients Feedback Logout Orders New Order Users Clients M…" at bounding box center [784, 107] width 1568 height 1327
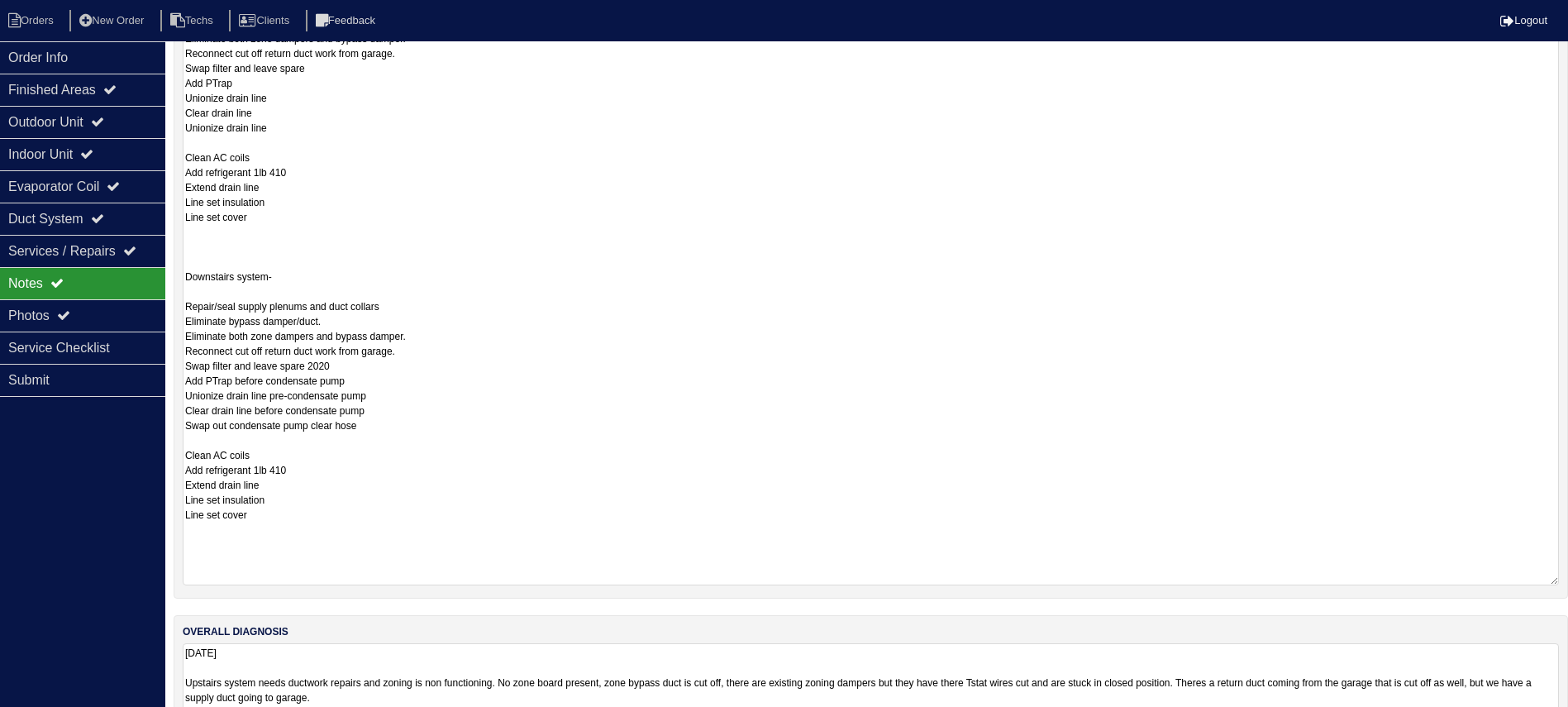
drag, startPoint x: 1553, startPoint y: 397, endPoint x: 1524, endPoint y: 575, distance: 180.3
click at [1524, 575] on textarea "[DATE] Materials needed- 20x20 filters x 2 16x25 filters x 2 Aluminum tape Mast…" at bounding box center [870, 195] width 1377 height 779
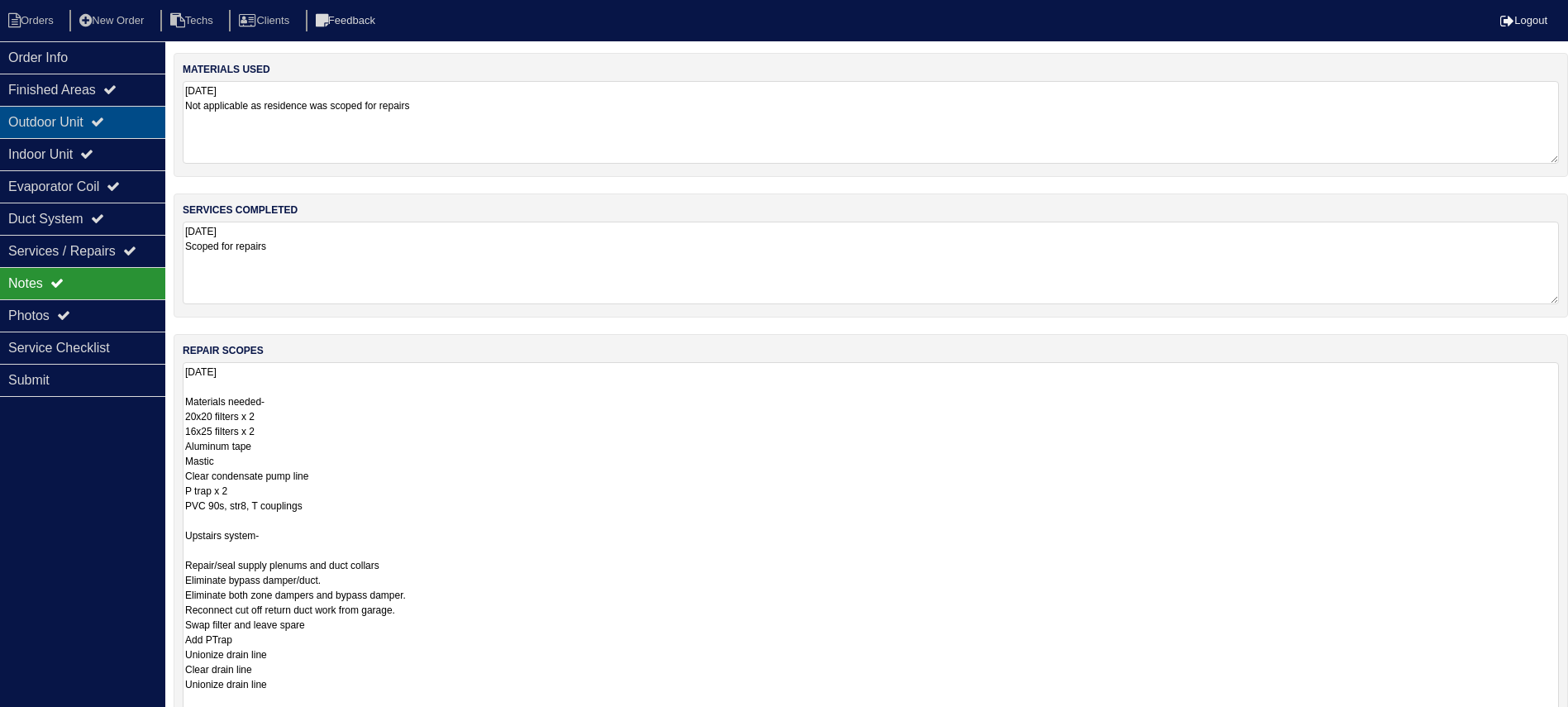
click at [127, 114] on div "Outdoor Unit" at bounding box center [82, 122] width 165 height 32
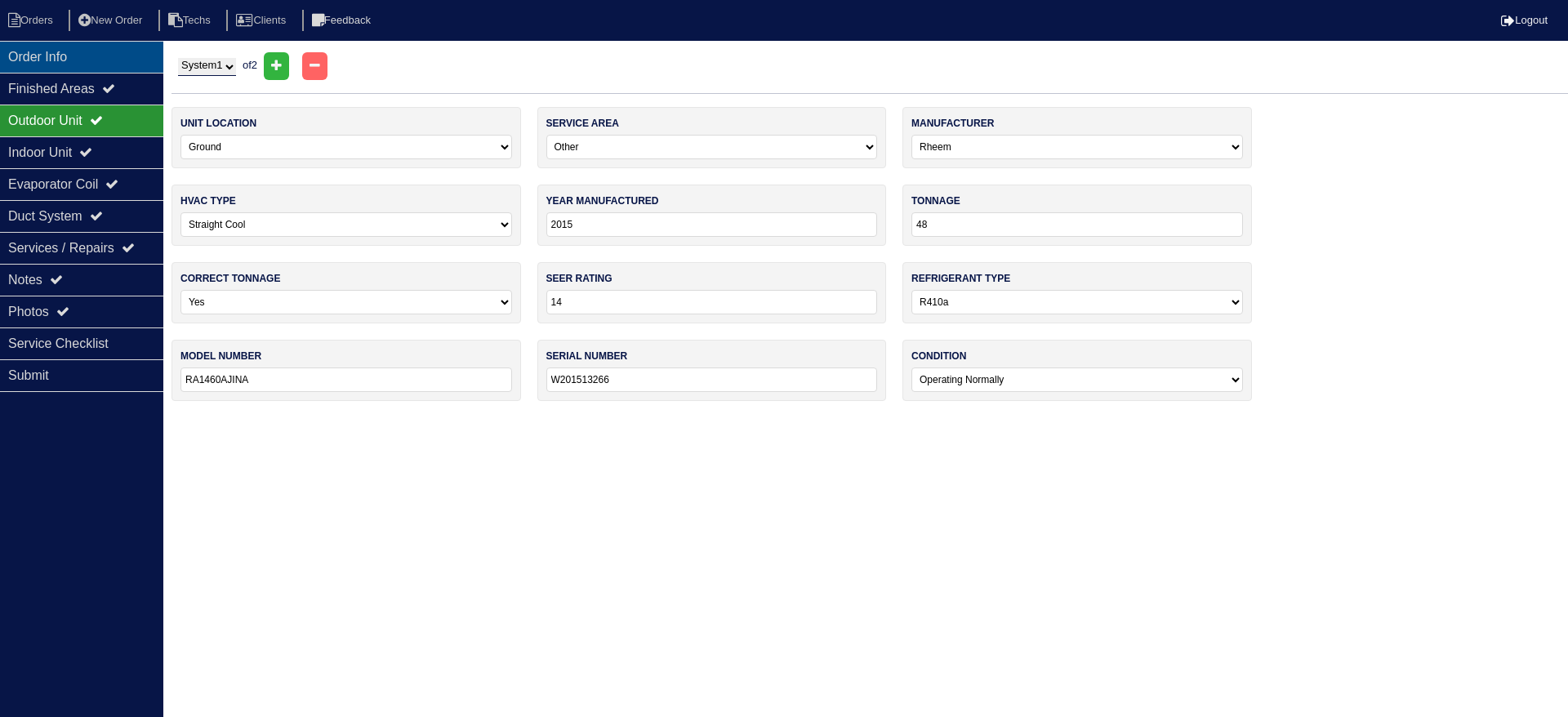
click at [114, 49] on div "Order Info" at bounding box center [81, 56] width 163 height 32
